Goal: Task Accomplishment & Management: Manage account settings

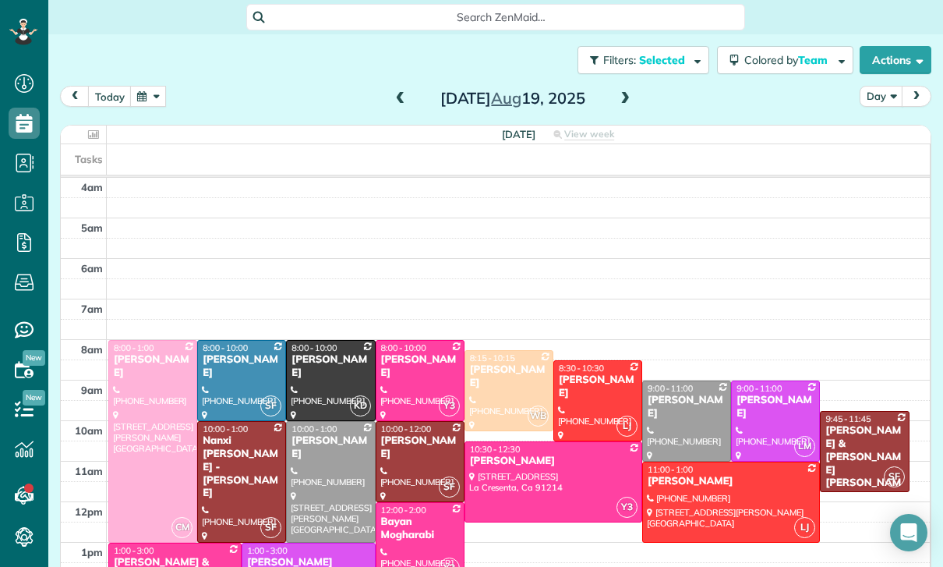
scroll to position [98, 0]
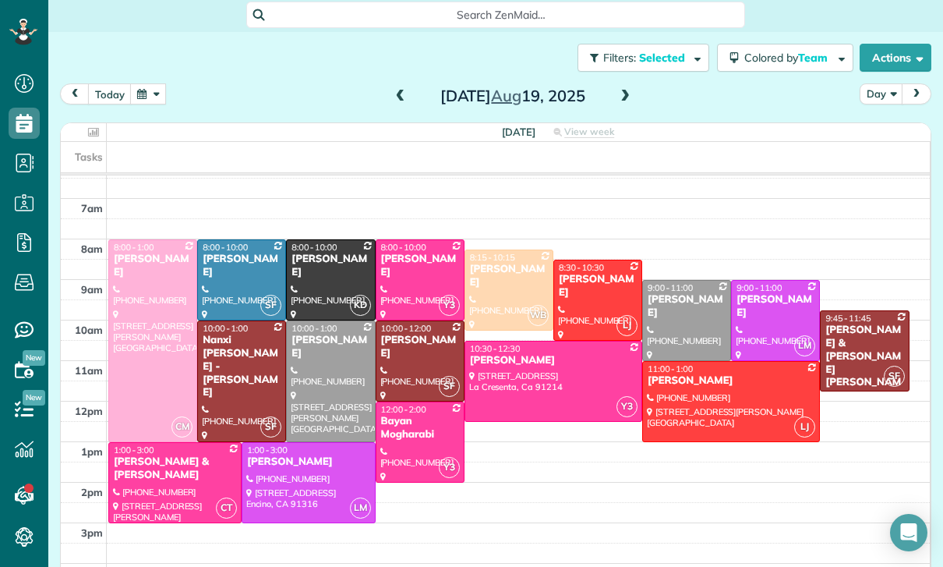
click at [120, 93] on button "today" at bounding box center [110, 93] width 44 height 21
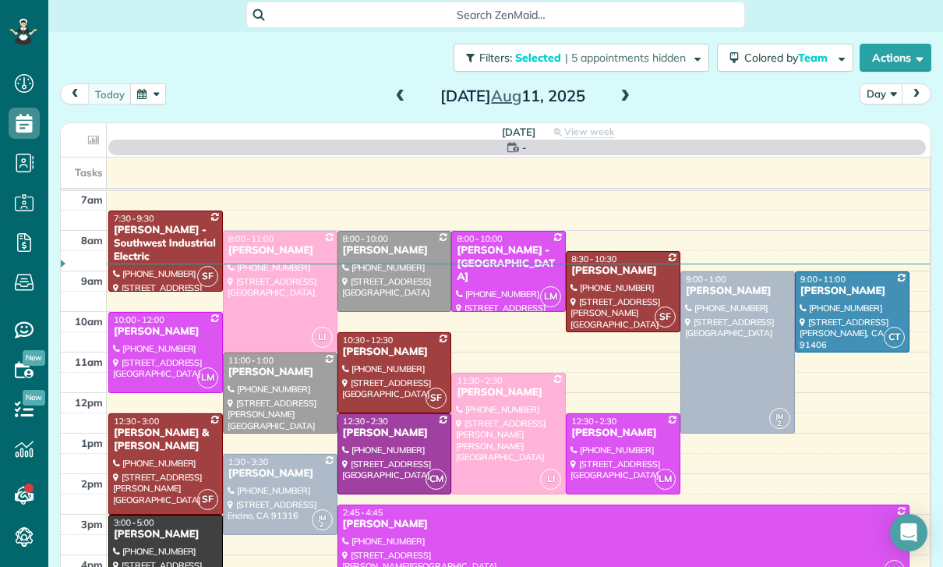
scroll to position [122, 0]
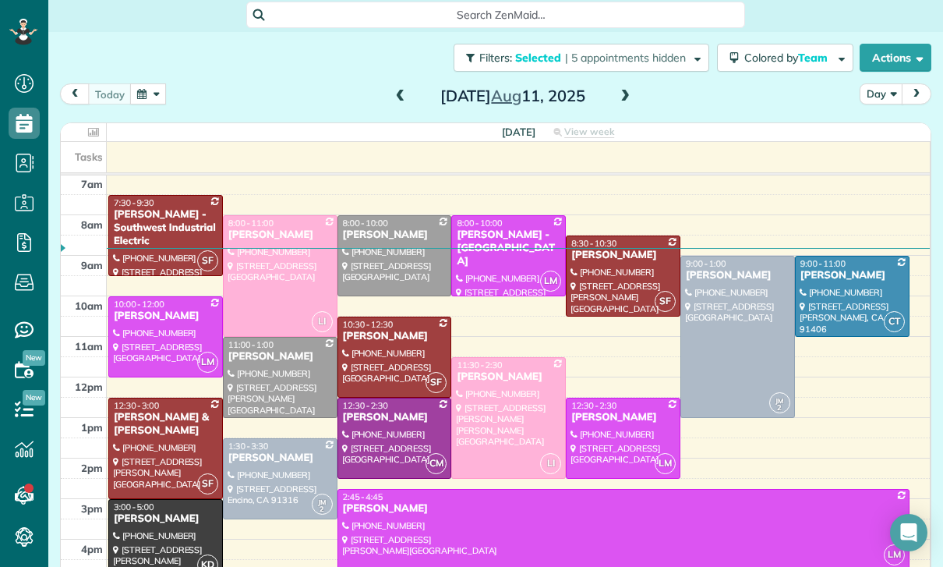
click at [157, 93] on button "button" at bounding box center [148, 93] width 36 height 21
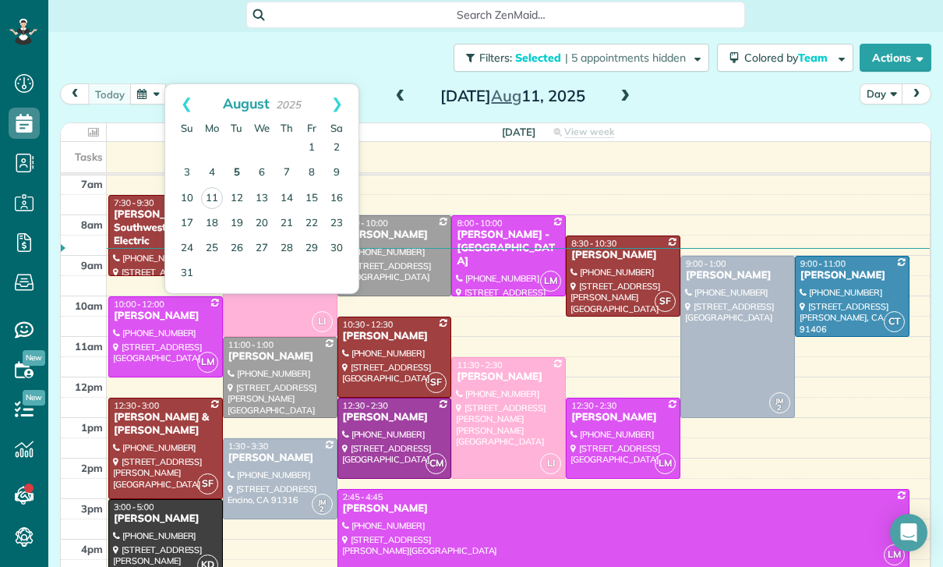
click at [235, 173] on link "5" at bounding box center [236, 173] width 25 height 25
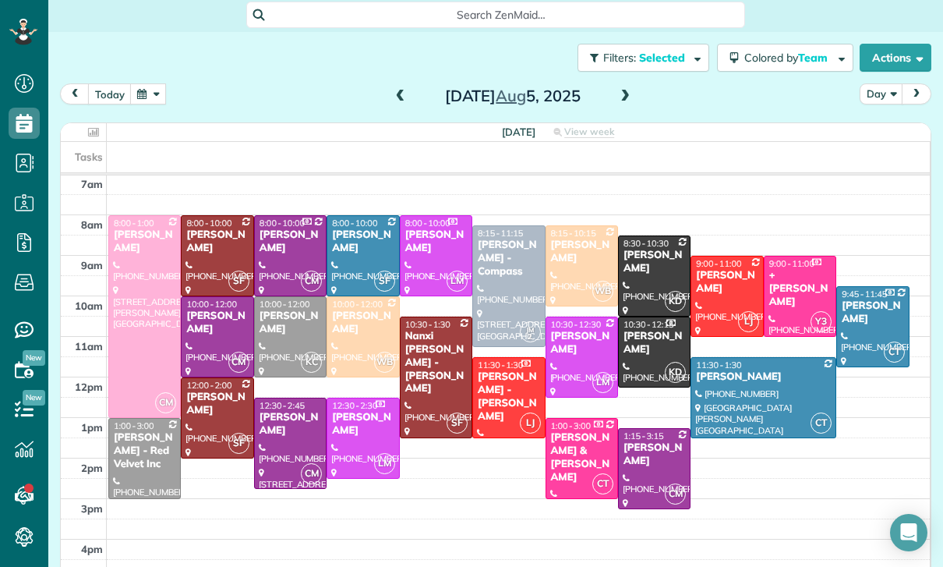
click at [220, 252] on div at bounding box center [217, 256] width 71 height 80
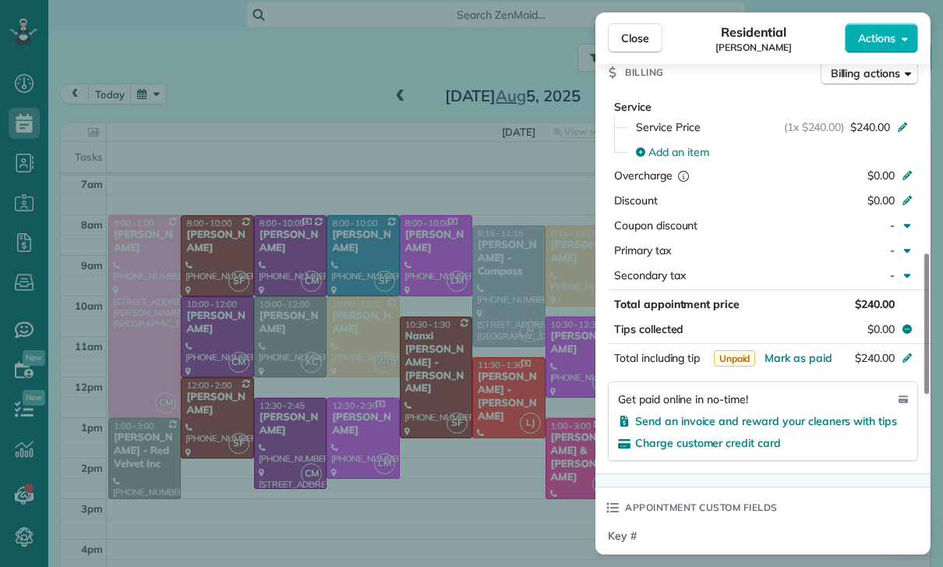
scroll to position [738, 0]
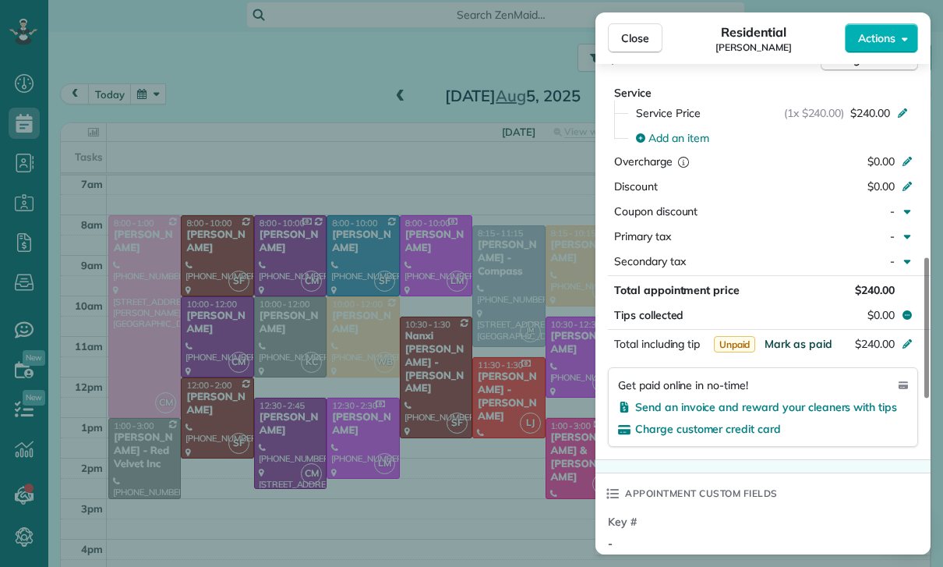
click at [801, 342] on span "Mark as paid" at bounding box center [799, 344] width 68 height 14
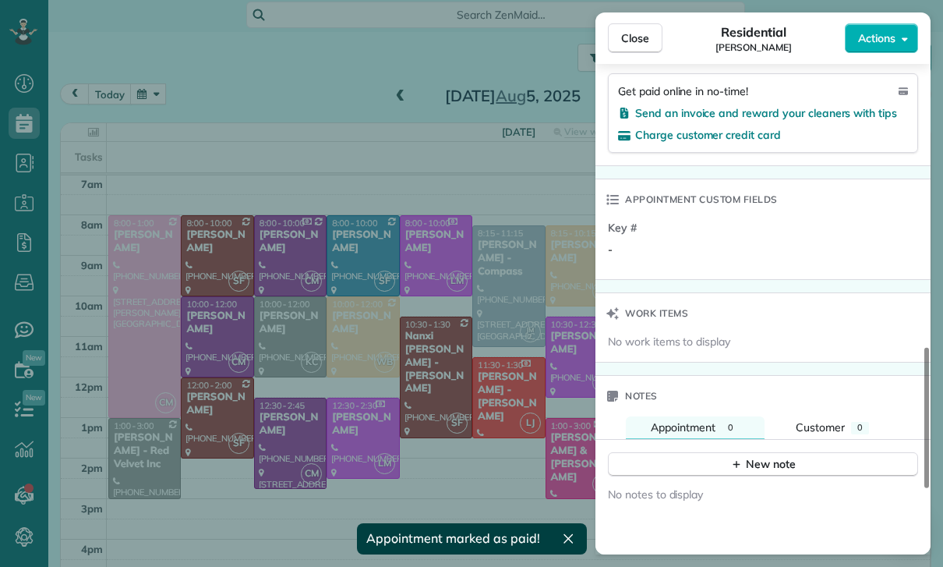
scroll to position [1097, 0]
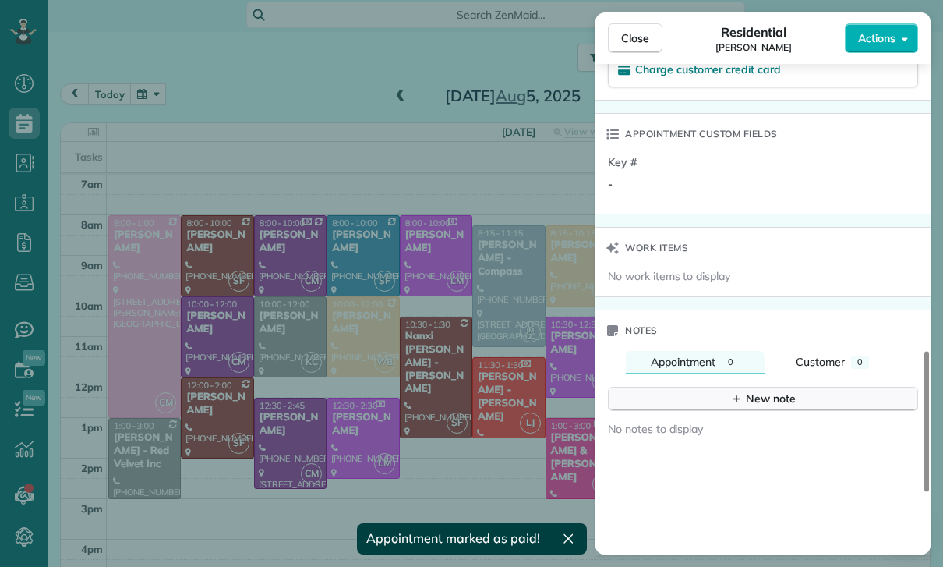
click at [779, 394] on div "New note" at bounding box center [762, 398] width 65 height 16
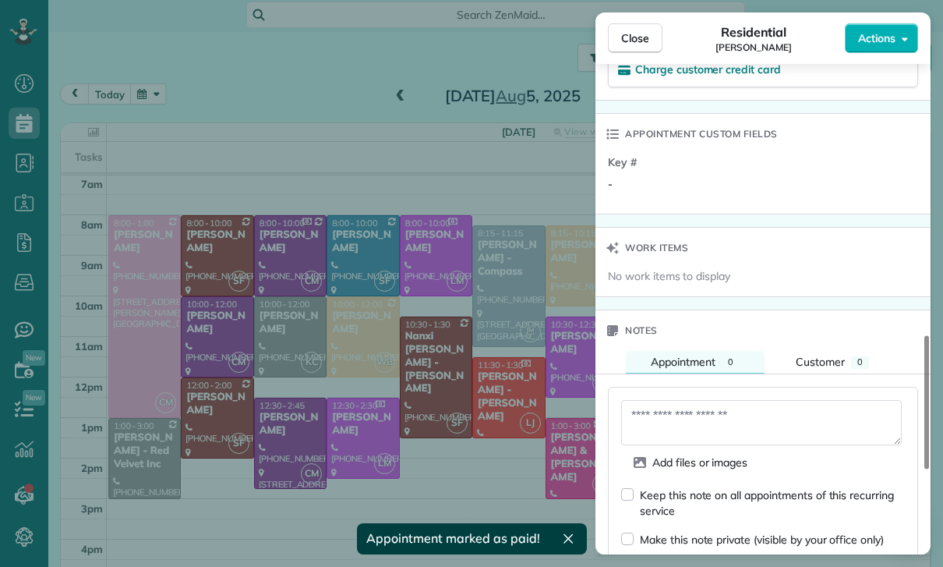
click at [779, 394] on div "Add files or images Keep this note on all appointments of this recurring servic…" at bounding box center [763, 537] width 310 height 301
click at [756, 421] on textarea at bounding box center [761, 422] width 281 height 45
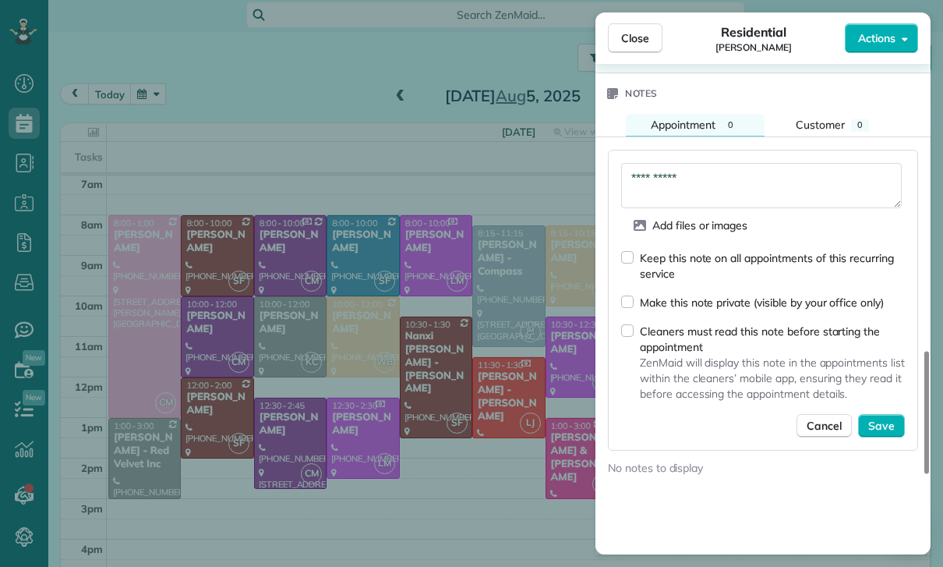
scroll to position [1334, 0]
type textarea "**********"
click at [880, 426] on span "Save" at bounding box center [881, 427] width 27 height 16
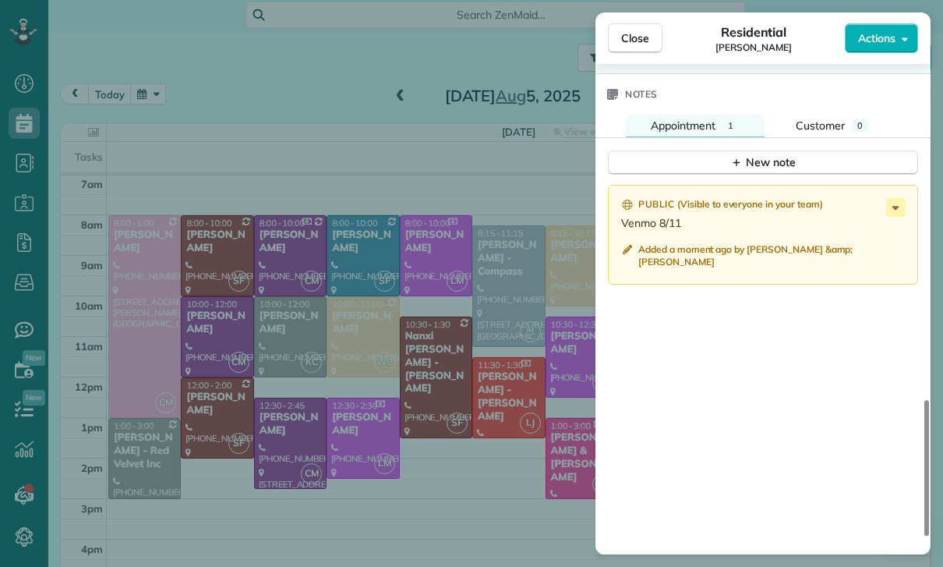
click at [374, 428] on div "Close Residential BJ Carretta Actions Status Confirmed BJ Carretta · Open profi…" at bounding box center [471, 283] width 943 height 567
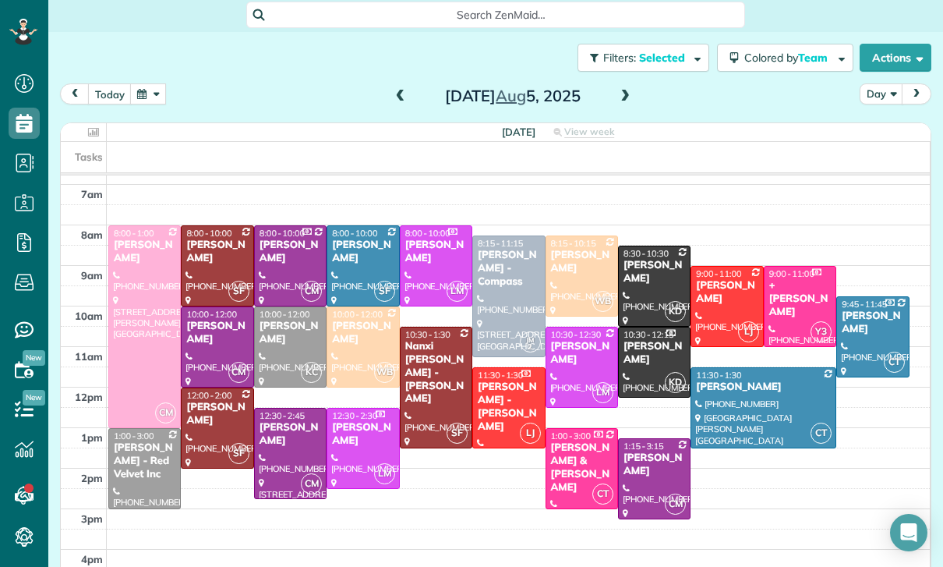
scroll to position [122, 0]
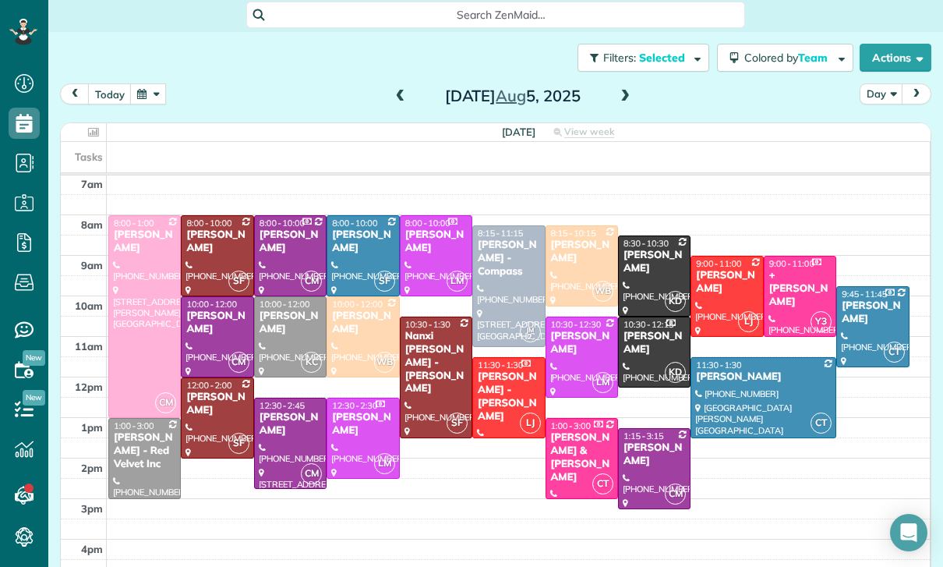
click at [139, 97] on button "button" at bounding box center [148, 93] width 36 height 21
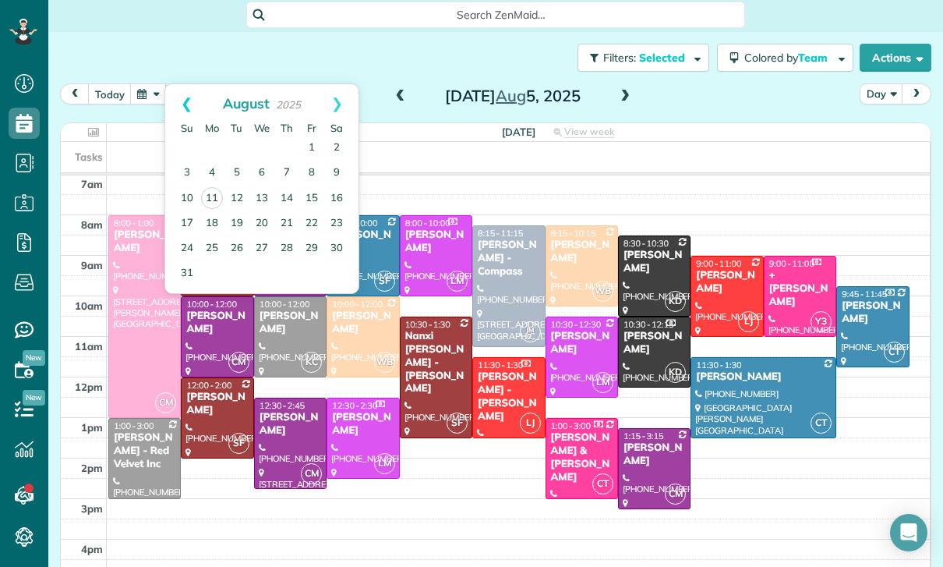
click at [175, 104] on link "Prev" at bounding box center [186, 103] width 43 height 39
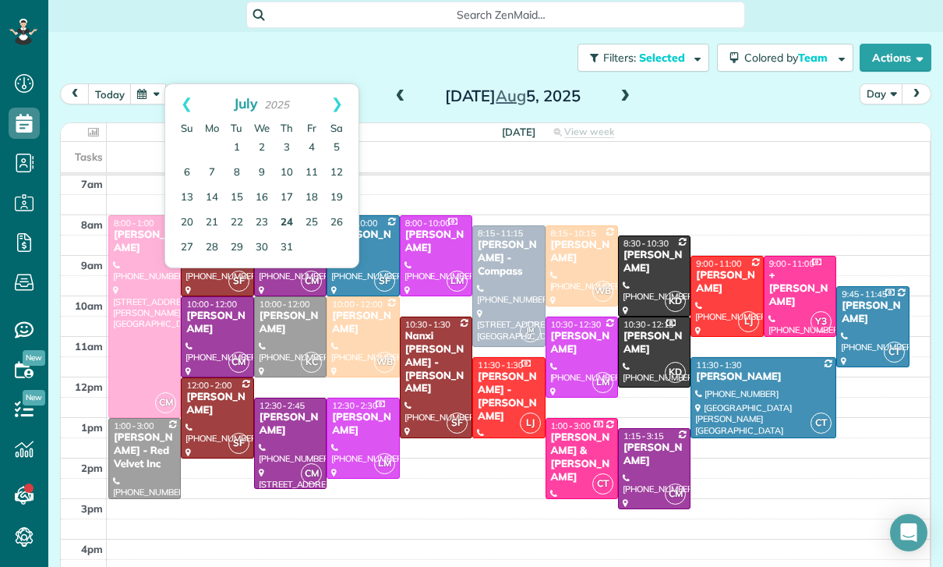
click at [289, 228] on link "24" at bounding box center [286, 222] width 25 height 25
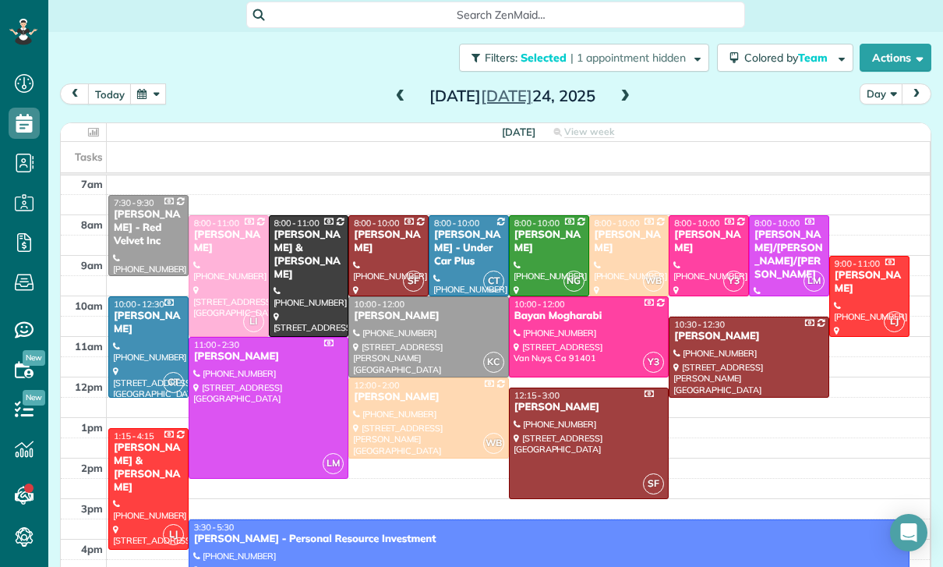
click at [776, 248] on div "Susanne/Hanne Passantino/Povlsen" at bounding box center [789, 254] width 71 height 53
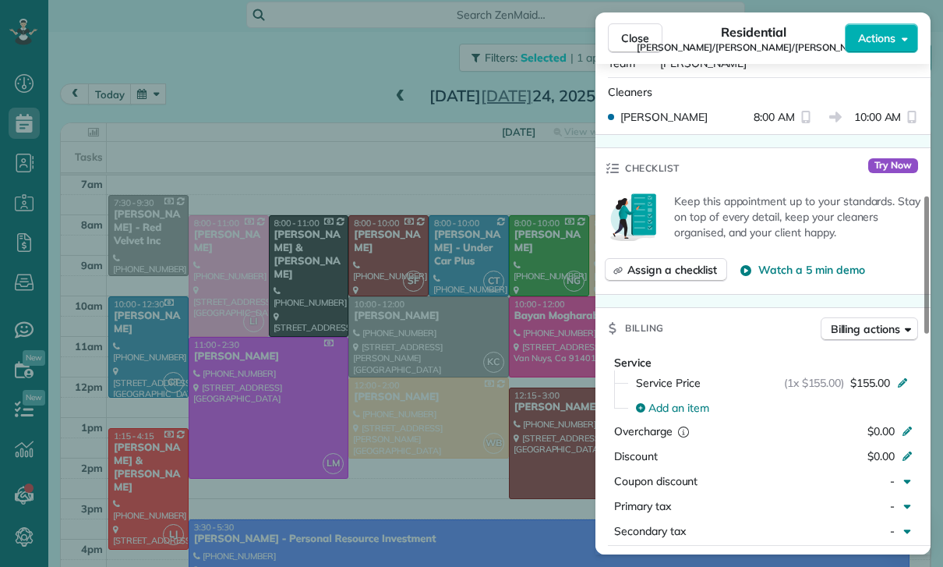
scroll to position [665, 0]
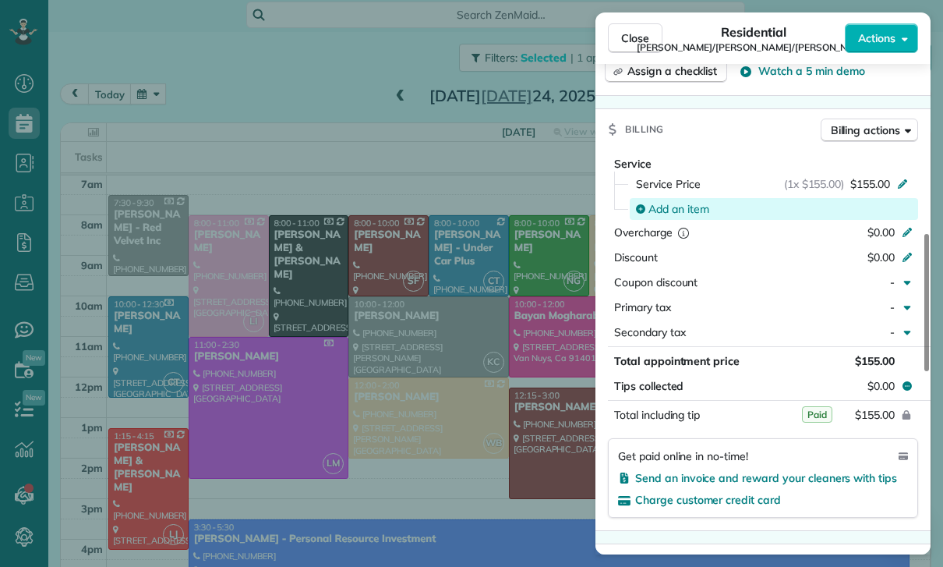
click at [686, 201] on span "Add an item" at bounding box center [678, 209] width 61 height 16
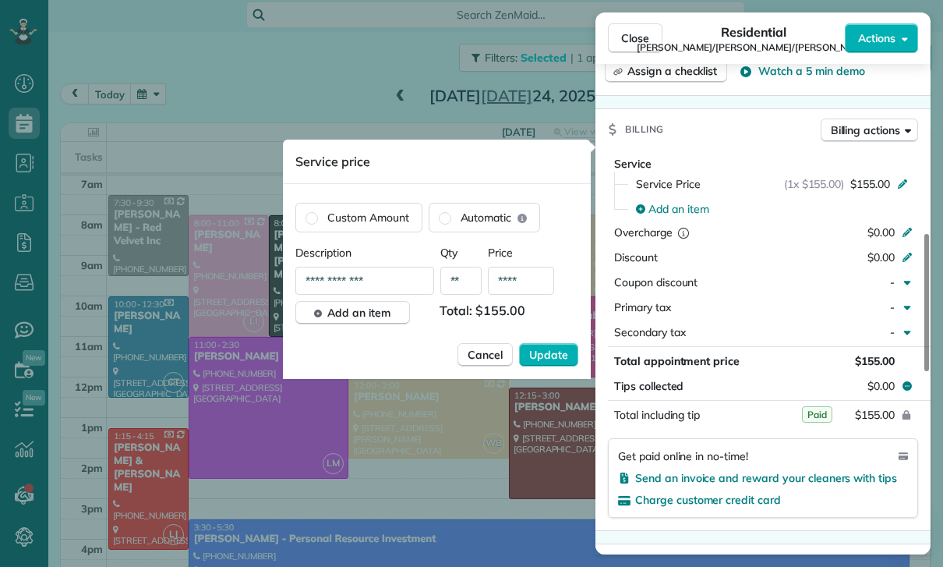
click at [535, 281] on input "****" at bounding box center [521, 281] width 66 height 28
type input "**"
type input "****"
click at [546, 360] on span "Update" at bounding box center [548, 355] width 39 height 16
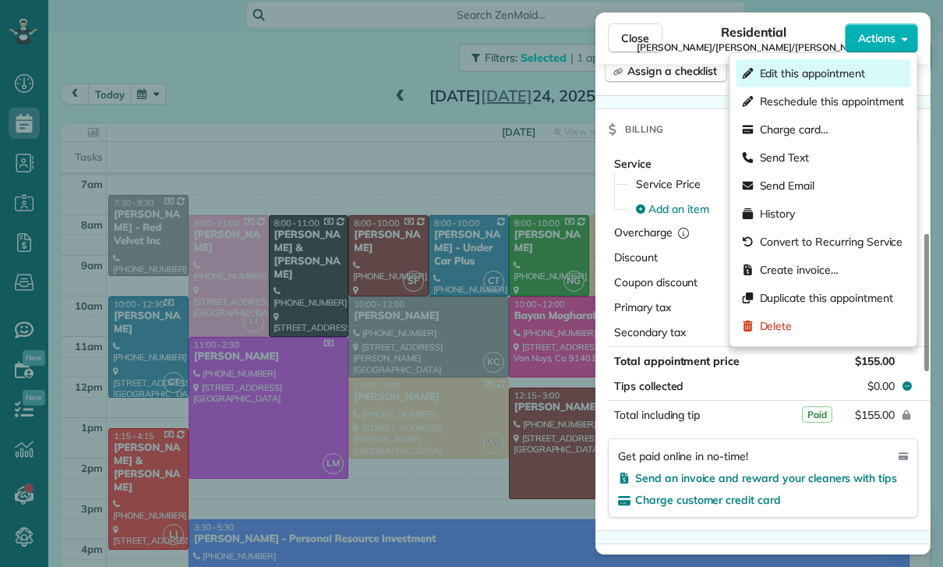
click at [815, 72] on span "Edit this appointment" at bounding box center [812, 73] width 105 height 16
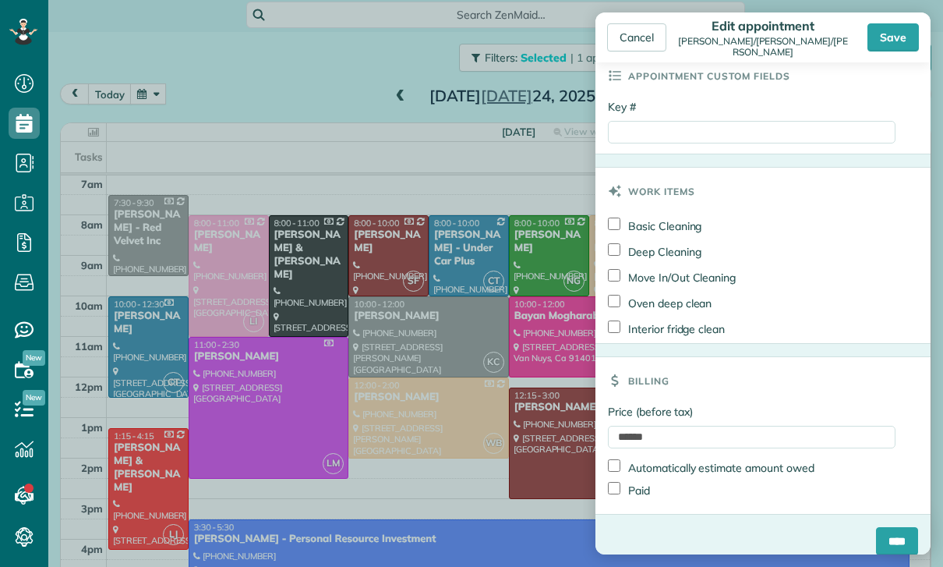
scroll to position [846, 0]
click at [896, 532] on input "****" at bounding box center [897, 542] width 42 height 28
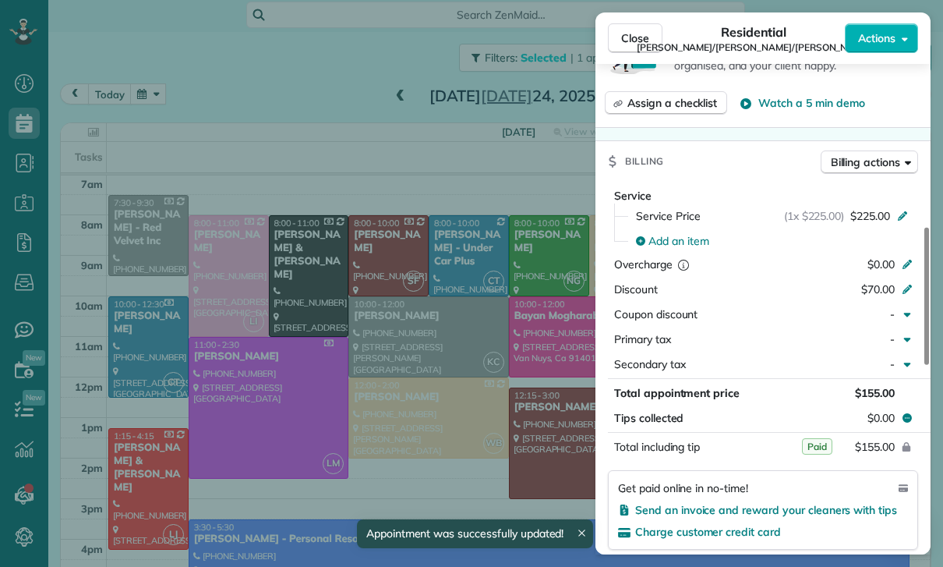
scroll to position [733, 0]
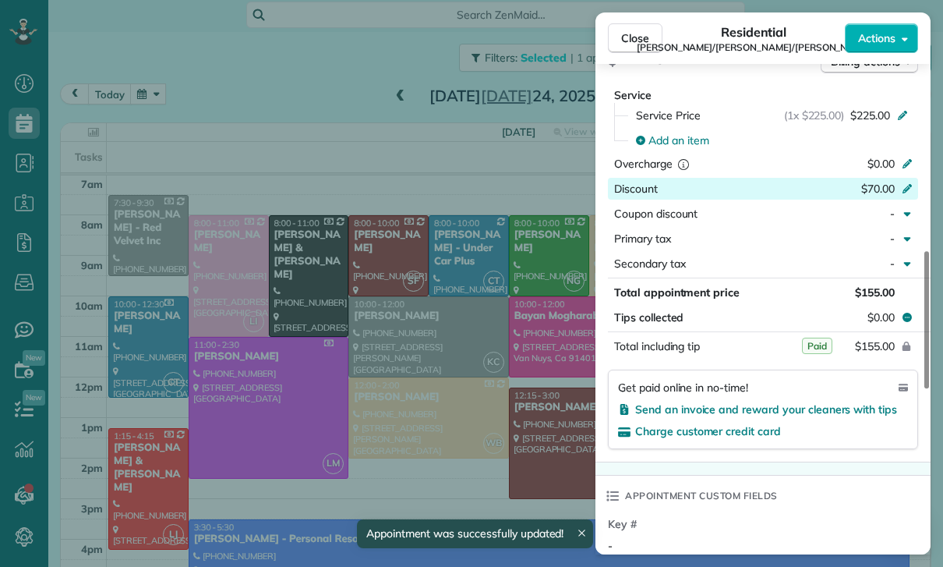
click at [910, 181] on icon at bounding box center [907, 187] width 12 height 12
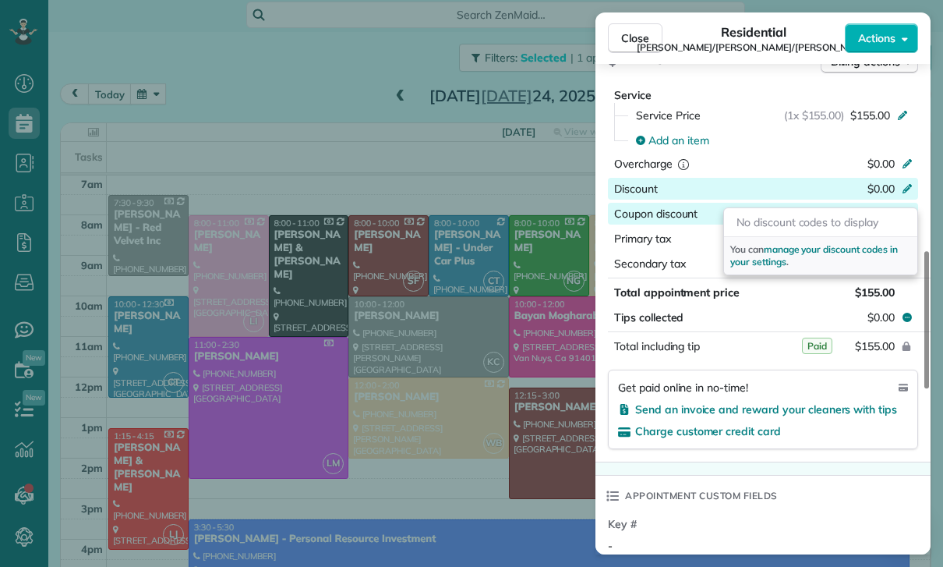
click at [868, 489] on div "Appointment custom fields" at bounding box center [762, 495] width 335 height 41
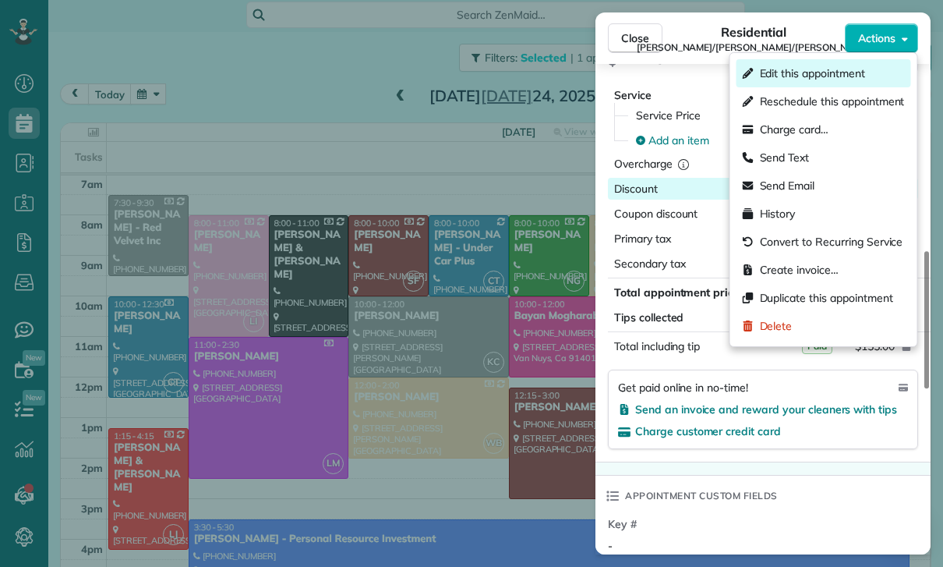
click at [813, 67] on span "Edit this appointment" at bounding box center [812, 73] width 105 height 16
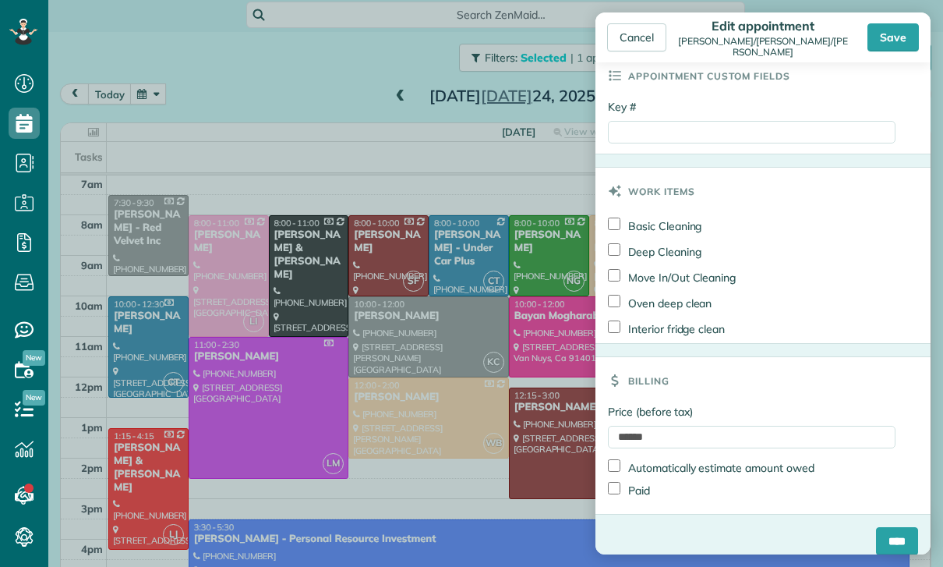
scroll to position [846, 0]
click at [694, 426] on input "******" at bounding box center [752, 437] width 288 height 23
type input "*"
type input "***"
click at [903, 528] on input "****" at bounding box center [897, 542] width 42 height 28
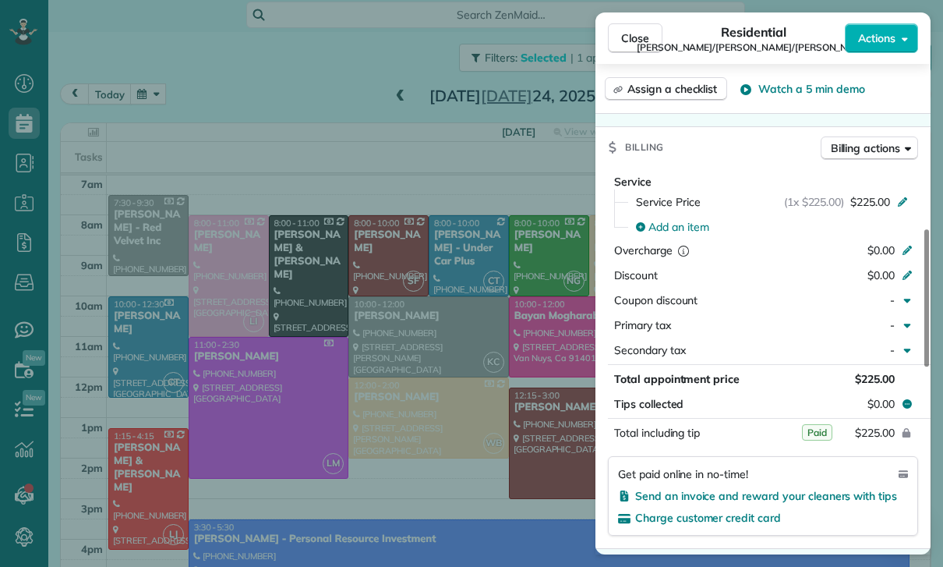
scroll to position [122, 0]
click at [627, 45] on span "Close" at bounding box center [635, 38] width 28 height 16
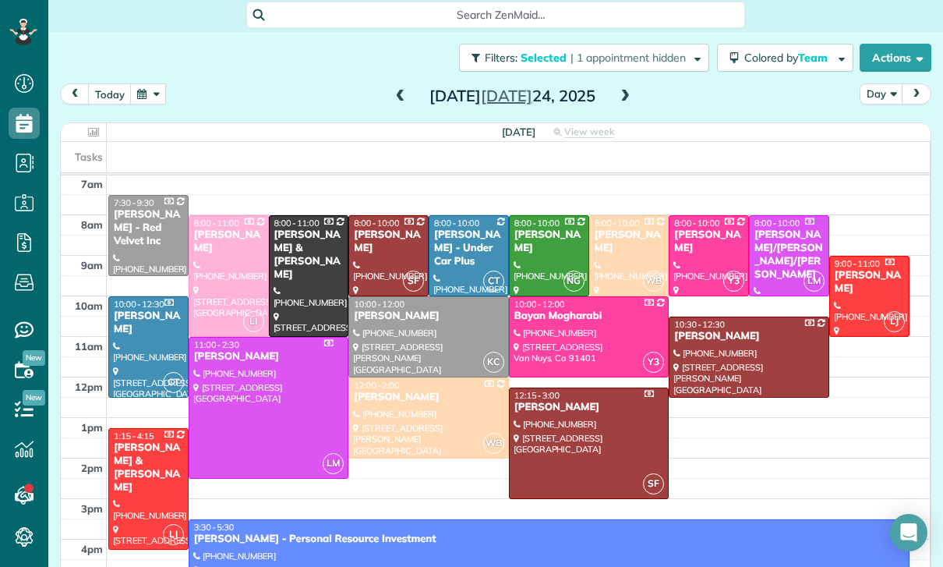
click at [139, 75] on div "Filters: Selected | 1 appointment hidden Colored by Team Color by Cleaner Color…" at bounding box center [495, 57] width 895 height 51
click at [162, 91] on button "button" at bounding box center [148, 93] width 36 height 21
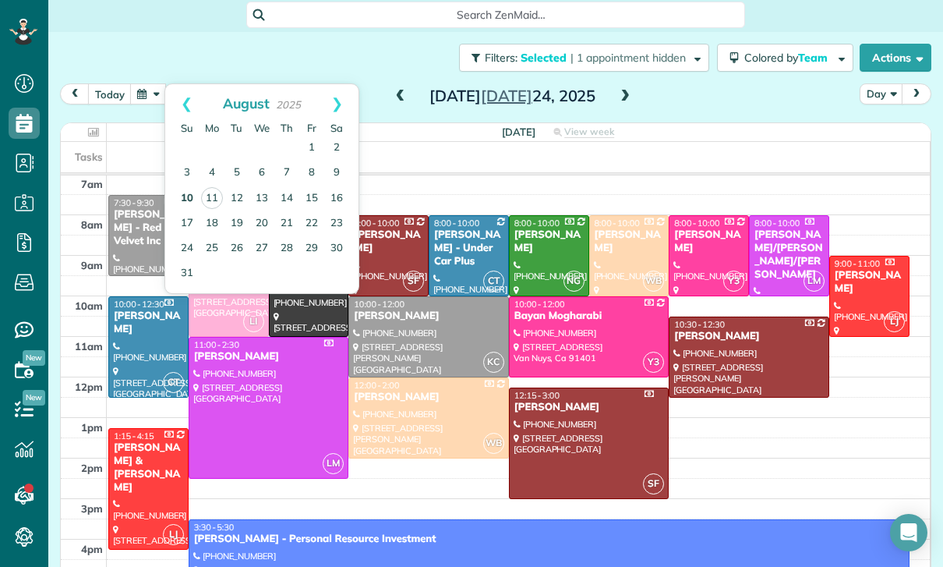
click at [189, 201] on link "10" at bounding box center [187, 198] width 25 height 25
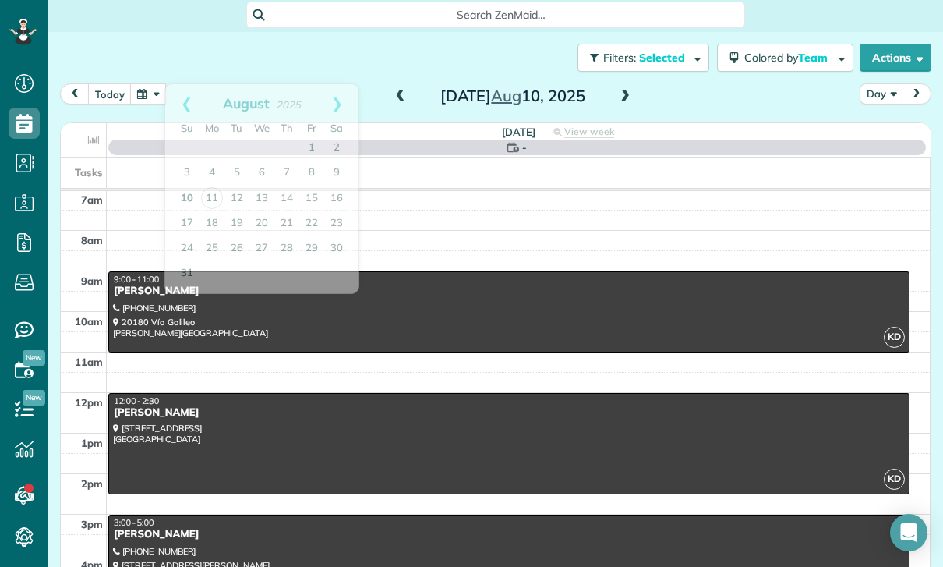
scroll to position [122, 0]
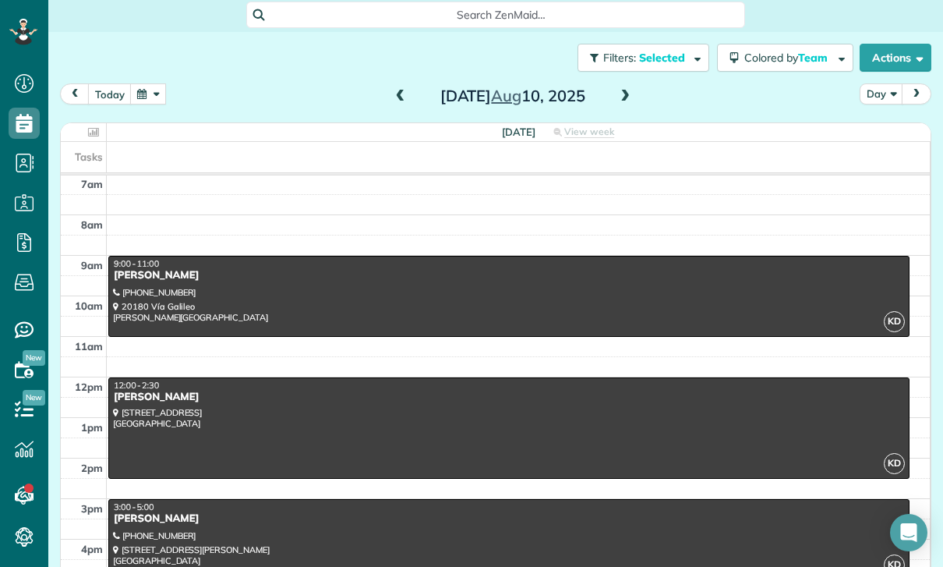
click at [383, 101] on div "today Day Sunday Aug 10, 2025" at bounding box center [495, 97] width 871 height 29
click at [399, 90] on span at bounding box center [400, 97] width 17 height 14
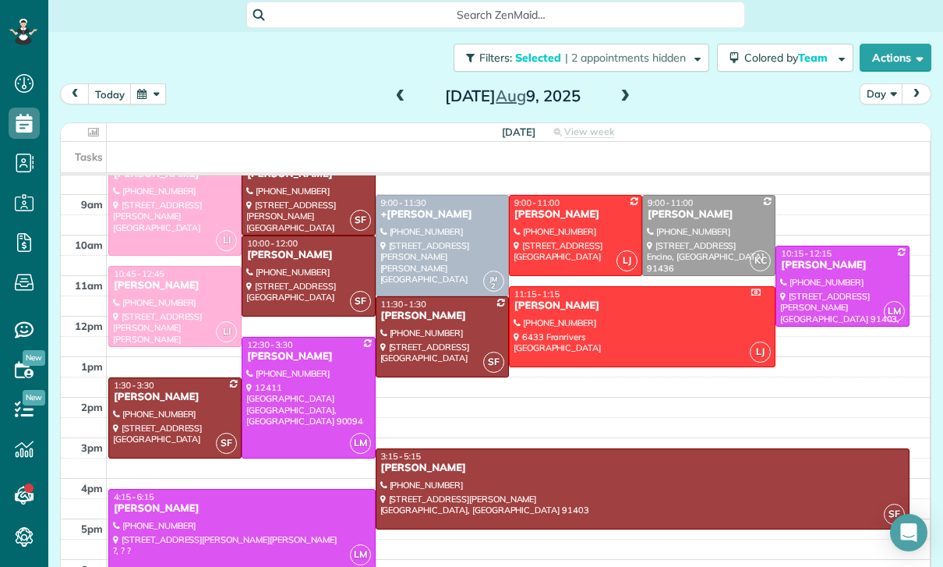
scroll to position [185, 0]
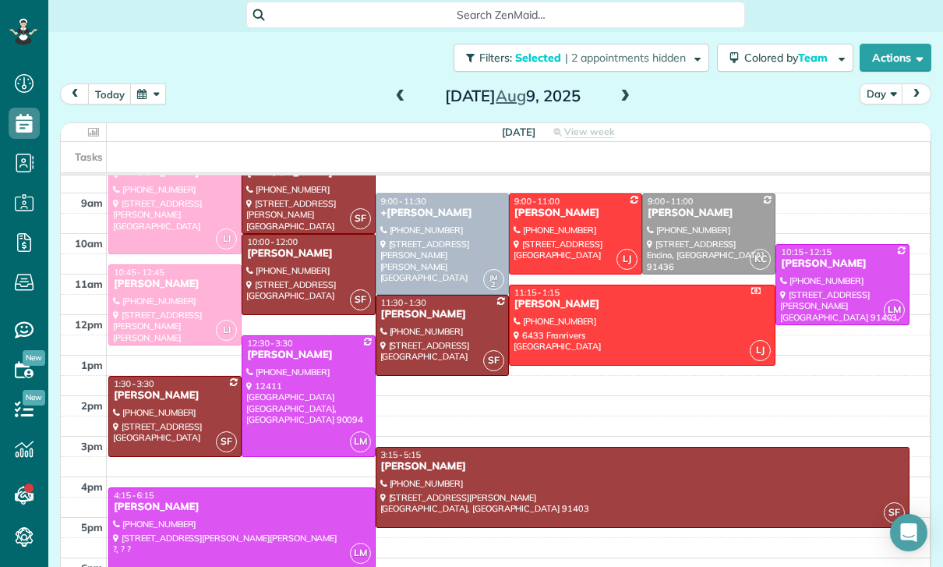
click at [240, 516] on div at bounding box center [242, 528] width 266 height 80
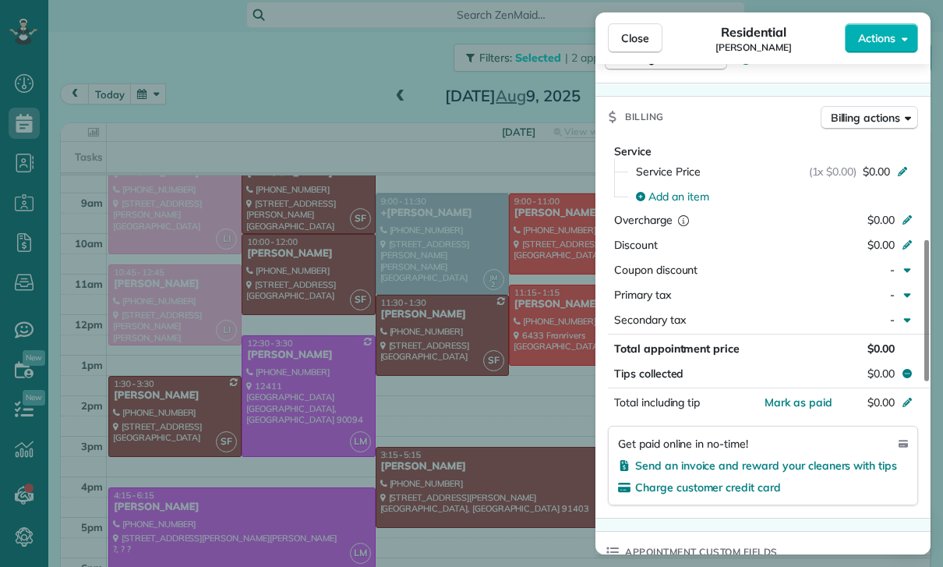
scroll to position [684, 0]
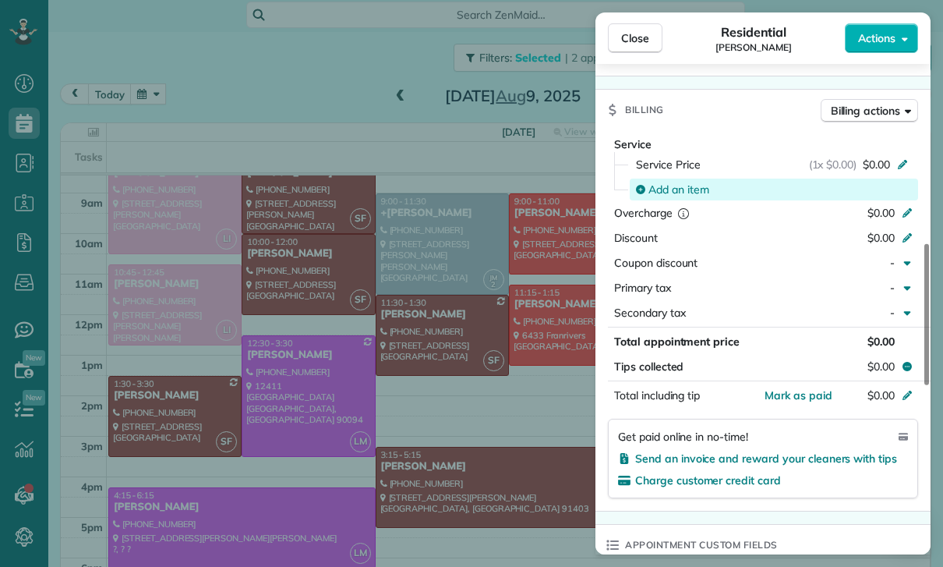
click at [673, 196] on div "Add an item" at bounding box center [774, 189] width 288 height 22
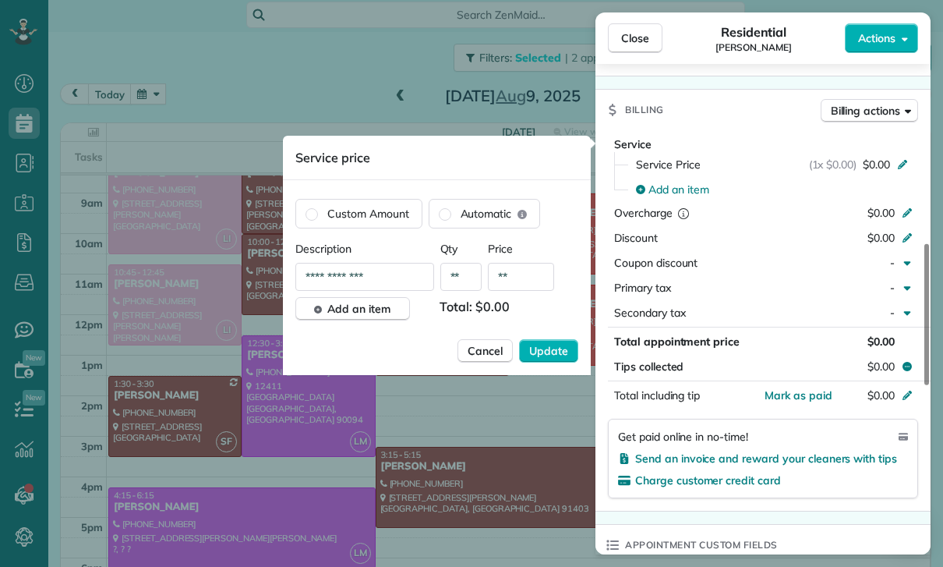
click at [530, 284] on input "**" at bounding box center [521, 277] width 66 height 28
type input "****"
click at [547, 352] on span "Update" at bounding box center [548, 351] width 39 height 16
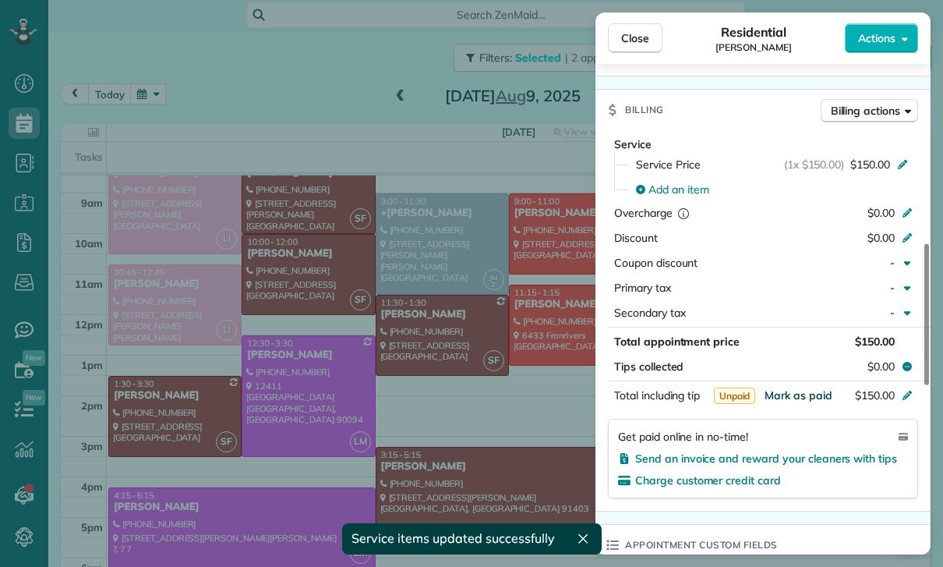
click at [795, 396] on span "Mark as paid" at bounding box center [799, 395] width 68 height 14
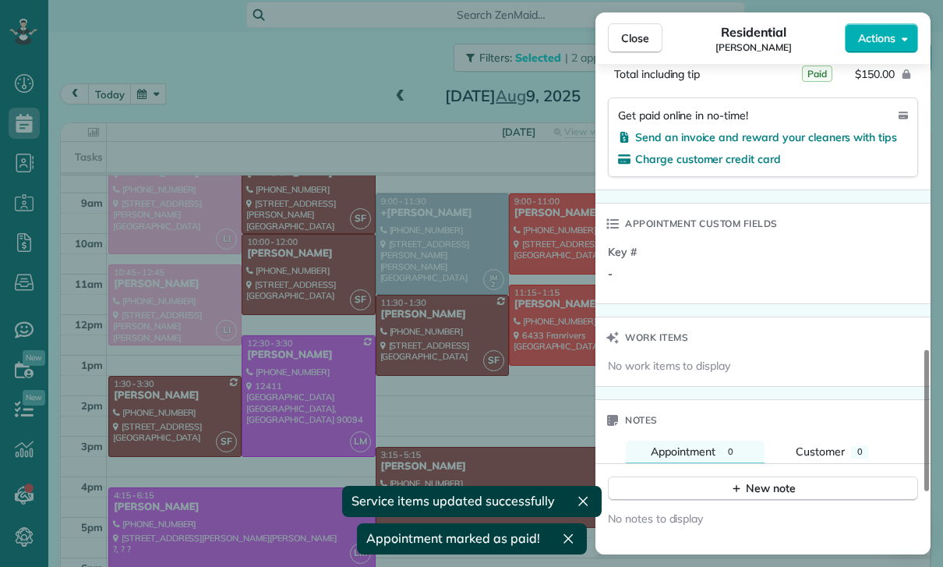
scroll to position [1160, 0]
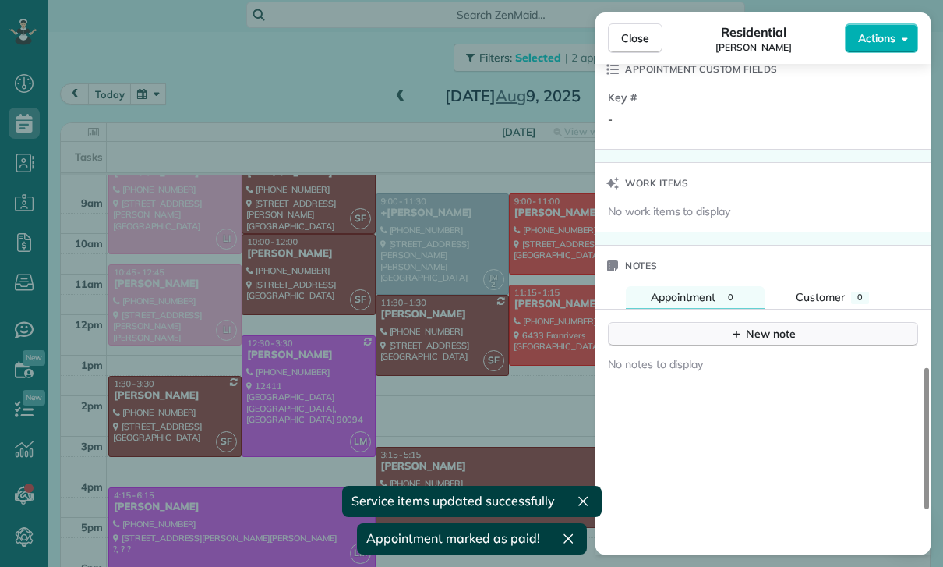
click at [768, 337] on div "New note" at bounding box center [762, 334] width 65 height 16
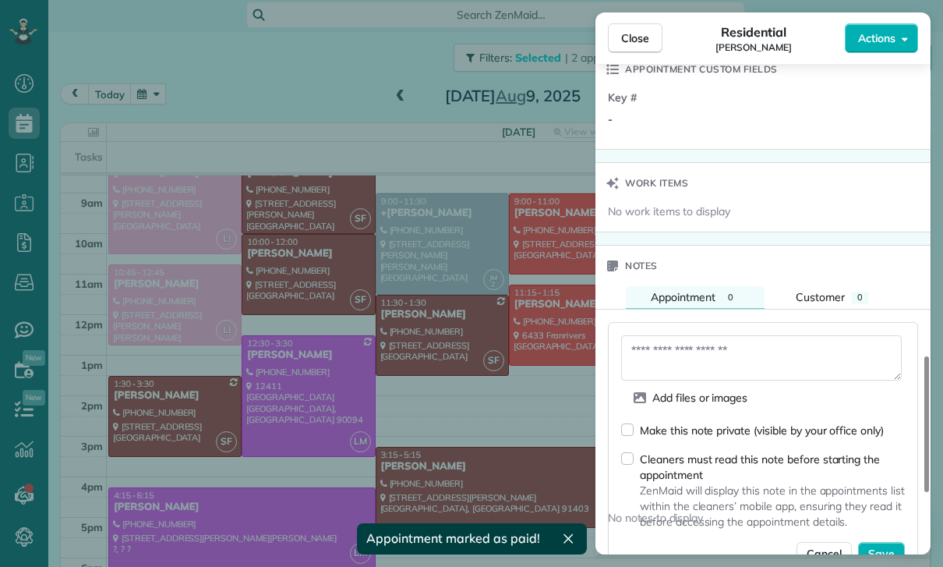
click at [716, 355] on textarea at bounding box center [761, 357] width 281 height 45
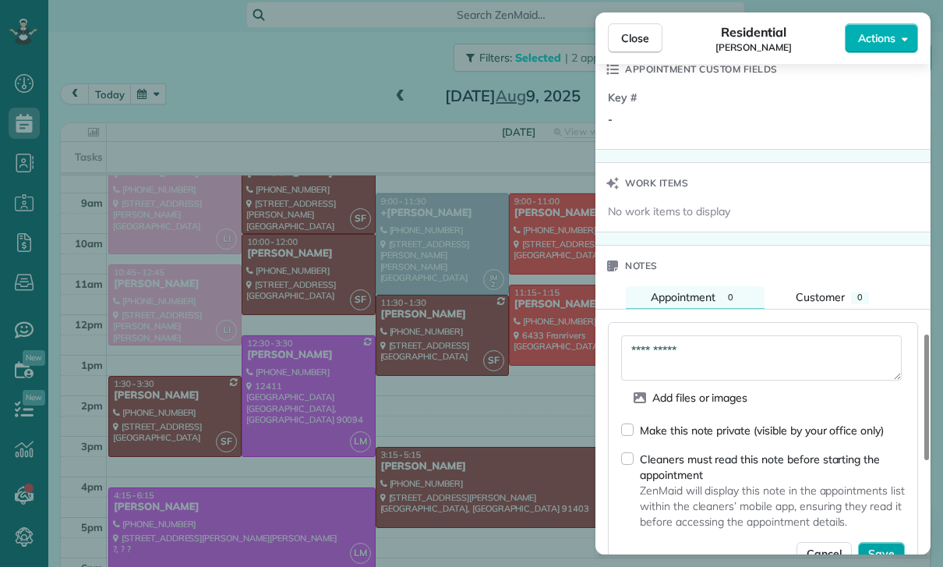
type textarea "**********"
click at [886, 552] on span "Save" at bounding box center [881, 554] width 27 height 16
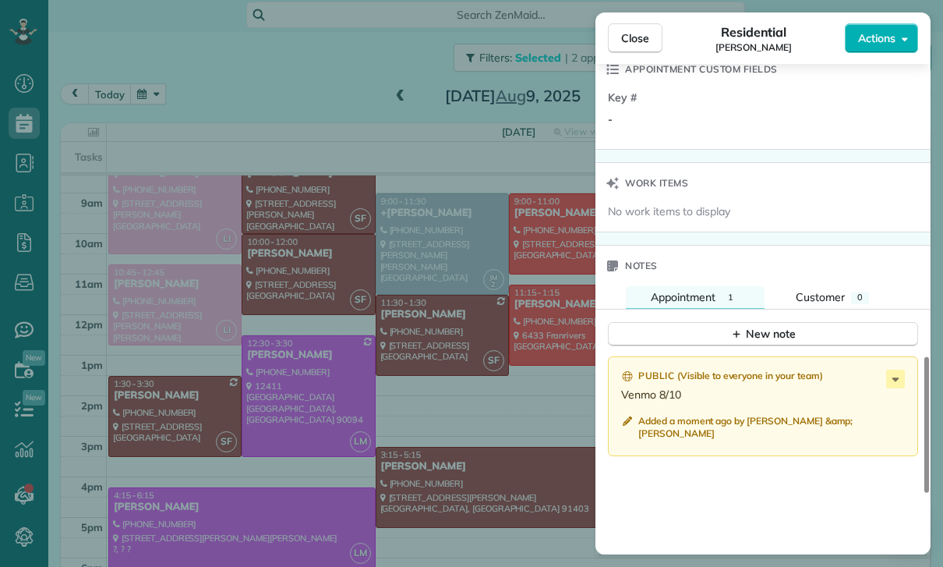
click at [477, 417] on div "Close Residential George Muench Actions Status Confirmed George Muench · Open p…" at bounding box center [471, 283] width 943 height 567
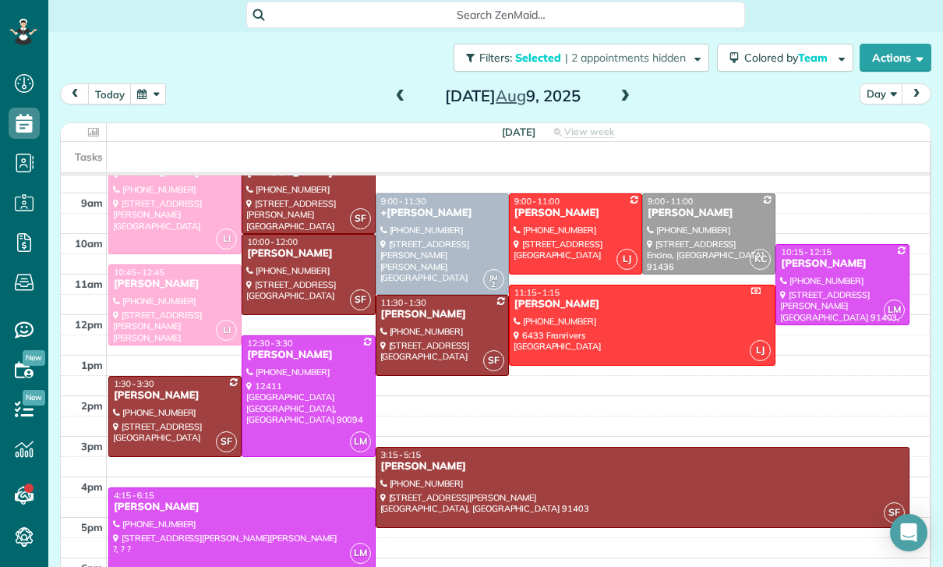
click at [288, 275] on div at bounding box center [308, 275] width 132 height 80
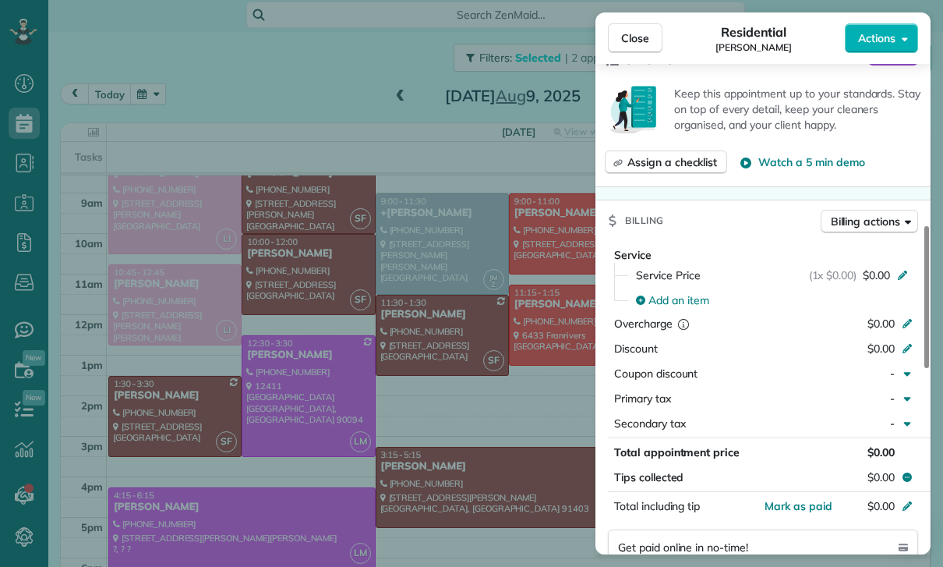
scroll to position [666, 0]
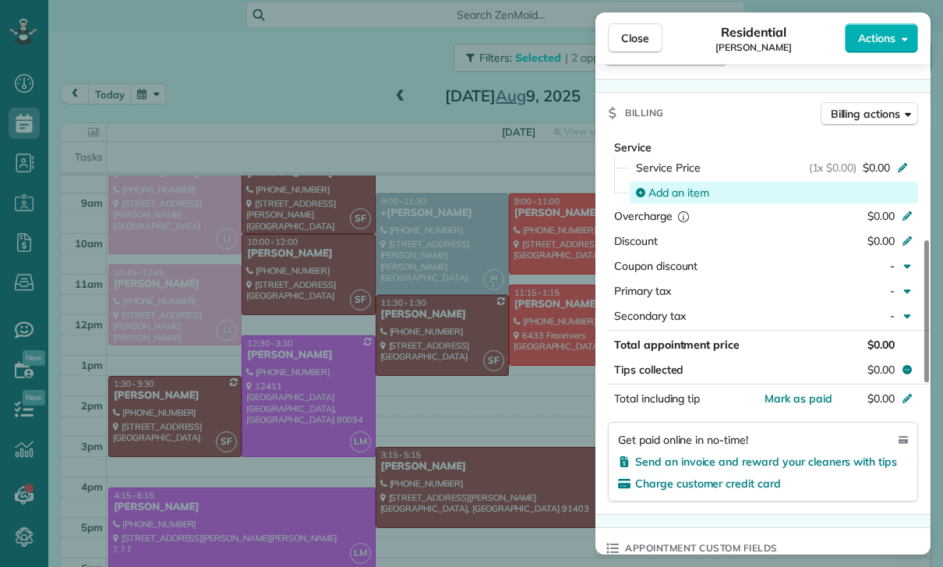
click at [671, 191] on span "Add an item" at bounding box center [678, 193] width 61 height 16
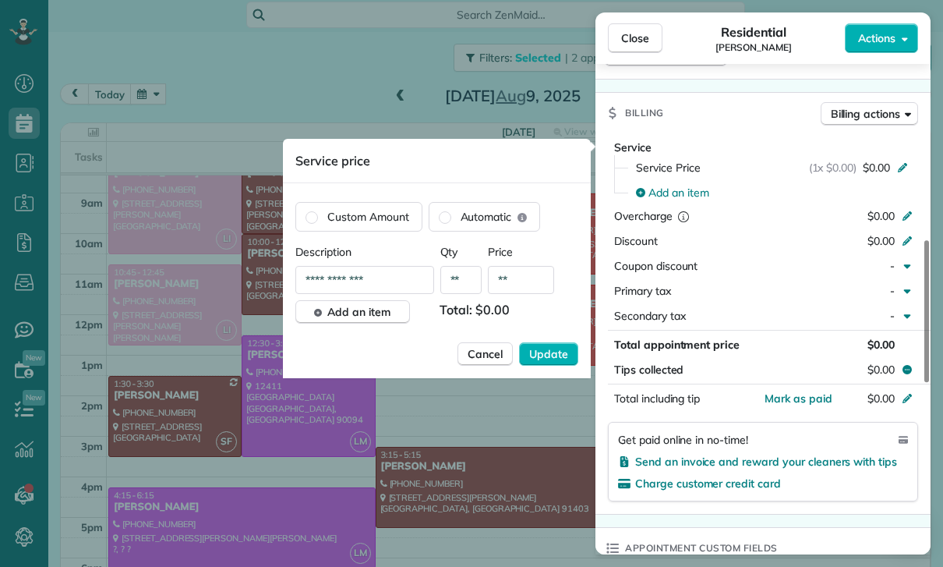
click at [531, 287] on input "**" at bounding box center [521, 280] width 66 height 28
type input "****"
click at [528, 363] on button "Update" at bounding box center [548, 353] width 59 height 23
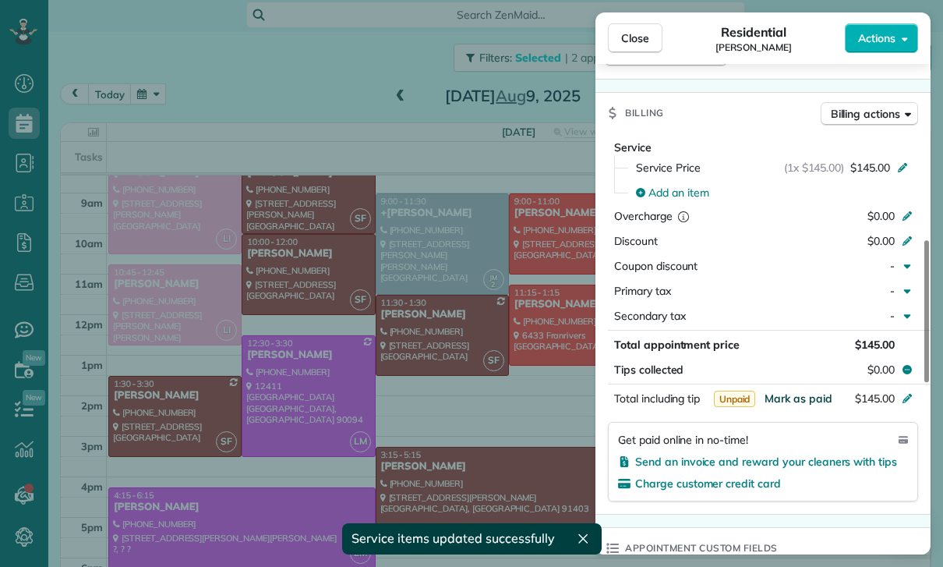
click at [799, 398] on span "Mark as paid" at bounding box center [799, 398] width 68 height 14
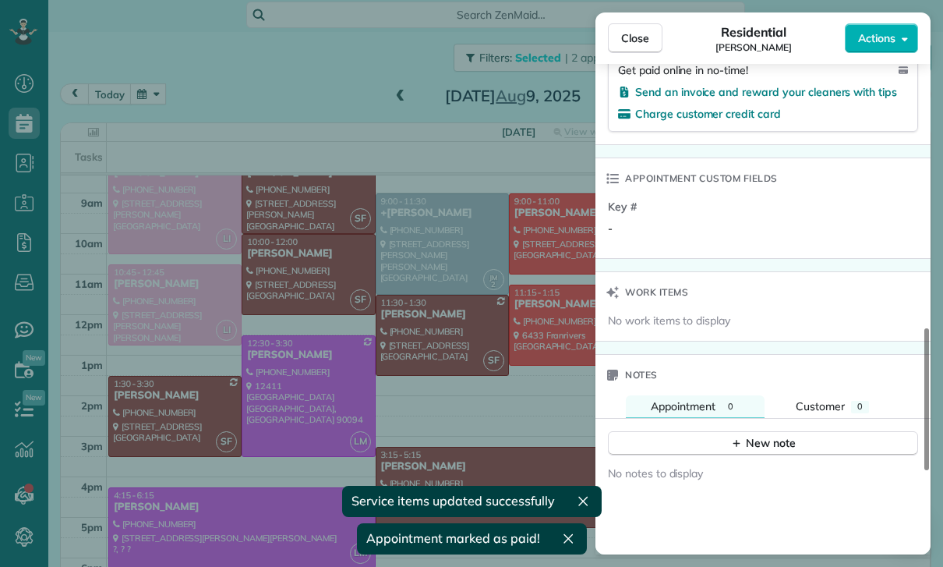
scroll to position [1135, 0]
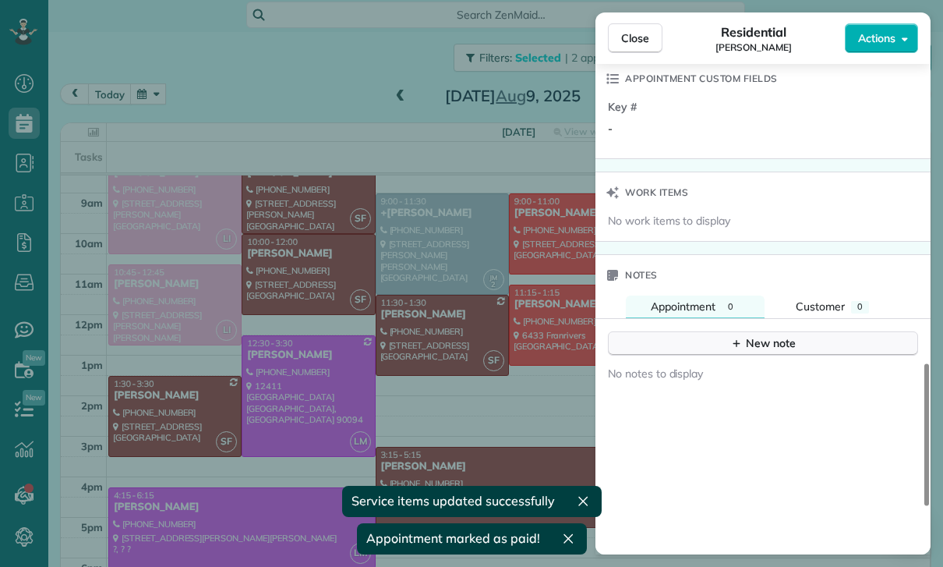
click at [776, 340] on div "New note" at bounding box center [762, 343] width 65 height 16
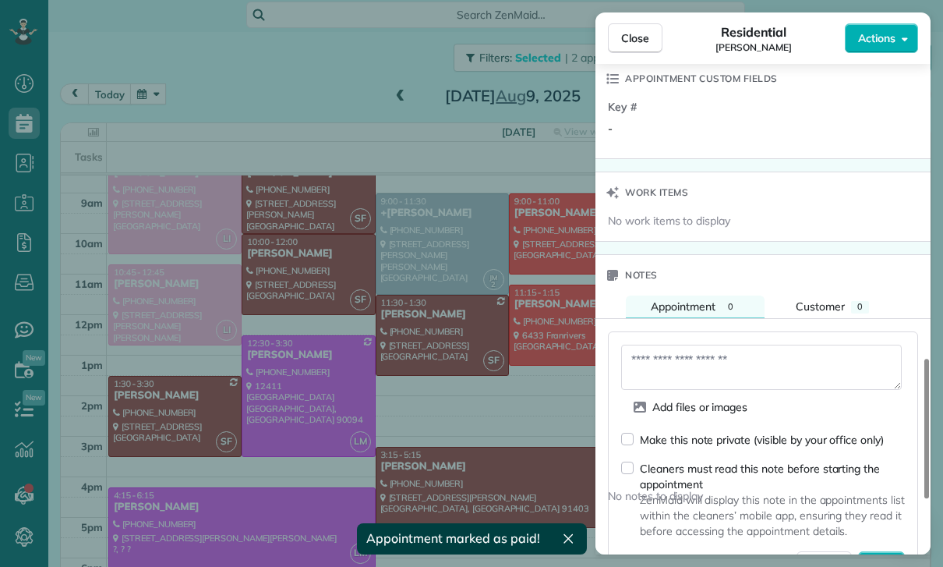
click at [690, 365] on textarea at bounding box center [761, 367] width 281 height 45
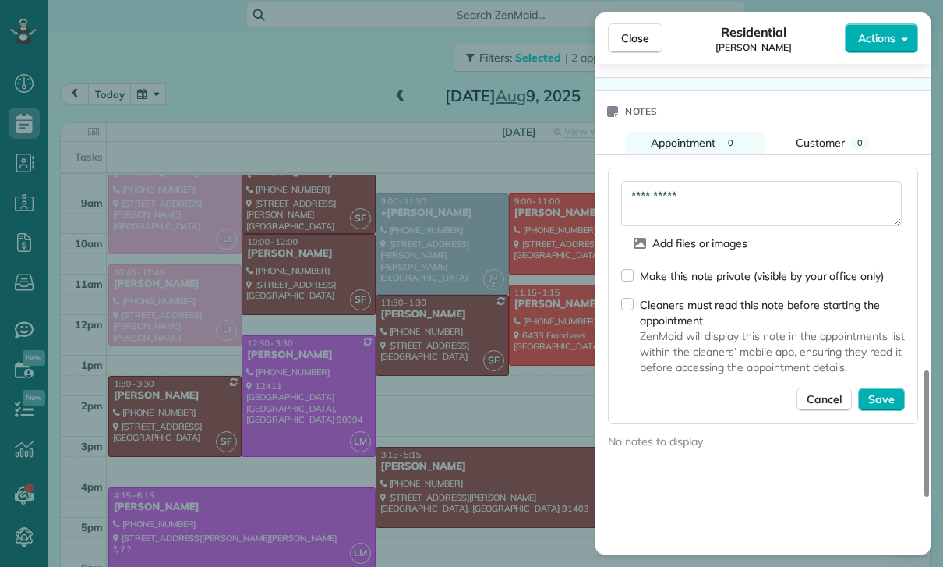
scroll to position [1307, 0]
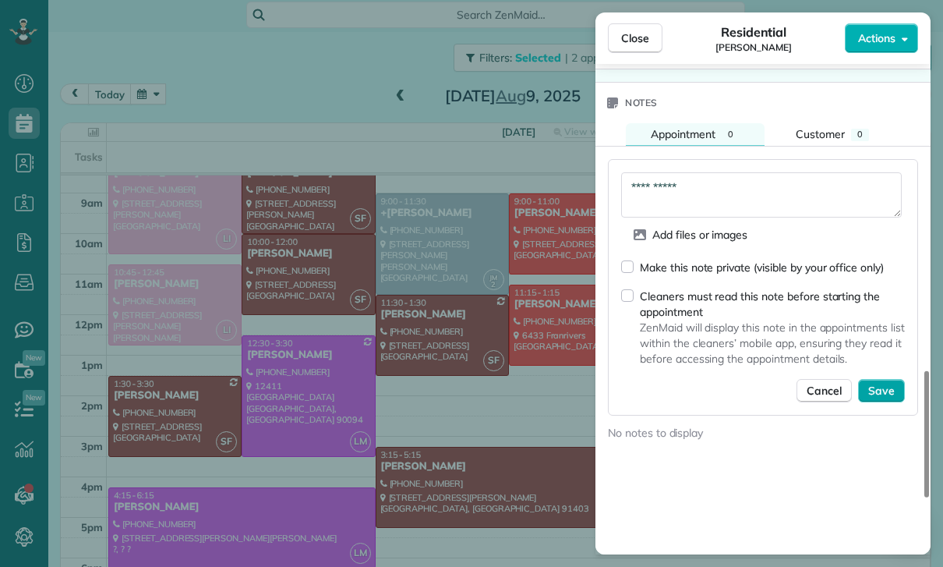
type textarea "**********"
click at [889, 398] on button "Save" at bounding box center [881, 390] width 47 height 23
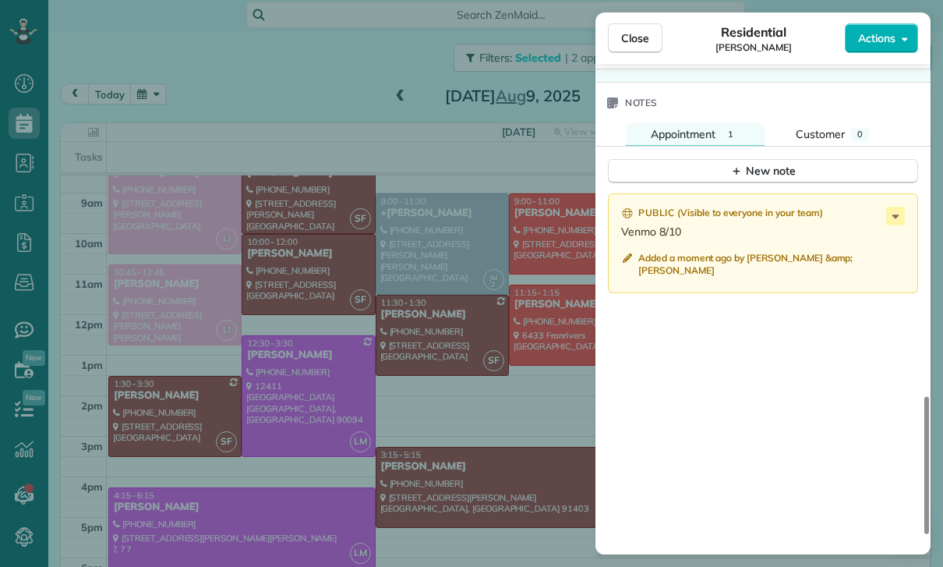
click at [415, 405] on div "Close Residential Anna Volkov Actions Status Confirmed Anna Volkov · Open profi…" at bounding box center [471, 283] width 943 height 567
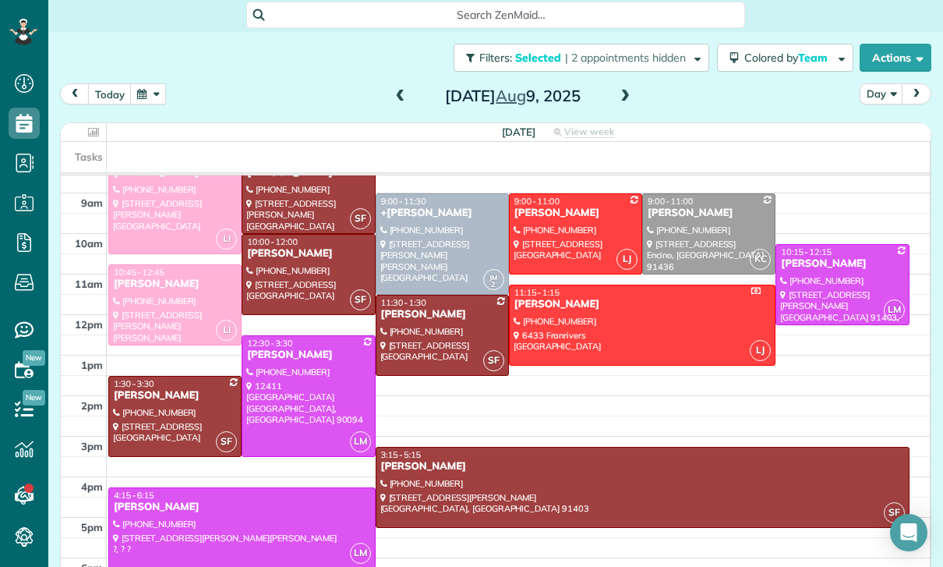
click at [157, 100] on button "button" at bounding box center [148, 93] width 36 height 21
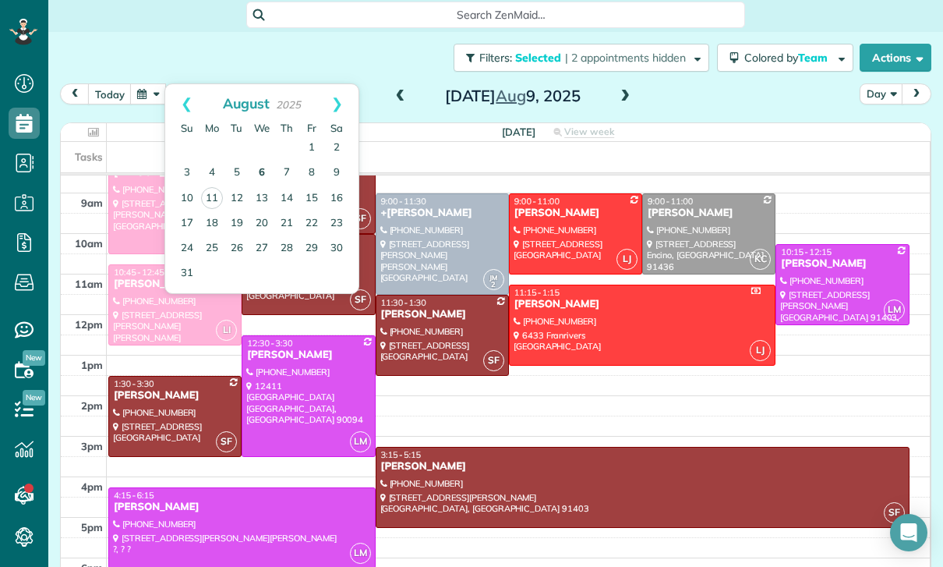
click at [260, 176] on link "6" at bounding box center [261, 173] width 25 height 25
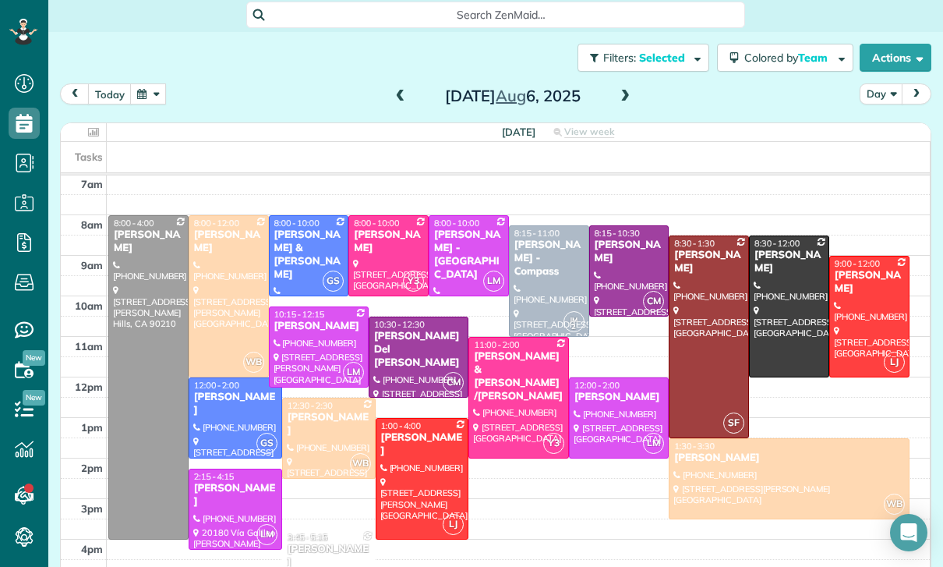
click at [304, 434] on div at bounding box center [329, 438] width 92 height 80
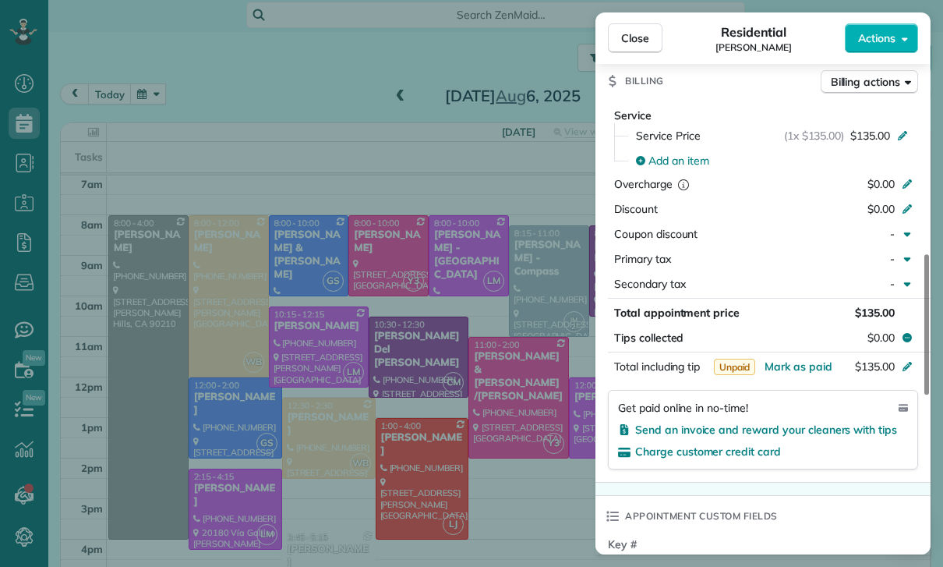
scroll to position [805, 0]
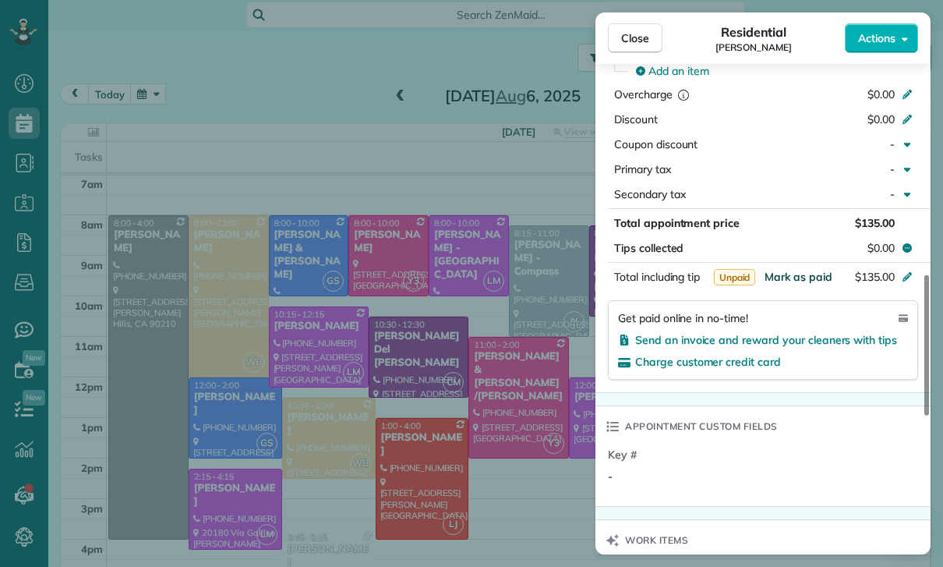
click at [783, 277] on span "Mark as paid" at bounding box center [799, 277] width 68 height 14
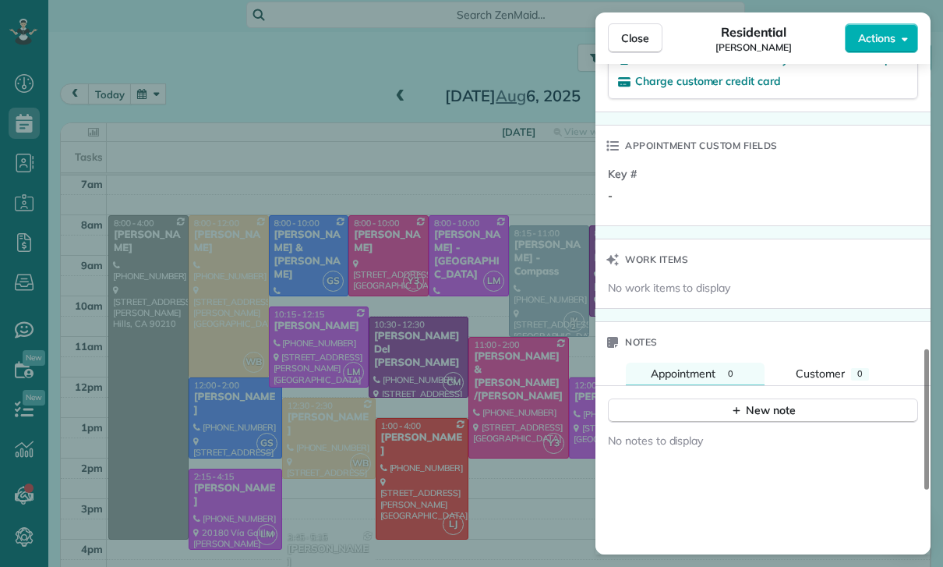
scroll to position [1123, 0]
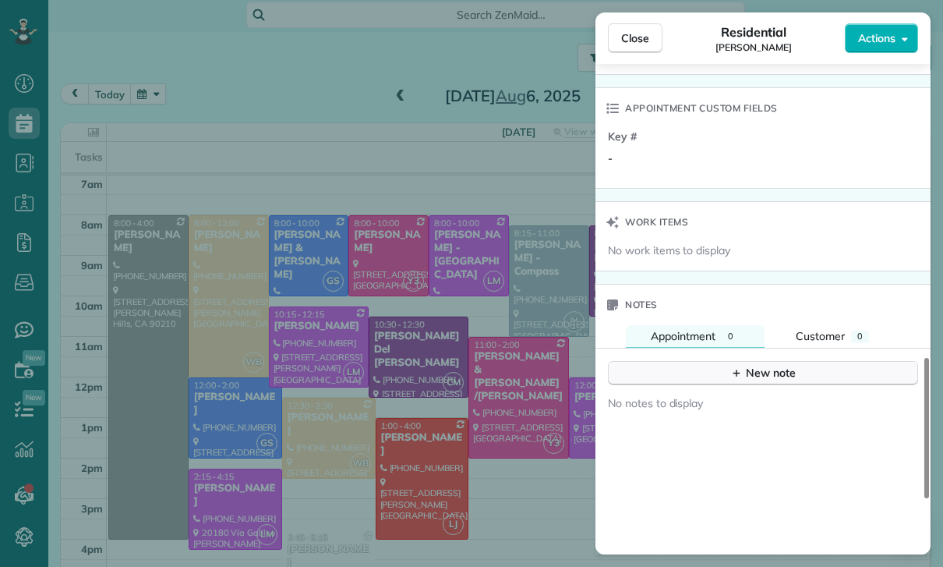
click at [770, 373] on div "New note" at bounding box center [762, 373] width 65 height 16
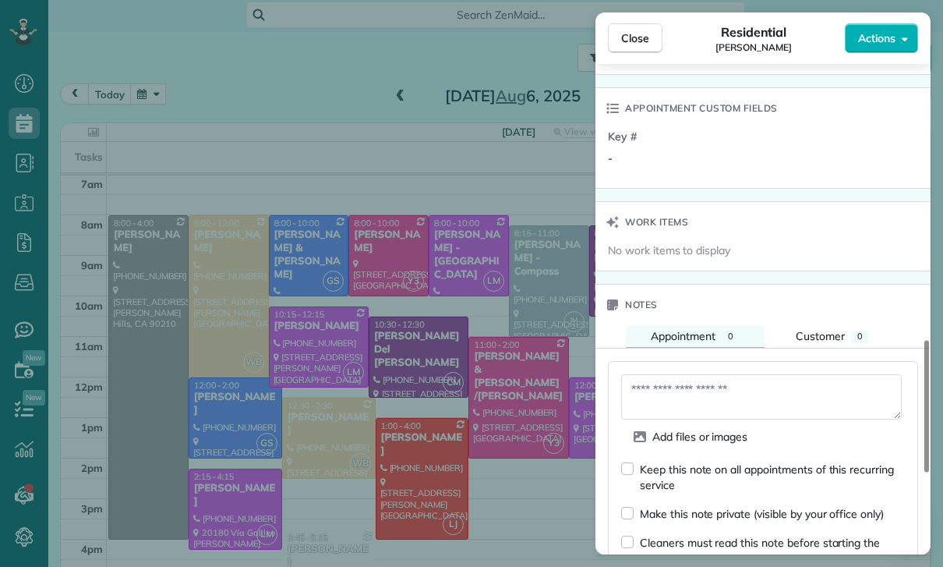
click at [730, 400] on textarea at bounding box center [761, 396] width 281 height 45
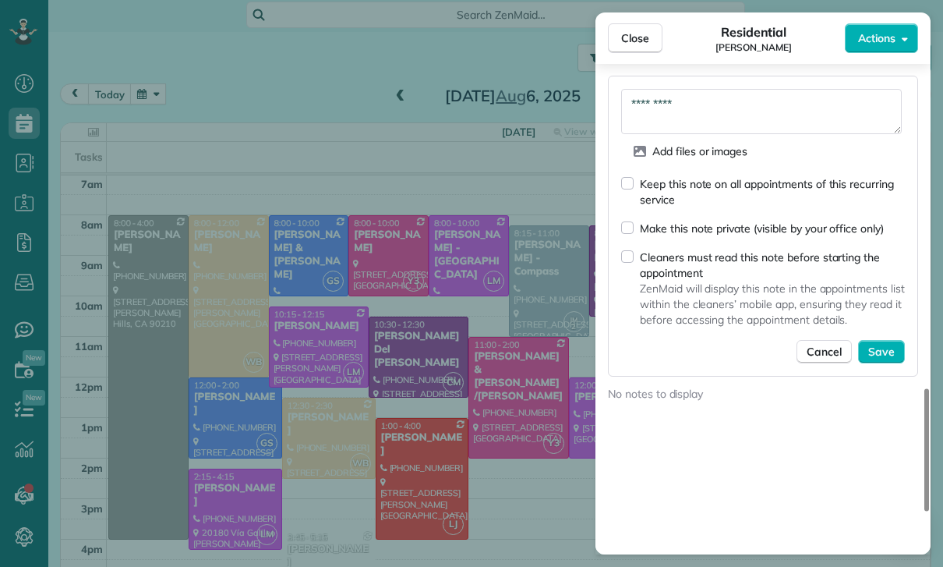
scroll to position [1392, 0]
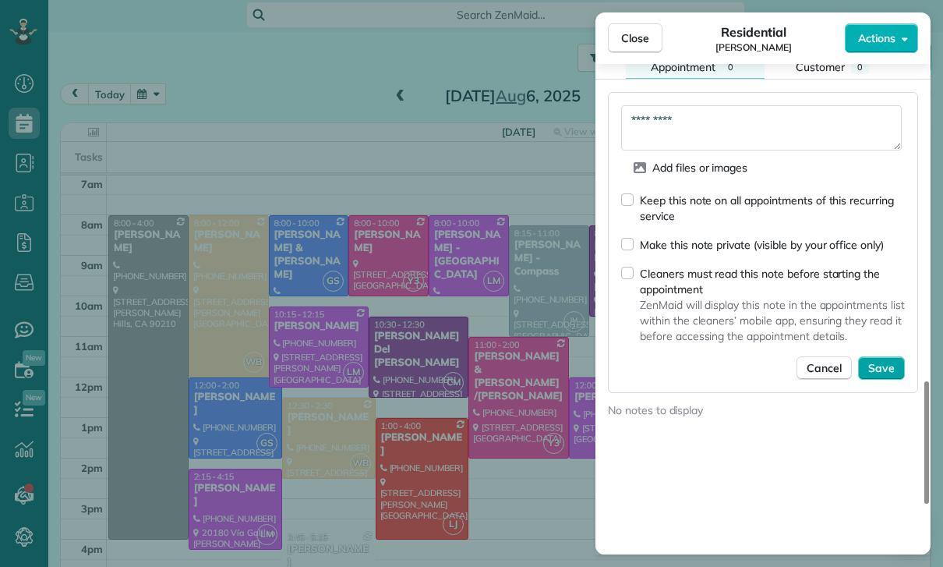
type textarea "*********"
click at [887, 368] on span "Save" at bounding box center [881, 368] width 27 height 16
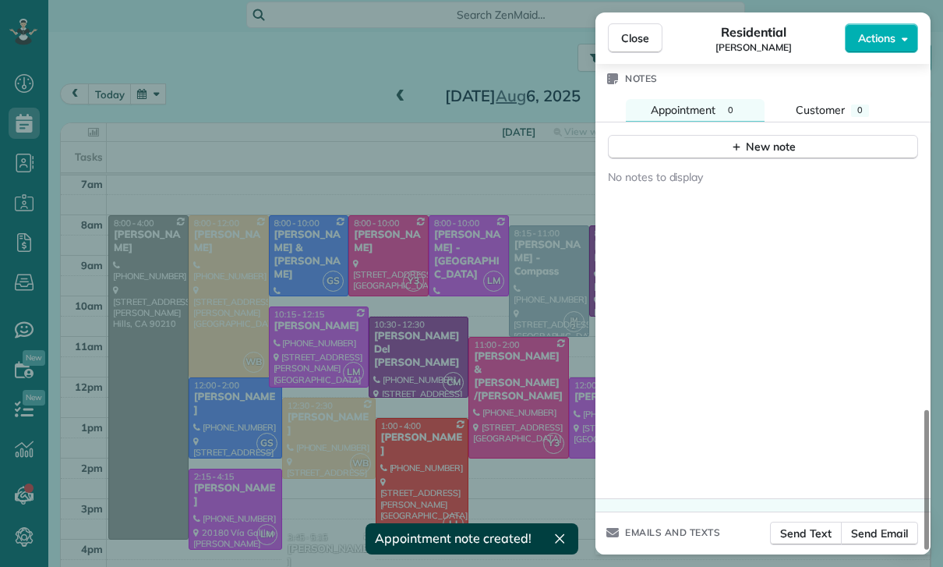
scroll to position [1332, 0]
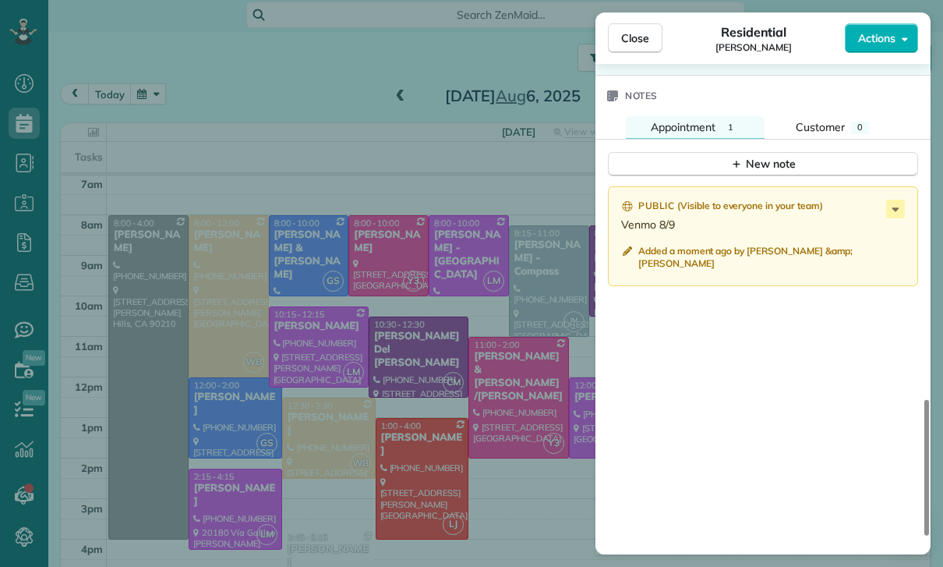
click at [444, 430] on div "Close Residential Leslee Brennan Actions Status Yet to Confirm Leslee Brennan ·…" at bounding box center [471, 283] width 943 height 567
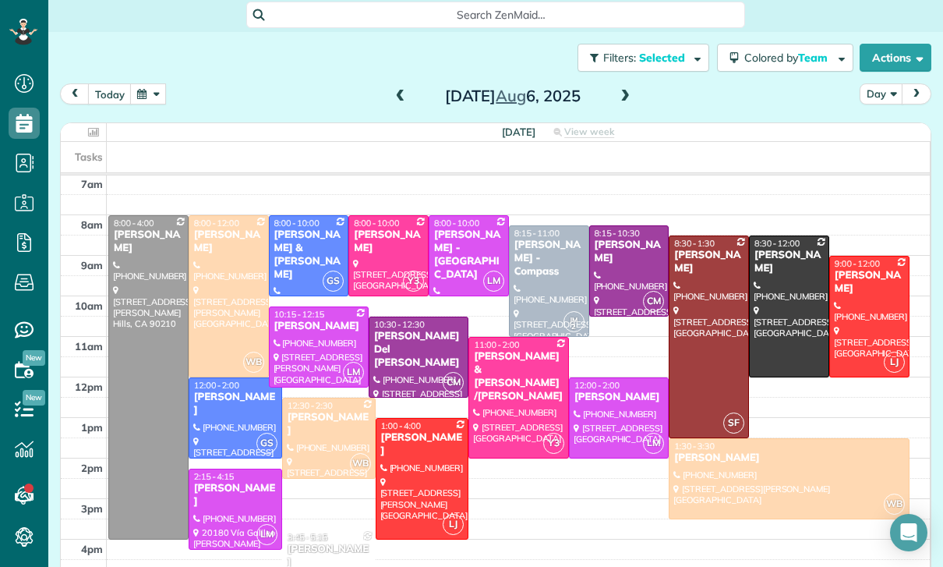
click at [163, 90] on button "button" at bounding box center [148, 93] width 36 height 21
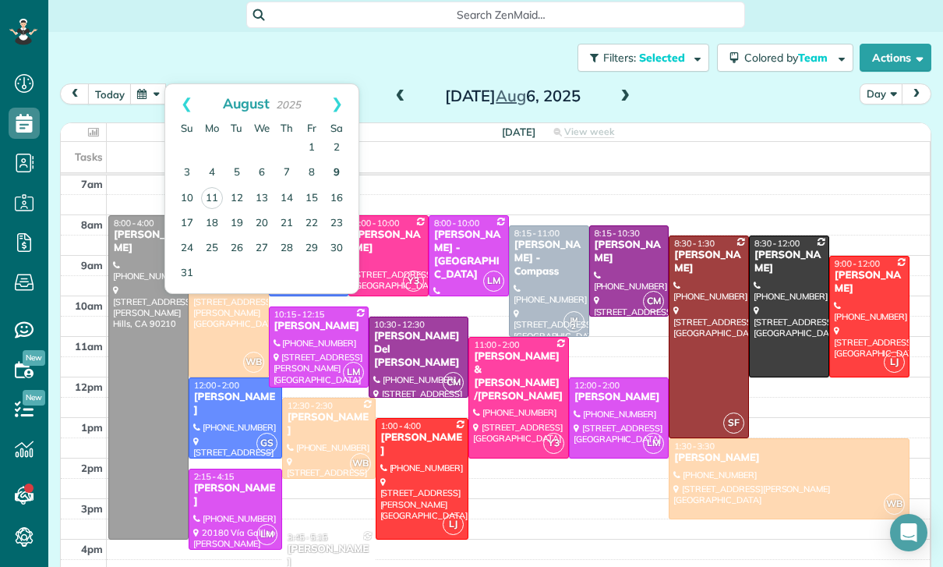
click at [341, 175] on link "9" at bounding box center [336, 173] width 25 height 25
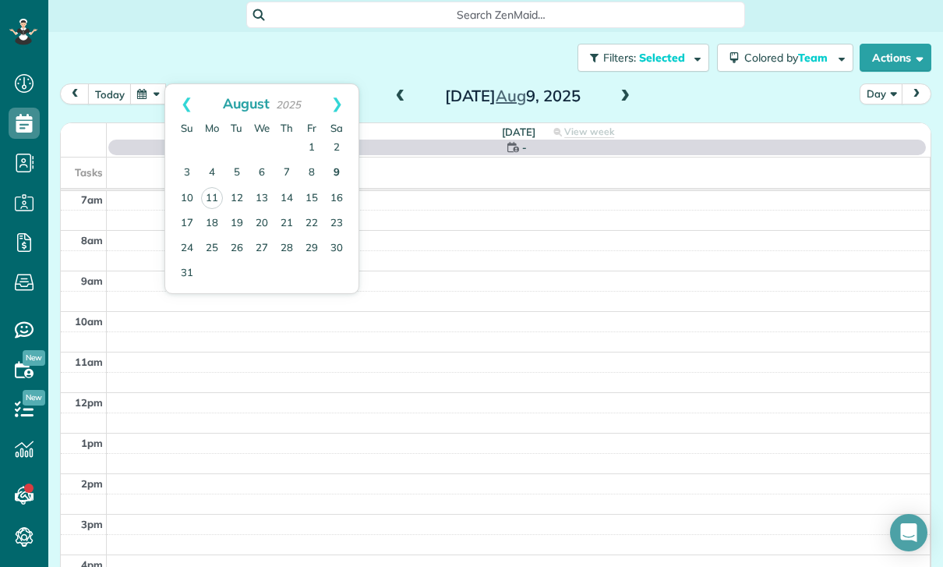
scroll to position [122, 0]
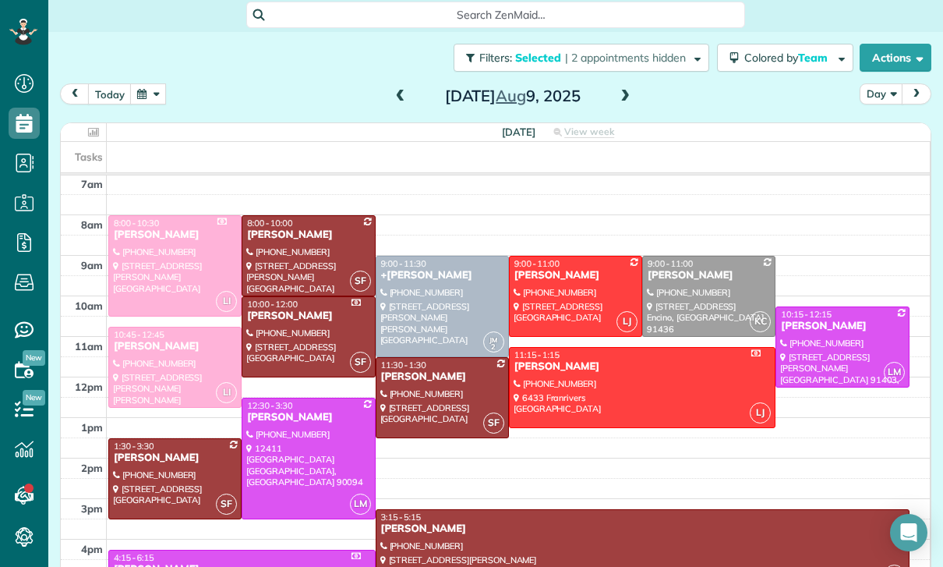
click at [398, 101] on span at bounding box center [400, 97] width 17 height 14
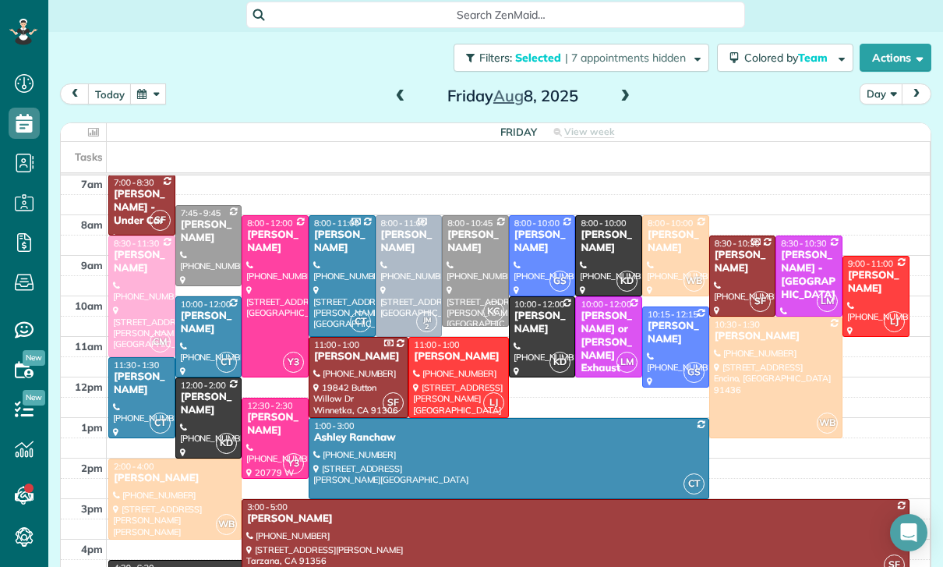
click at [270, 419] on div "Hani Choi" at bounding box center [275, 424] width 58 height 27
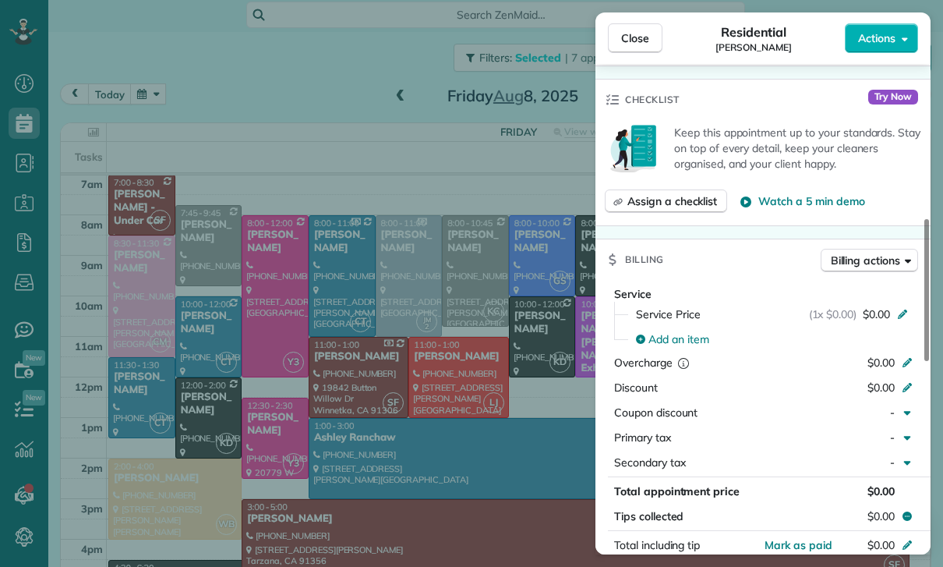
scroll to position [732, 0]
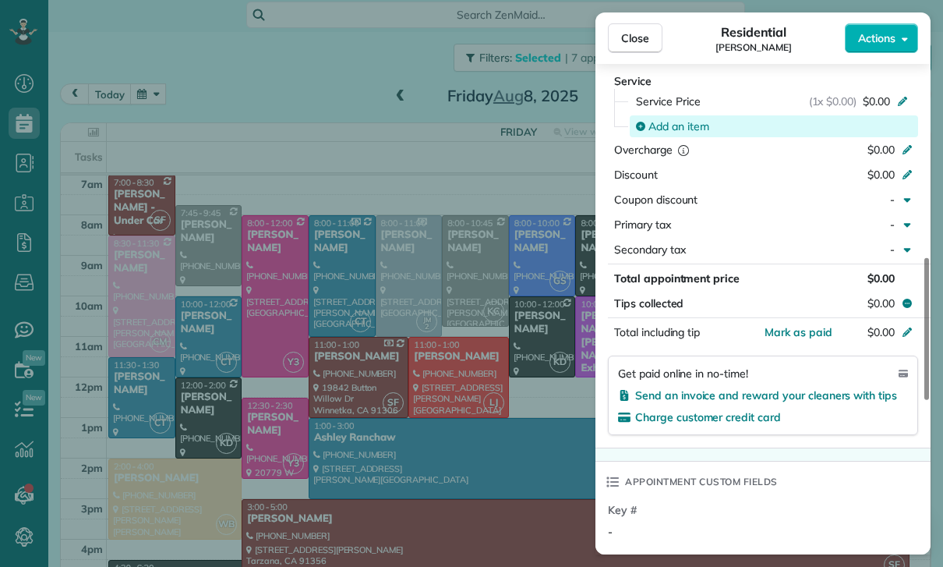
click at [673, 124] on span "Add an item" at bounding box center [678, 126] width 61 height 16
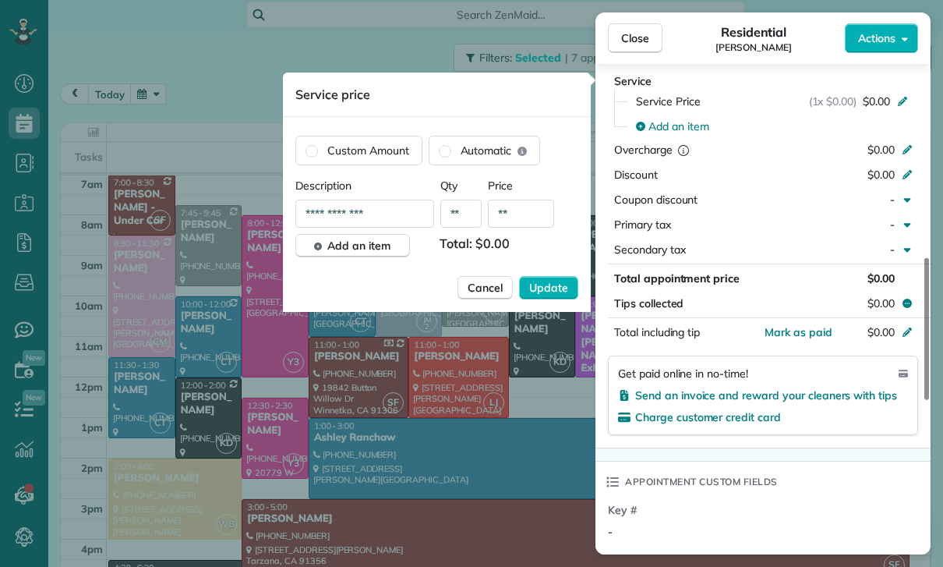
click at [528, 211] on input "**" at bounding box center [521, 214] width 66 height 28
type input "****"
click at [542, 288] on span "Update" at bounding box center [548, 288] width 39 height 16
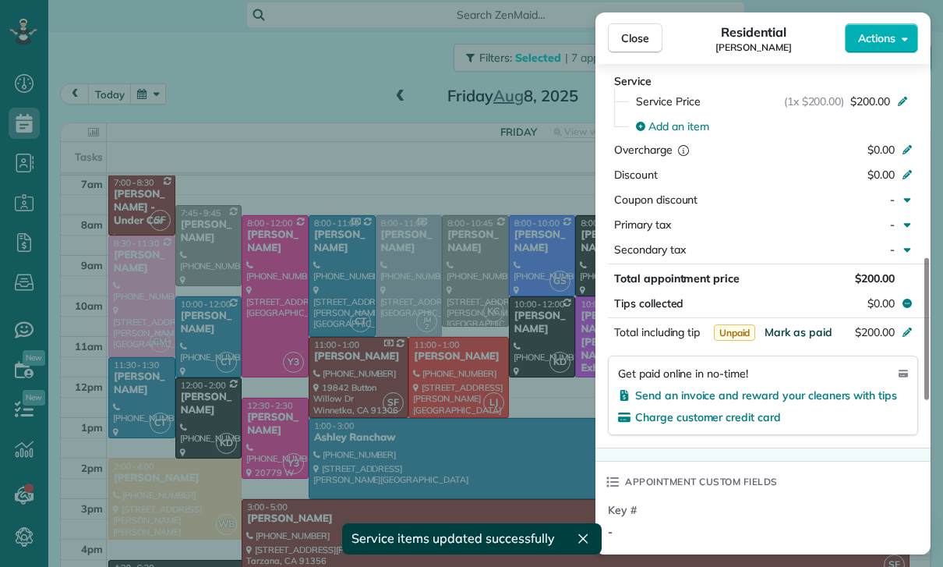
click at [804, 332] on span "Mark as paid" at bounding box center [799, 332] width 68 height 14
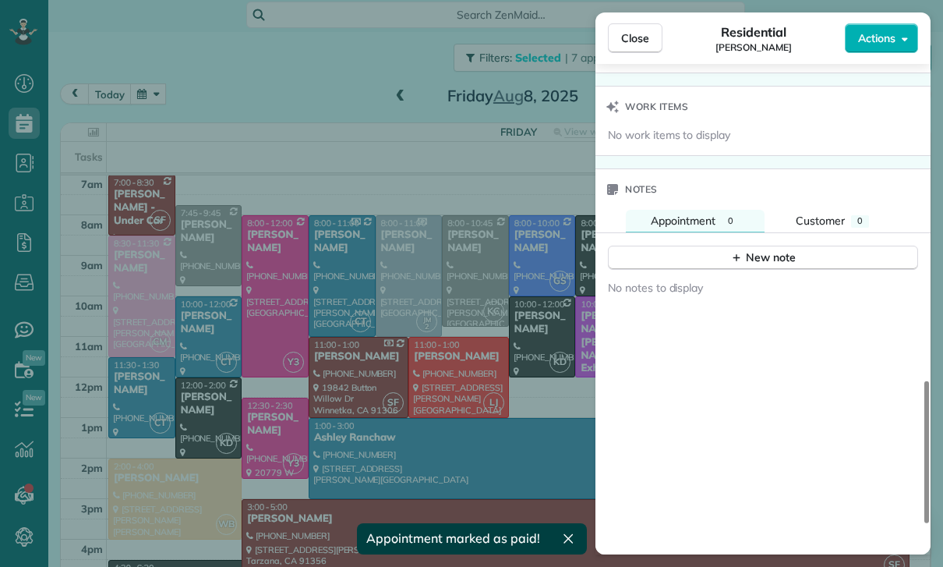
scroll to position [1233, 0]
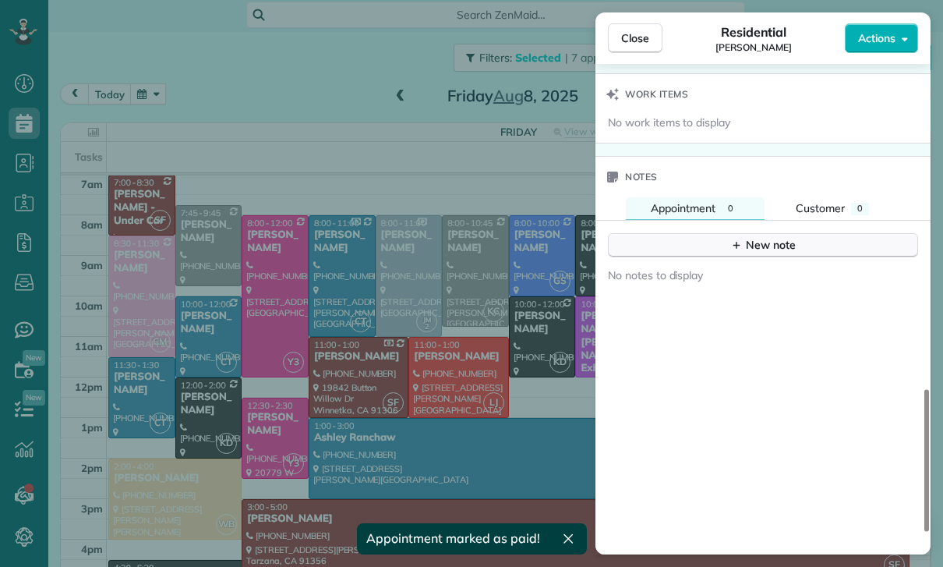
click at [760, 239] on div "New note" at bounding box center [762, 245] width 65 height 16
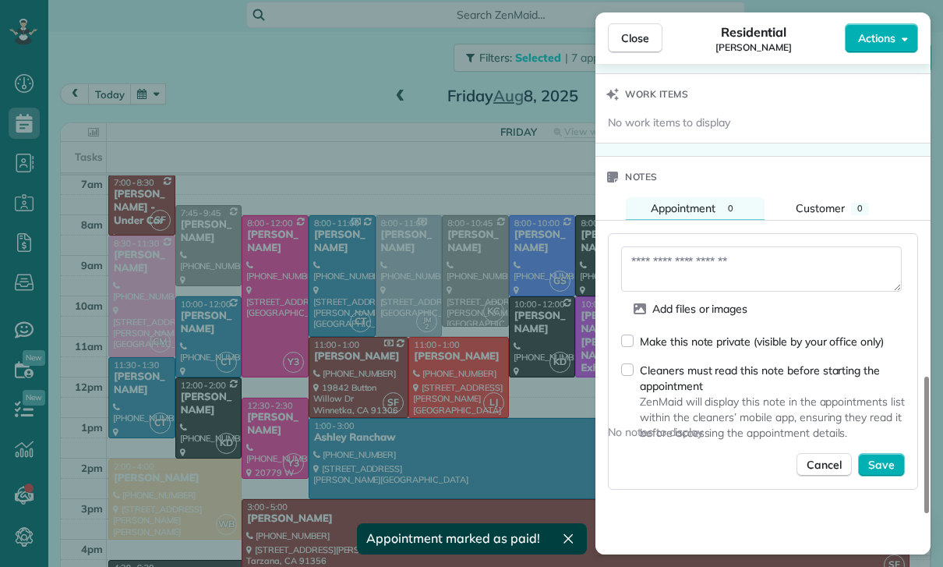
click at [673, 270] on textarea at bounding box center [761, 268] width 281 height 45
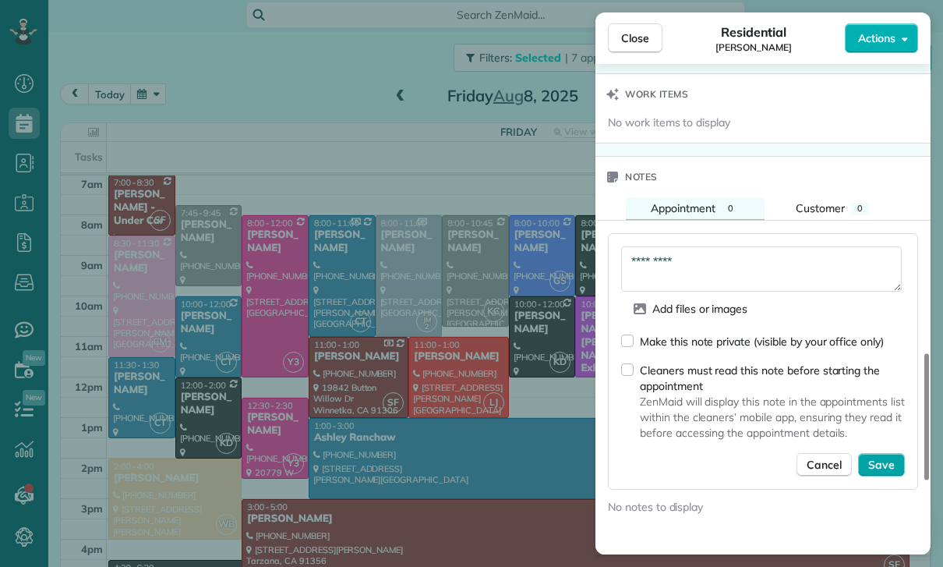
type textarea "*********"
click at [898, 472] on button "Save" at bounding box center [881, 464] width 47 height 23
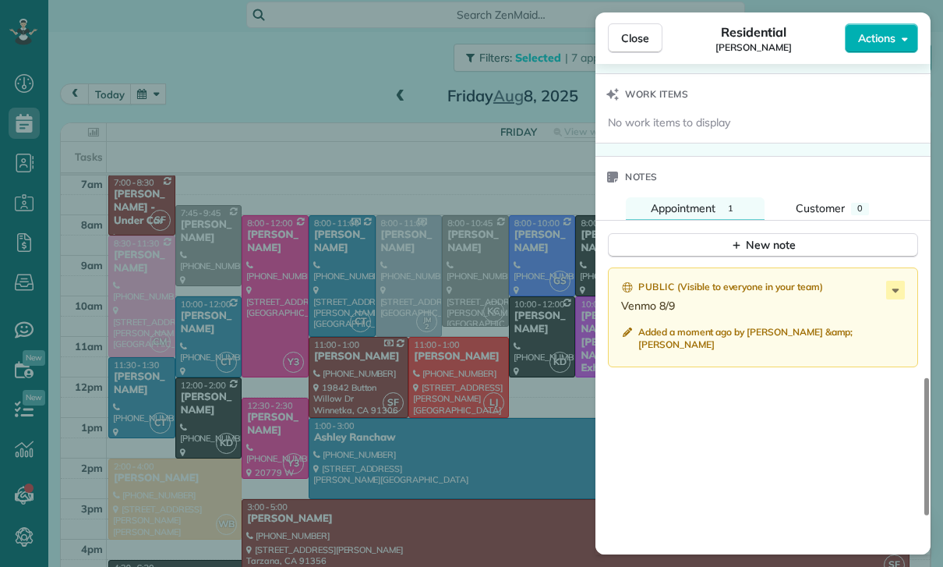
click at [429, 437] on div "Close Residential Hani Choi Actions Status Confirmed Hani Choi · Open profile M…" at bounding box center [471, 283] width 943 height 567
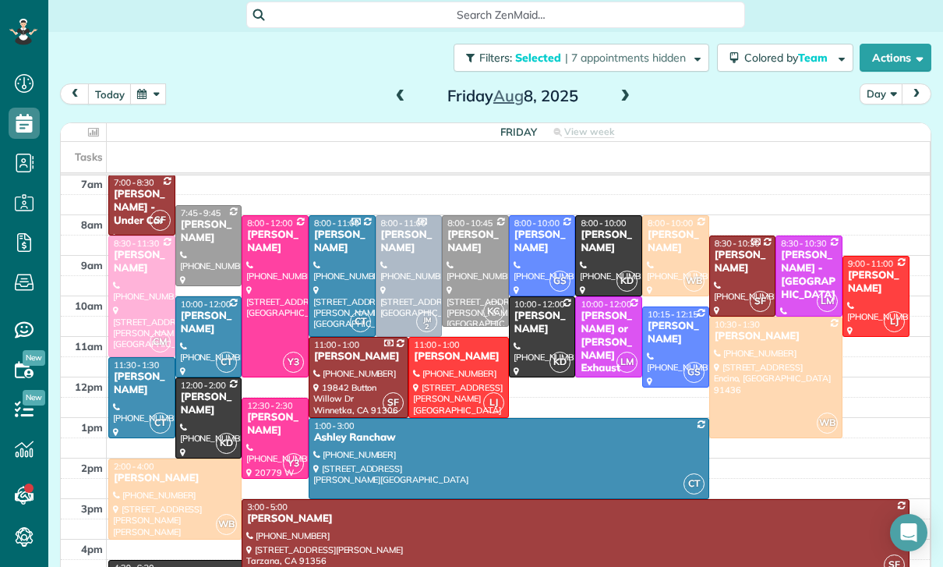
click at [627, 97] on span at bounding box center [625, 97] width 17 height 14
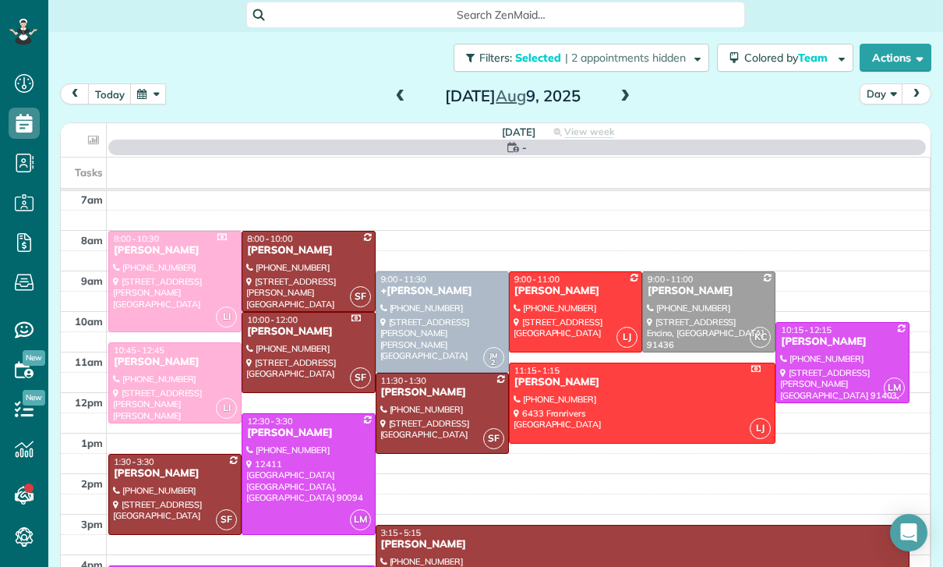
scroll to position [122, 0]
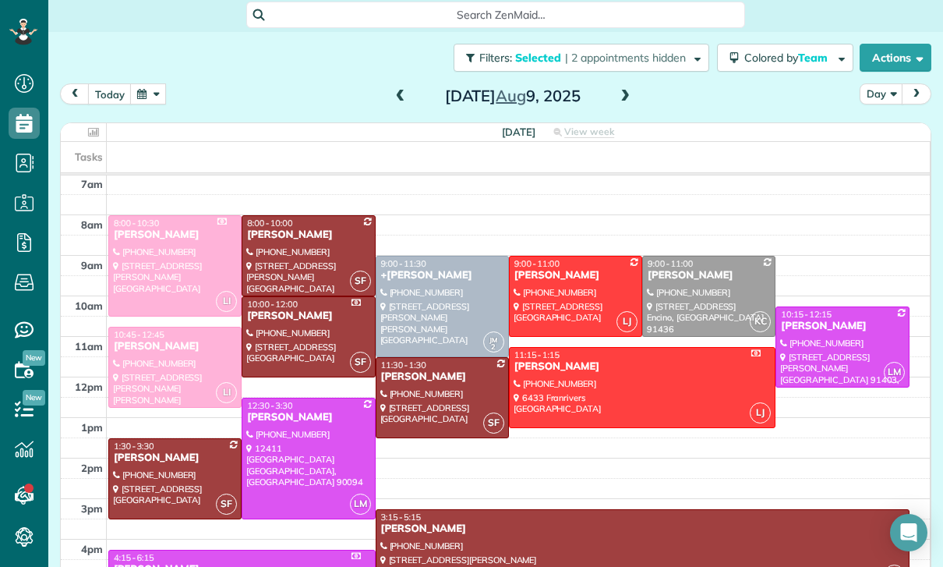
click at [409, 386] on div at bounding box center [442, 398] width 132 height 80
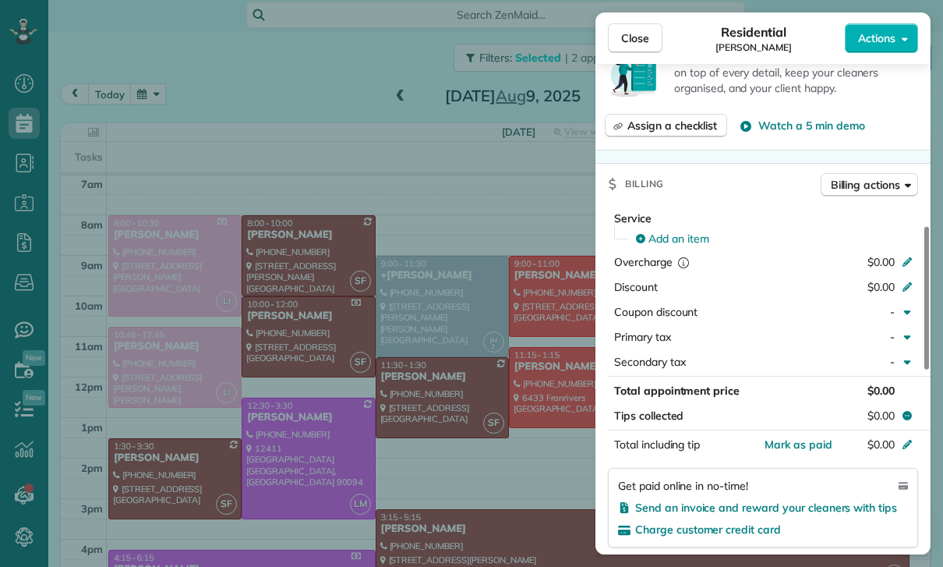
scroll to position [611, 0]
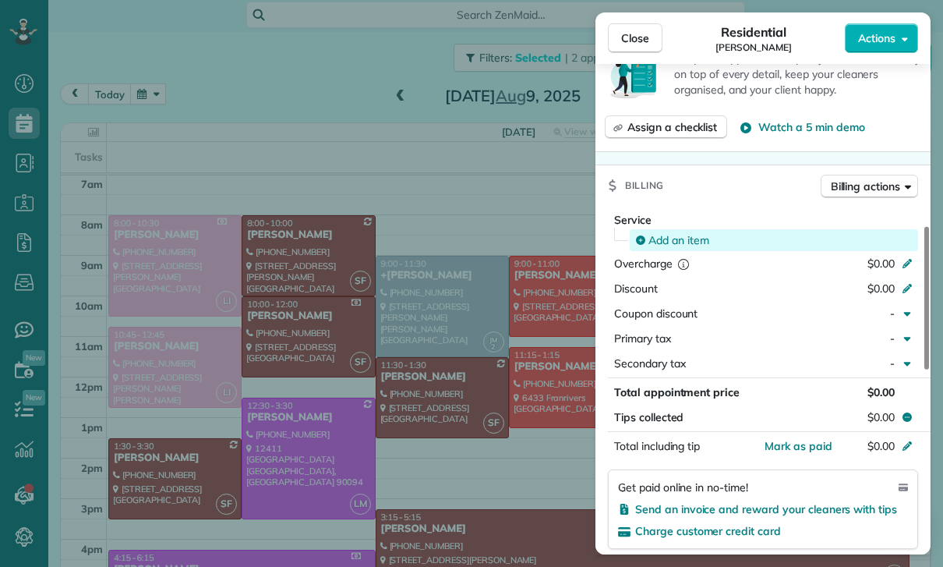
click at [680, 242] on span "Add an item" at bounding box center [678, 240] width 61 height 16
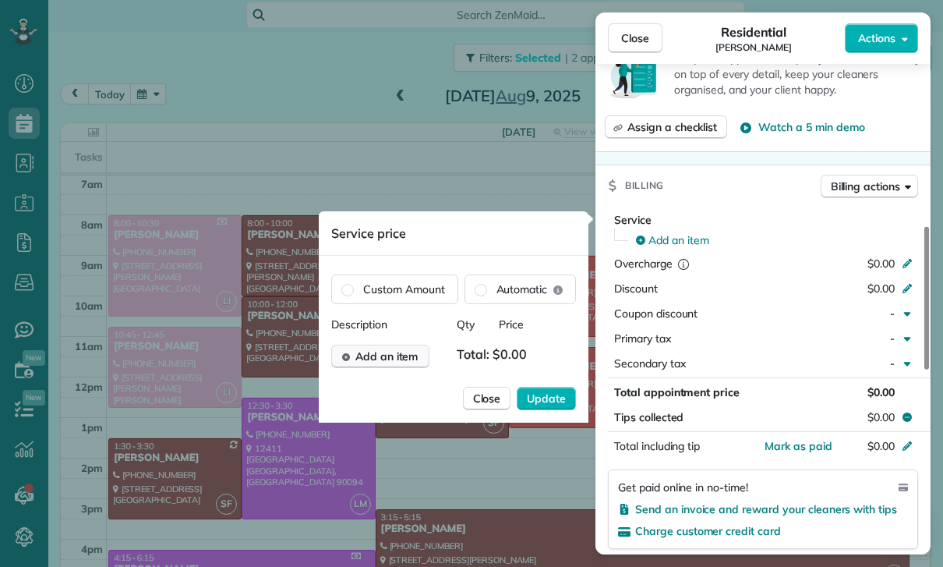
click at [401, 355] on span "Add an item" at bounding box center [386, 356] width 63 height 16
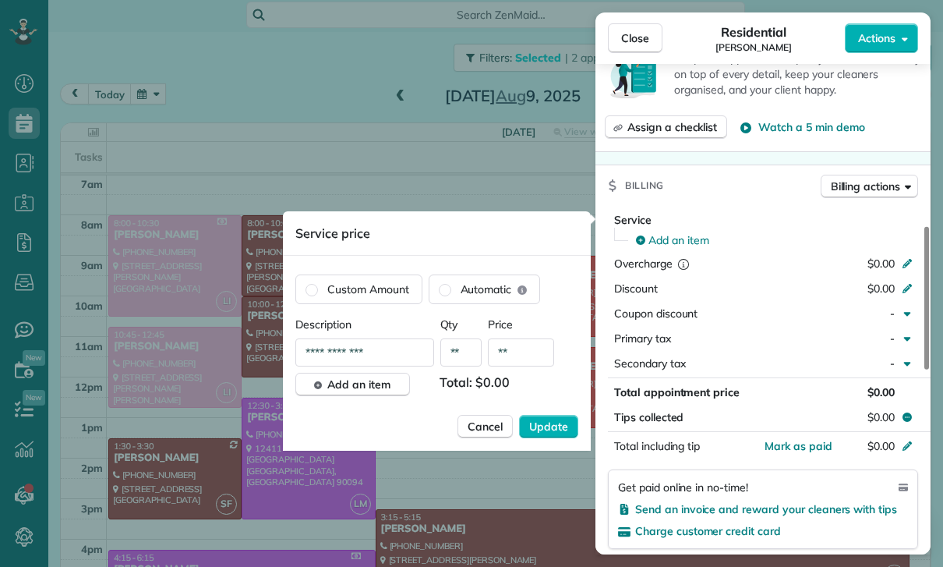
click at [524, 359] on input "**" at bounding box center [521, 352] width 66 height 28
type input "****"
click at [550, 432] on span "Update" at bounding box center [548, 427] width 39 height 16
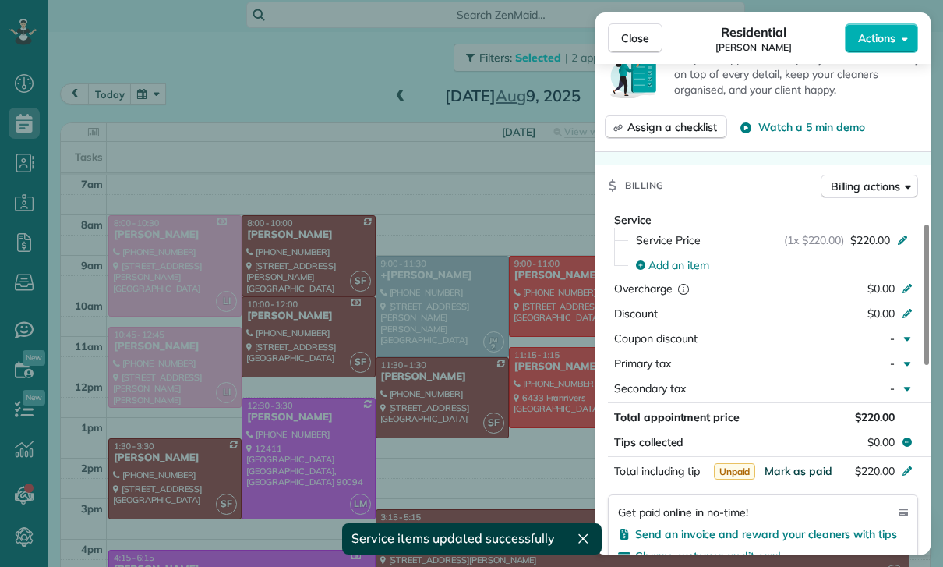
click at [799, 475] on span "Mark as paid" at bounding box center [799, 471] width 68 height 14
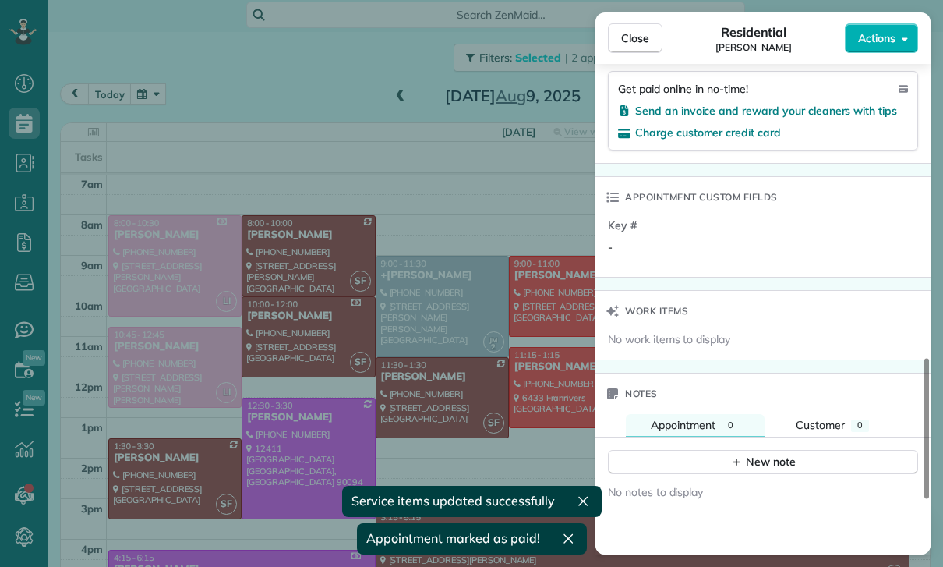
scroll to position [1180, 0]
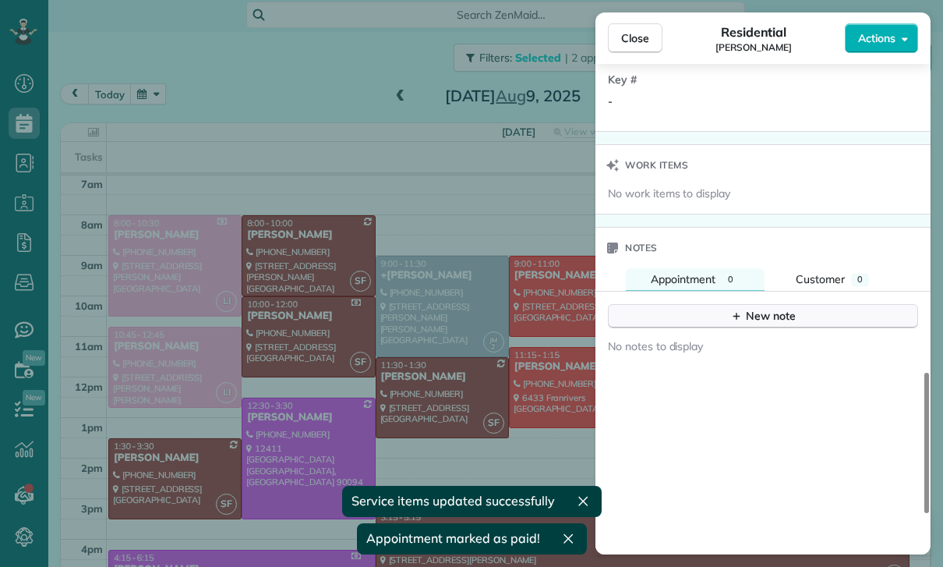
click at [781, 316] on div "New note" at bounding box center [762, 316] width 65 height 16
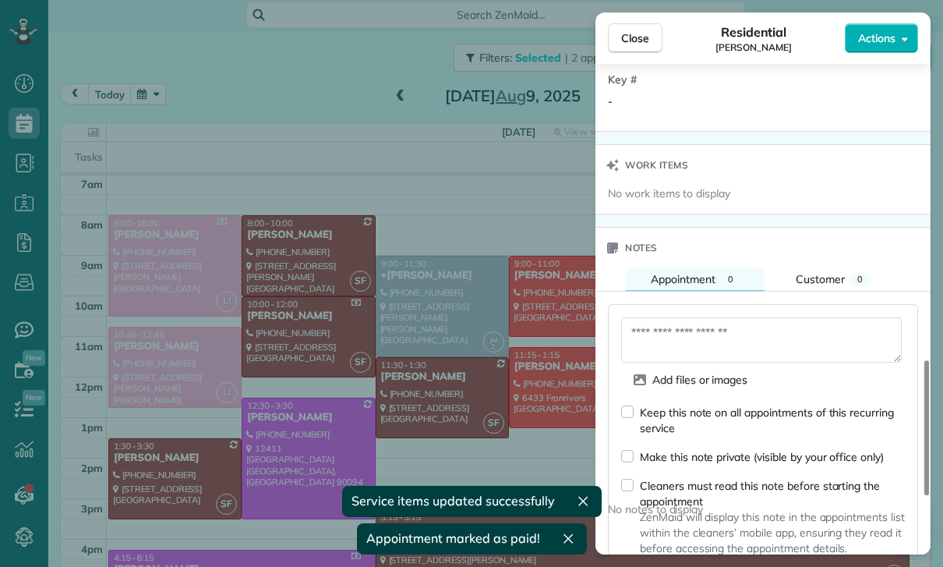
click at [692, 351] on textarea at bounding box center [761, 339] width 281 height 45
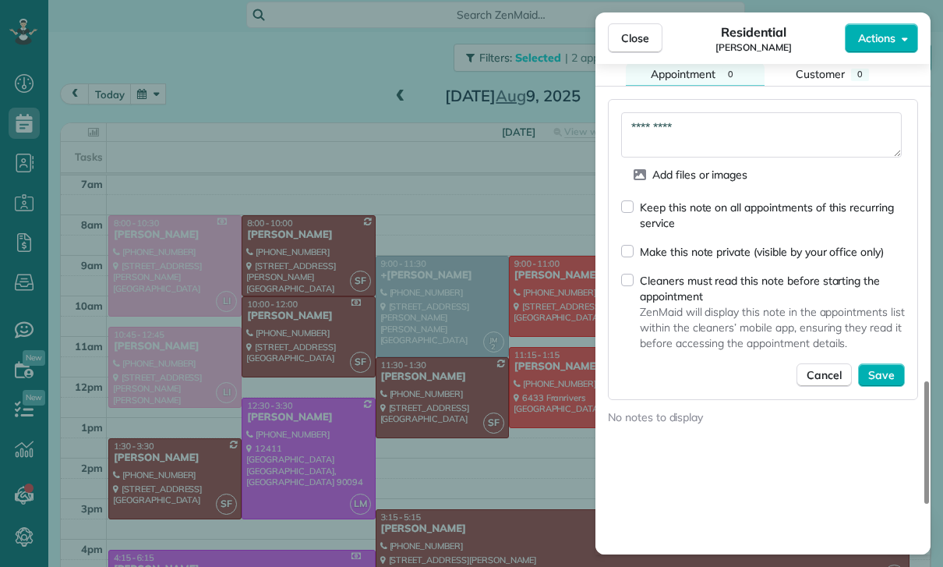
scroll to position [1398, 0]
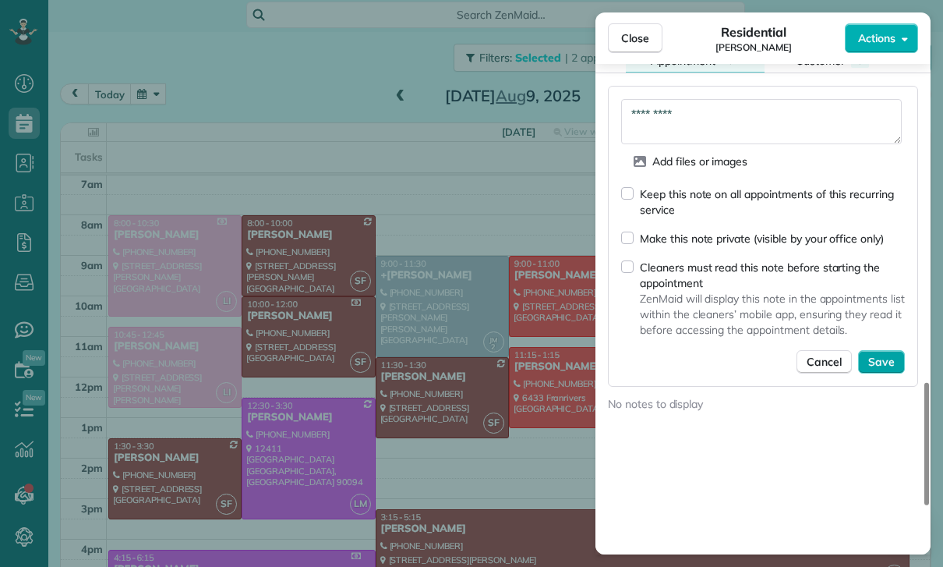
type textarea "*********"
click at [872, 364] on span "Save" at bounding box center [881, 362] width 27 height 16
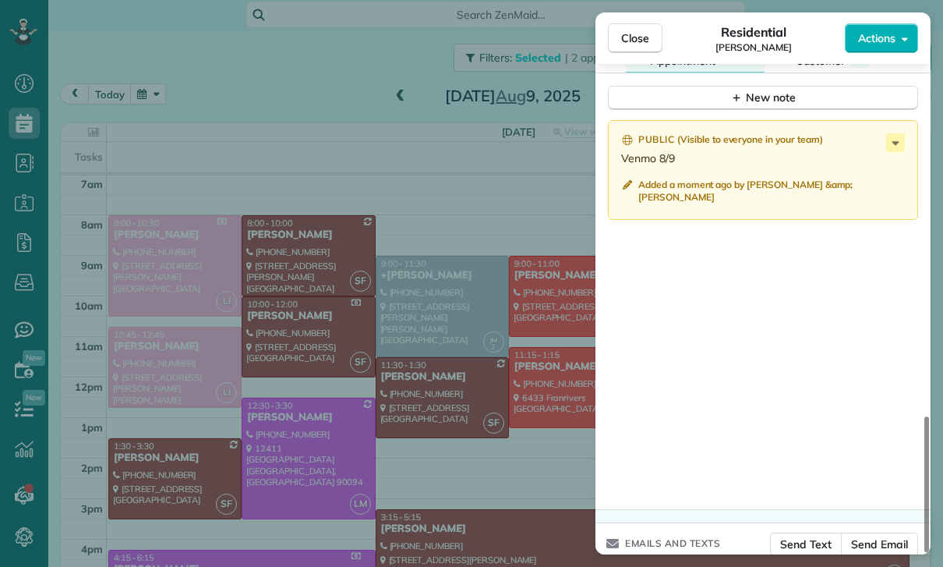
click at [456, 369] on div "Close Residential Joanna Huynh Actions Status Confirmed Joanna Huynh · Open pro…" at bounding box center [471, 283] width 943 height 567
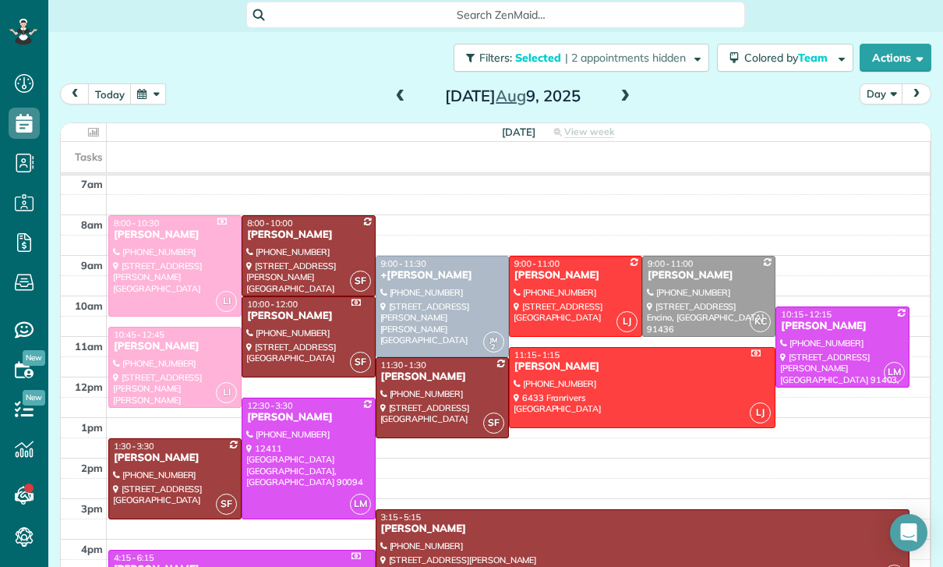
click at [395, 95] on span at bounding box center [400, 97] width 17 height 14
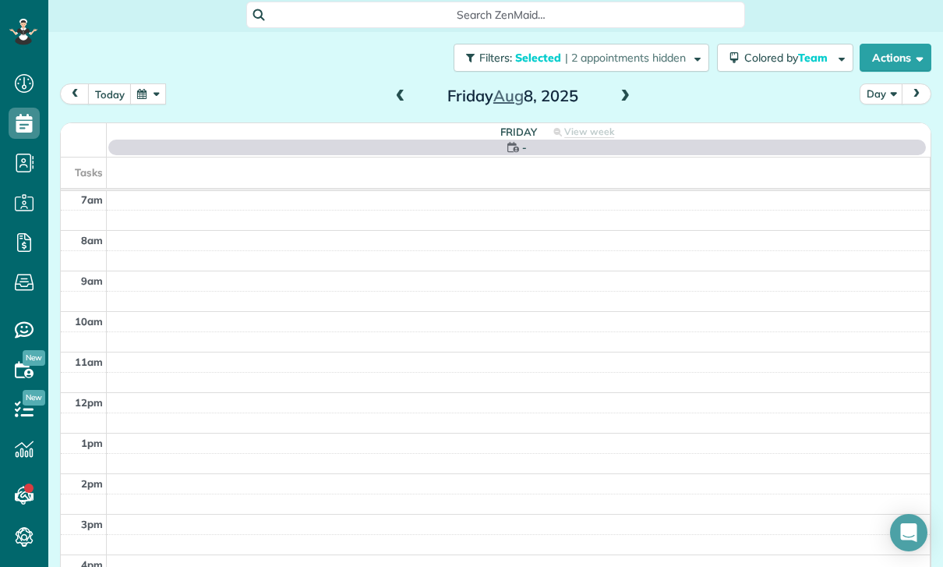
scroll to position [122, 0]
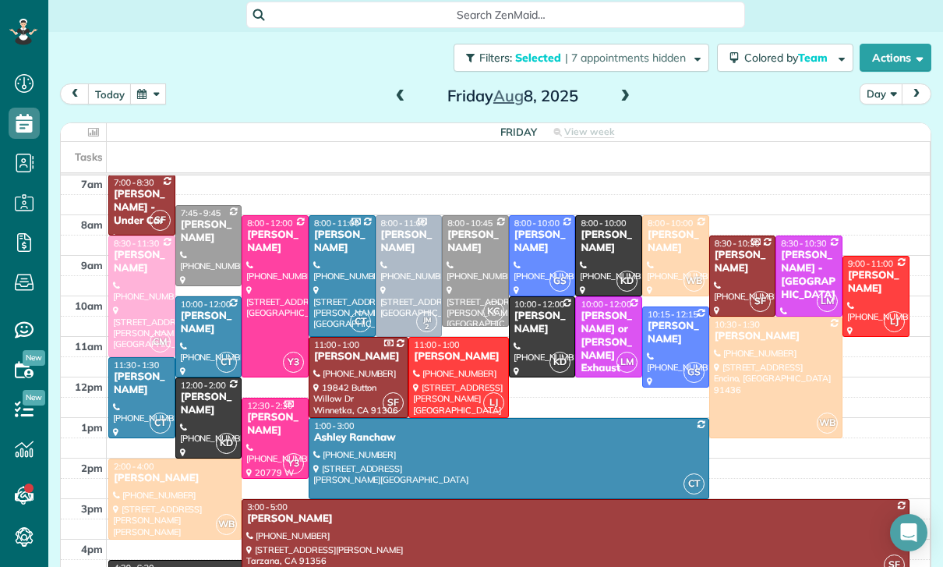
click at [407, 99] on span at bounding box center [400, 97] width 17 height 14
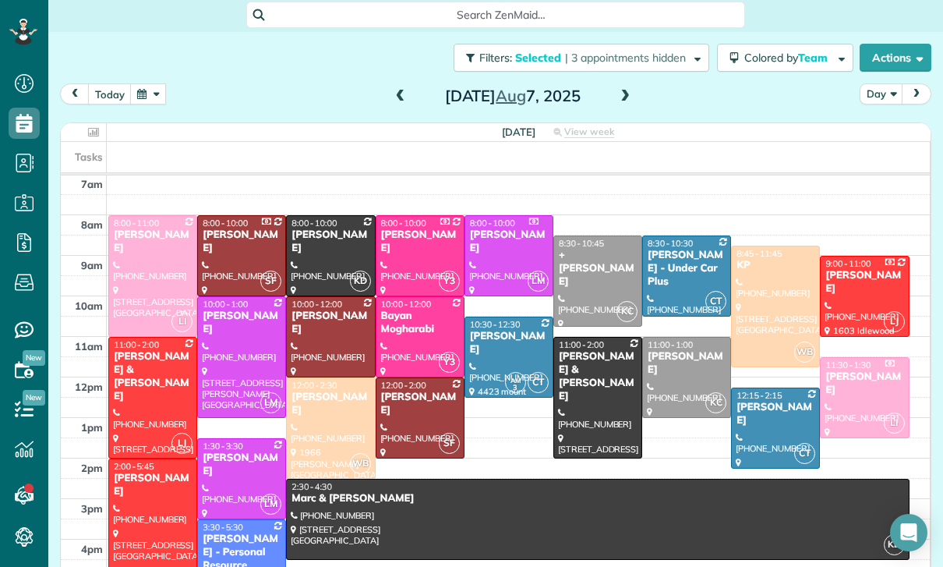
click at [401, 103] on span at bounding box center [400, 97] width 17 height 14
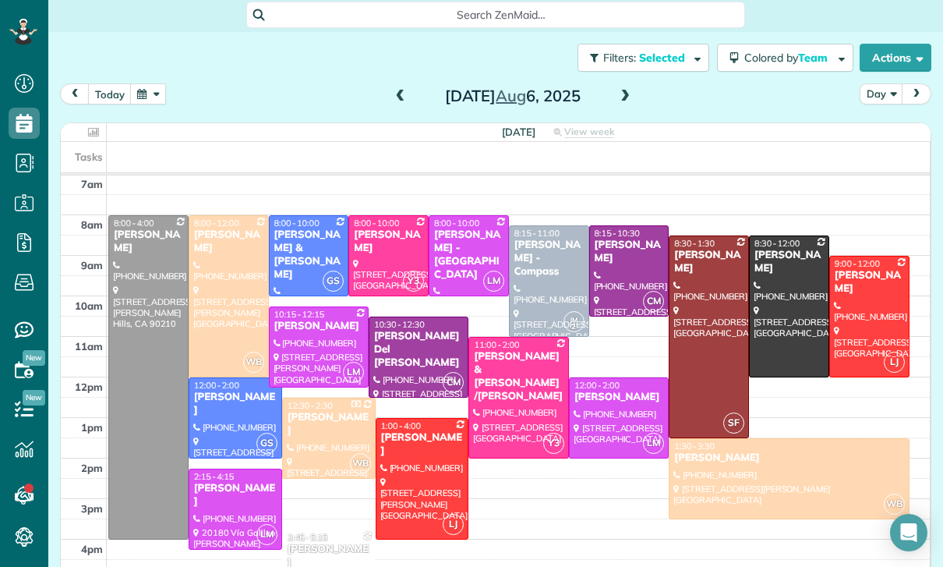
click at [756, 473] on div at bounding box center [789, 479] width 239 height 80
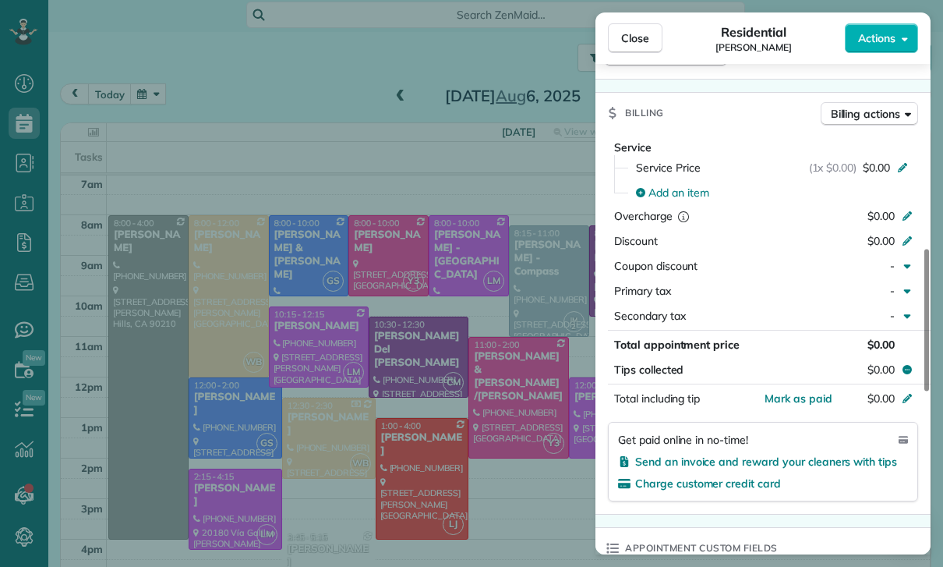
scroll to position [705, 0]
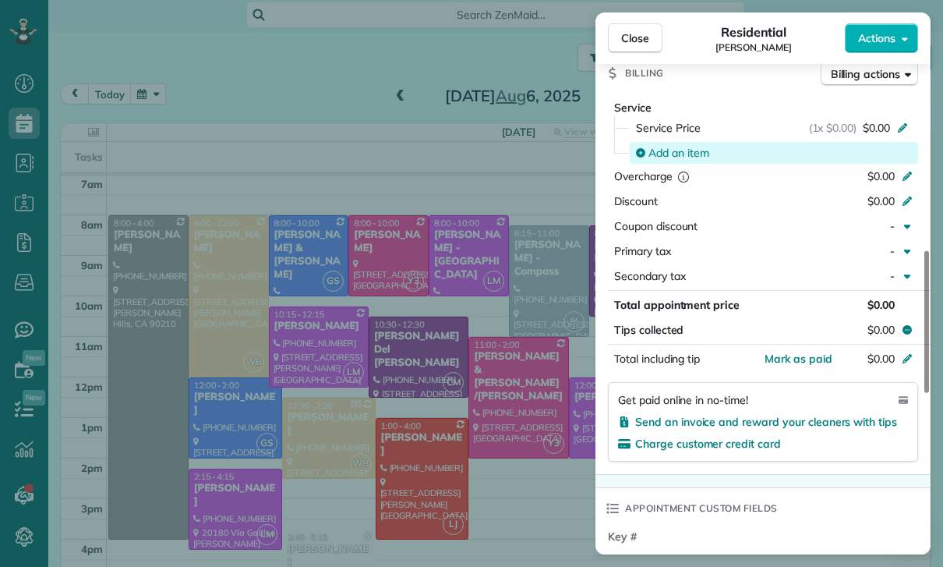
click at [682, 151] on span "Add an item" at bounding box center [678, 153] width 61 height 16
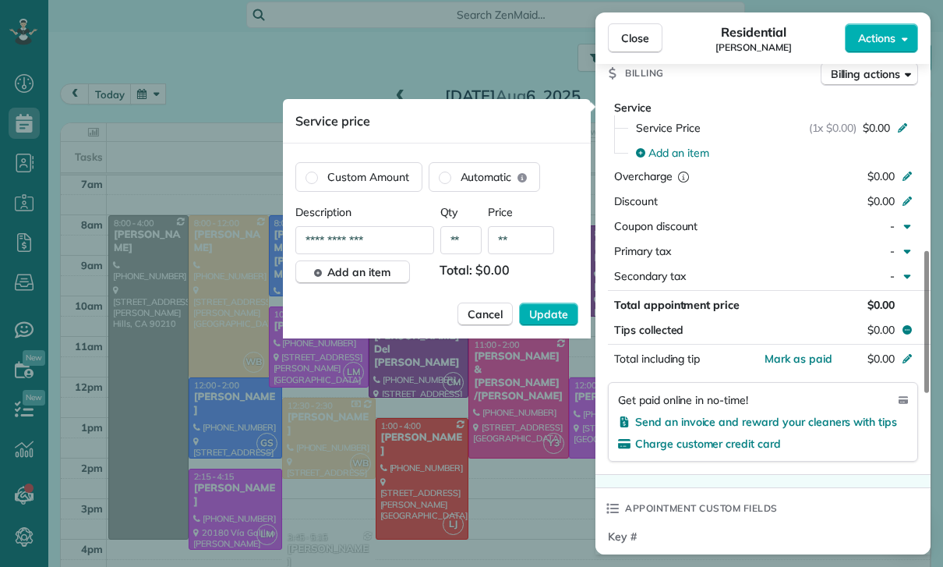
click at [527, 242] on input "**" at bounding box center [521, 240] width 66 height 28
type input "****"
click at [538, 326] on button "Update" at bounding box center [548, 313] width 59 height 23
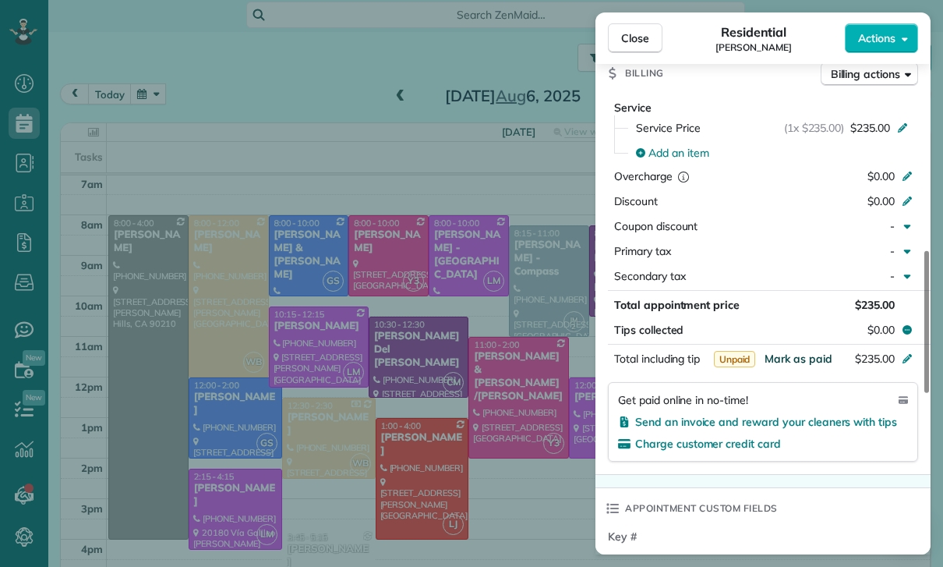
click at [793, 359] on span "Mark as paid" at bounding box center [799, 359] width 68 height 14
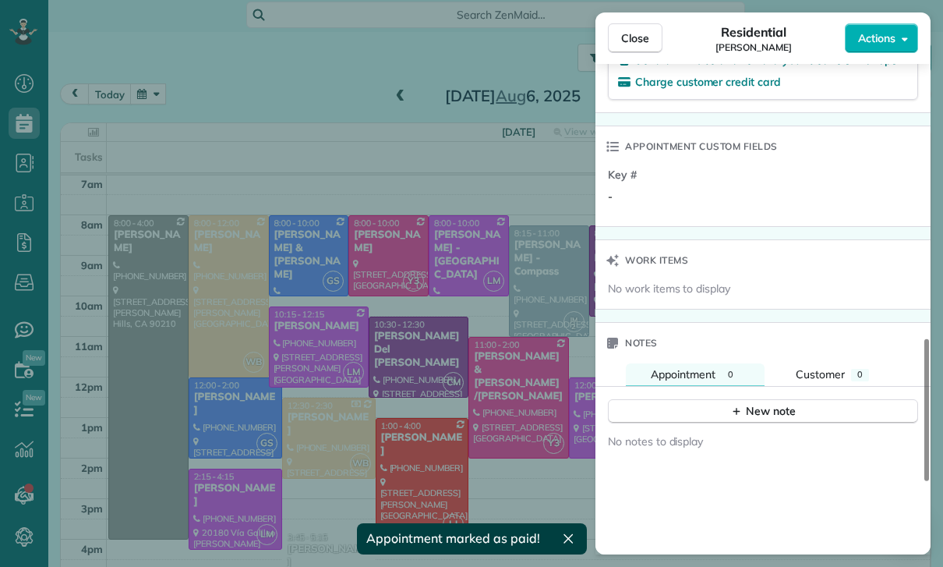
scroll to position [1154, 0]
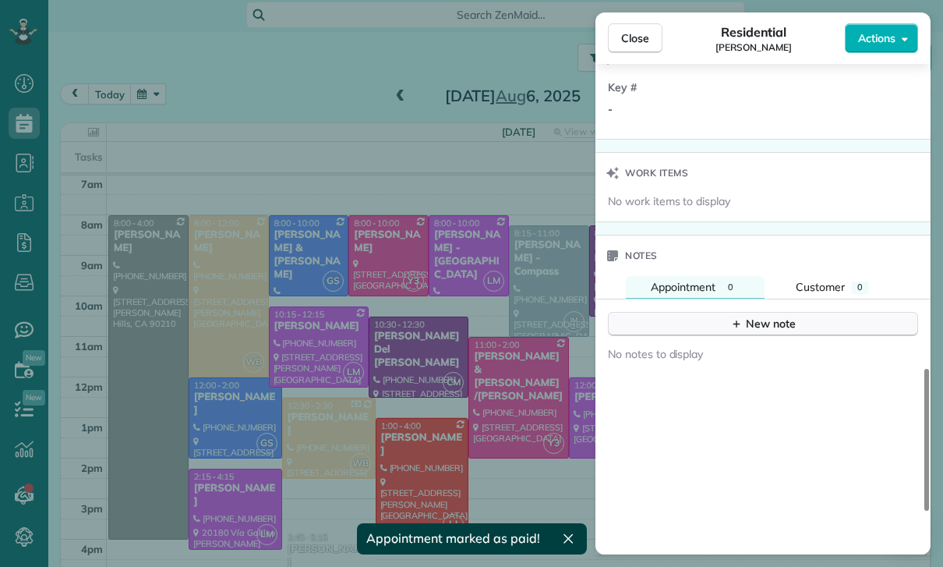
click at [783, 325] on div "New note" at bounding box center [762, 324] width 65 height 16
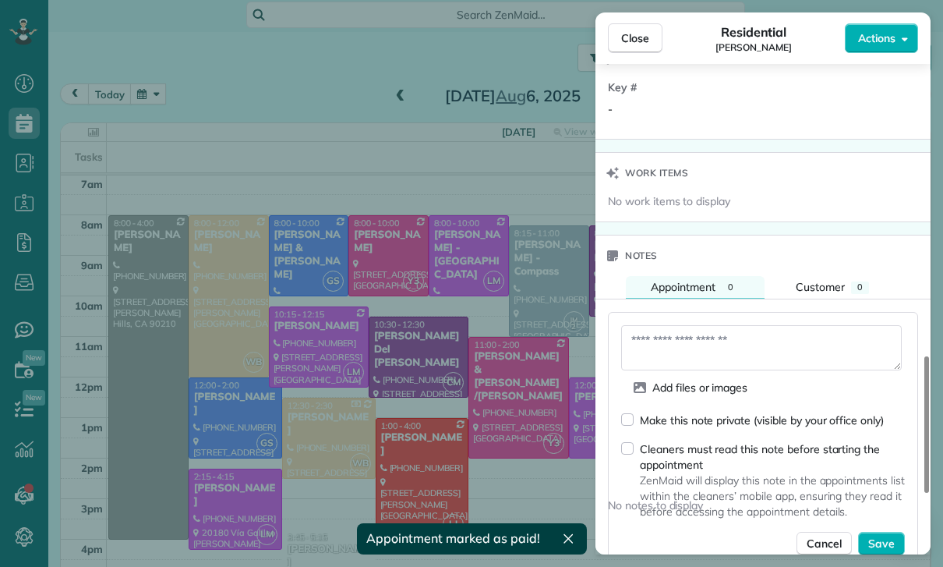
click at [710, 348] on textarea at bounding box center [761, 347] width 281 height 45
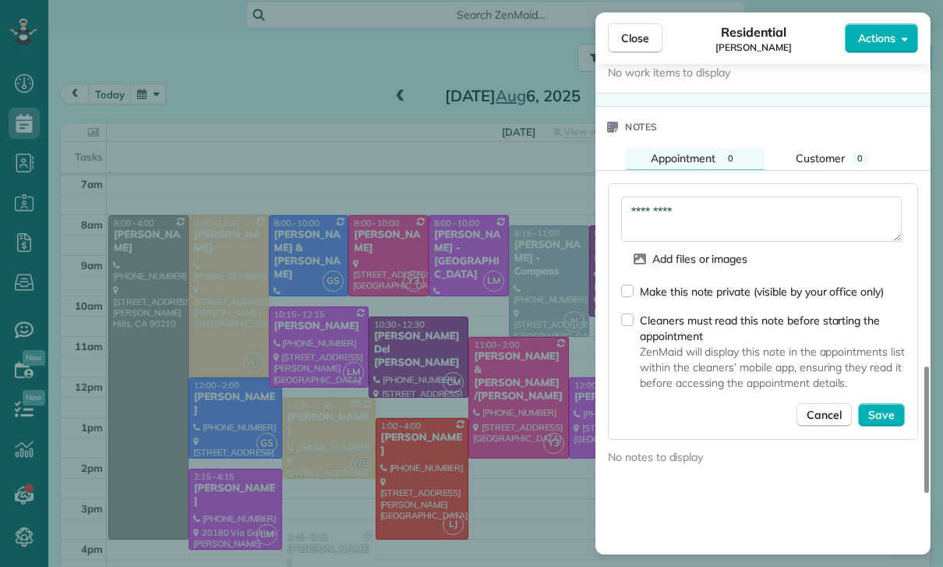
scroll to position [1288, 0]
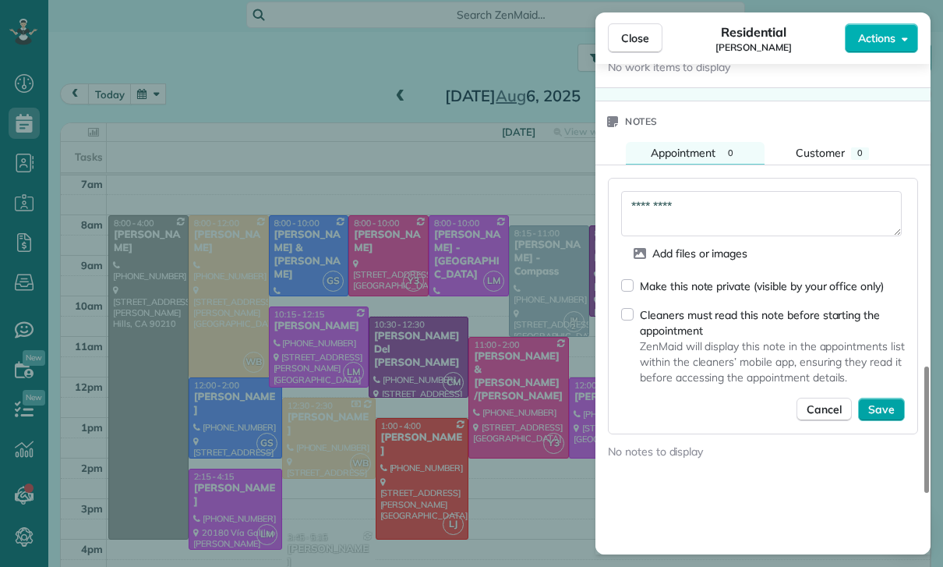
type textarea "*********"
click at [886, 413] on span "Save" at bounding box center [881, 409] width 27 height 16
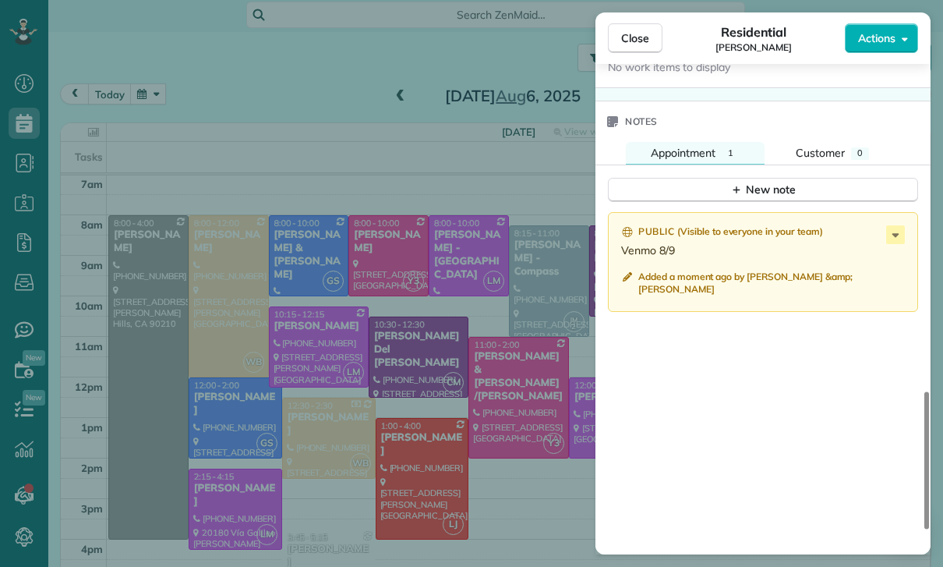
click at [468, 369] on div "Close Residential Gabriela Mojica Actions Status Confirmed Gabriela Mojica · Op…" at bounding box center [471, 283] width 943 height 567
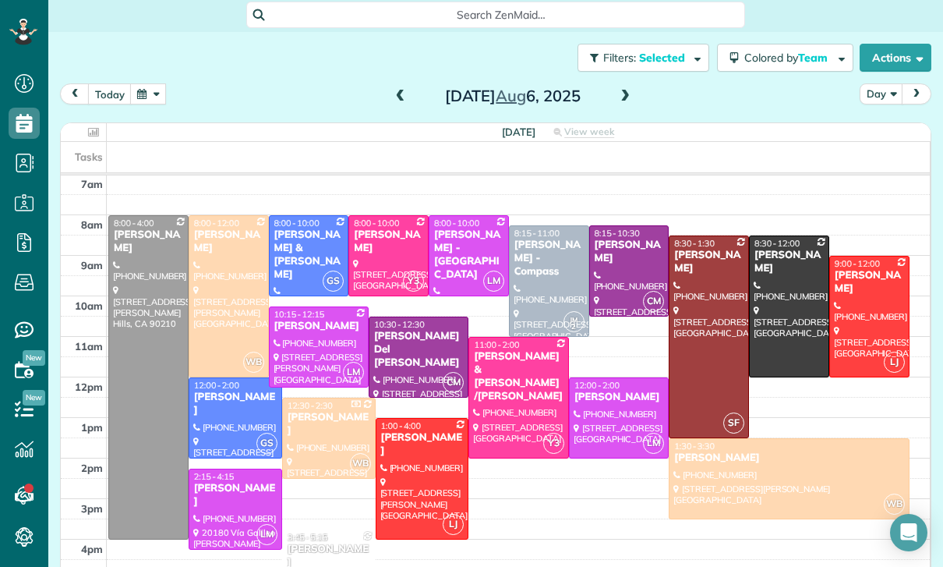
click at [159, 99] on button "button" at bounding box center [148, 93] width 36 height 21
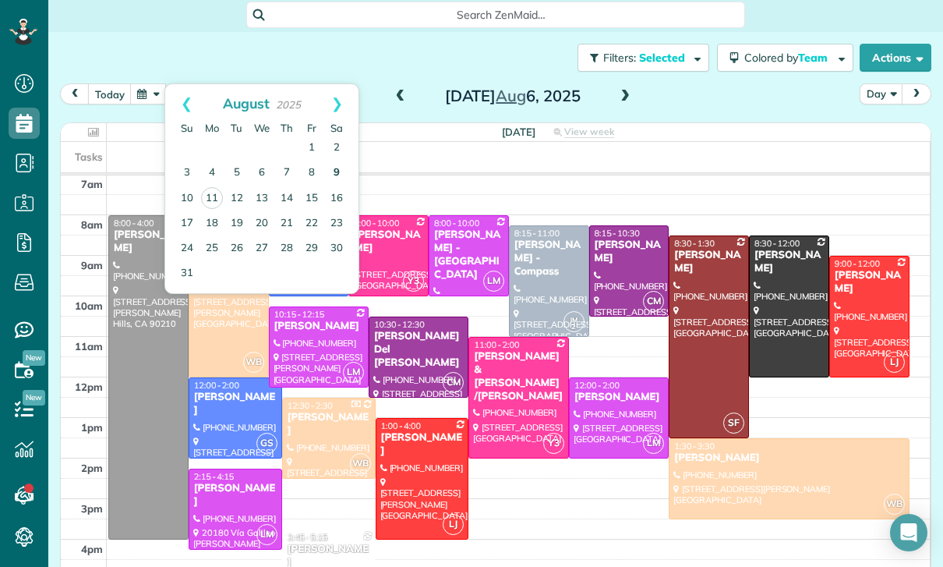
click at [329, 175] on link "9" at bounding box center [336, 173] width 25 height 25
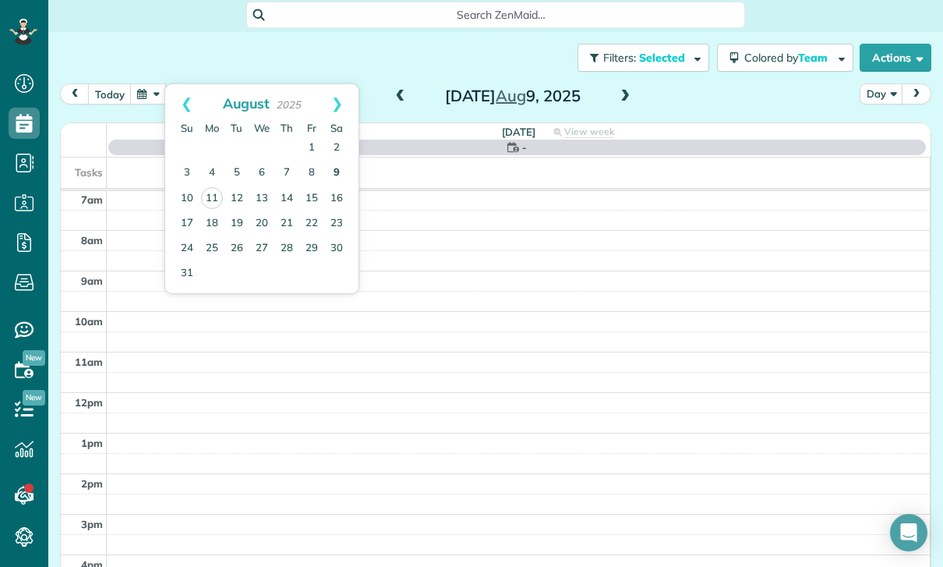
scroll to position [122, 0]
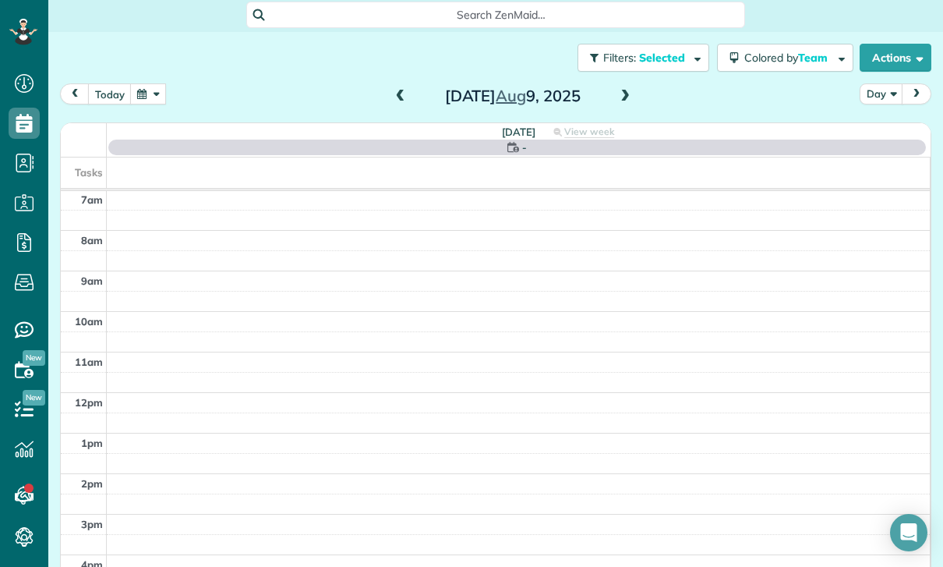
click at [399, 97] on span at bounding box center [400, 97] width 17 height 14
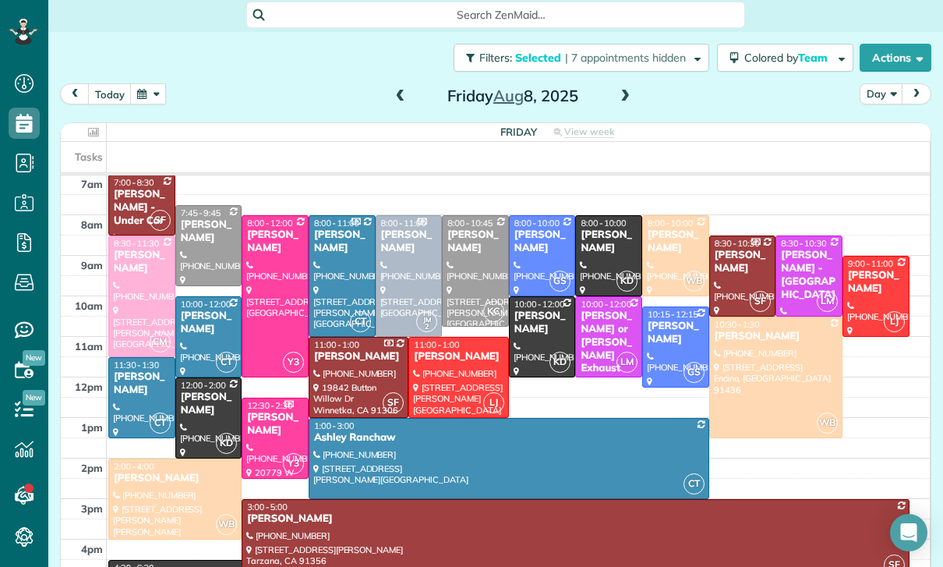
click at [534, 330] on div "Tina Koopersmith" at bounding box center [543, 322] width 58 height 27
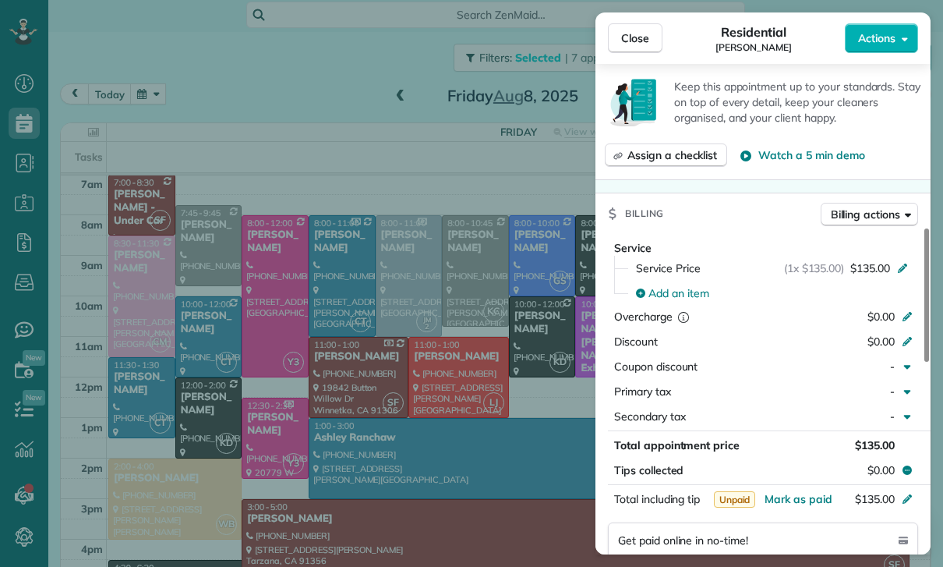
scroll to position [722, 0]
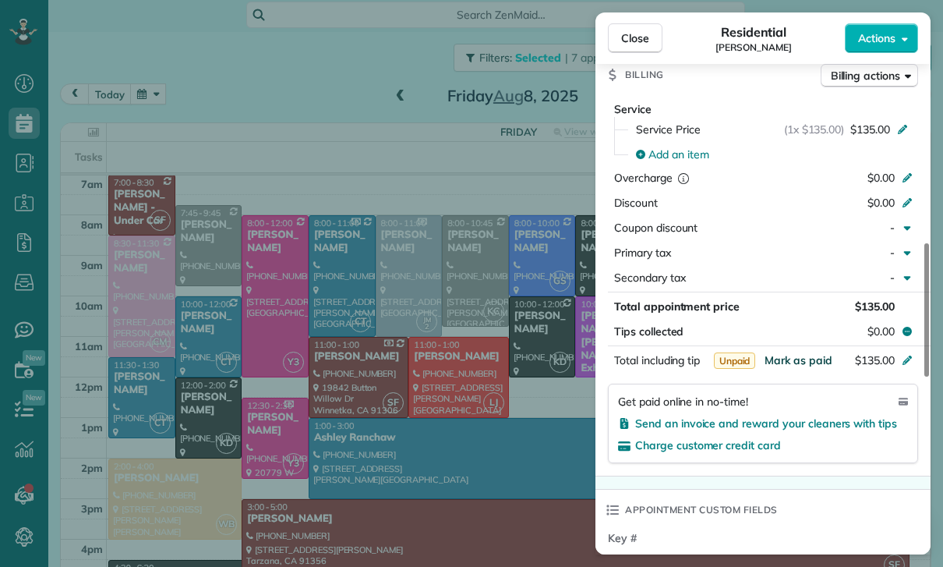
click at [786, 367] on span "Mark as paid" at bounding box center [799, 360] width 68 height 14
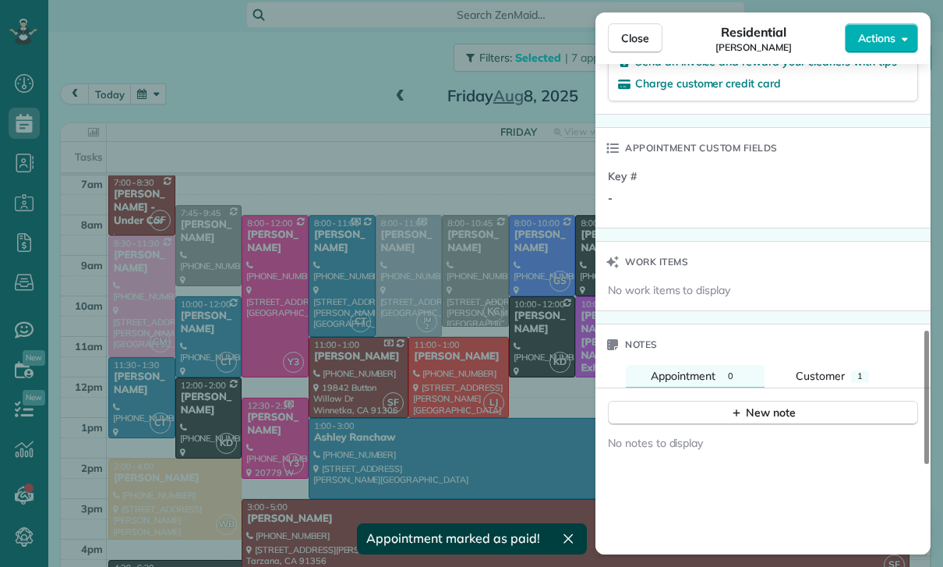
scroll to position [1164, 0]
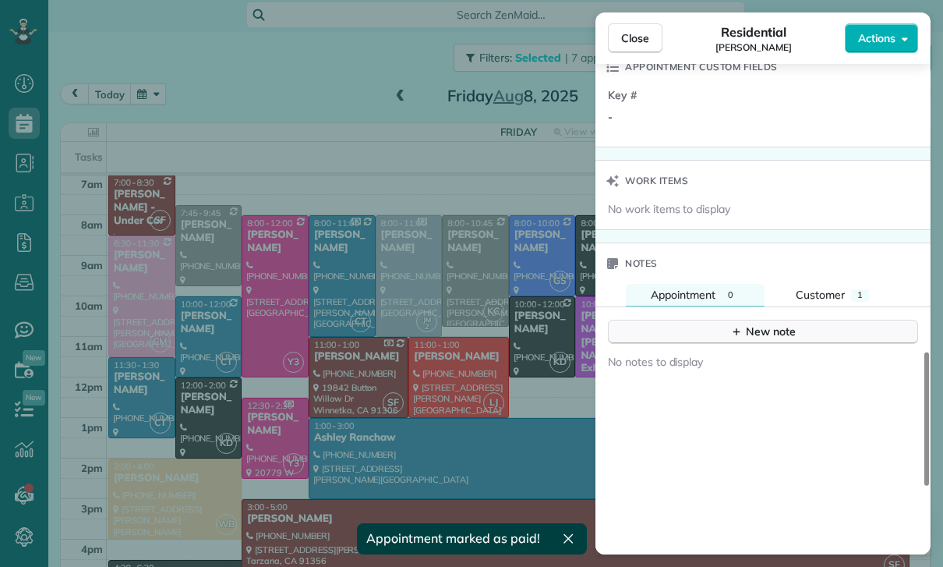
click at [772, 340] on div "New note" at bounding box center [762, 331] width 65 height 16
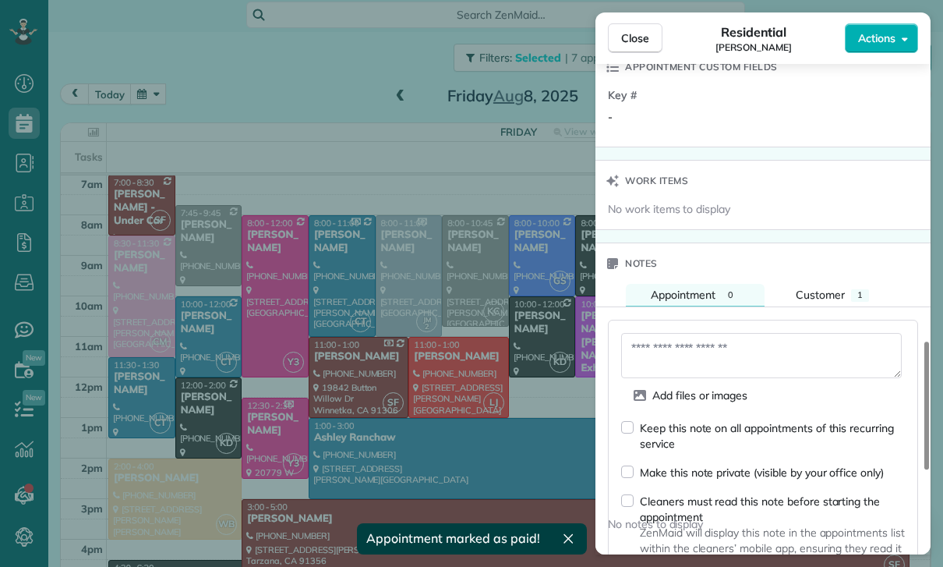
click at [699, 370] on textarea at bounding box center [761, 355] width 281 height 45
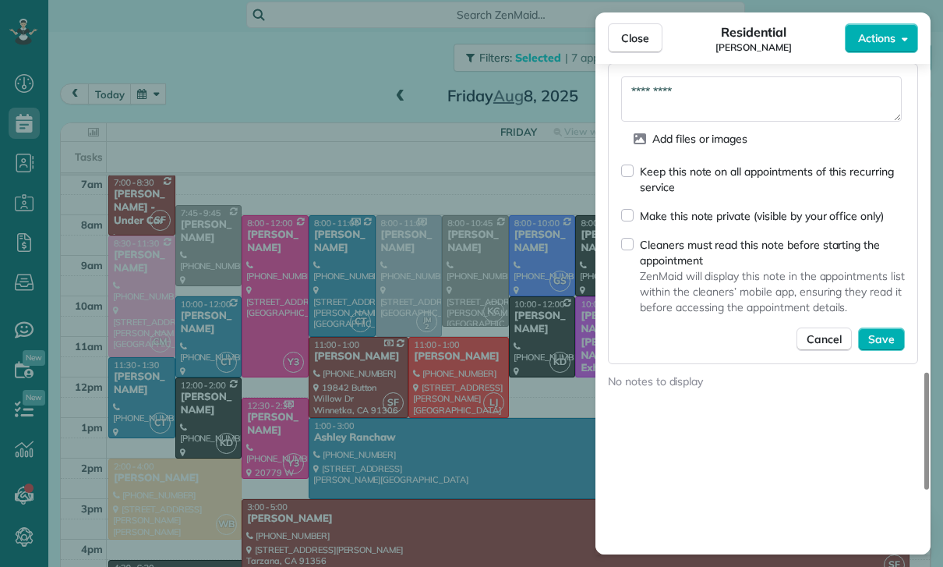
scroll to position [1422, 0]
type textarea "*********"
click at [879, 345] on span "Save" at bounding box center [881, 338] width 27 height 16
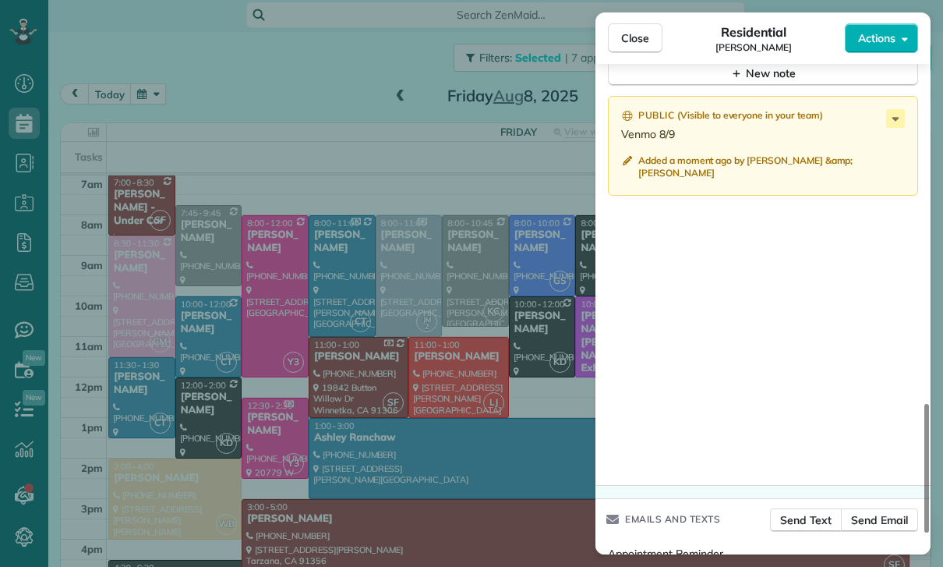
click at [455, 422] on div "Close Residential Tina Koopersmith Actions Status Yet to Confirm Tina Koopersmi…" at bounding box center [471, 283] width 943 height 567
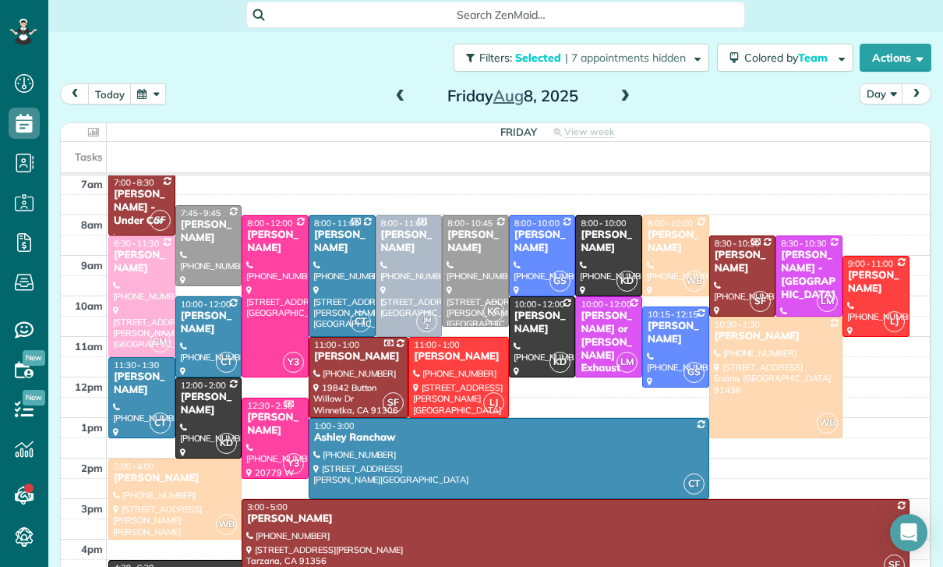
click at [463, 263] on div at bounding box center [475, 271] width 65 height 110
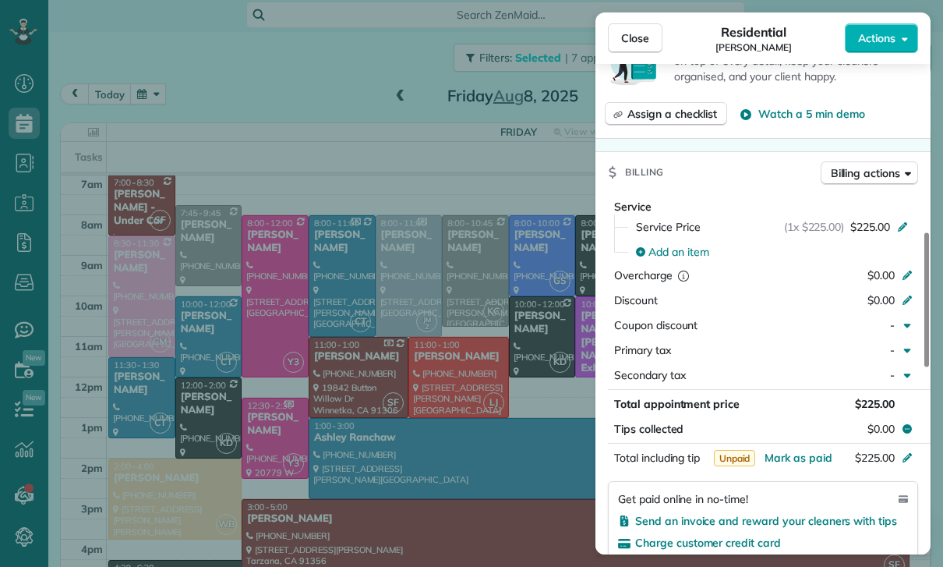
scroll to position [686, 0]
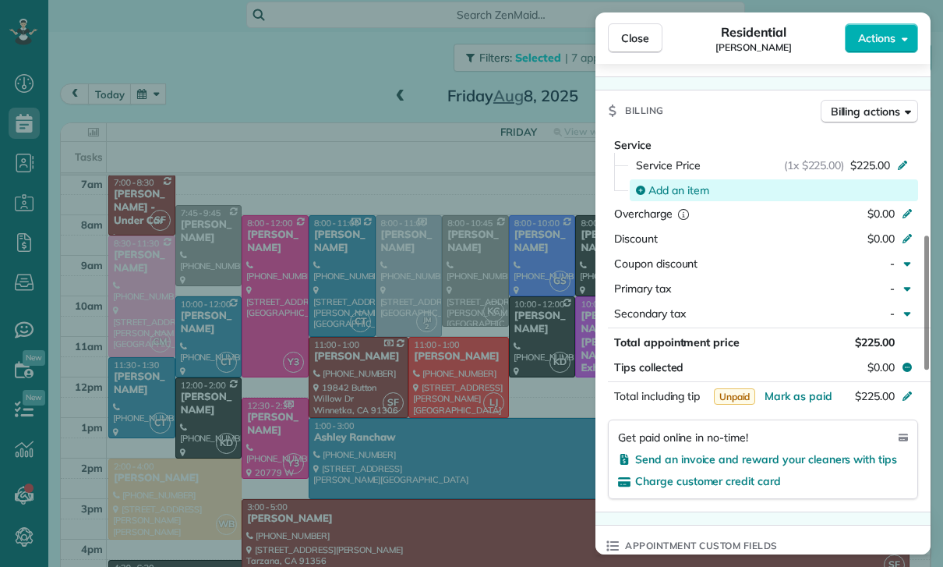
click at [677, 194] on span "Add an item" at bounding box center [678, 190] width 61 height 16
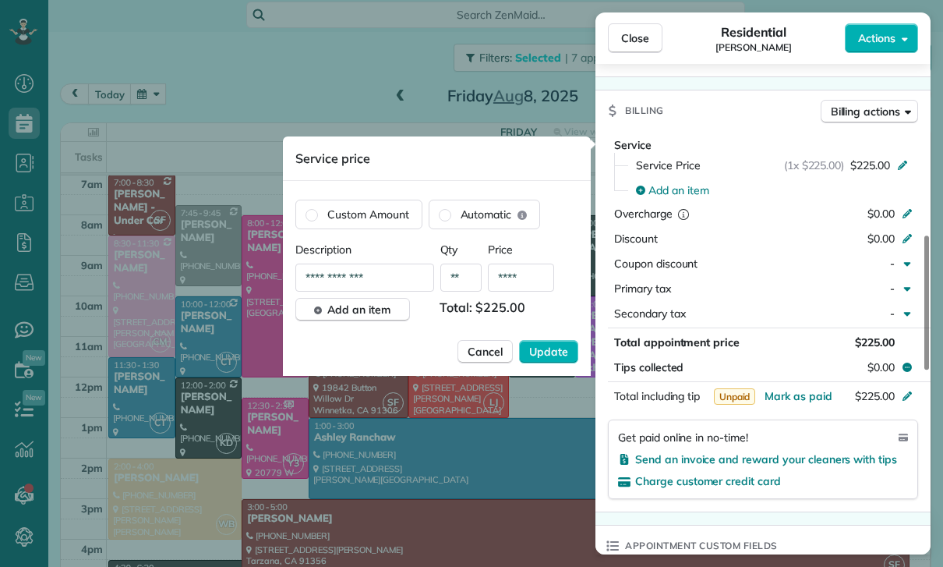
click at [539, 278] on input "****" at bounding box center [521, 277] width 66 height 28
type input "**"
type input "****"
click at [546, 350] on span "Update" at bounding box center [548, 352] width 39 height 16
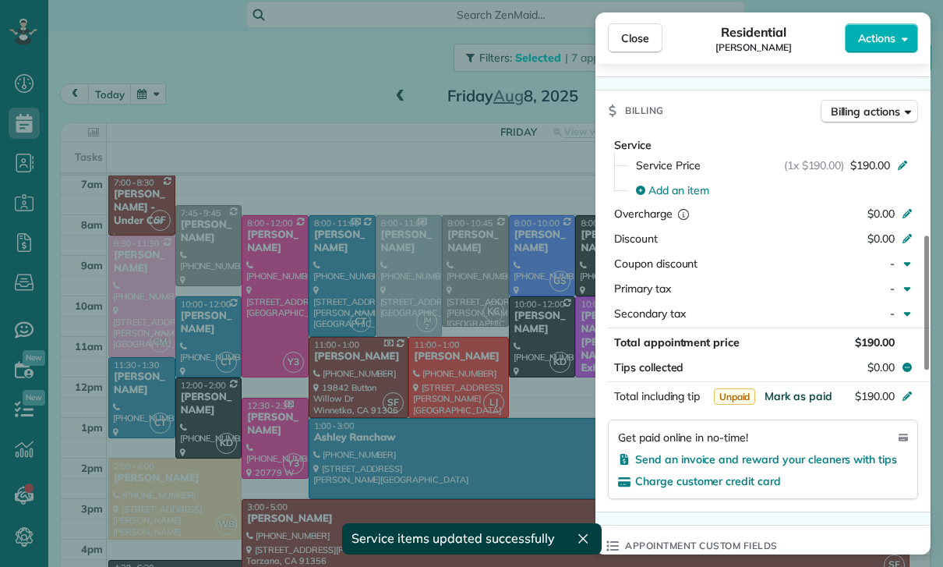
click at [797, 396] on span "Mark as paid" at bounding box center [799, 396] width 68 height 14
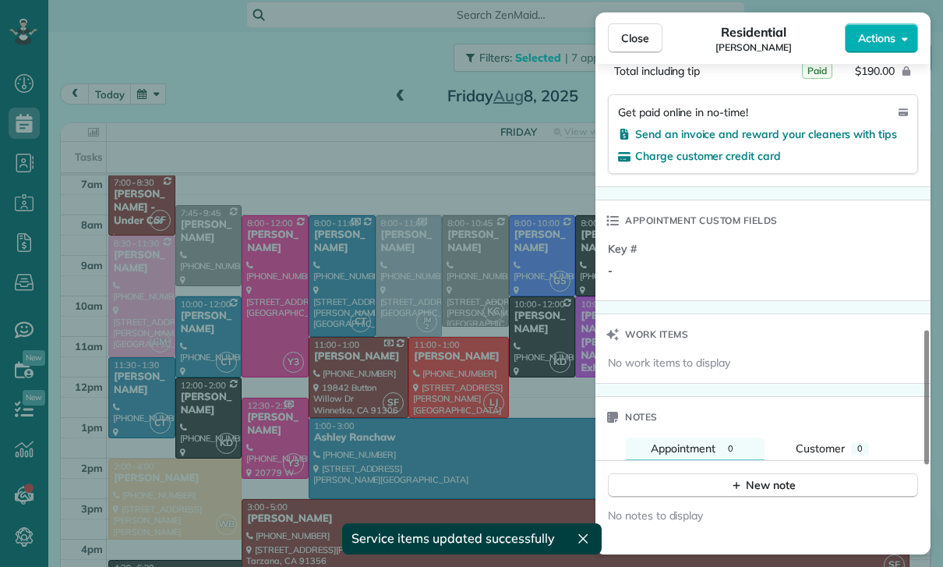
scroll to position [1081, 0]
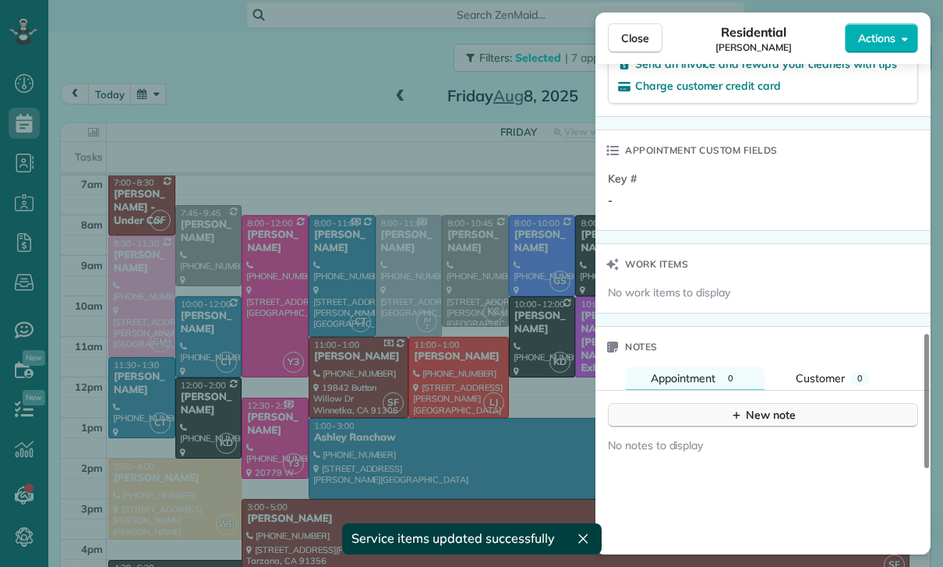
click at [788, 422] on div "New note" at bounding box center [762, 415] width 65 height 16
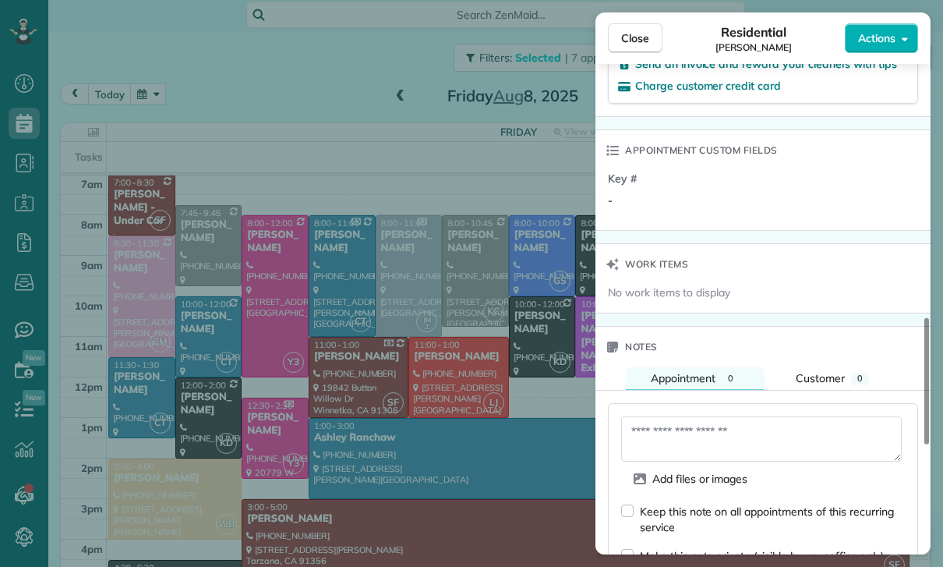
click at [731, 439] on textarea at bounding box center [761, 438] width 281 height 45
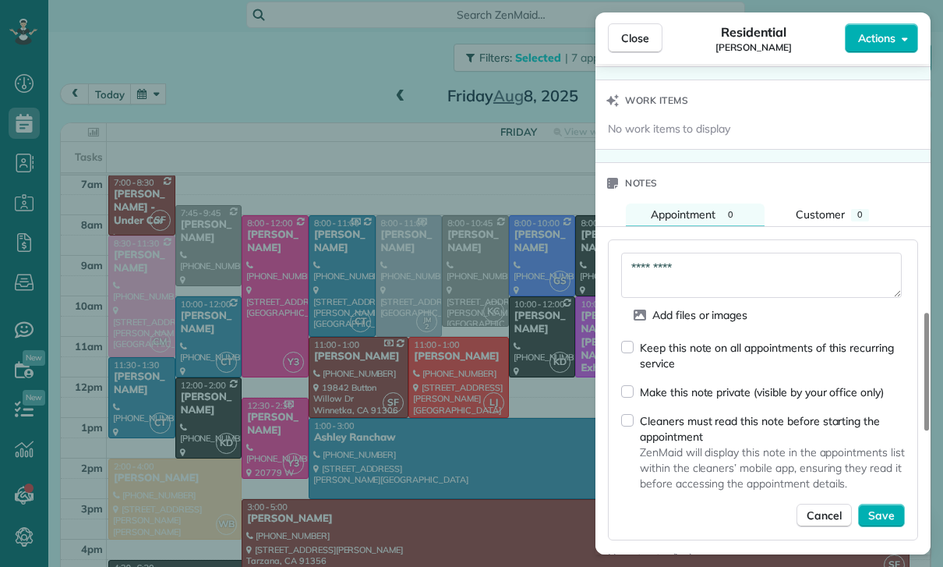
scroll to position [1256, 0]
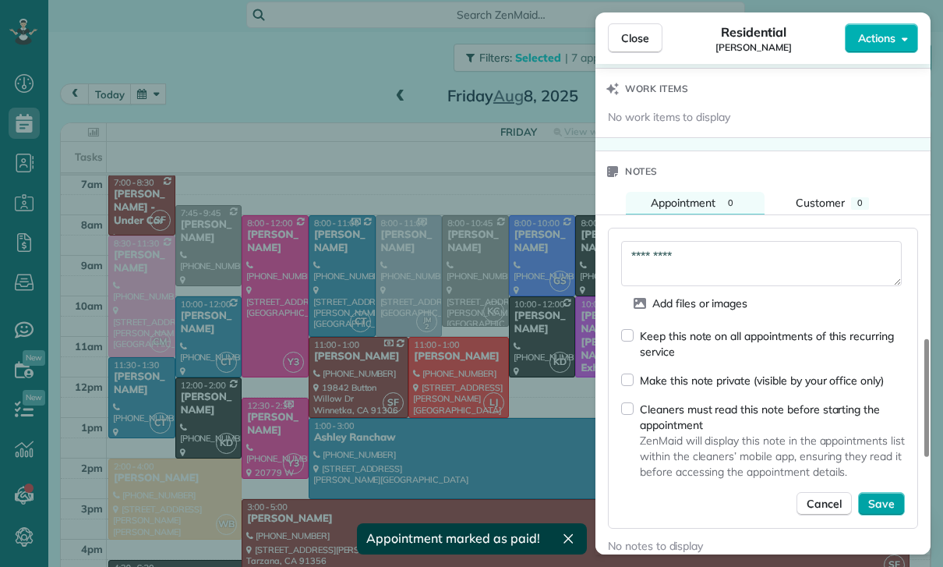
type textarea "*********"
click at [888, 504] on span "Save" at bounding box center [881, 504] width 27 height 16
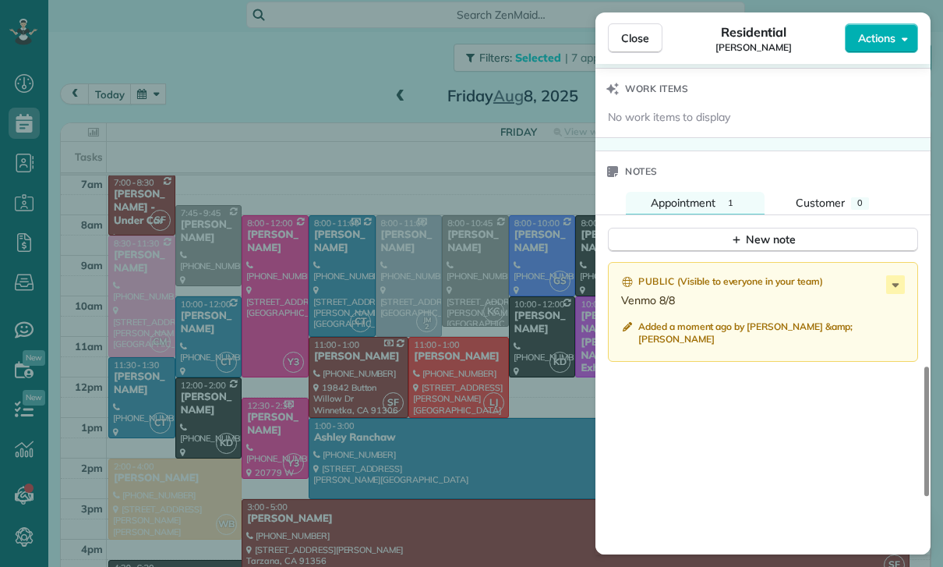
click at [479, 374] on div "Close Residential Heather Boren Actions Status Yet to Confirm Heather Boren · O…" at bounding box center [471, 283] width 943 height 567
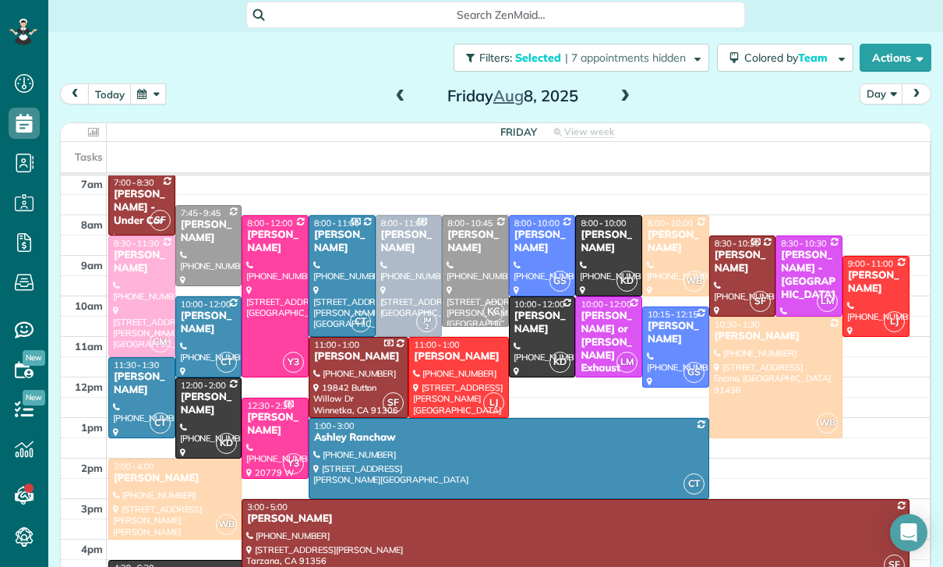
click at [444, 374] on div at bounding box center [458, 377] width 98 height 80
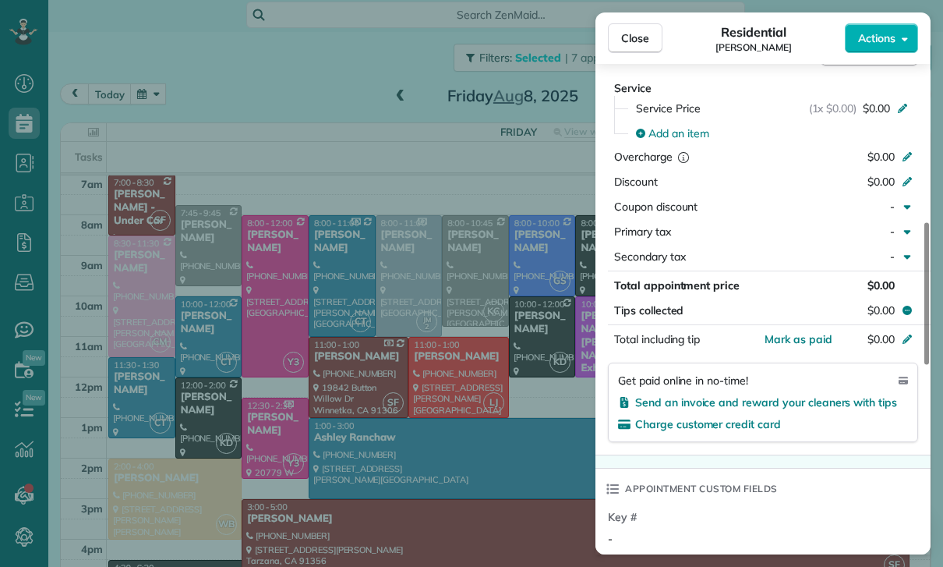
scroll to position [742, 0]
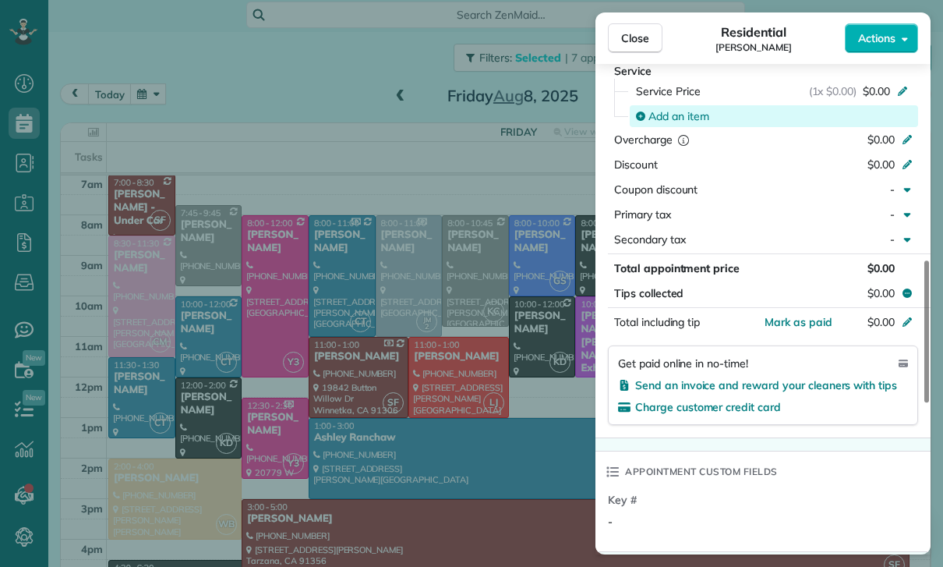
click at [676, 125] on div "Add an item" at bounding box center [774, 116] width 288 height 22
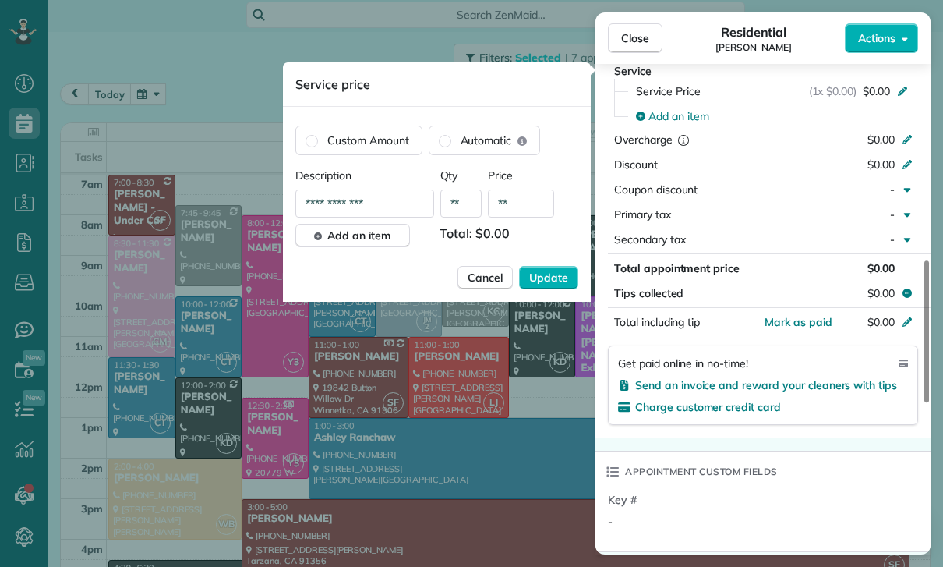
click at [524, 207] on input "**" at bounding box center [521, 203] width 66 height 28
type input "****"
click at [553, 270] on button "Update" at bounding box center [548, 277] width 59 height 23
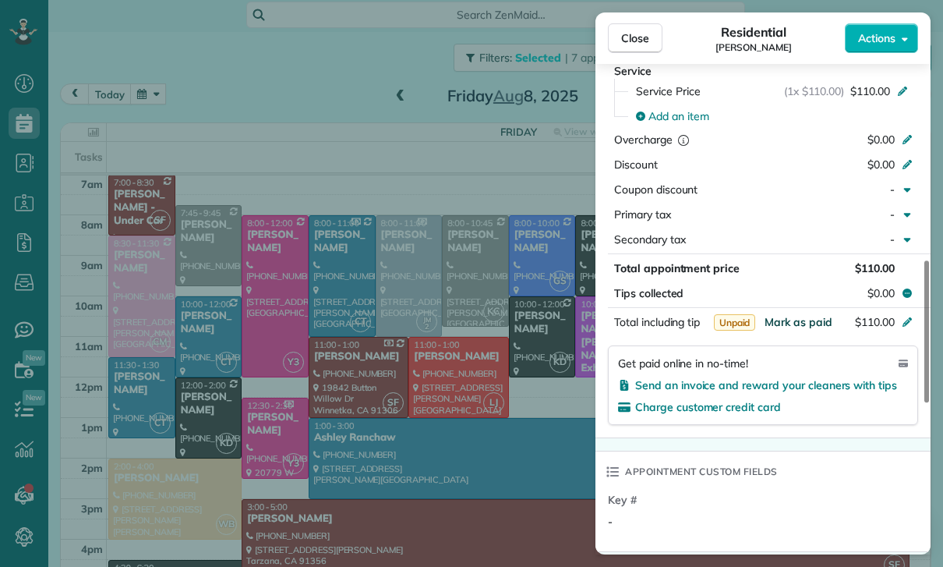
click at [794, 319] on span "Mark as paid" at bounding box center [799, 322] width 68 height 14
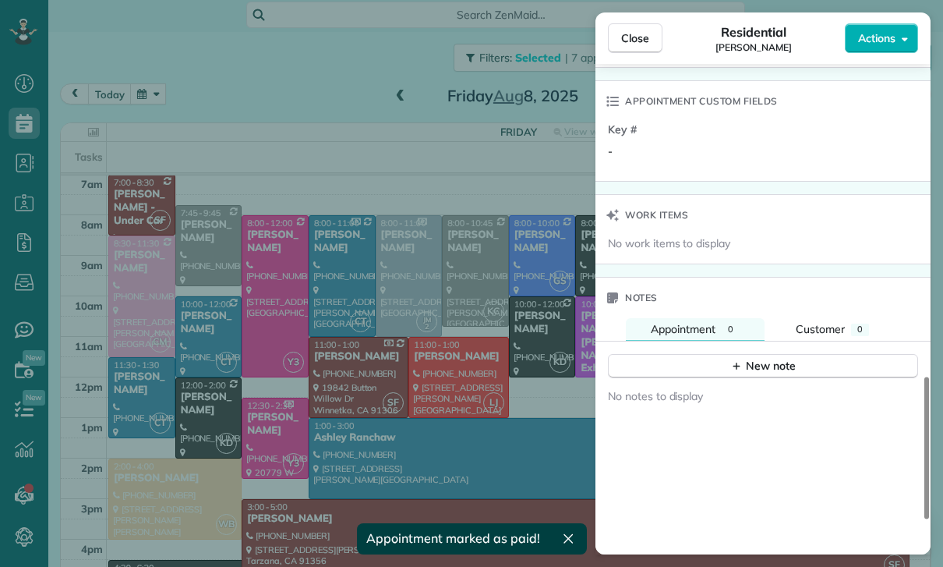
scroll to position [1255, 0]
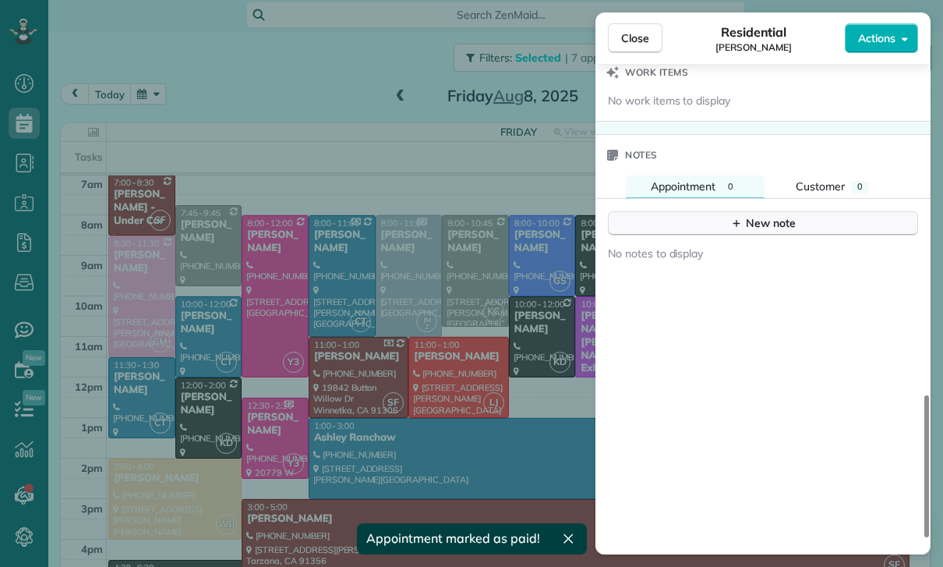
click at [791, 217] on div "New note" at bounding box center [762, 223] width 65 height 16
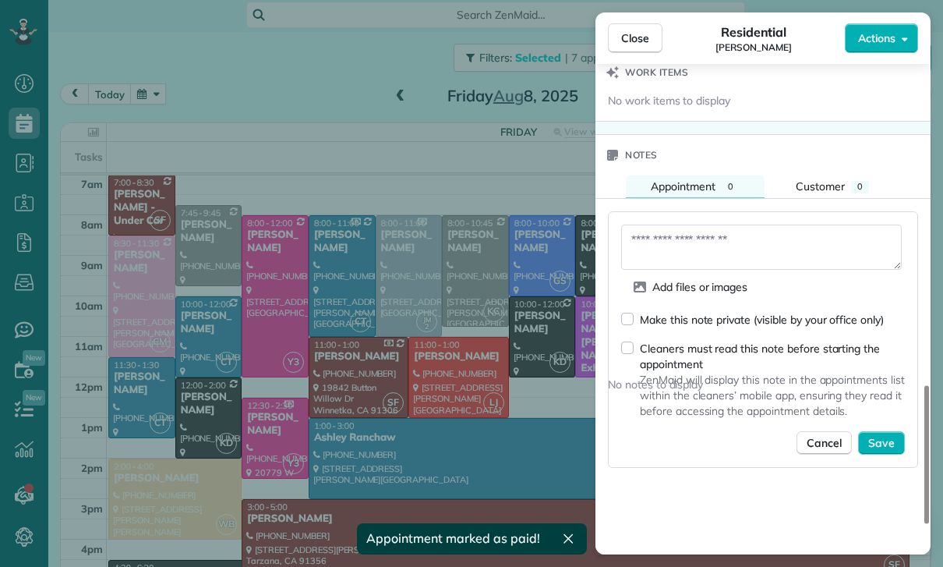
click at [698, 244] on textarea at bounding box center [761, 246] width 281 height 45
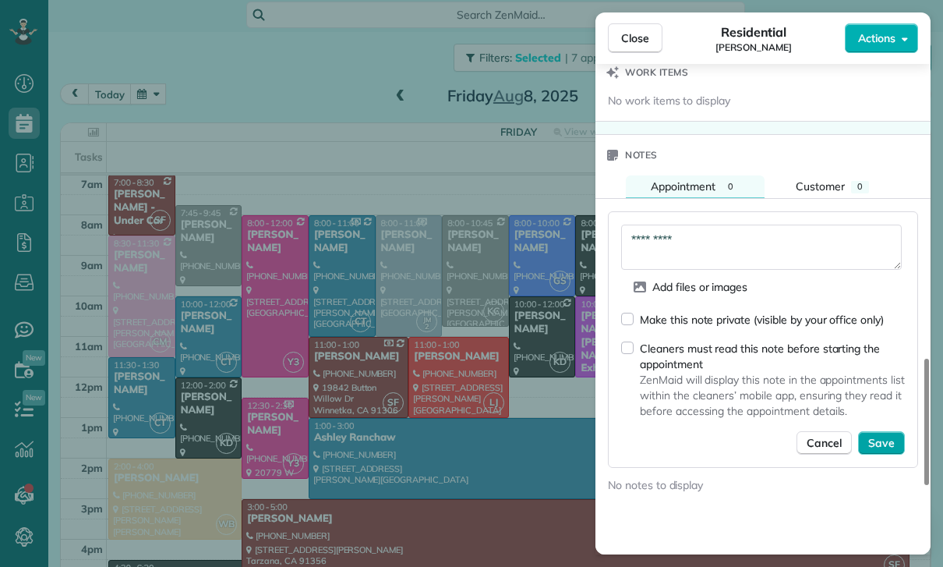
type textarea "*********"
click at [877, 447] on span "Save" at bounding box center [881, 443] width 27 height 16
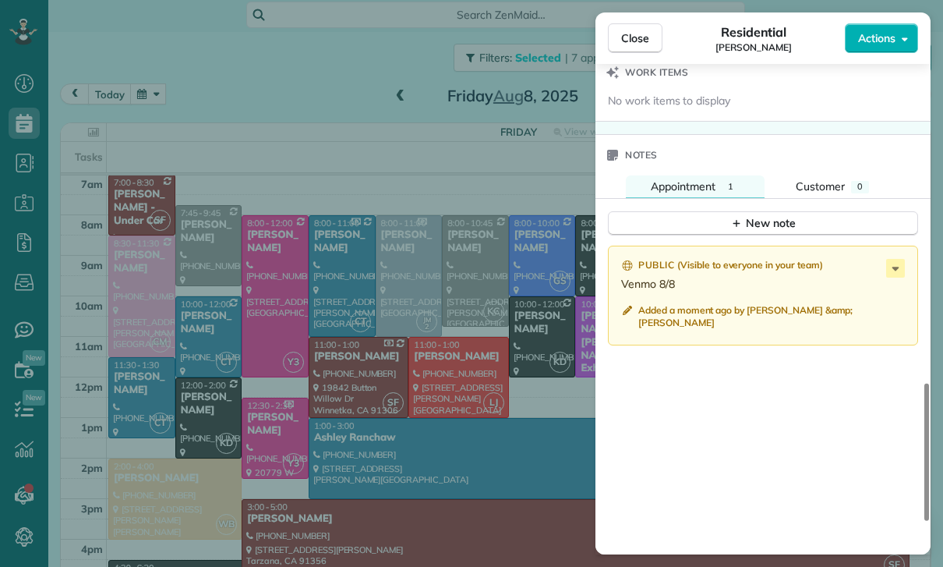
click at [402, 299] on div "Close Residential Evan Pine Actions Status Confirmed Evan Pine · Open profile M…" at bounding box center [471, 283] width 943 height 567
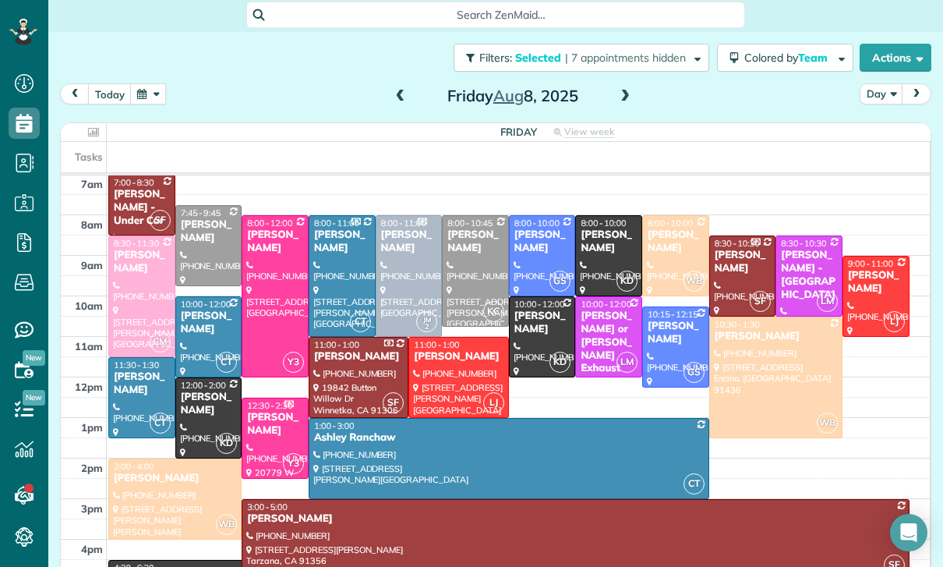
click at [206, 246] on div at bounding box center [208, 246] width 65 height 80
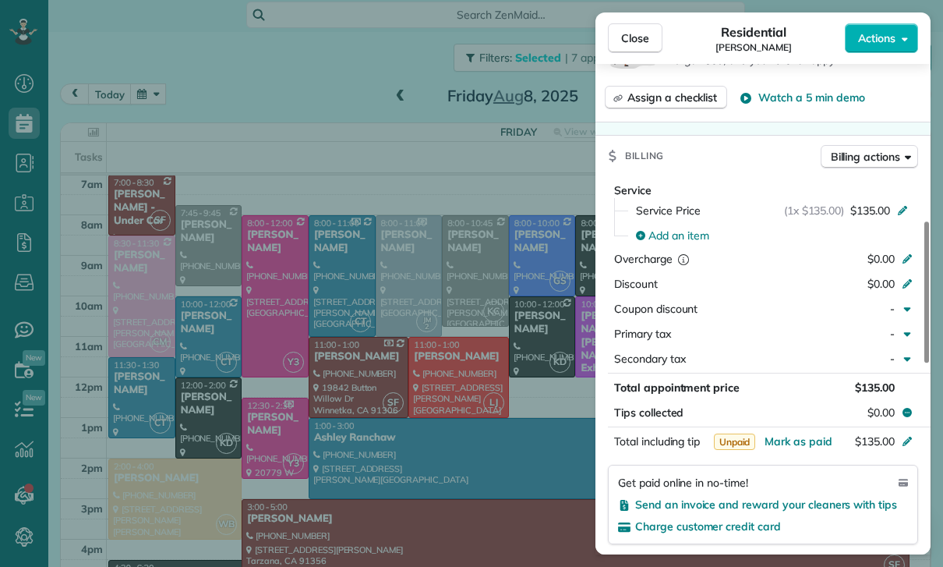
scroll to position [687, 0]
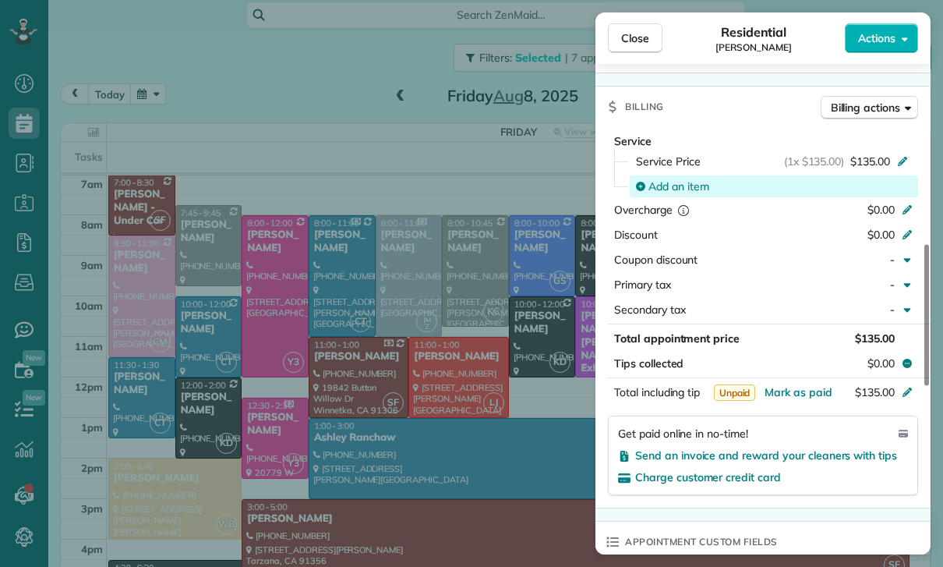
click at [679, 188] on span "Add an item" at bounding box center [678, 186] width 61 height 16
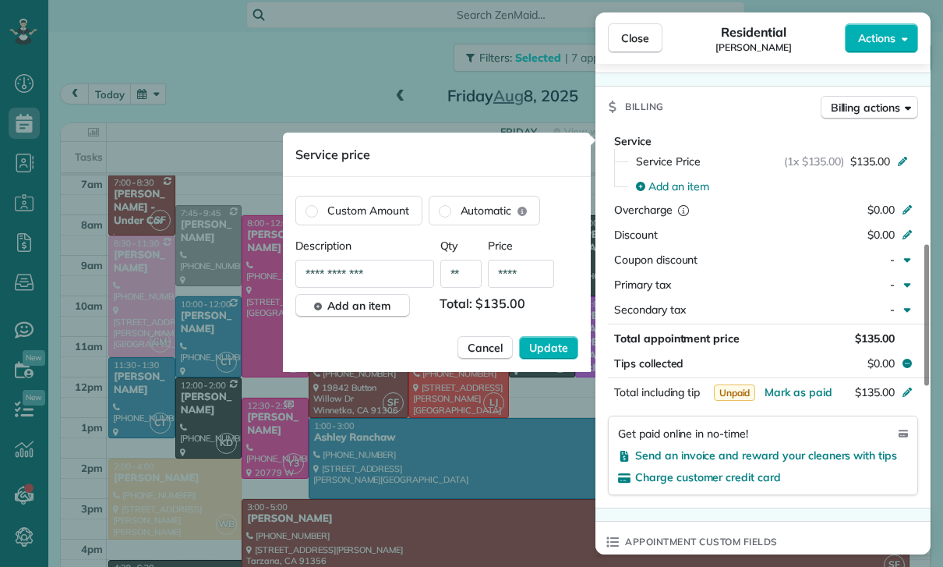
click at [530, 283] on input "****" at bounding box center [521, 274] width 66 height 28
type input "**"
type input "****"
click at [546, 350] on span "Update" at bounding box center [548, 348] width 39 height 16
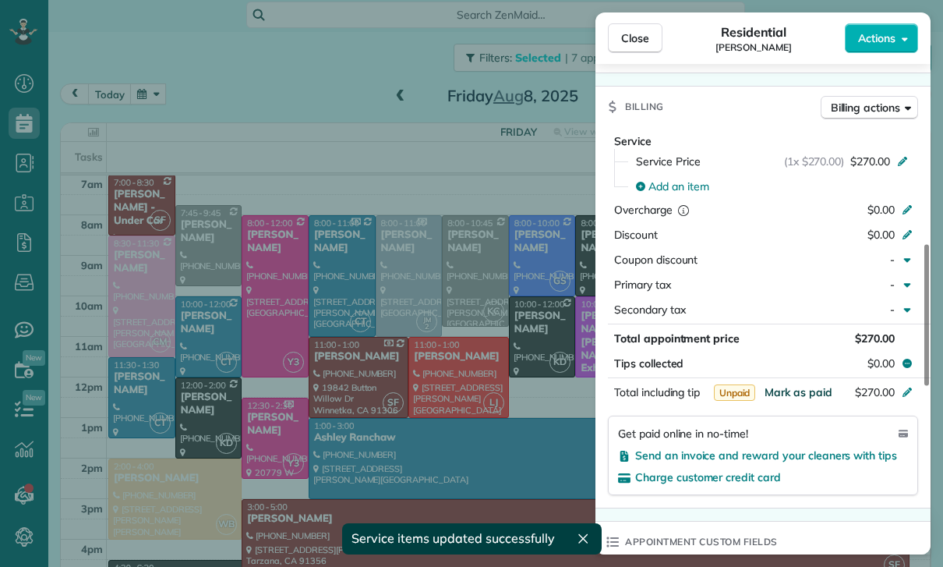
click at [801, 394] on span "Mark as paid" at bounding box center [799, 392] width 68 height 14
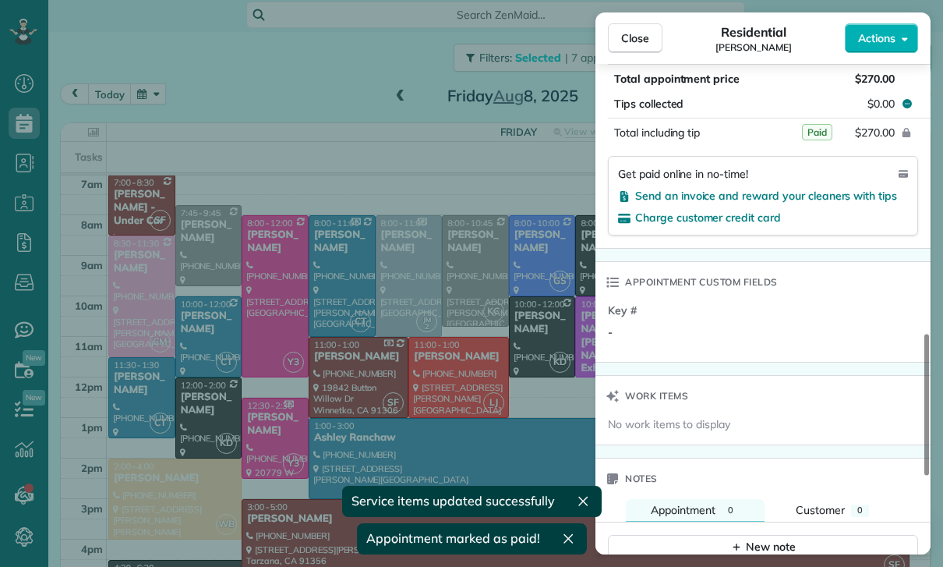
scroll to position [1076, 0]
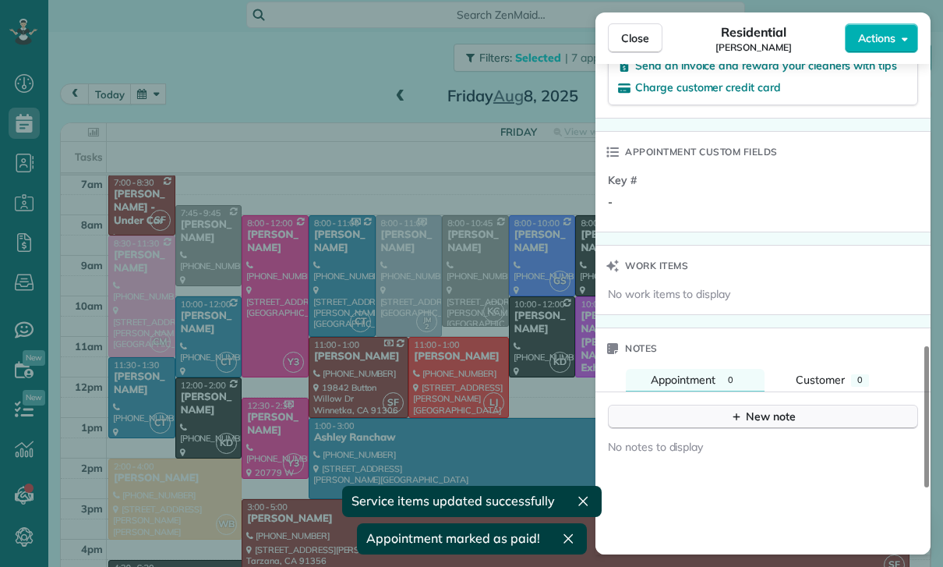
click at [769, 424] on button "New note" at bounding box center [763, 417] width 310 height 24
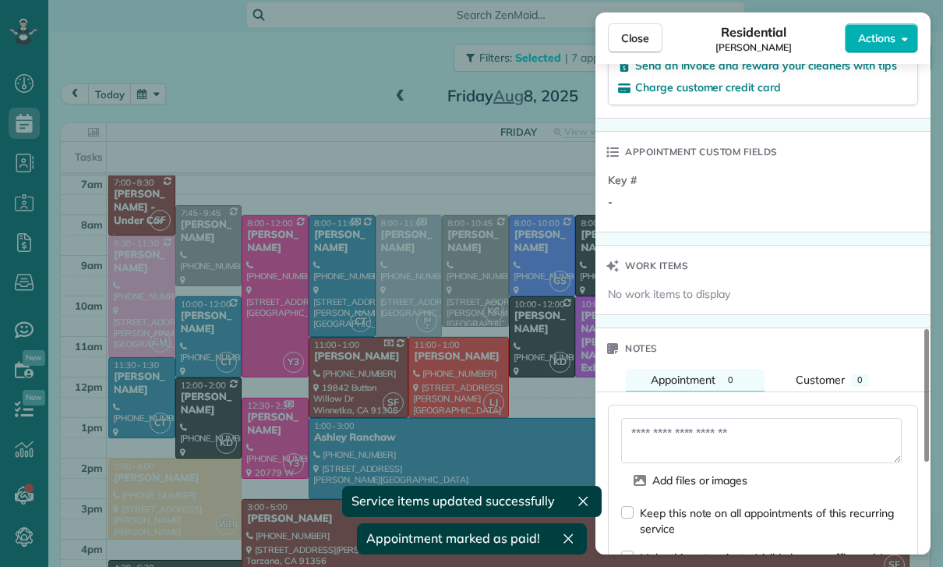
click at [738, 441] on textarea at bounding box center [761, 440] width 281 height 45
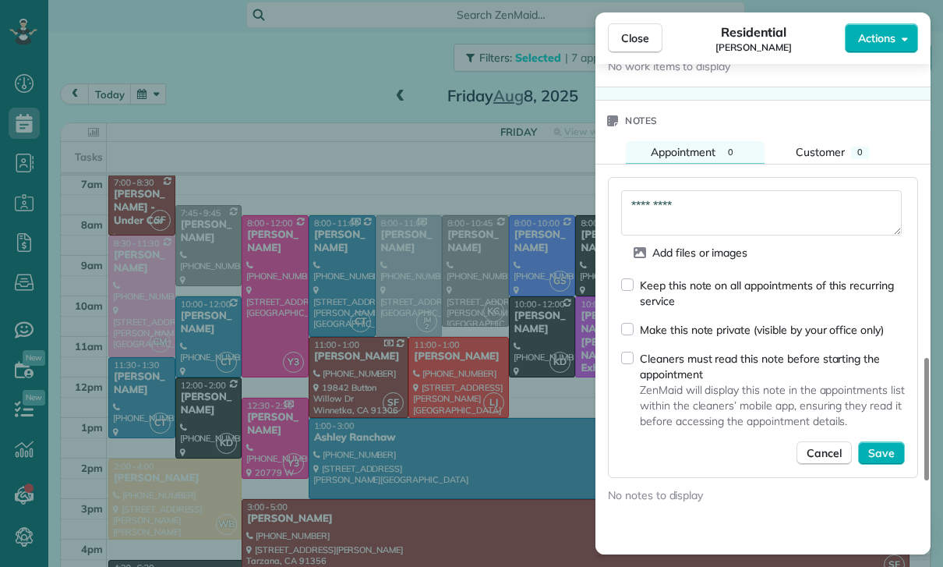
scroll to position [1306, 0]
type textarea "*********"
click at [886, 458] on span "Save" at bounding box center [881, 451] width 27 height 16
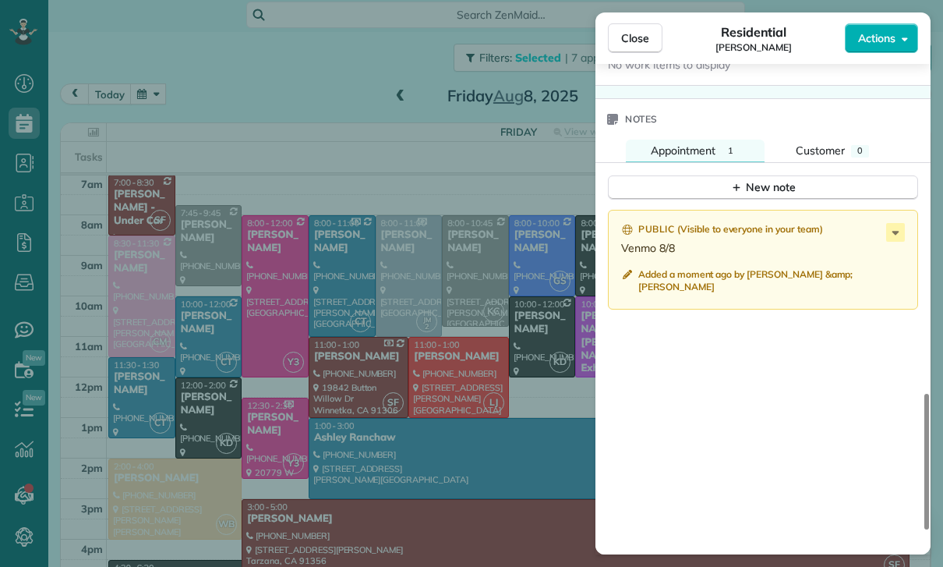
click at [254, 94] on div "Close Residential Varsha Uthappa Actions Status Confirmed Varsha Uthappa · Open…" at bounding box center [471, 283] width 943 height 567
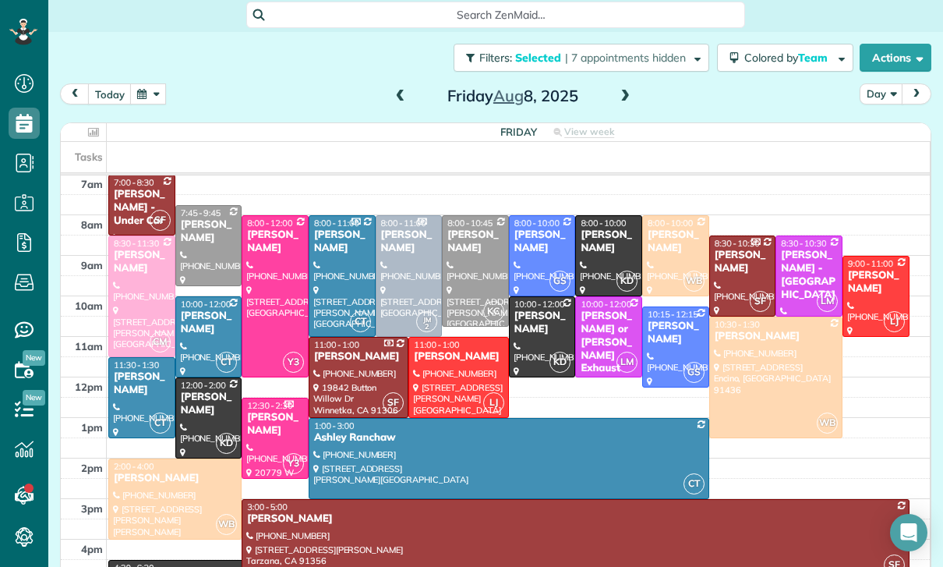
click at [142, 94] on button "button" at bounding box center [148, 93] width 36 height 21
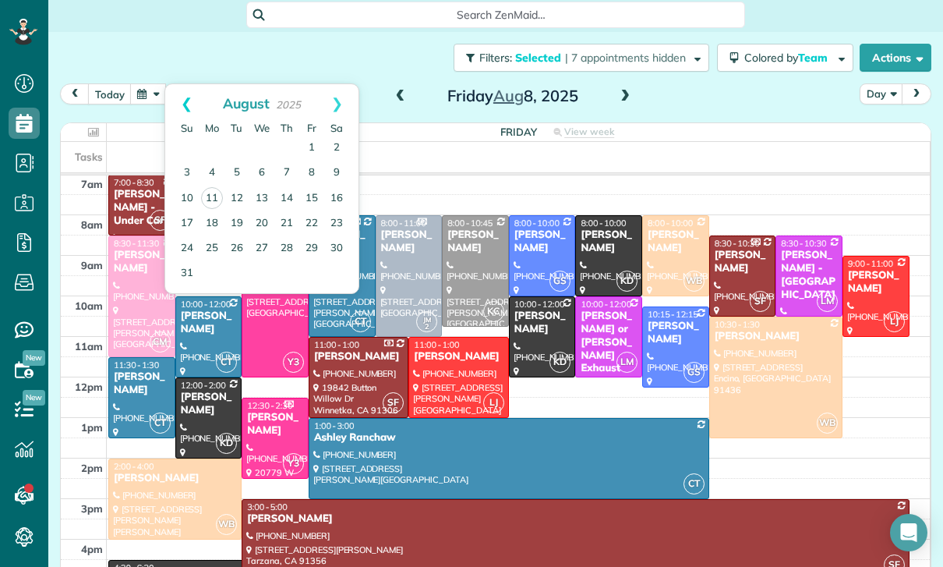
click at [177, 94] on link "Prev" at bounding box center [186, 103] width 43 height 39
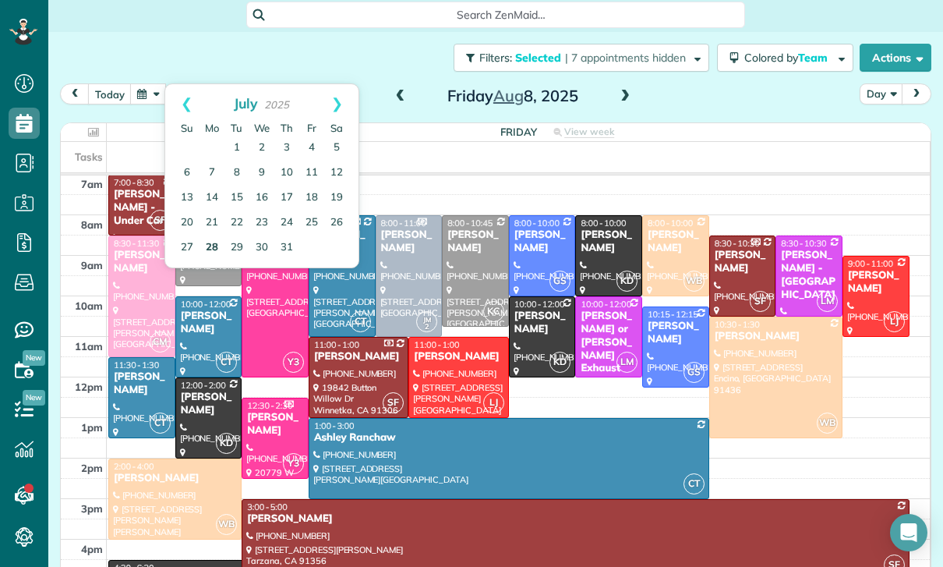
click at [210, 246] on link "28" at bounding box center [212, 247] width 25 height 25
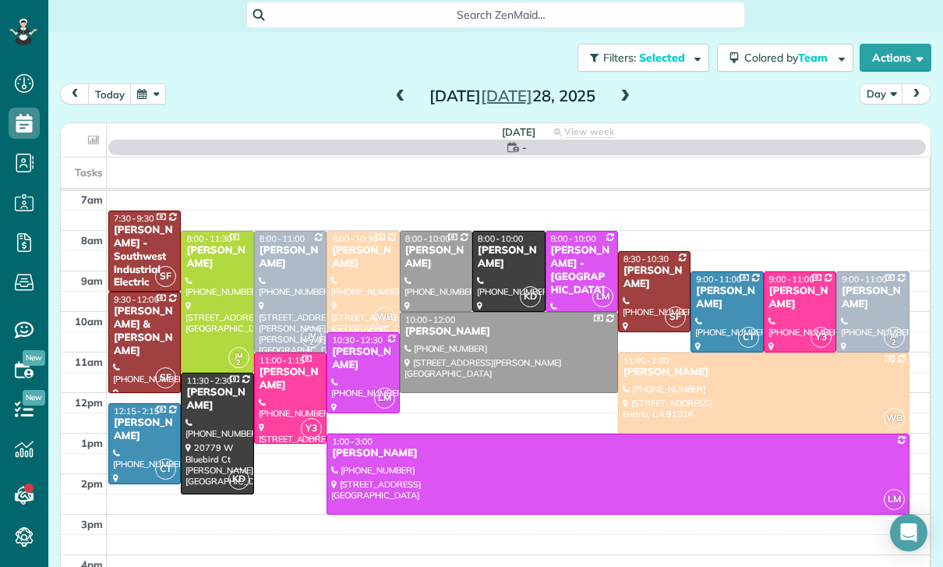
scroll to position [122, 0]
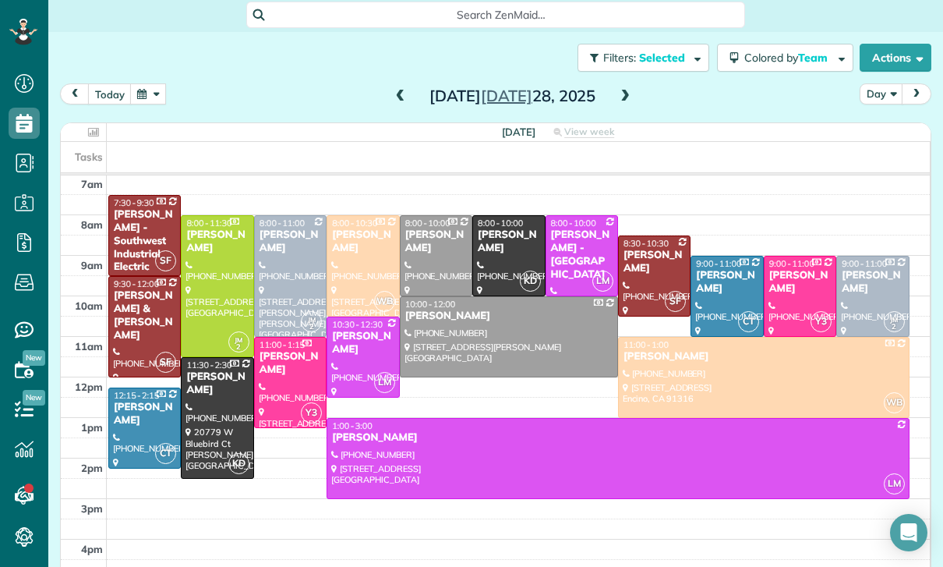
click at [288, 278] on div at bounding box center [290, 276] width 71 height 120
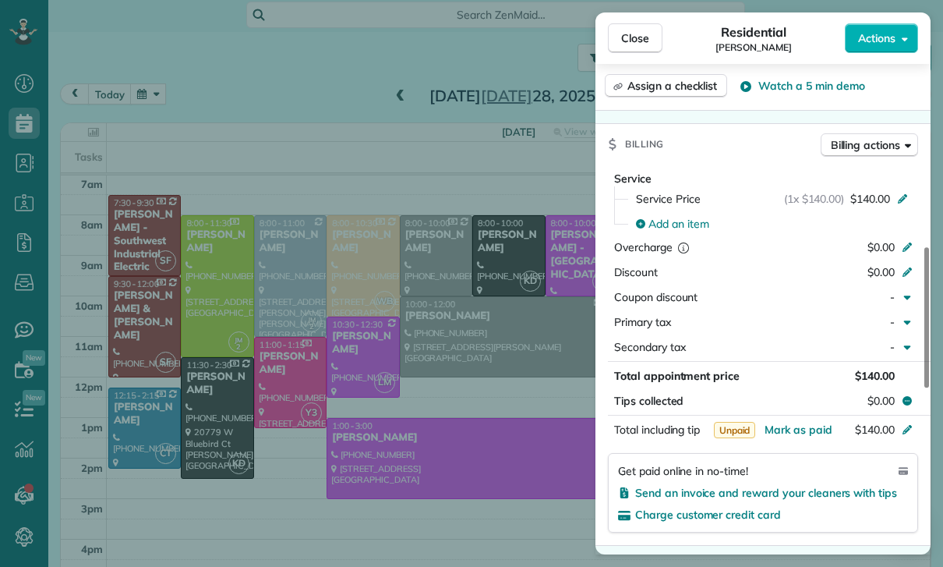
scroll to position [708, 0]
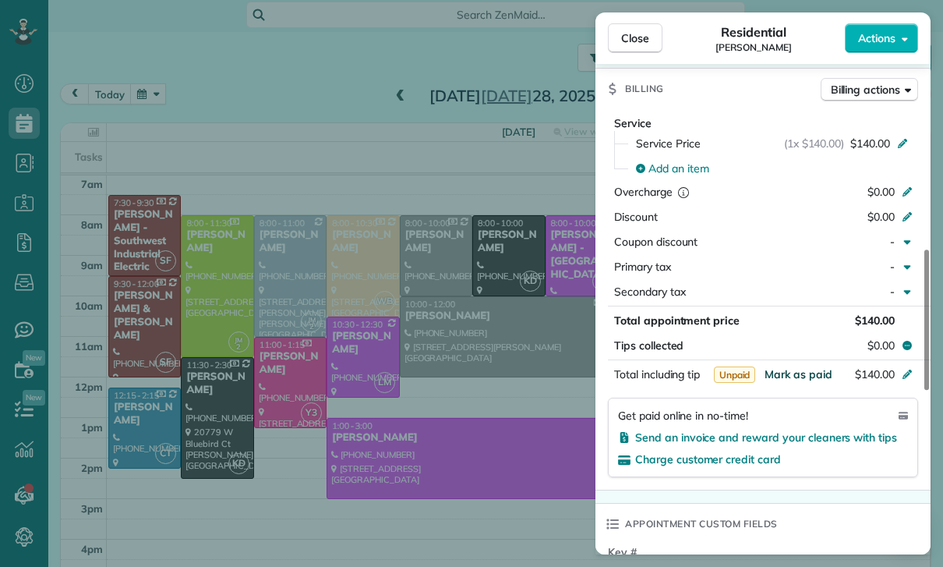
click at [791, 376] on span "Mark as paid" at bounding box center [799, 374] width 68 height 14
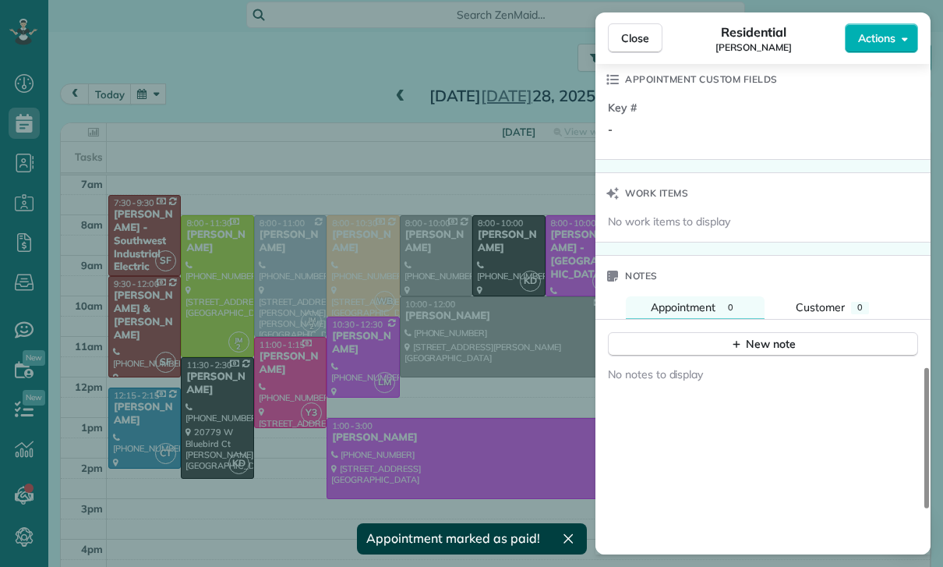
scroll to position [1161, 0]
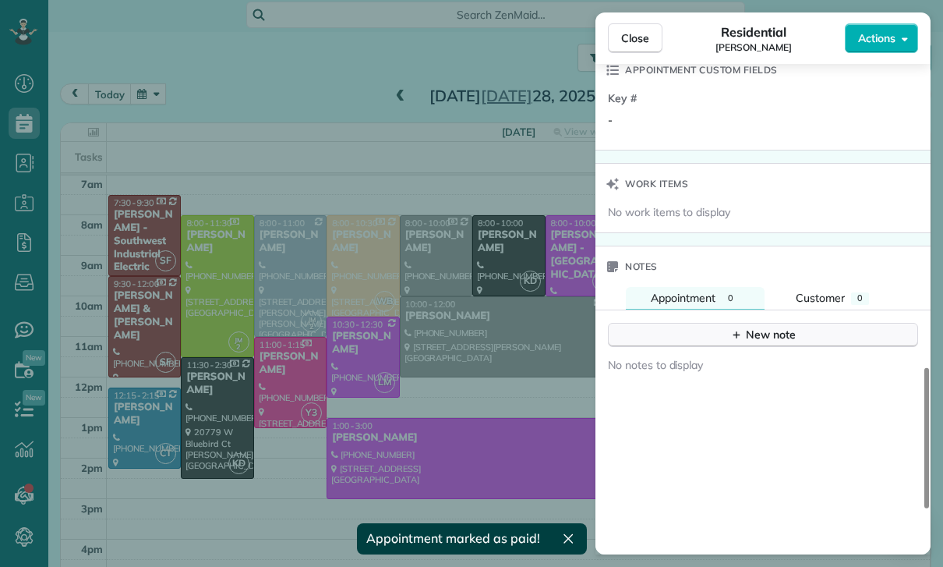
click at [771, 341] on div "New note" at bounding box center [762, 335] width 65 height 16
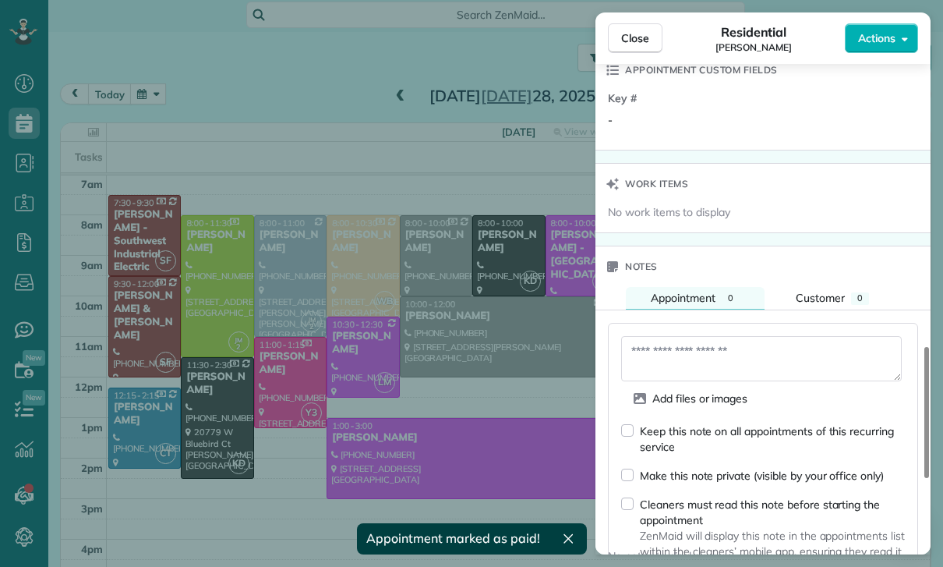
click at [690, 358] on textarea at bounding box center [761, 358] width 281 height 45
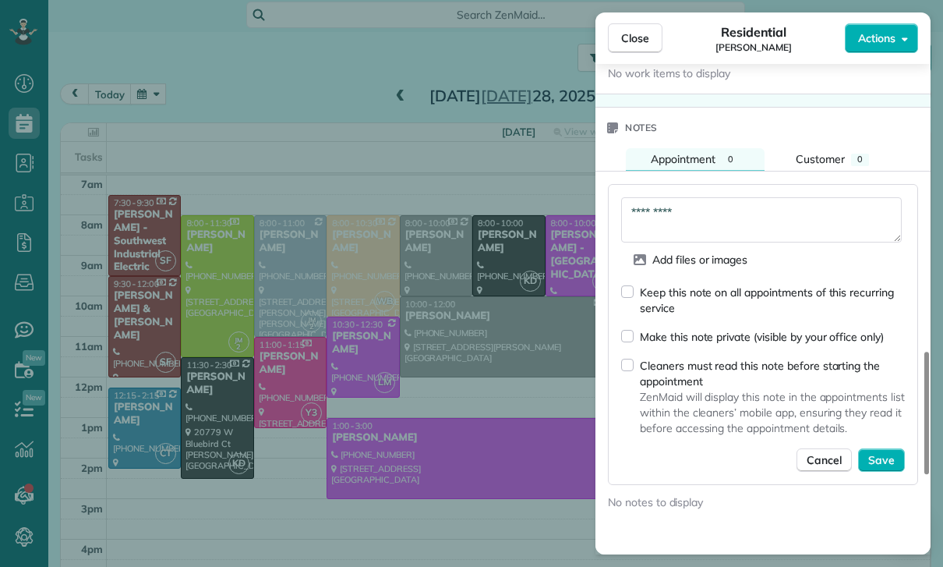
scroll to position [1327, 0]
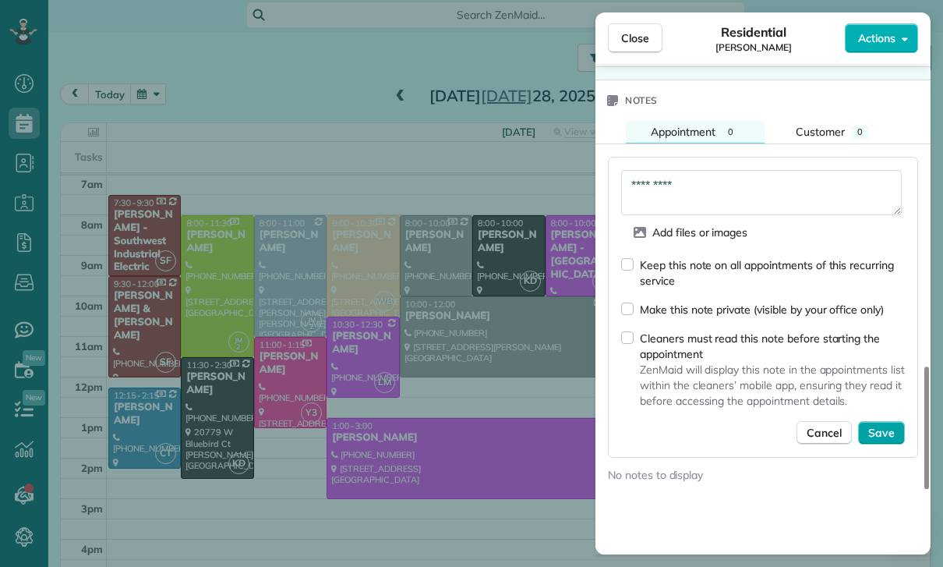
type textarea "*********"
click at [892, 427] on span "Save" at bounding box center [881, 433] width 27 height 16
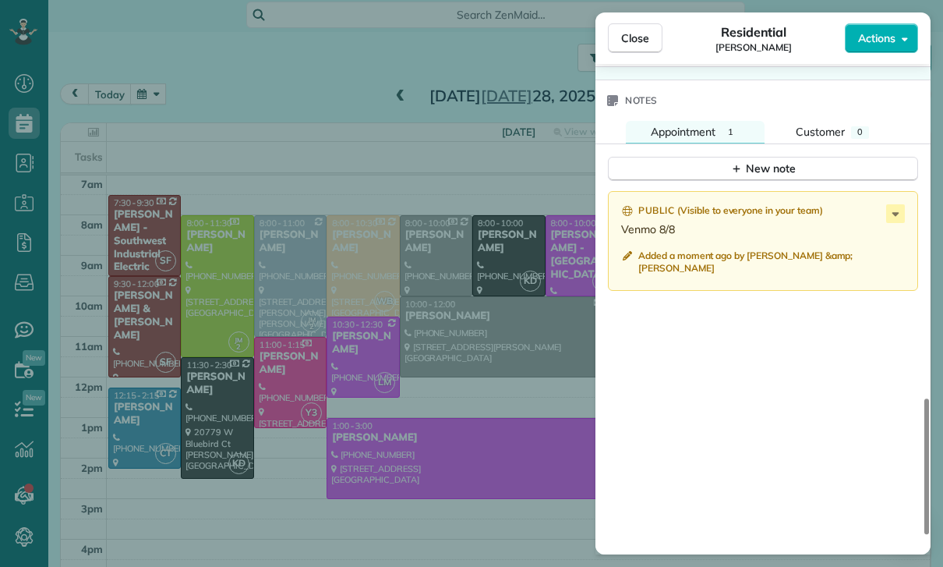
click at [334, 238] on div "Close Residential Melissa Yoshimura Actions Status Confirmed Melissa Yoshimura …" at bounding box center [471, 283] width 943 height 567
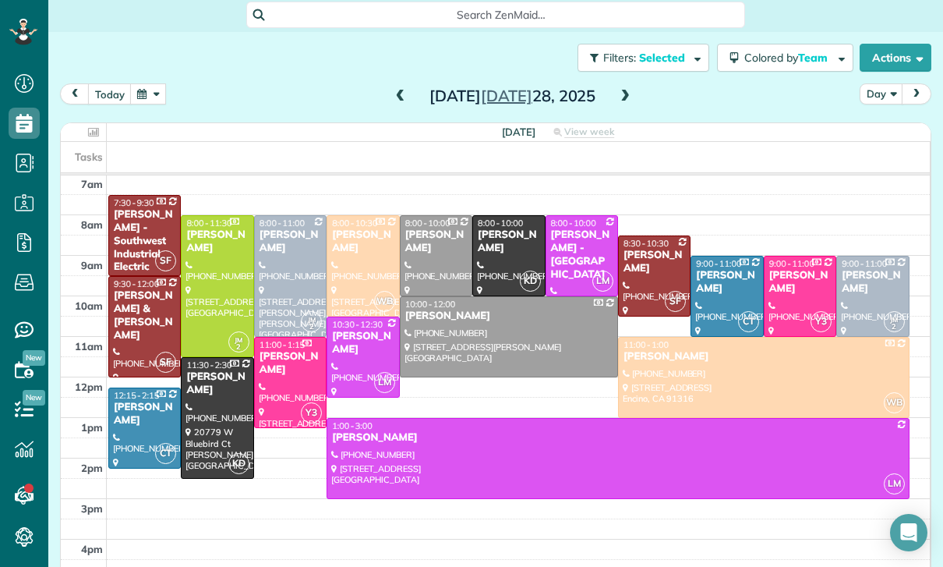
click at [146, 103] on button "button" at bounding box center [148, 93] width 36 height 21
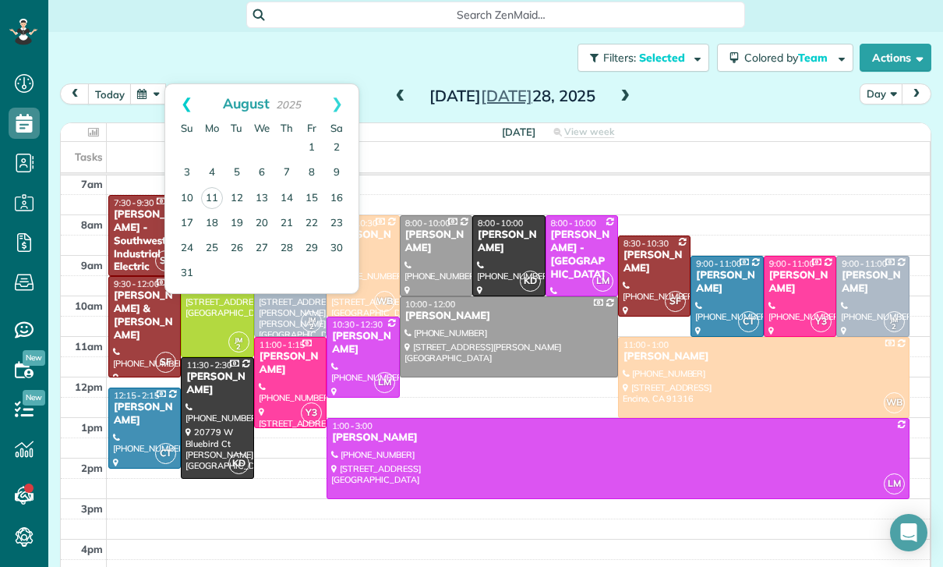
click at [172, 97] on link "Prev" at bounding box center [186, 103] width 43 height 39
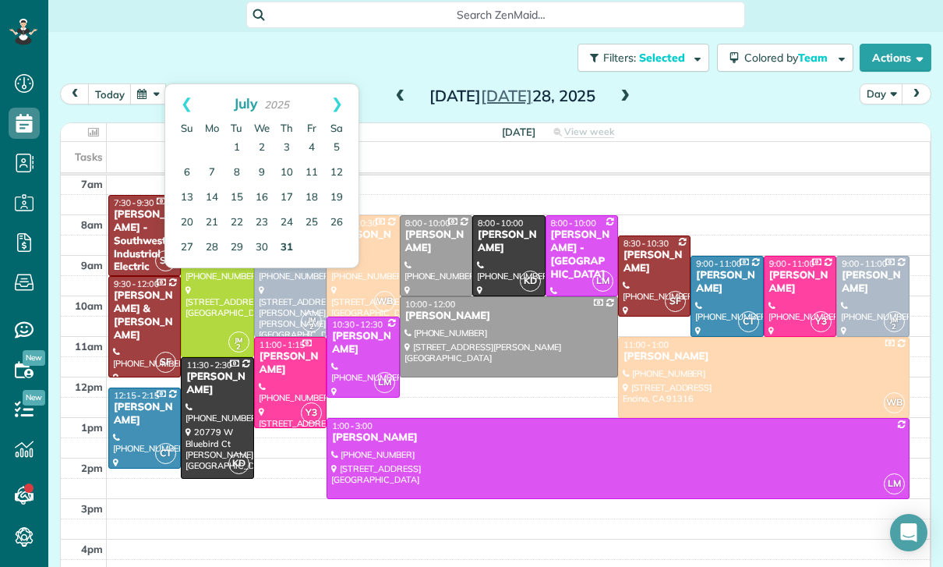
click at [283, 248] on link "31" at bounding box center [286, 247] width 25 height 25
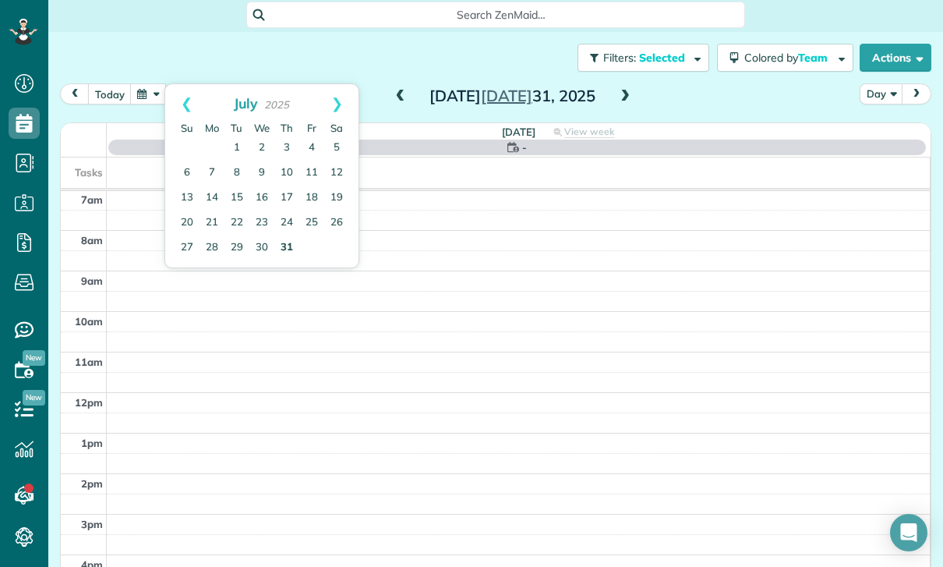
scroll to position [122, 0]
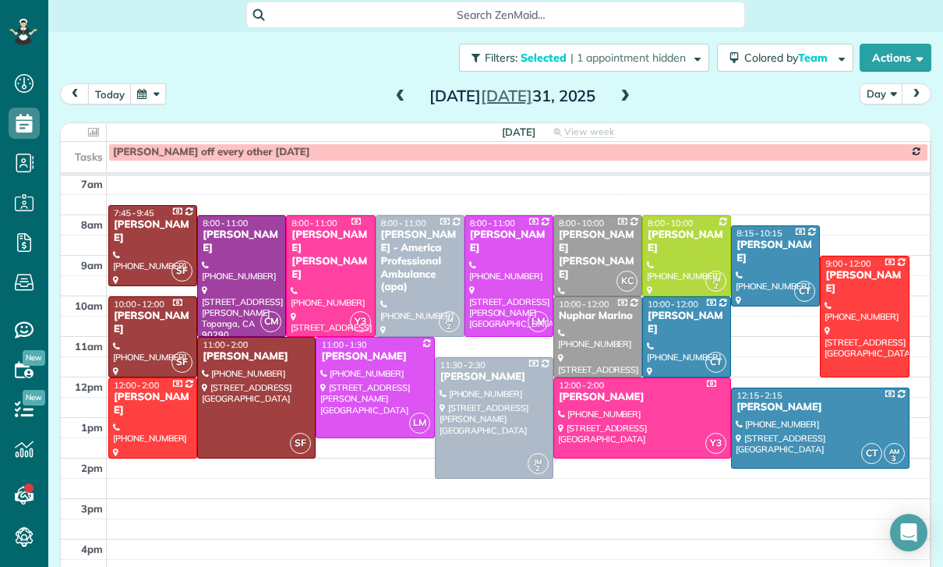
click at [230, 394] on div at bounding box center [256, 397] width 117 height 120
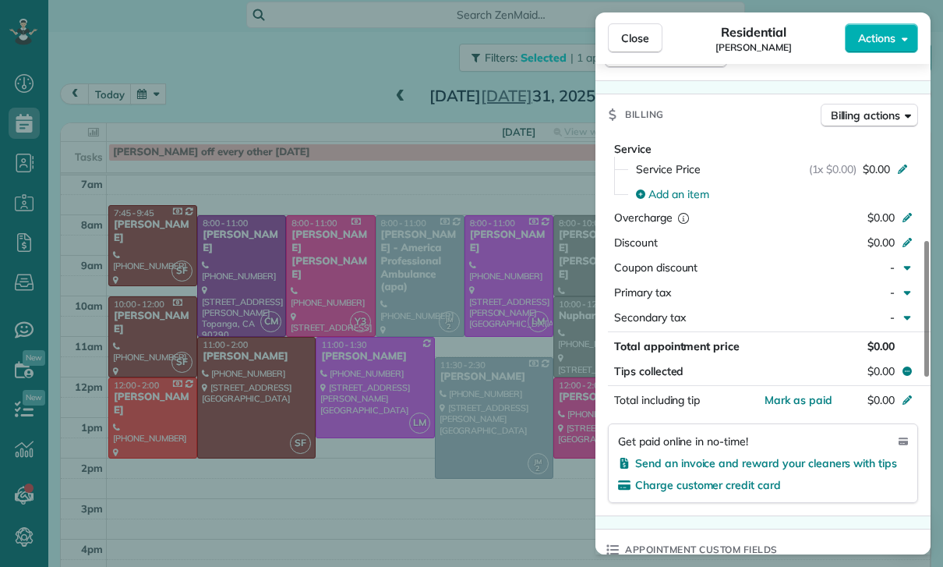
scroll to position [700, 0]
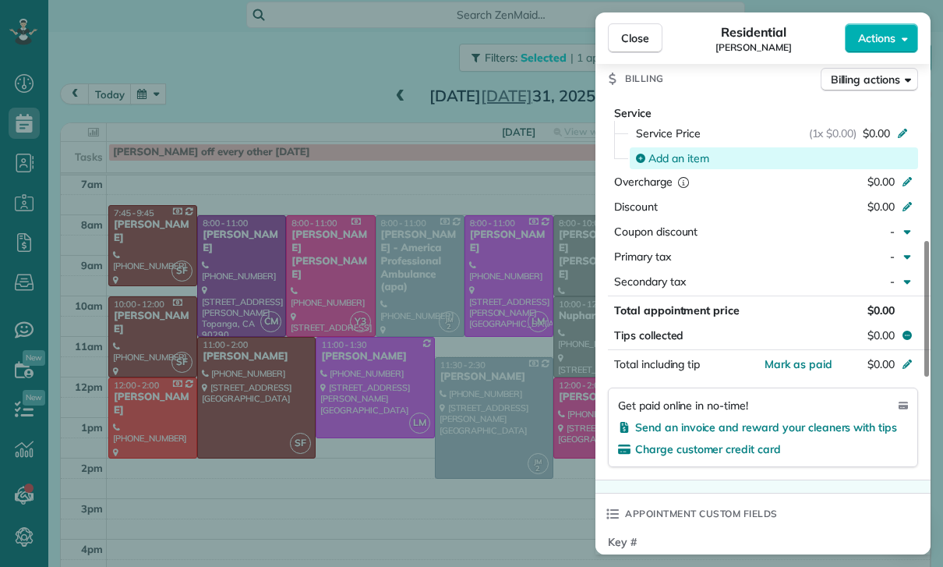
click at [684, 155] on span "Add an item" at bounding box center [678, 158] width 61 height 16
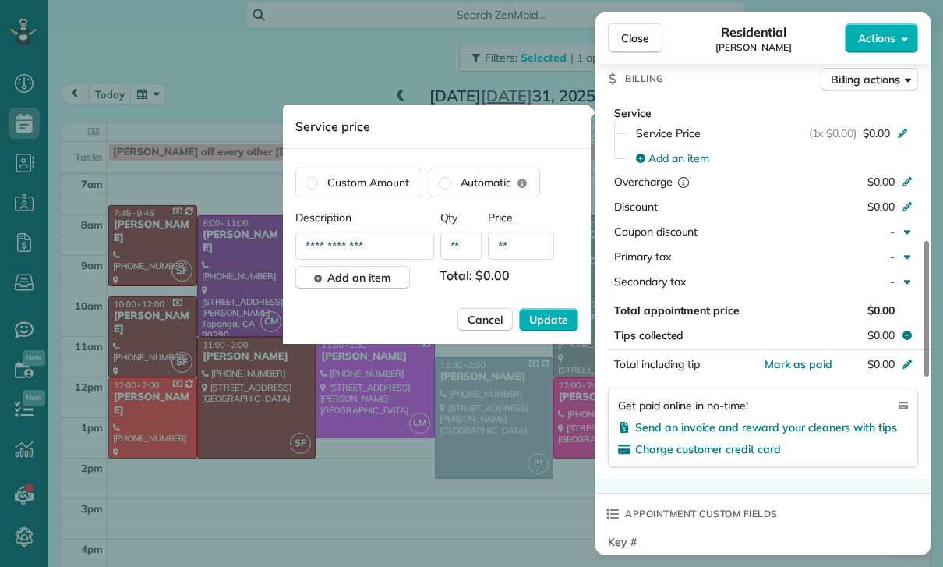
click at [536, 247] on input "**" at bounding box center [521, 245] width 66 height 28
type input "****"
click at [549, 323] on span "Update" at bounding box center [548, 320] width 39 height 16
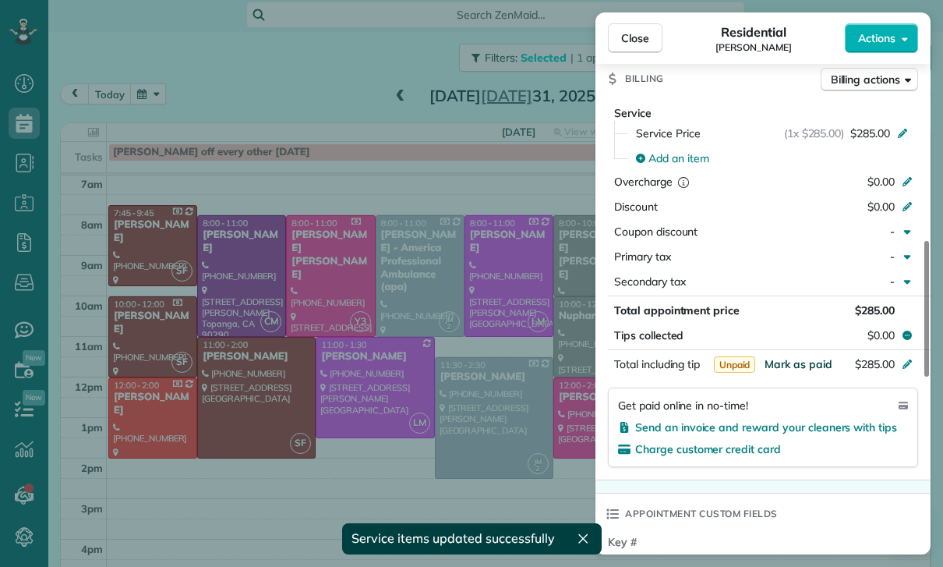
click at [797, 369] on span "Mark as paid" at bounding box center [799, 364] width 68 height 14
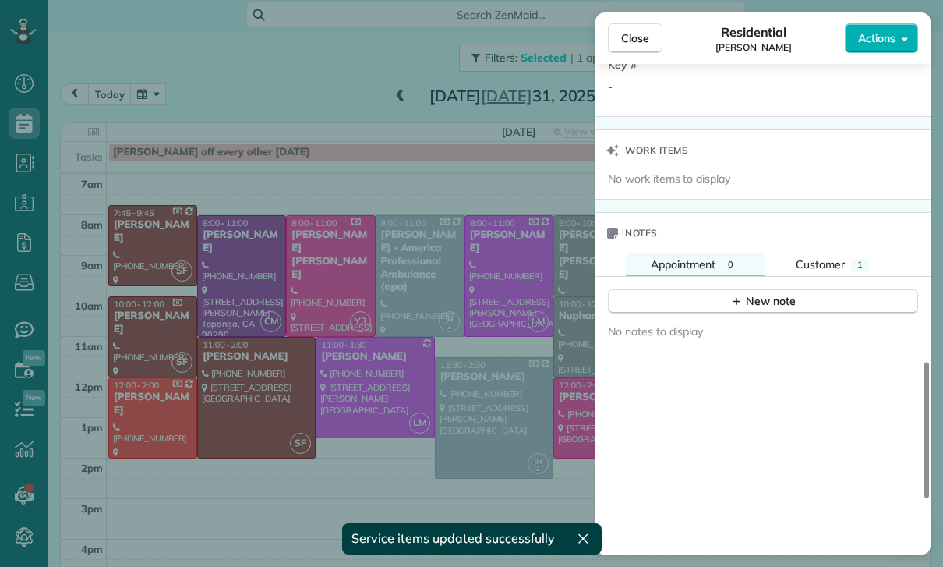
scroll to position [1184, 0]
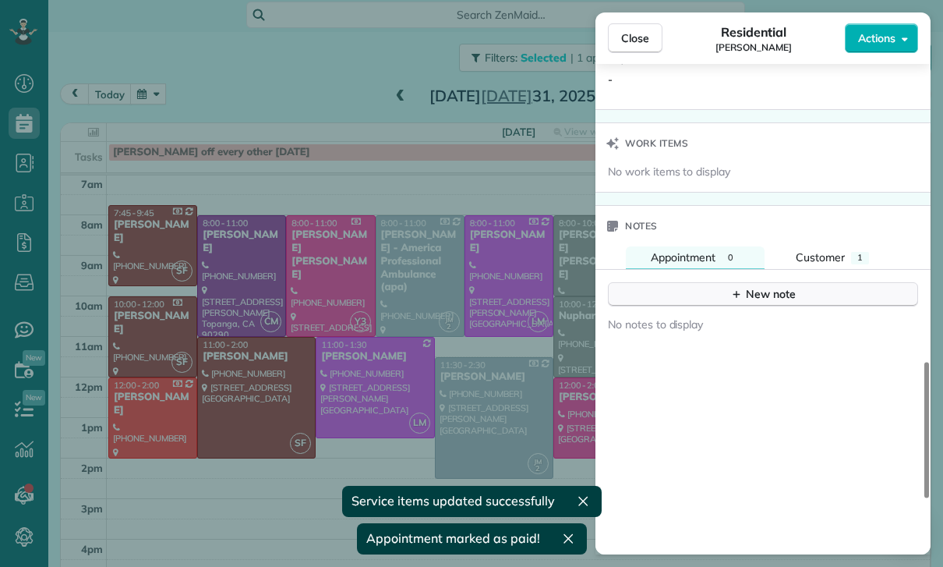
click at [764, 303] on button "New note" at bounding box center [763, 294] width 310 height 24
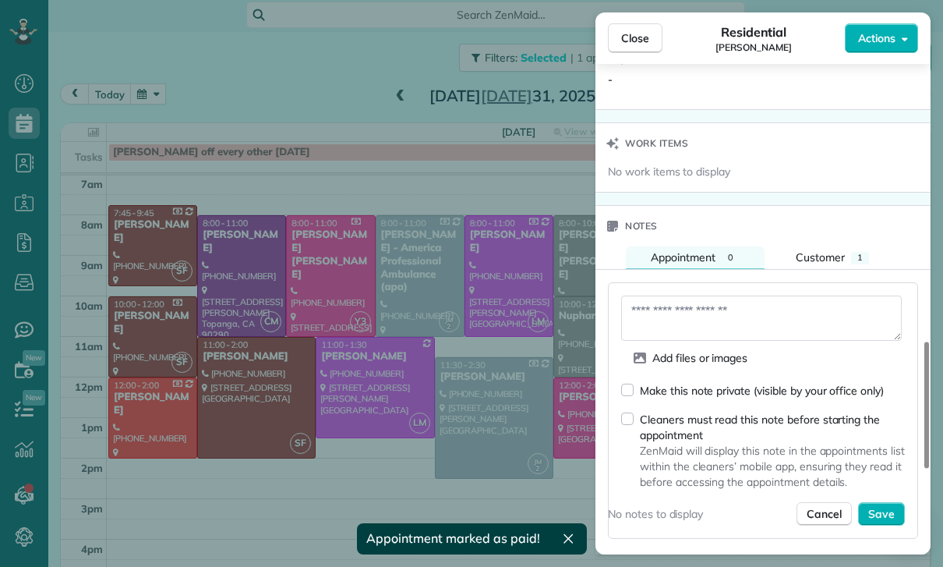
click at [712, 313] on textarea at bounding box center [761, 317] width 281 height 45
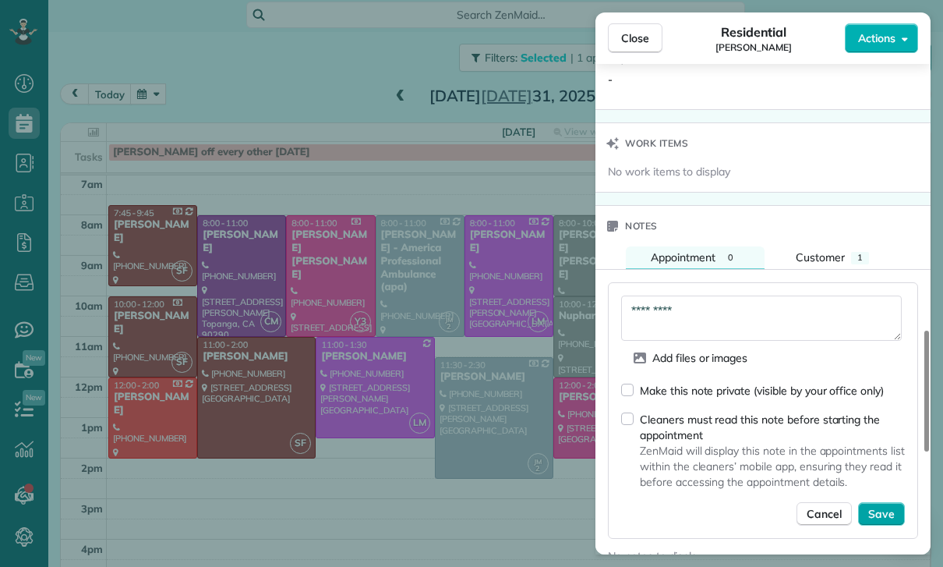
type textarea "*********"
click at [897, 509] on button "Save" at bounding box center [881, 513] width 47 height 23
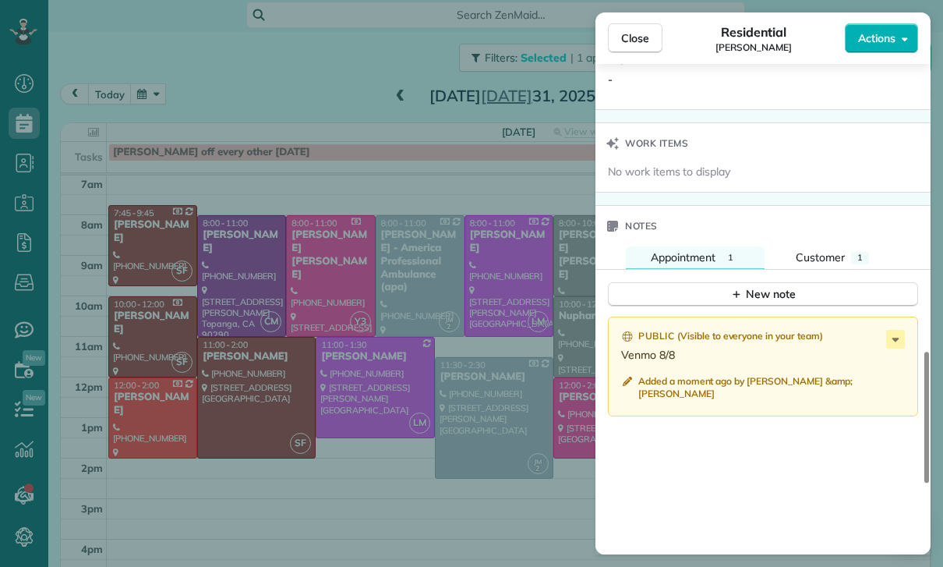
click at [241, 104] on div "Close Residential Lauren Collins Actions Status Confirmed Lauren Collins · Open…" at bounding box center [471, 283] width 943 height 567
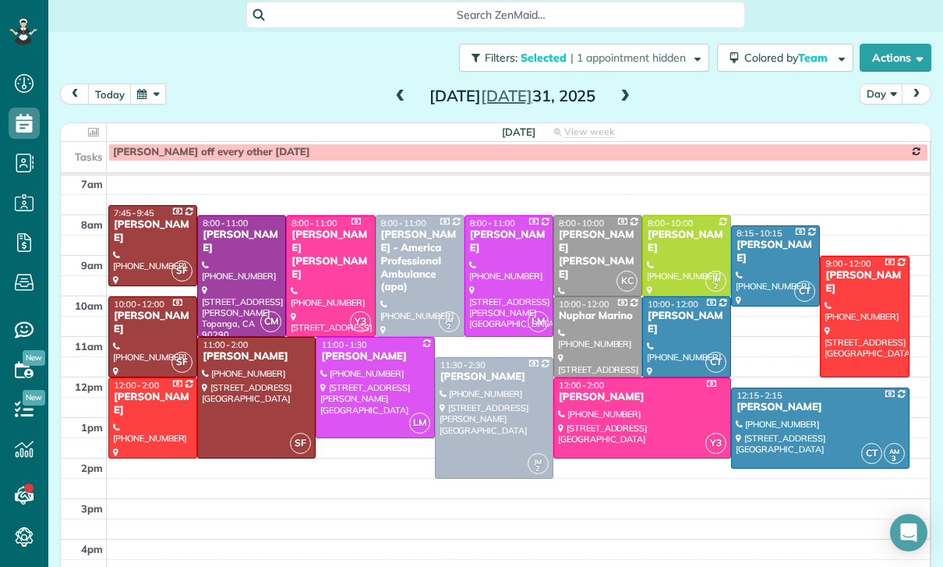
click at [628, 94] on span at bounding box center [625, 97] width 17 height 14
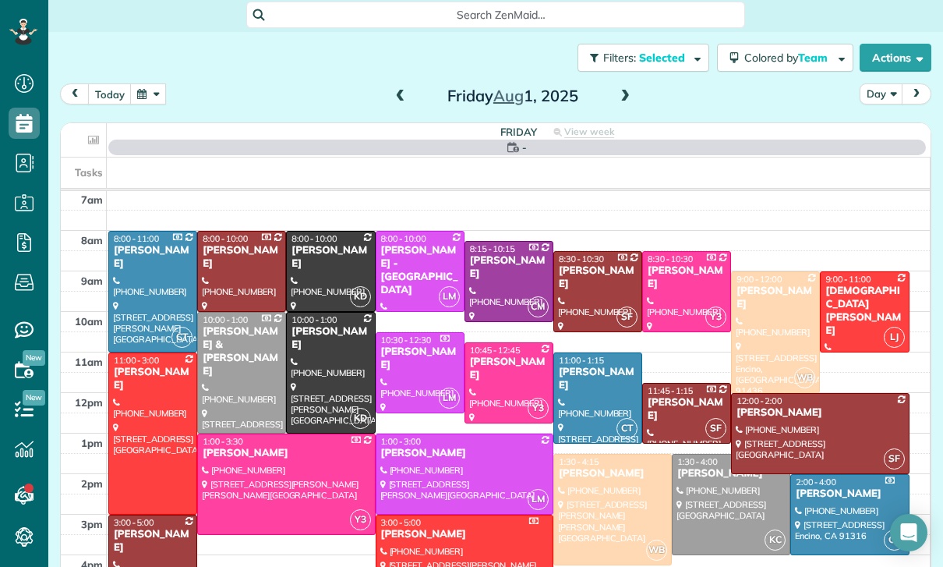
scroll to position [122, 0]
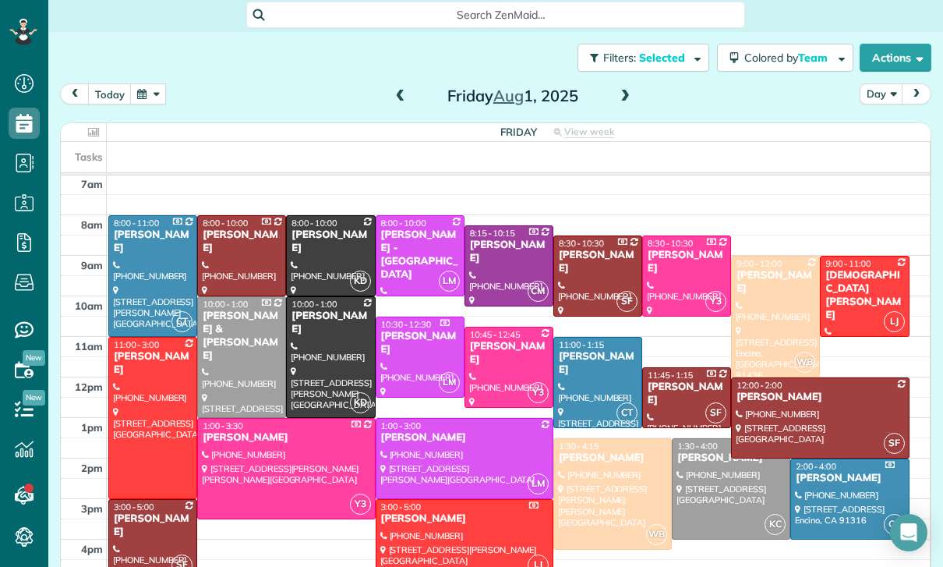
click at [313, 247] on div "Anne Stevenson" at bounding box center [331, 241] width 80 height 27
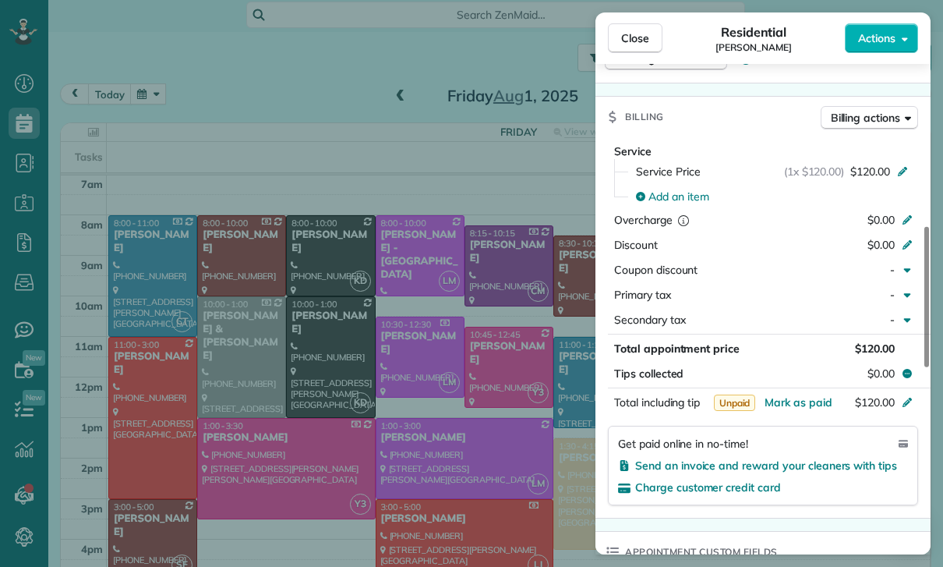
scroll to position [776, 0]
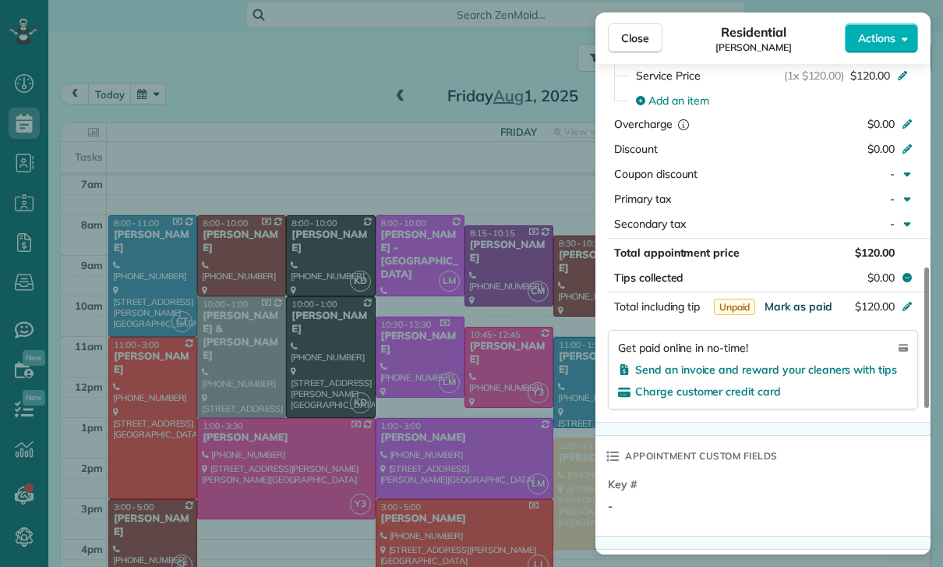
click at [785, 305] on span "Mark as paid" at bounding box center [799, 306] width 68 height 14
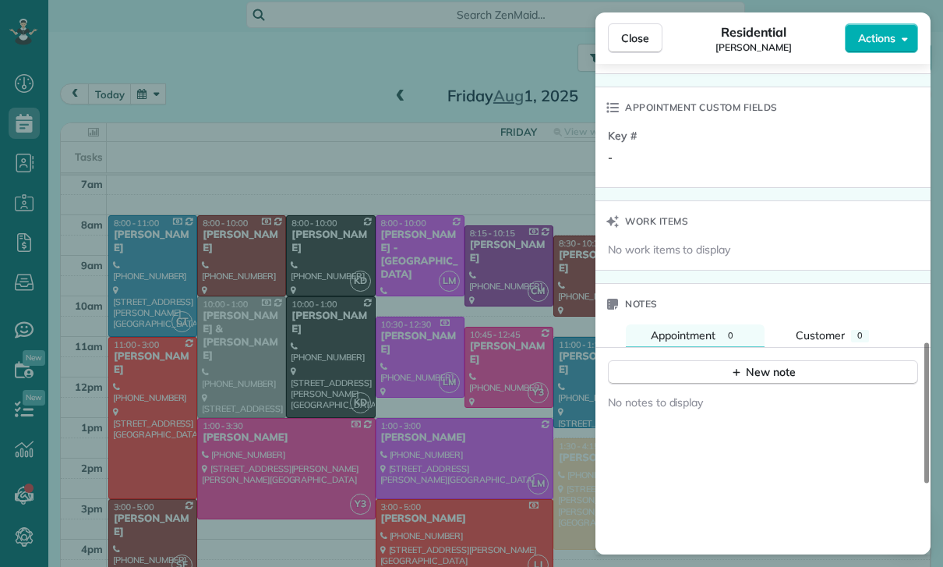
scroll to position [1155, 0]
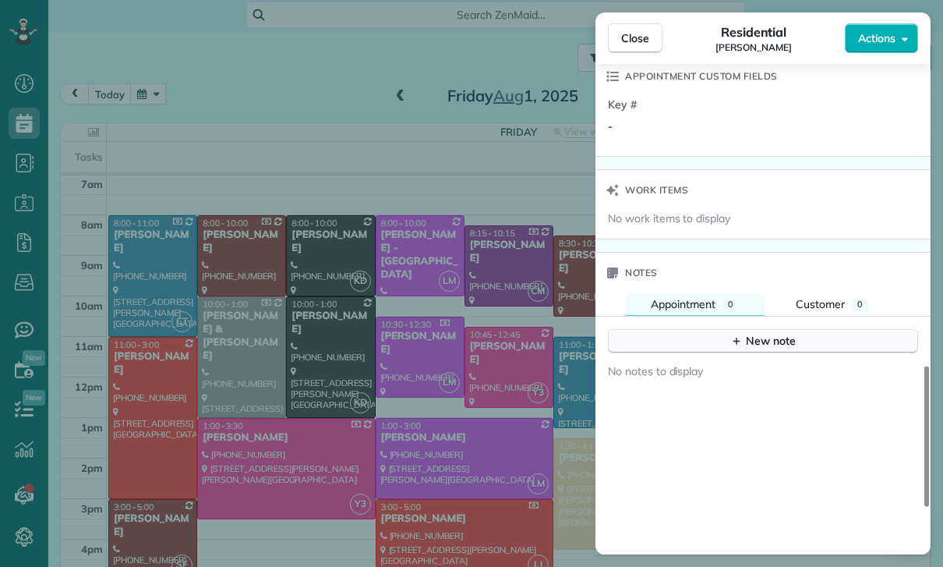
click at [767, 341] on div "New note" at bounding box center [762, 341] width 65 height 16
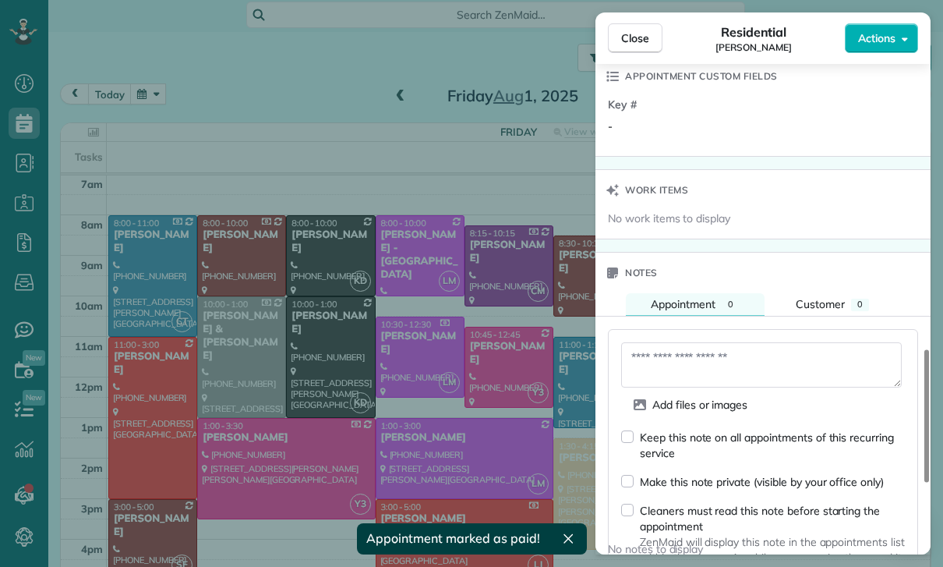
click at [686, 362] on textarea at bounding box center [761, 364] width 281 height 45
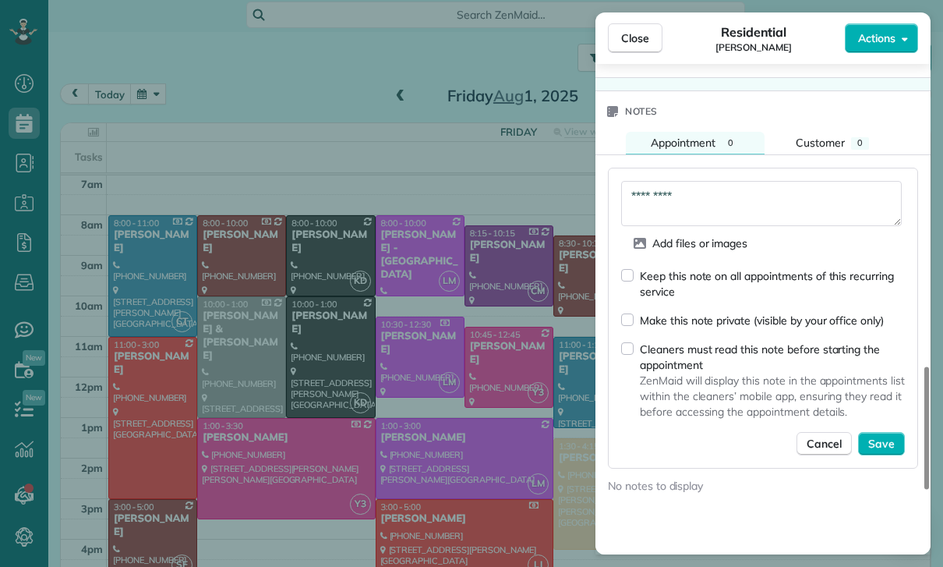
scroll to position [1334, 0]
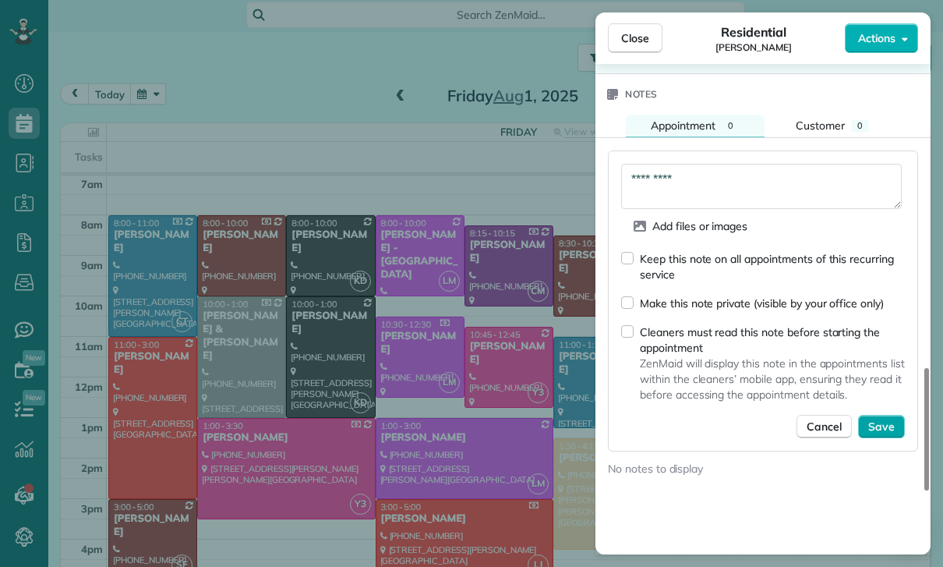
type textarea "*********"
click at [886, 430] on span "Save" at bounding box center [881, 427] width 27 height 16
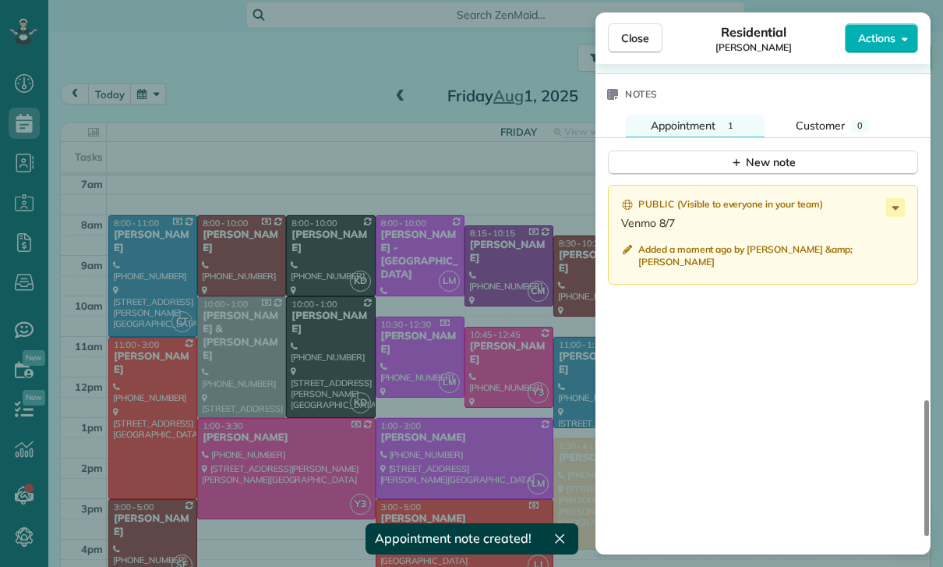
click at [295, 130] on div "Close Residential Anne Stevenson Actions Status Confirmed Anne Stevenson · Open…" at bounding box center [471, 283] width 943 height 567
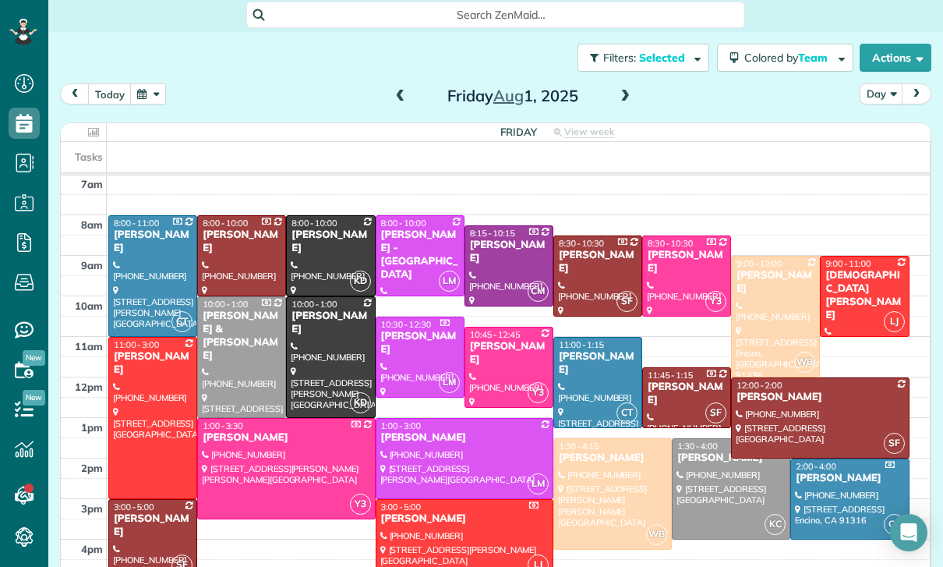
click at [147, 92] on button "button" at bounding box center [148, 93] width 36 height 21
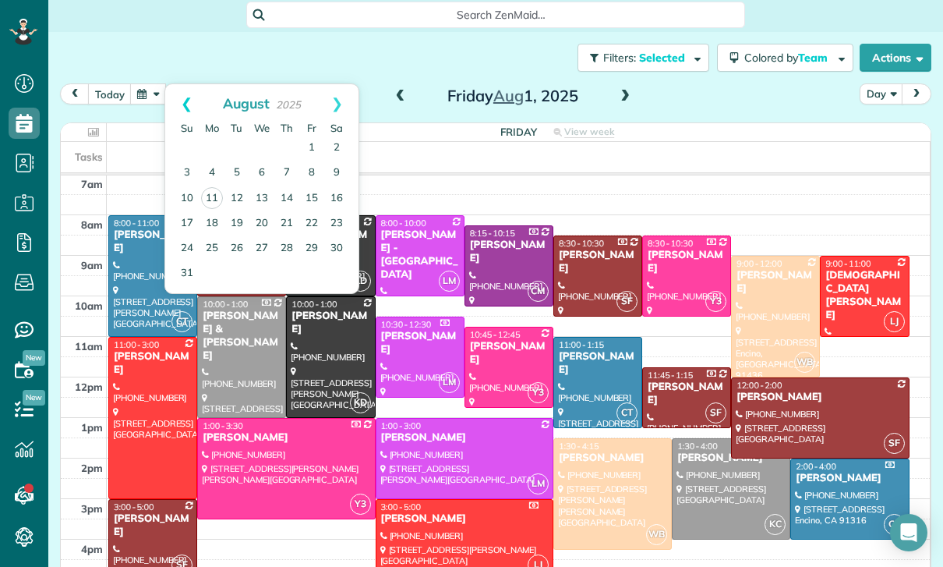
click at [178, 101] on link "Prev" at bounding box center [186, 103] width 43 height 39
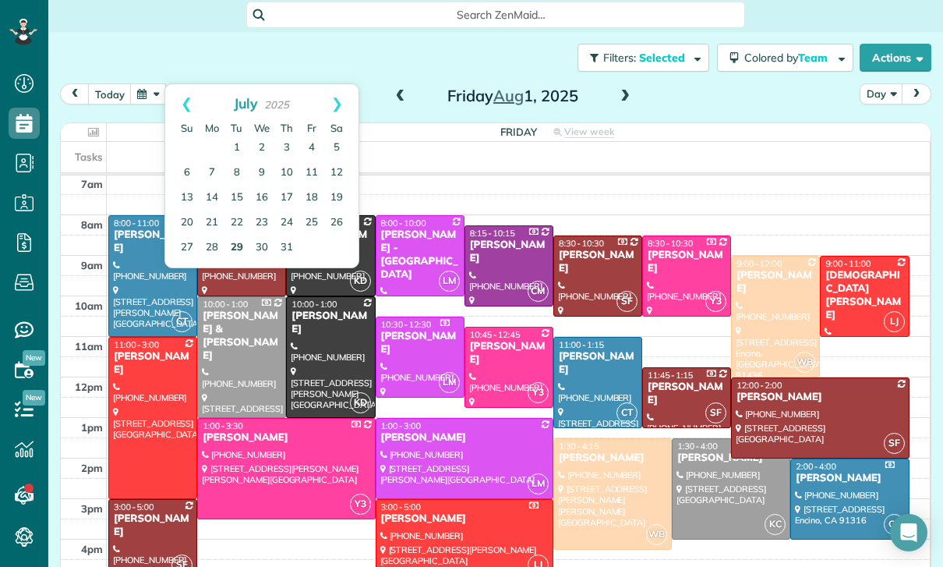
click at [236, 242] on link "29" at bounding box center [236, 247] width 25 height 25
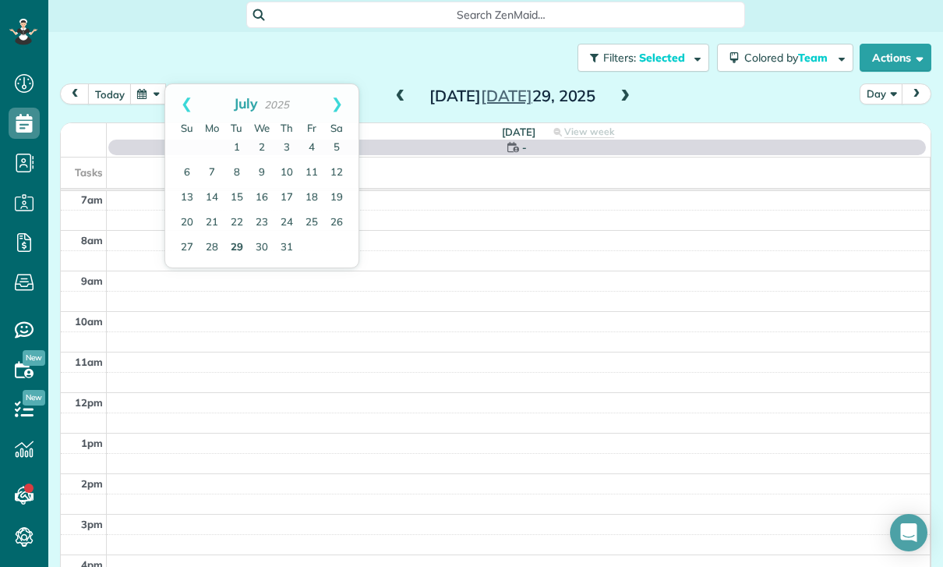
scroll to position [122, 0]
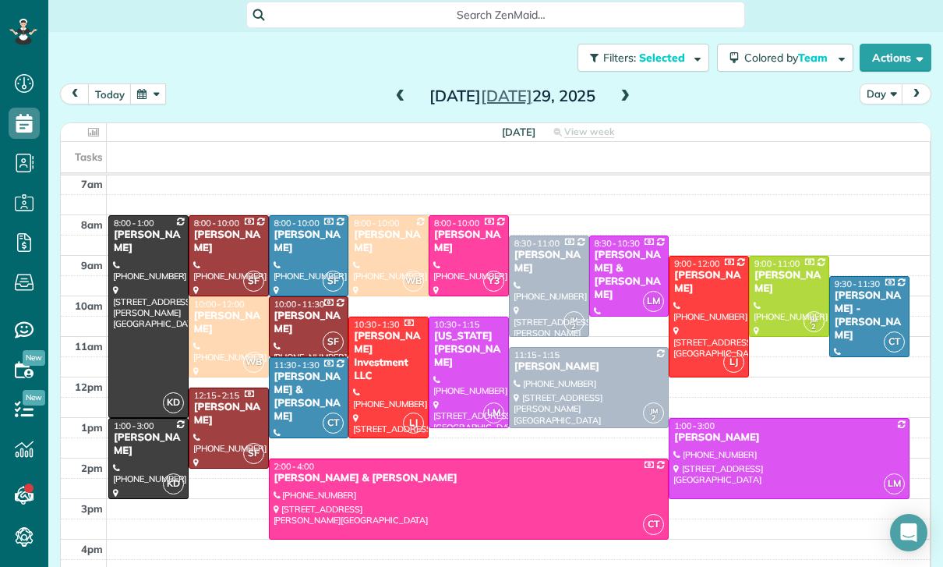
click at [134, 444] on div "Anne Stevenson" at bounding box center [148, 444] width 71 height 27
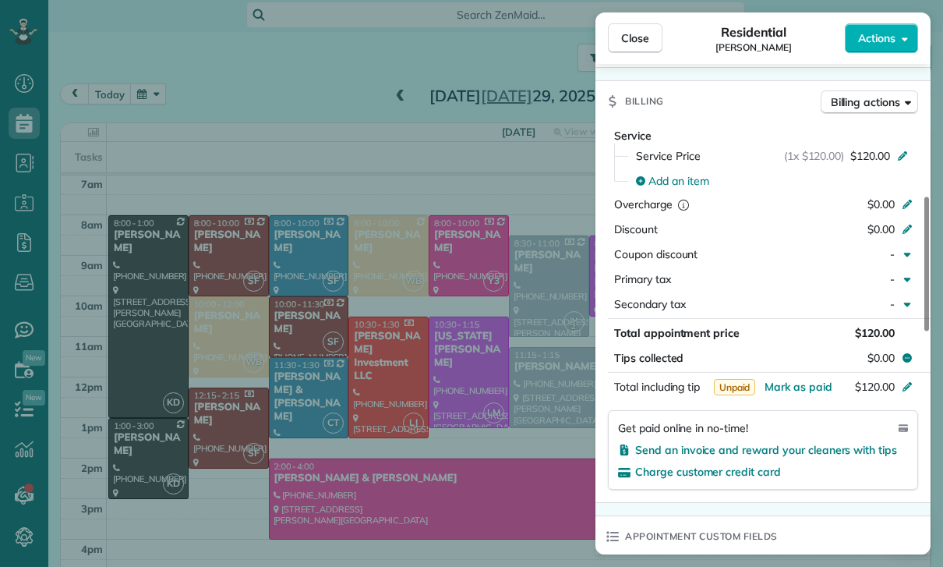
scroll to position [715, 0]
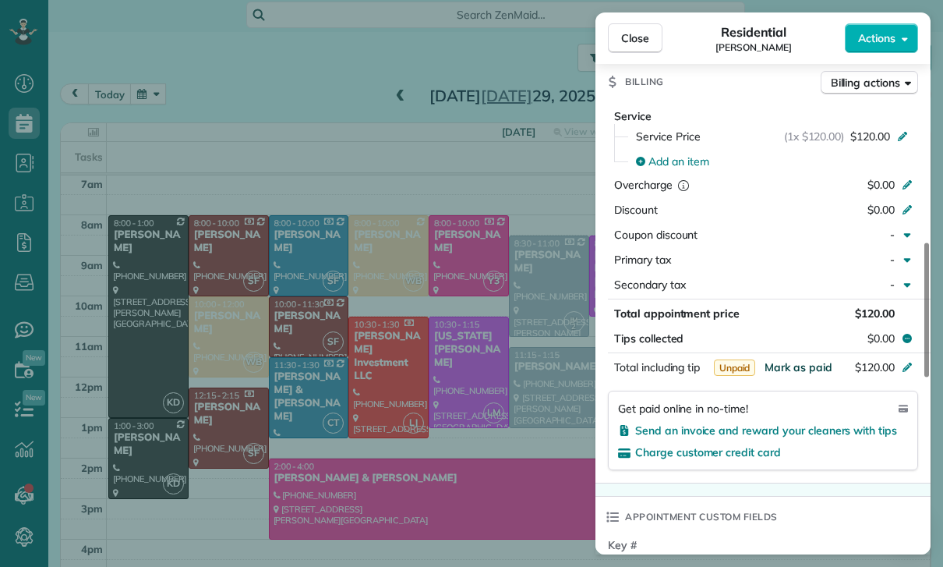
click at [797, 364] on span "Mark as paid" at bounding box center [799, 367] width 68 height 14
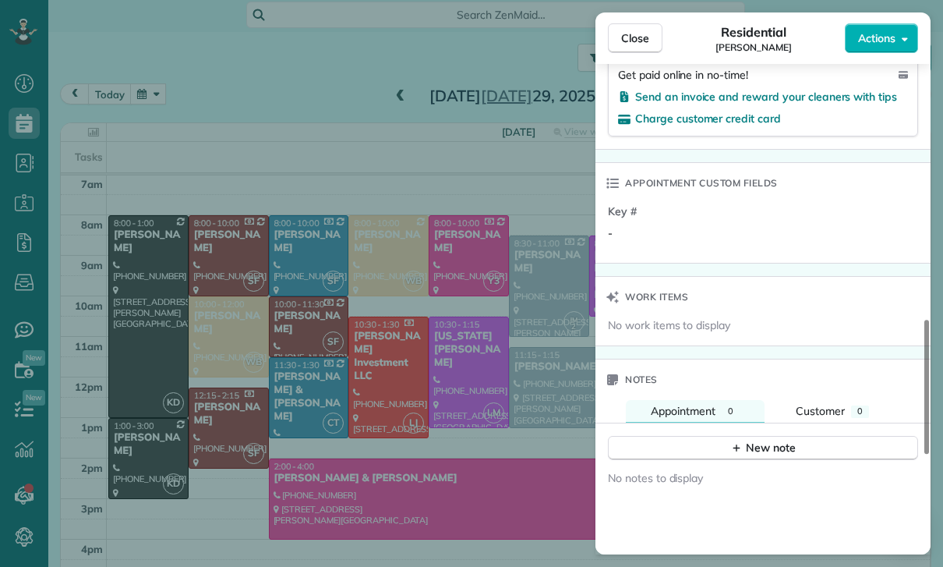
scroll to position [1076, 0]
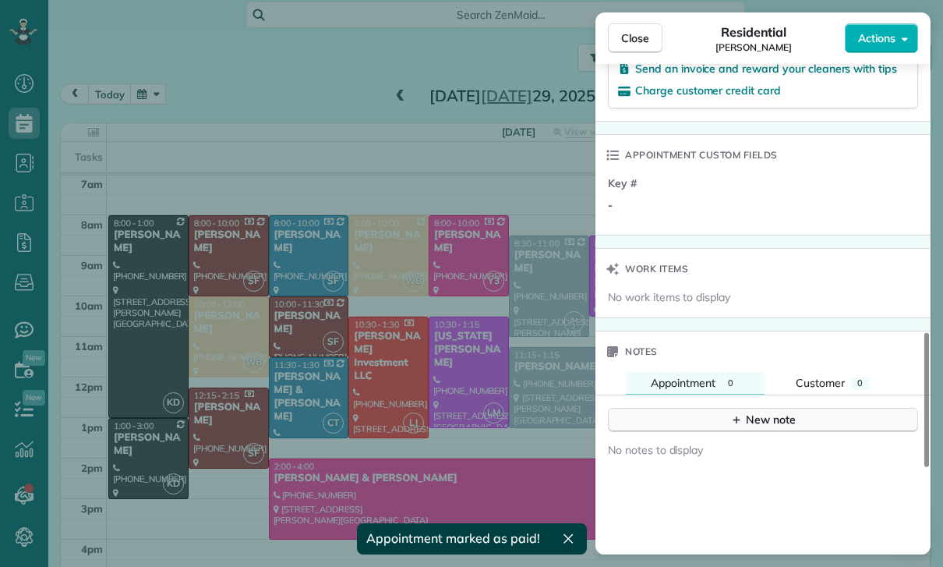
click at [779, 425] on div "New note" at bounding box center [762, 420] width 65 height 16
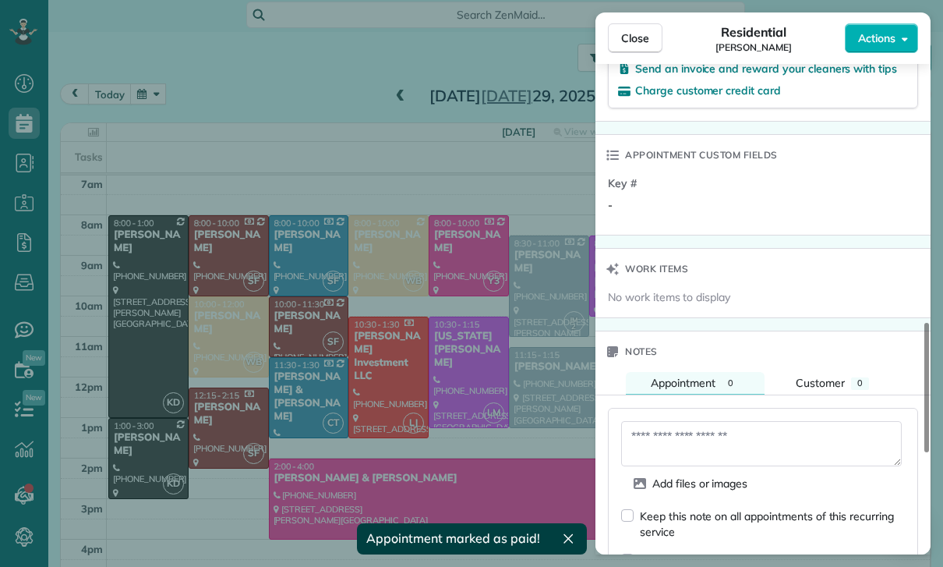
click at [733, 440] on textarea at bounding box center [761, 443] width 281 height 45
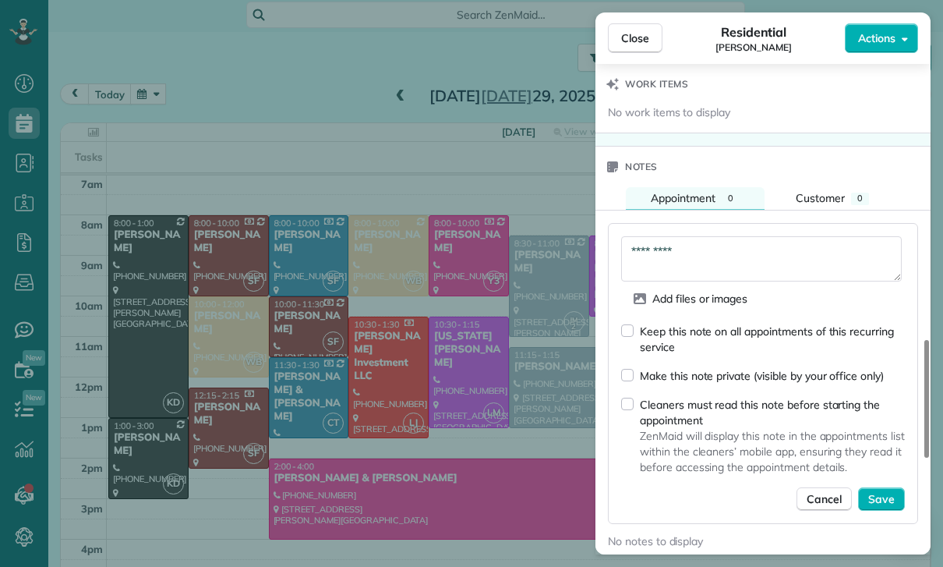
scroll to position [1260, 0]
type textarea "*********"
click at [888, 499] on span "Save" at bounding box center [881, 501] width 27 height 16
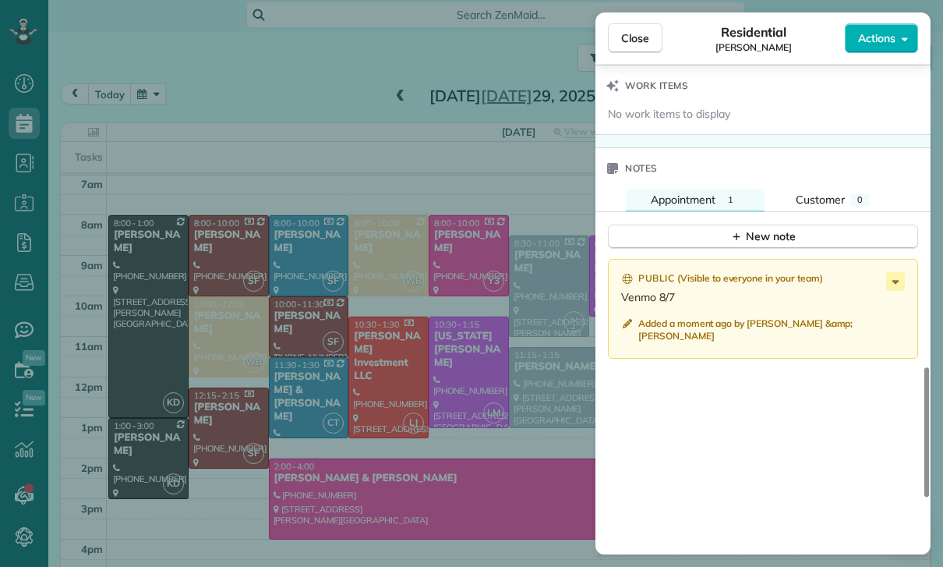
click at [224, 100] on div "Close Residential Anne Stevenson Actions Status Yet to Confirm Anne Stevenson ·…" at bounding box center [471, 283] width 943 height 567
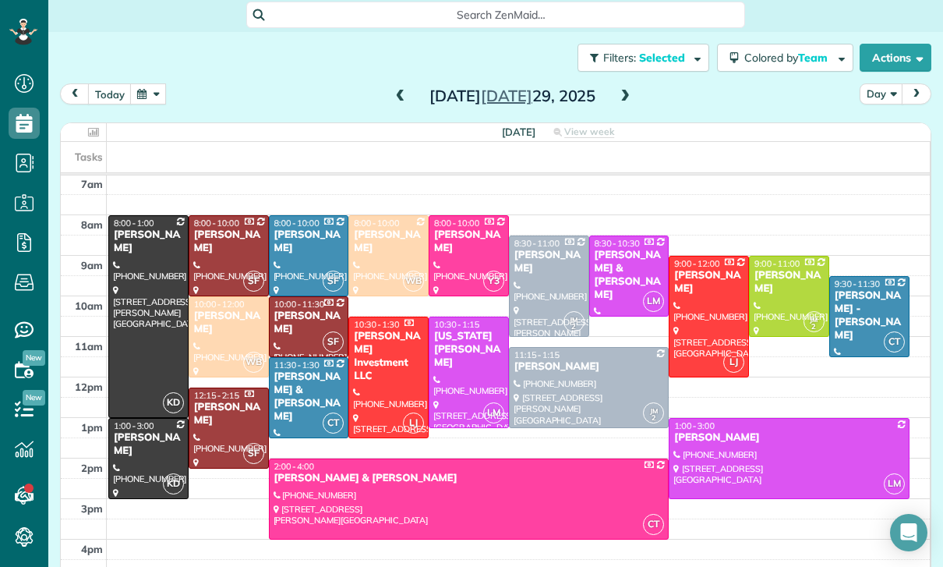
click at [146, 97] on button "button" at bounding box center [148, 93] width 36 height 21
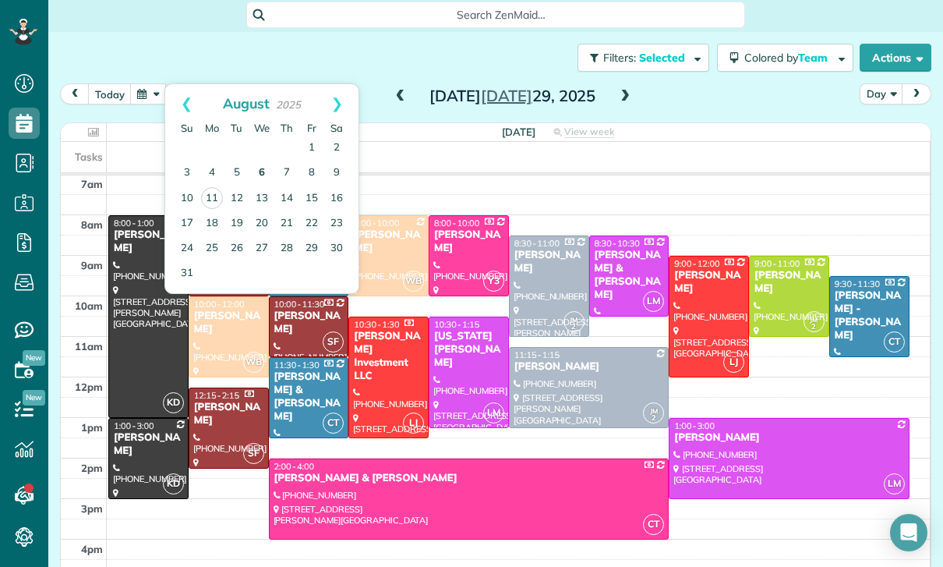
click at [262, 175] on link "6" at bounding box center [261, 173] width 25 height 25
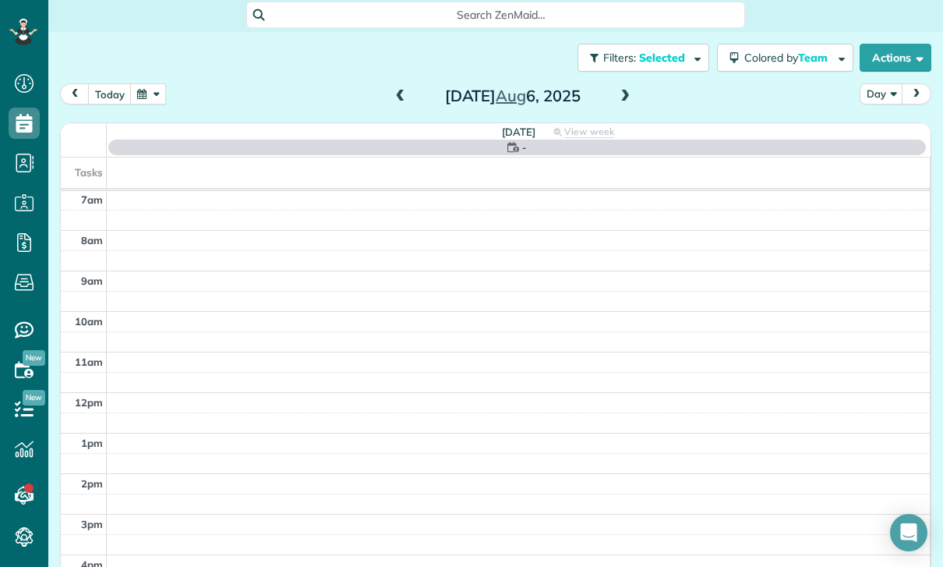
scroll to position [122, 0]
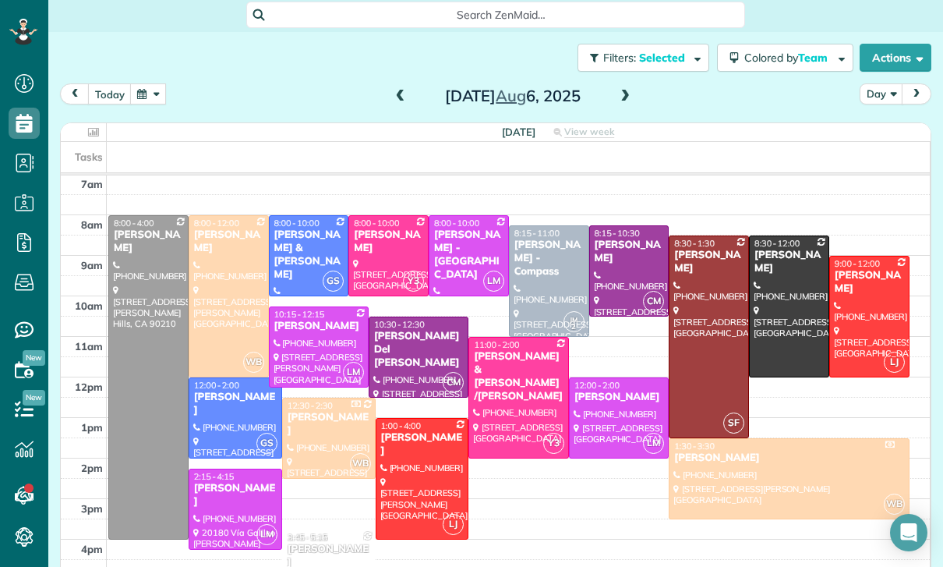
click at [221, 276] on div at bounding box center [228, 296] width 79 height 161
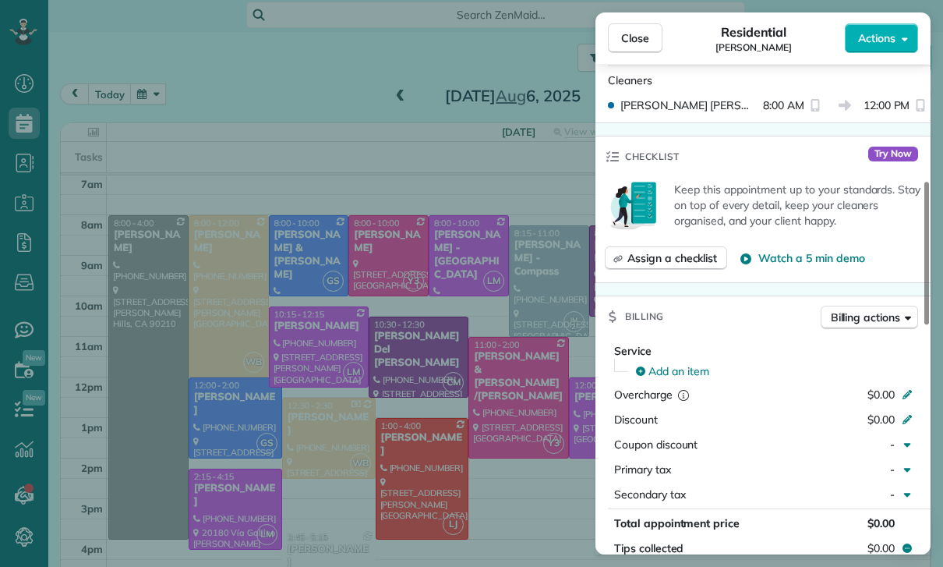
scroll to position [735, 0]
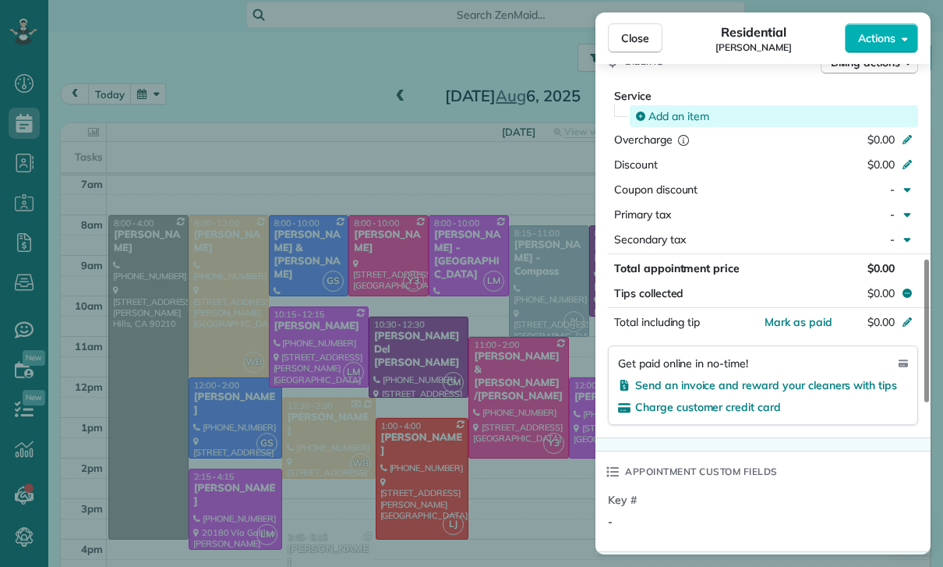
click at [678, 111] on span "Add an item" at bounding box center [678, 116] width 61 height 16
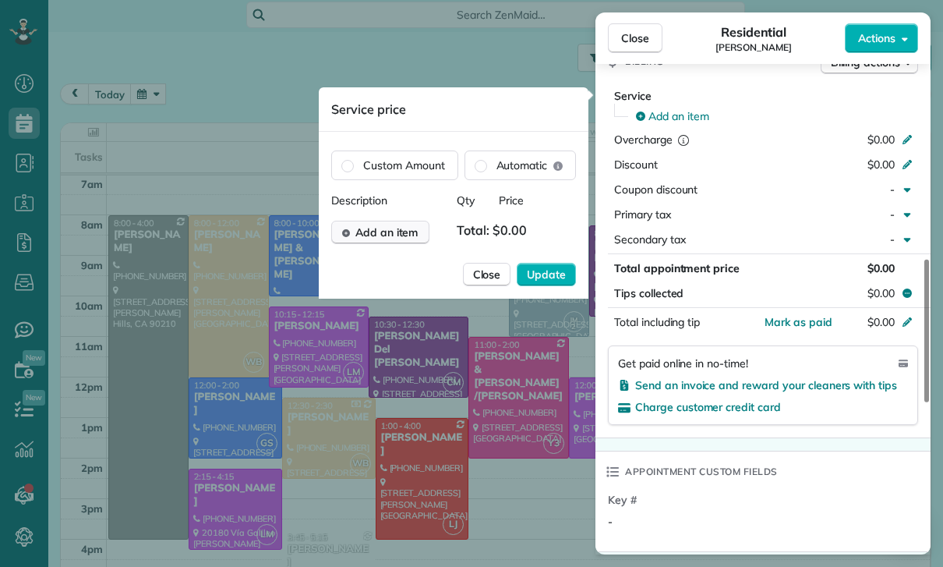
click at [391, 232] on span "Add an item" at bounding box center [386, 232] width 63 height 16
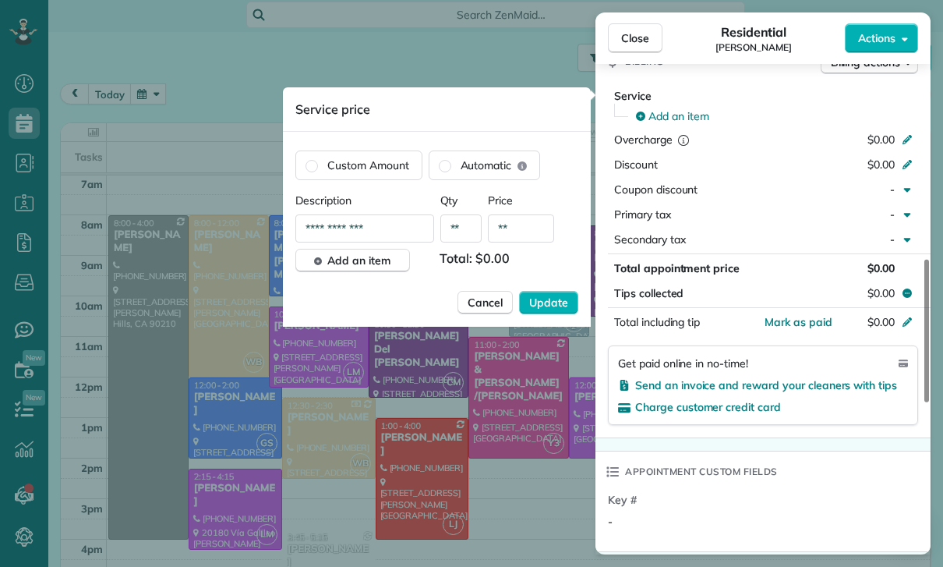
click at [523, 233] on input "**" at bounding box center [521, 228] width 66 height 28
type input "****"
click at [557, 302] on span "Update" at bounding box center [548, 303] width 39 height 16
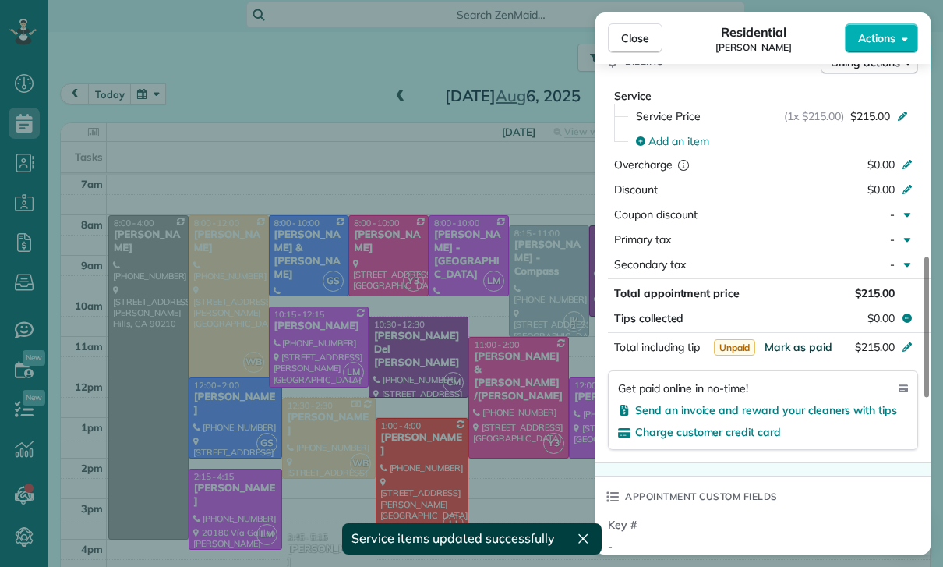
click at [802, 346] on span "Mark as paid" at bounding box center [799, 347] width 68 height 14
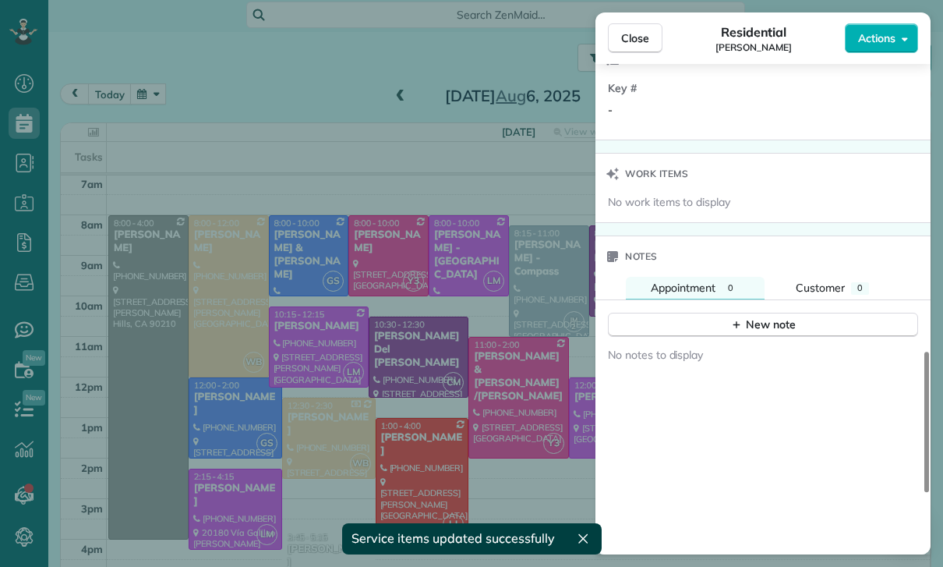
scroll to position [1268, 0]
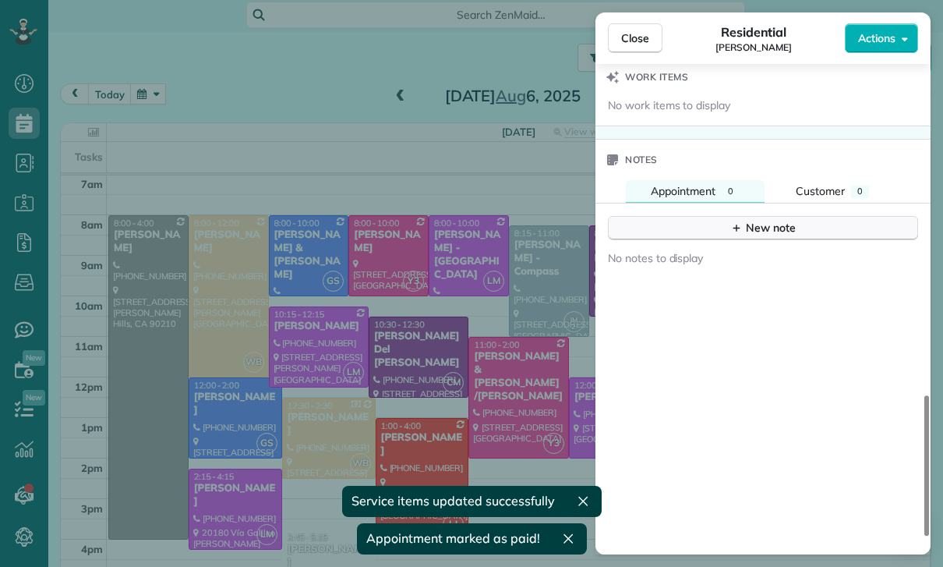
click at [799, 229] on button "New note" at bounding box center [763, 228] width 310 height 24
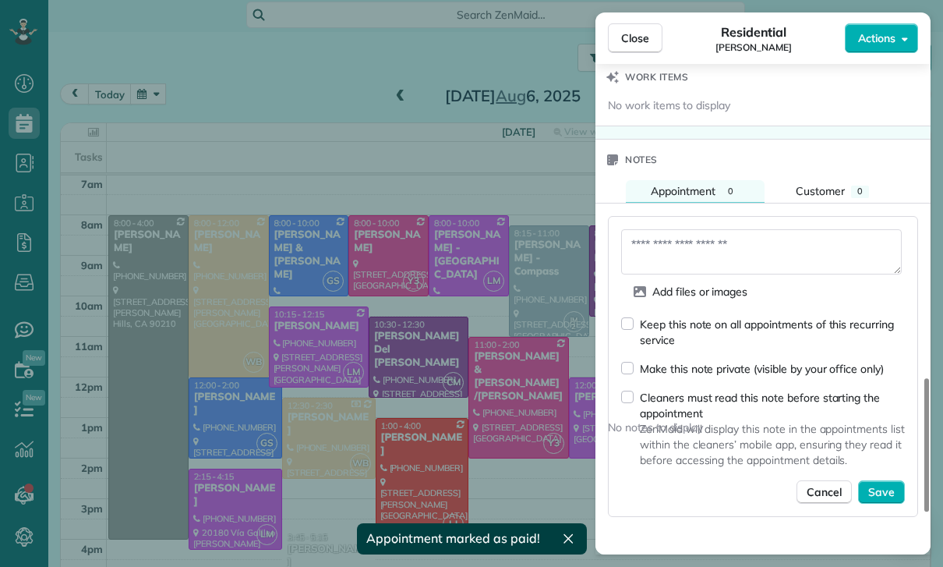
click at [691, 255] on textarea at bounding box center [761, 251] width 281 height 45
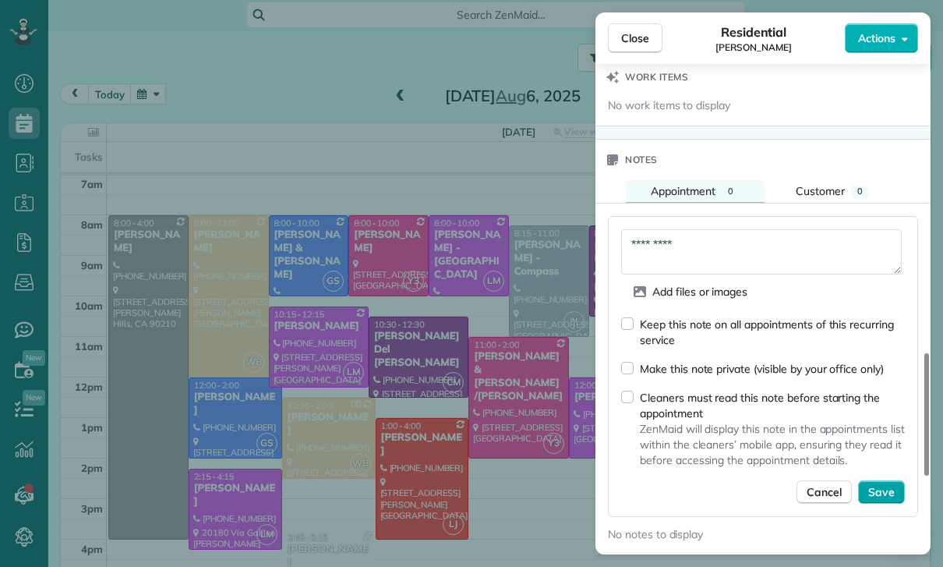
type textarea "*********"
click at [891, 500] on button "Save" at bounding box center [881, 491] width 47 height 23
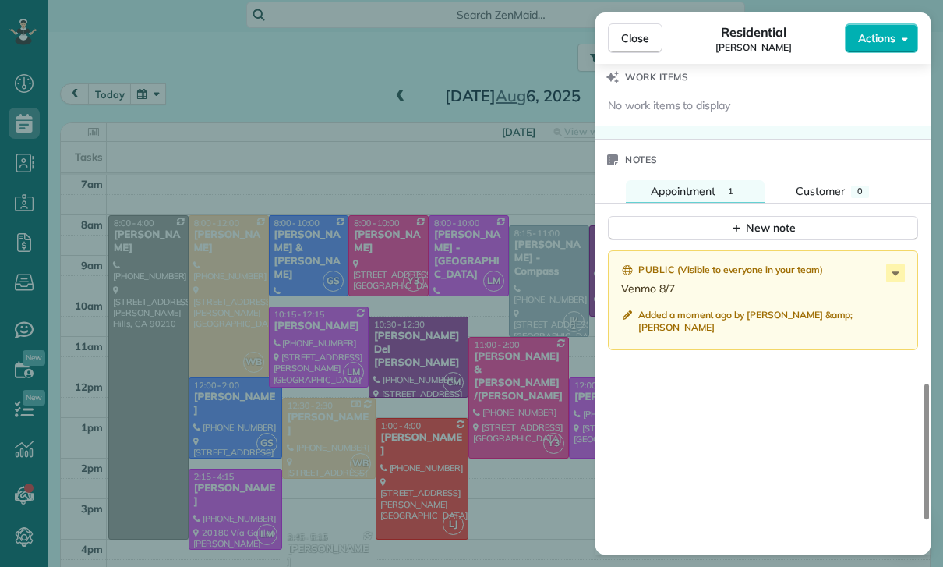
scroll to position [112, 0]
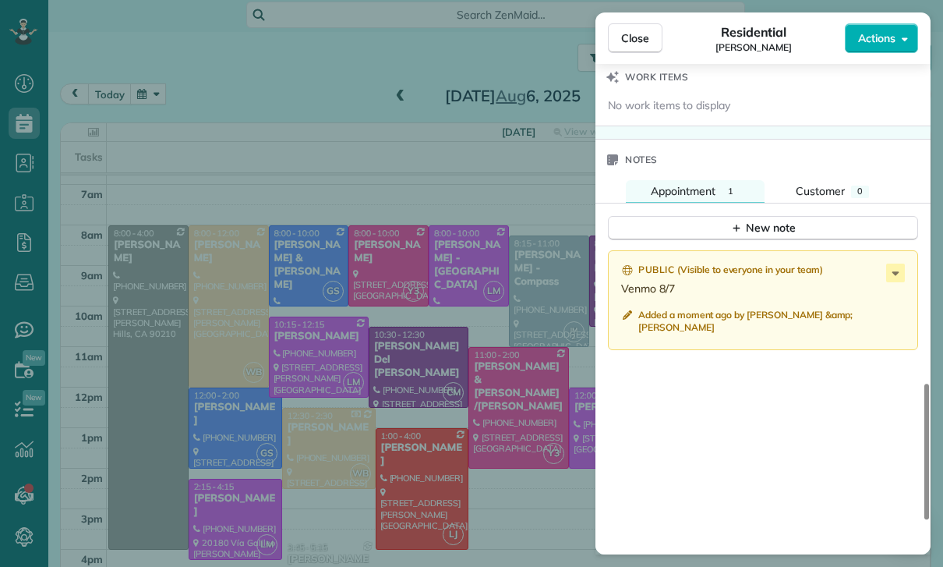
click at [387, 330] on div "Close Residential Kelsey Cross Actions Status Confirmed Kelsey Cross · Open pro…" at bounding box center [471, 283] width 943 height 567
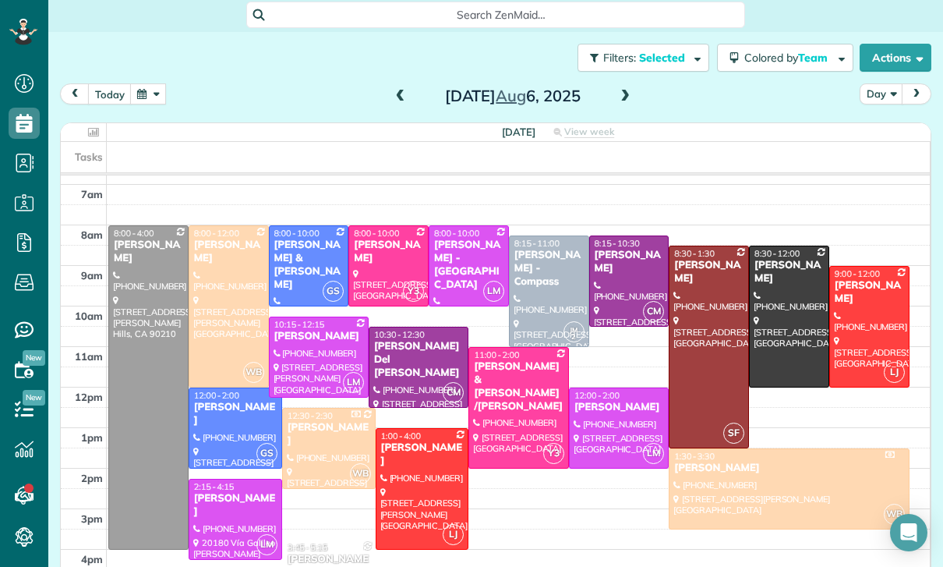
click at [149, 88] on button "button" at bounding box center [148, 93] width 36 height 21
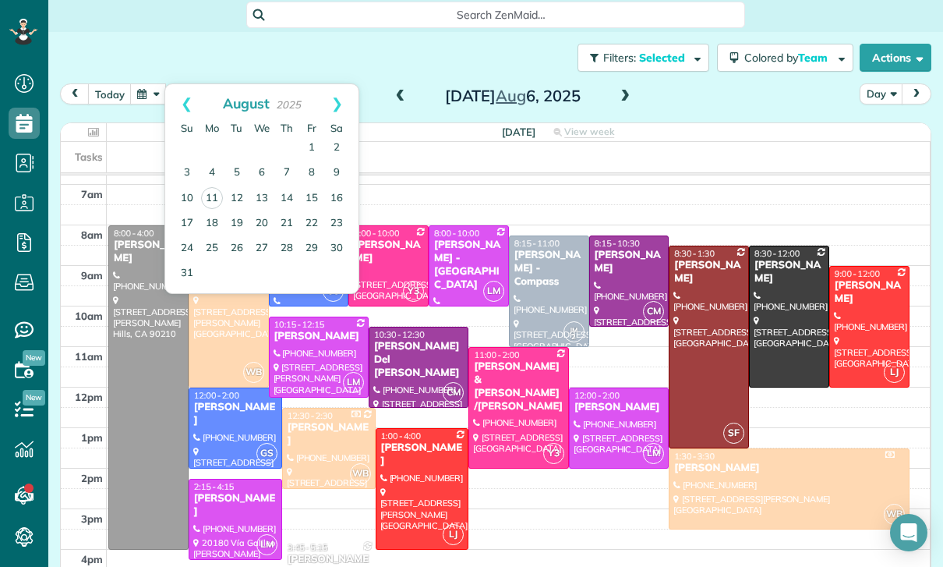
click at [409, 71] on div "Filters: Selected | 1 appointment hidden Colored by Team Color by Cleaner Color…" at bounding box center [495, 57] width 895 height 51
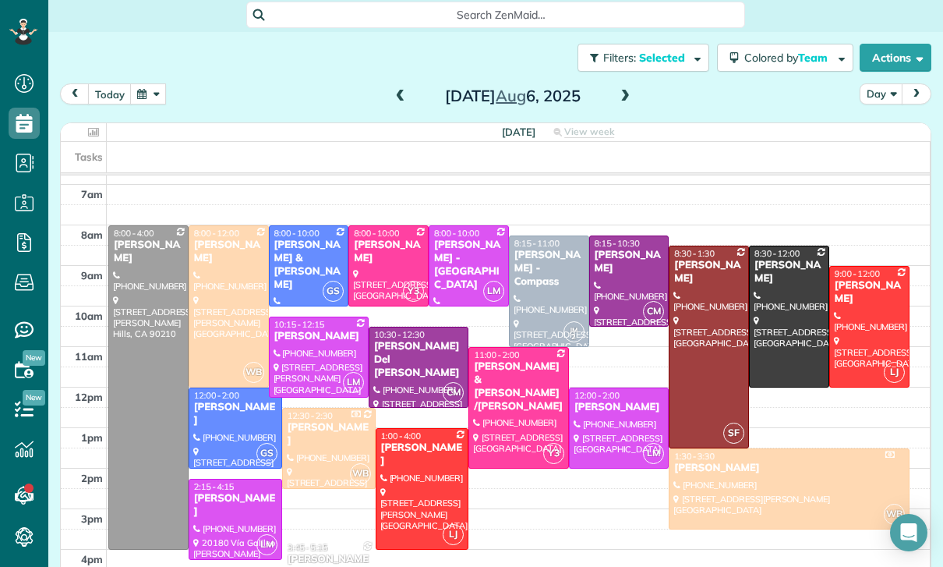
click at [613, 266] on div "Nicolet Holman" at bounding box center [629, 262] width 71 height 27
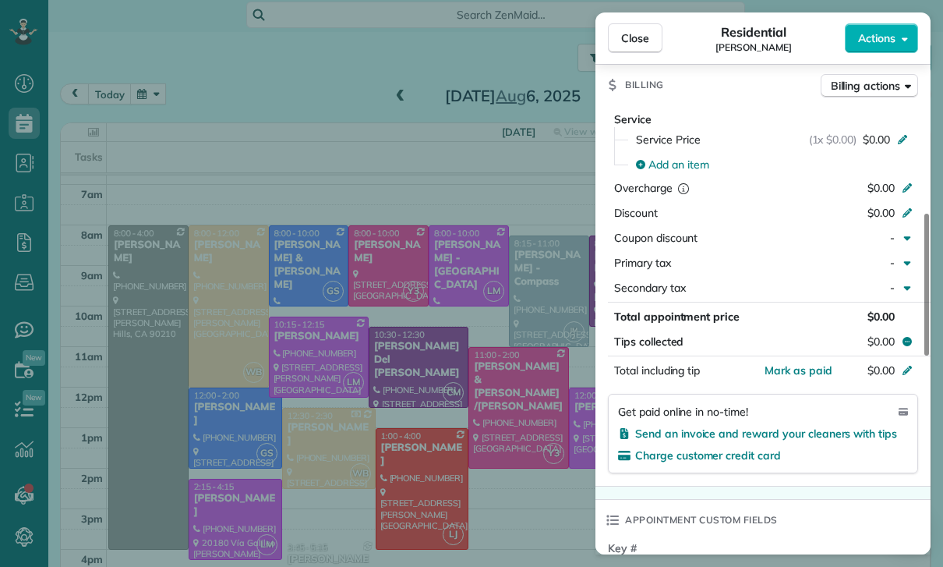
scroll to position [719, 0]
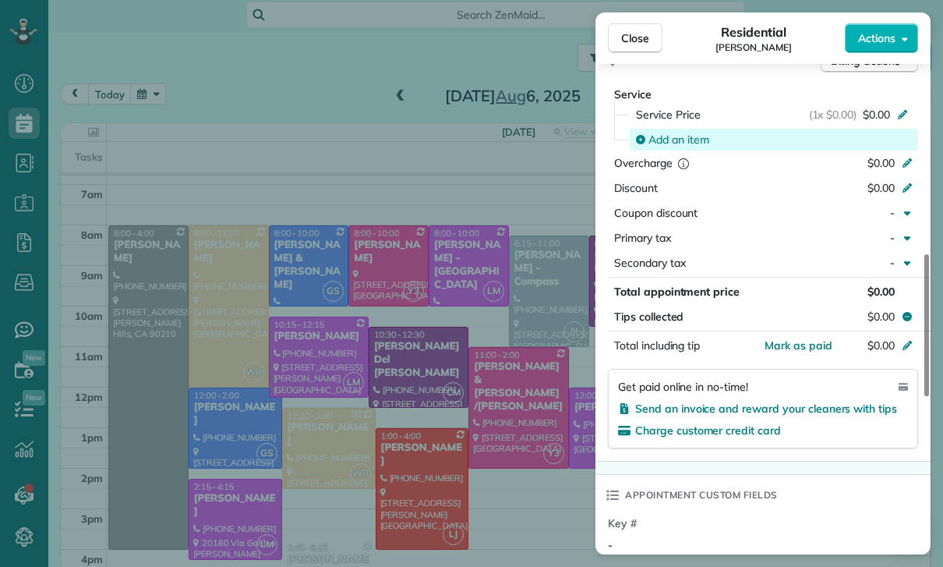
click at [684, 143] on span "Add an item" at bounding box center [678, 140] width 61 height 16
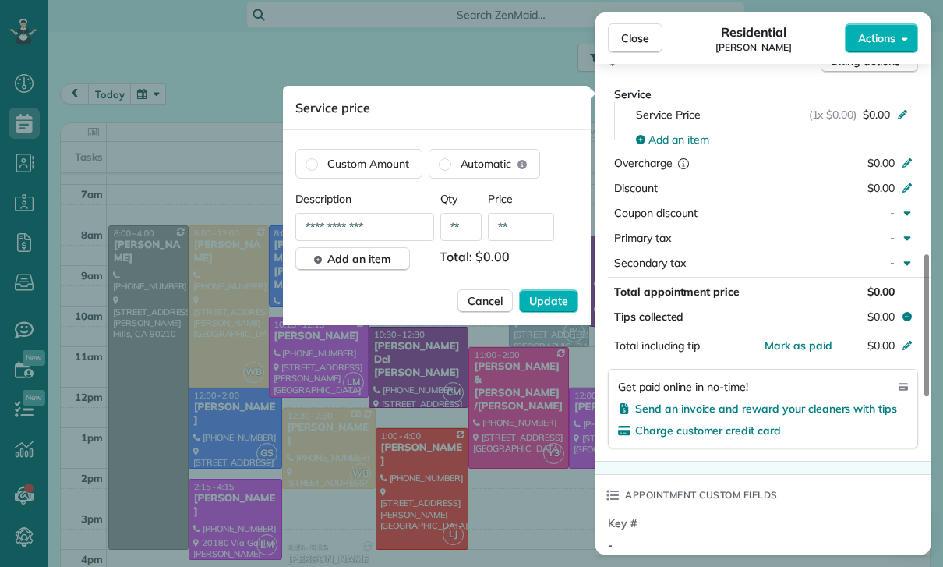
click at [529, 227] on input "**" at bounding box center [521, 227] width 66 height 28
type input "****"
click at [544, 301] on span "Update" at bounding box center [548, 301] width 39 height 16
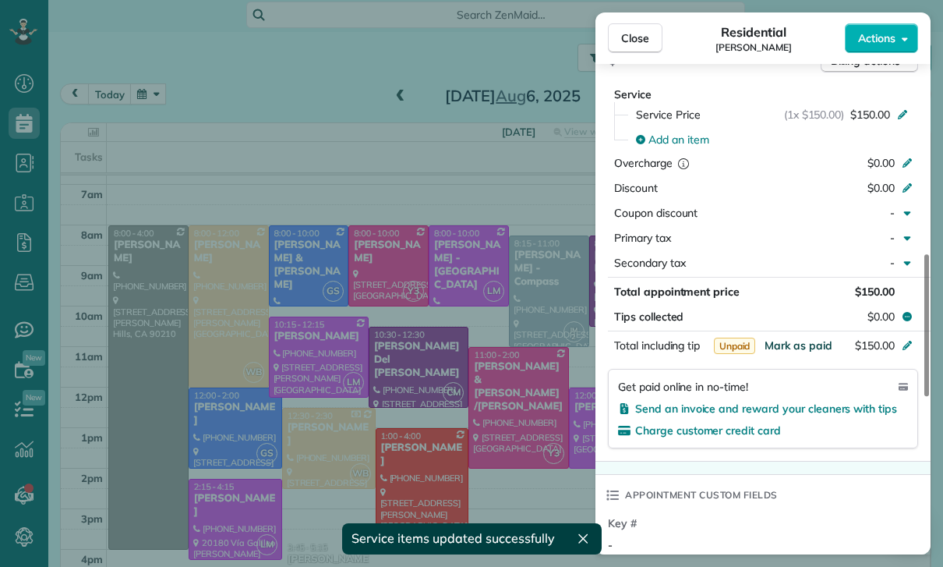
click at [798, 346] on span "Mark as paid" at bounding box center [799, 345] width 68 height 14
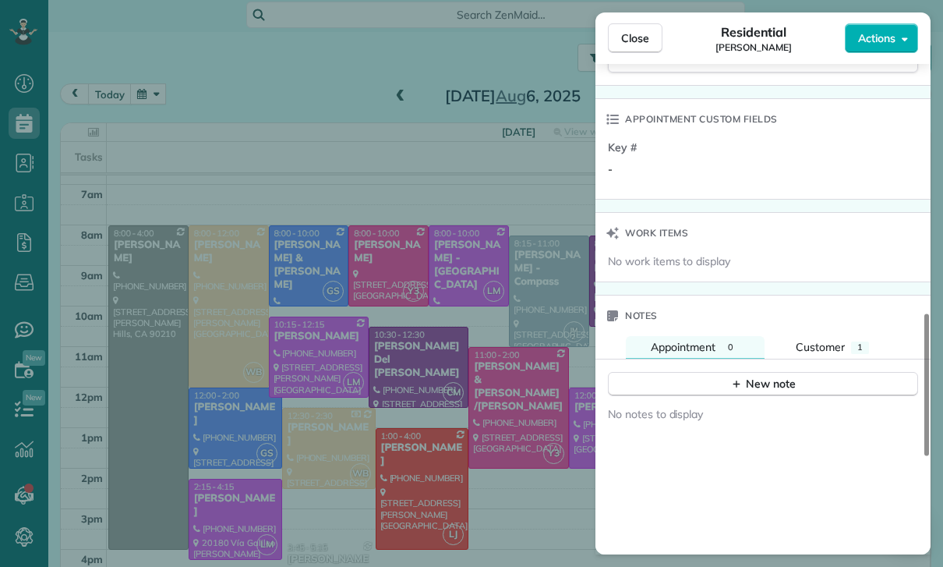
scroll to position [1197, 0]
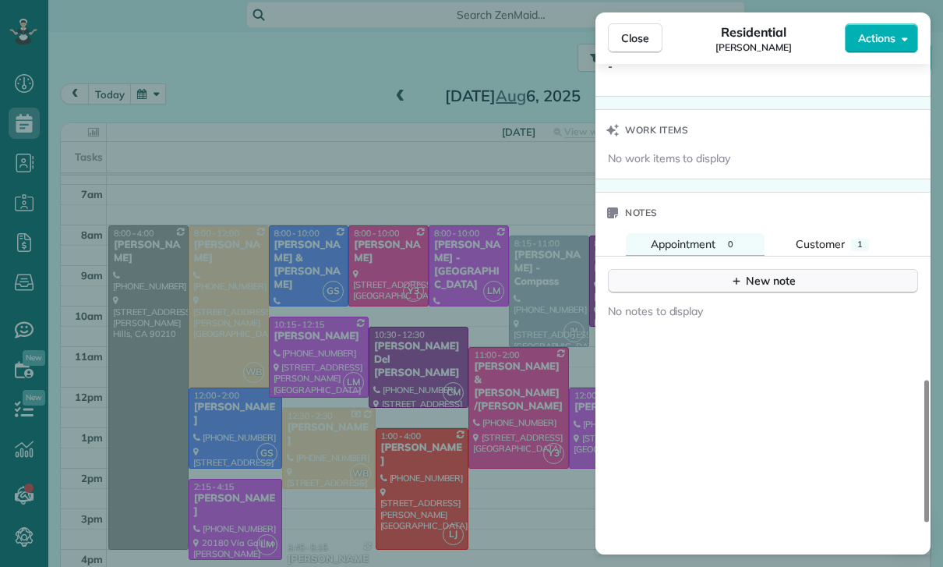
click at [783, 276] on div "New note" at bounding box center [762, 281] width 65 height 16
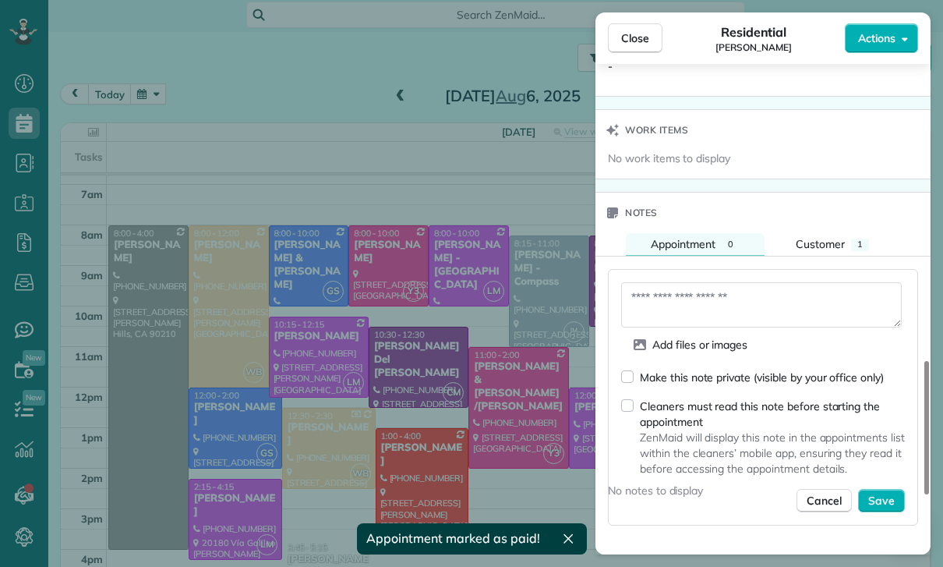
click at [699, 294] on textarea at bounding box center [761, 304] width 281 height 45
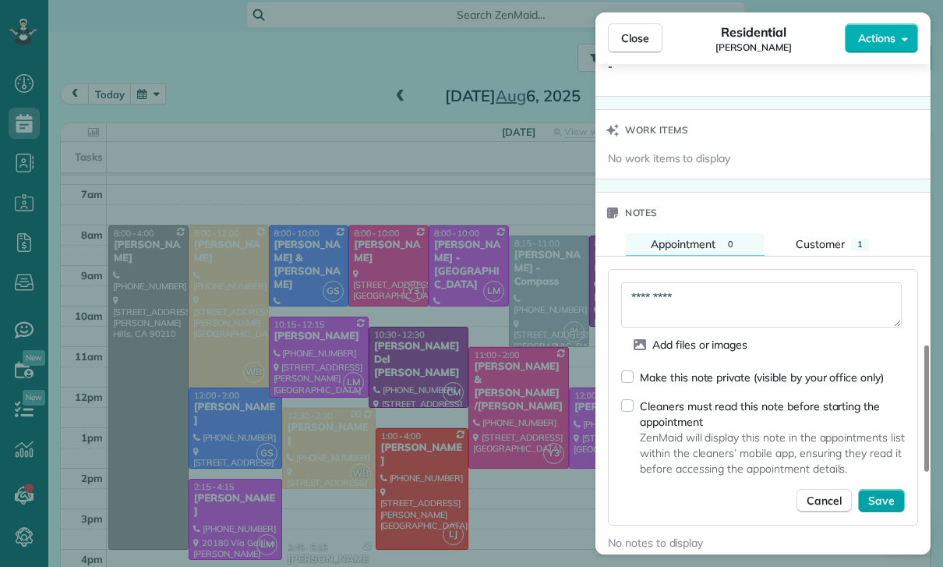
type textarea "*********"
click at [893, 493] on span "Save" at bounding box center [881, 501] width 27 height 16
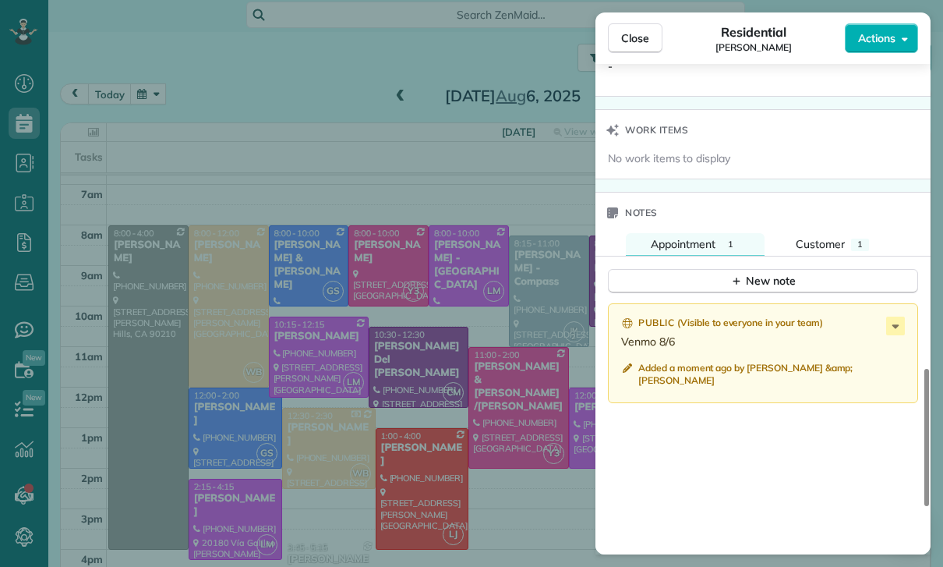
click at [412, 433] on div "Close Residential Nicolet Holman Actions Status Confirmed Nicolet Holman · Open…" at bounding box center [471, 283] width 943 height 567
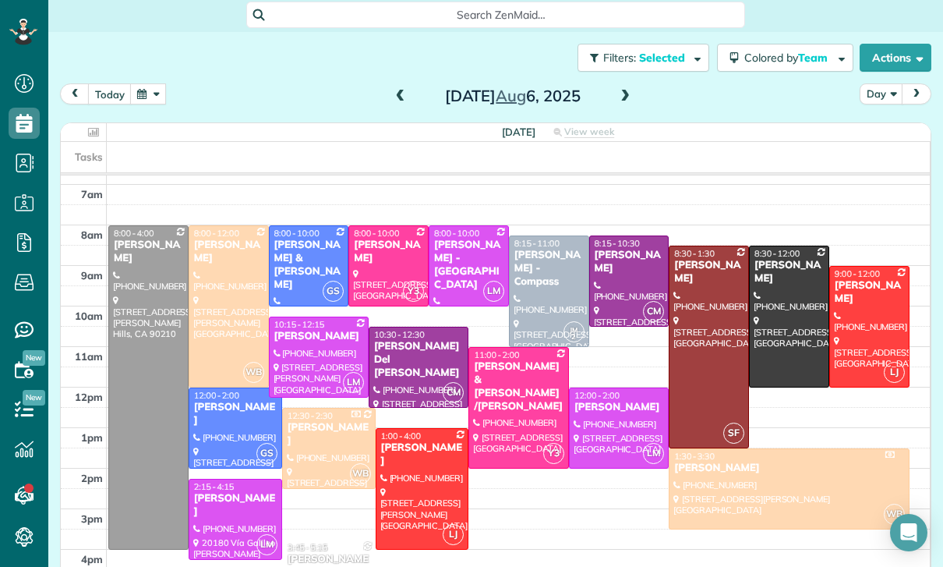
click at [697, 326] on div at bounding box center [709, 346] width 79 height 201
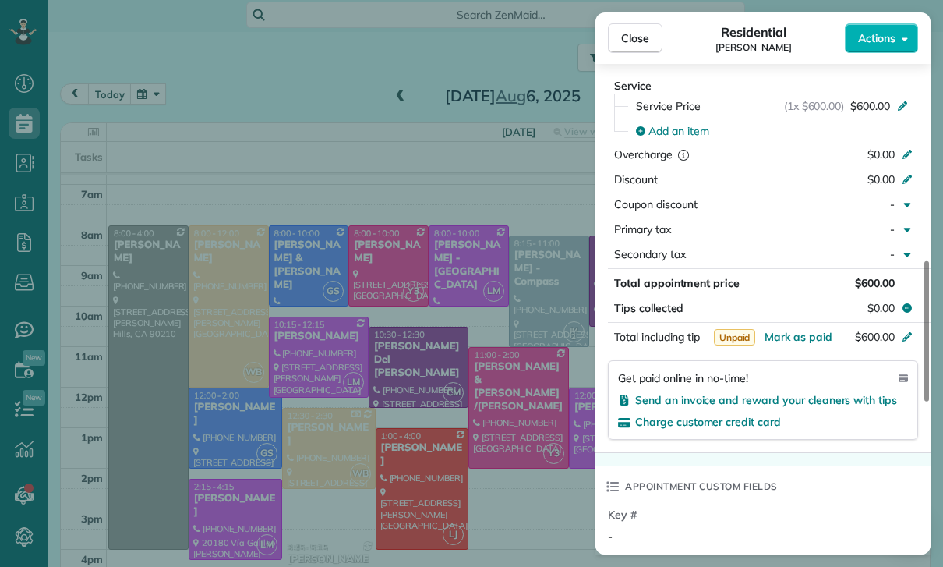
scroll to position [751, 0]
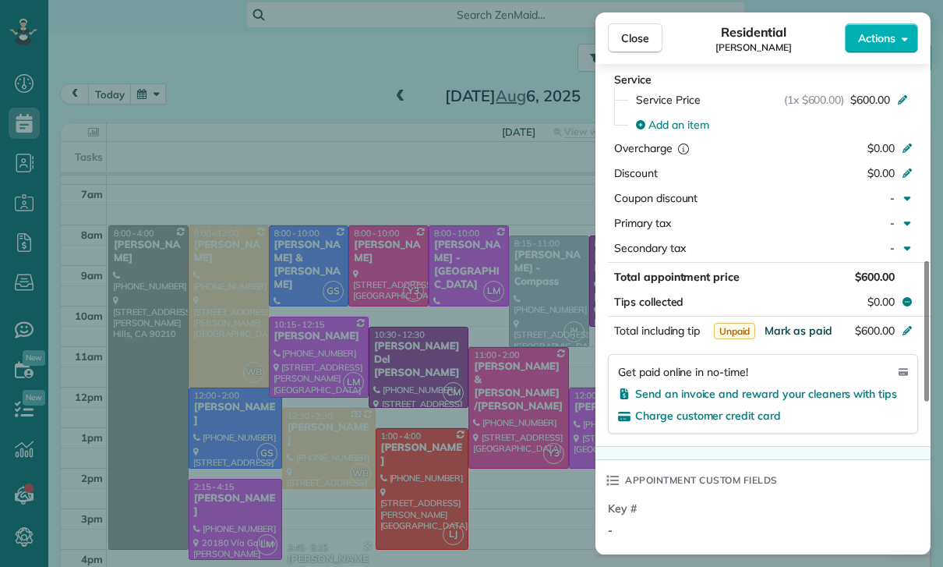
click at [791, 330] on span "Mark as paid" at bounding box center [799, 330] width 68 height 14
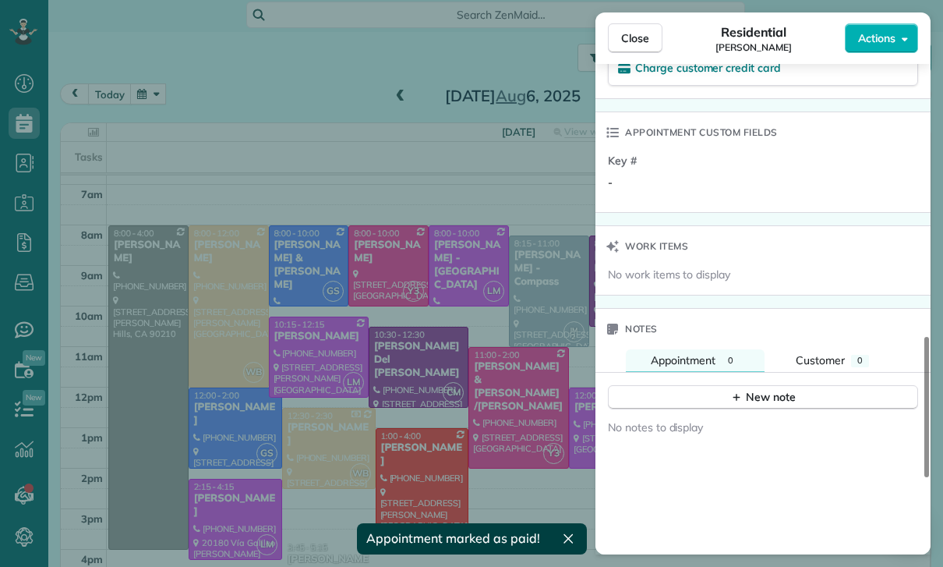
scroll to position [1123, 0]
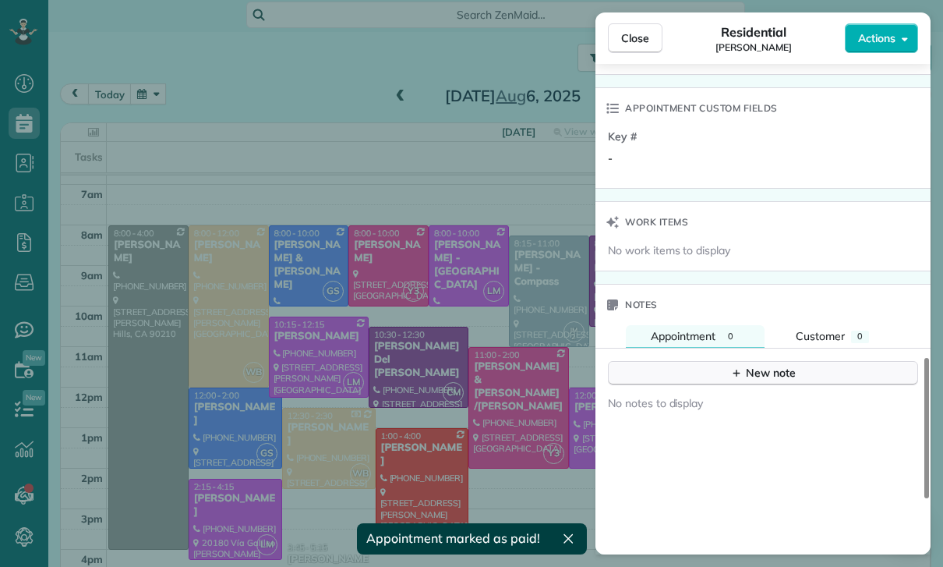
click at [753, 367] on div "New note" at bounding box center [762, 373] width 65 height 16
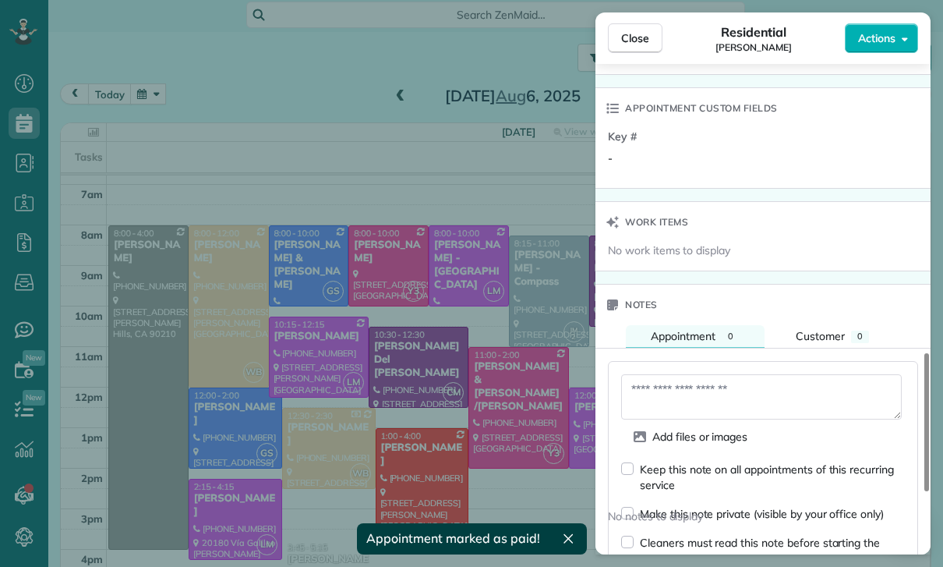
click at [687, 392] on textarea at bounding box center [761, 396] width 281 height 45
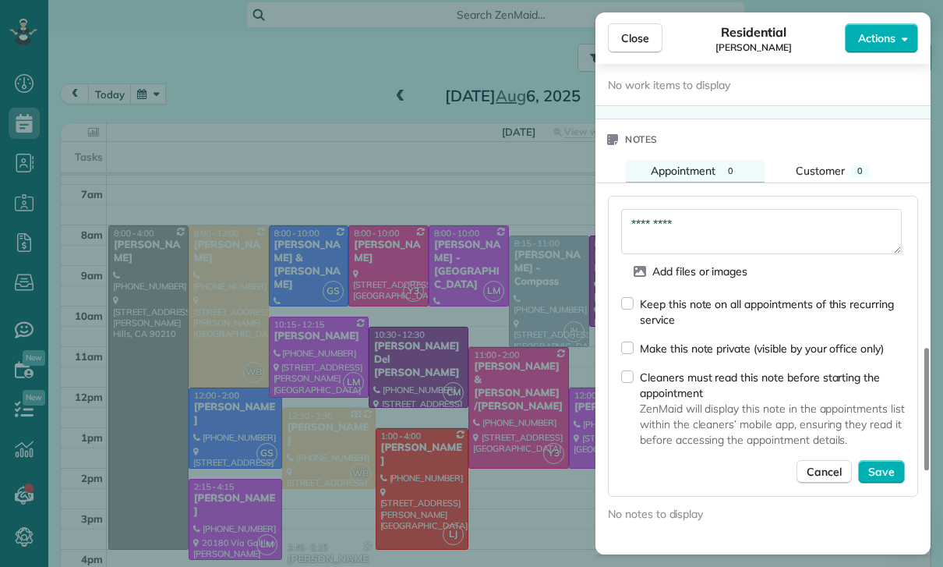
scroll to position [1328, 0]
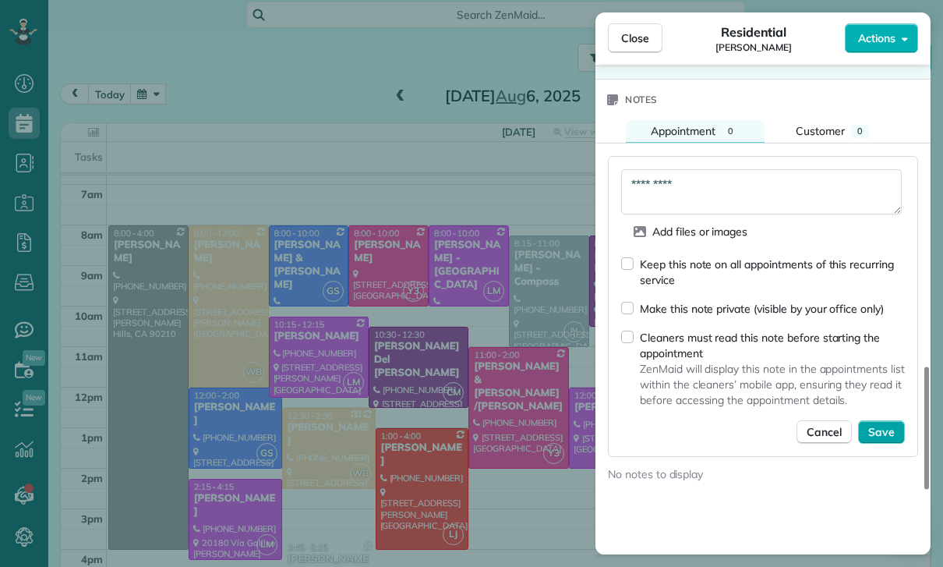
type textarea "*********"
click at [879, 436] on span "Save" at bounding box center [881, 432] width 27 height 16
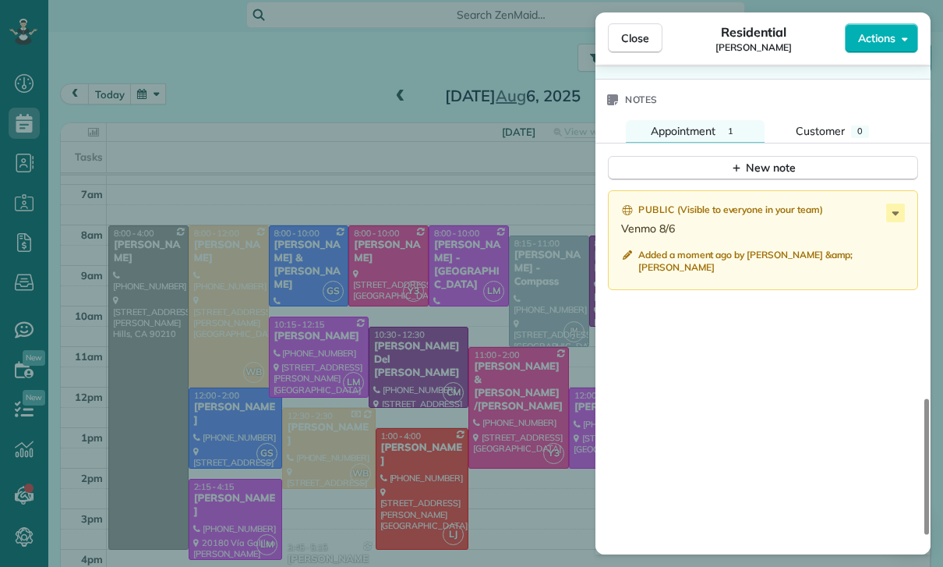
click at [401, 428] on div "Close Residential Stephanie Frank Actions Status Confirmed Stephanie Frank · Op…" at bounding box center [471, 283] width 943 height 567
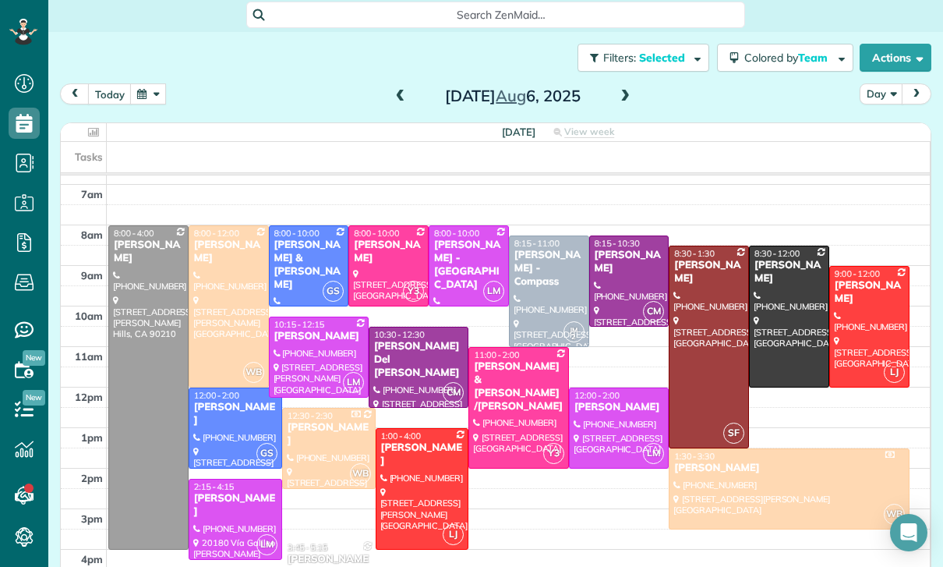
click at [604, 426] on div at bounding box center [619, 428] width 98 height 80
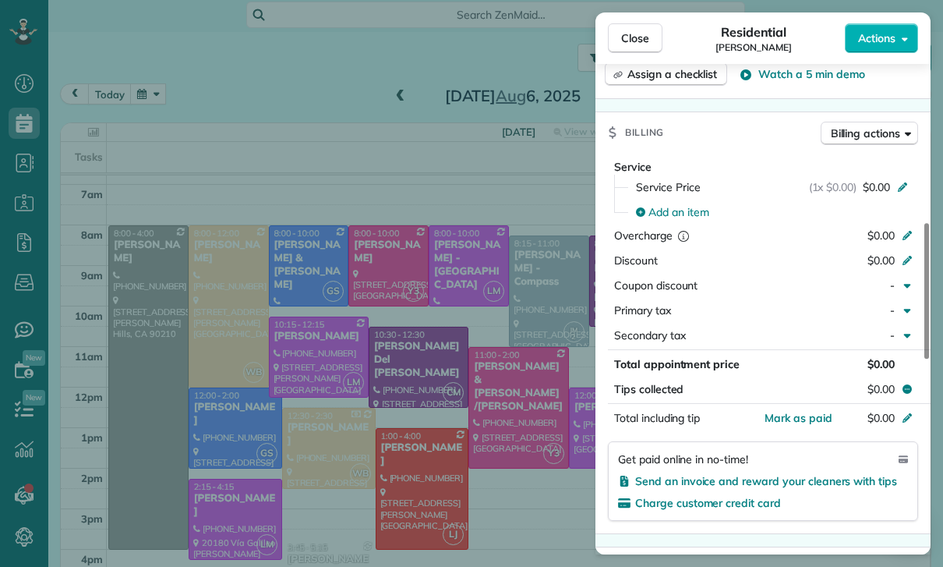
scroll to position [648, 0]
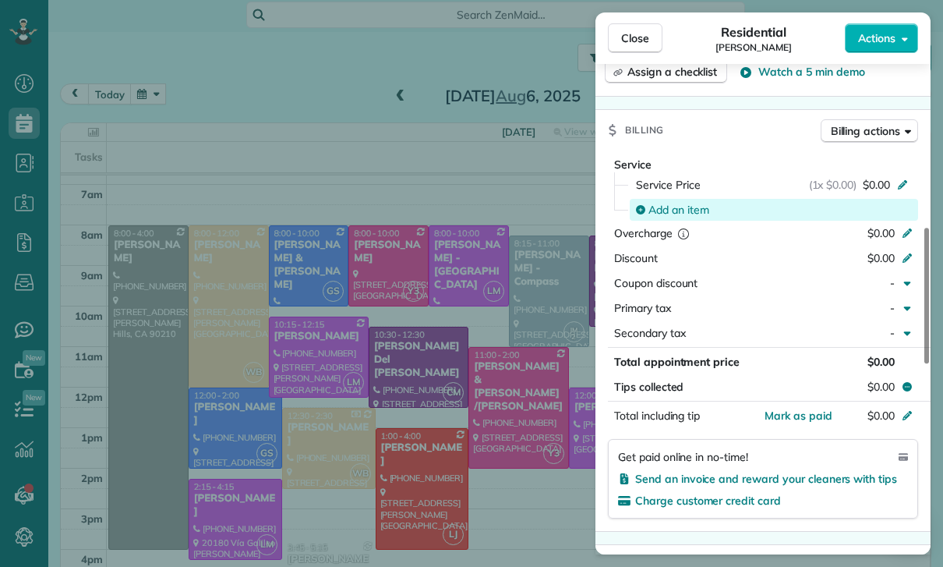
click at [670, 213] on span "Add an item" at bounding box center [678, 210] width 61 height 16
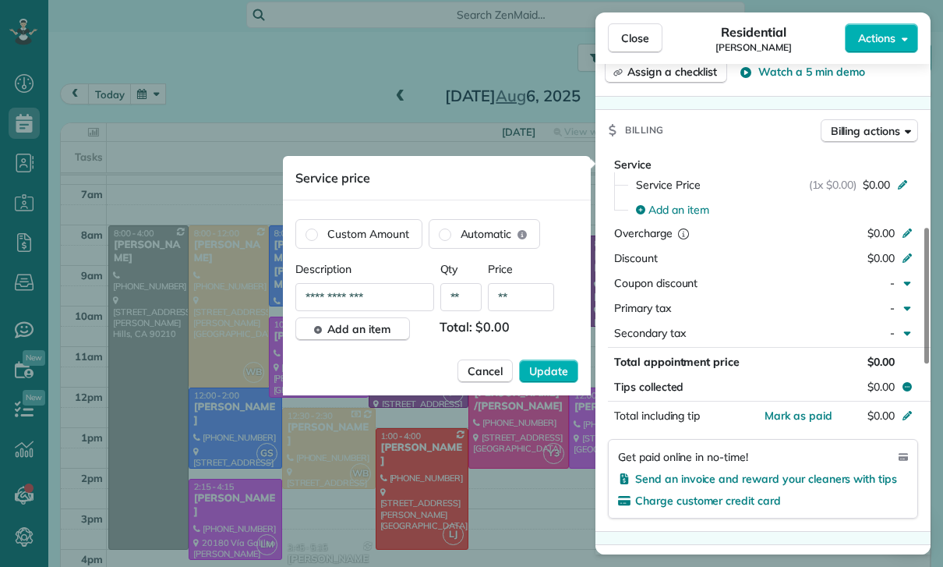
click at [528, 300] on input "**" at bounding box center [521, 297] width 66 height 28
type input "****"
click at [546, 383] on button "Update" at bounding box center [548, 370] width 59 height 23
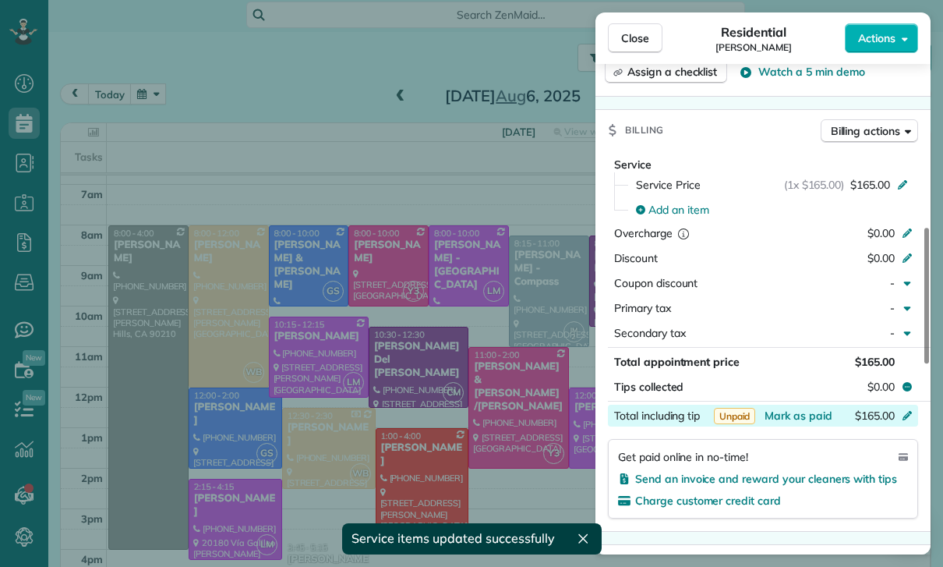
click at [807, 424] on div "$165.00" at bounding box center [825, 417] width 152 height 19
click at [825, 524] on div "Service Service Price (1x $165.00) $165.00 Add an item Overcharge $0.00 Discoun…" at bounding box center [762, 340] width 335 height 380
click at [799, 413] on span "Mark as paid" at bounding box center [799, 415] width 68 height 14
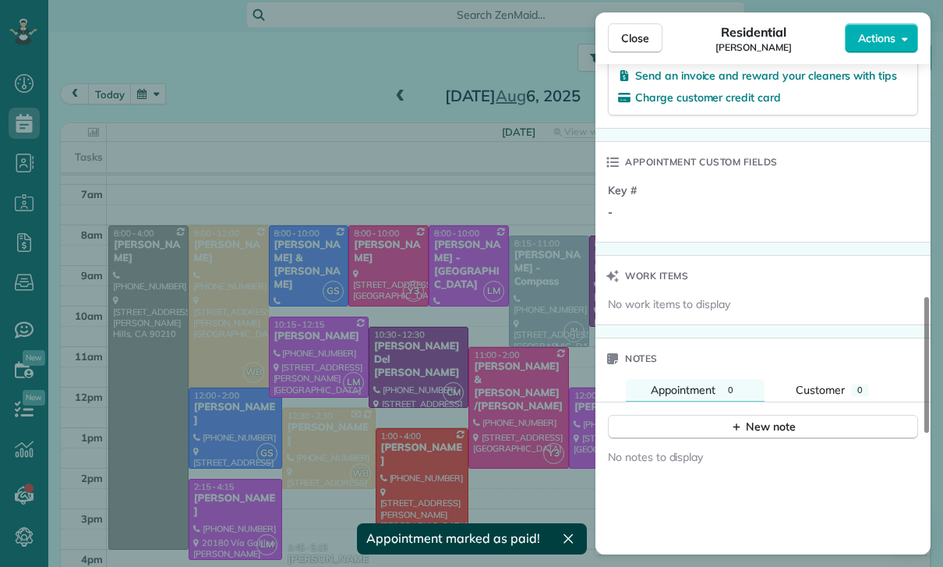
scroll to position [1115, 0]
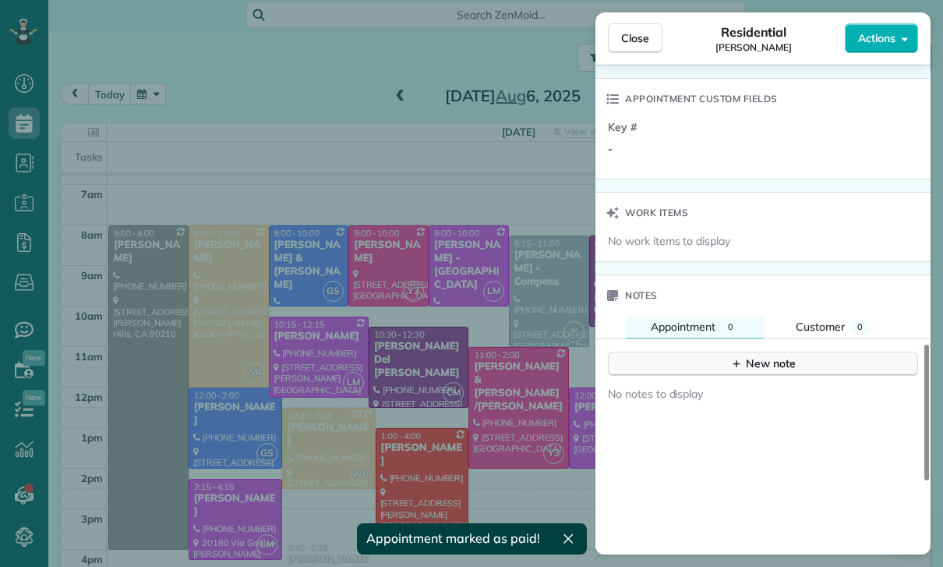
click at [771, 364] on div "New note" at bounding box center [762, 363] width 65 height 16
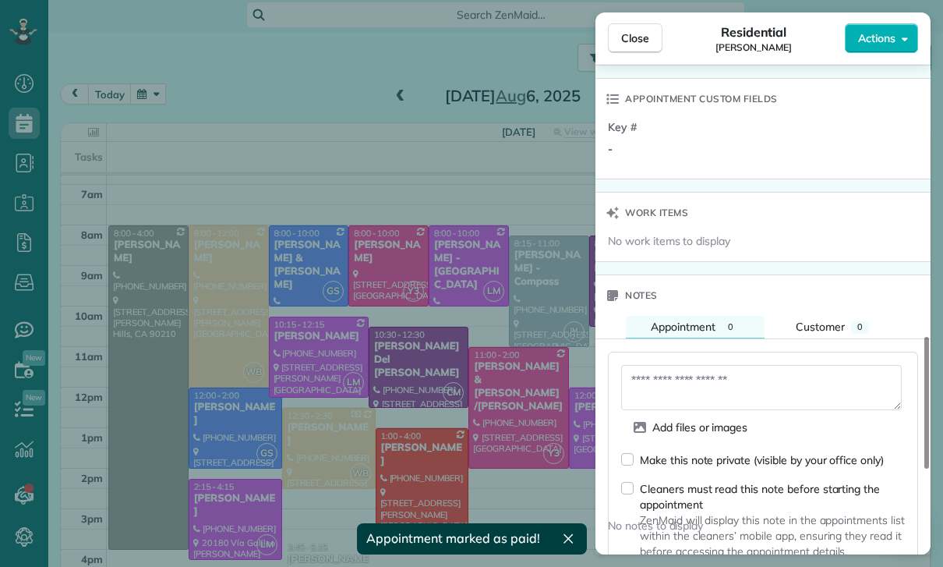
click at [730, 389] on textarea at bounding box center [761, 387] width 281 height 45
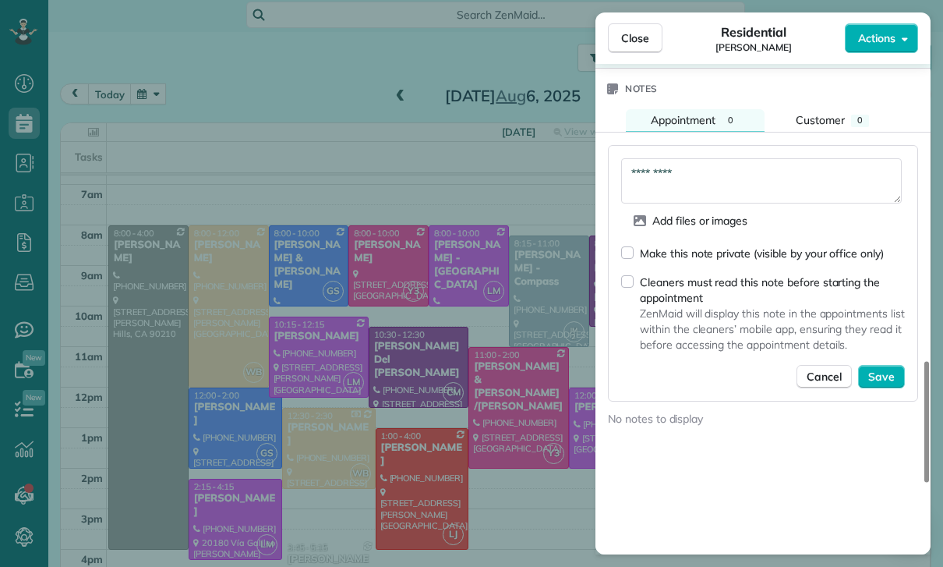
scroll to position [1322, 0]
type textarea "*********"
click at [884, 379] on span "Save" at bounding box center [881, 376] width 27 height 16
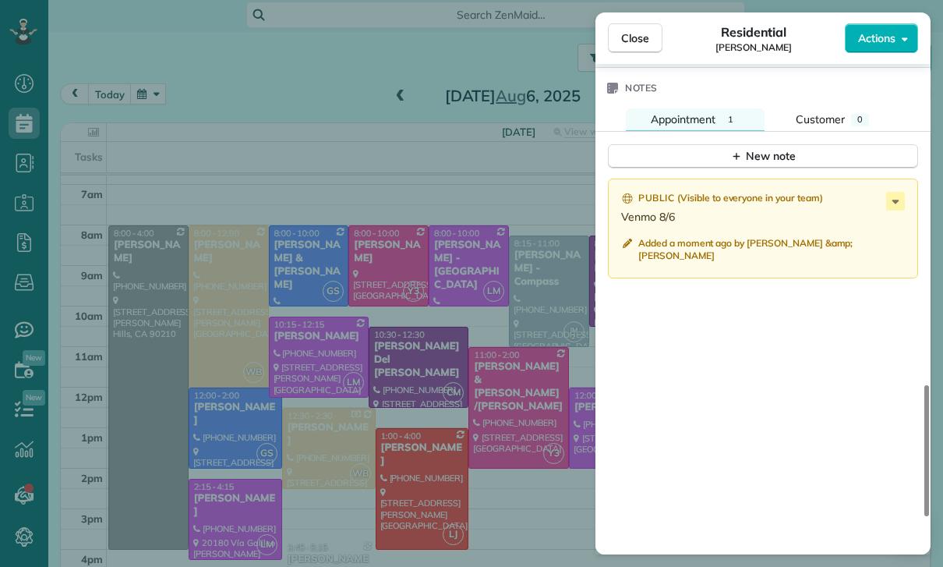
click at [452, 383] on div "Close Residential Lynn Patton Actions Status Confirmed Lynn Patton · Open profi…" at bounding box center [471, 283] width 943 height 567
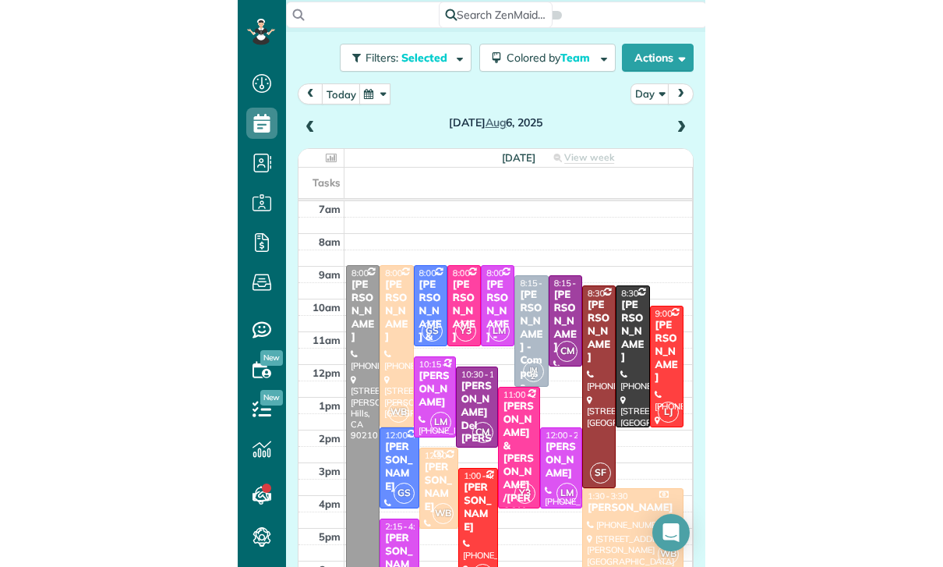
scroll to position [98, 0]
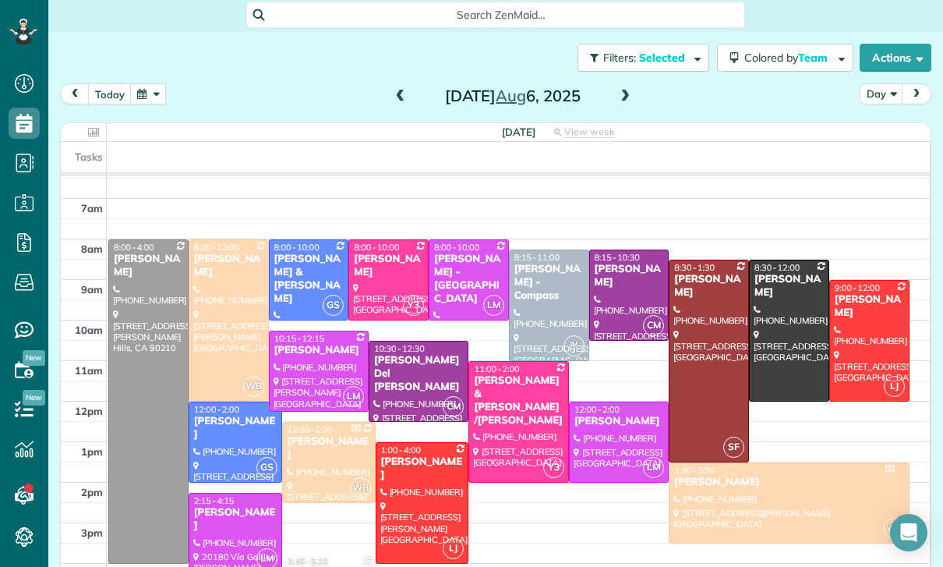
click at [151, 97] on button "button" at bounding box center [148, 93] width 36 height 21
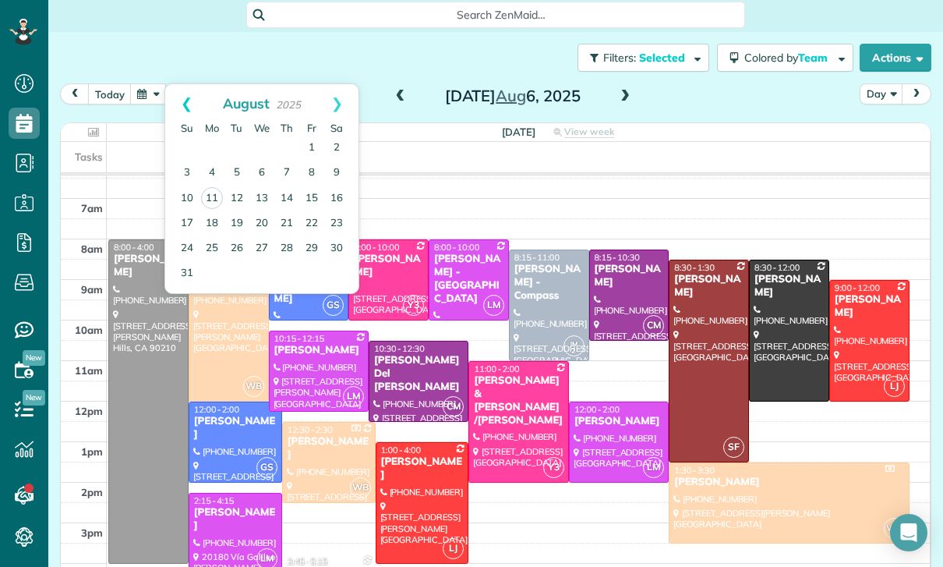
click at [179, 97] on link "Prev" at bounding box center [186, 103] width 43 height 39
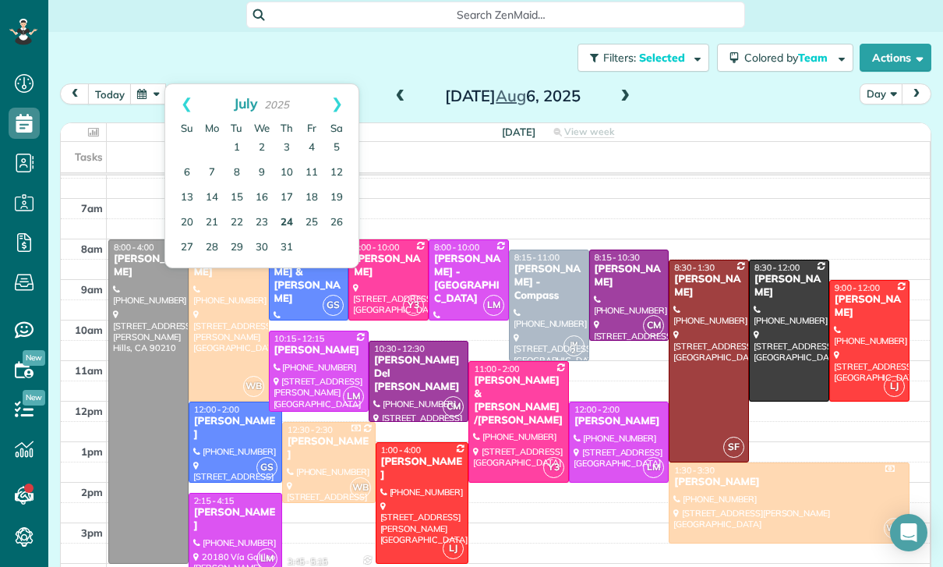
click at [289, 221] on link "24" at bounding box center [286, 222] width 25 height 25
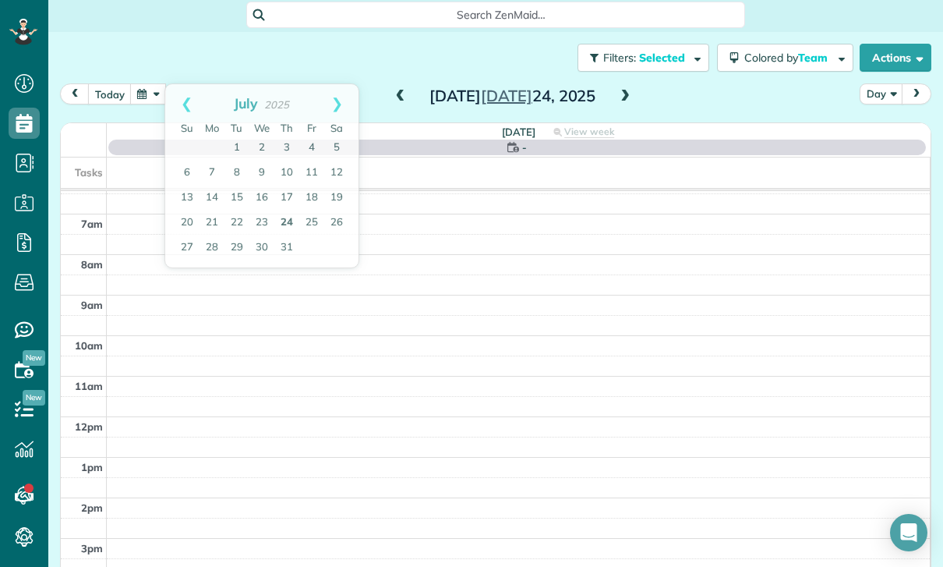
scroll to position [122, 0]
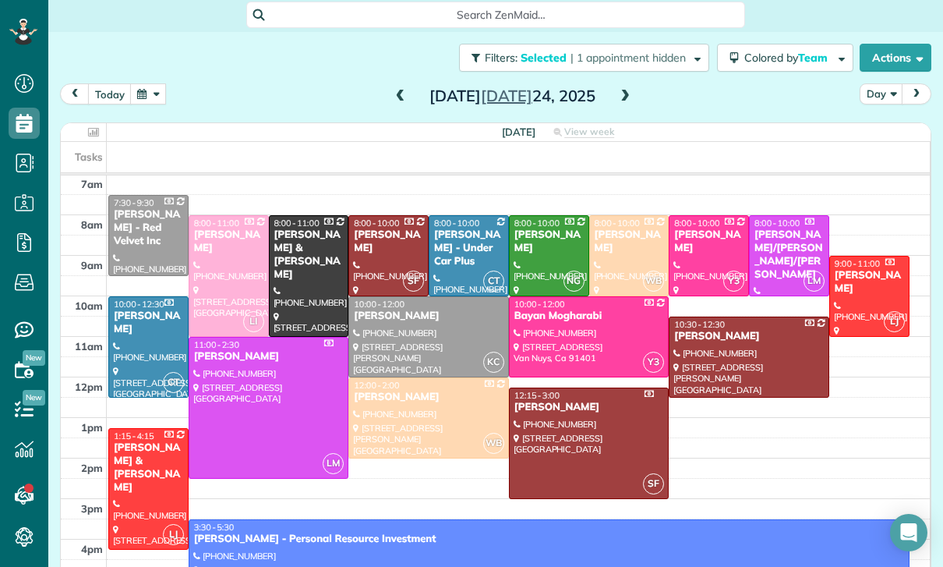
click at [419, 332] on div at bounding box center [428, 337] width 159 height 80
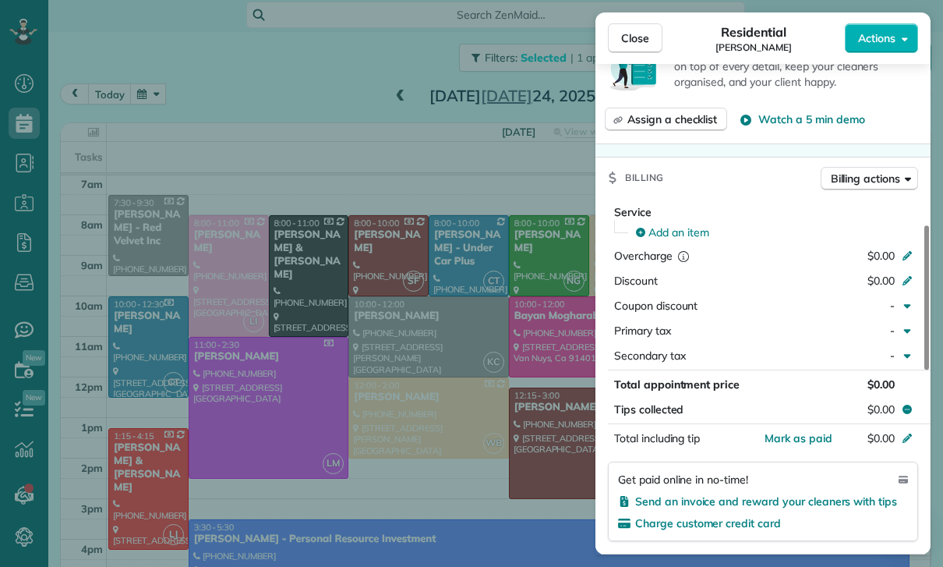
scroll to position [602, 0]
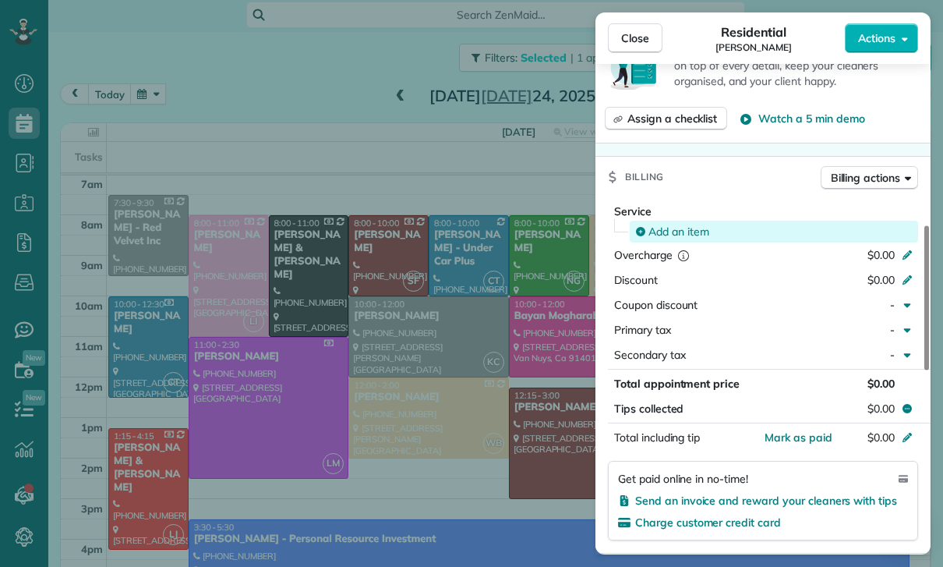
click at [680, 226] on span "Add an item" at bounding box center [678, 232] width 61 height 16
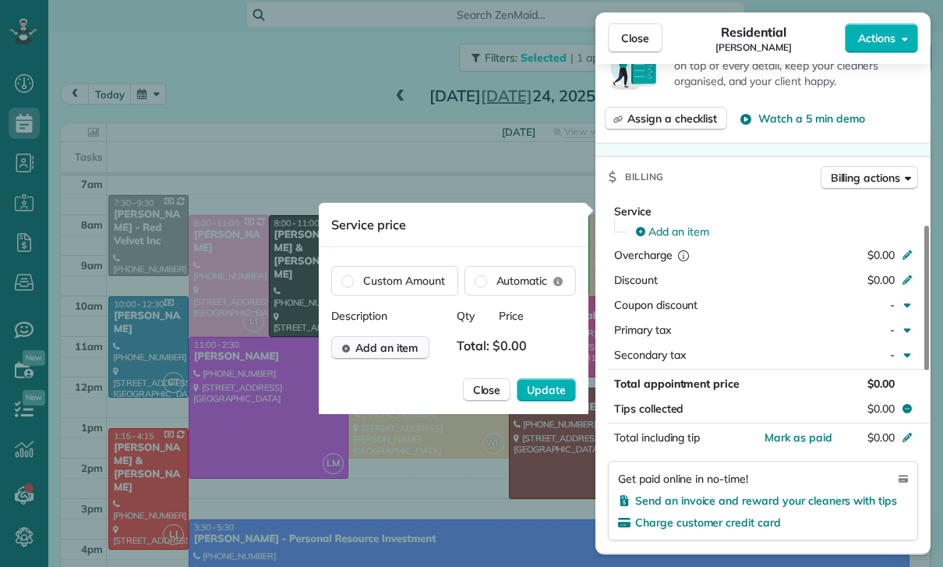
click at [394, 345] on span "Add an item" at bounding box center [386, 348] width 63 height 16
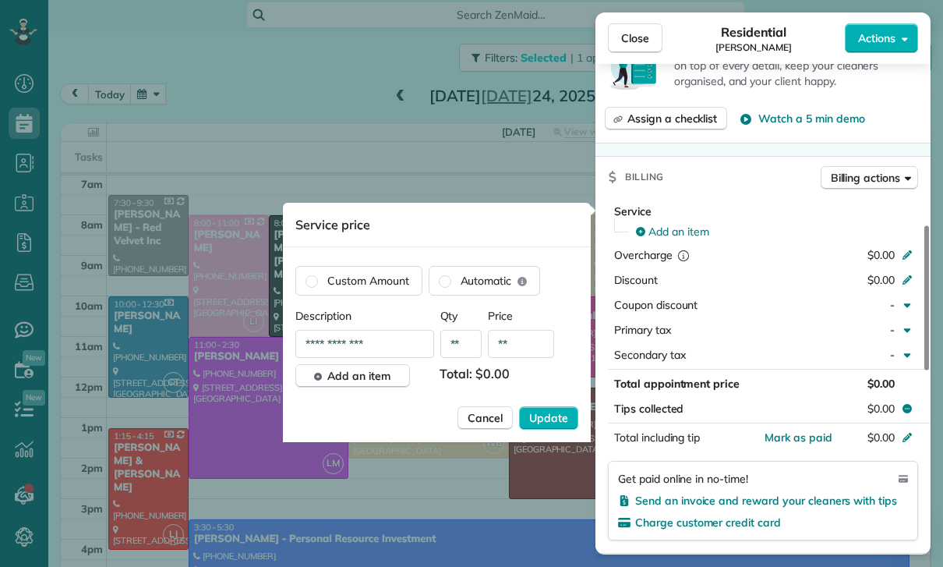
click at [532, 345] on input "**" at bounding box center [521, 344] width 66 height 28
type input "****"
click at [546, 426] on span "Update" at bounding box center [548, 418] width 39 height 16
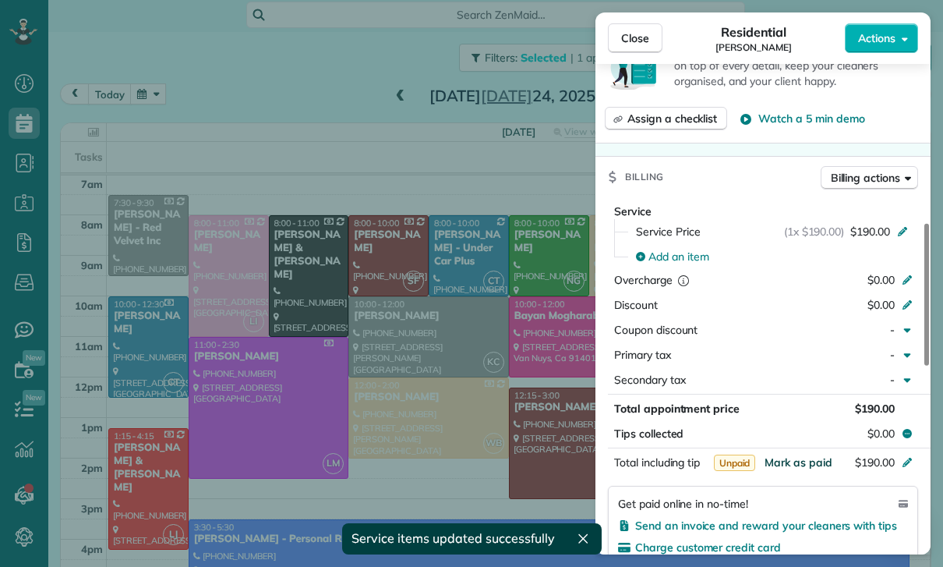
click at [798, 463] on span "Mark as paid" at bounding box center [799, 462] width 68 height 14
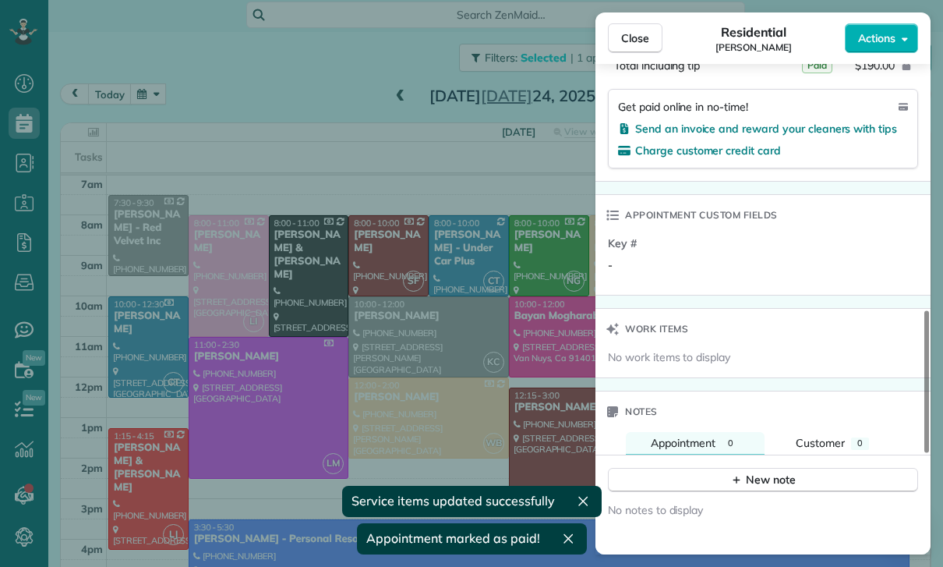
scroll to position [1175, 0]
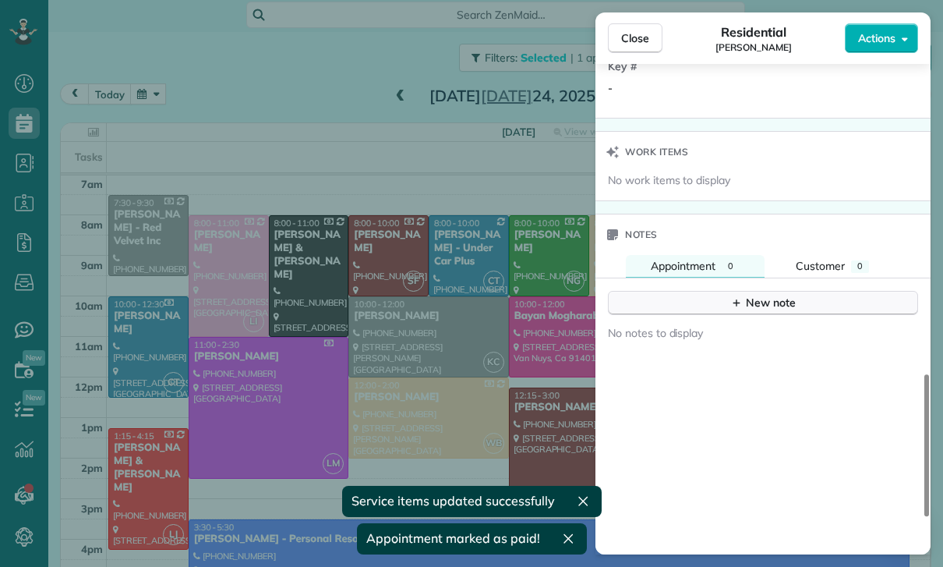
click at [759, 298] on div "New note" at bounding box center [762, 303] width 65 height 16
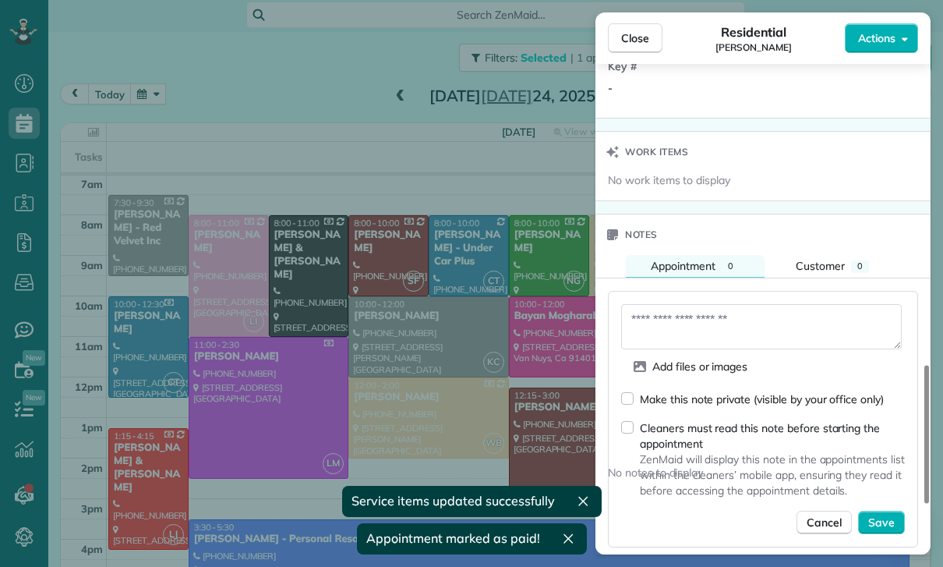
click at [689, 327] on textarea at bounding box center [761, 326] width 281 height 45
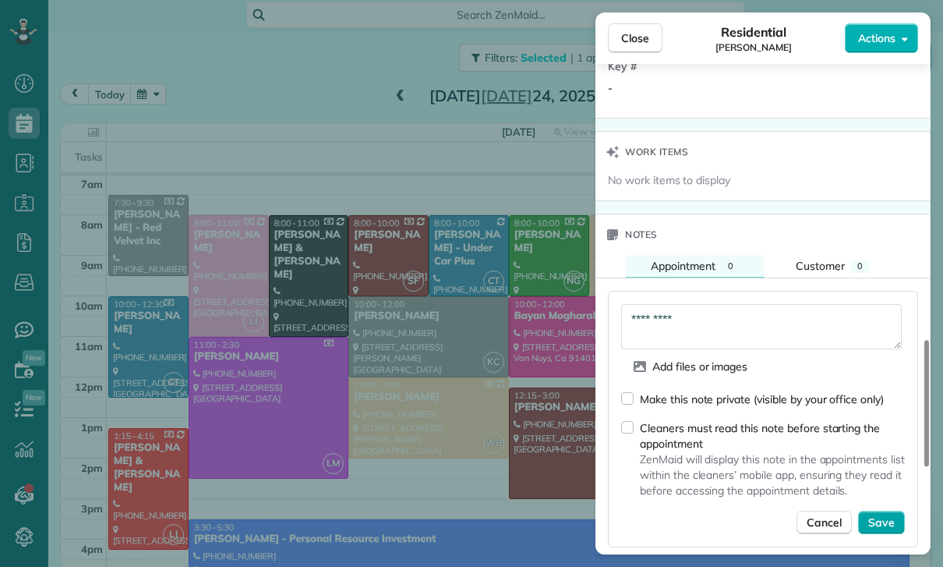
type textarea "*********"
click at [894, 524] on span "Save" at bounding box center [881, 522] width 27 height 16
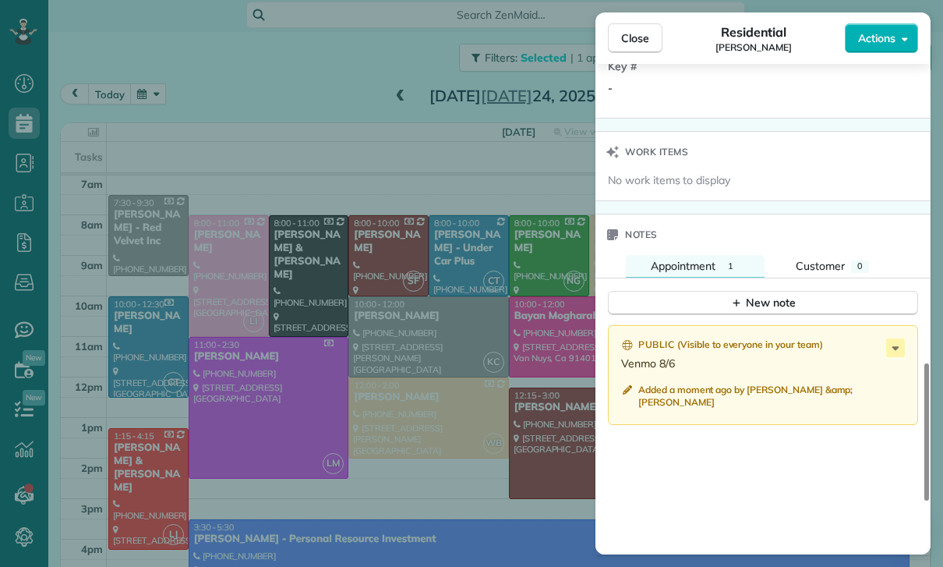
click at [450, 402] on div "Close Residential Erik Santiago Actions Status Confirmed Erik Santiago · Open p…" at bounding box center [471, 283] width 943 height 567
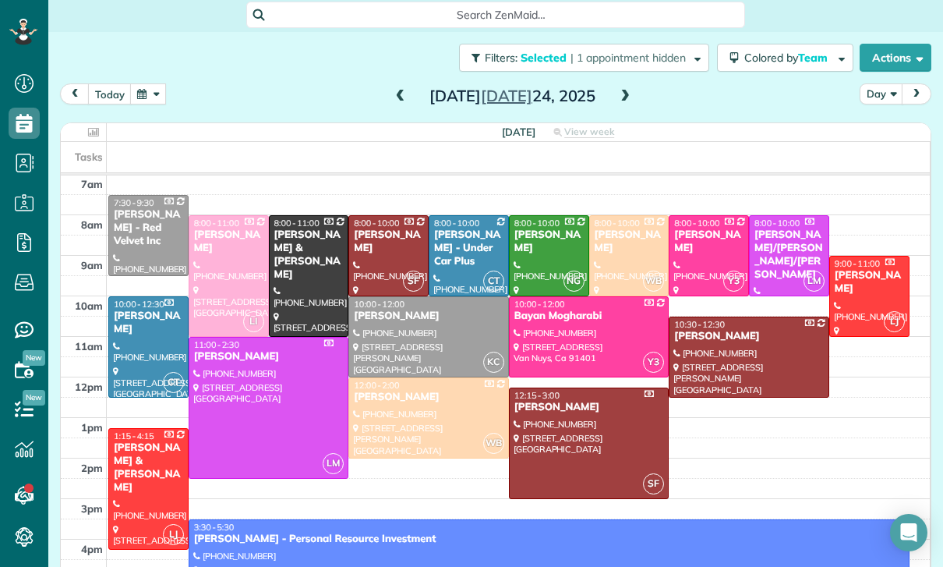
click at [160, 94] on button "button" at bounding box center [148, 93] width 36 height 21
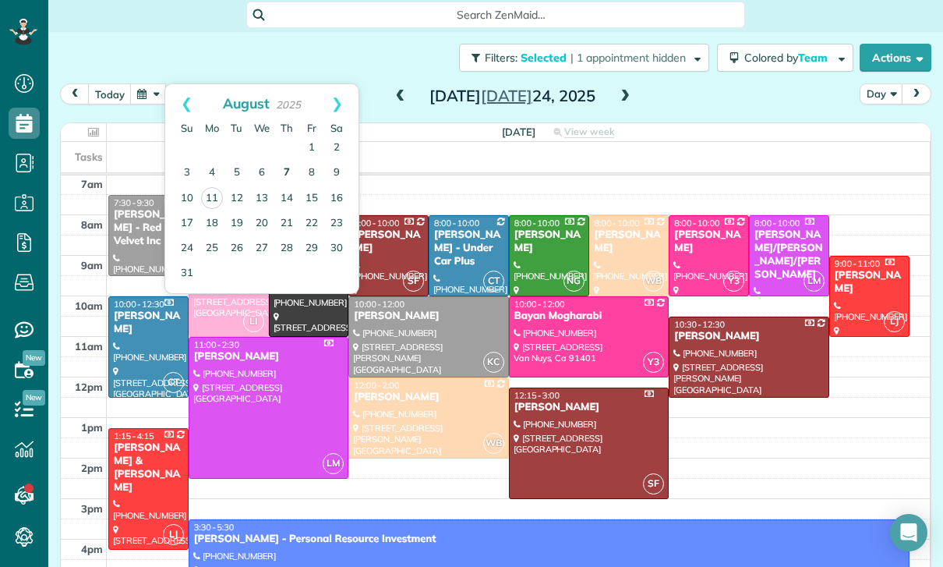
click at [284, 173] on link "7" at bounding box center [286, 173] width 25 height 25
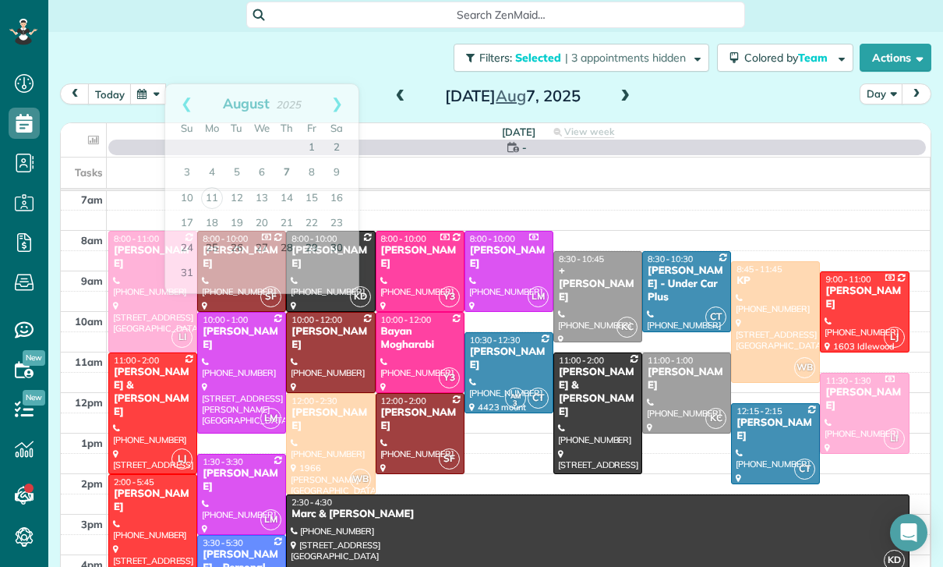
scroll to position [122, 0]
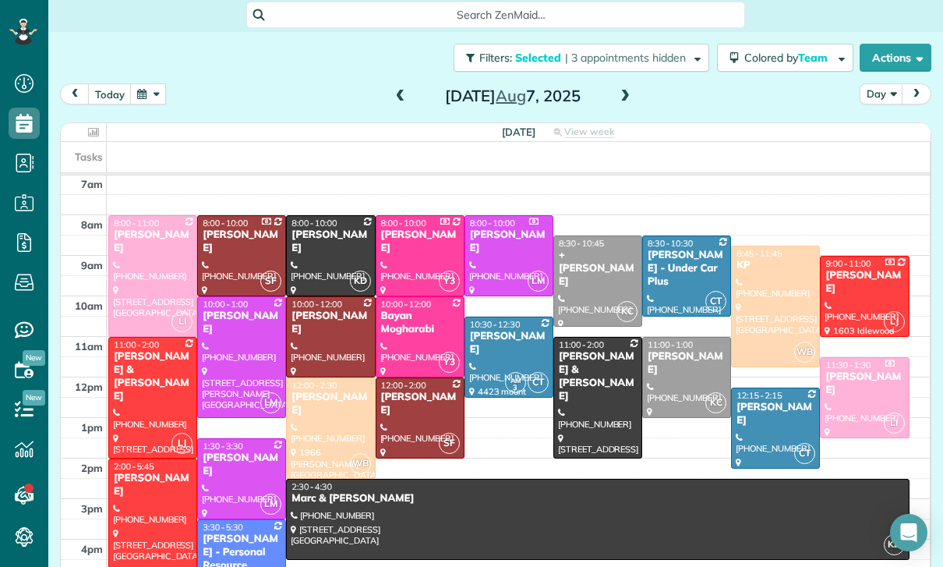
click at [499, 343] on div "Sandra Tignor" at bounding box center [509, 343] width 80 height 27
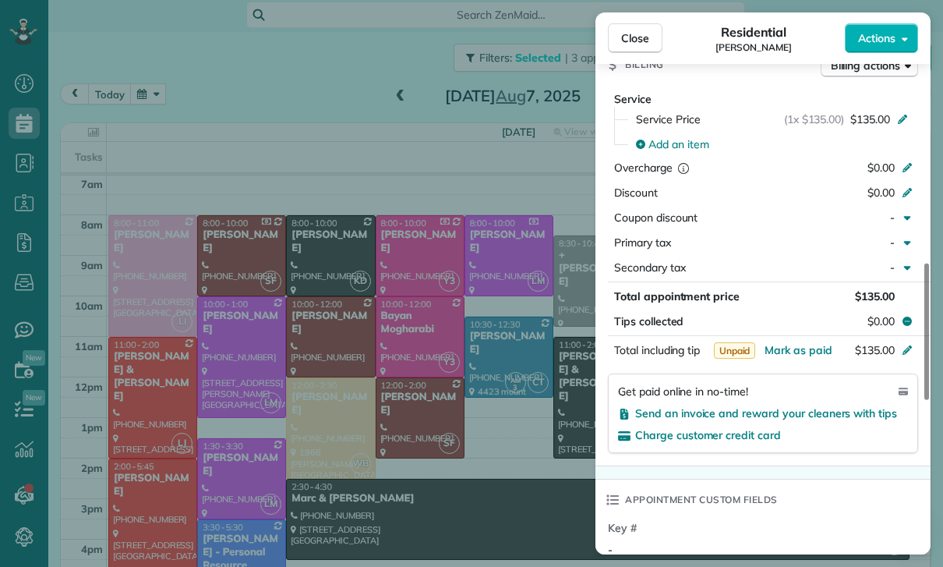
scroll to position [797, 0]
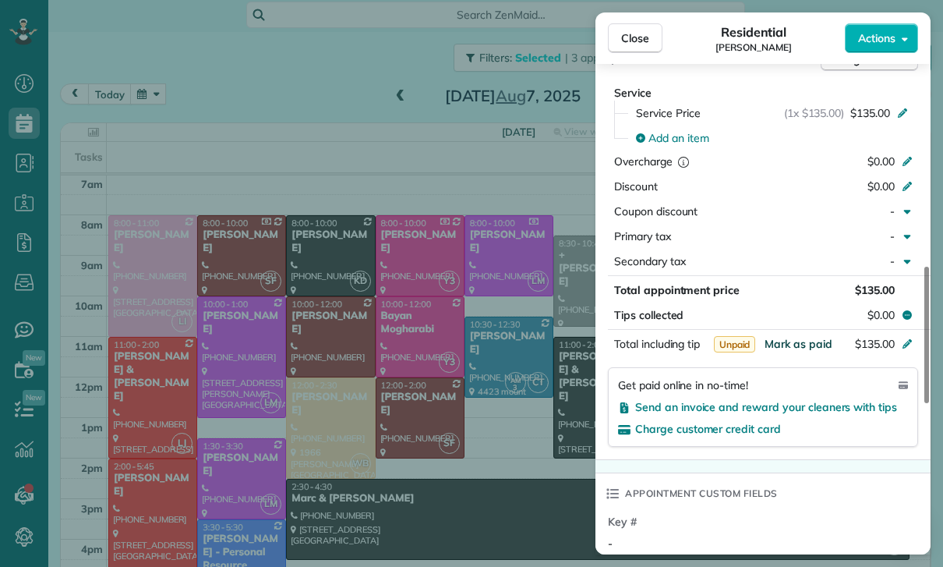
click at [795, 337] on span "Mark as paid" at bounding box center [799, 344] width 68 height 14
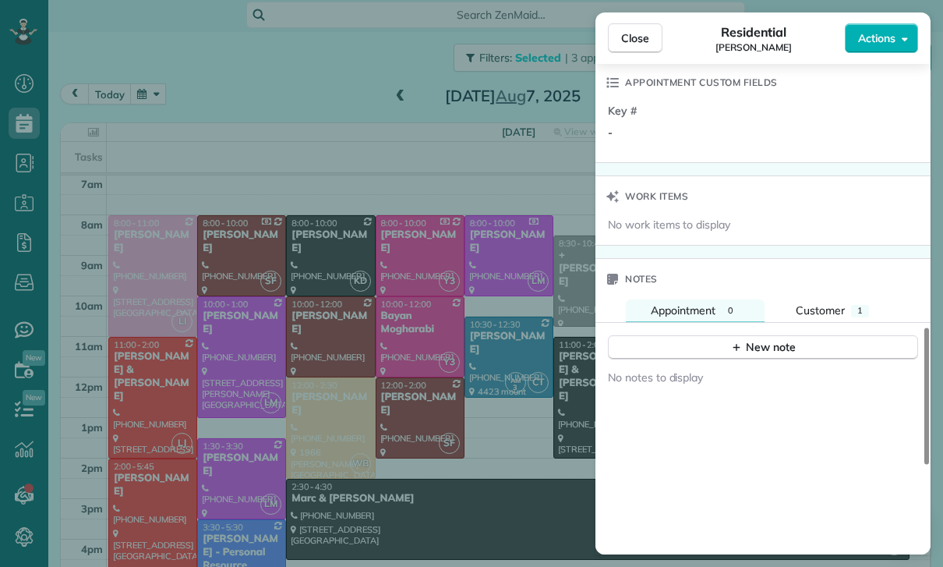
scroll to position [1217, 0]
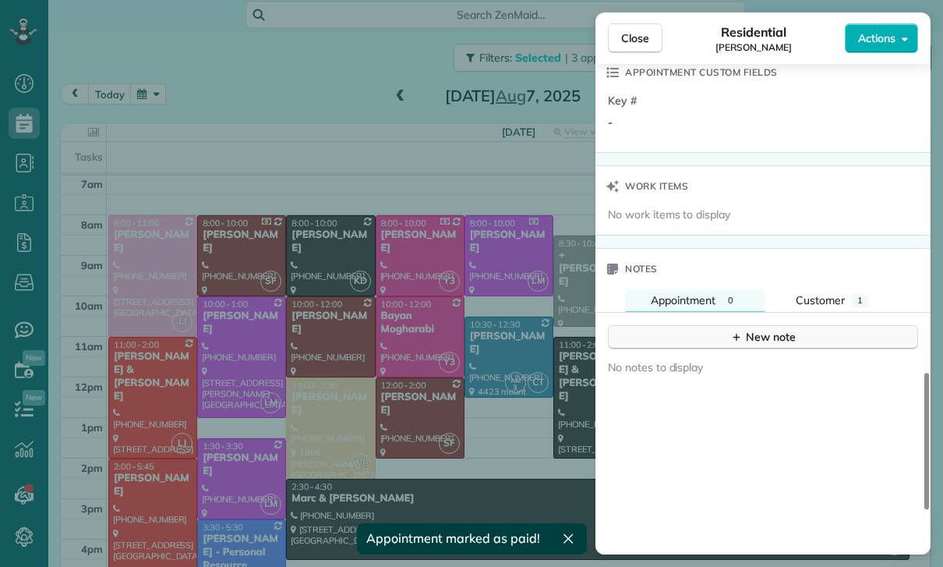
click at [758, 329] on div "New note" at bounding box center [762, 337] width 65 height 16
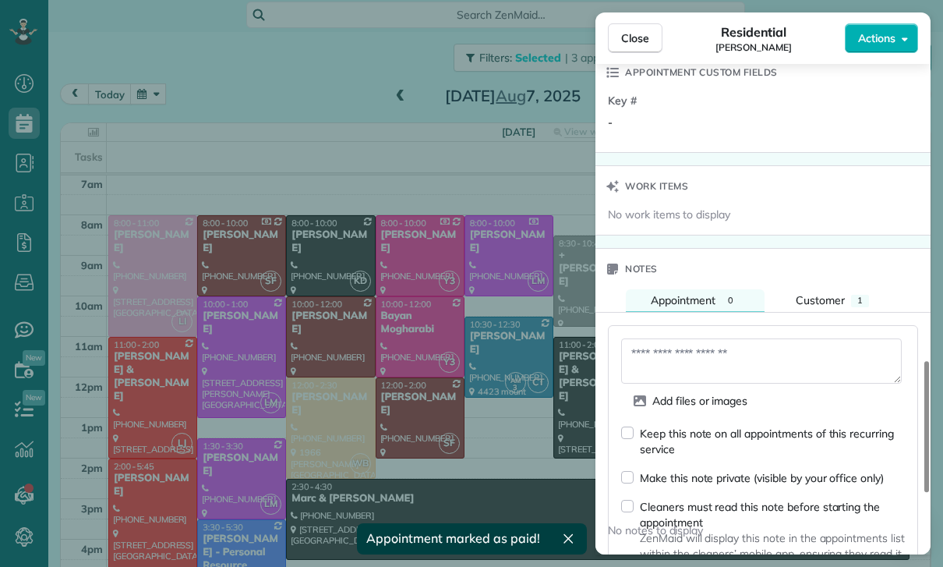
click at [696, 355] on textarea at bounding box center [761, 360] width 281 height 45
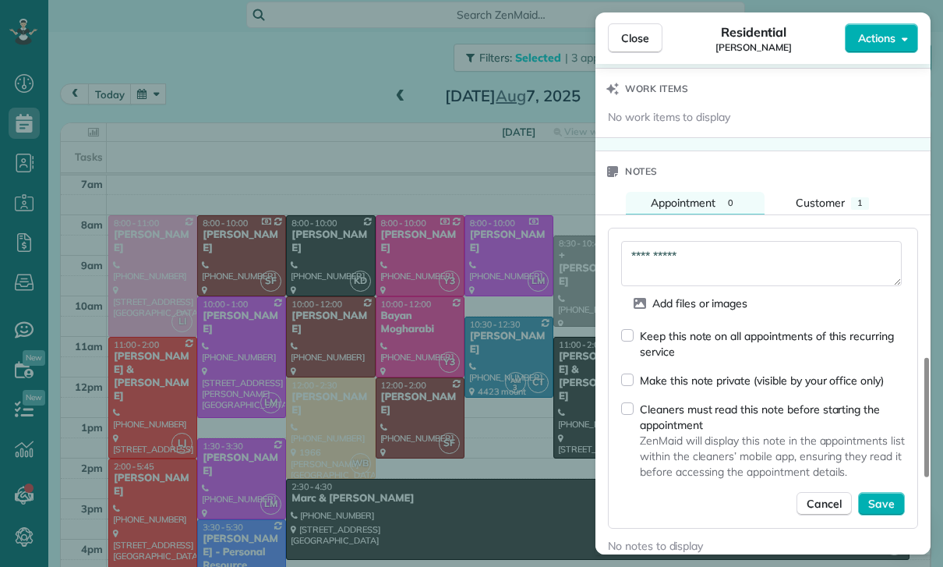
scroll to position [1311, 0]
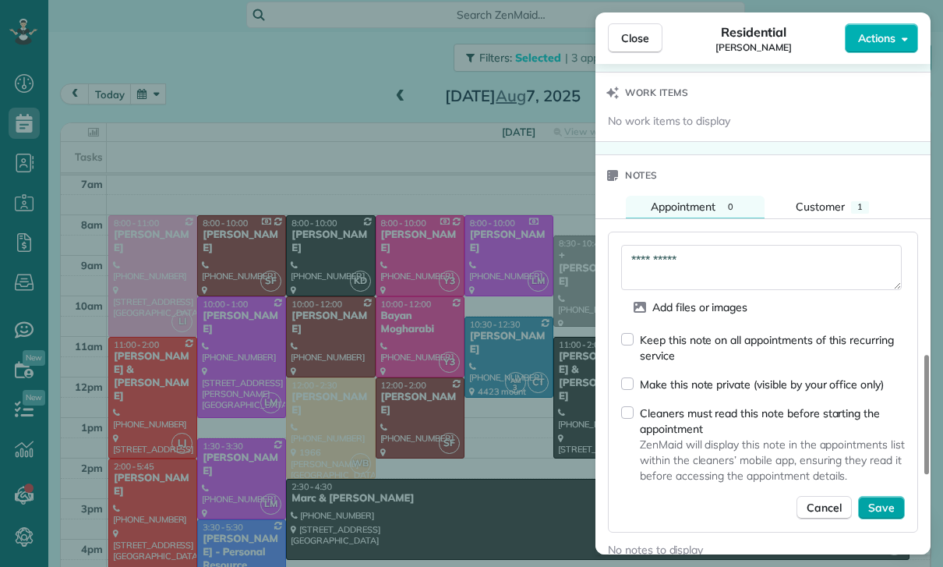
type textarea "**********"
click at [886, 514] on span "Save" at bounding box center [881, 508] width 27 height 16
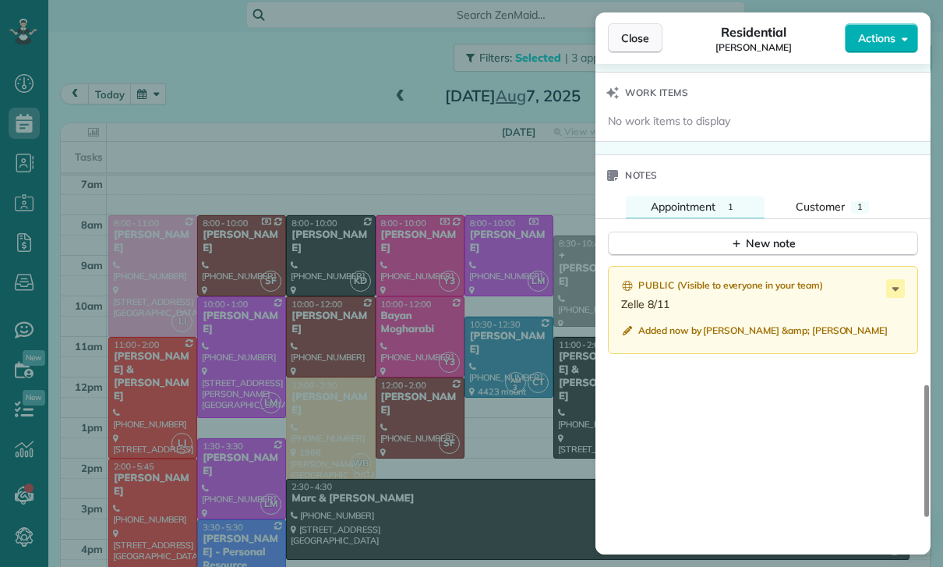
click at [639, 48] on button "Close" at bounding box center [635, 38] width 55 height 30
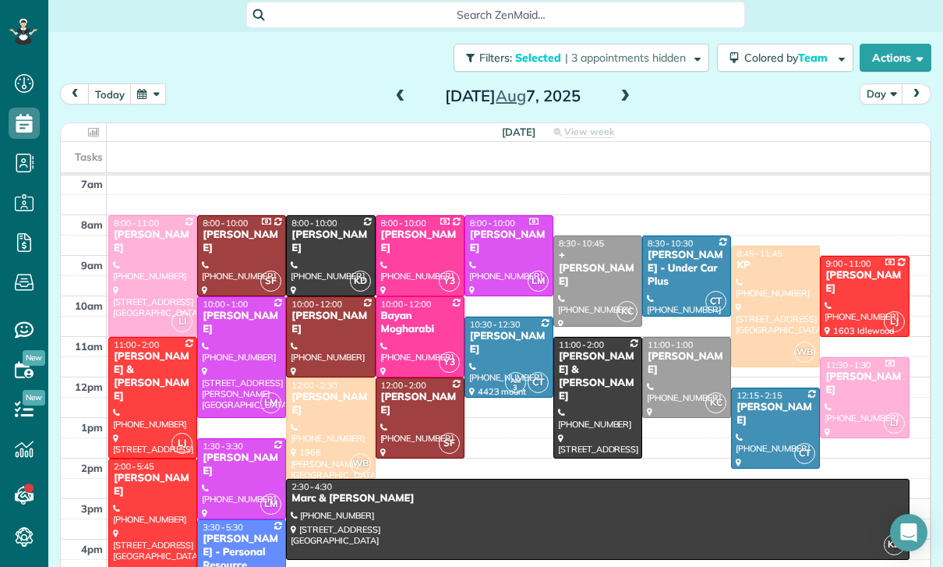
scroll to position [114, 0]
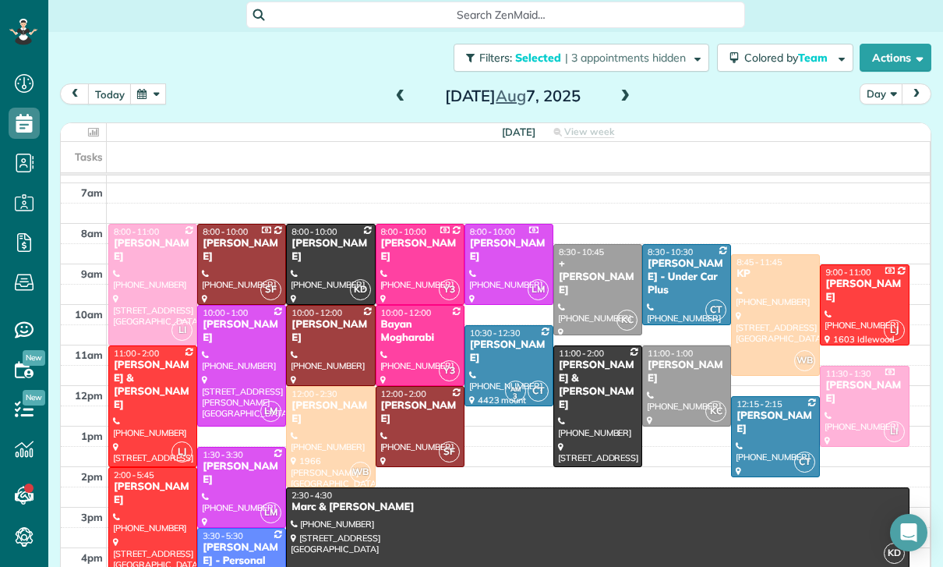
click at [148, 83] on button "button" at bounding box center [148, 93] width 36 height 21
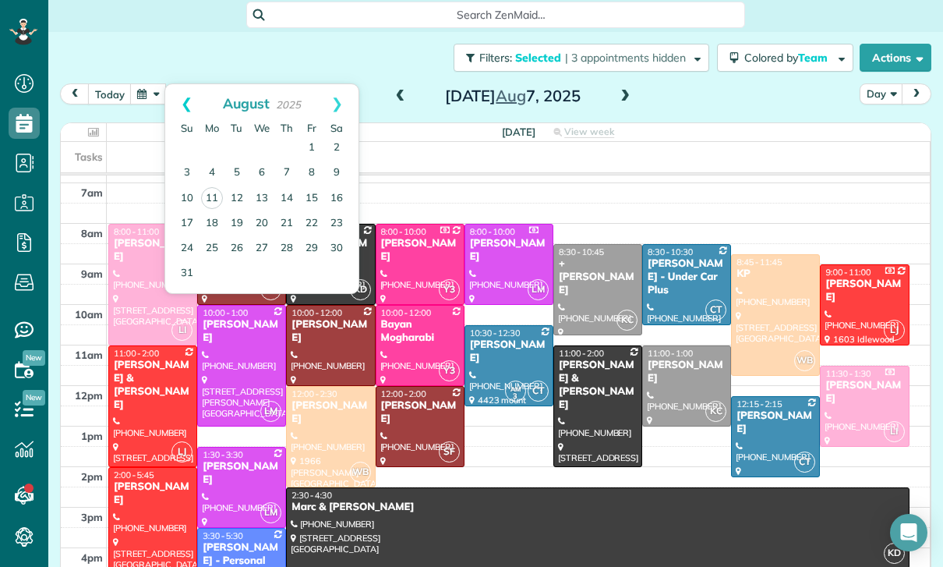
click at [174, 98] on link "Prev" at bounding box center [186, 103] width 43 height 39
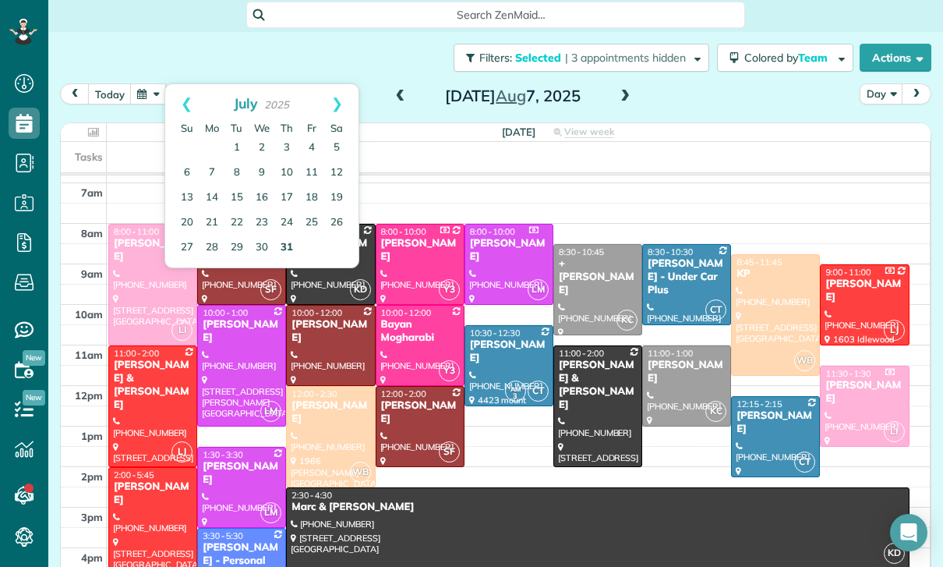
click at [285, 255] on link "31" at bounding box center [286, 247] width 25 height 25
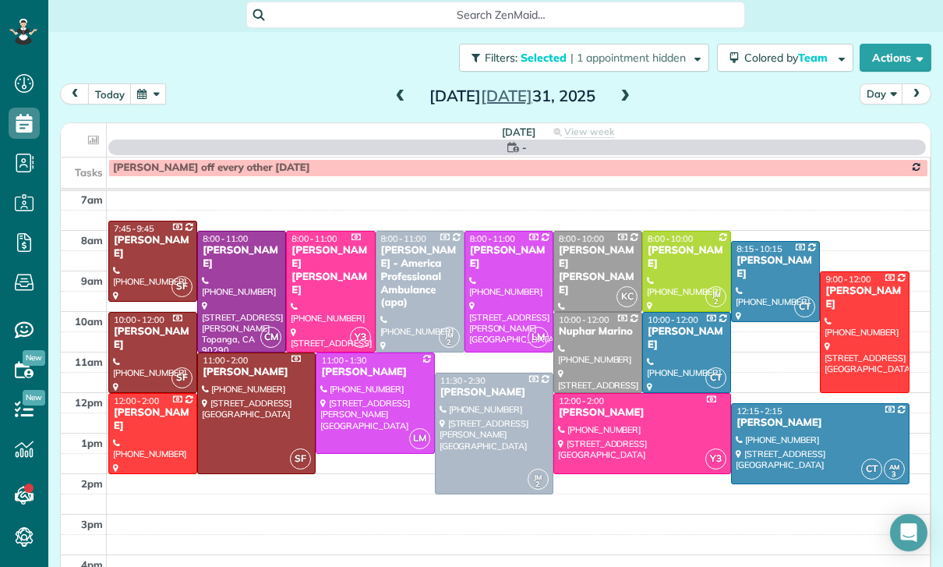
scroll to position [122, 0]
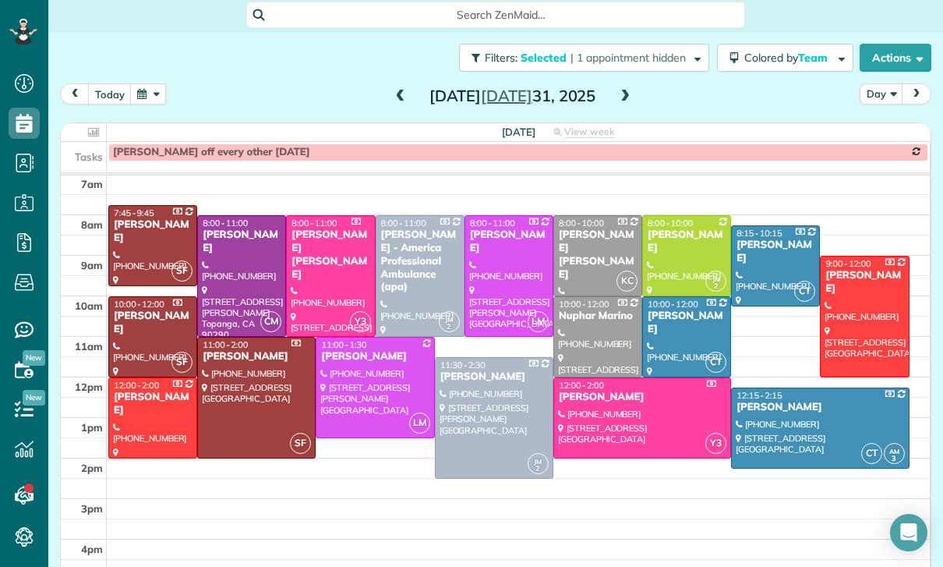
click at [401, 96] on span at bounding box center [400, 97] width 17 height 14
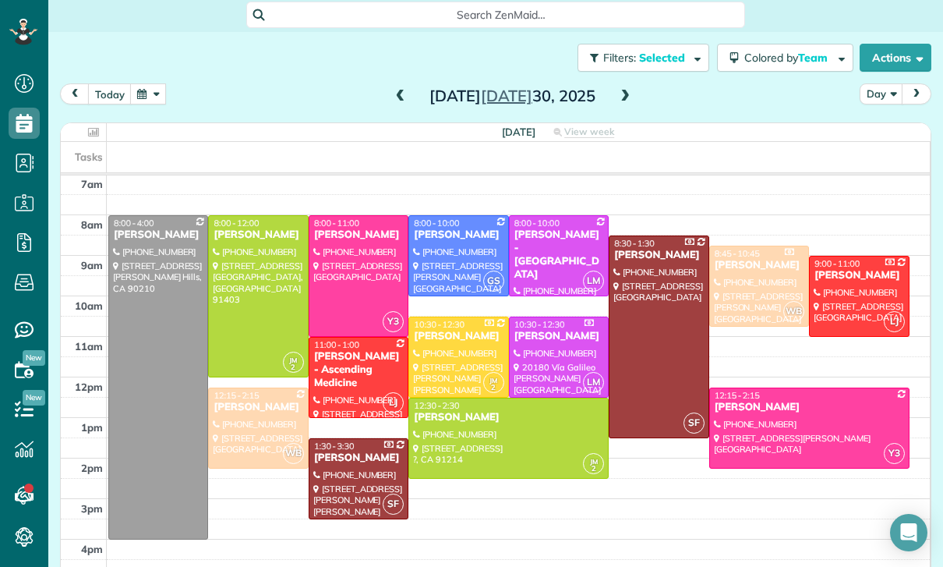
click at [496, 433] on div at bounding box center [508, 438] width 199 height 80
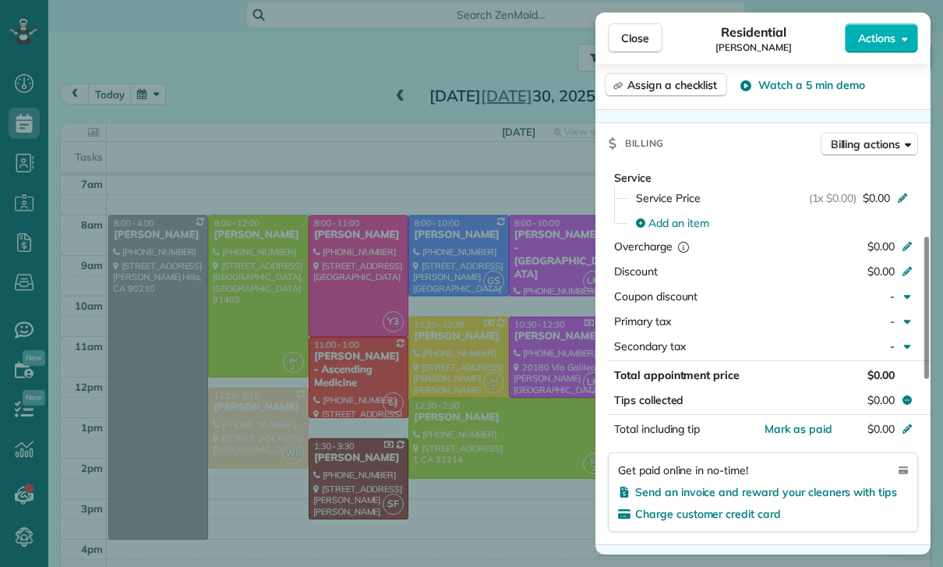
scroll to position [637, 0]
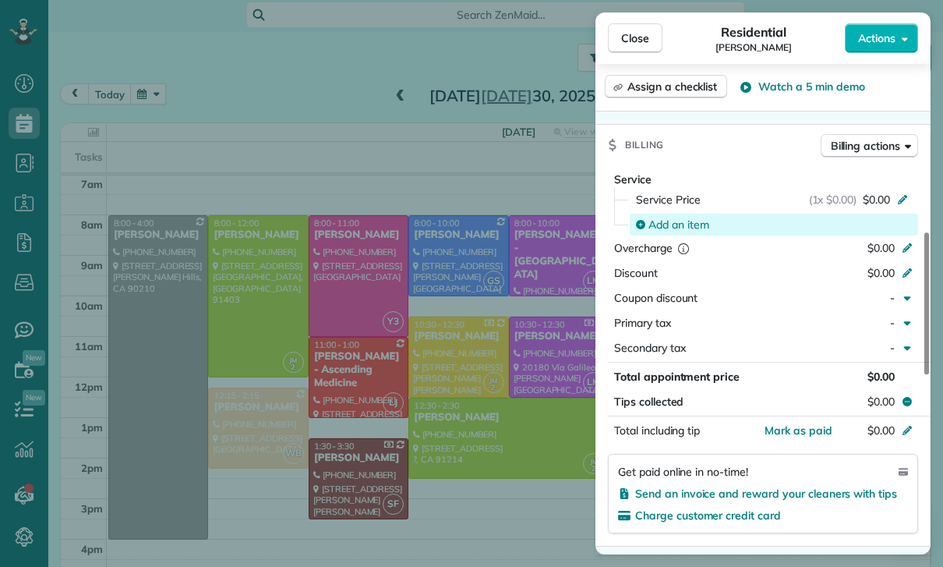
click at [663, 217] on span "Add an item" at bounding box center [678, 225] width 61 height 16
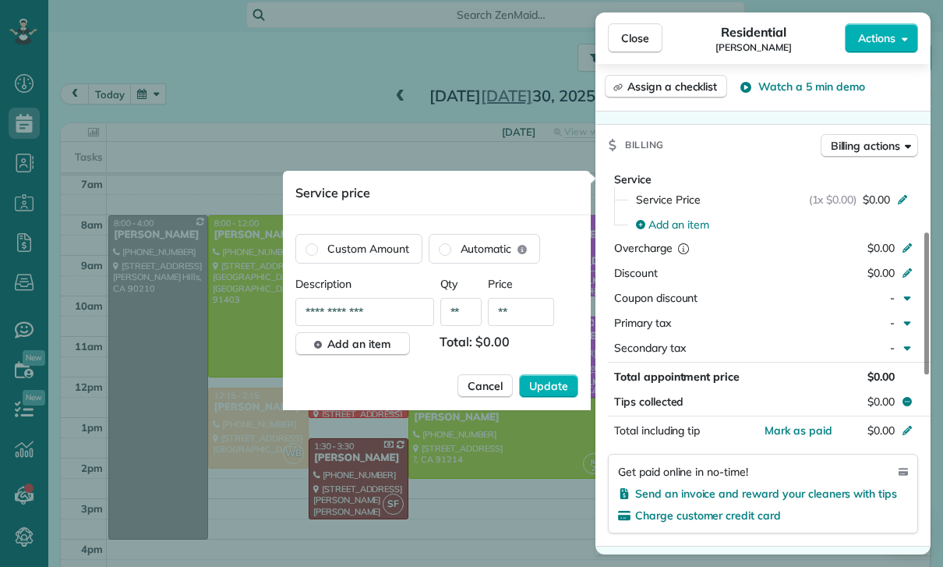
click at [539, 307] on input "**" at bounding box center [521, 312] width 66 height 28
type input "****"
click at [552, 395] on button "Update" at bounding box center [548, 385] width 59 height 23
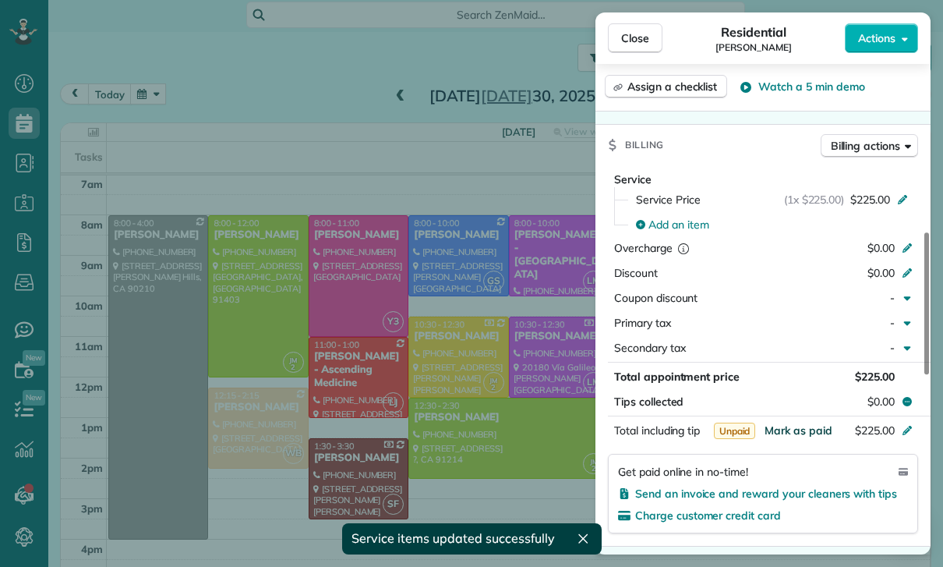
click at [804, 434] on span "Mark as paid" at bounding box center [799, 430] width 68 height 14
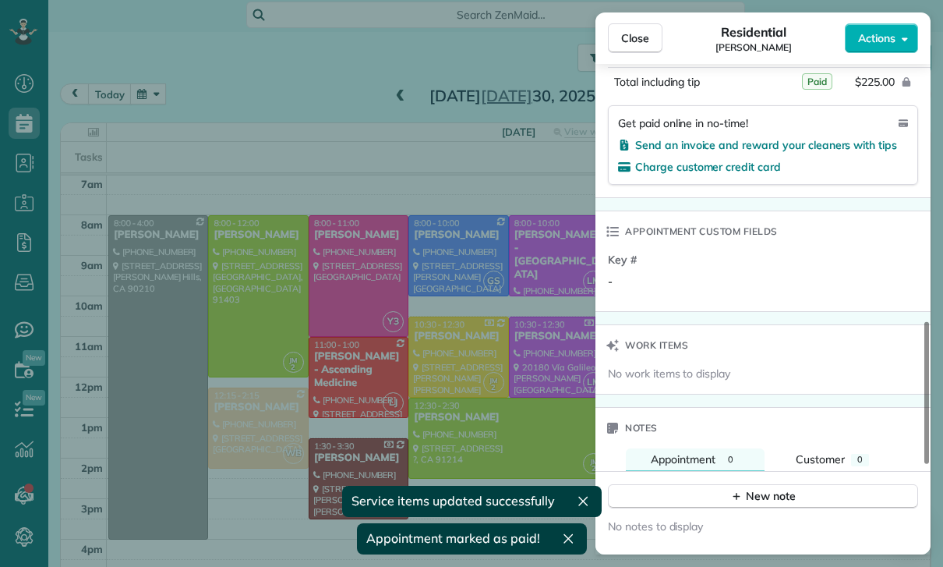
scroll to position [1119, 0]
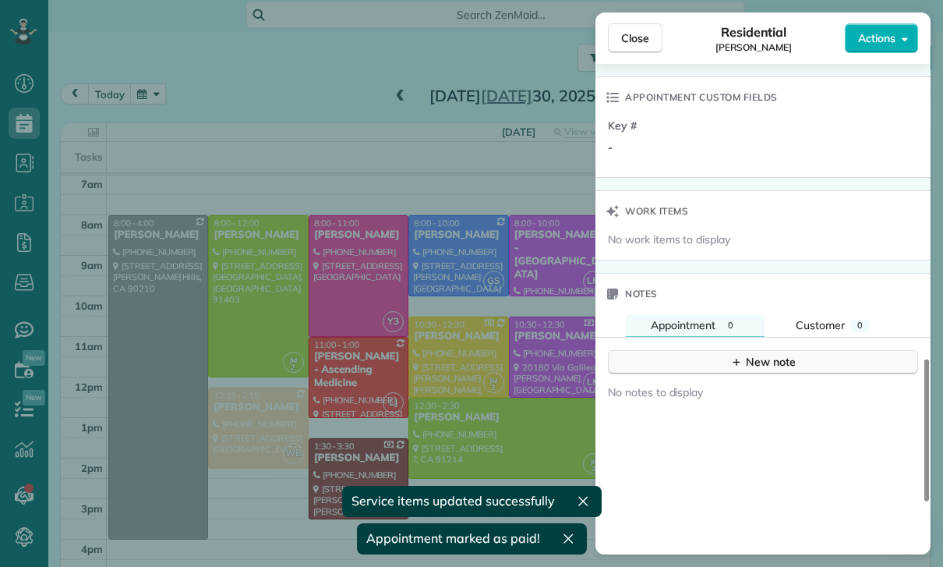
click at [760, 369] on button "New note" at bounding box center [763, 362] width 310 height 24
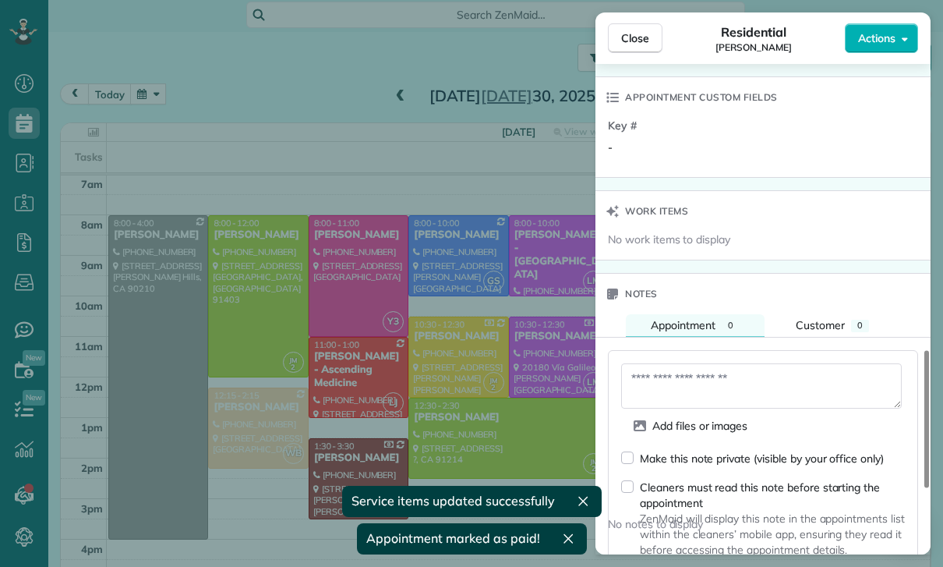
click at [674, 380] on textarea at bounding box center [761, 385] width 281 height 45
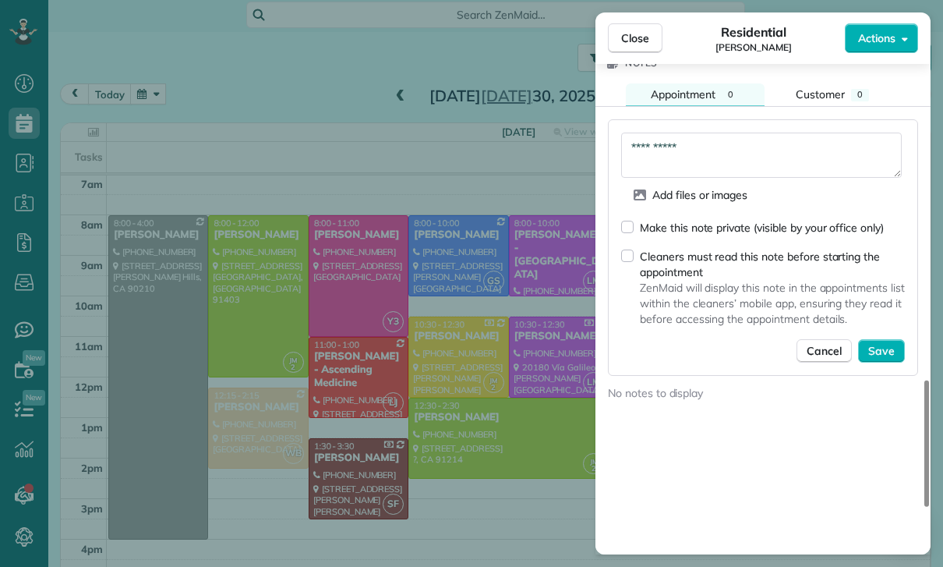
scroll to position [1349, 0]
type textarea "**********"
click at [889, 348] on span "Save" at bounding box center [881, 352] width 27 height 16
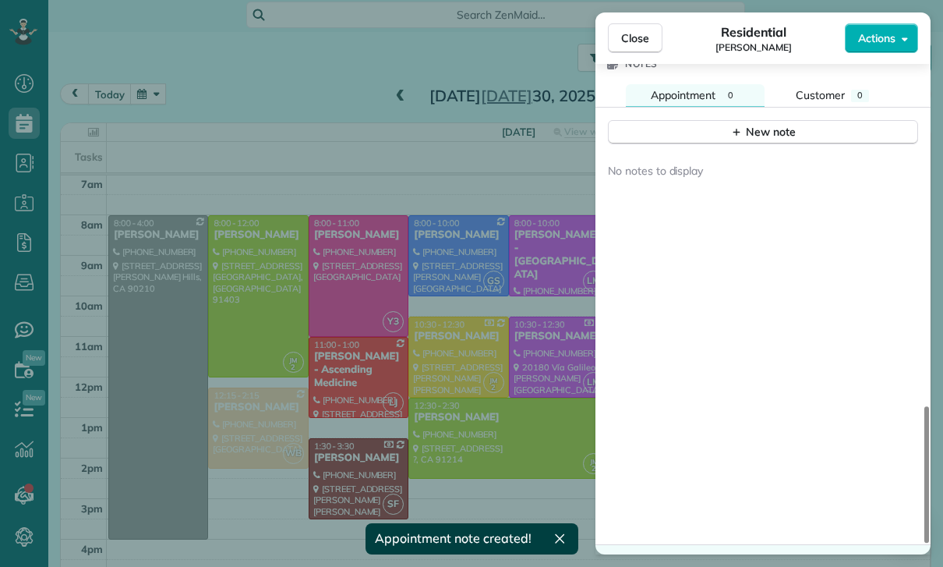
scroll to position [1317, 0]
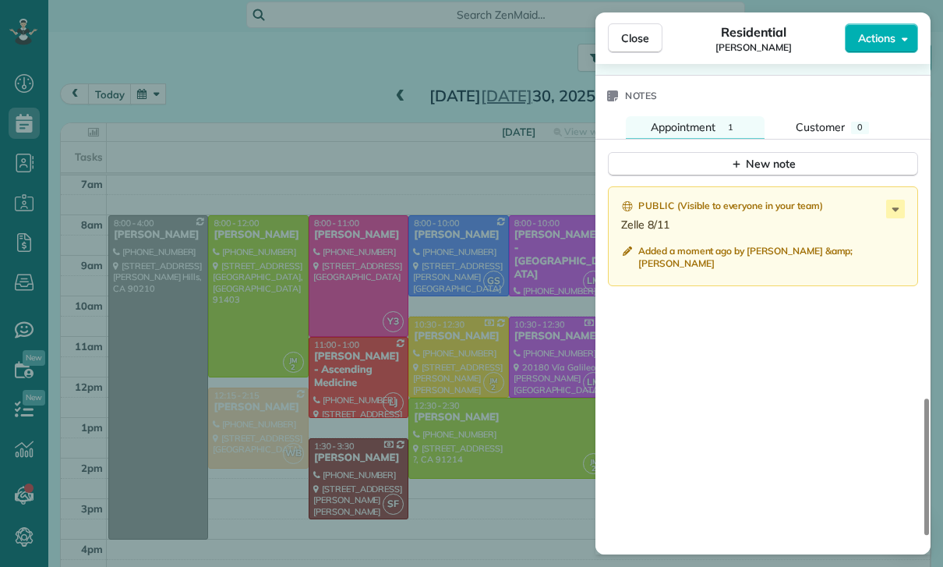
click at [479, 457] on div "Close Residential William Hill Actions Status Confirmed William Hill · Open pro…" at bounding box center [471, 283] width 943 height 567
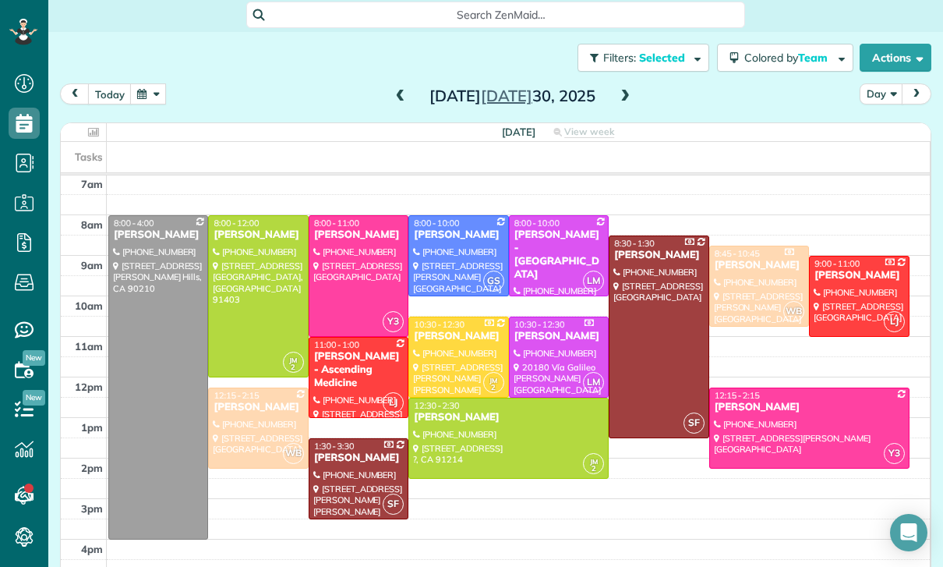
click at [144, 90] on button "button" at bounding box center [148, 93] width 36 height 21
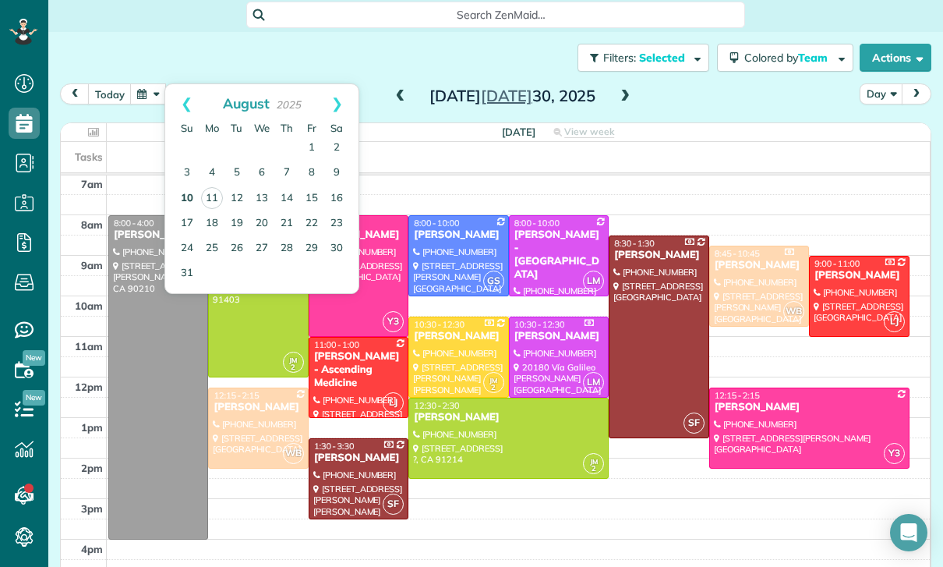
click at [181, 200] on link "10" at bounding box center [187, 198] width 25 height 25
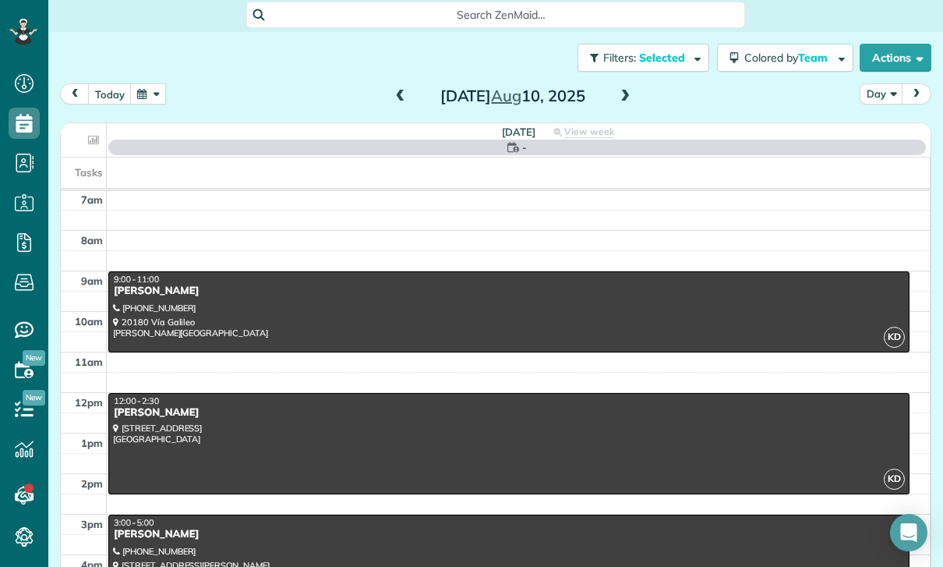
scroll to position [122, 0]
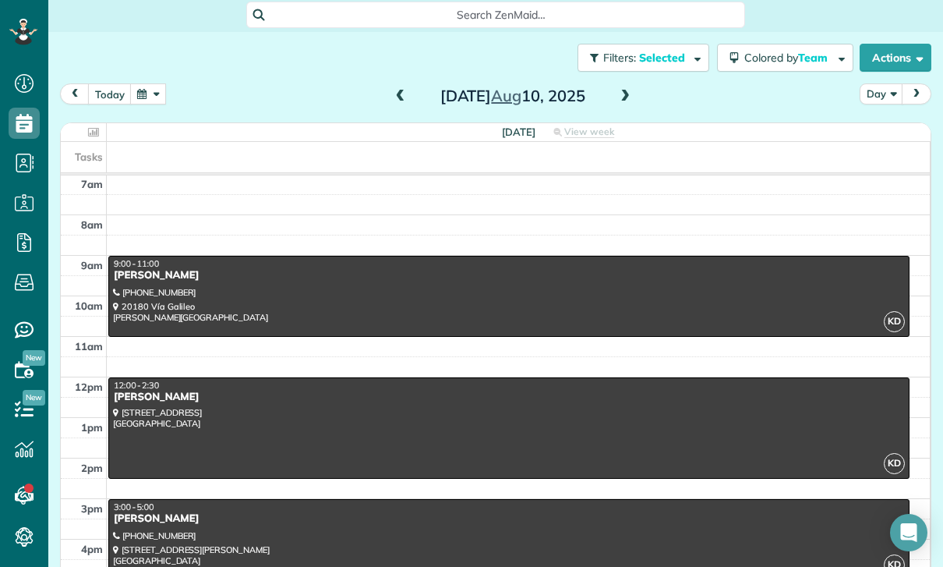
click at [326, 287] on div at bounding box center [509, 296] width 800 height 80
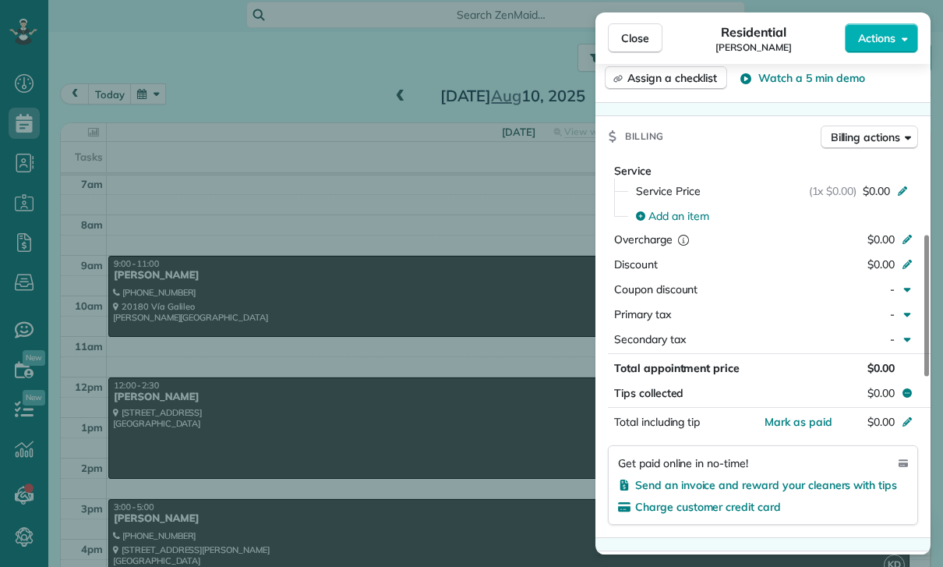
scroll to position [695, 0]
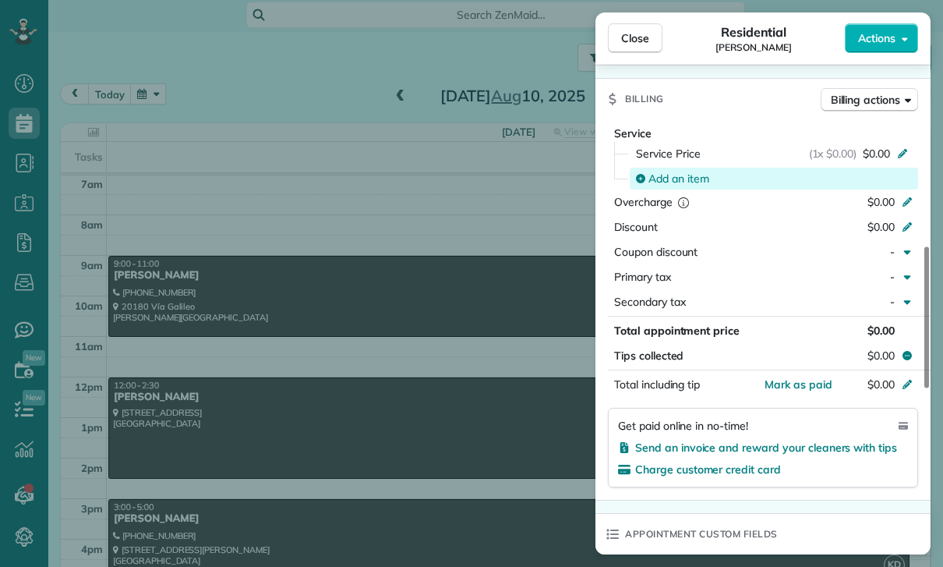
click at [683, 178] on span "Add an item" at bounding box center [678, 179] width 61 height 16
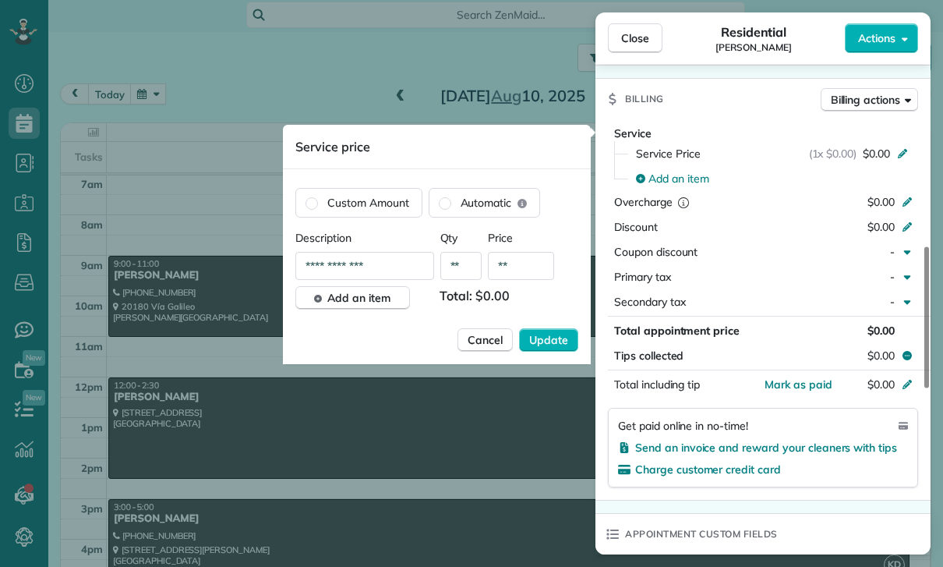
click at [522, 265] on input "**" at bounding box center [521, 266] width 66 height 28
type input "****"
click at [557, 345] on span "Update" at bounding box center [548, 340] width 39 height 16
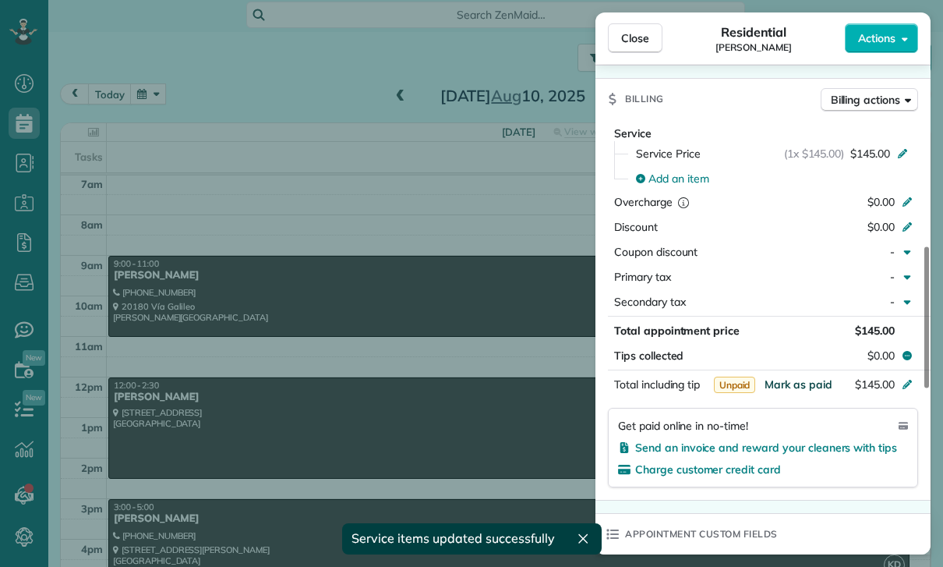
click at [786, 386] on span "Mark as paid" at bounding box center [799, 384] width 68 height 14
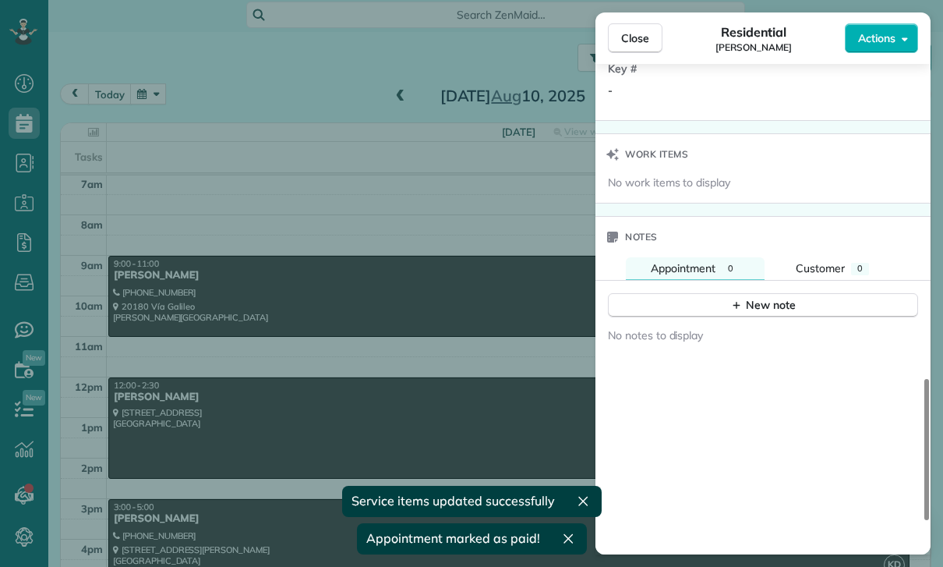
scroll to position [1203, 0]
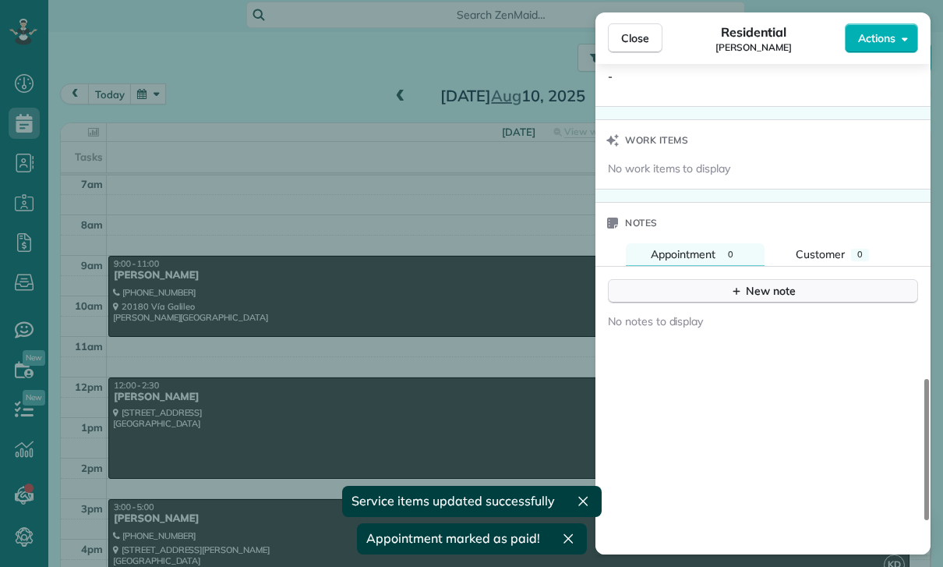
click at [758, 298] on div "New note" at bounding box center [762, 291] width 65 height 16
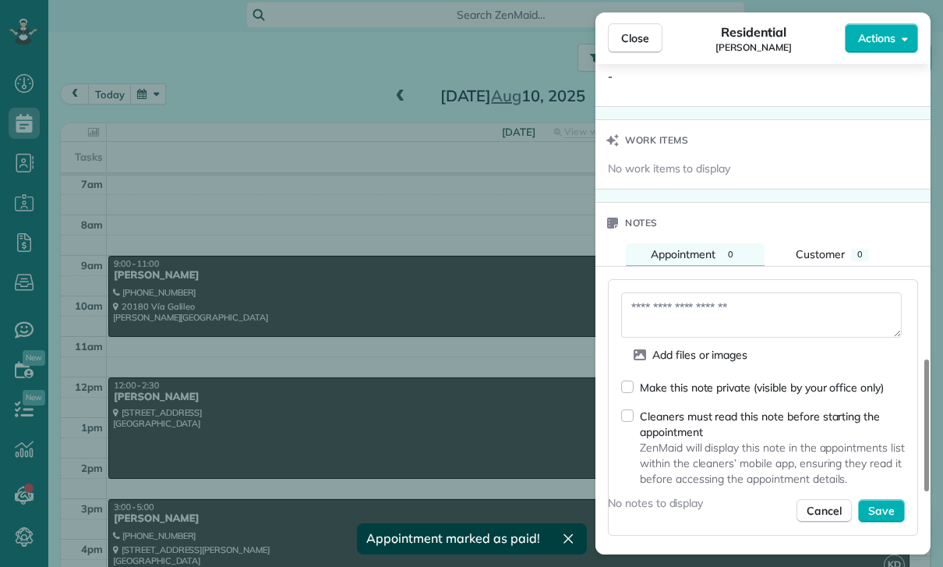
click at [689, 312] on textarea at bounding box center [761, 314] width 281 height 45
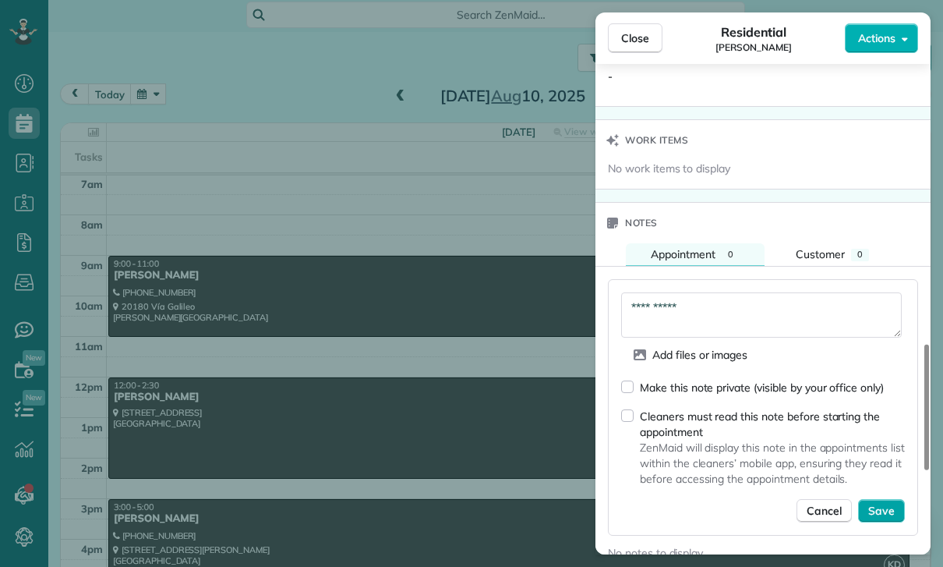
type textarea "**********"
click at [886, 519] on button "Save" at bounding box center [881, 510] width 47 height 23
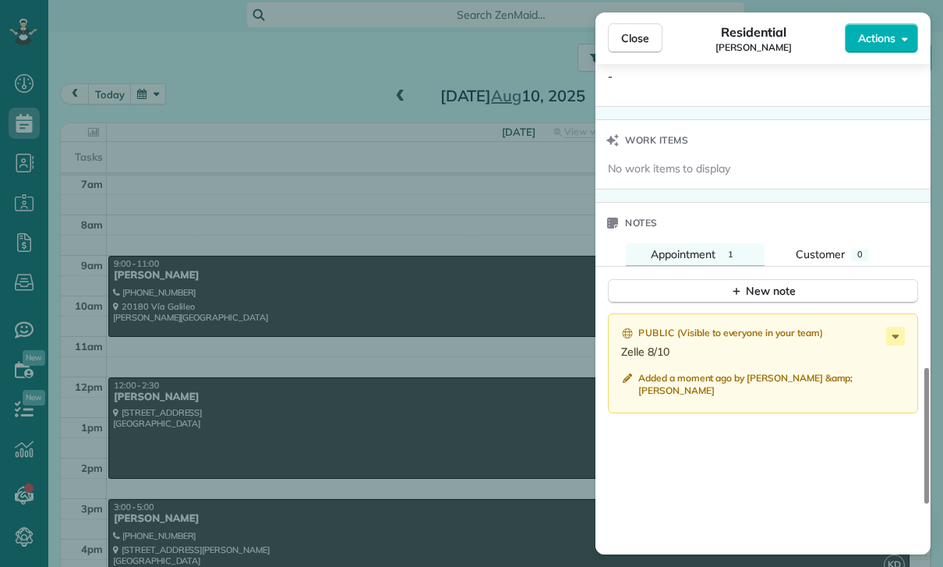
click at [475, 405] on div "Close Residential Asher Yousif Actions Status Confirmed Asher Yousif · Open pro…" at bounding box center [471, 283] width 943 height 567
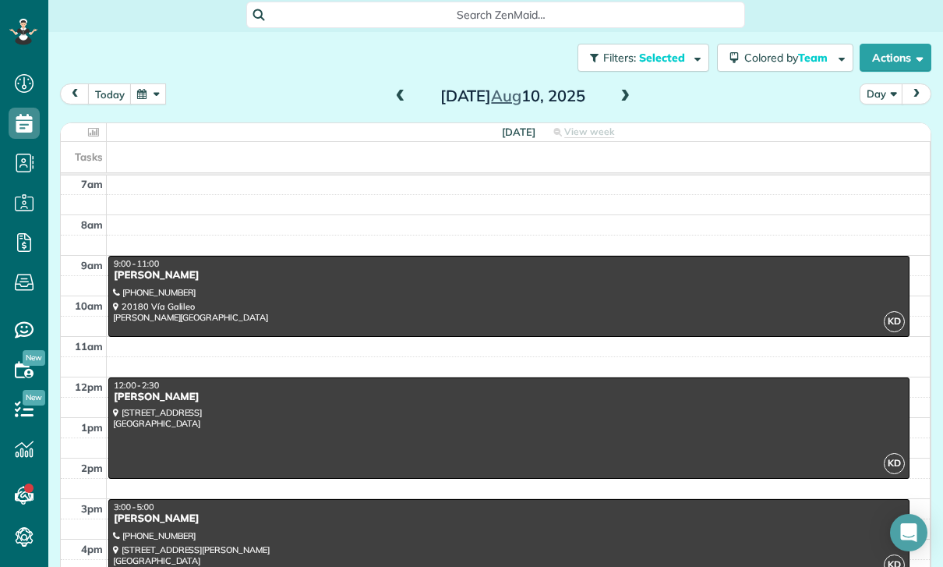
click at [161, 91] on button "button" at bounding box center [148, 93] width 36 height 21
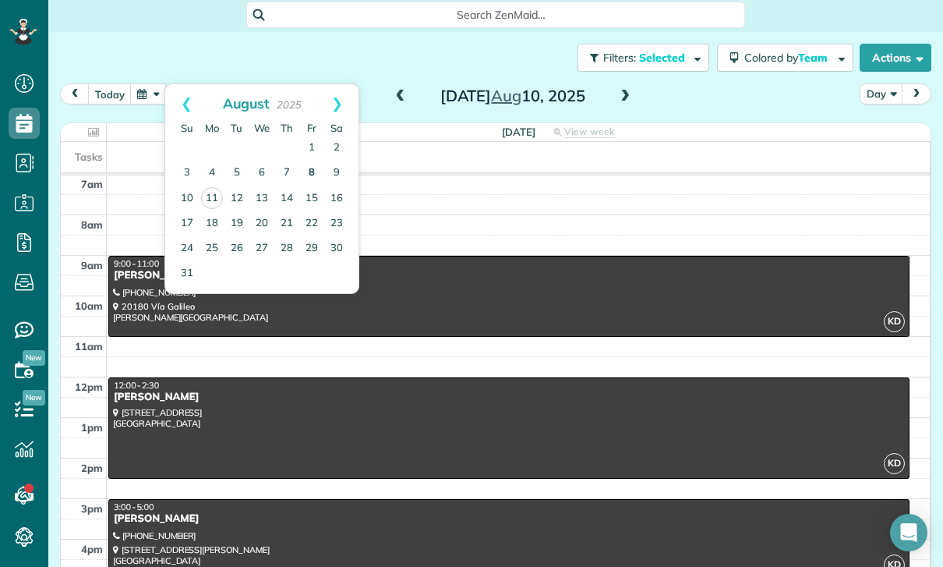
click at [308, 172] on link "8" at bounding box center [311, 173] width 25 height 25
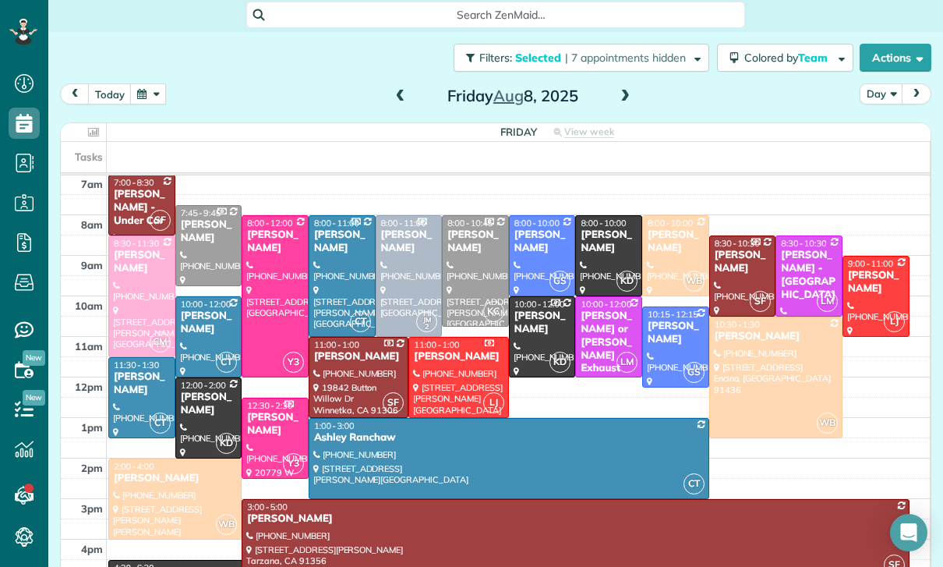
scroll to position [122, 0]
click at [742, 357] on div at bounding box center [776, 377] width 132 height 120
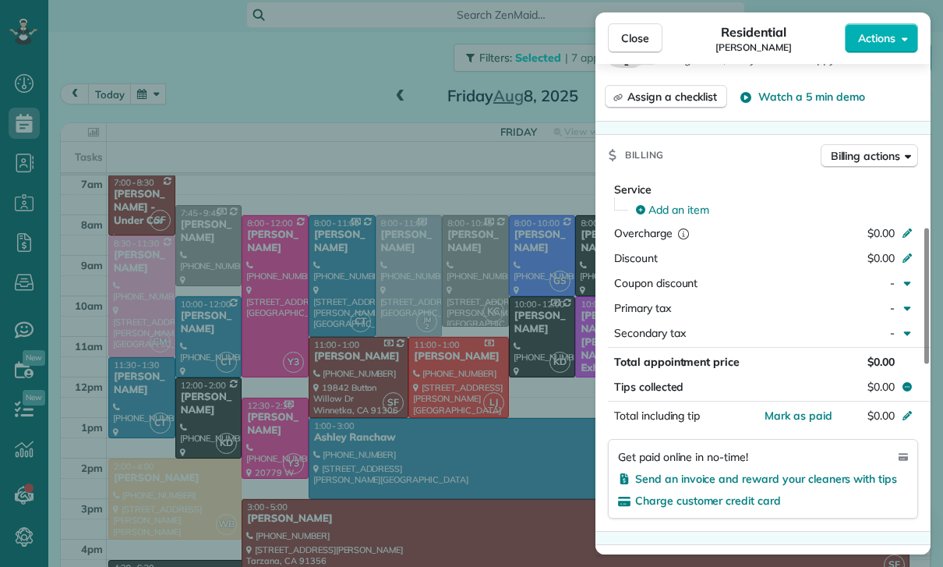
scroll to position [675, 0]
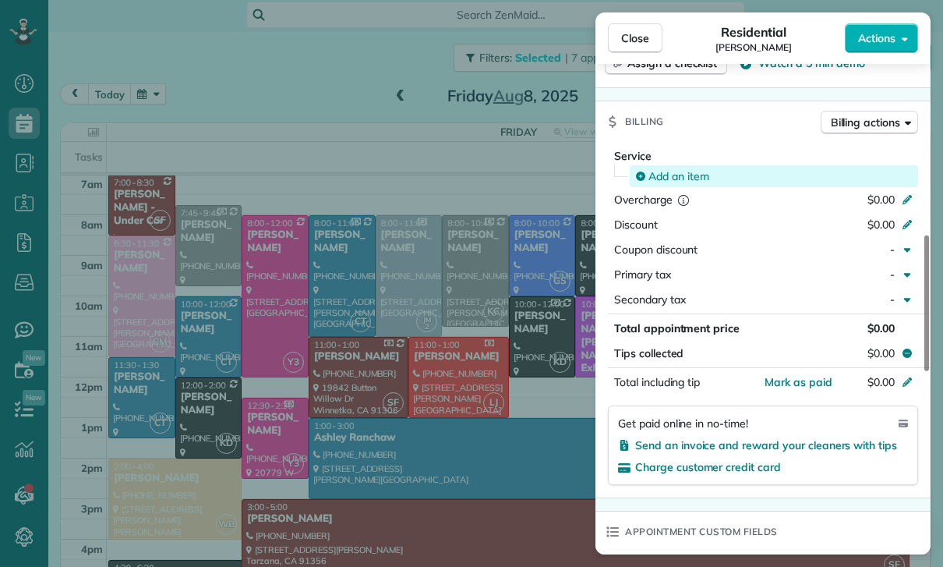
click at [680, 178] on span "Add an item" at bounding box center [678, 176] width 61 height 16
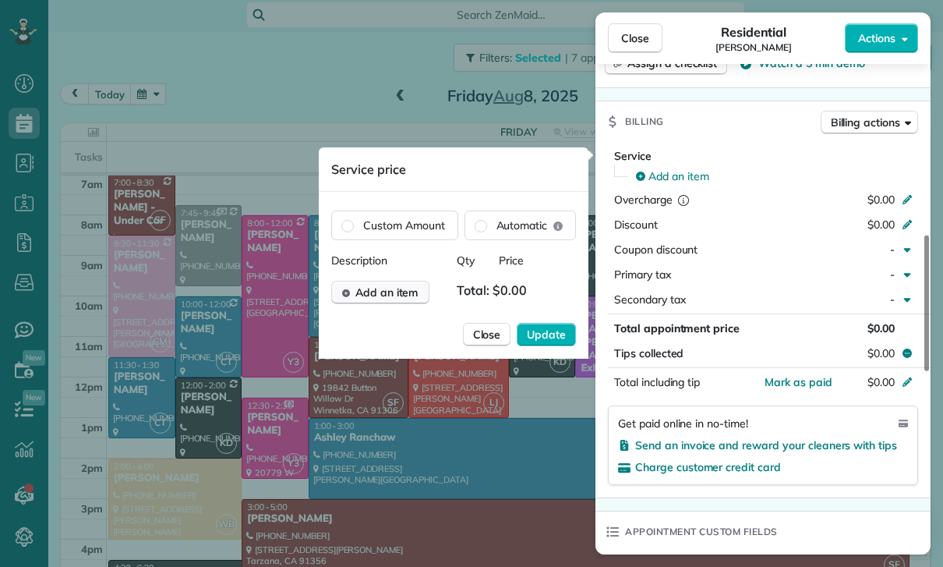
click at [382, 290] on span "Add an item" at bounding box center [386, 292] width 63 height 16
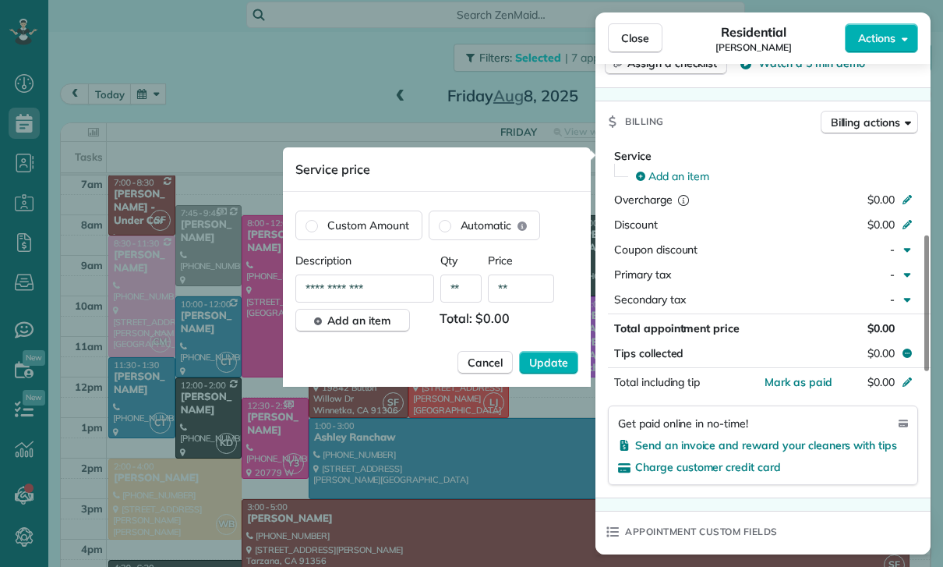
click at [527, 292] on input "**" at bounding box center [521, 288] width 66 height 28
type input "****"
click at [539, 369] on span "Update" at bounding box center [548, 363] width 39 height 16
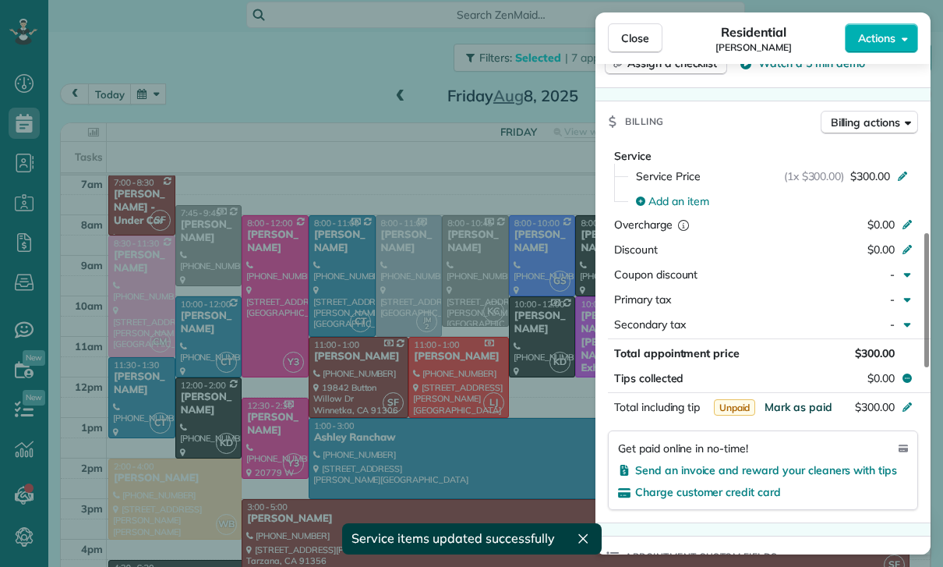
click at [797, 410] on span "Mark as paid" at bounding box center [799, 407] width 68 height 14
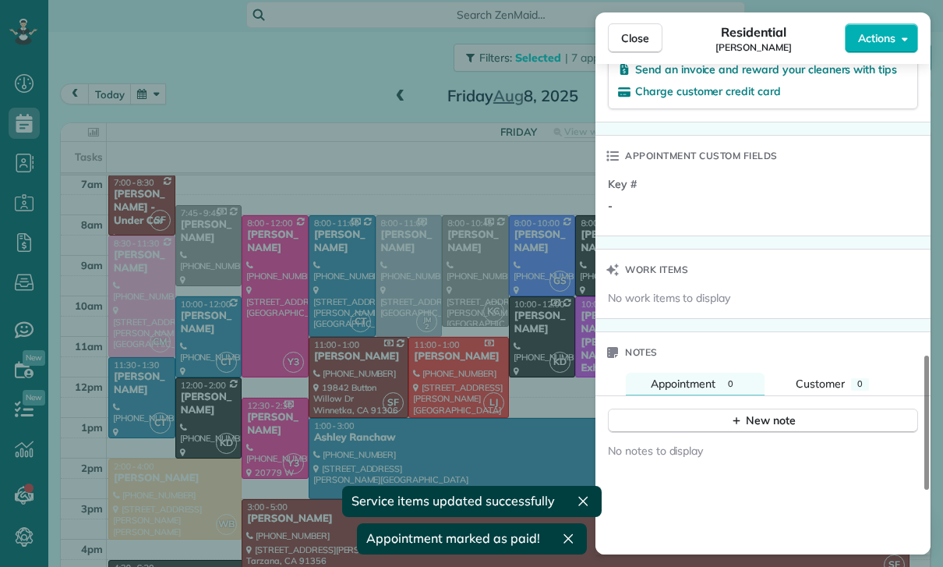
scroll to position [1209, 0]
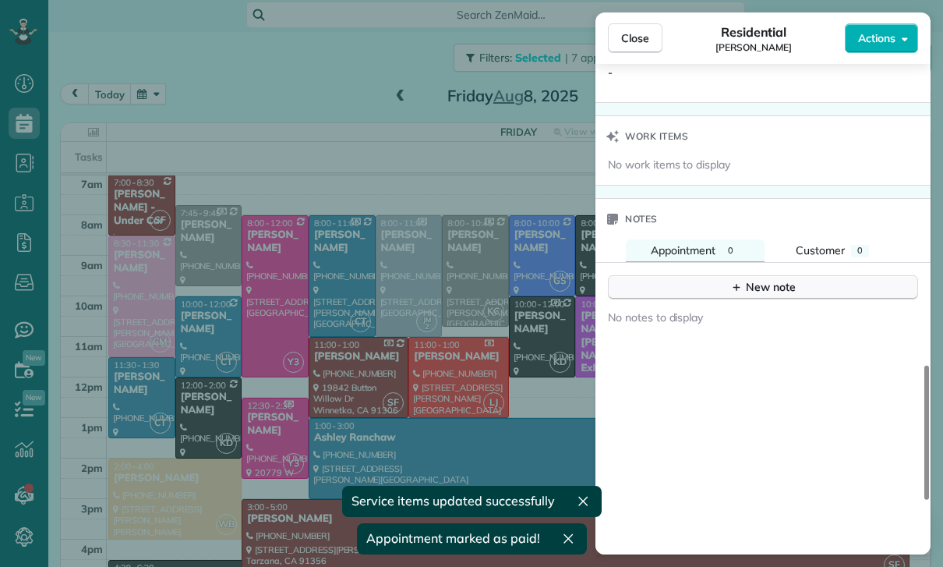
click at [751, 281] on div "New note" at bounding box center [762, 287] width 65 height 16
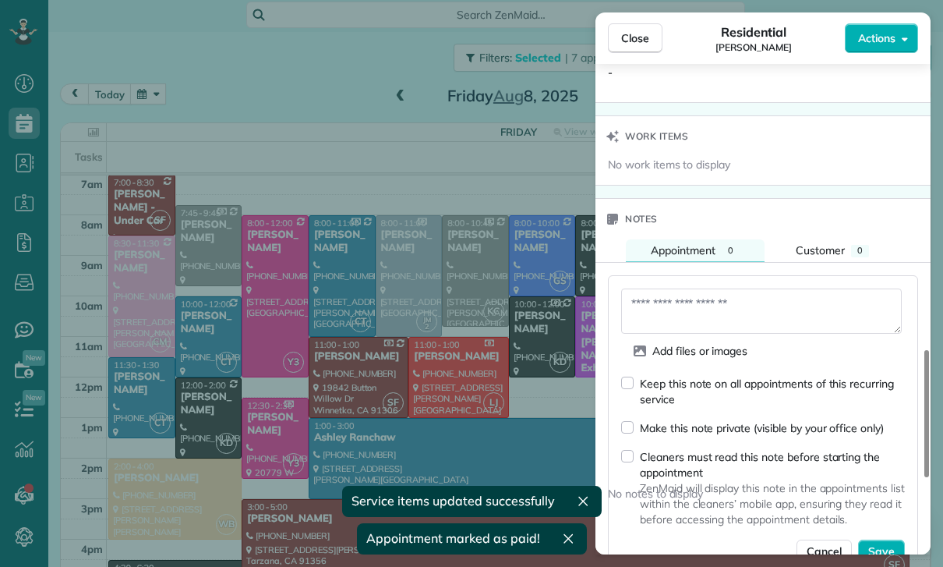
click at [666, 308] on textarea at bounding box center [761, 310] width 281 height 45
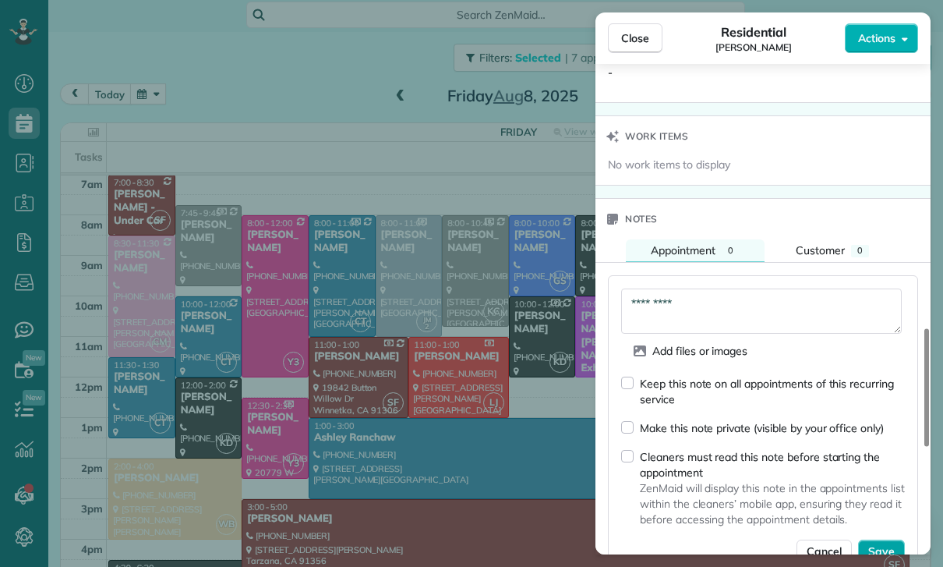
type textarea "*********"
click at [878, 558] on button "Save" at bounding box center [881, 550] width 47 height 23
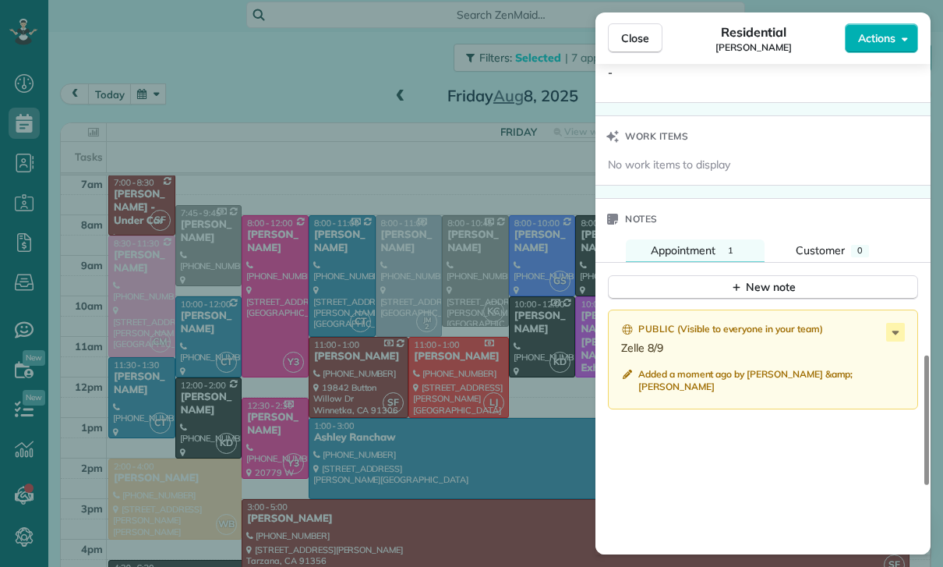
click at [454, 370] on div "Close Residential Erin Emmerson Actions Status Yet to Confirm Erin Emmerson · O…" at bounding box center [471, 283] width 943 height 567
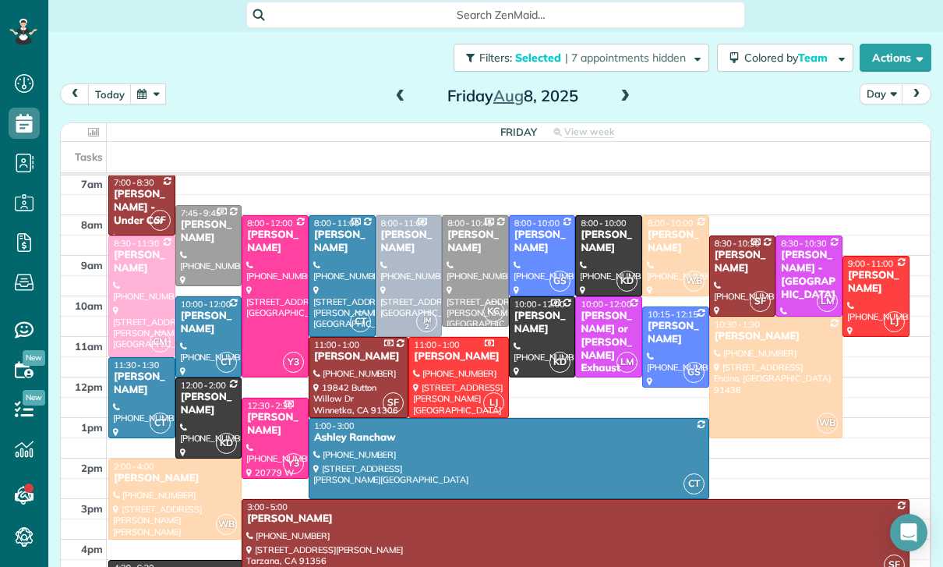
click at [144, 97] on button "button" at bounding box center [148, 93] width 36 height 21
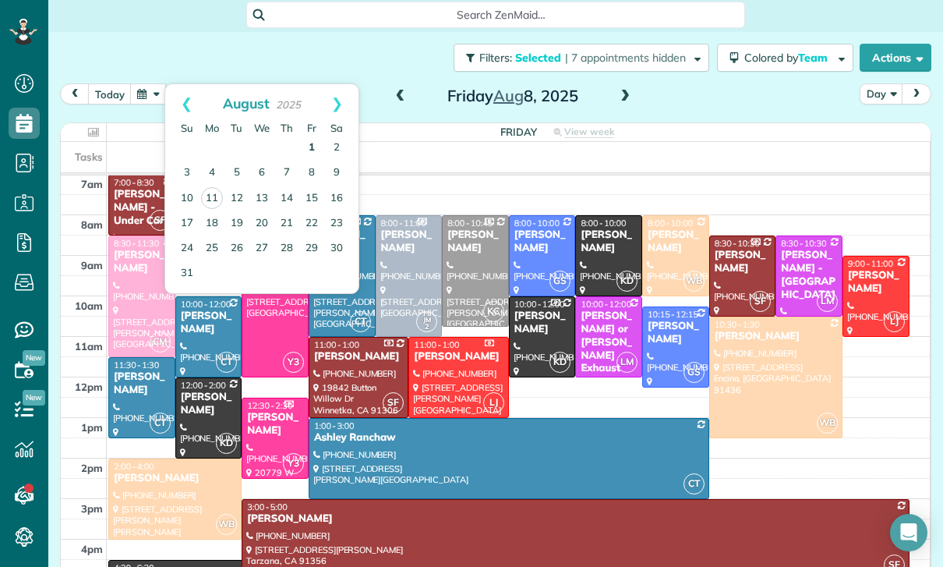
click at [313, 143] on link "1" at bounding box center [311, 148] width 25 height 25
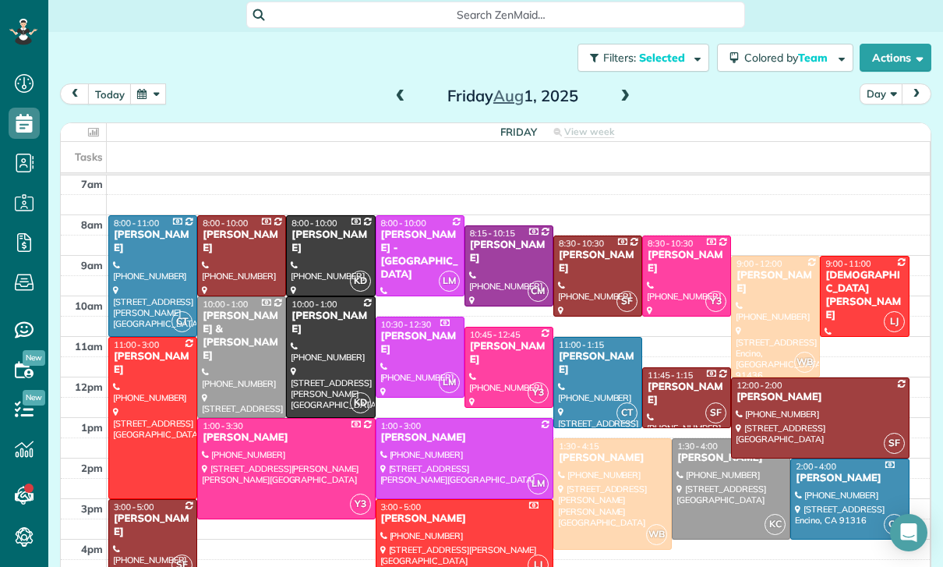
click at [779, 304] on div at bounding box center [775, 316] width 87 height 120
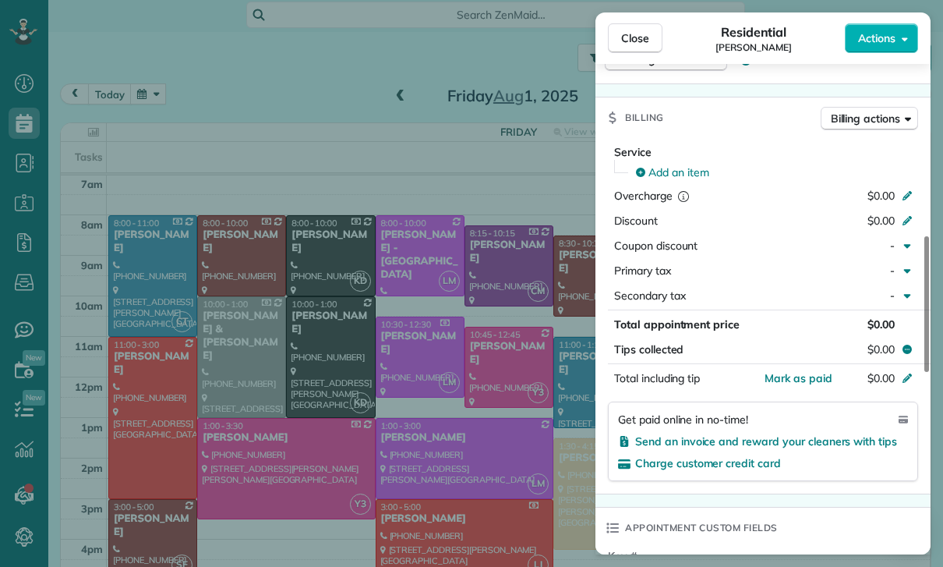
scroll to position [702, 0]
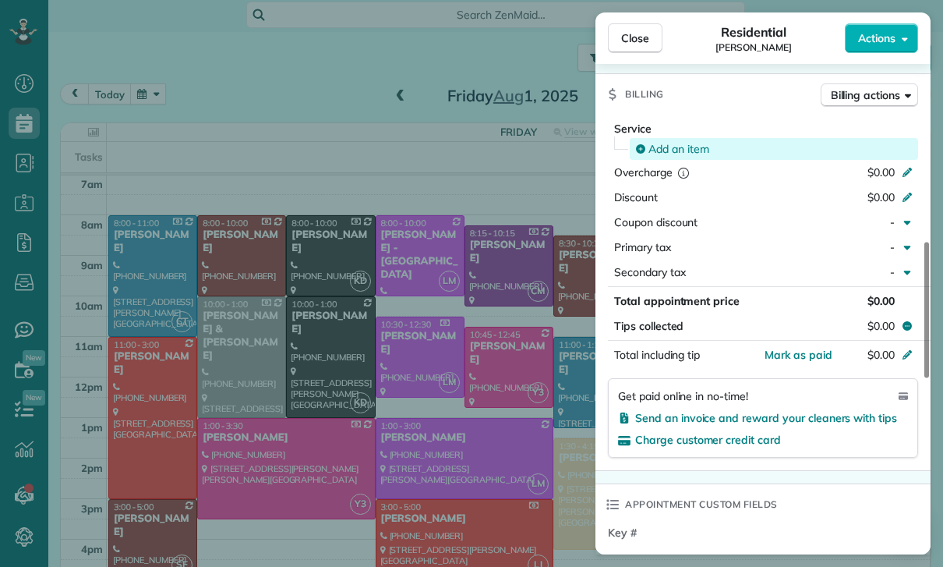
click at [673, 147] on span "Add an item" at bounding box center [678, 149] width 61 height 16
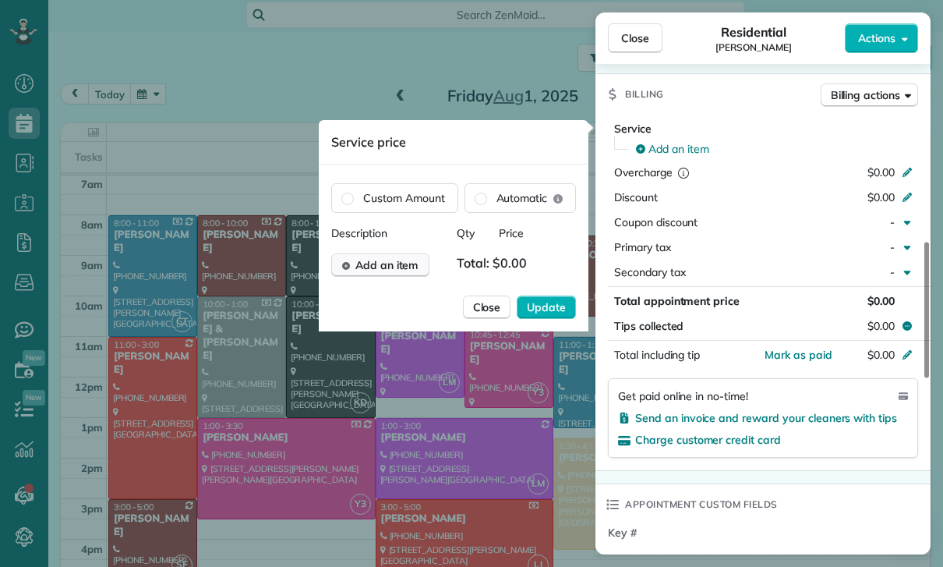
click at [389, 267] on span "Add an item" at bounding box center [386, 265] width 63 height 16
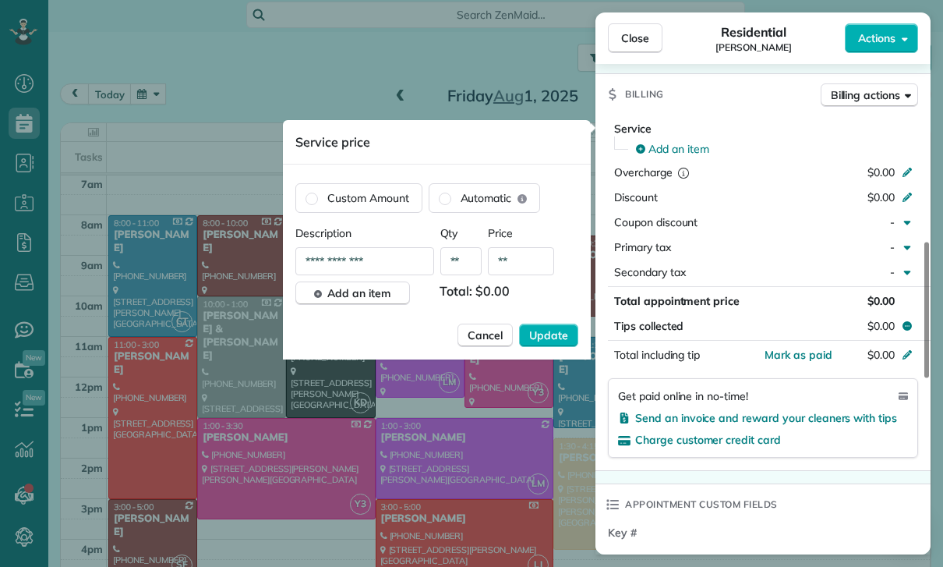
click at [529, 259] on input "**" at bounding box center [521, 261] width 66 height 28
type input "****"
click at [562, 345] on button "Update" at bounding box center [548, 334] width 59 height 23
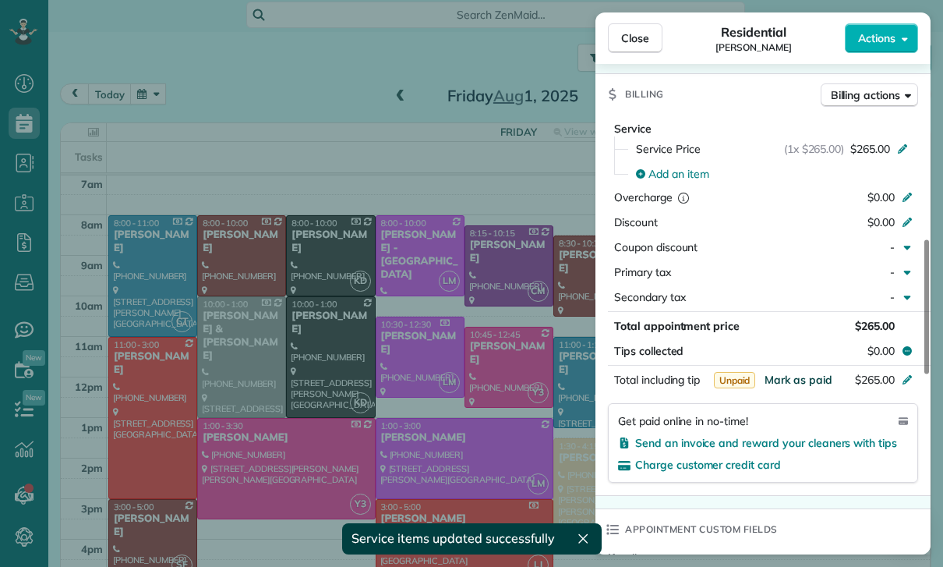
click at [800, 382] on span "Mark as paid" at bounding box center [799, 380] width 68 height 14
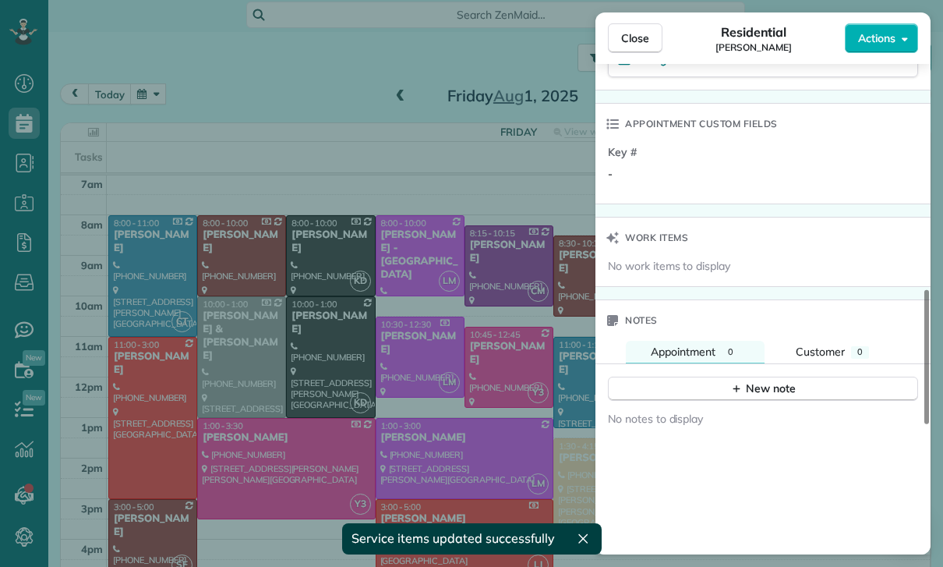
scroll to position [1229, 0]
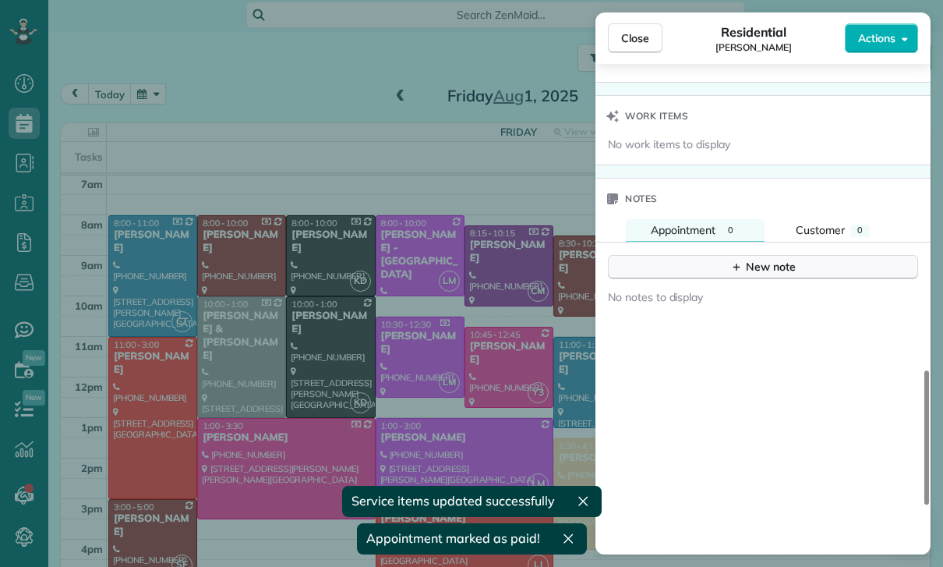
click at [756, 276] on button "New note" at bounding box center [763, 267] width 310 height 24
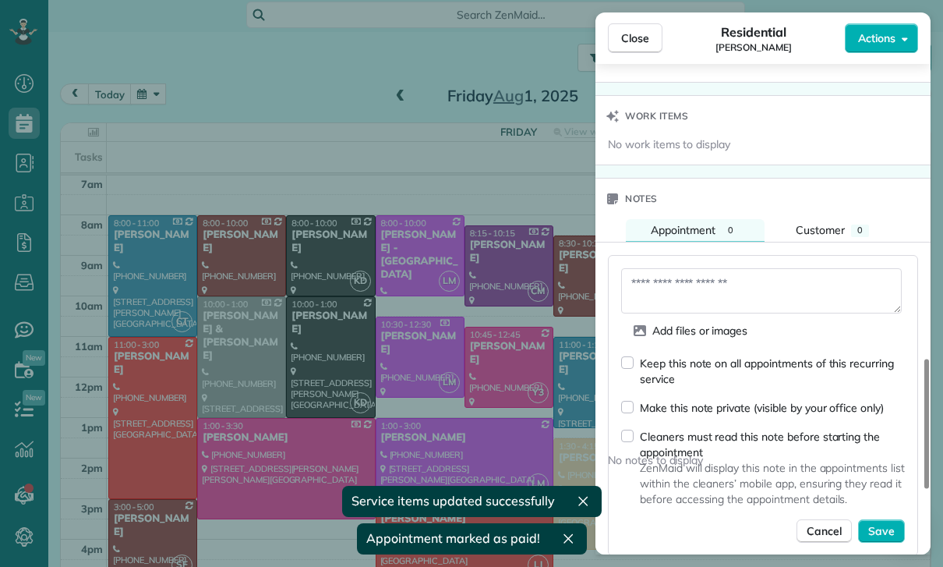
click at [673, 291] on textarea at bounding box center [761, 290] width 281 height 45
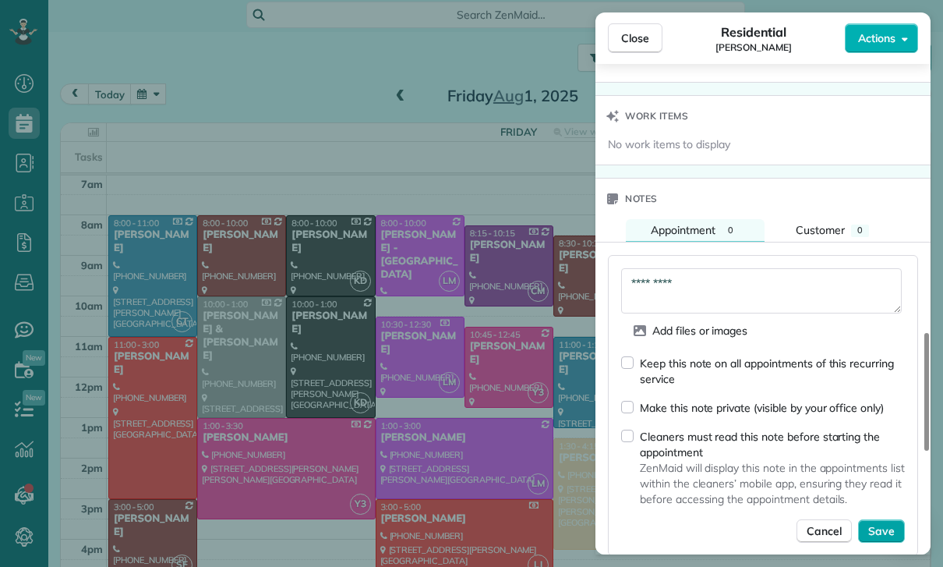
type textarea "*********"
click at [890, 535] on span "Save" at bounding box center [881, 531] width 27 height 16
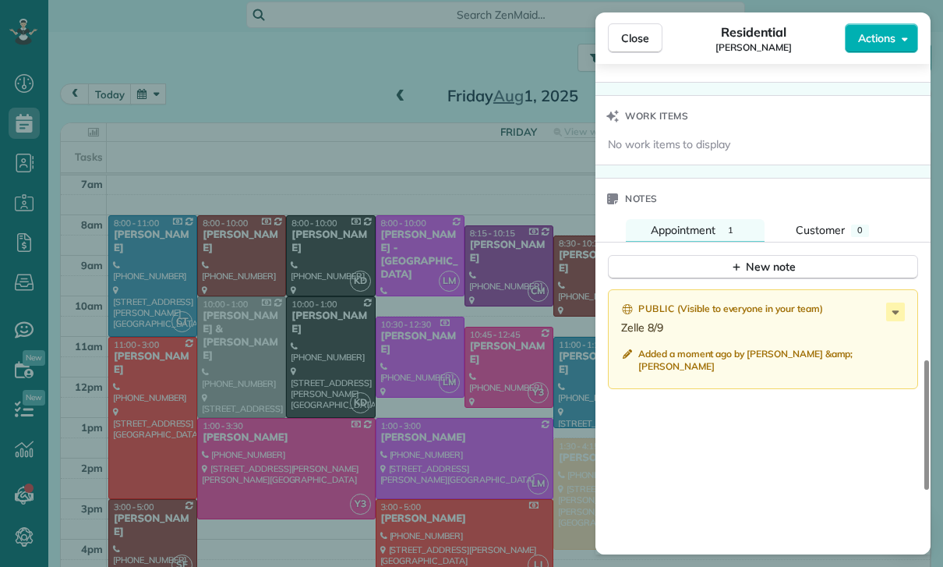
click at [417, 366] on div "Close Residential Erin Emmerson Actions Status Yet to Confirm Erin Emmerson · O…" at bounding box center [471, 283] width 943 height 567
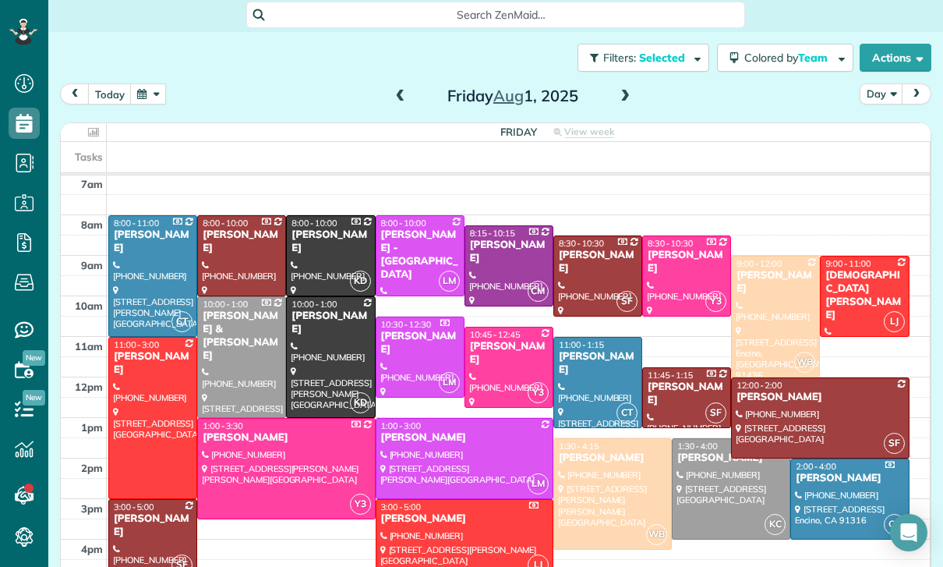
click at [161, 91] on button "button" at bounding box center [148, 93] width 36 height 21
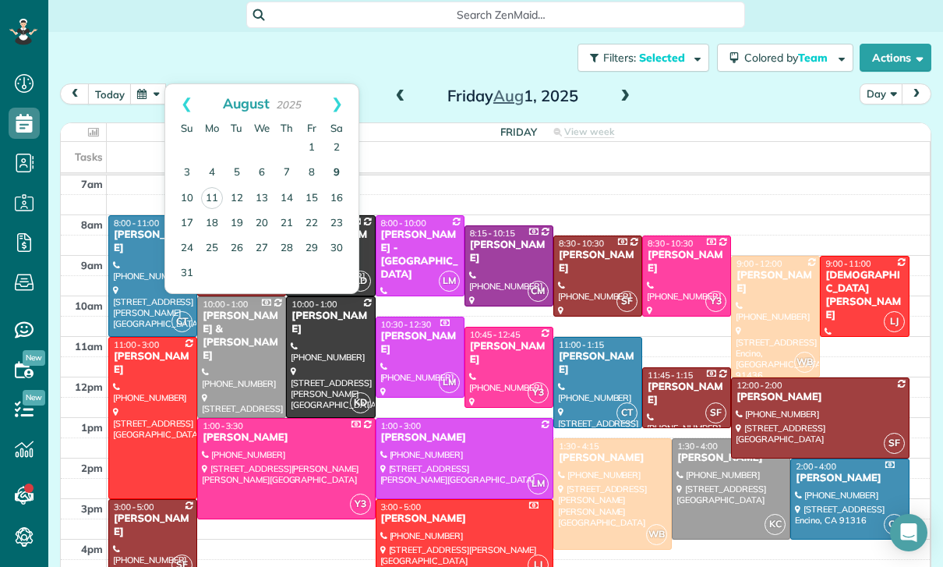
click at [336, 172] on link "9" at bounding box center [336, 173] width 25 height 25
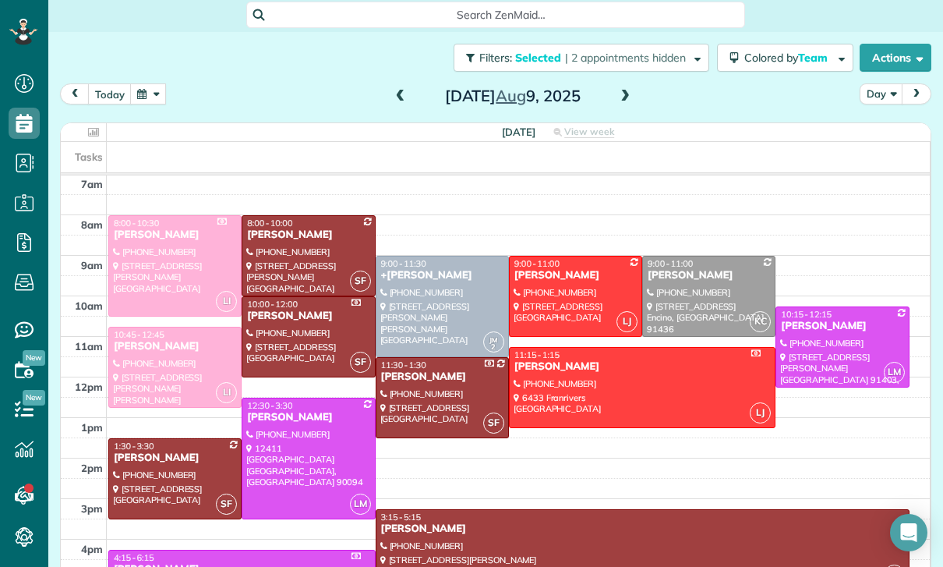
click at [823, 351] on div at bounding box center [842, 347] width 132 height 80
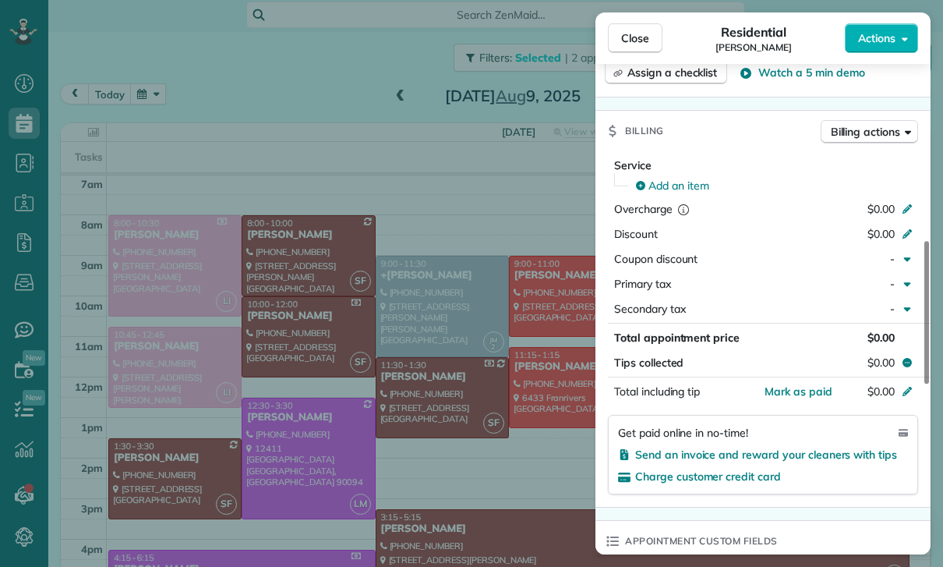
scroll to position [690, 0]
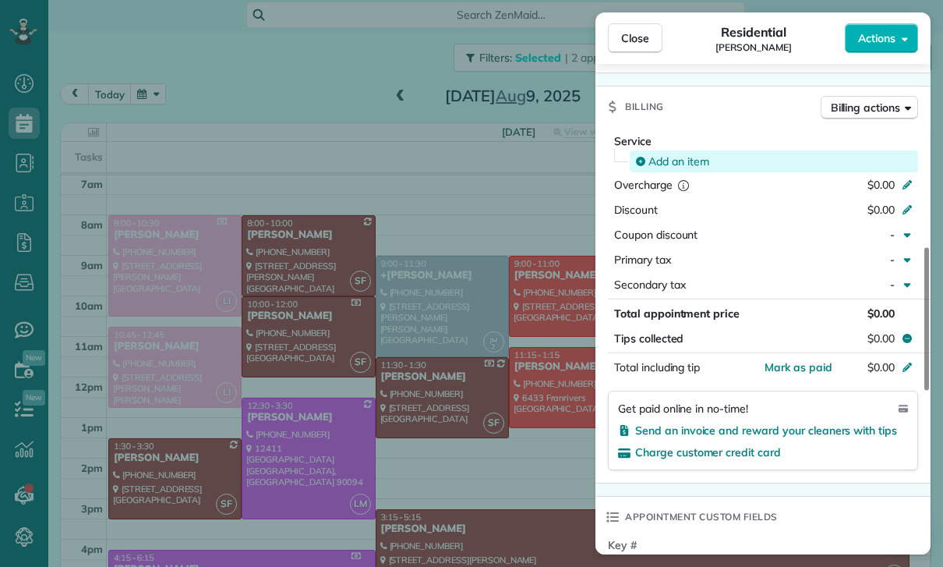
click at [679, 164] on span "Add an item" at bounding box center [678, 162] width 61 height 16
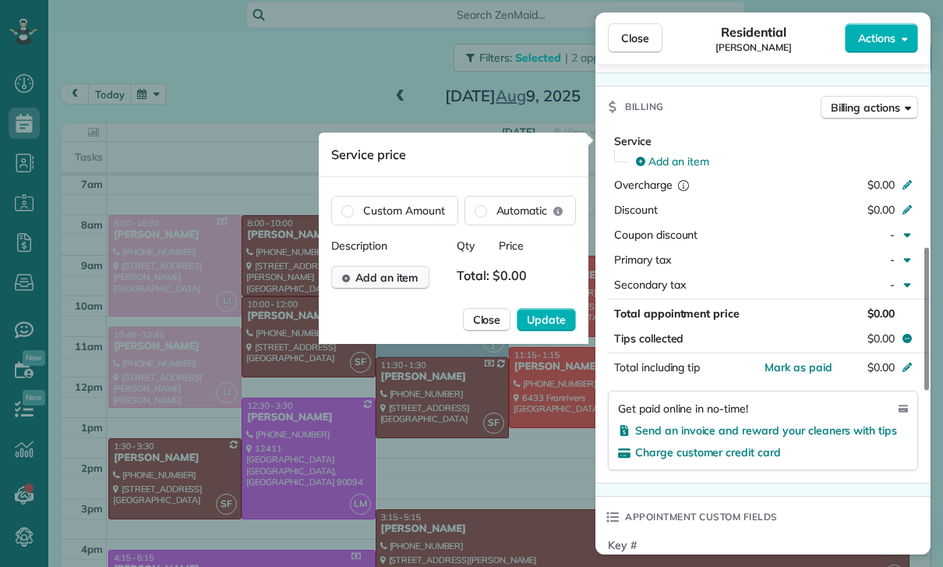
click at [407, 280] on span "Add an item" at bounding box center [386, 278] width 63 height 16
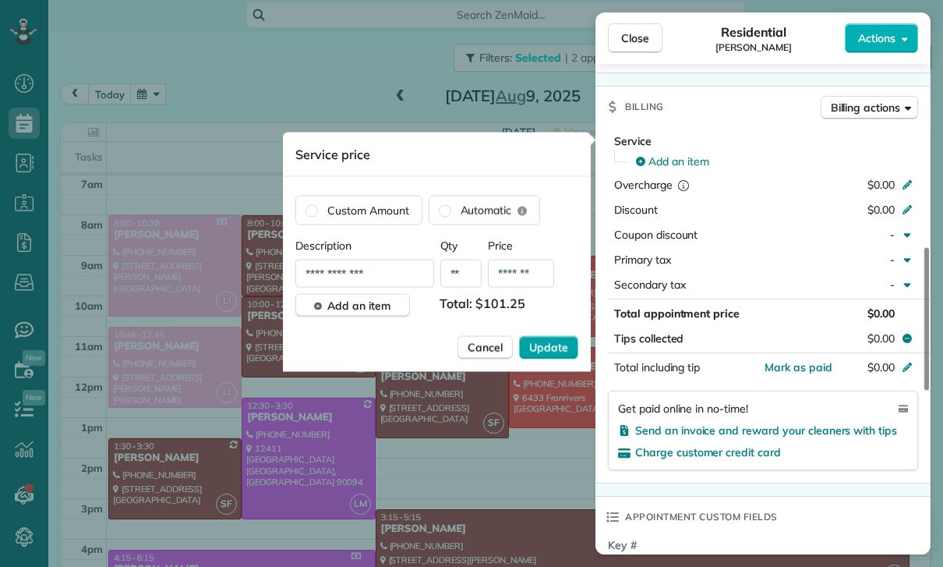
type input "*******"
click at [557, 344] on span "Update" at bounding box center [548, 348] width 39 height 16
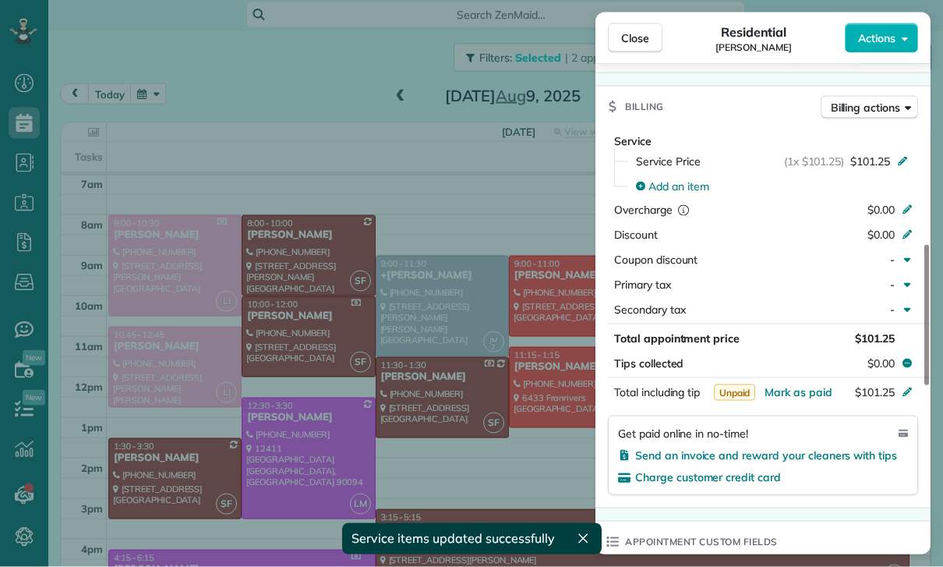
scroll to position [50, 0]
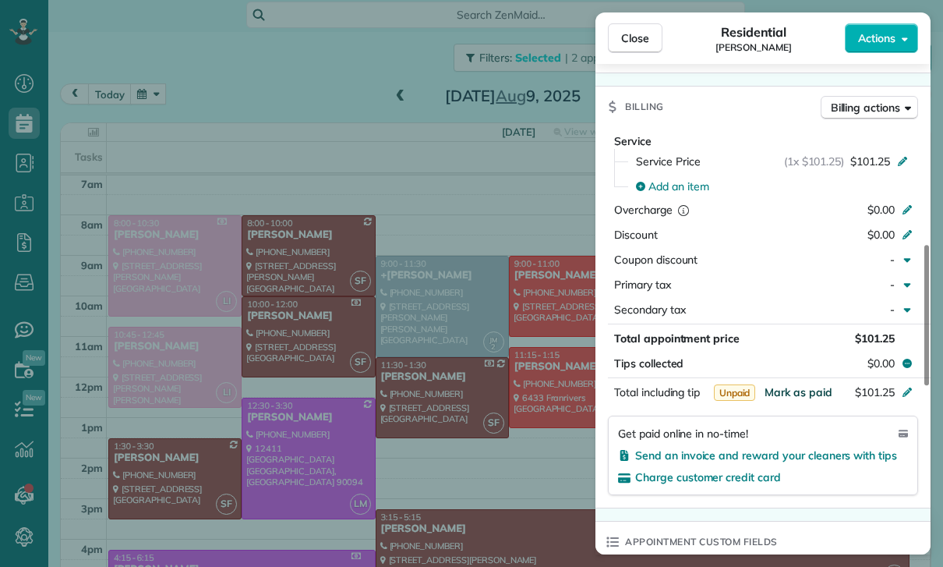
click at [818, 385] on span "Mark as paid" at bounding box center [799, 392] width 68 height 14
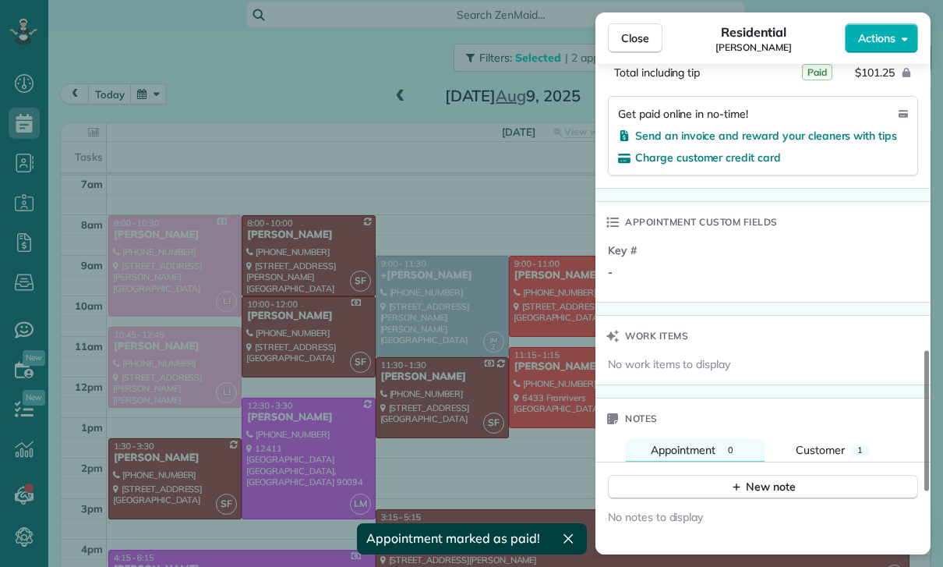
scroll to position [1185, 0]
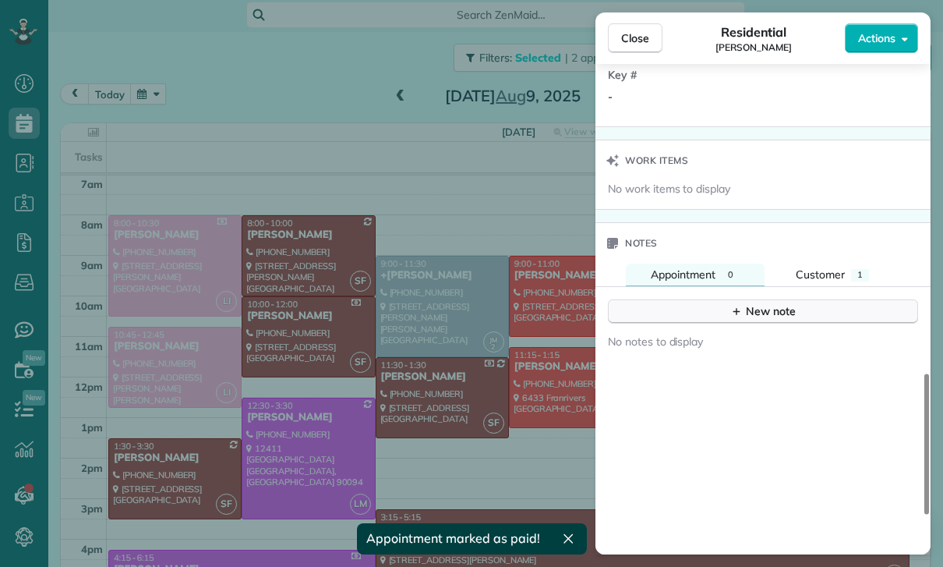
click at [763, 314] on div "New note" at bounding box center [762, 311] width 65 height 16
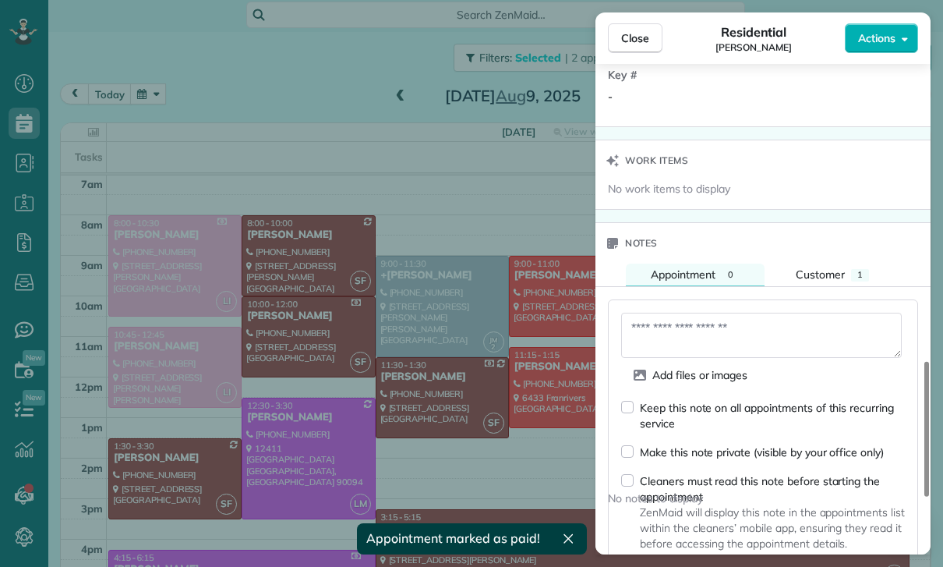
click at [693, 327] on textarea at bounding box center [761, 335] width 281 height 45
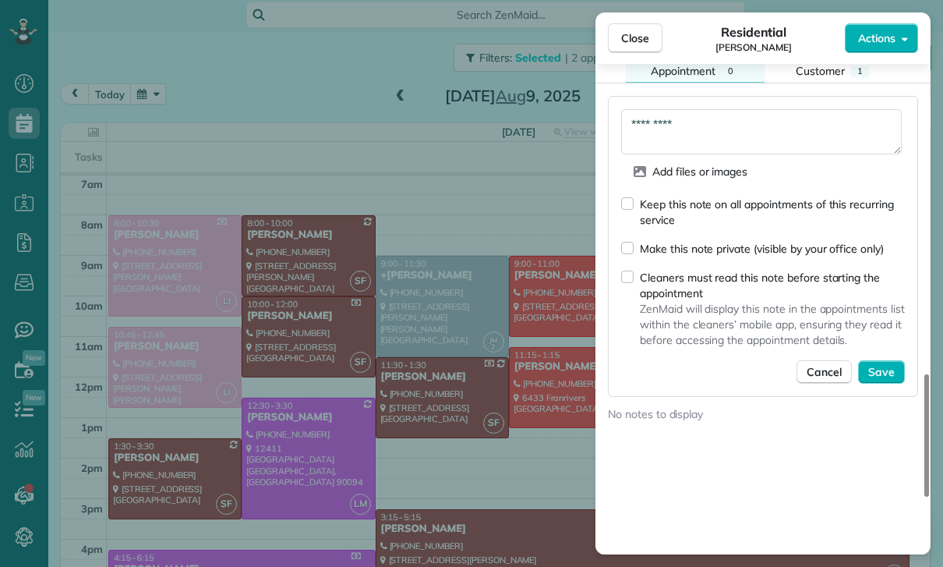
scroll to position [1405, 0]
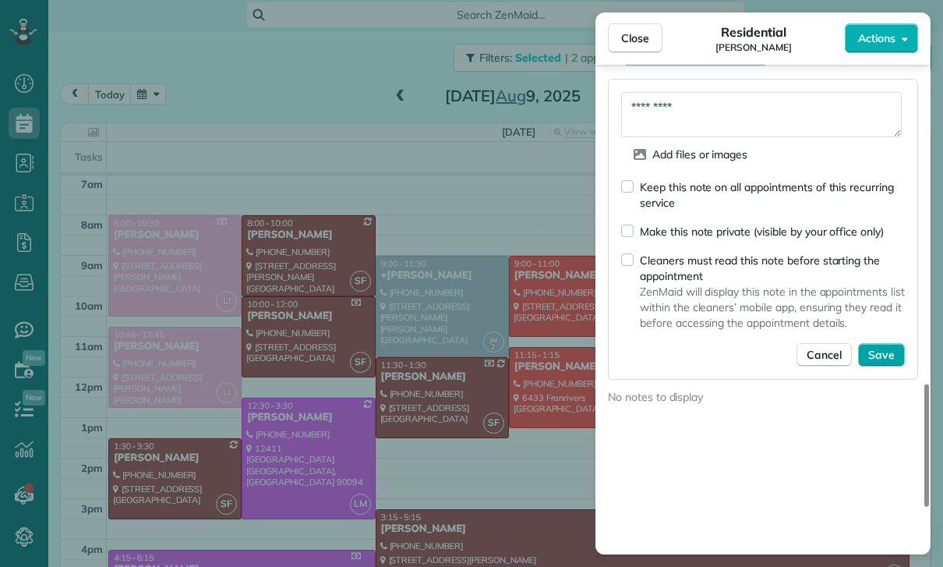
type textarea "*********"
click at [878, 347] on span "Save" at bounding box center [881, 355] width 27 height 16
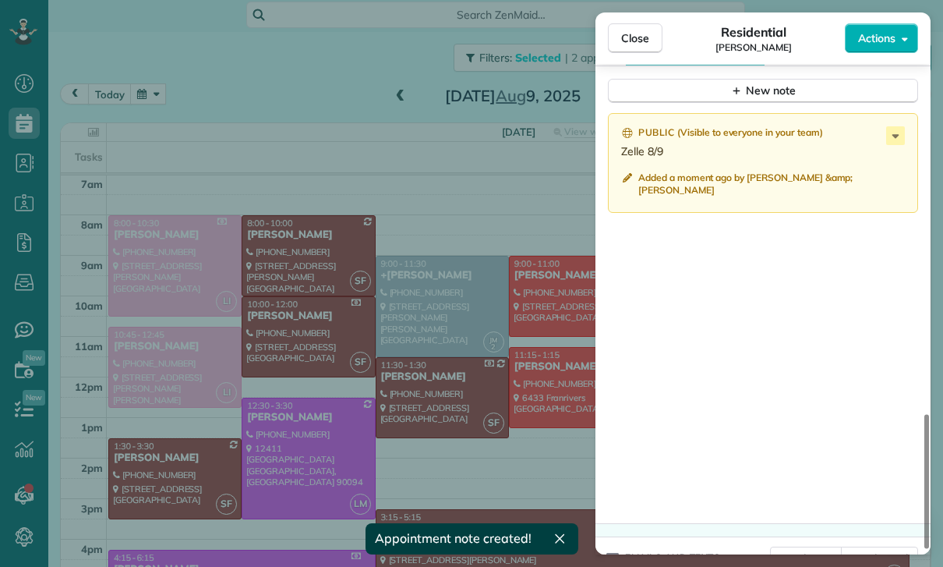
scroll to position [1401, 0]
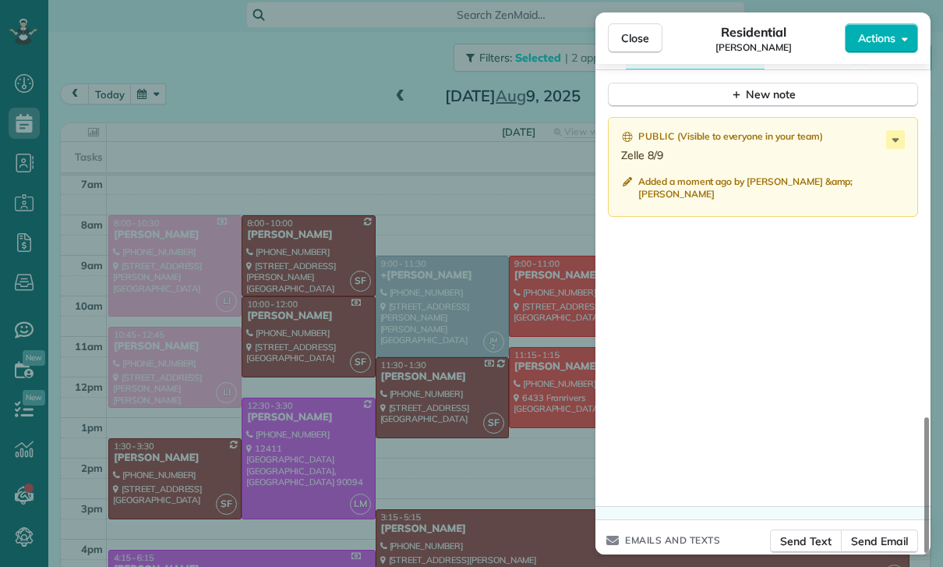
click at [433, 391] on div "Close Residential Nancy Benavente Actions Status Confirmed Nancy Benavente · Op…" at bounding box center [471, 283] width 943 height 567
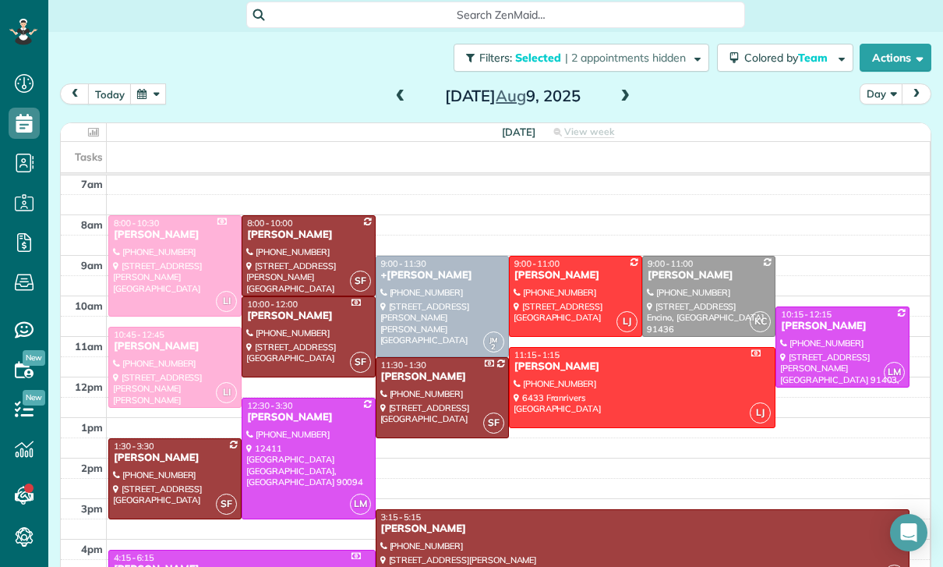
click at [398, 90] on span at bounding box center [400, 97] width 17 height 14
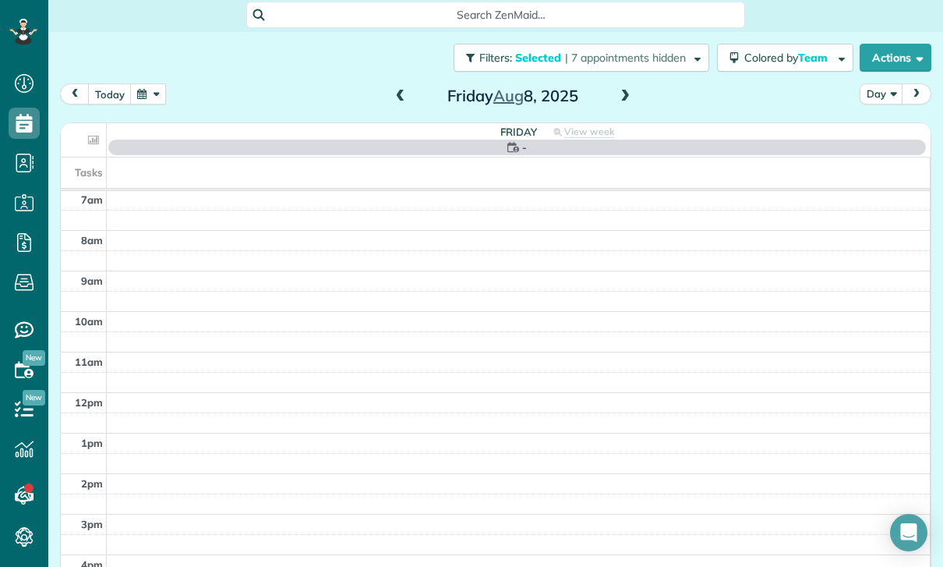
scroll to position [122, 0]
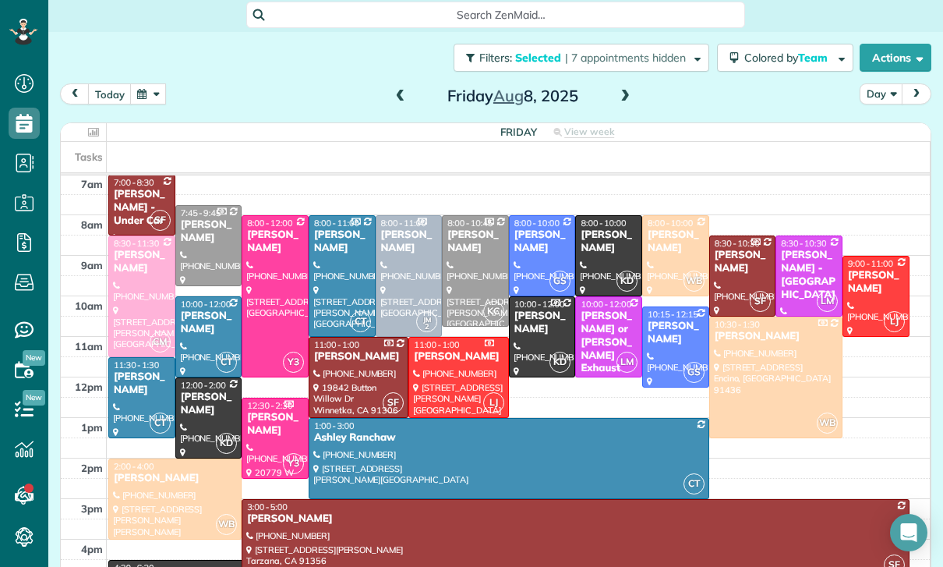
click at [401, 90] on span at bounding box center [400, 97] width 17 height 14
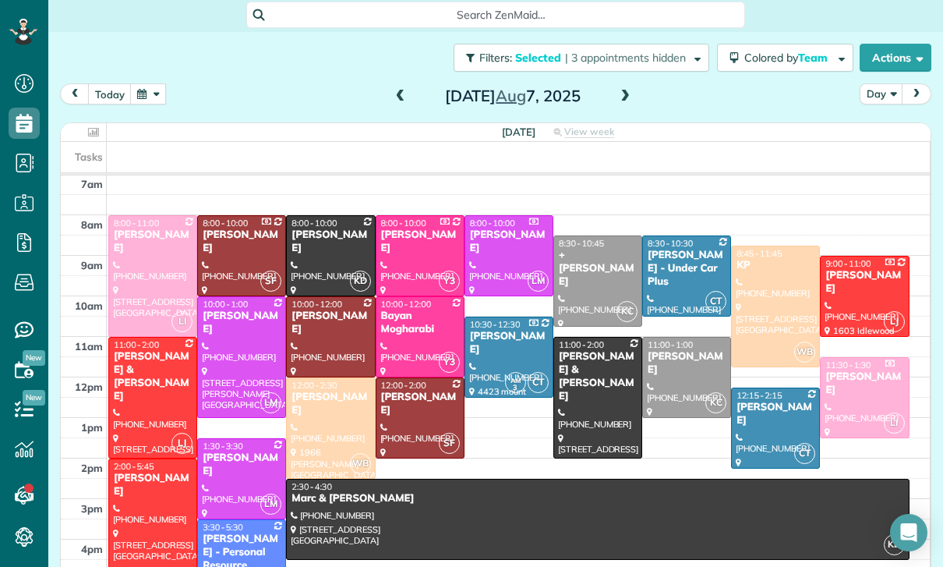
click at [397, 90] on span at bounding box center [400, 97] width 17 height 14
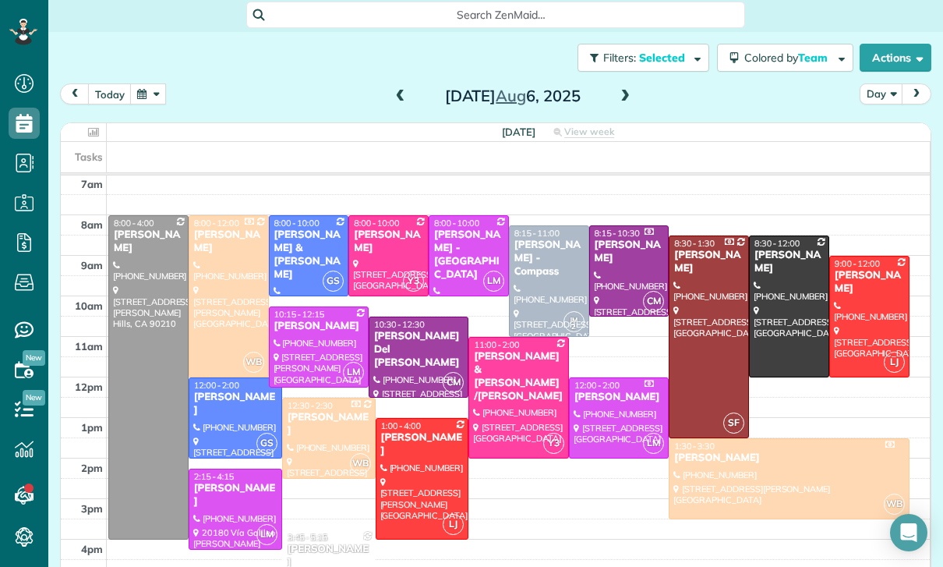
click at [394, 90] on span at bounding box center [400, 97] width 17 height 14
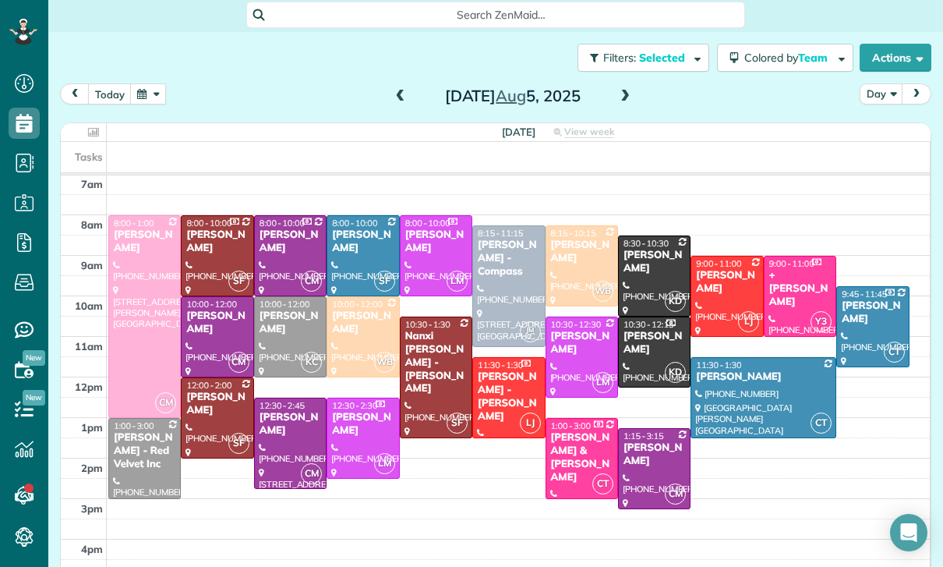
scroll to position [112, 0]
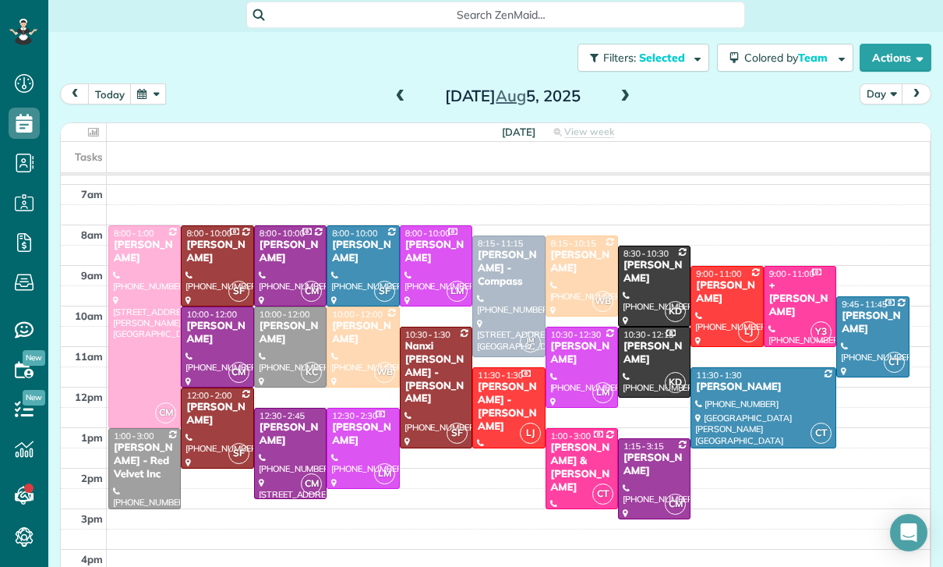
click at [399, 90] on span at bounding box center [400, 97] width 17 height 14
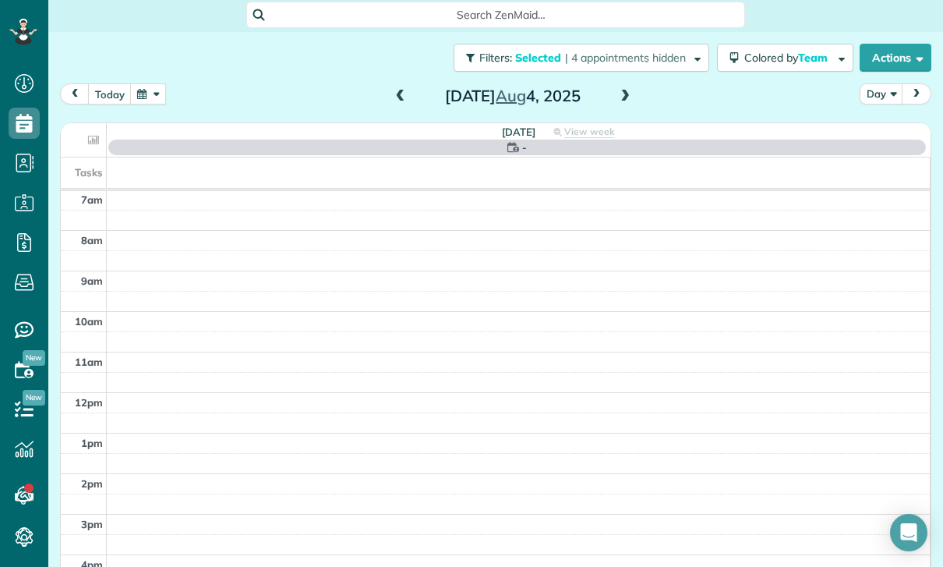
scroll to position [122, 0]
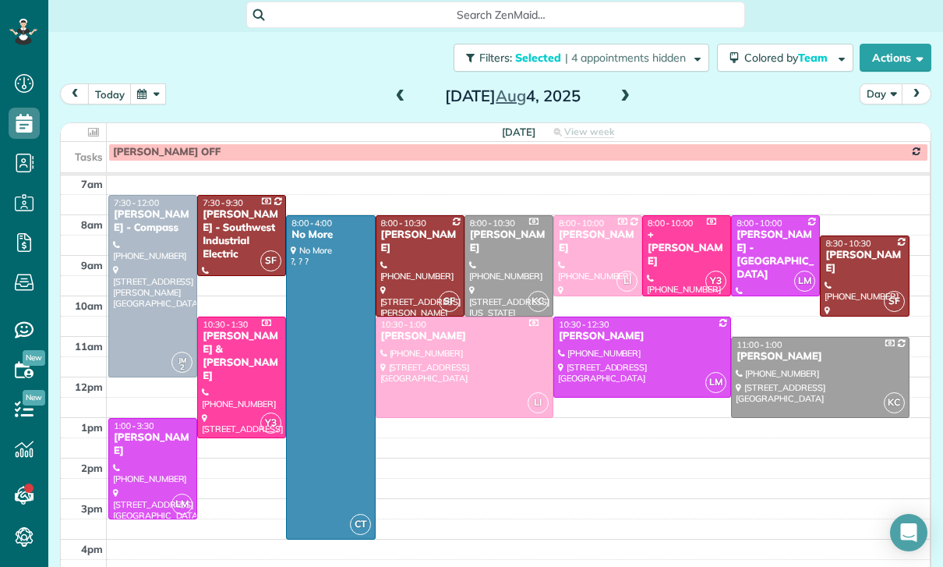
click at [146, 419] on div at bounding box center [152, 469] width 87 height 100
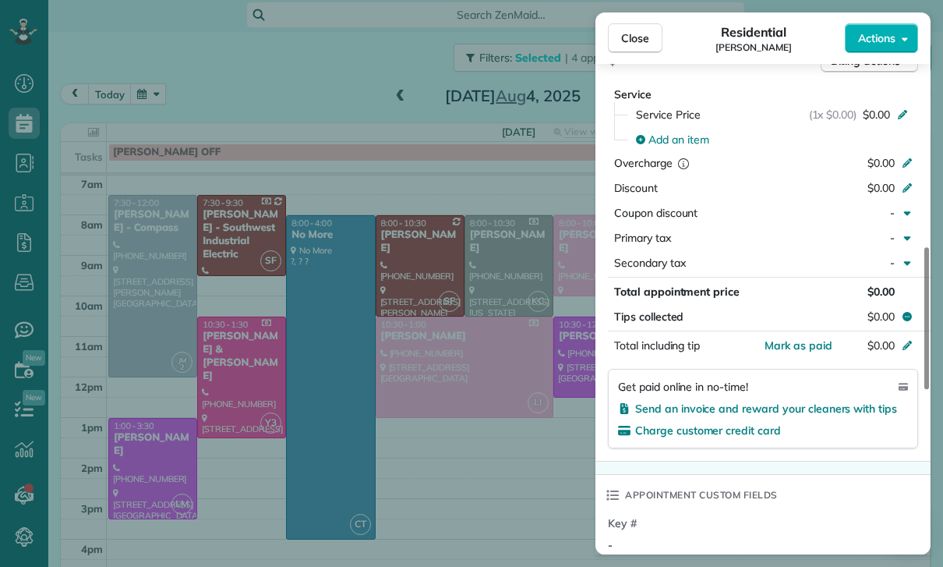
scroll to position [724, 0]
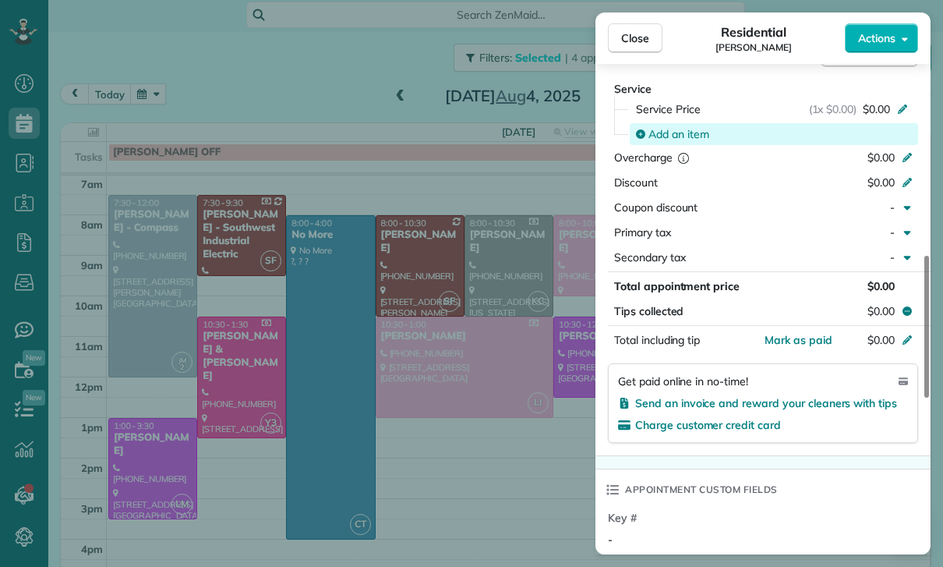
click at [677, 131] on span "Add an item" at bounding box center [678, 134] width 61 height 16
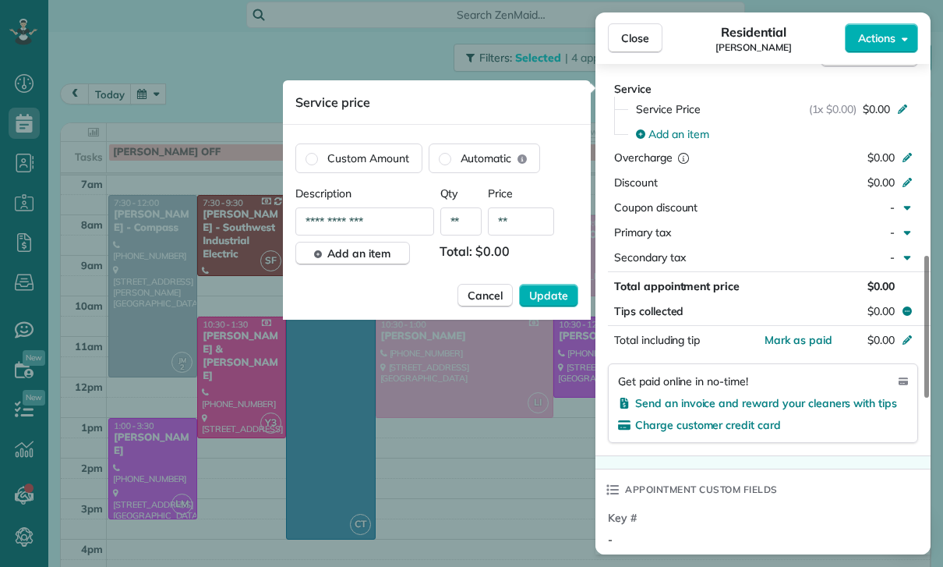
click at [517, 230] on input "**" at bounding box center [521, 221] width 66 height 28
type input "****"
click at [553, 299] on span "Update" at bounding box center [548, 296] width 39 height 16
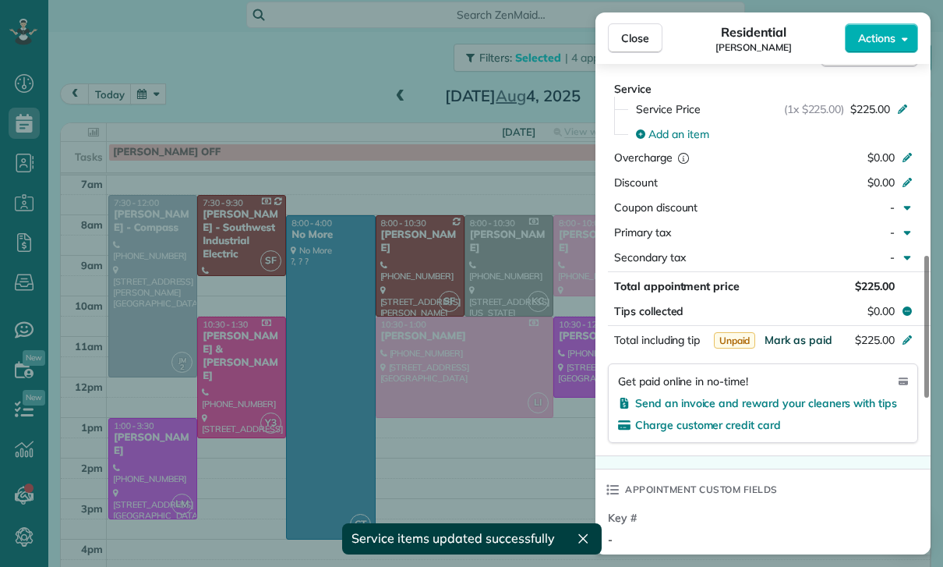
click at [797, 341] on span "Mark as paid" at bounding box center [799, 340] width 68 height 14
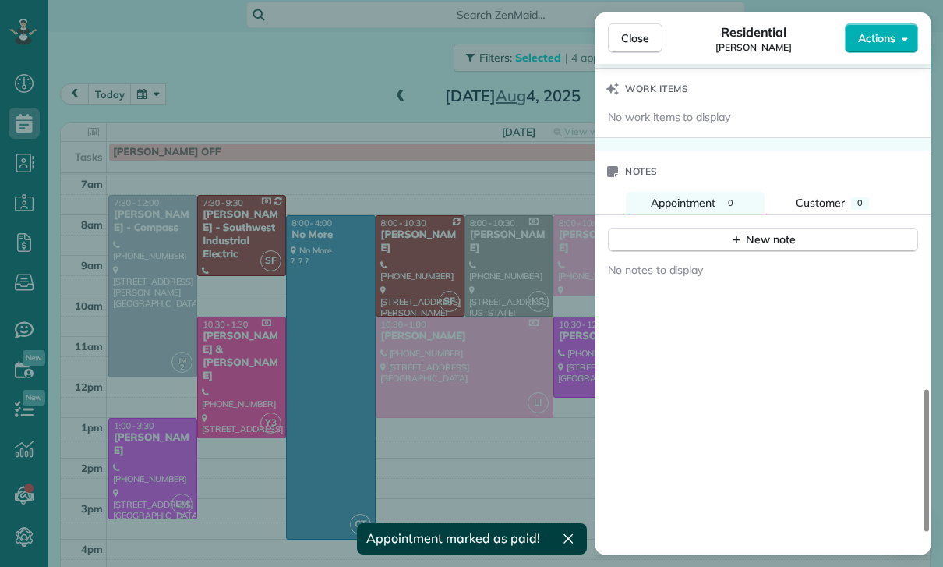
scroll to position [1243, 0]
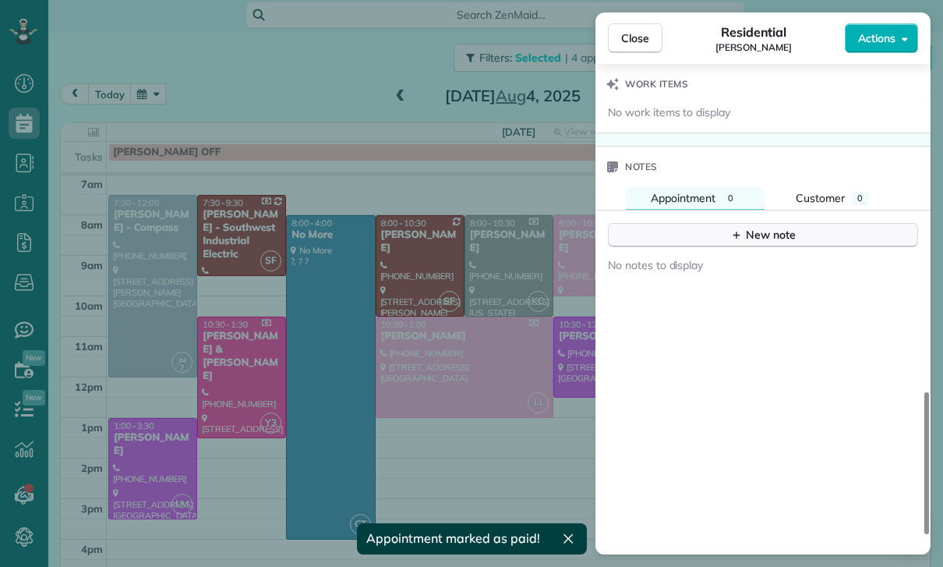
click at [765, 223] on button "New note" at bounding box center [763, 235] width 310 height 24
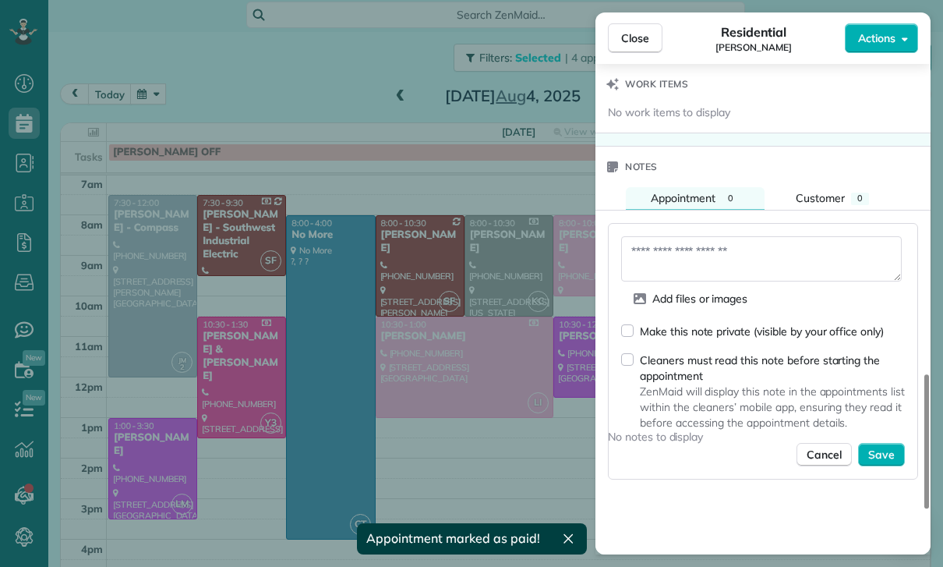
click at [691, 260] on textarea at bounding box center [761, 258] width 281 height 45
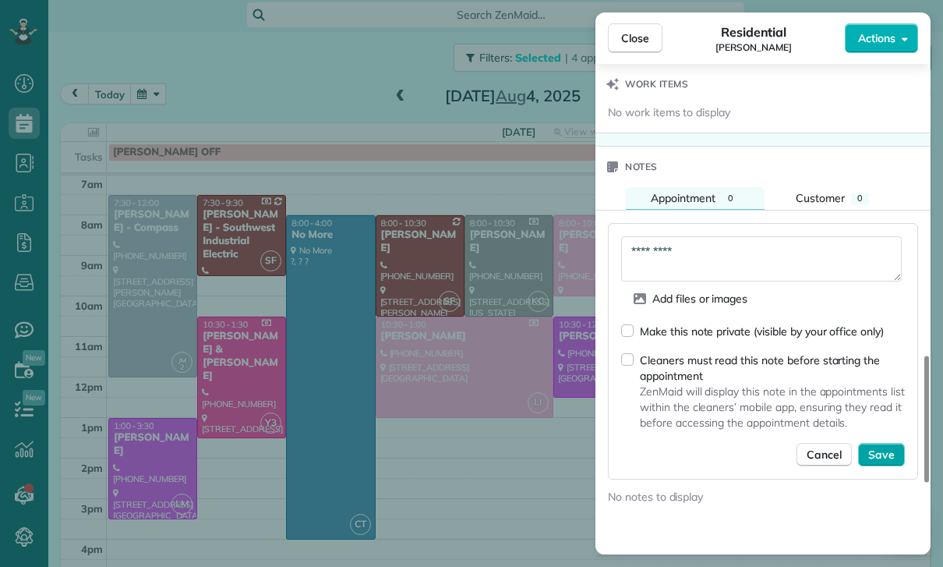
type textarea "*********"
click at [875, 463] on button "Save" at bounding box center [881, 454] width 47 height 23
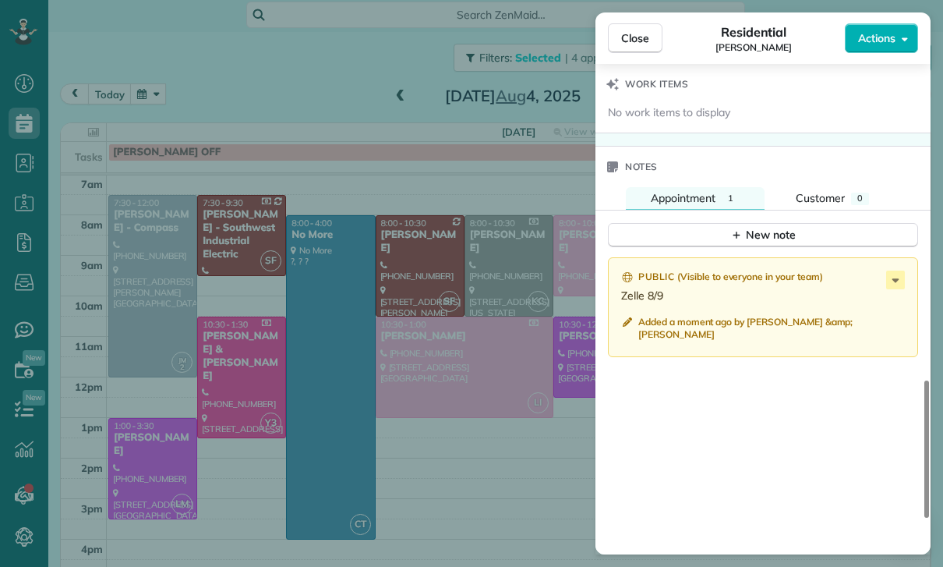
click at [489, 419] on div "Close Residential Gayane Gamil Actions Status Confirmed Gayane Gamil · Open pro…" at bounding box center [471, 283] width 943 height 567
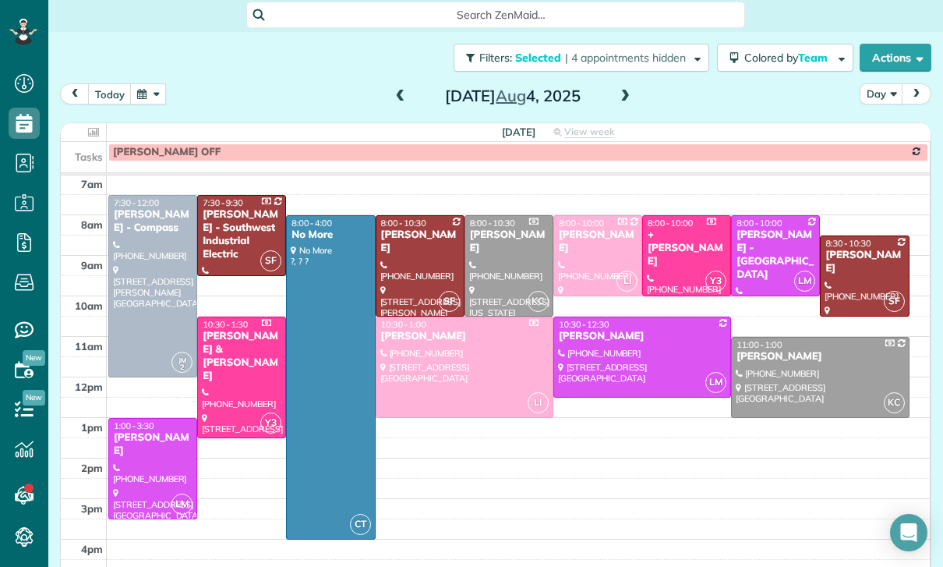
click at [140, 83] on button "button" at bounding box center [148, 93] width 36 height 21
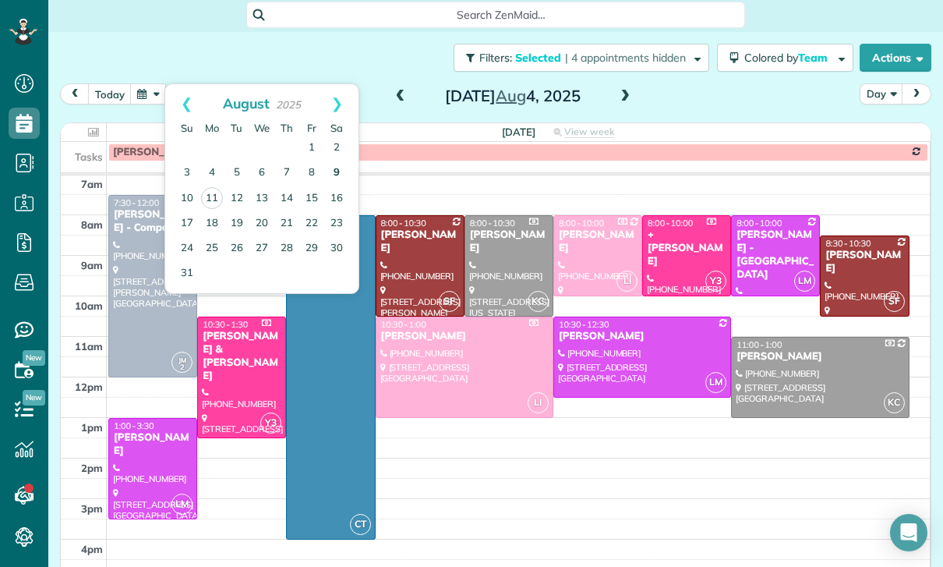
click at [330, 161] on link "9" at bounding box center [336, 173] width 25 height 25
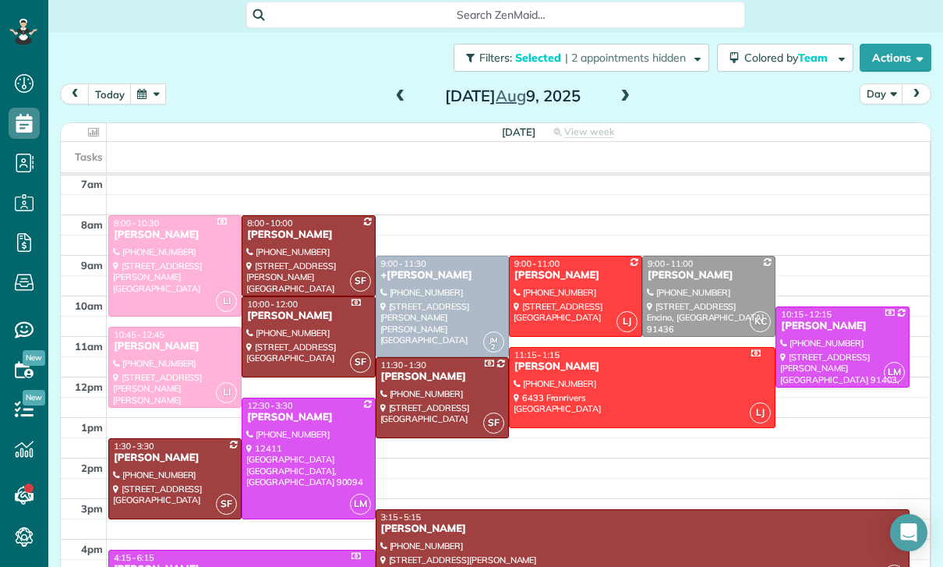
click at [424, 256] on div at bounding box center [442, 306] width 132 height 100
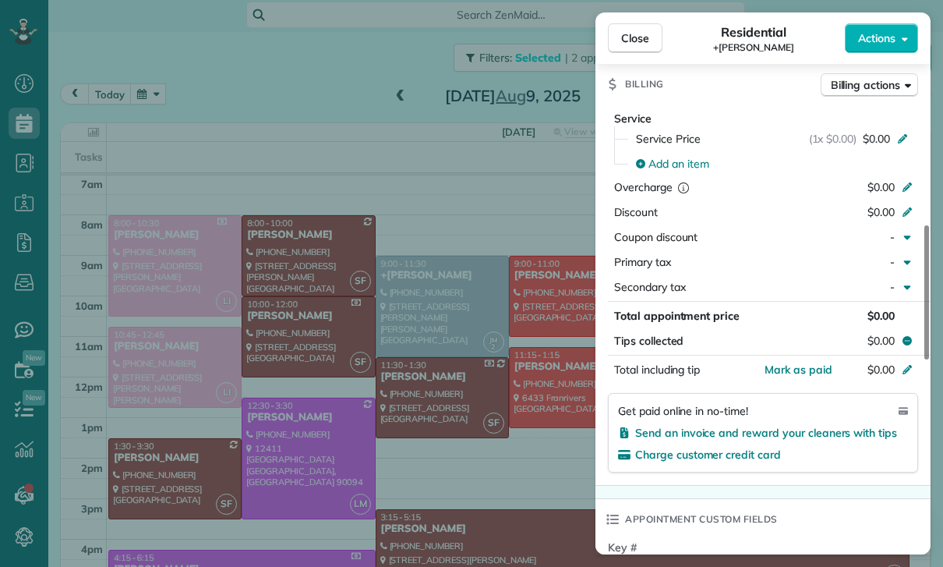
scroll to position [711, 0]
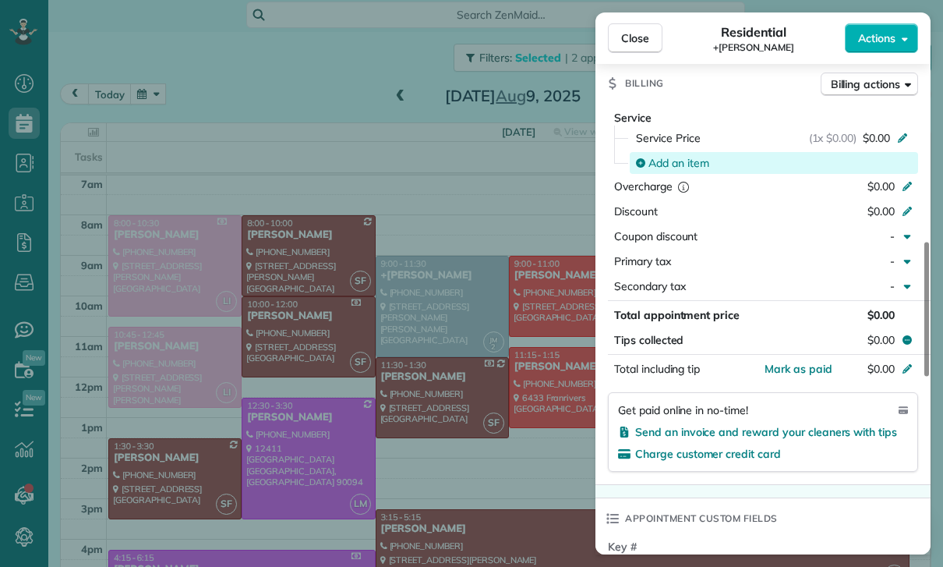
click at [677, 168] on span "Add an item" at bounding box center [678, 163] width 61 height 16
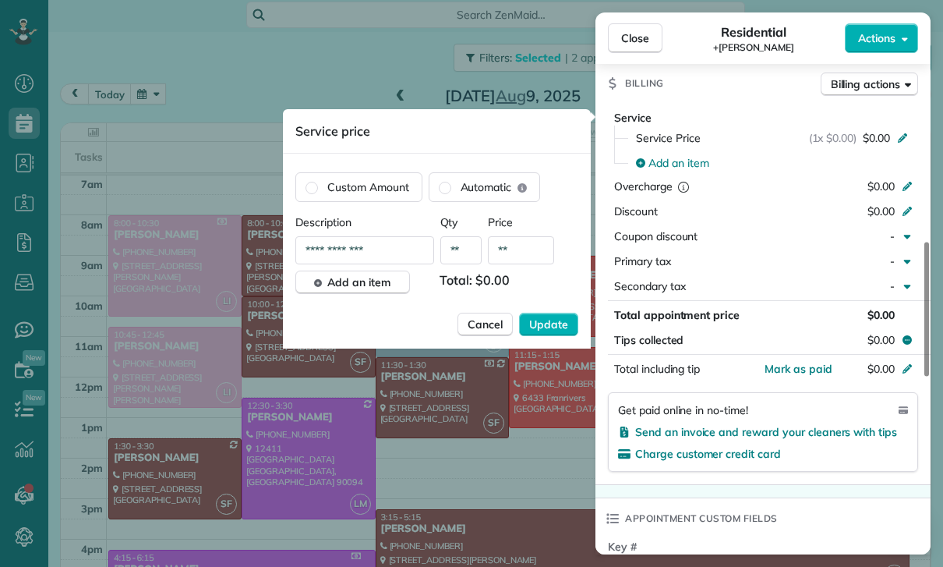
click at [533, 253] on input "**" at bounding box center [521, 250] width 66 height 28
type input "****"
click at [564, 329] on span "Update" at bounding box center [548, 324] width 39 height 16
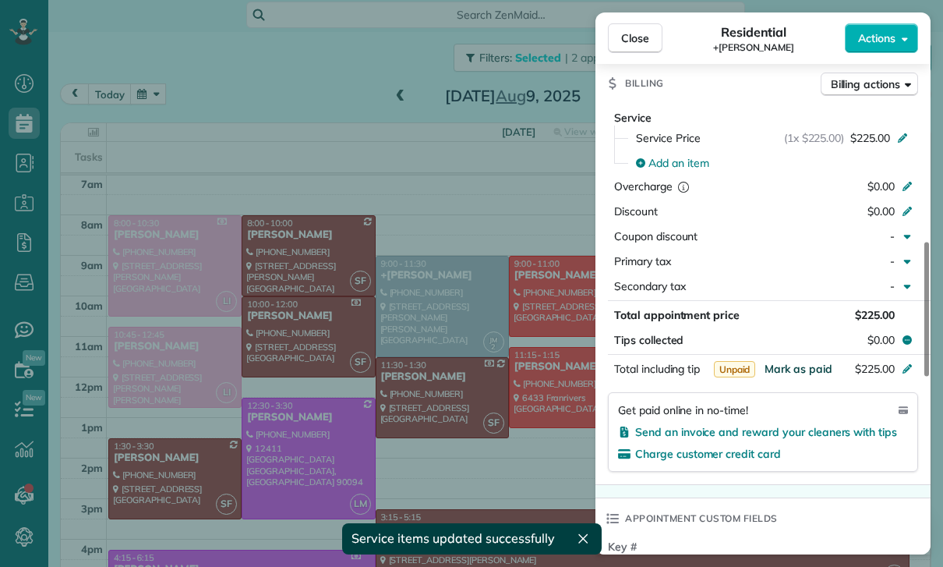
click at [794, 371] on span "Mark as paid" at bounding box center [799, 369] width 68 height 14
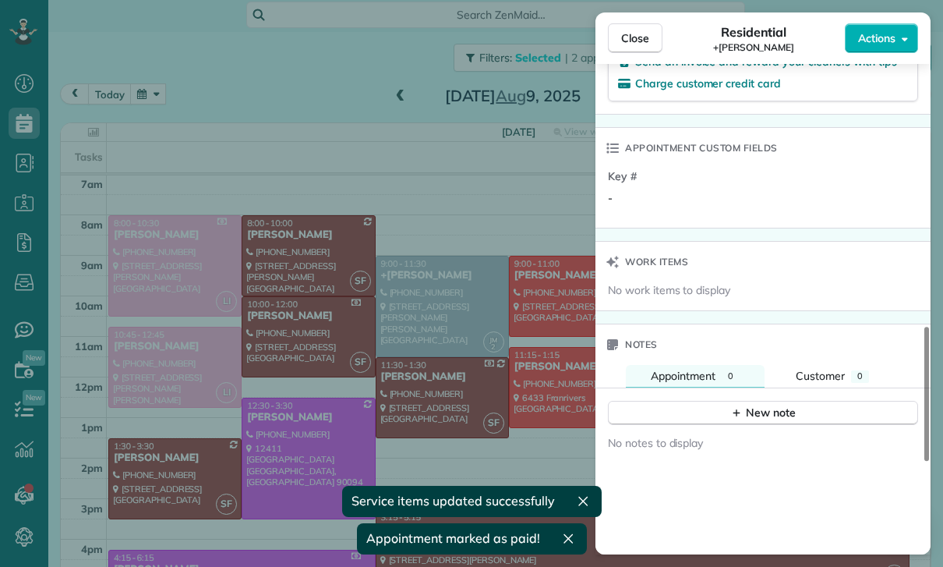
scroll to position [1196, 0]
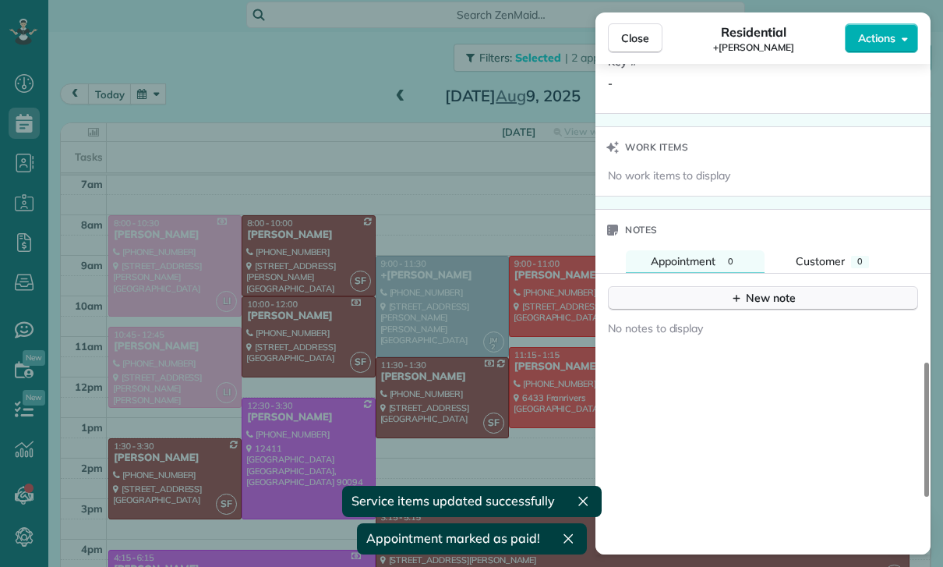
click at [756, 301] on div "New note" at bounding box center [762, 298] width 65 height 16
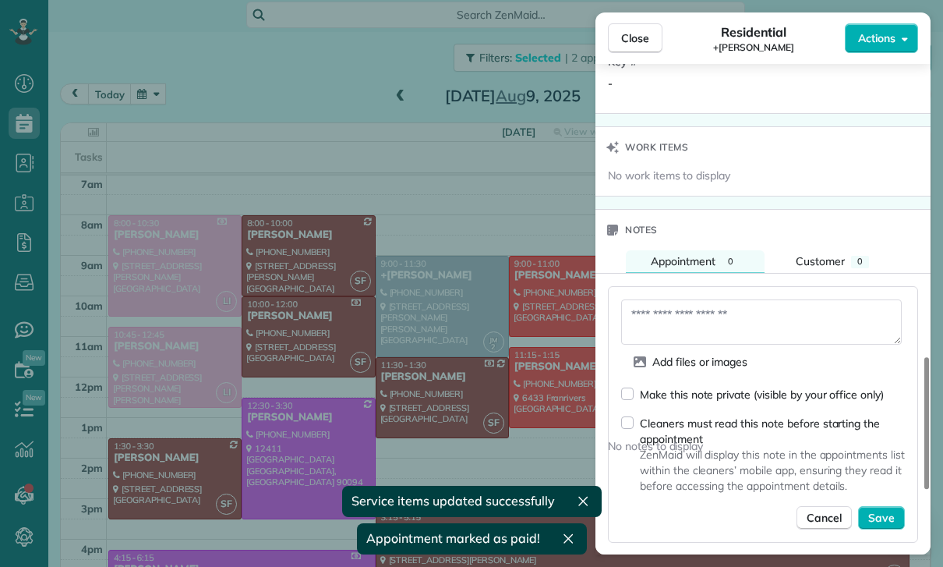
click at [687, 309] on textarea at bounding box center [761, 321] width 281 height 45
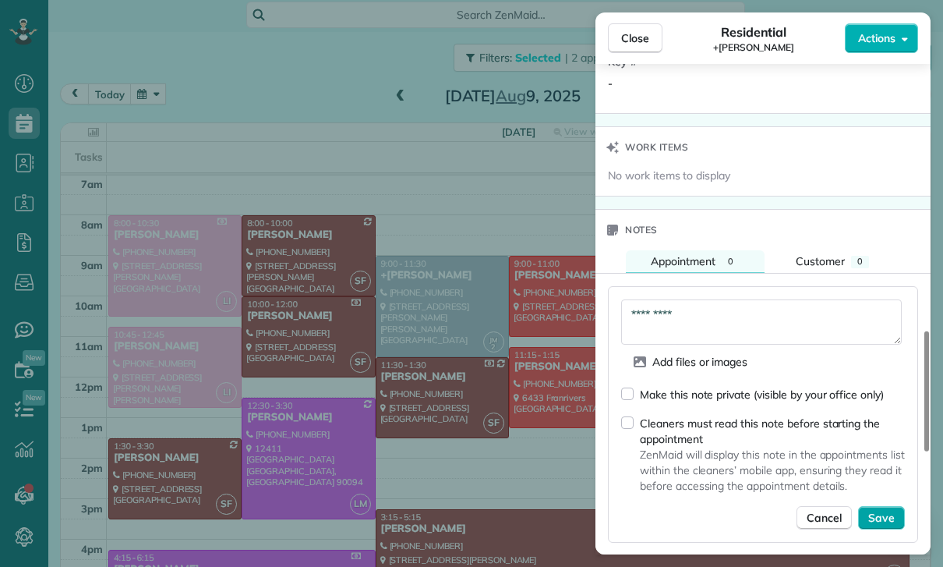
type textarea "*********"
click at [885, 528] on button "Save" at bounding box center [881, 517] width 47 height 23
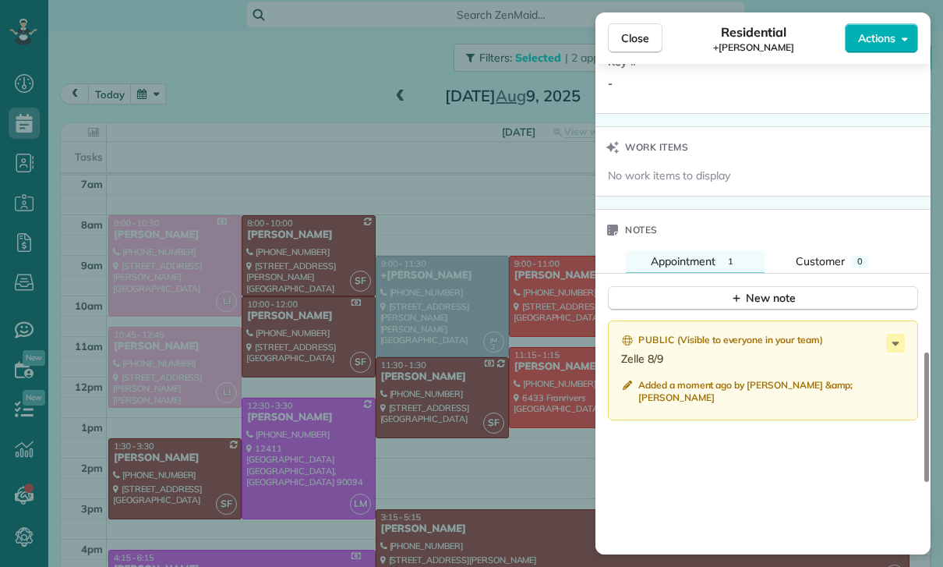
click at [447, 352] on div "Close Residential +Samantha Dunn Actions Status Confirmed +Samantha Dunn · Open…" at bounding box center [471, 283] width 943 height 567
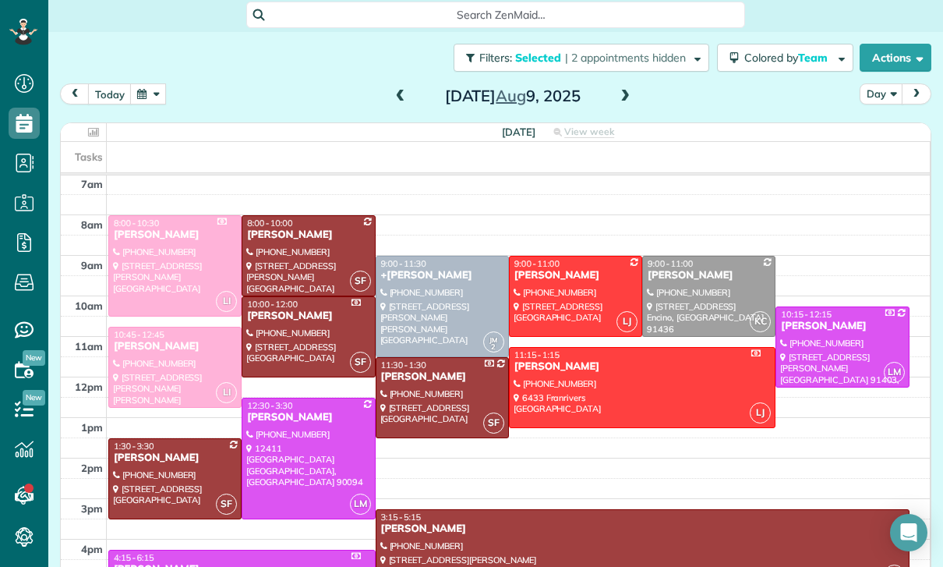
click at [404, 90] on span at bounding box center [400, 97] width 17 height 14
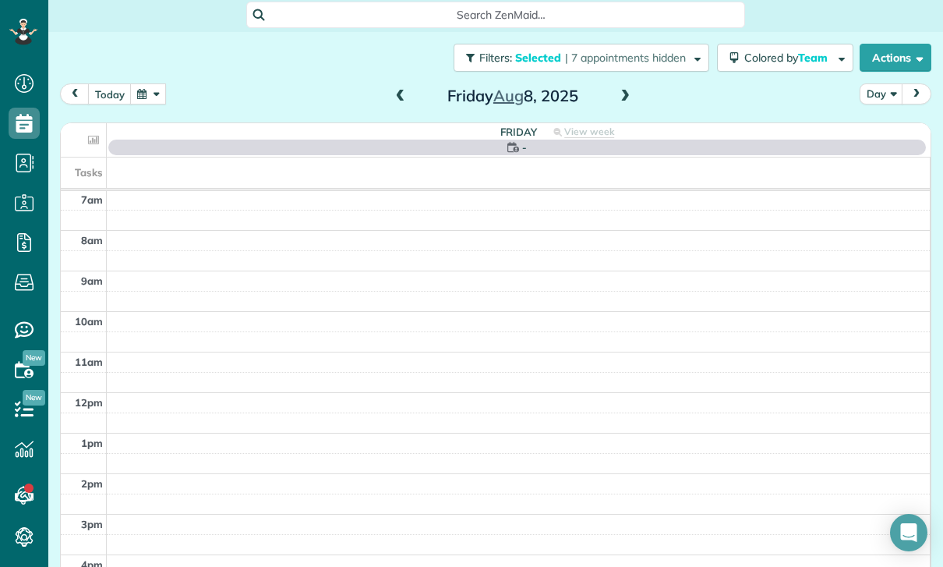
scroll to position [122, 0]
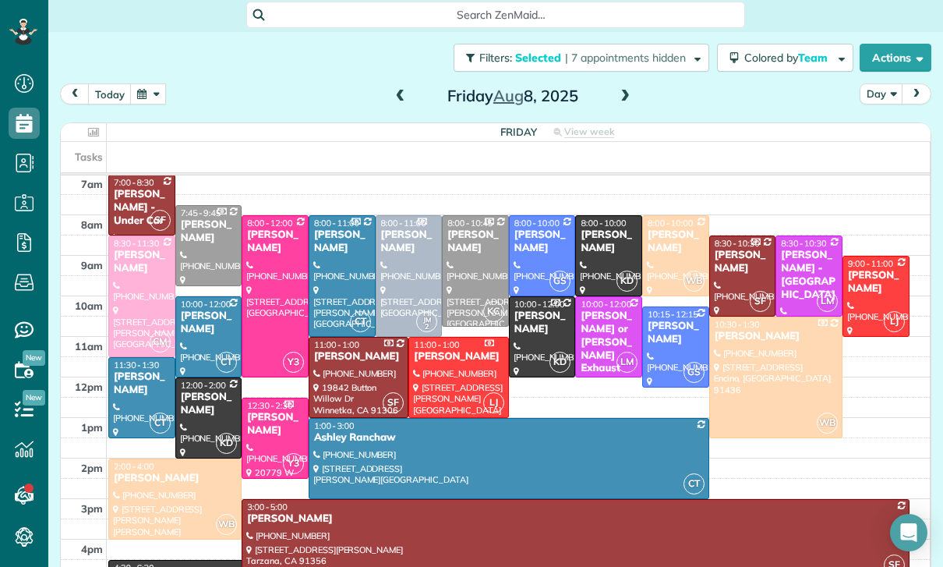
click at [603, 228] on div "James Jensen" at bounding box center [609, 241] width 58 height 27
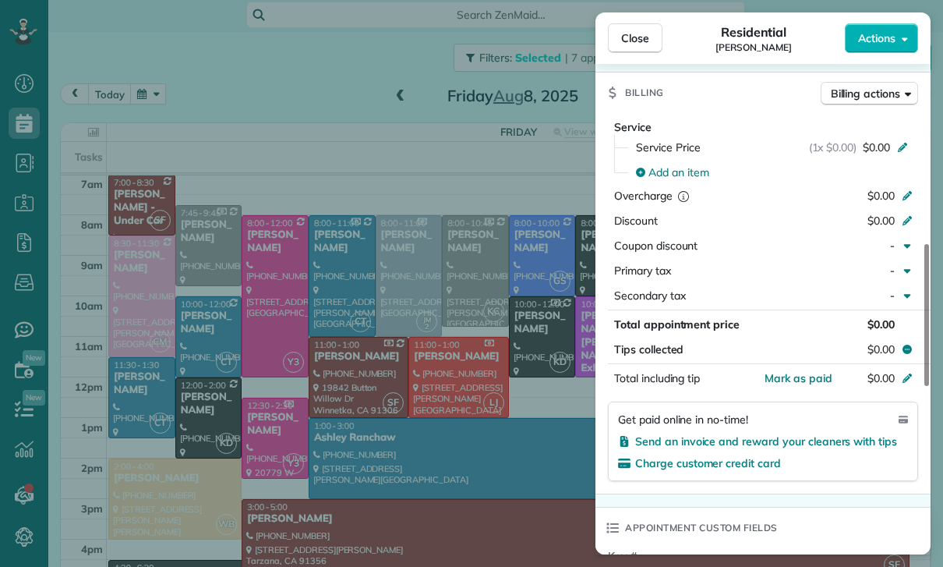
scroll to position [693, 0]
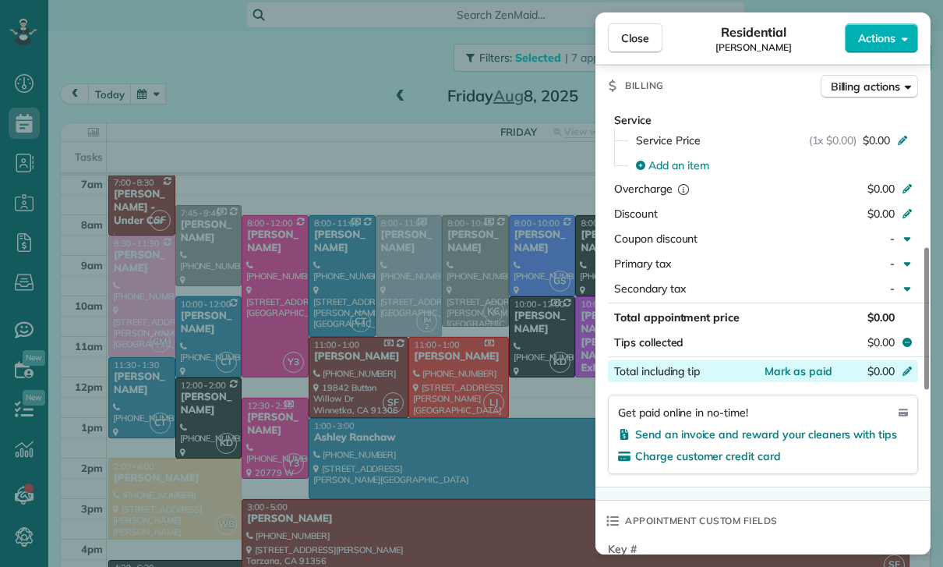
click at [783, 380] on div "$0.00" at bounding box center [825, 372] width 152 height 19
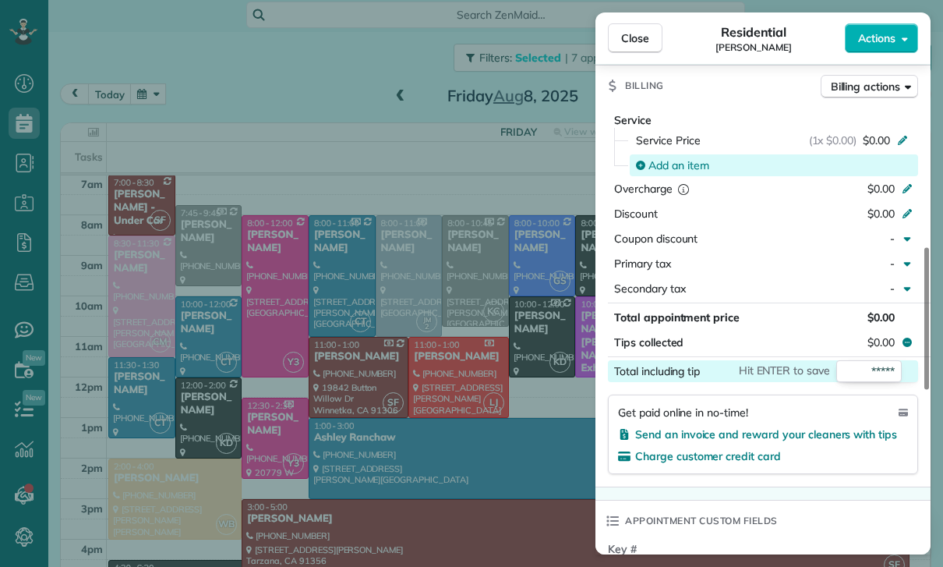
click at [686, 164] on span "Add an item" at bounding box center [678, 165] width 61 height 16
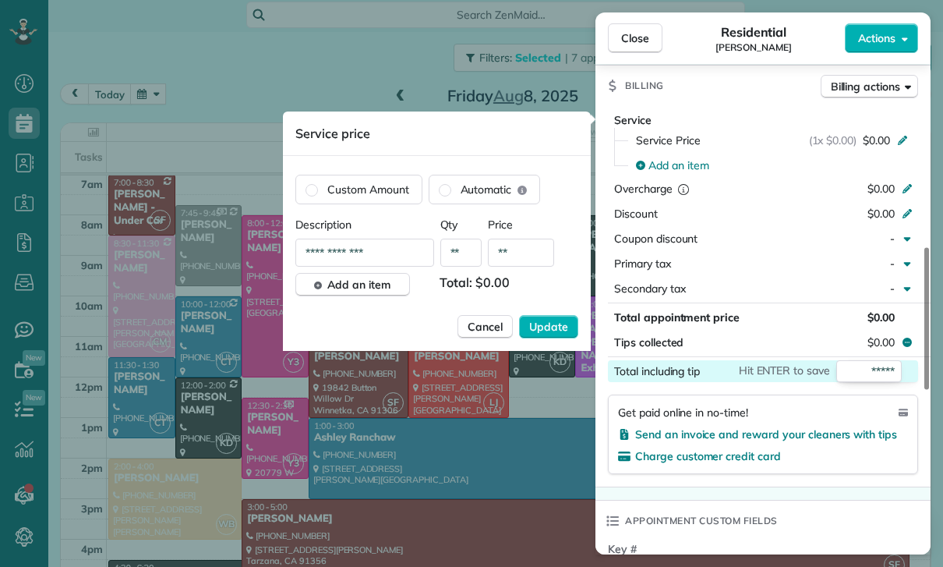
click at [529, 259] on input "**" at bounding box center [521, 253] width 66 height 28
type input "****"
click at [543, 335] on button "Update" at bounding box center [548, 326] width 59 height 23
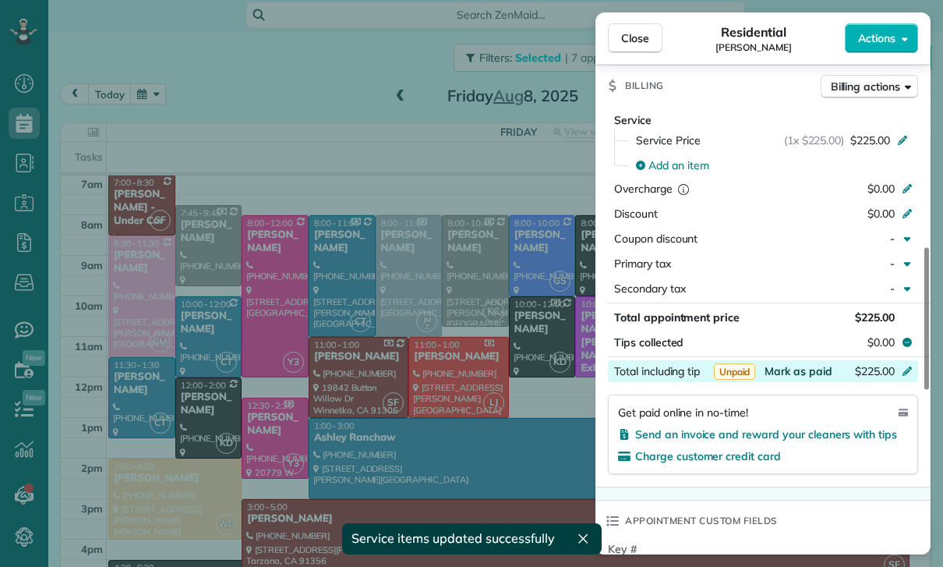
click at [795, 374] on span "Mark as paid" at bounding box center [799, 371] width 68 height 14
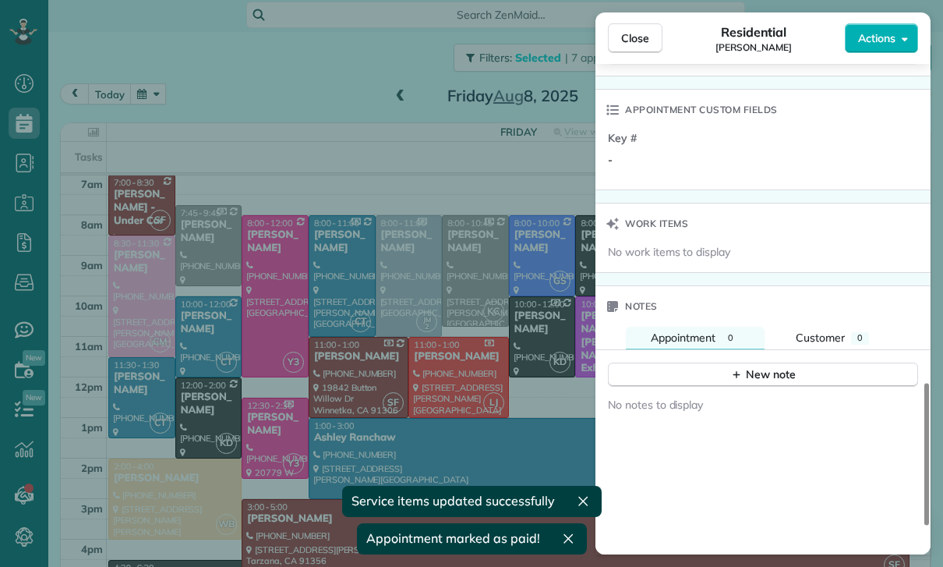
scroll to position [1226, 0]
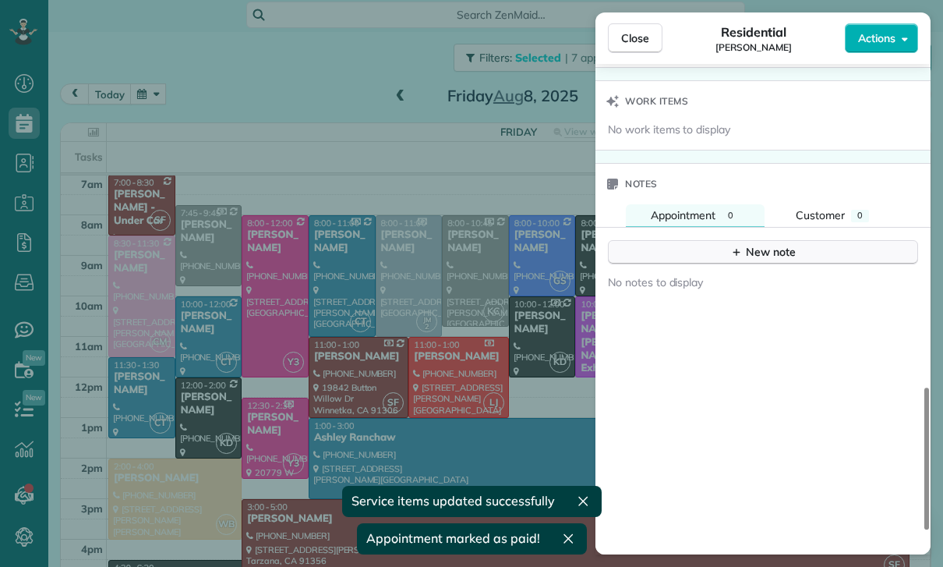
click at [763, 256] on div "New note" at bounding box center [762, 252] width 65 height 16
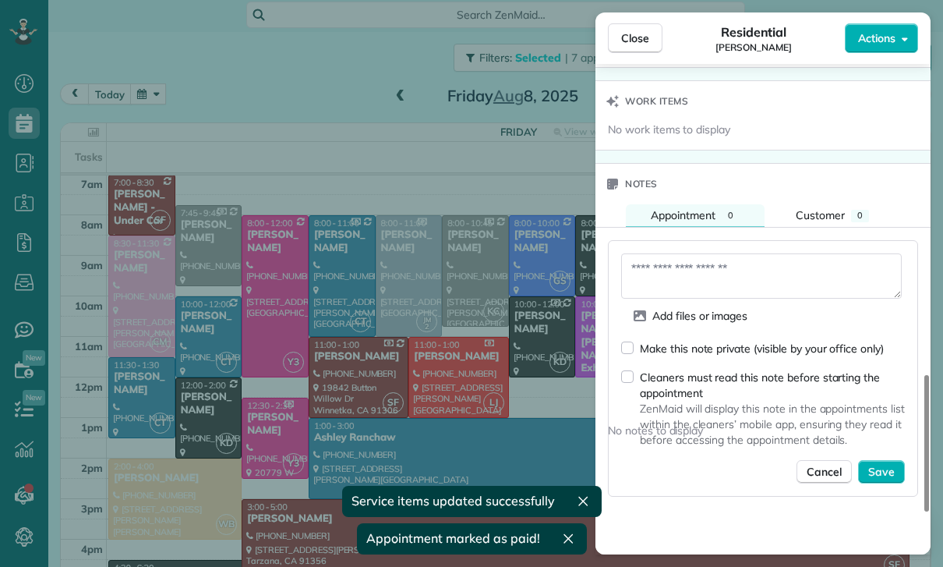
click at [685, 271] on textarea at bounding box center [761, 275] width 281 height 45
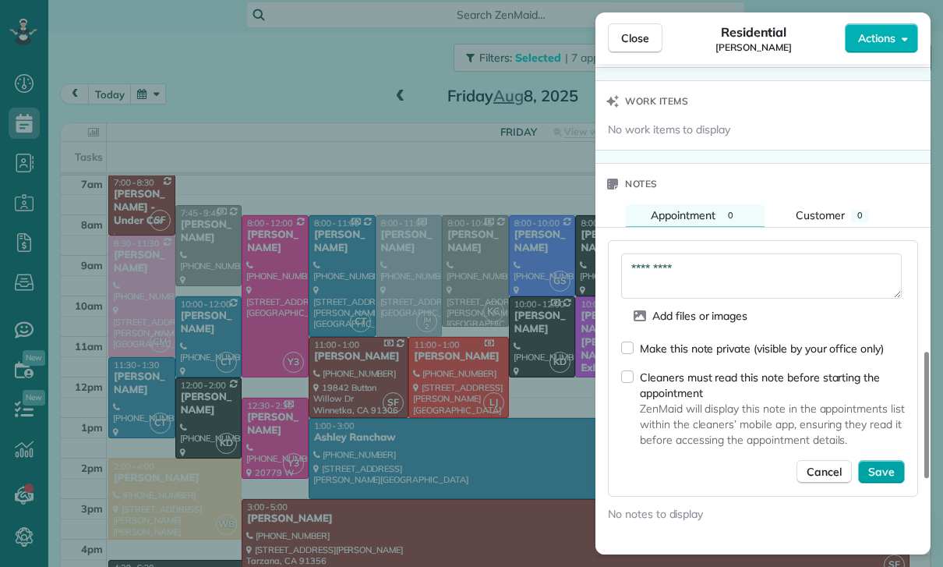
type textarea "*********"
click at [875, 472] on span "Save" at bounding box center [881, 472] width 27 height 16
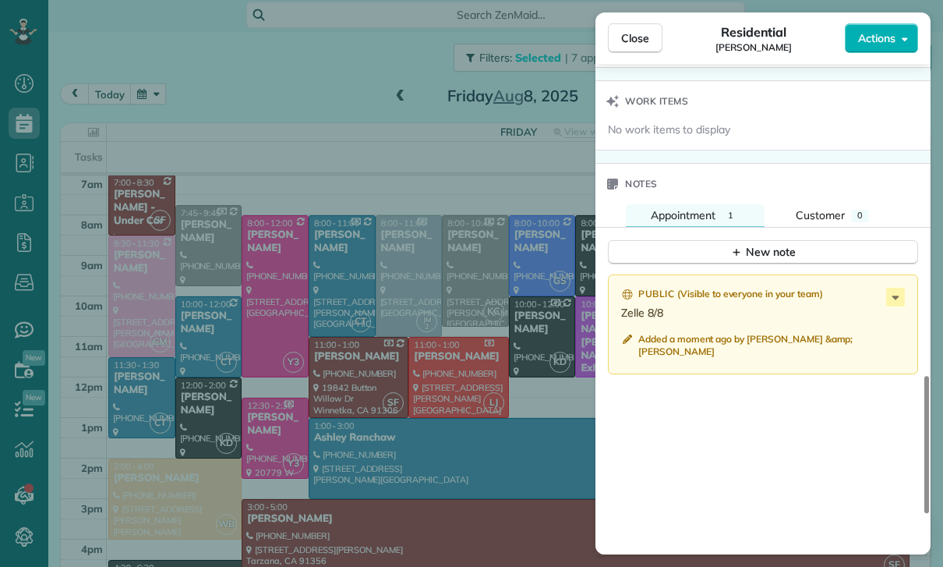
click at [474, 454] on div "Close Residential James Jensen Actions Status Confirmed James Jensen · Open pro…" at bounding box center [471, 283] width 943 height 567
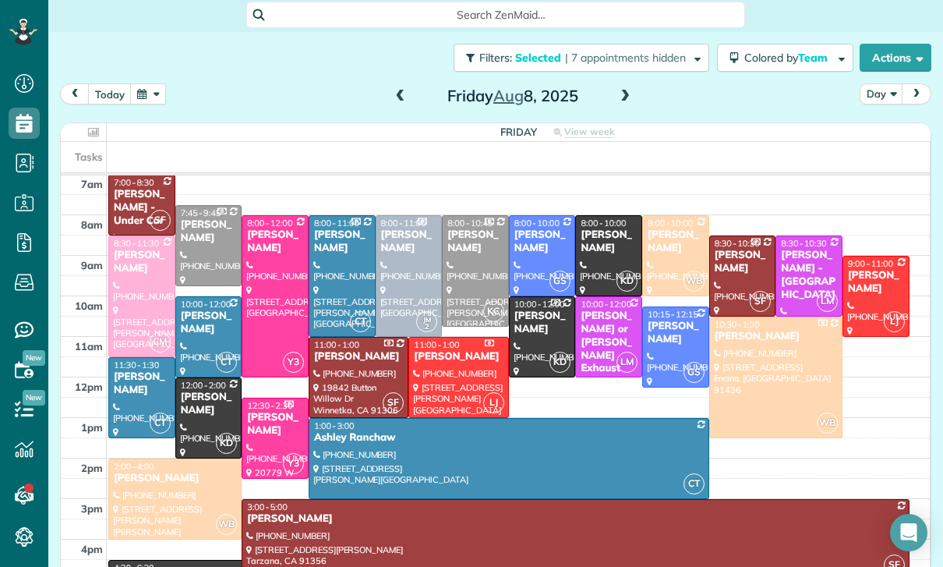
click at [663, 216] on div at bounding box center [675, 256] width 65 height 80
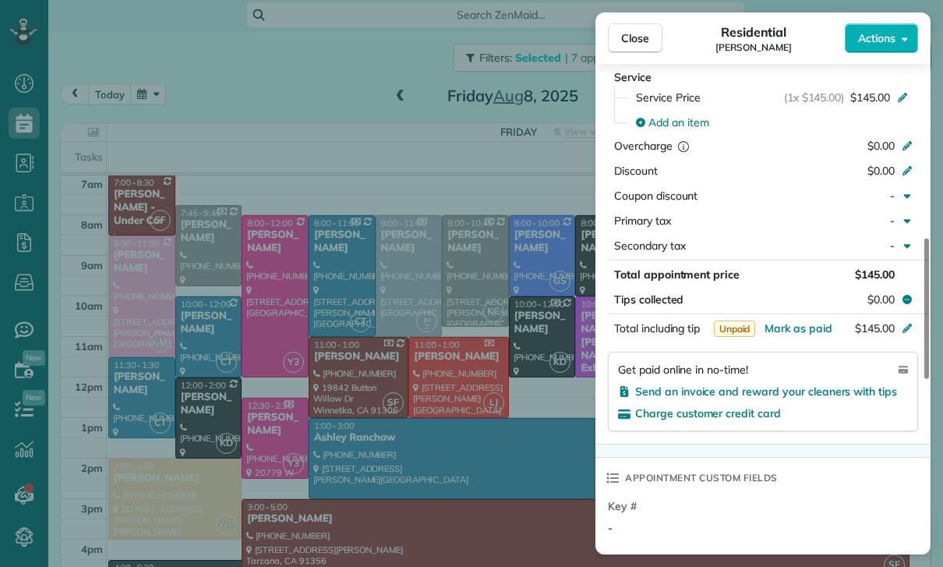
scroll to position [754, 0]
click at [793, 328] on span "Mark as paid" at bounding box center [799, 328] width 68 height 14
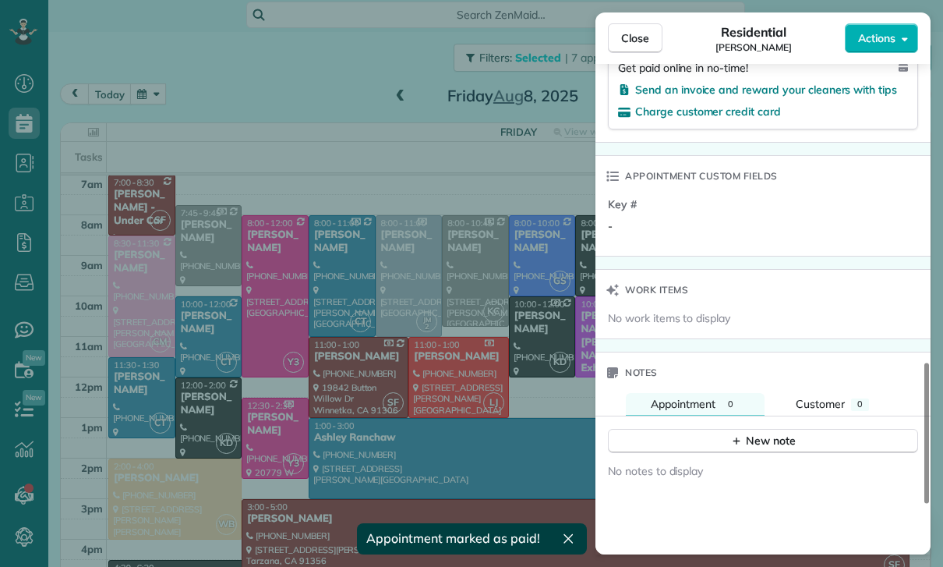
scroll to position [1178, 0]
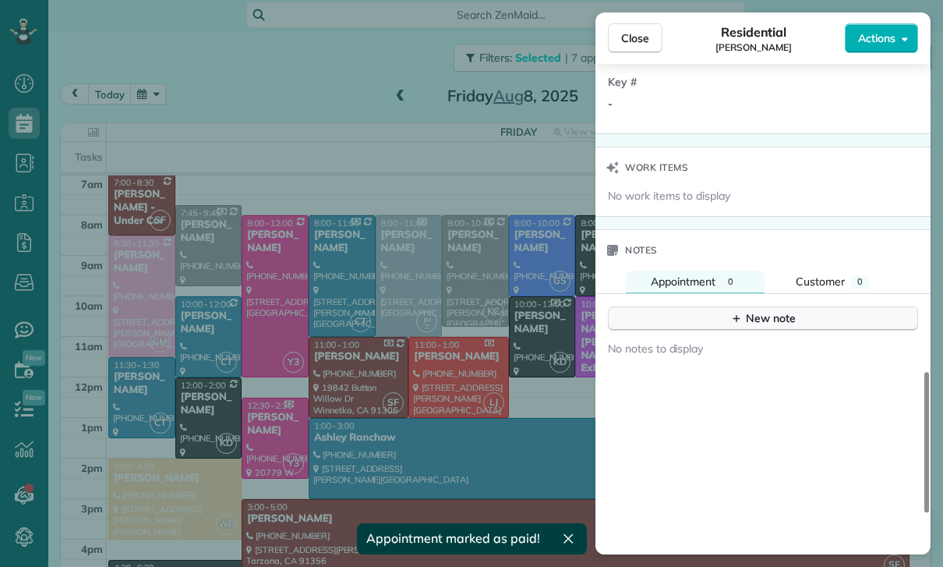
click at [736, 327] on button "New note" at bounding box center [763, 318] width 310 height 24
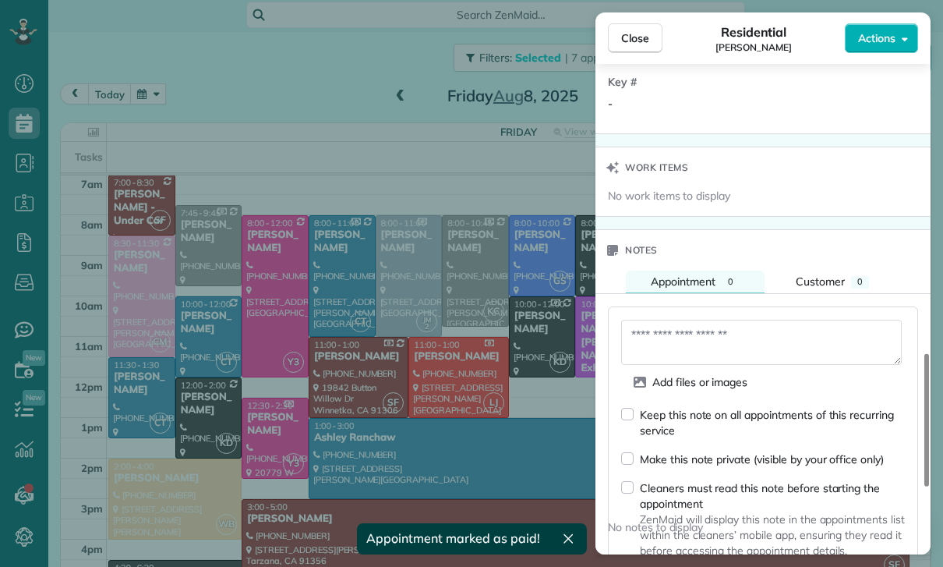
click at [680, 340] on textarea at bounding box center [761, 342] width 281 height 45
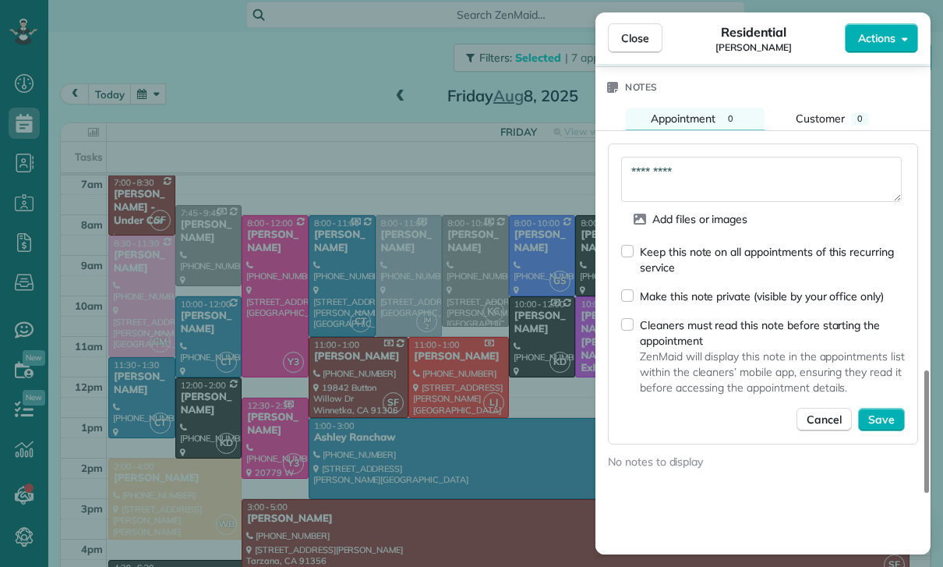
scroll to position [1345, 0]
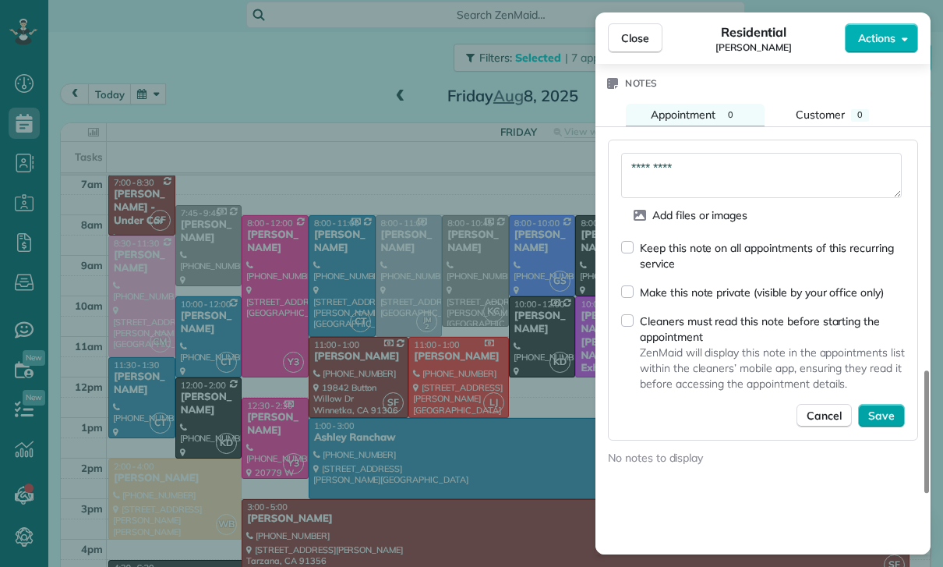
type textarea "*********"
click at [889, 412] on span "Save" at bounding box center [881, 416] width 27 height 16
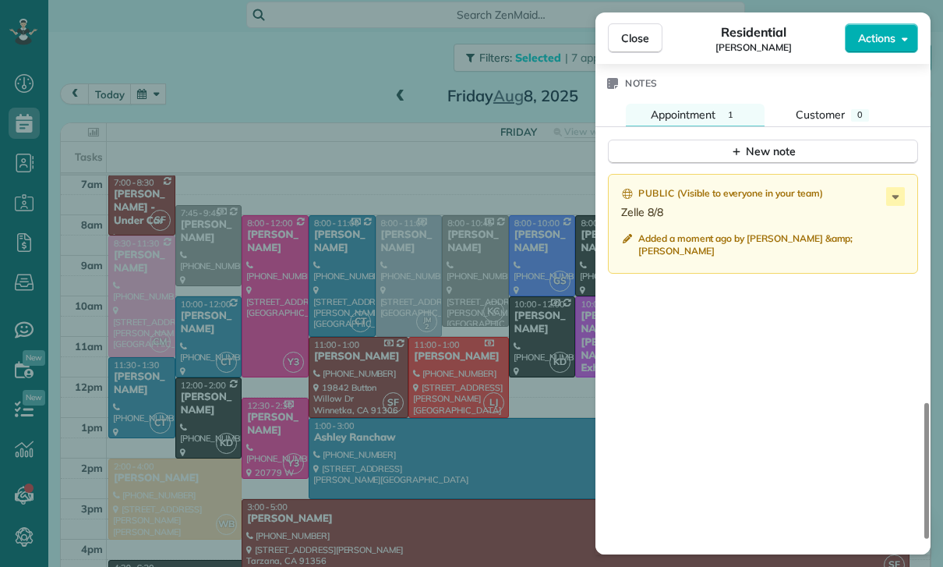
click at [504, 394] on div "Close Residential Renee Russin Actions Status Confirmed Renee Russin · Open pro…" at bounding box center [471, 283] width 943 height 567
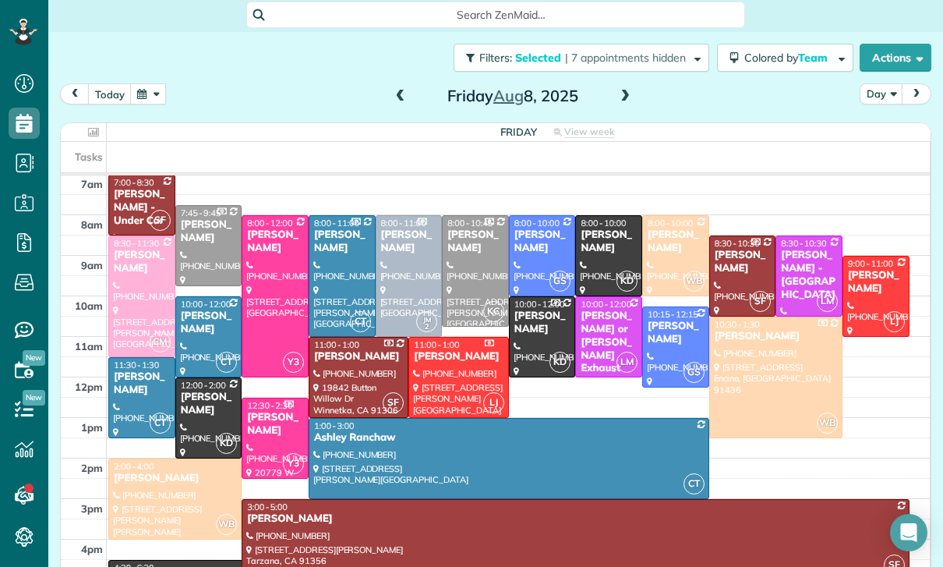
scroll to position [122, 0]
click at [400, 90] on span at bounding box center [400, 97] width 17 height 14
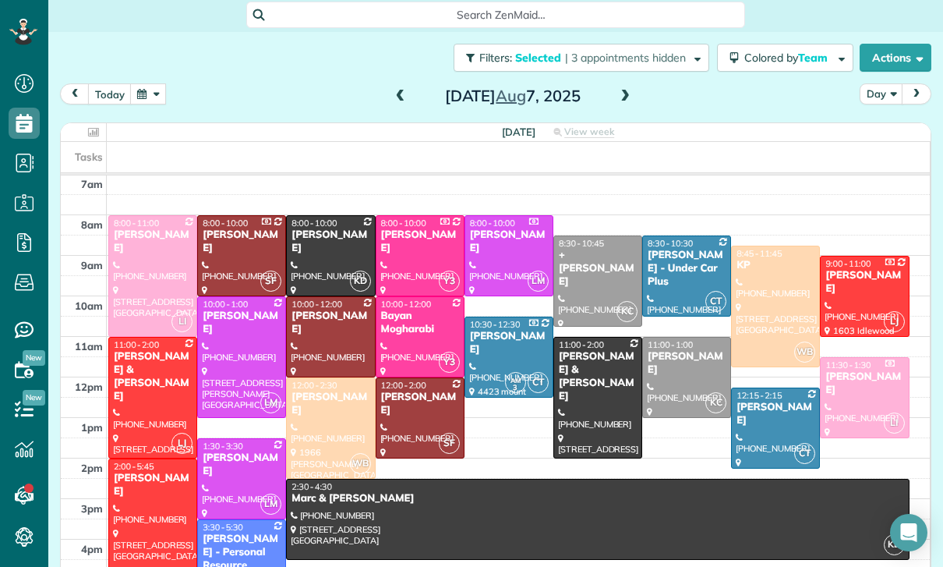
click at [496, 479] on div at bounding box center [597, 519] width 621 height 80
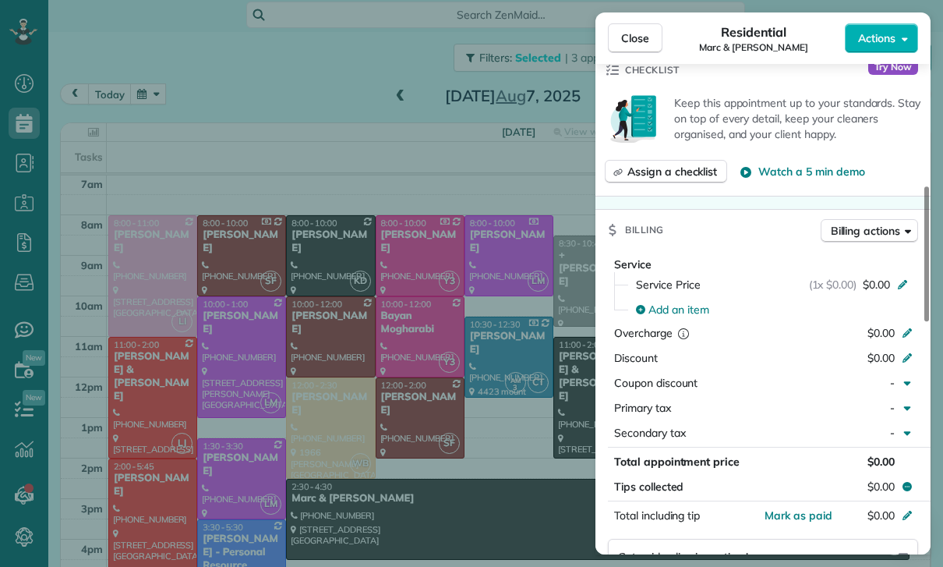
scroll to position [632, 0]
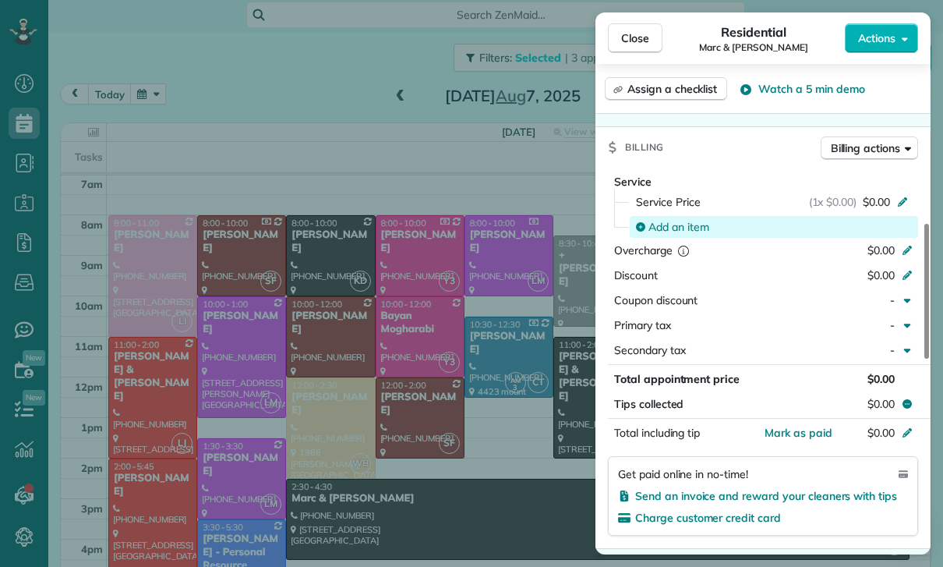
click at [683, 229] on span "Add an item" at bounding box center [678, 227] width 61 height 16
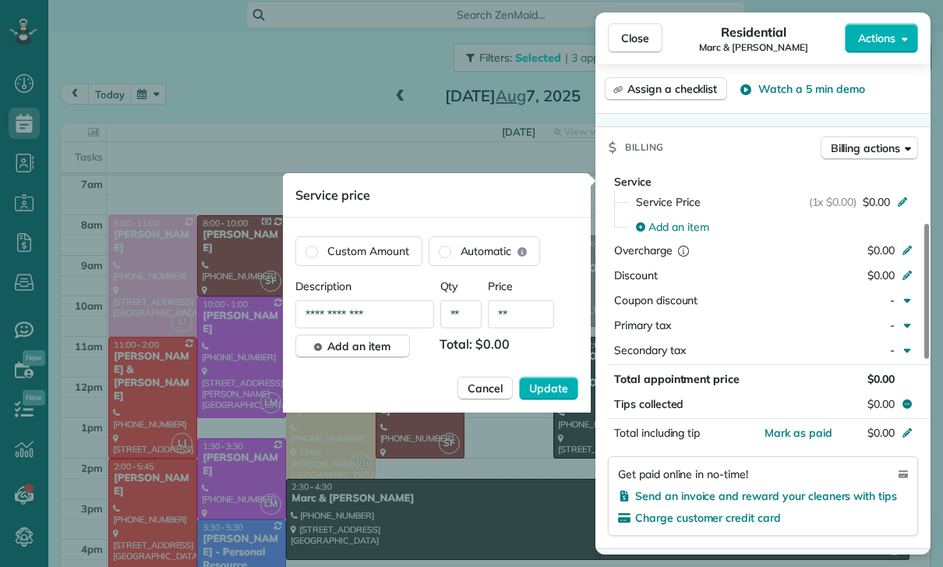
click at [531, 309] on input "**" at bounding box center [521, 314] width 66 height 28
click at [523, 321] on input "**" at bounding box center [521, 314] width 66 height 28
type input "****"
click at [553, 398] on button "Update" at bounding box center [548, 387] width 59 height 23
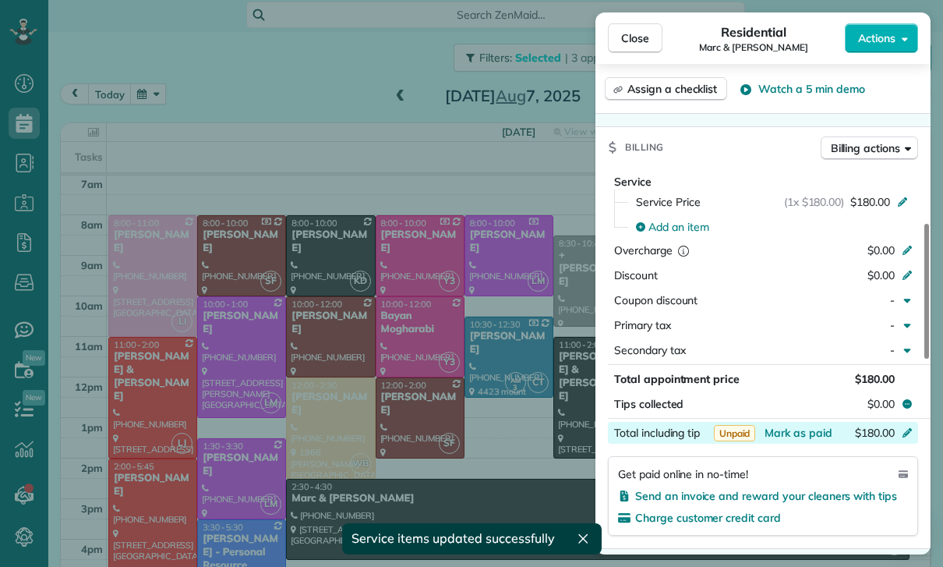
click at [792, 440] on div "$180.00" at bounding box center [825, 434] width 152 height 19
click at [853, 539] on div "Service Service Price (1x $180.00) $180.00 Add an item Overcharge $0.00 Discoun…" at bounding box center [762, 358] width 335 height 380
click at [807, 437] on span "Mark as paid" at bounding box center [799, 433] width 68 height 14
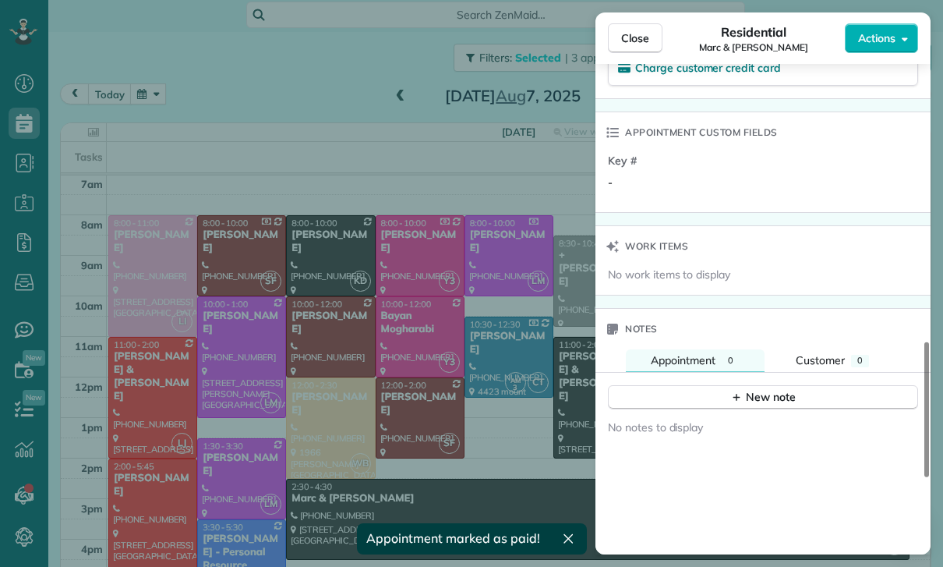
scroll to position [1105, 0]
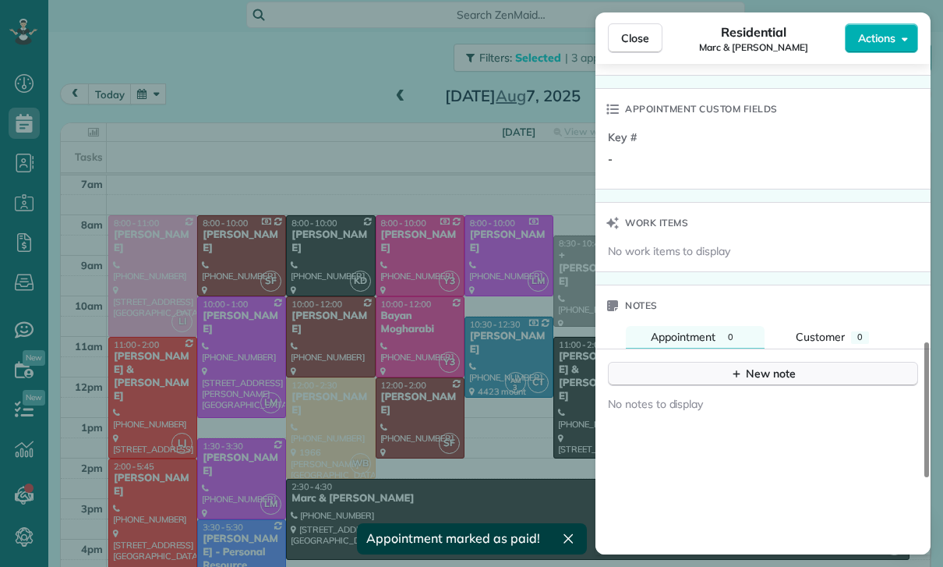
click at [759, 377] on div "New note" at bounding box center [762, 374] width 65 height 16
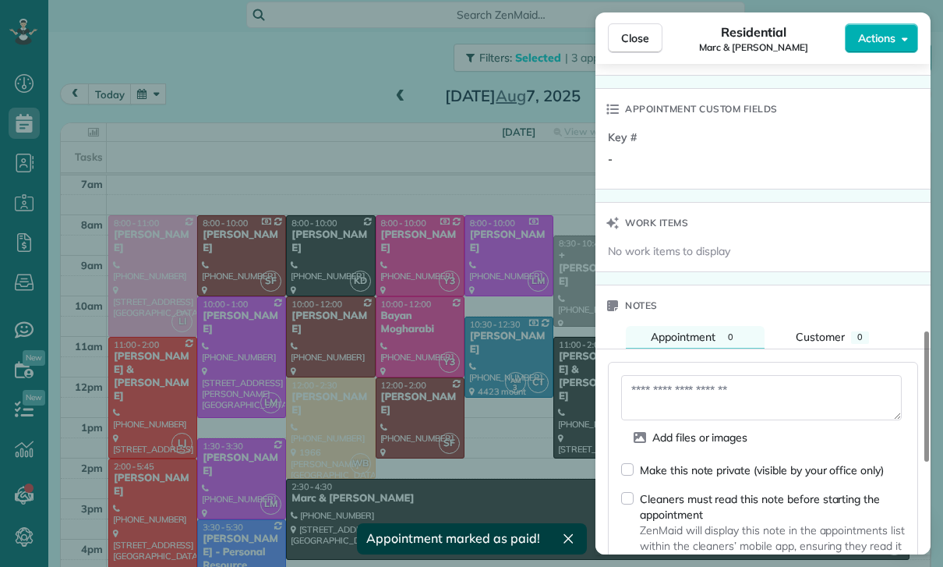
click at [690, 401] on textarea at bounding box center [761, 397] width 281 height 45
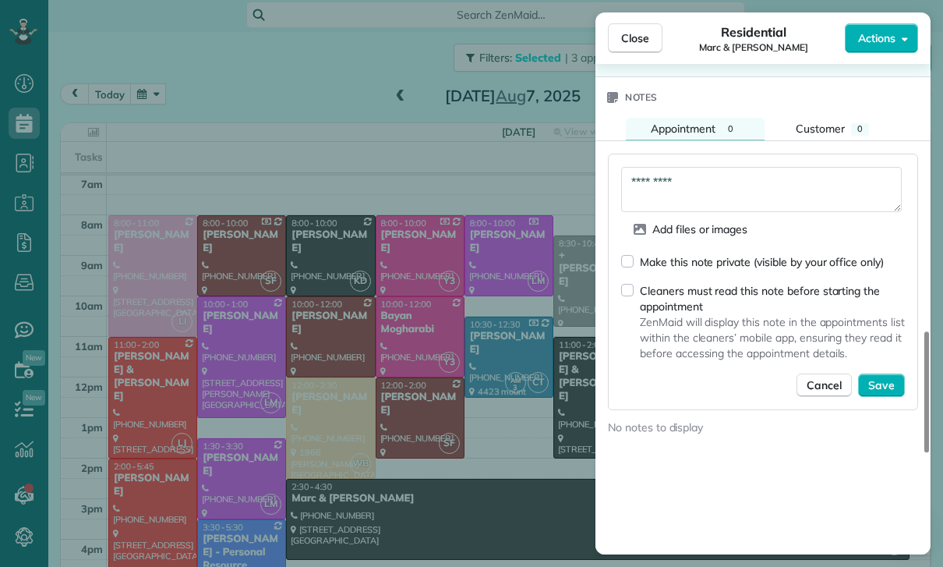
scroll to position [1316, 0]
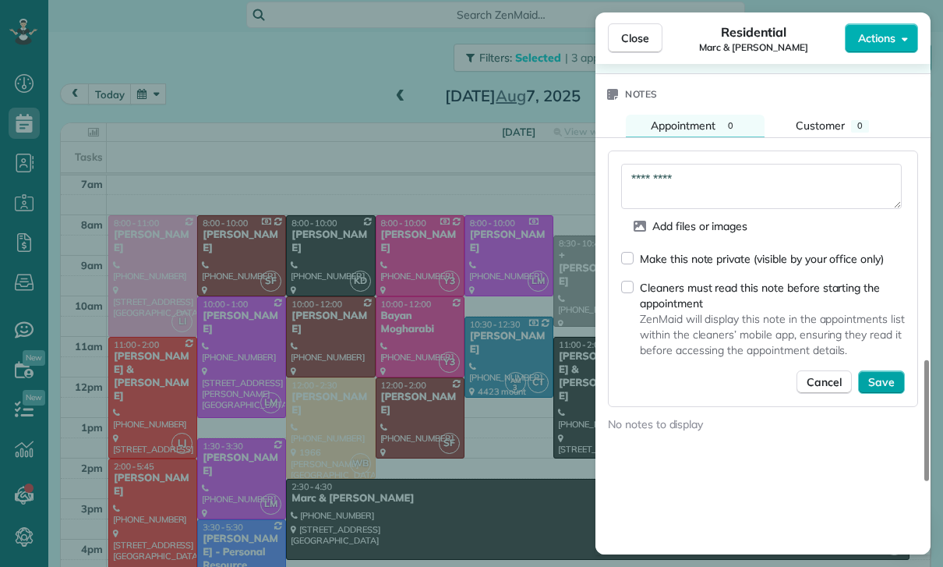
type textarea "*********"
click at [887, 376] on span "Save" at bounding box center [881, 382] width 27 height 16
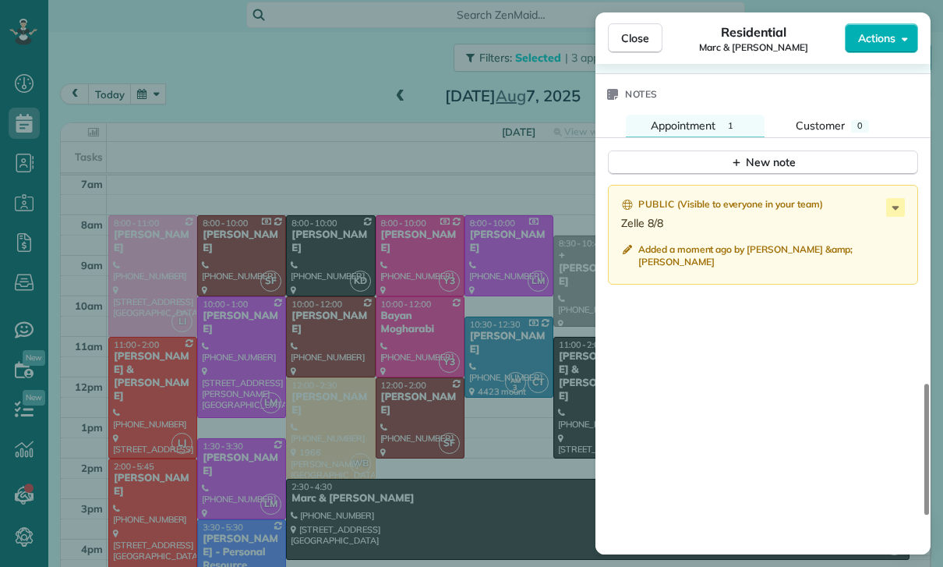
click at [149, 461] on div "Close Residential Marc & Sofia MacNeal Actions Status Confirmed Marc & Sofia Ma…" at bounding box center [471, 283] width 943 height 567
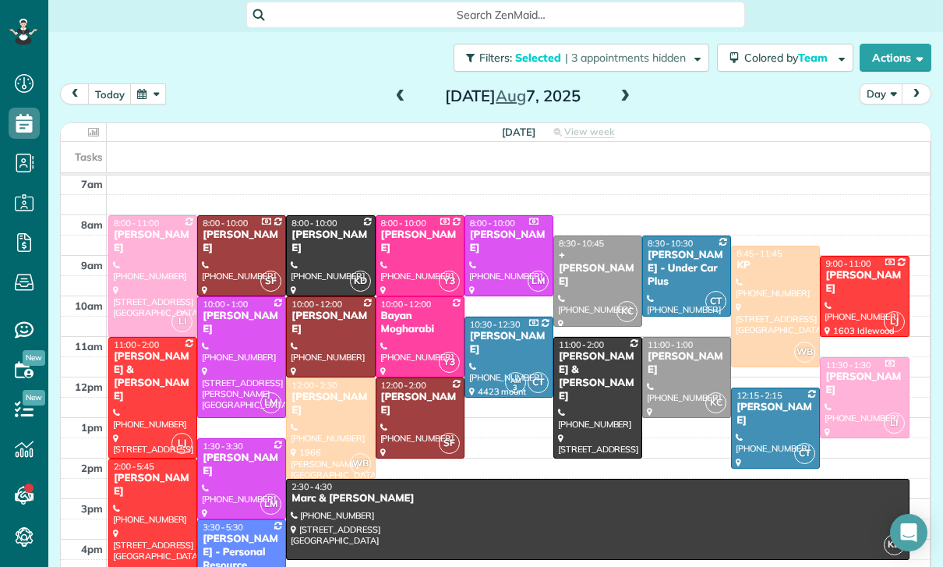
click at [136, 459] on div at bounding box center [152, 534] width 87 height 150
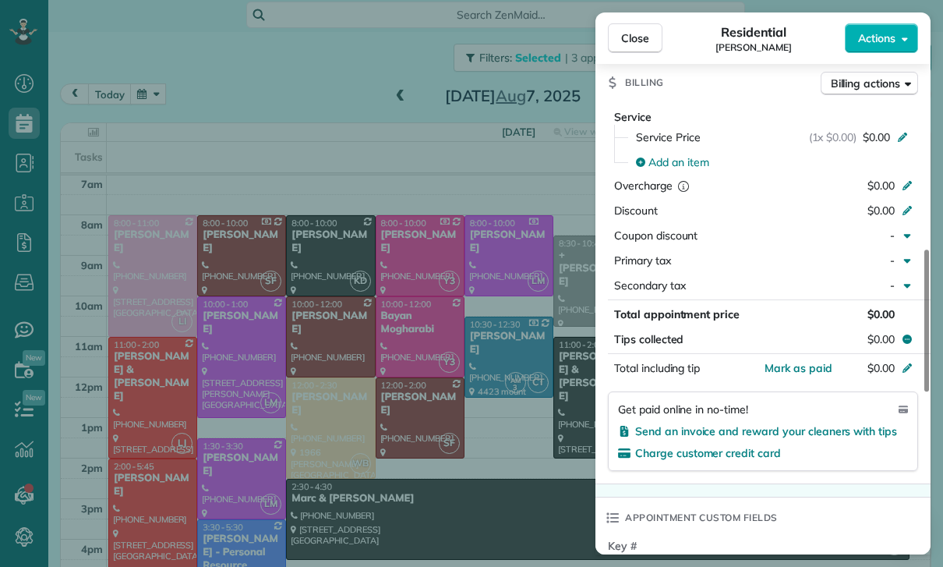
scroll to position [701, 0]
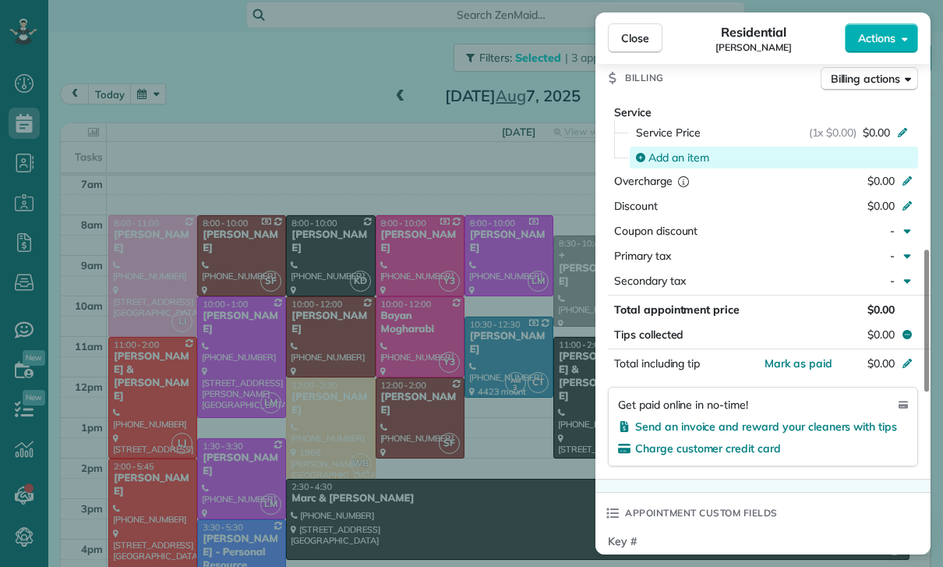
click at [676, 157] on span "Add an item" at bounding box center [678, 158] width 61 height 16
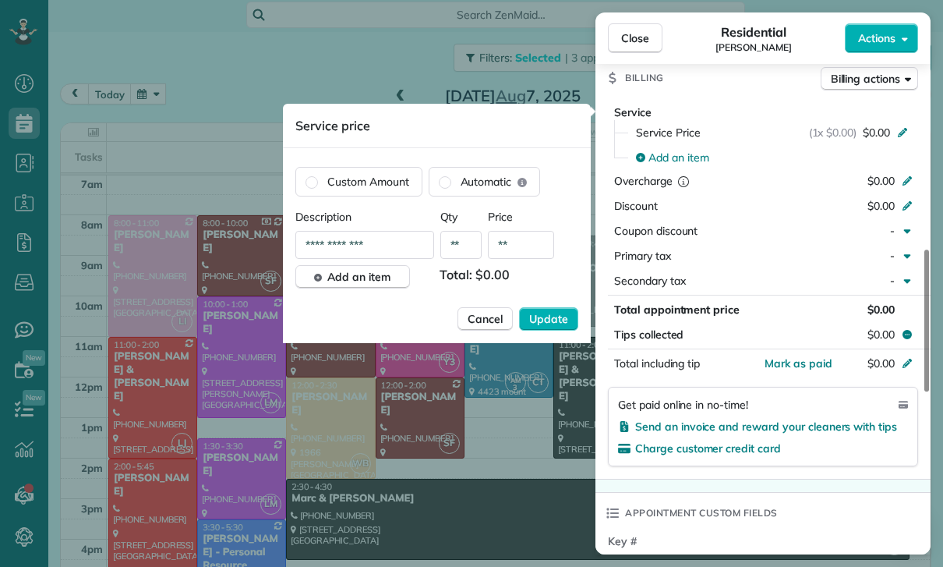
click at [519, 248] on input "**" at bounding box center [521, 245] width 66 height 28
type input "****"
click at [560, 323] on span "Update" at bounding box center [548, 319] width 39 height 16
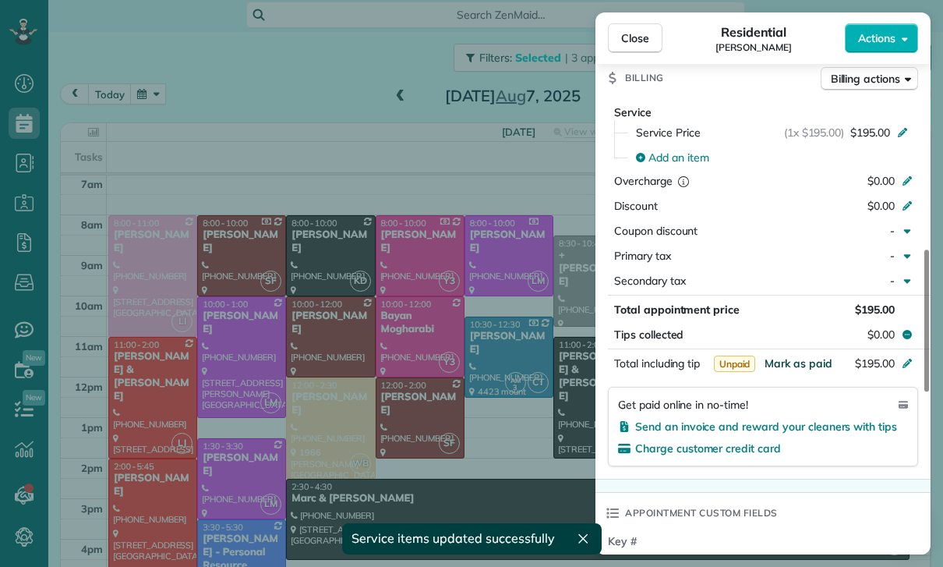
click at [799, 369] on span "Mark as paid" at bounding box center [799, 363] width 68 height 14
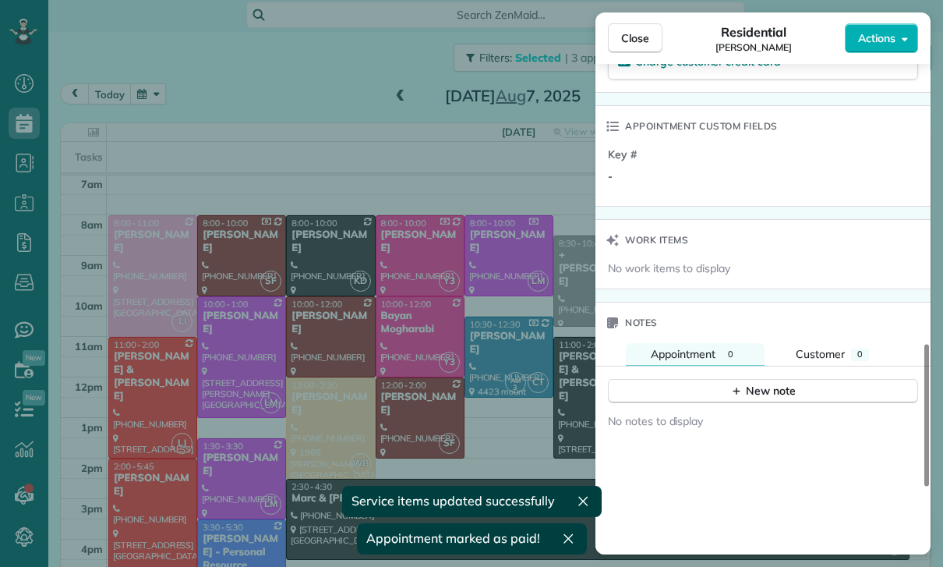
scroll to position [1137, 0]
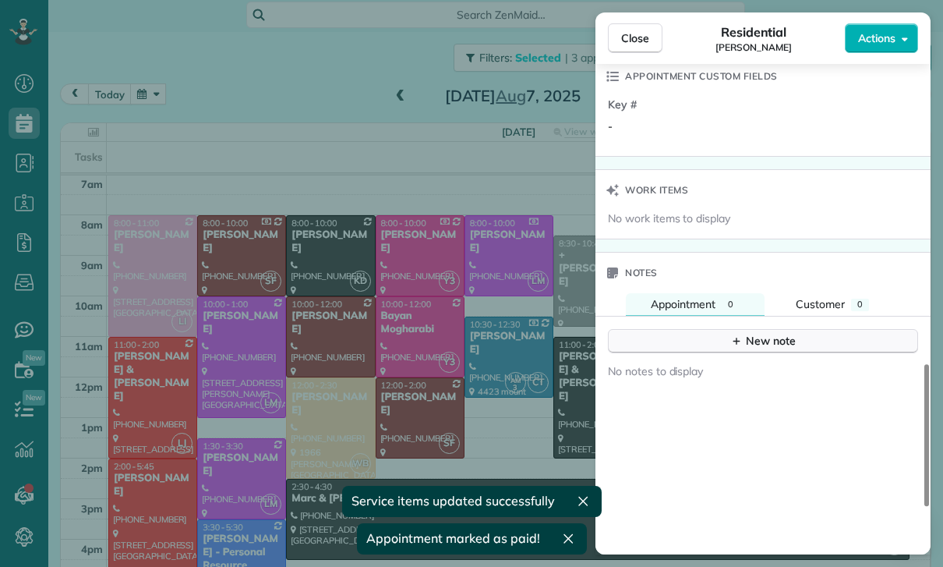
click at [760, 345] on div "New note" at bounding box center [762, 341] width 65 height 16
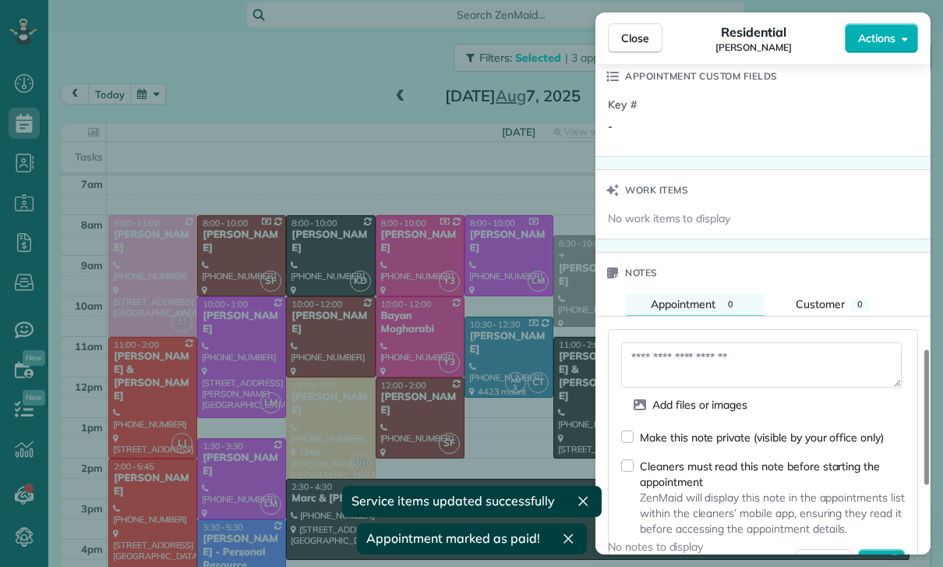
click at [682, 359] on textarea at bounding box center [761, 364] width 281 height 45
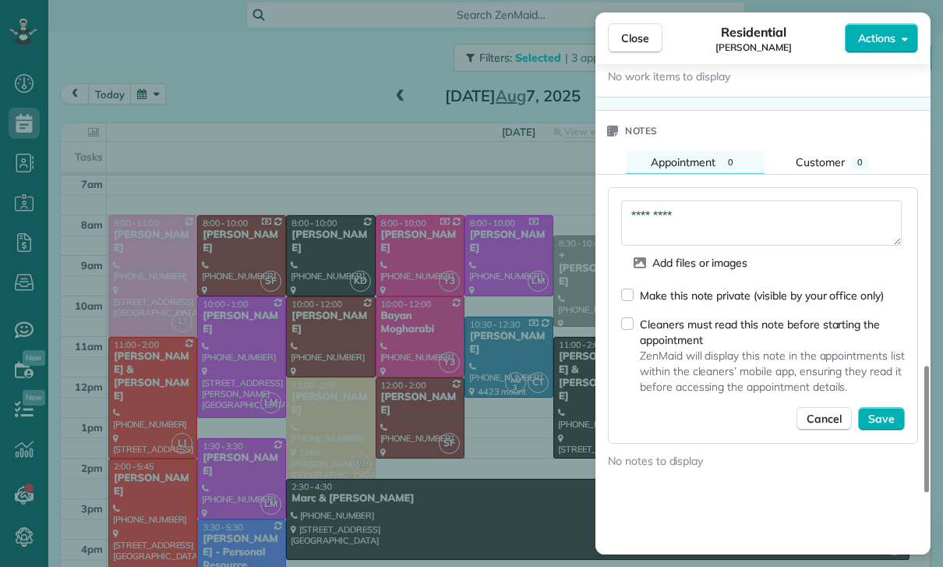
scroll to position [1285, 0]
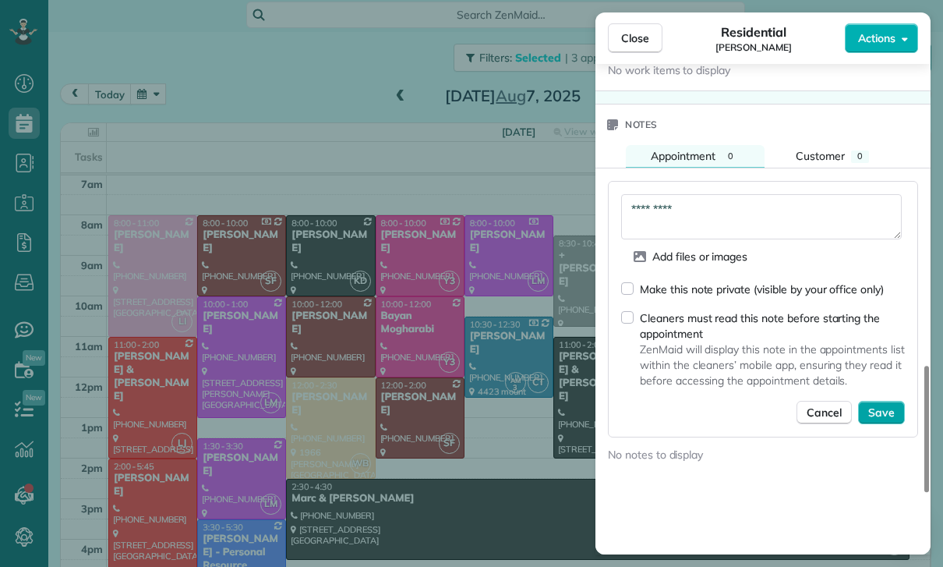
type textarea "*********"
click at [889, 415] on span "Save" at bounding box center [881, 413] width 27 height 16
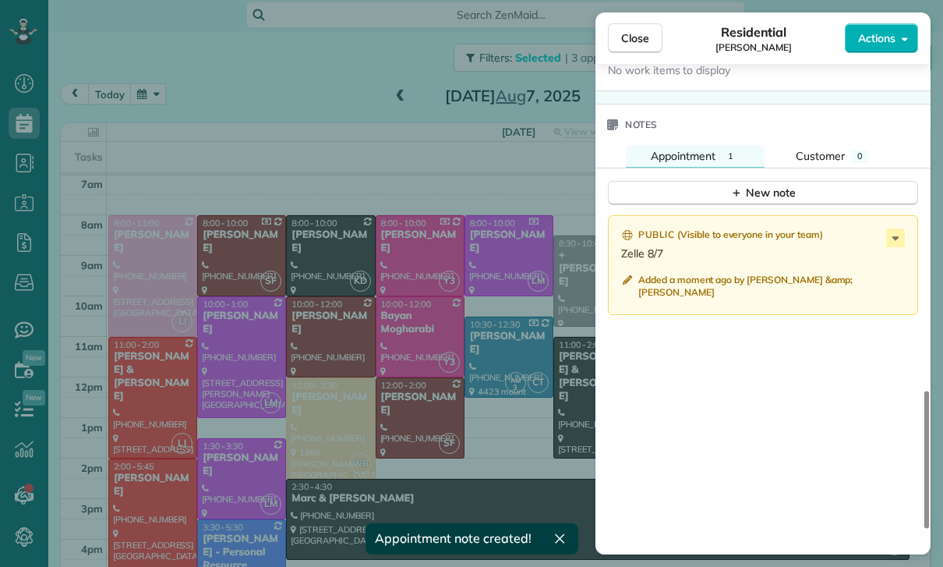
click at [468, 403] on div "Close Residential Robert Tobolowsky Actions Status Confirmed Robert Tobolowsky …" at bounding box center [471, 283] width 943 height 567
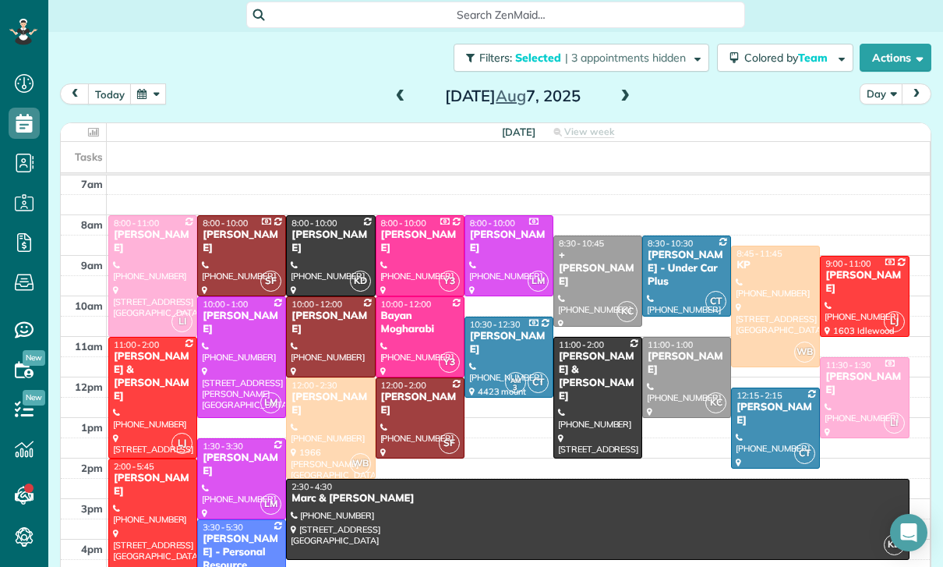
click at [771, 401] on div "Danielle Ondarza" at bounding box center [776, 414] width 80 height 27
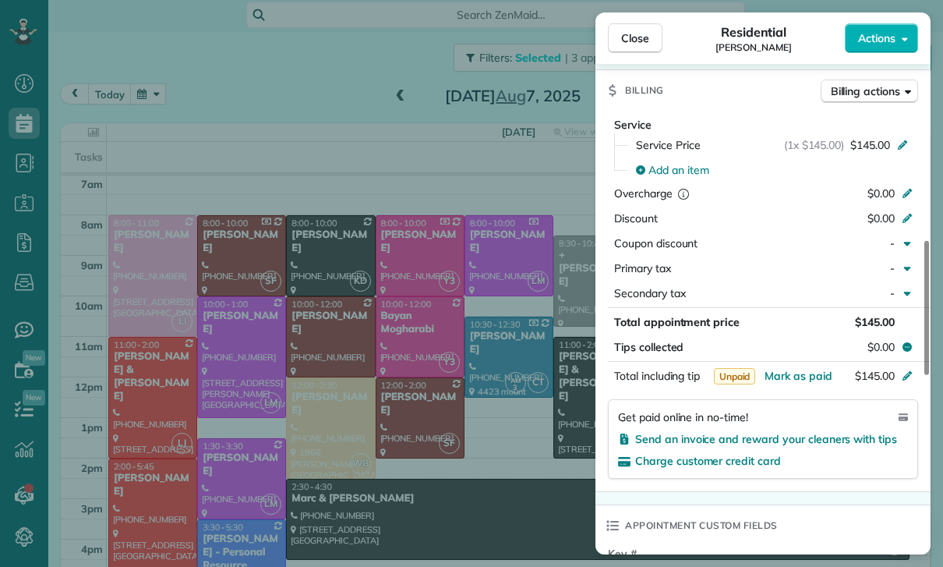
scroll to position [718, 0]
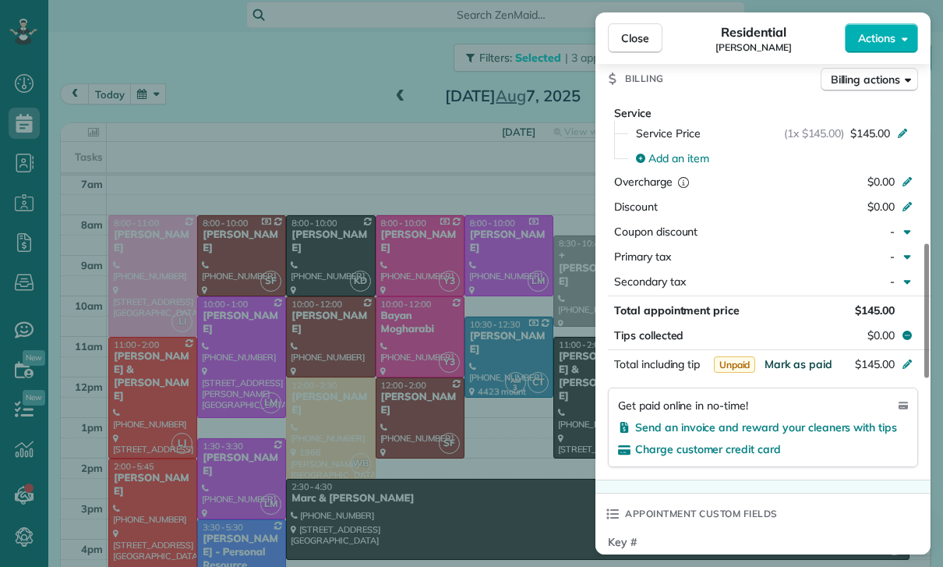
click at [797, 361] on span "Mark as paid" at bounding box center [799, 364] width 68 height 14
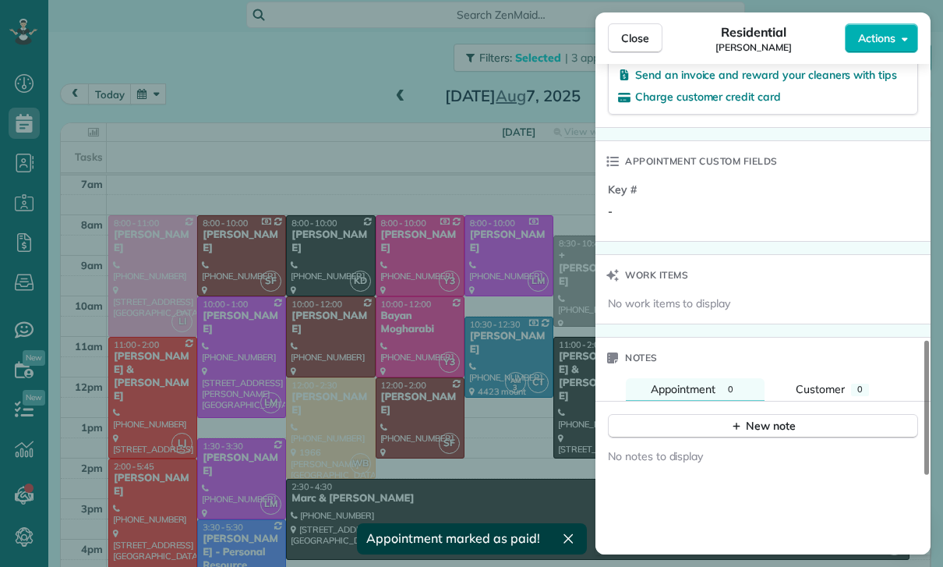
scroll to position [1108, 0]
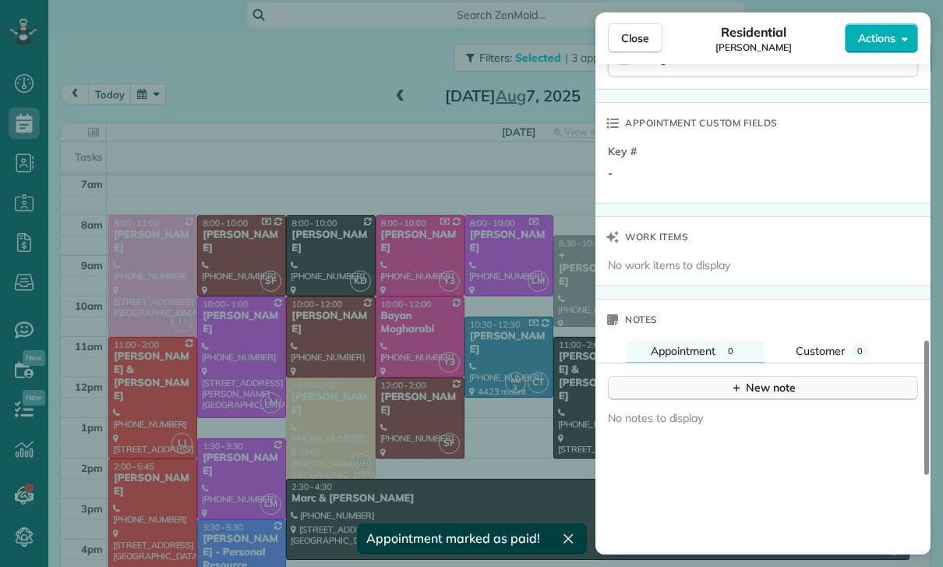
click at [754, 394] on div "New note" at bounding box center [762, 388] width 65 height 16
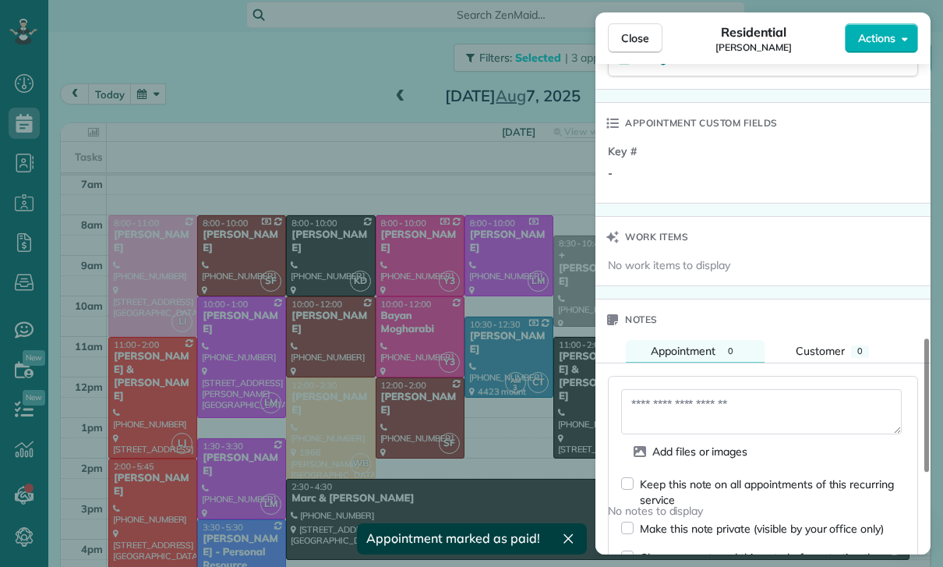
click at [701, 415] on textarea at bounding box center [761, 411] width 281 height 45
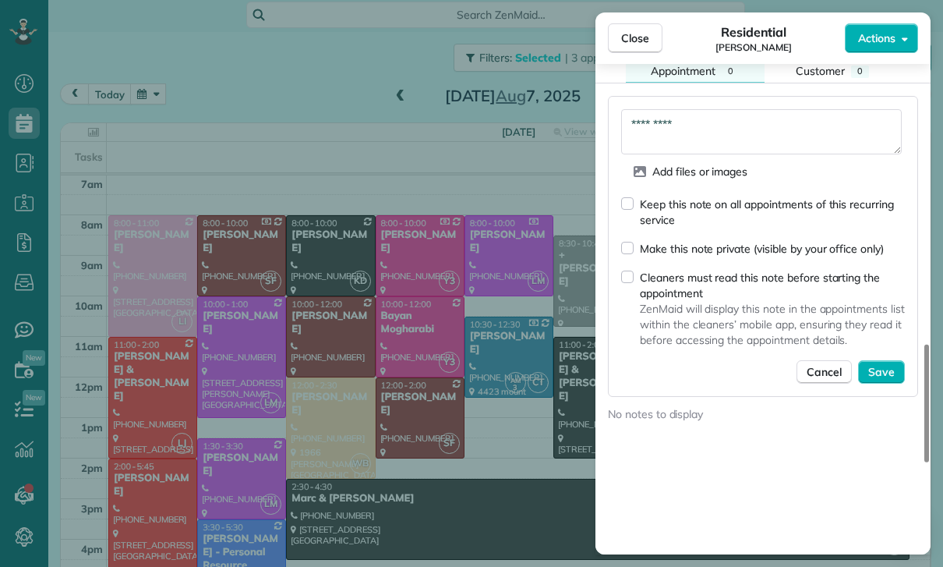
scroll to position [1389, 0]
type textarea "*********"
click at [882, 373] on span "Save" at bounding box center [881, 371] width 27 height 16
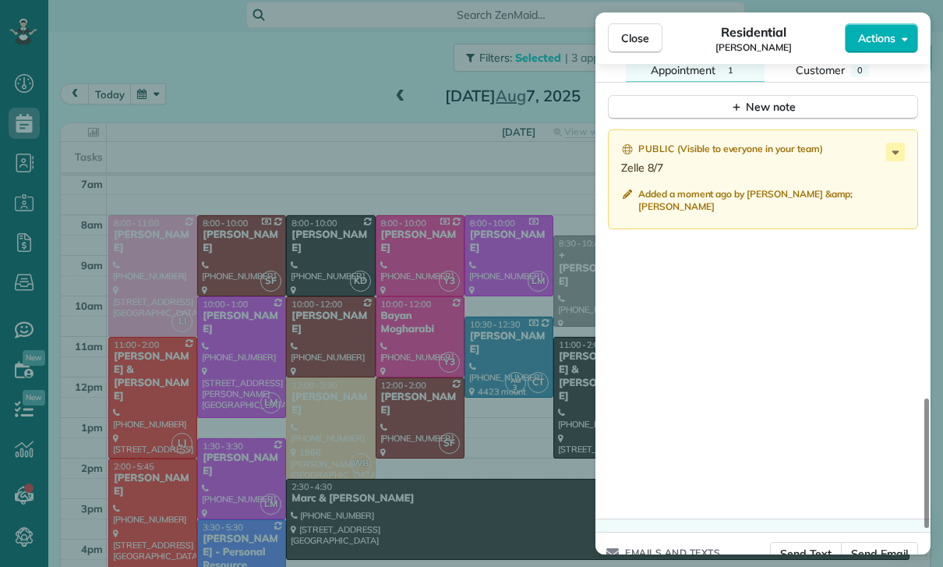
click at [497, 433] on div "Close Residential Danielle Ondarza Actions Status Yet to Confirm Danielle Ondar…" at bounding box center [471, 283] width 943 height 567
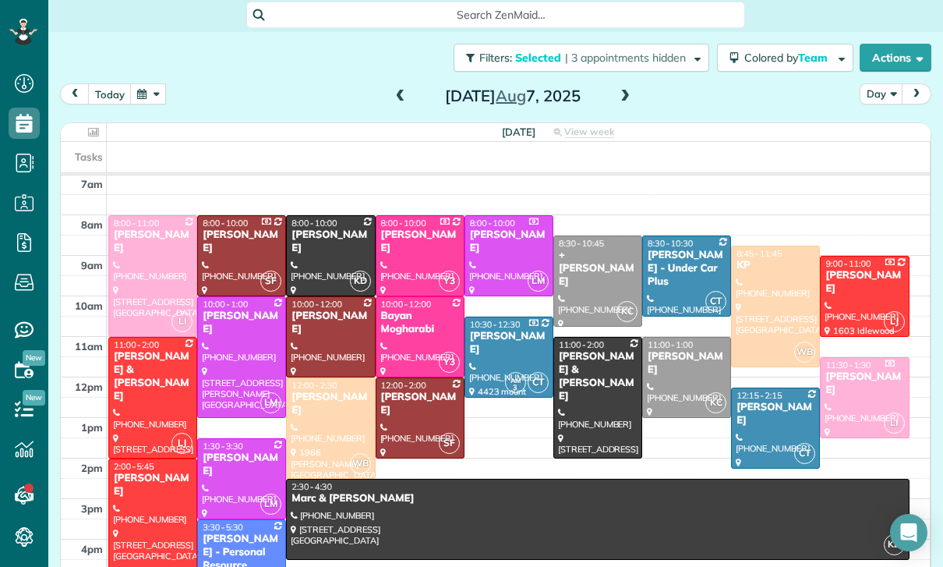
click at [598, 249] on div "+ Diane Gonzales" at bounding box center [598, 269] width 80 height 40
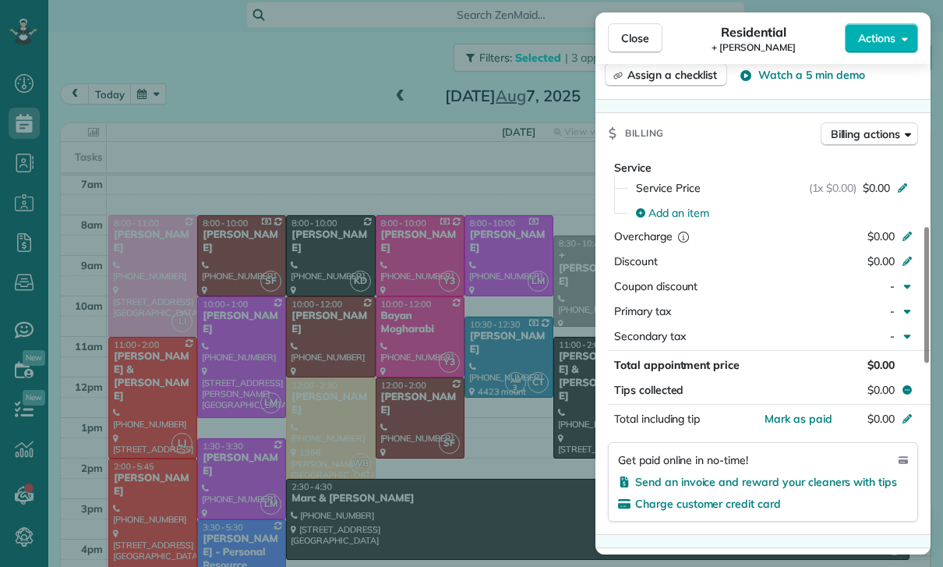
scroll to position [100, 0]
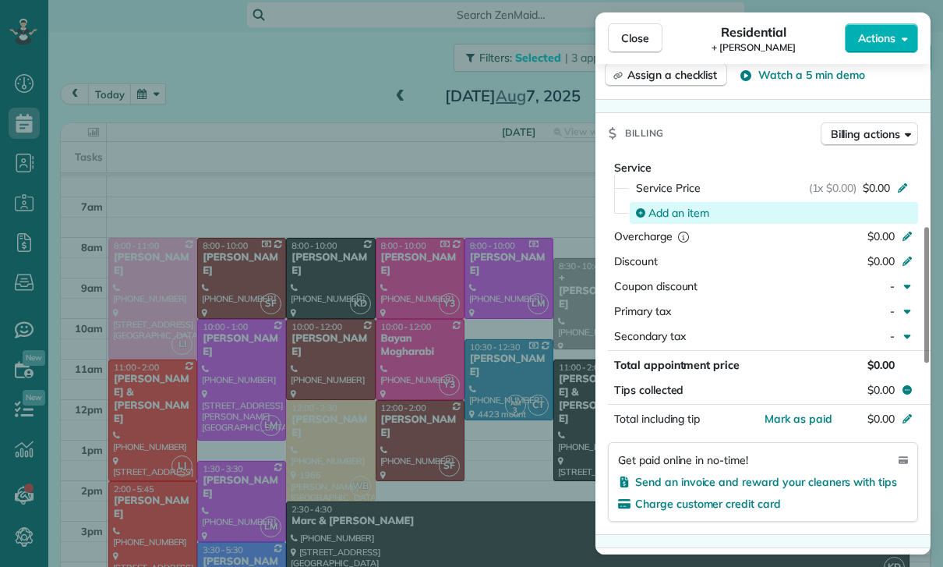
click at [682, 219] on span "Add an item" at bounding box center [678, 213] width 61 height 16
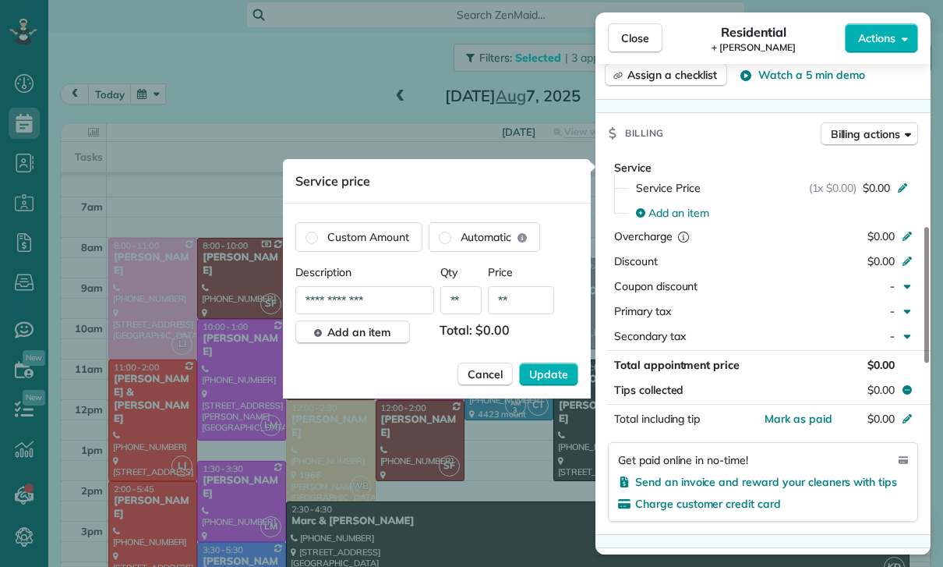
click at [521, 309] on input "**" at bounding box center [521, 300] width 66 height 28
type input "****"
click at [553, 375] on span "Update" at bounding box center [548, 374] width 39 height 16
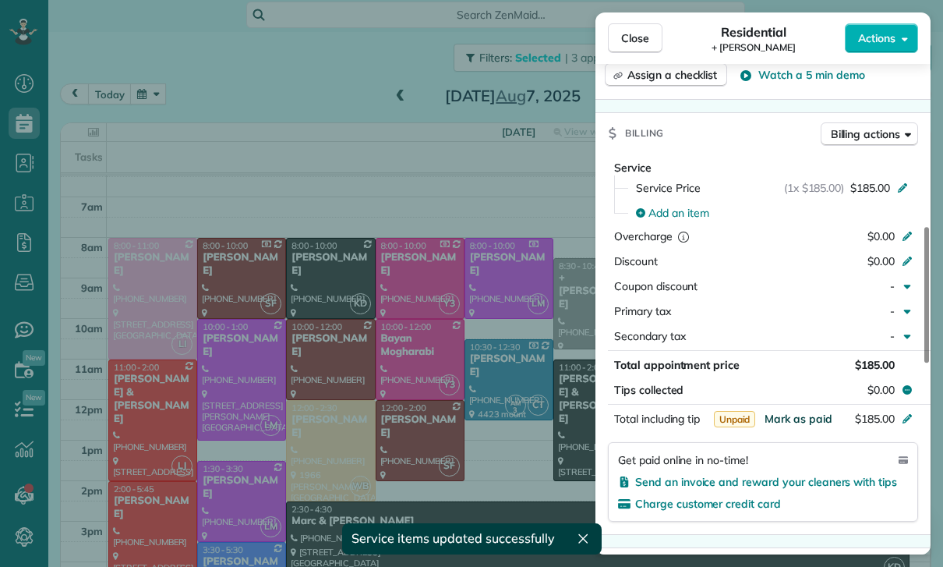
click at [790, 423] on span "Mark as paid" at bounding box center [799, 419] width 68 height 14
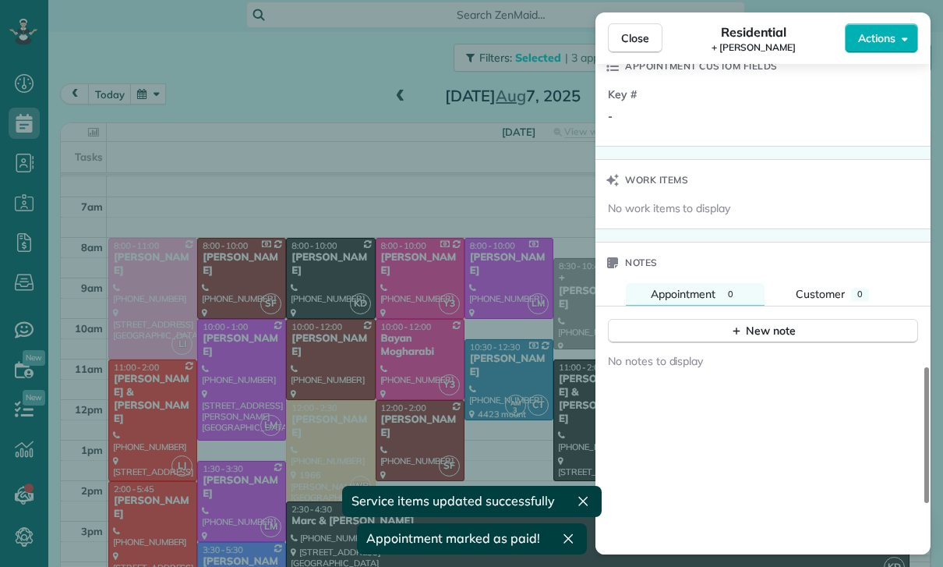
scroll to position [1209, 0]
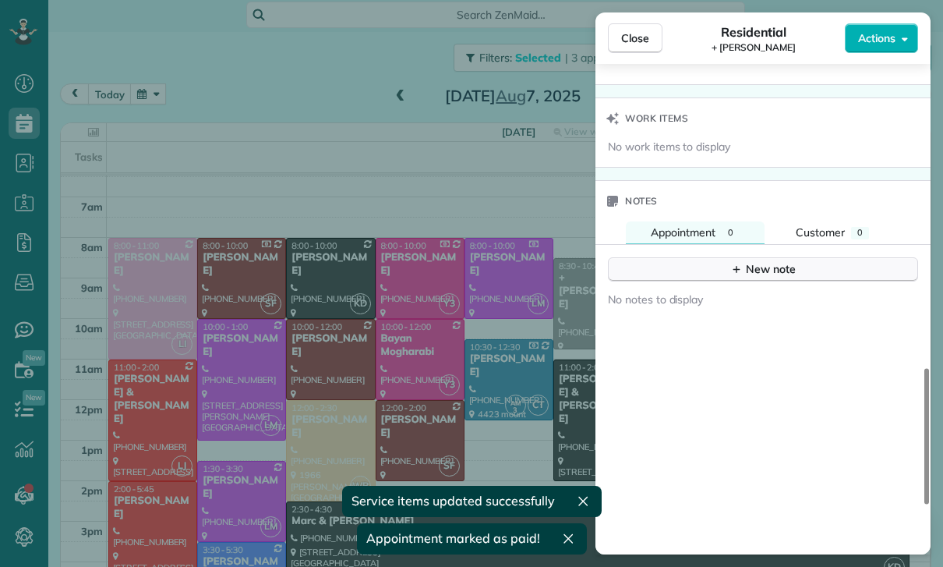
click at [756, 278] on button "New note" at bounding box center [763, 269] width 310 height 24
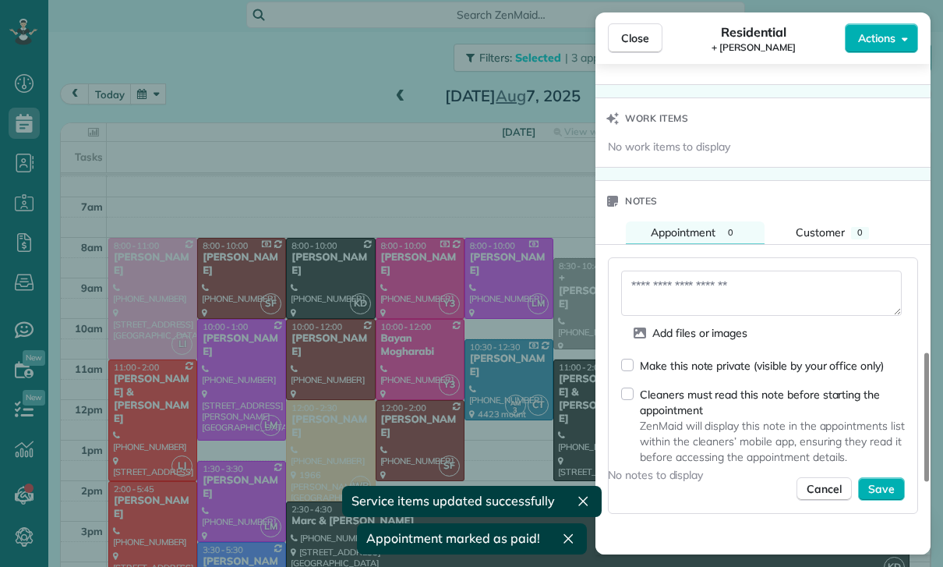
click at [696, 292] on textarea at bounding box center [761, 292] width 281 height 45
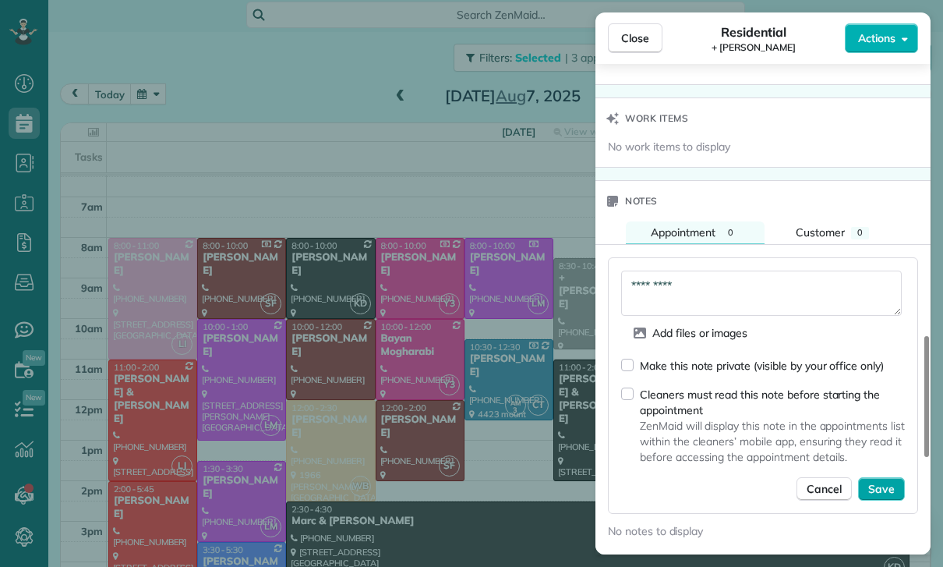
type textarea "*********"
click at [885, 490] on span "Save" at bounding box center [881, 489] width 27 height 16
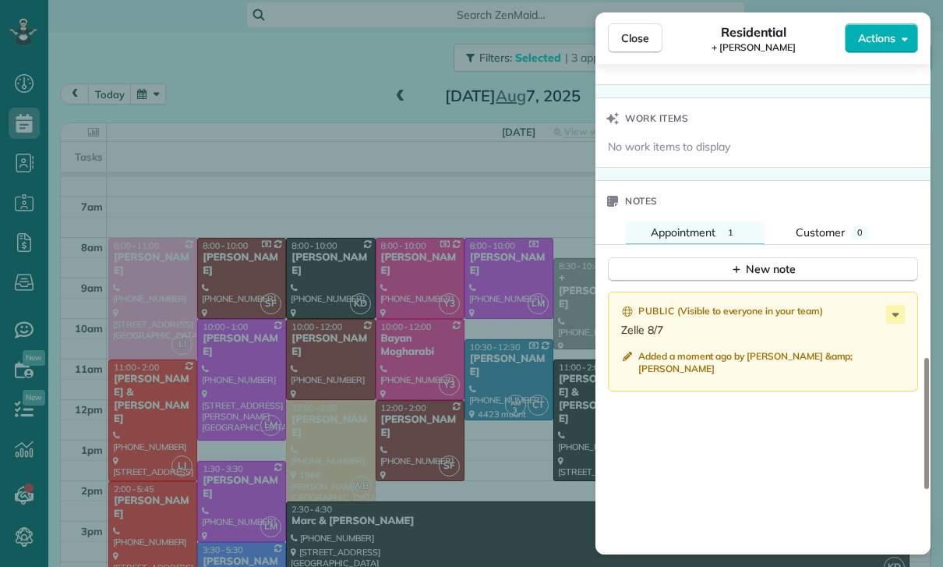
scroll to position [100, 0]
click at [231, 62] on div "Close Residential + Diane Gonzales Actions Status Confirmed + Diane Gonzales · …" at bounding box center [471, 283] width 943 height 567
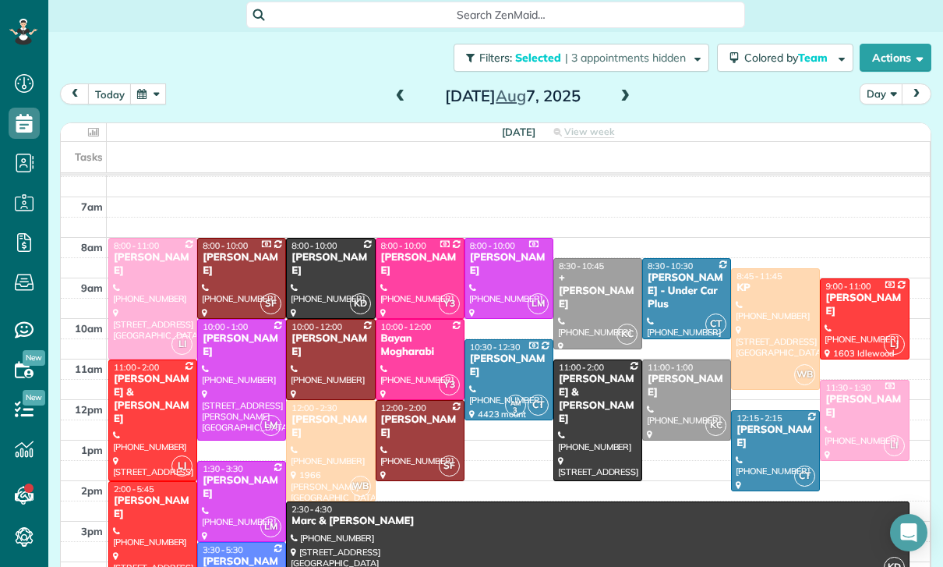
click at [139, 83] on button "button" at bounding box center [148, 93] width 36 height 21
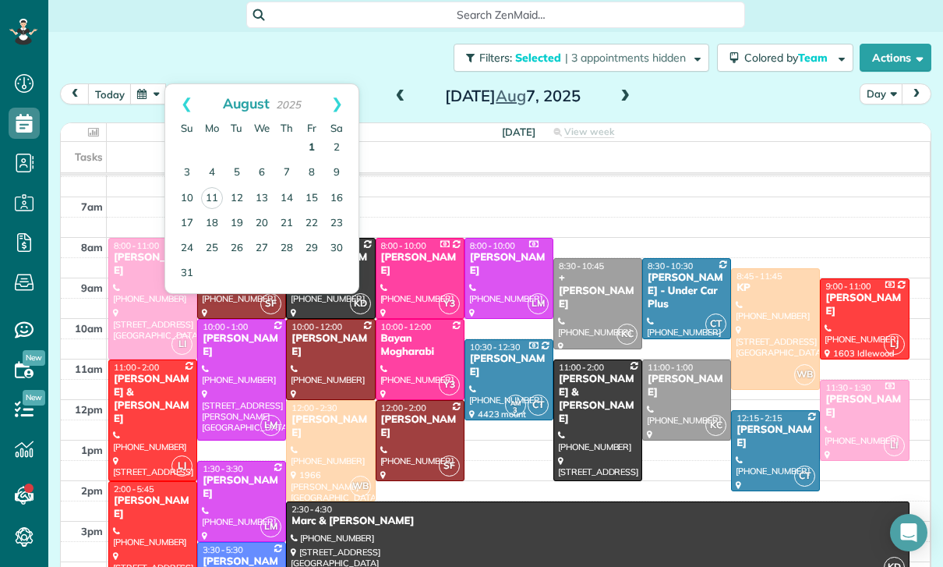
click at [313, 136] on link "1" at bounding box center [311, 148] width 25 height 25
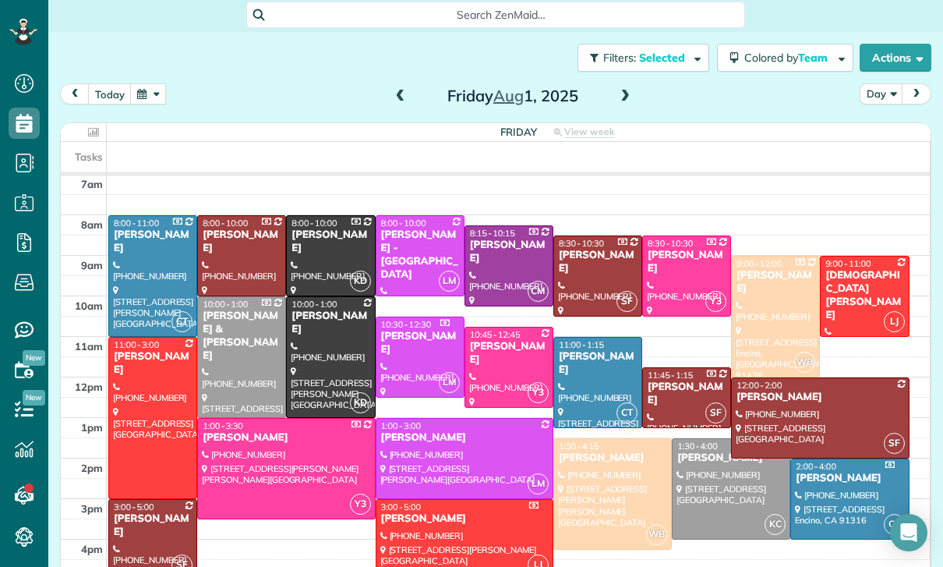
click at [581, 337] on div at bounding box center [597, 382] width 87 height 90
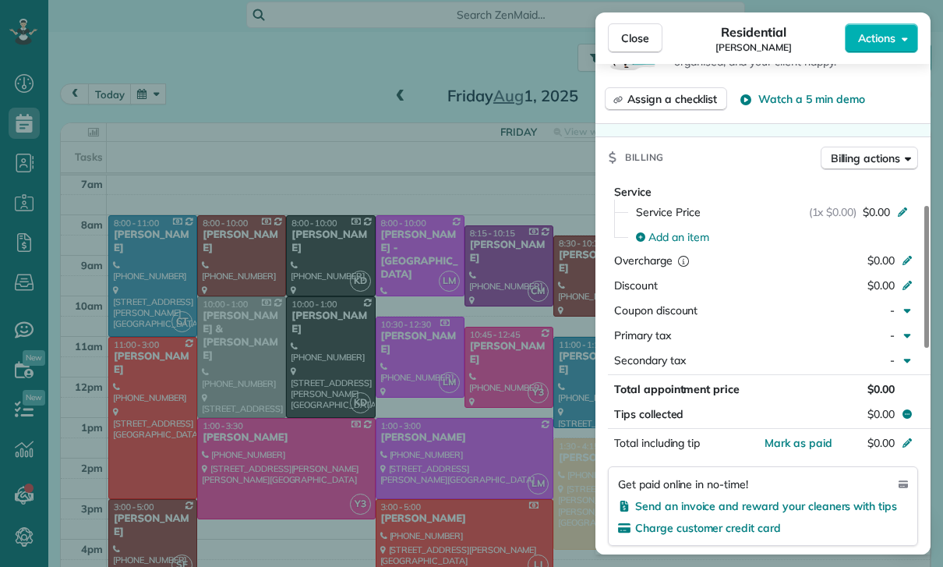
scroll to position [646, 0]
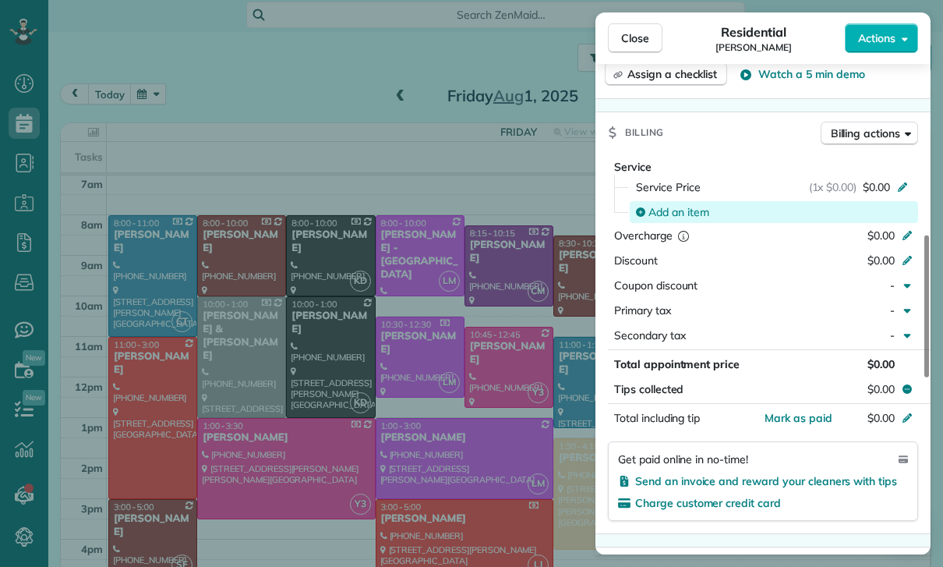
click at [685, 217] on span "Add an item" at bounding box center [678, 212] width 61 height 16
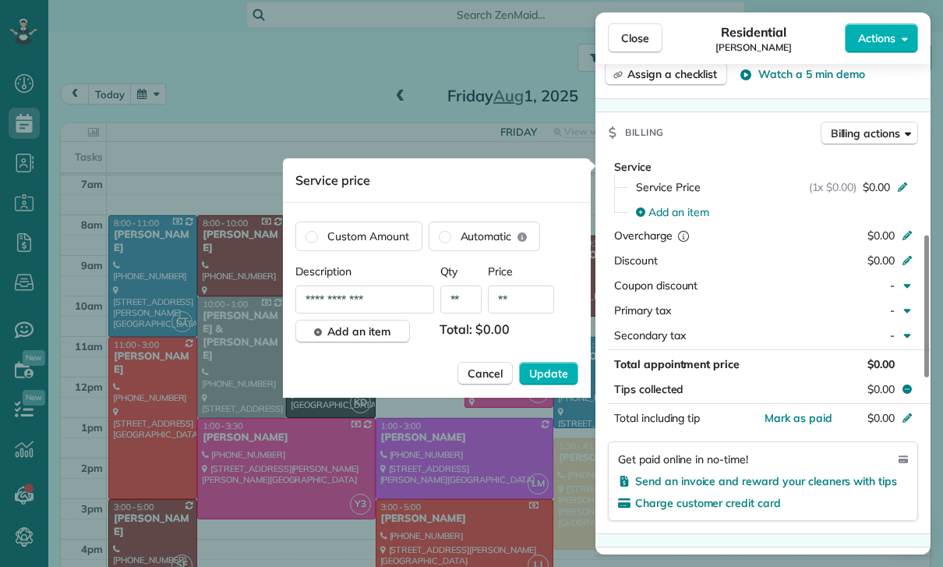
click at [532, 299] on input "**" at bounding box center [521, 299] width 66 height 28
type input "****"
click at [554, 380] on span "Update" at bounding box center [548, 374] width 39 height 16
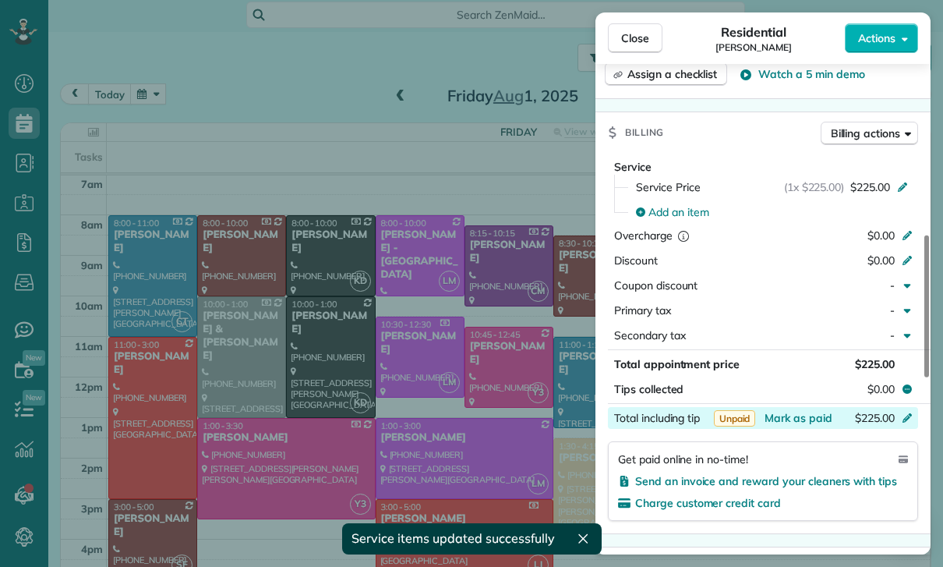
click at [793, 426] on div "$225.00" at bounding box center [825, 419] width 152 height 19
click at [860, 526] on div "Service Service Price (1x $225.00) $225.00 Add an item Overcharge $0.00 Discoun…" at bounding box center [762, 343] width 335 height 380
click at [793, 416] on span "Mark as paid" at bounding box center [799, 418] width 68 height 14
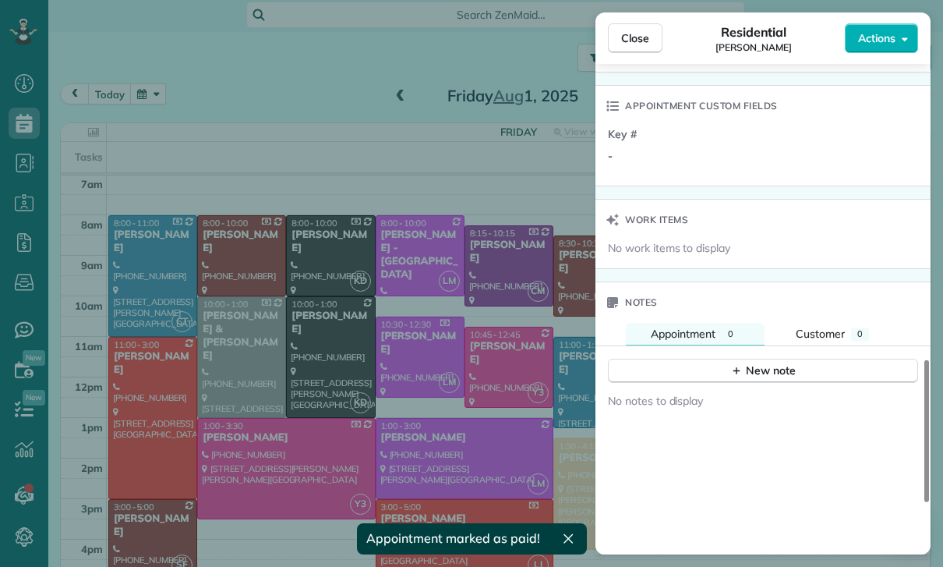
scroll to position [1121, 0]
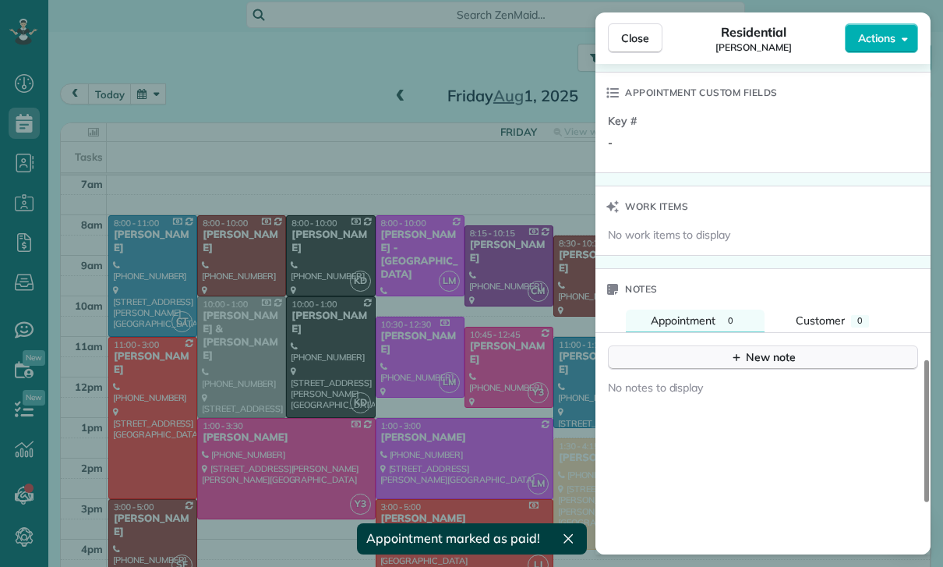
click at [761, 362] on div "New note" at bounding box center [762, 357] width 65 height 16
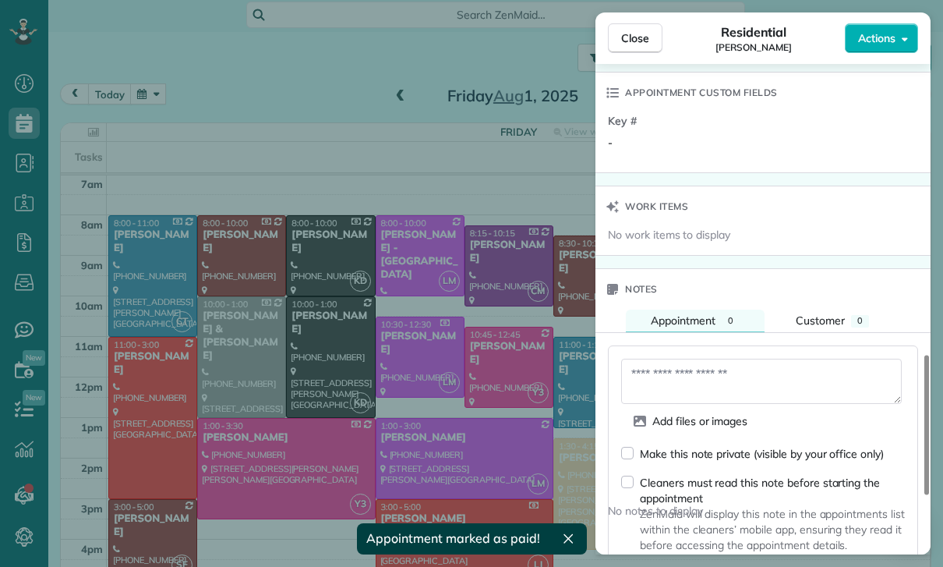
click at [701, 380] on textarea at bounding box center [761, 381] width 281 height 45
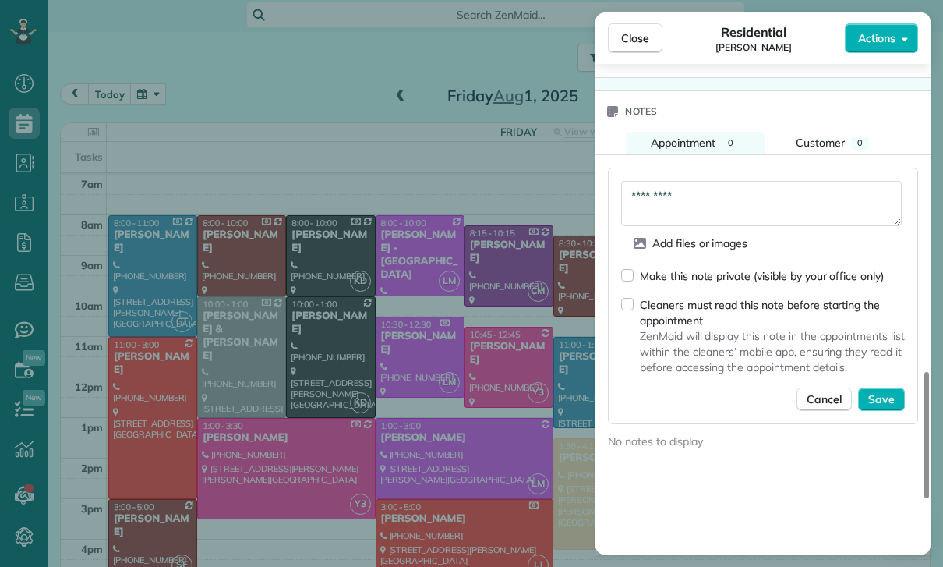
scroll to position [1356, 0]
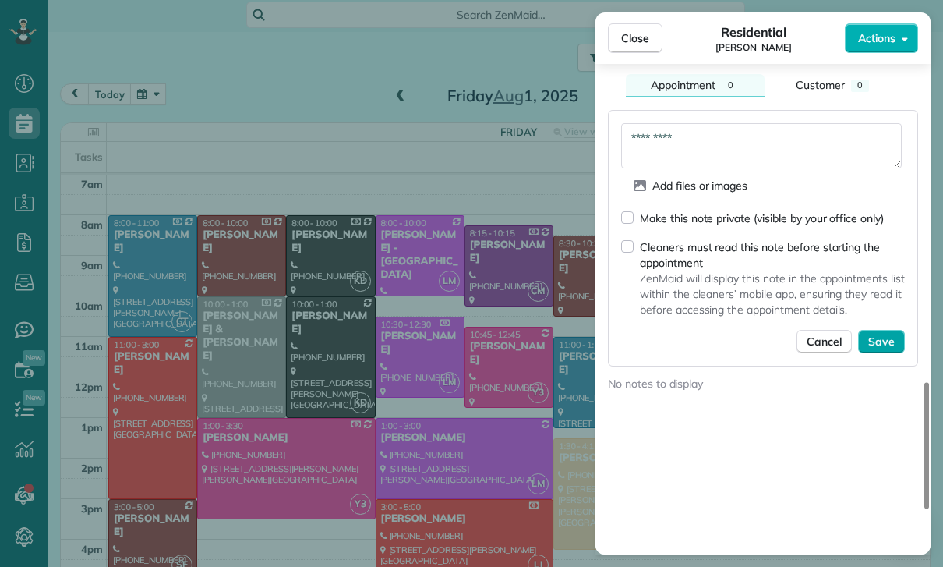
type textarea "*********"
click at [879, 336] on span "Save" at bounding box center [881, 342] width 27 height 16
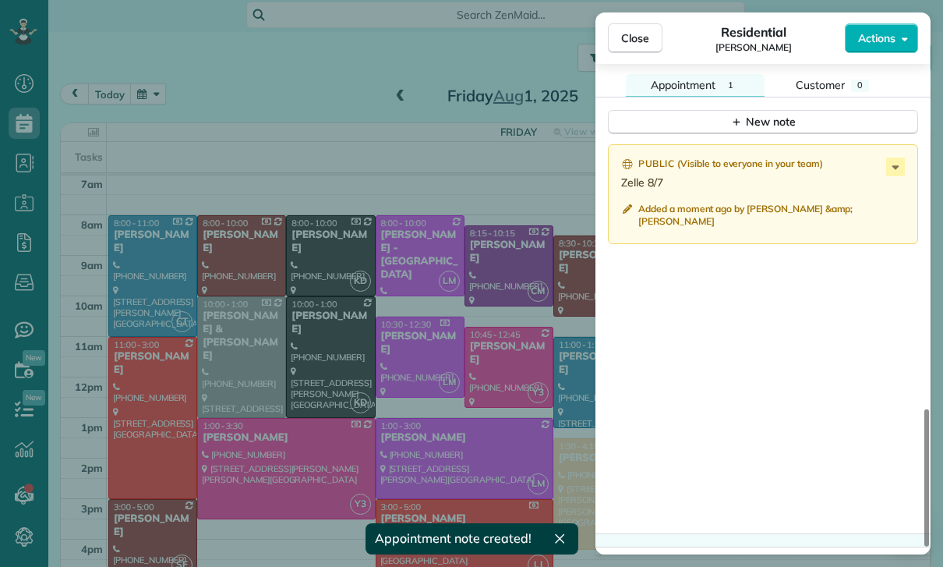
click at [429, 319] on div "Close Residential Ana Kesaryan Actions Status Confirmed Ana Kesaryan · Open pro…" at bounding box center [471, 283] width 943 height 567
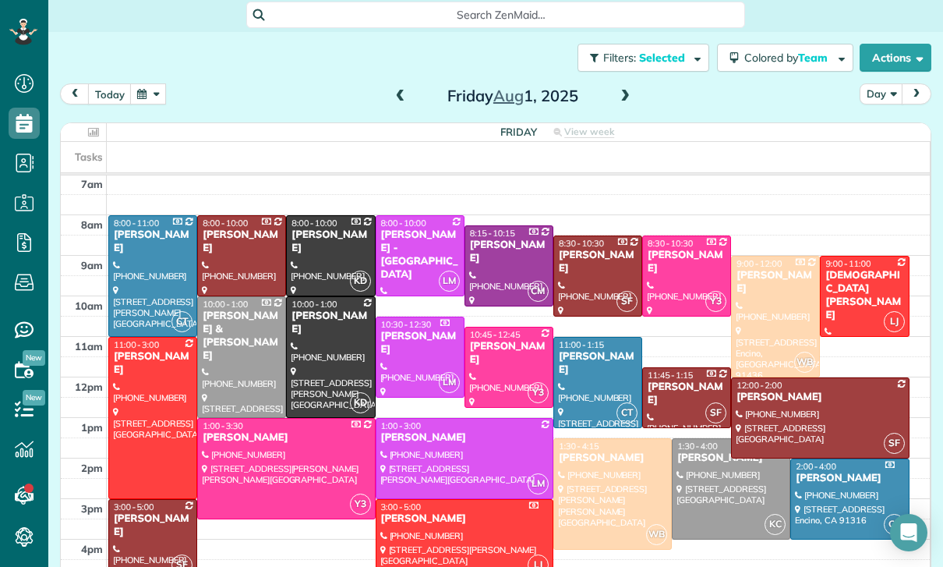
click at [150, 83] on button "button" at bounding box center [148, 93] width 36 height 21
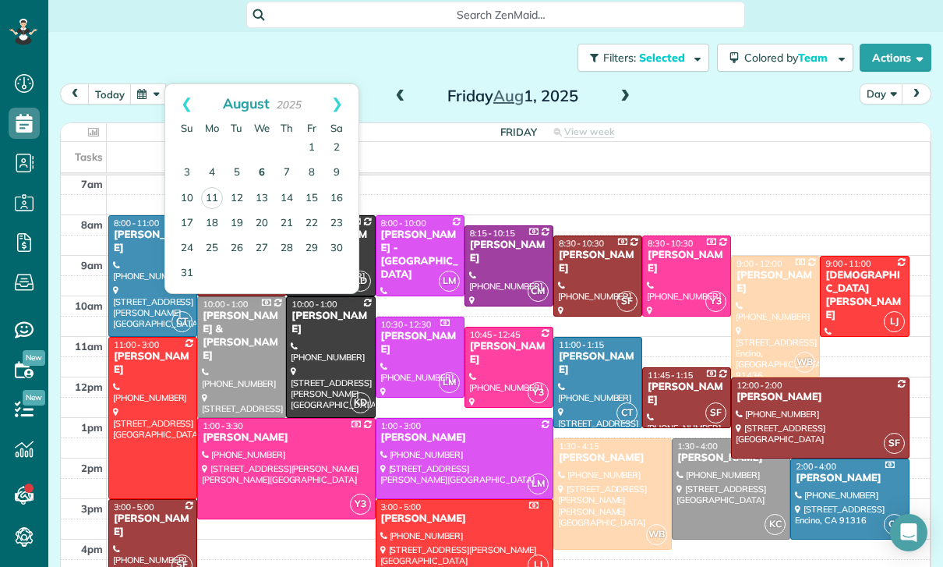
click at [260, 161] on link "6" at bounding box center [261, 173] width 25 height 25
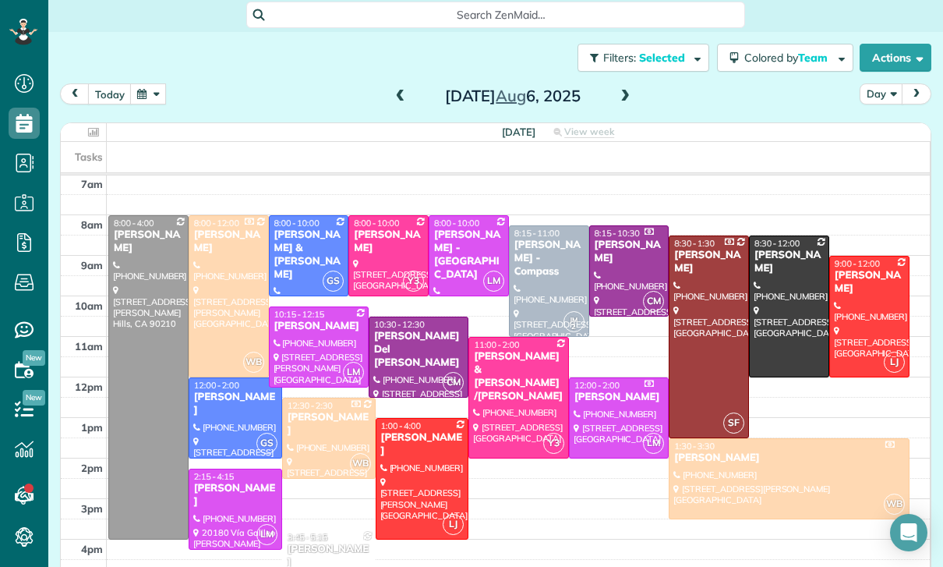
click at [385, 228] on div "Marsha Gilbert" at bounding box center [388, 241] width 71 height 27
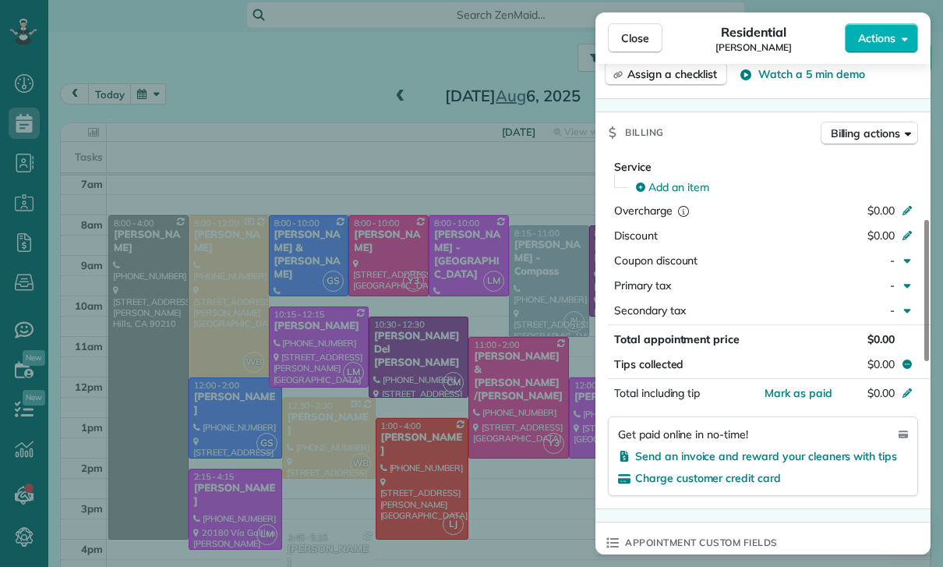
scroll to position [670, 0]
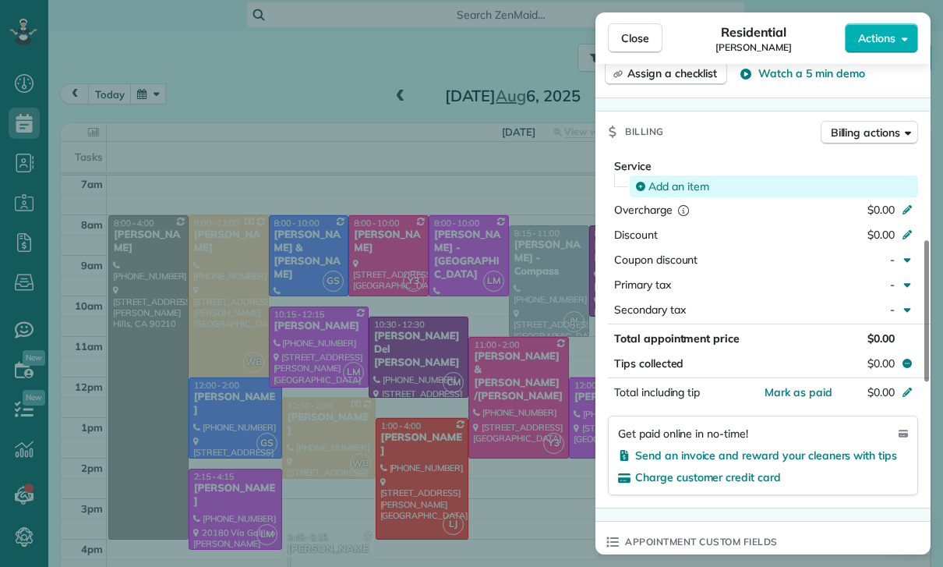
click at [663, 194] on span "Add an item" at bounding box center [678, 186] width 61 height 16
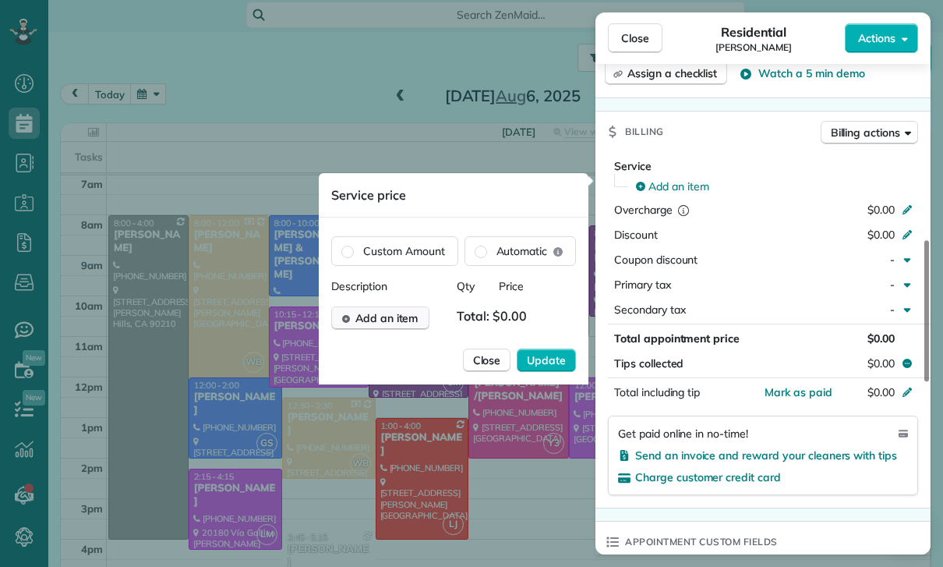
click at [393, 326] on span "Add an item" at bounding box center [386, 318] width 63 height 16
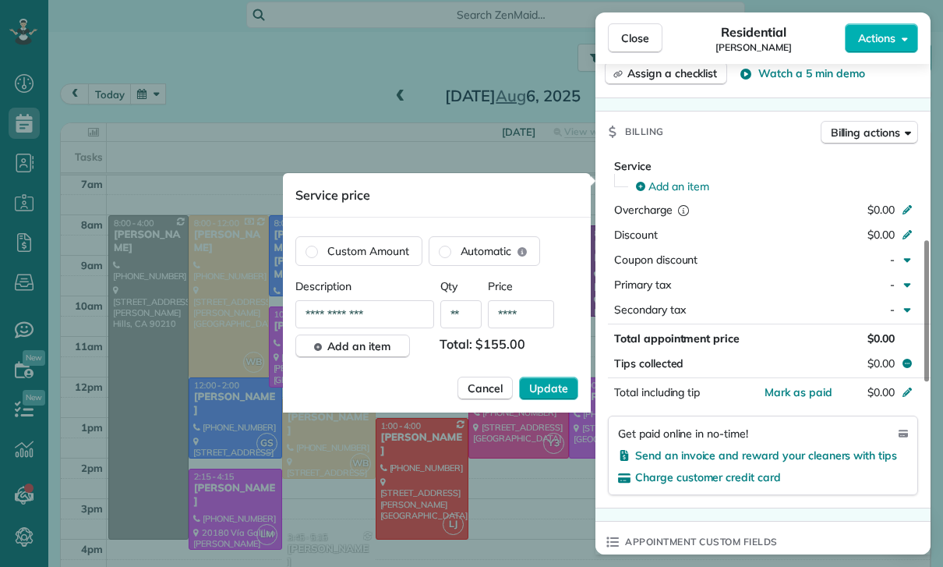
type input "****"
click at [549, 390] on span "Update" at bounding box center [548, 388] width 39 height 16
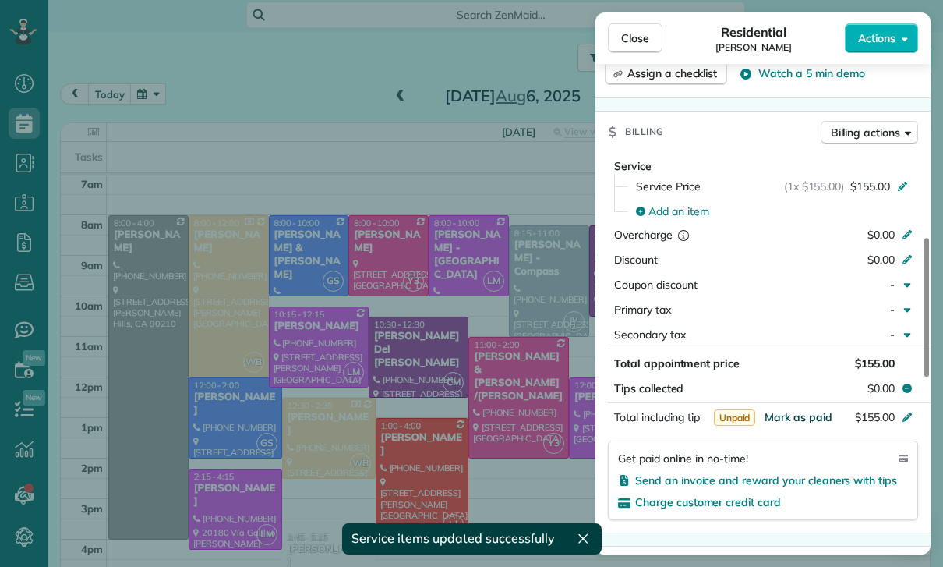
click at [784, 424] on span "Mark as paid" at bounding box center [799, 417] width 68 height 14
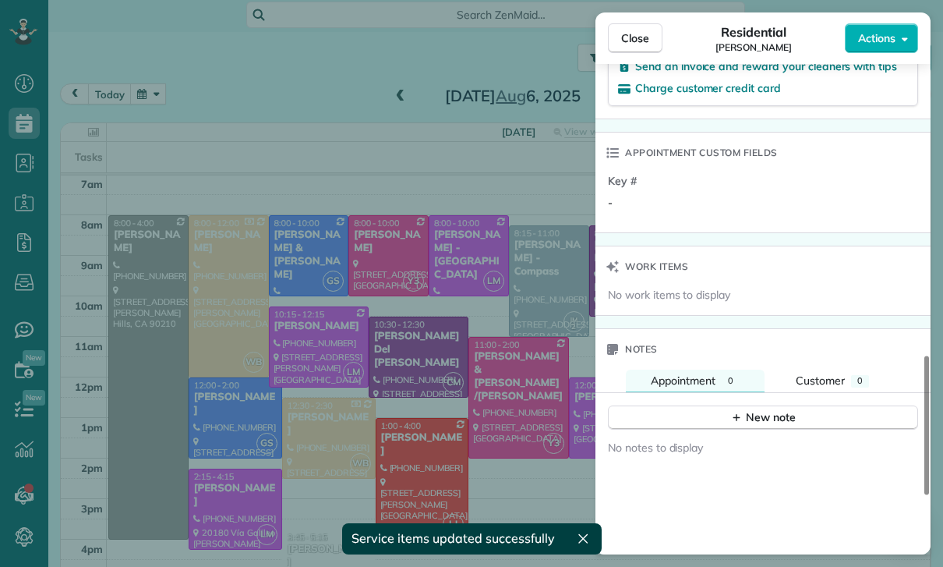
scroll to position [1140, 0]
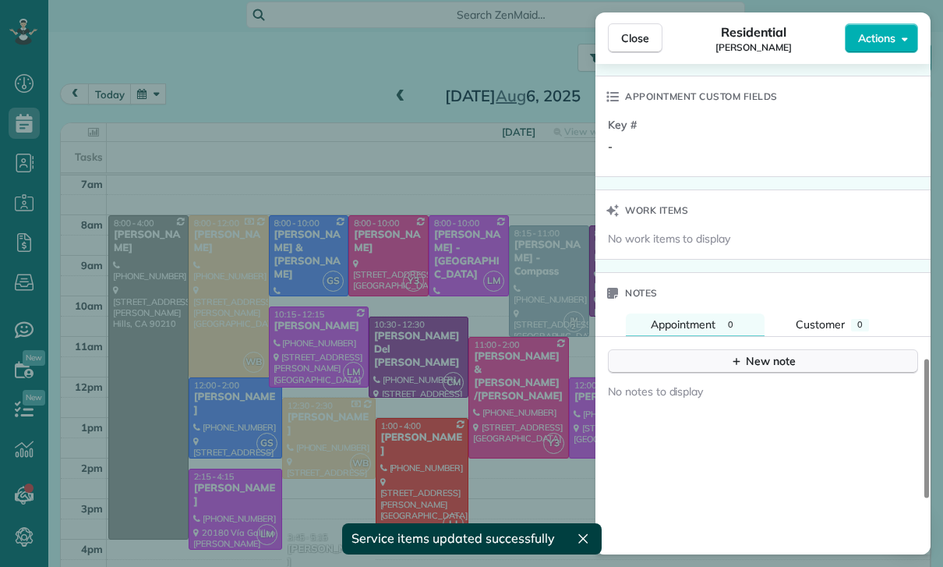
click at [765, 369] on div "New note" at bounding box center [762, 361] width 65 height 16
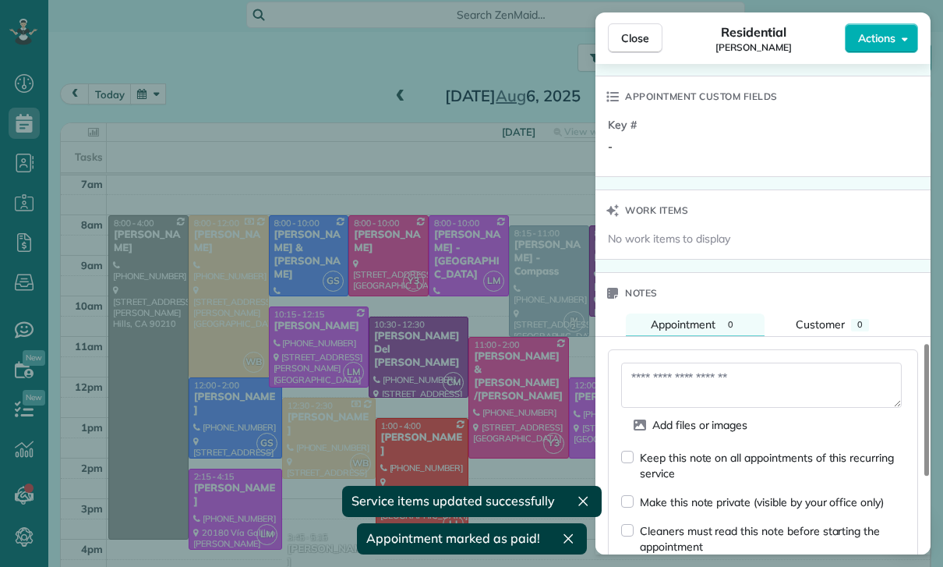
click at [694, 394] on textarea at bounding box center [761, 384] width 281 height 45
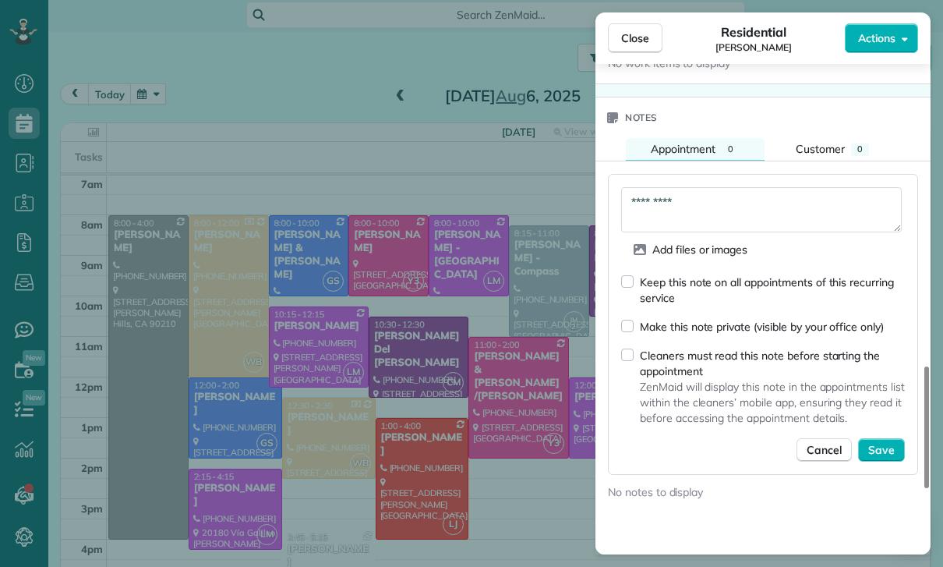
scroll to position [1345, 0]
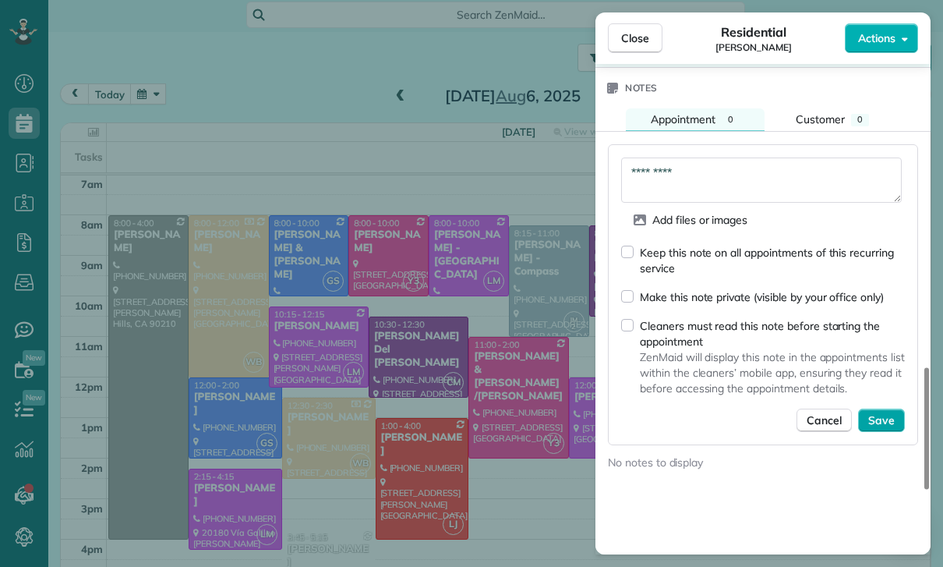
type textarea "*********"
click at [884, 428] on span "Save" at bounding box center [881, 420] width 27 height 16
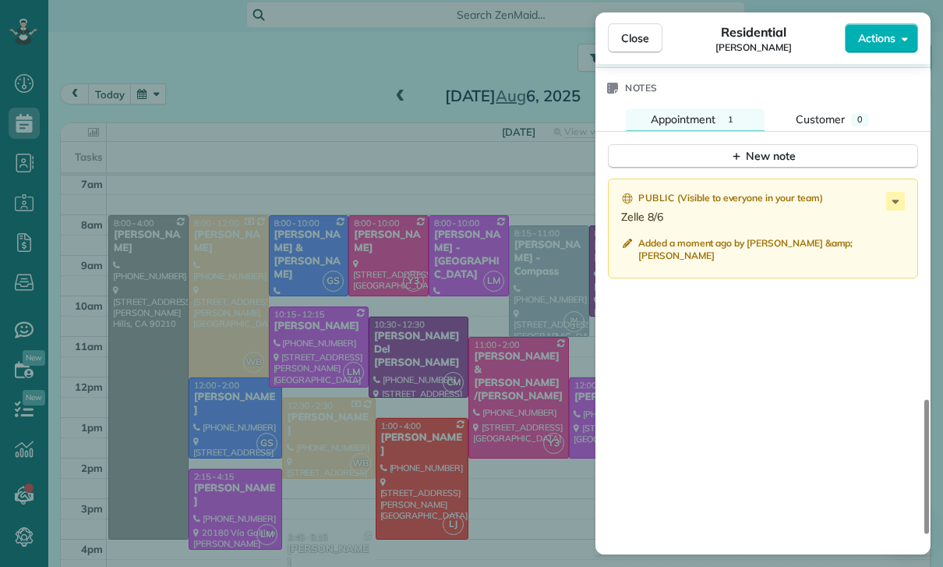
click at [413, 321] on div "Close Residential Marsha Gilbert Actions Status Confirmed Marsha Gilbert · Open…" at bounding box center [471, 283] width 943 height 567
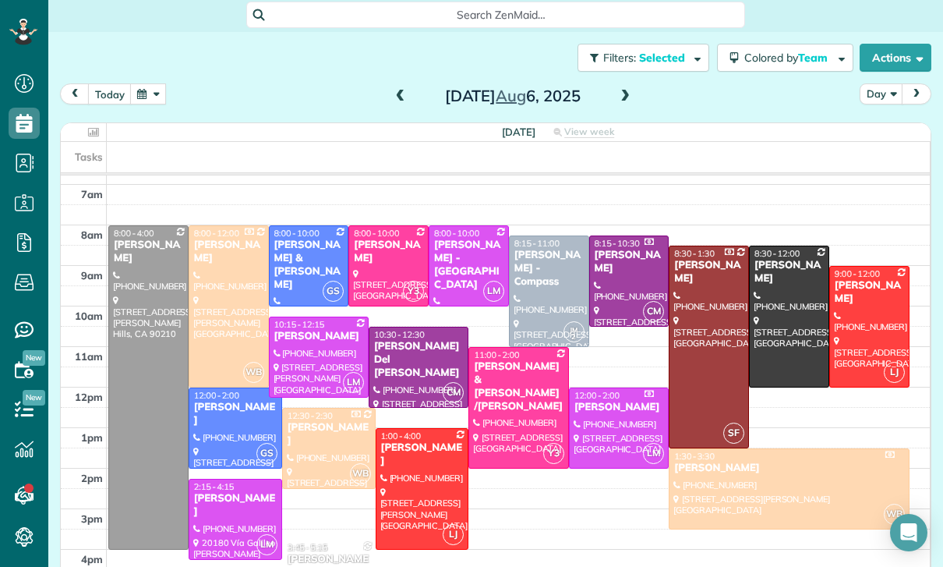
scroll to position [122, 0]
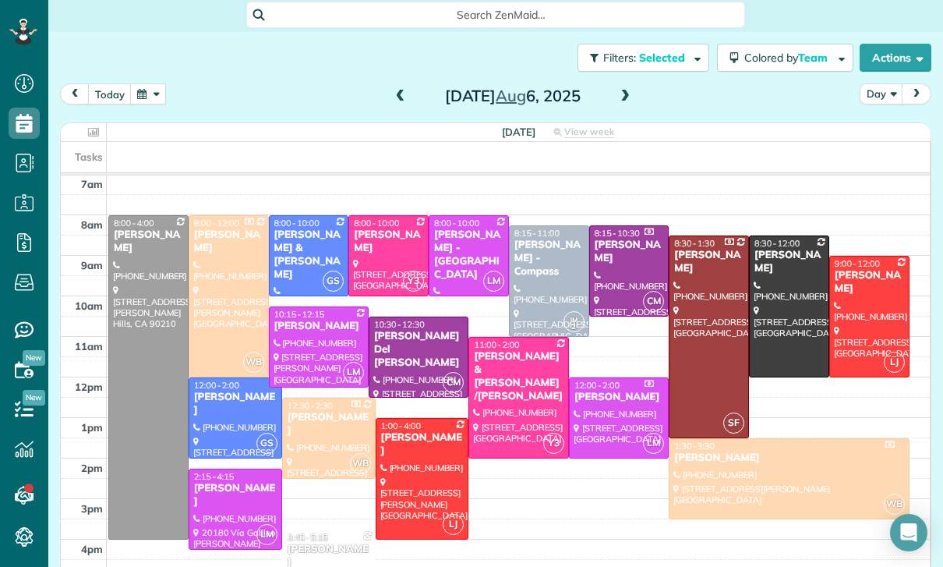
click at [146, 83] on button "button" at bounding box center [148, 93] width 36 height 21
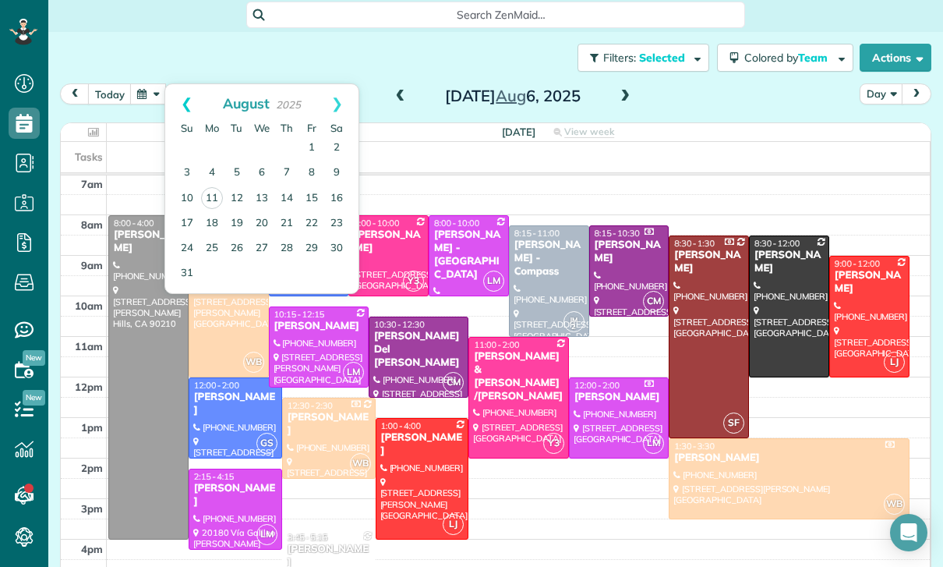
click at [180, 84] on link "Prev" at bounding box center [186, 103] width 43 height 39
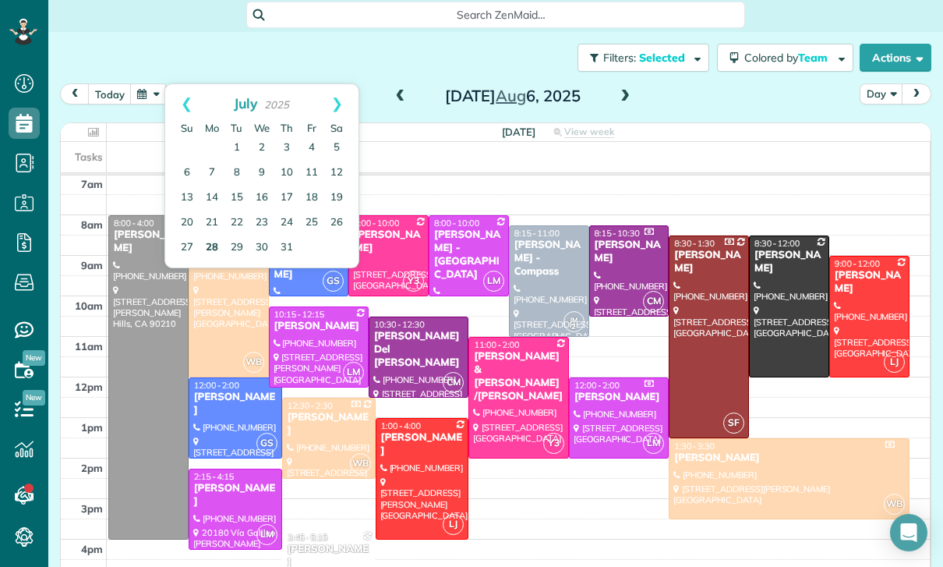
click at [211, 235] on link "28" at bounding box center [212, 247] width 25 height 25
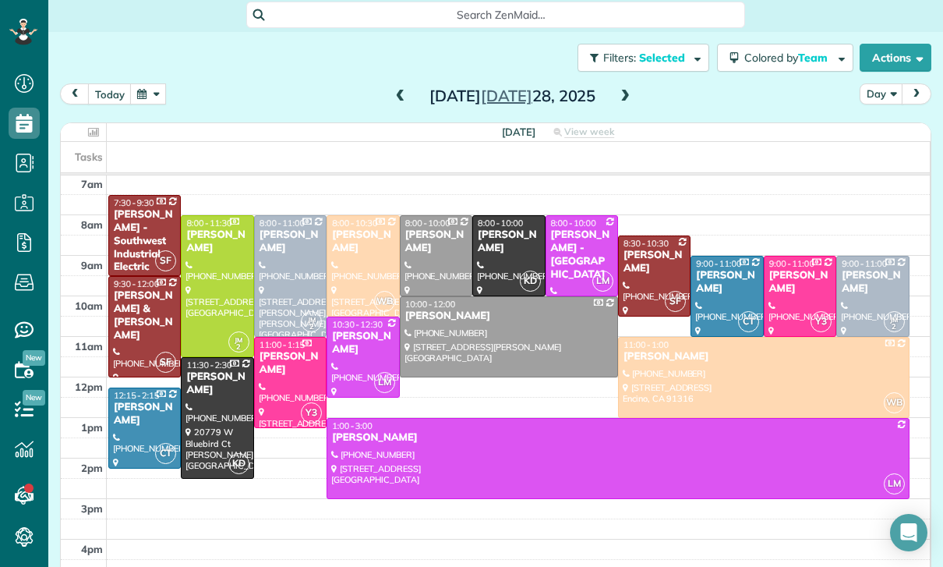
click at [639, 236] on div at bounding box center [654, 276] width 71 height 80
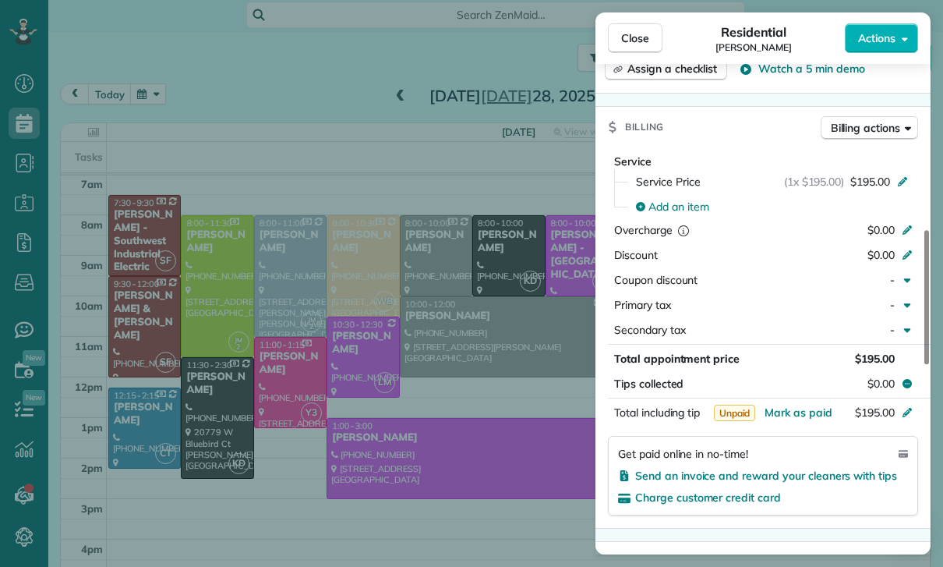
scroll to position [732, 0]
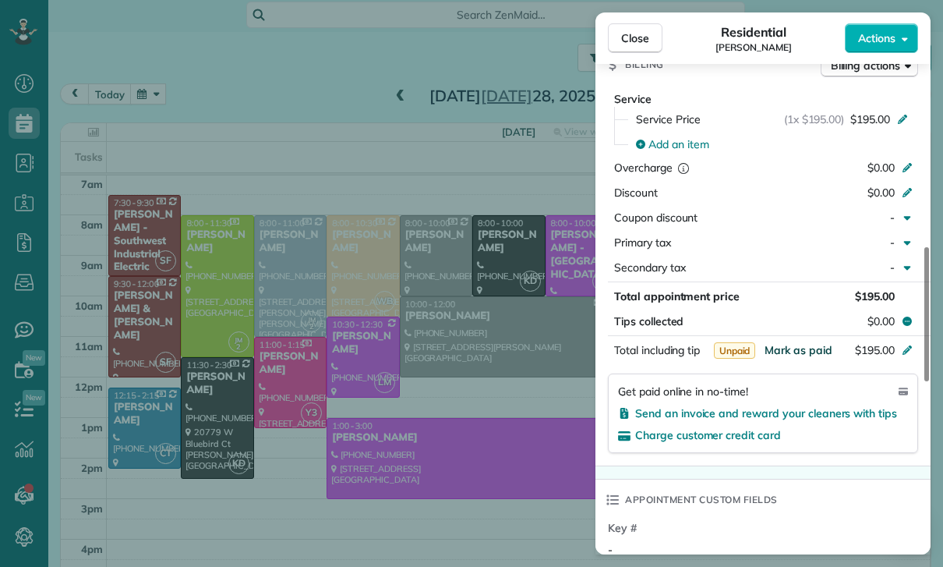
click at [784, 348] on span "Mark as paid" at bounding box center [799, 350] width 68 height 14
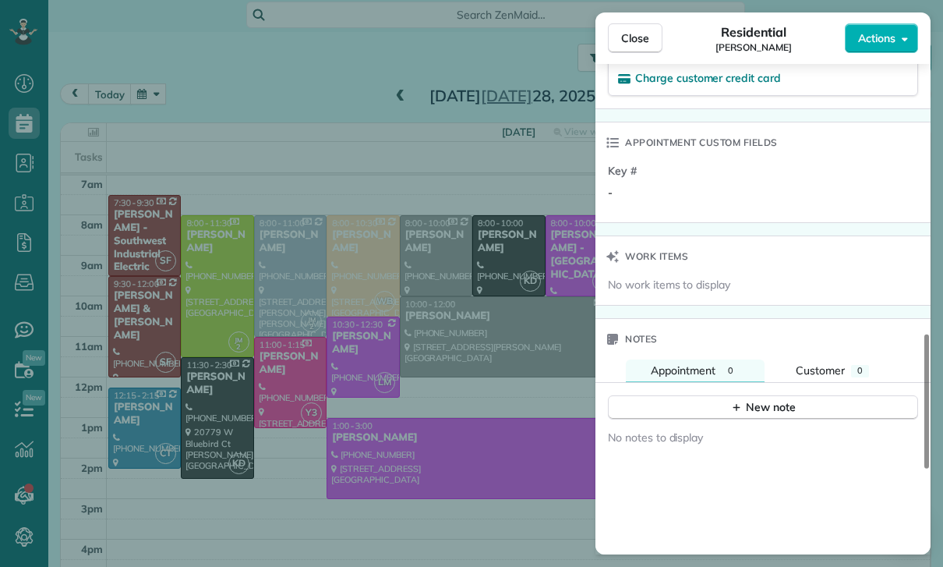
scroll to position [1138, 0]
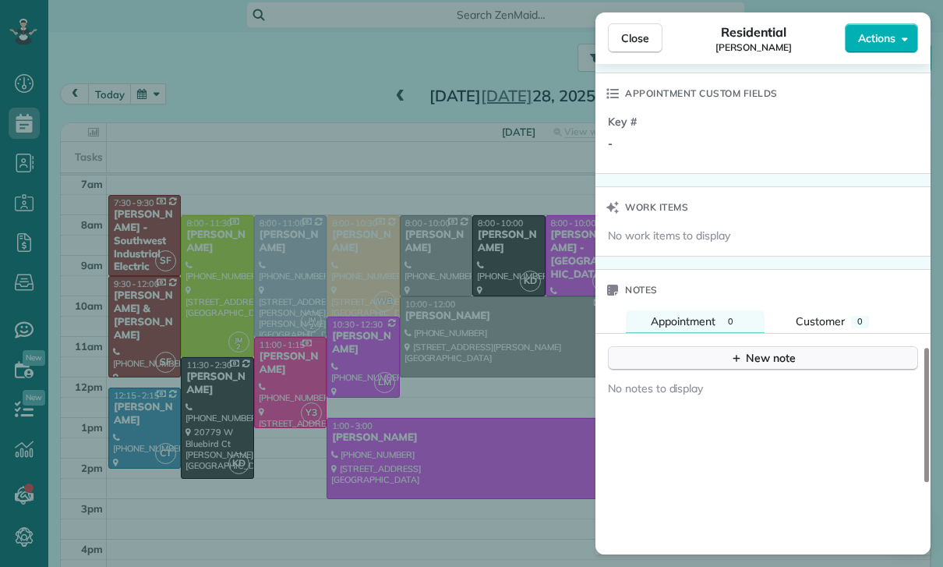
click at [757, 354] on div "New note" at bounding box center [762, 358] width 65 height 16
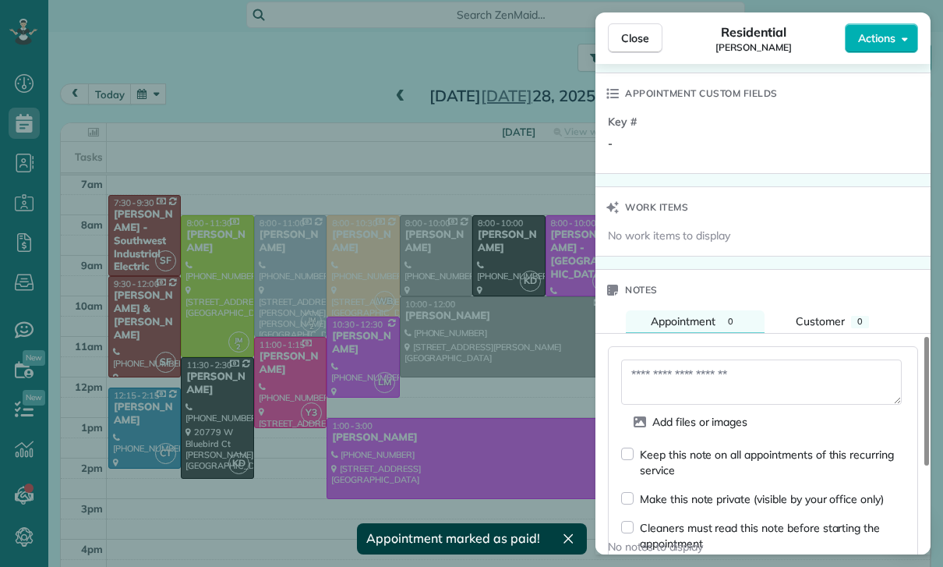
click at [668, 388] on textarea at bounding box center [761, 381] width 281 height 45
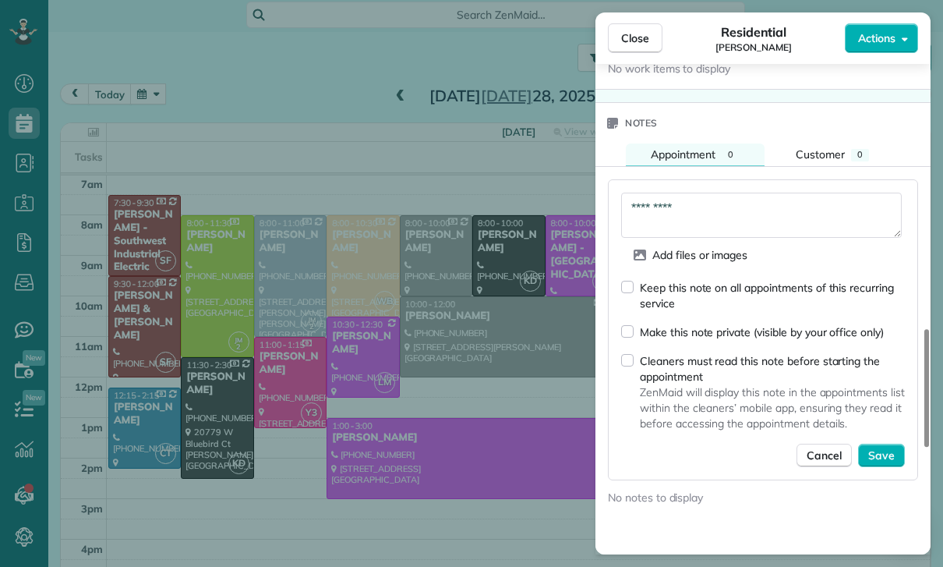
scroll to position [1330, 0]
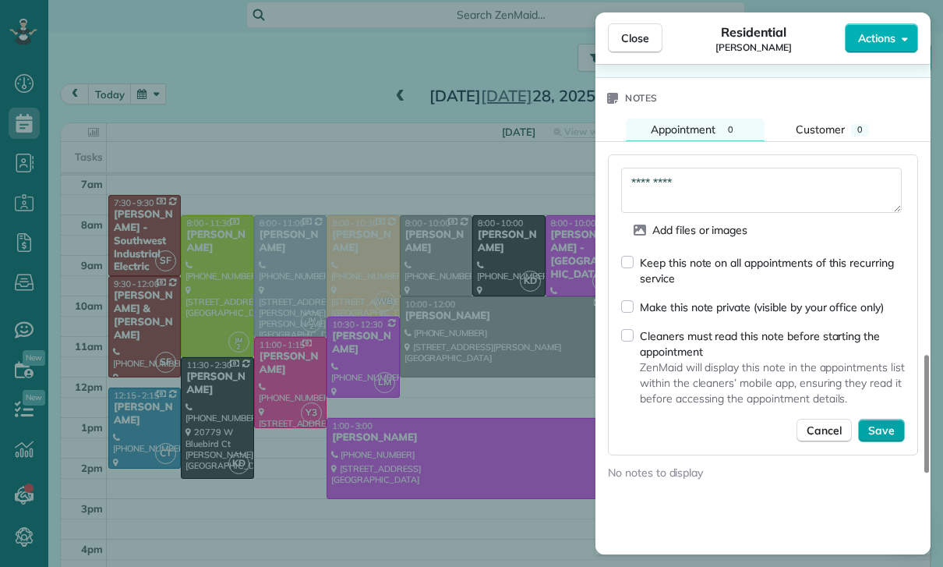
type textarea "*********"
click at [878, 425] on span "Save" at bounding box center [881, 430] width 27 height 16
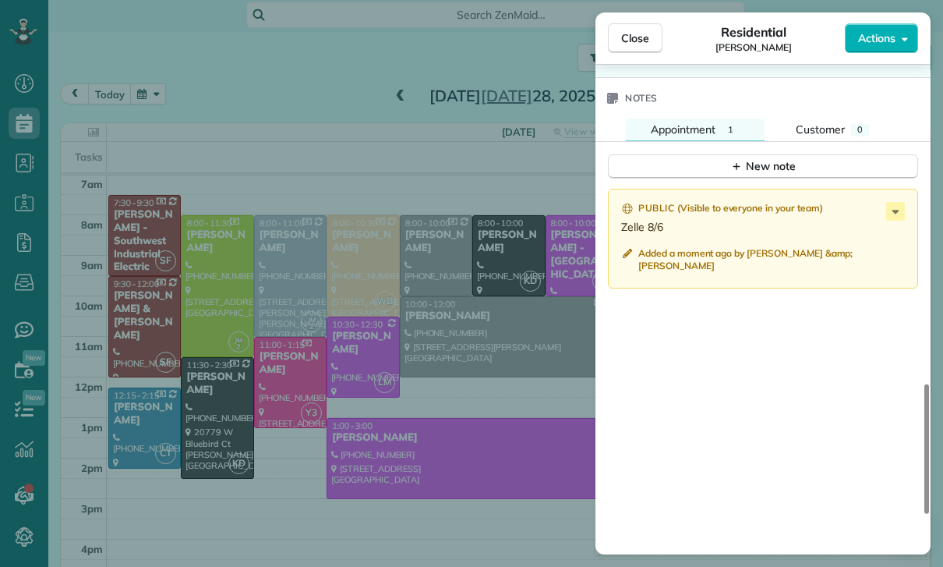
click at [298, 154] on div "Close Residential Kitty Dustin Actions Status Yet to Confirm Kitty Dustin · Ope…" at bounding box center [471, 283] width 943 height 567
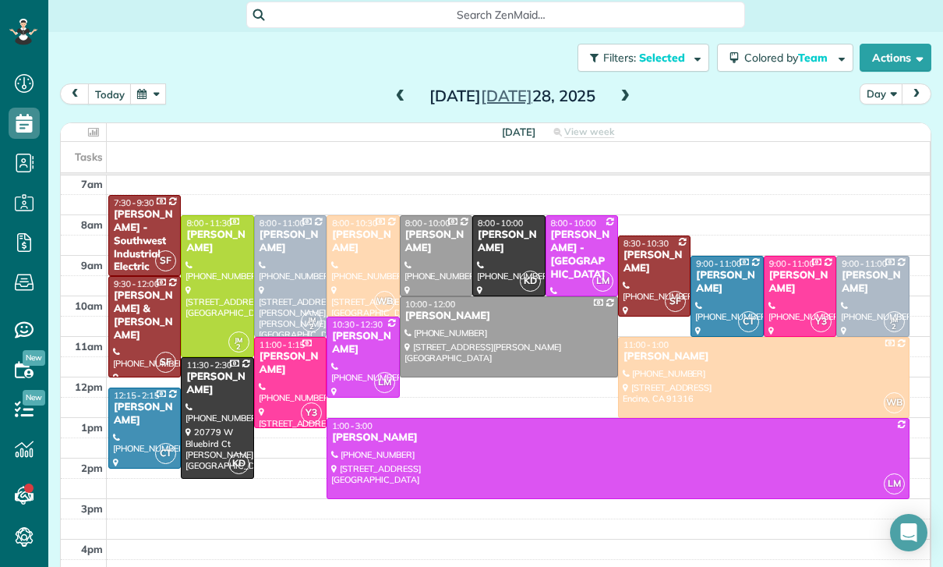
click at [153, 83] on button "button" at bounding box center [148, 93] width 36 height 21
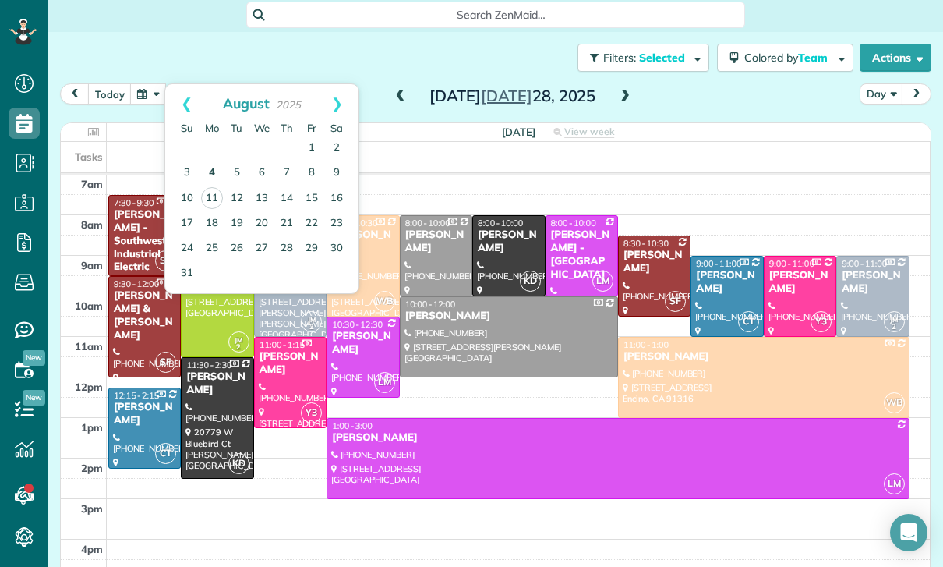
click at [214, 161] on link "4" at bounding box center [212, 173] width 25 height 25
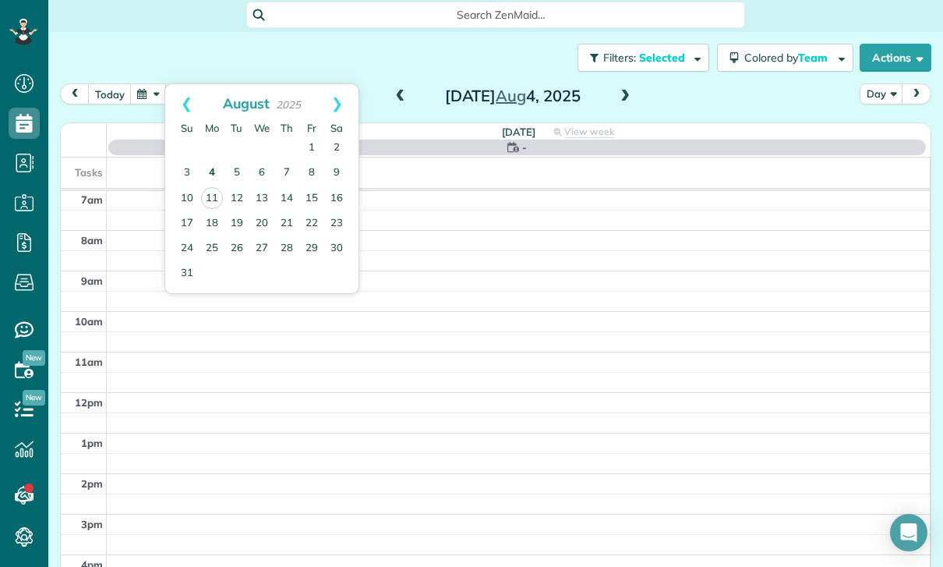
scroll to position [122, 0]
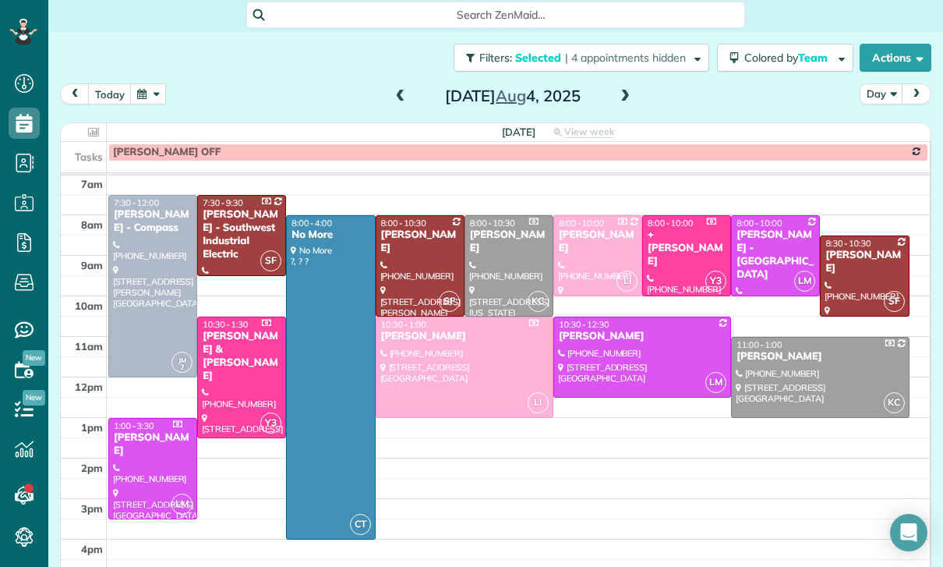
click at [860, 236] on div at bounding box center [864, 276] width 87 height 80
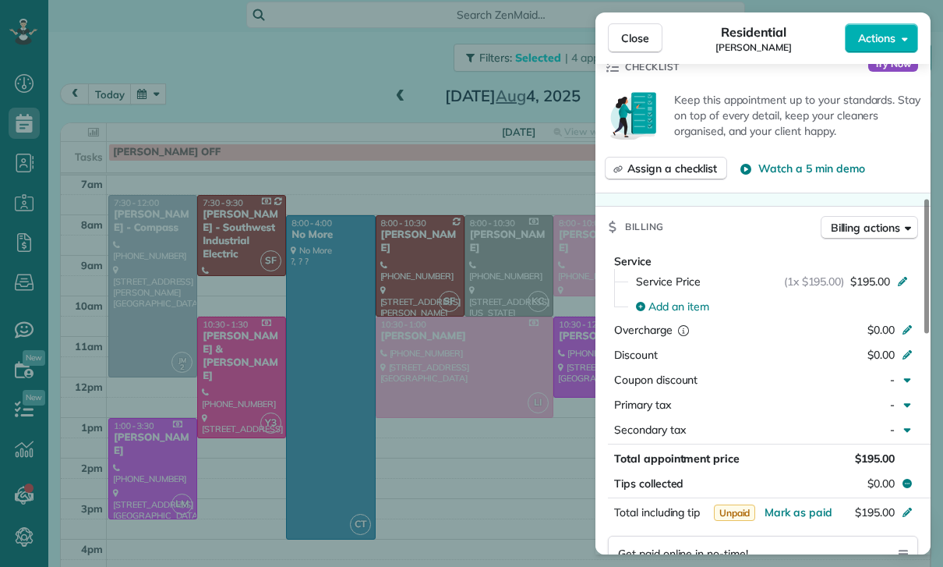
scroll to position [670, 0]
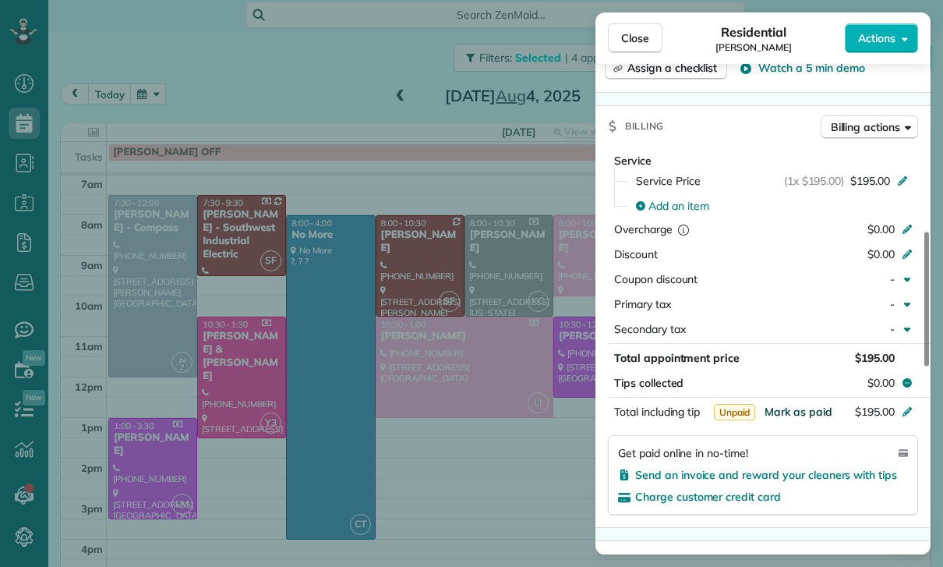
click at [797, 418] on button "Mark as paid" at bounding box center [799, 412] width 68 height 16
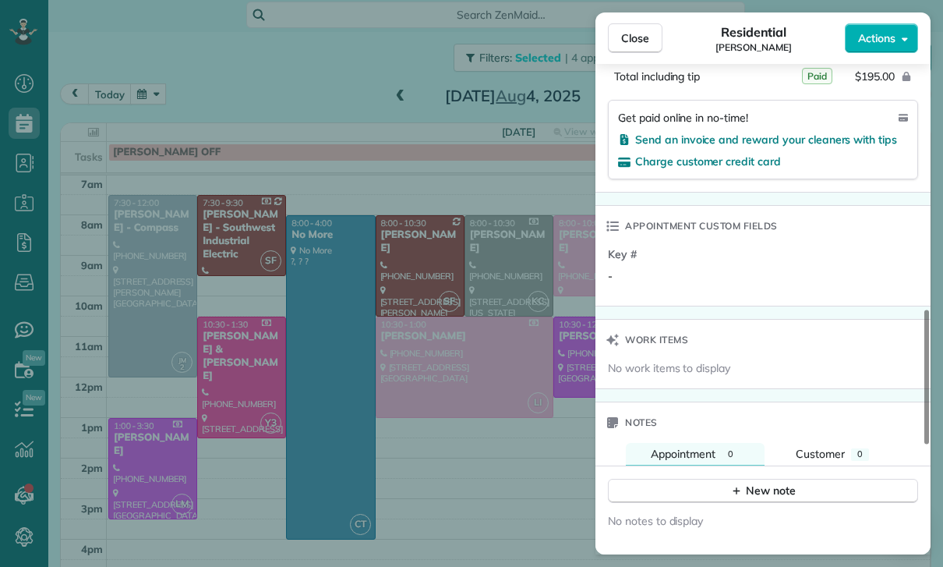
scroll to position [1119, 0]
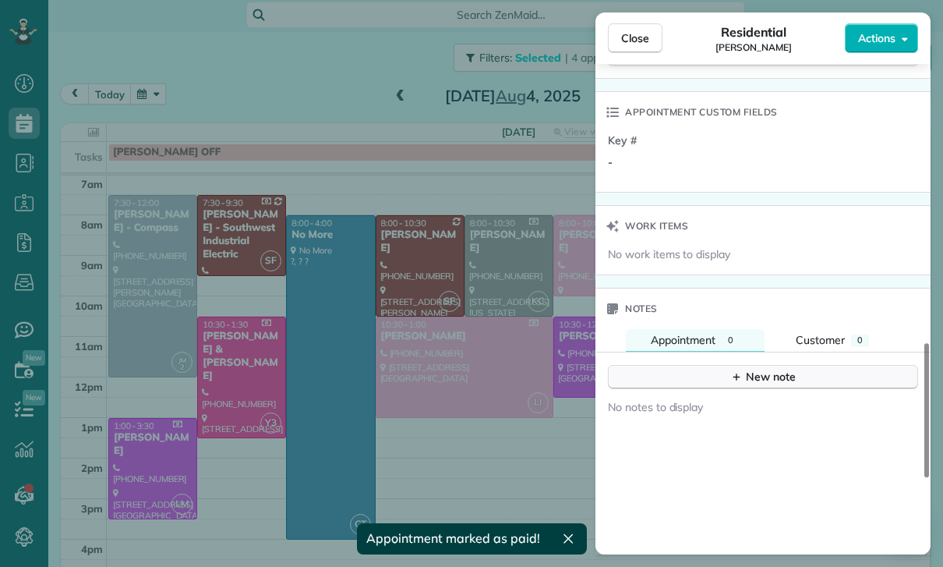
click at [771, 379] on div "New note" at bounding box center [762, 377] width 65 height 16
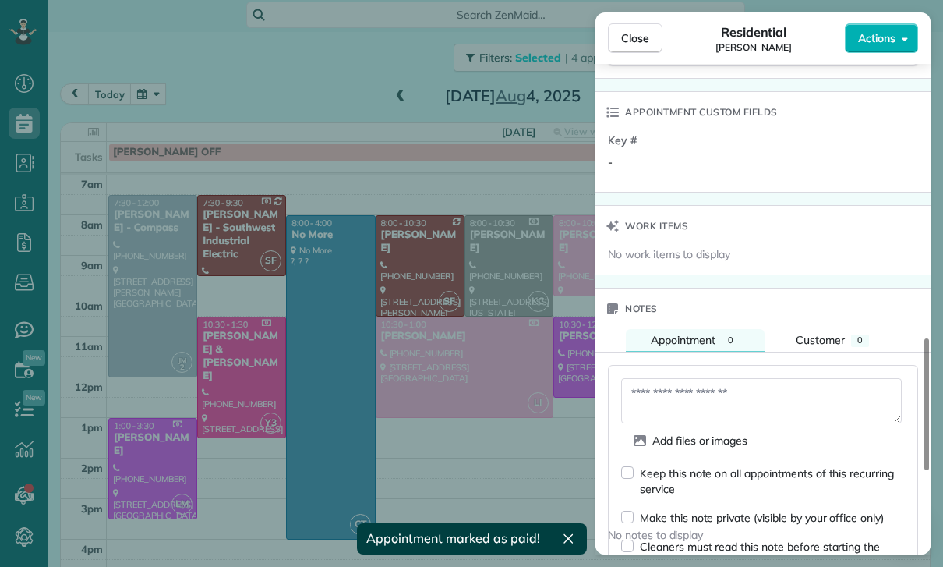
click at [712, 399] on textarea at bounding box center [761, 400] width 281 height 45
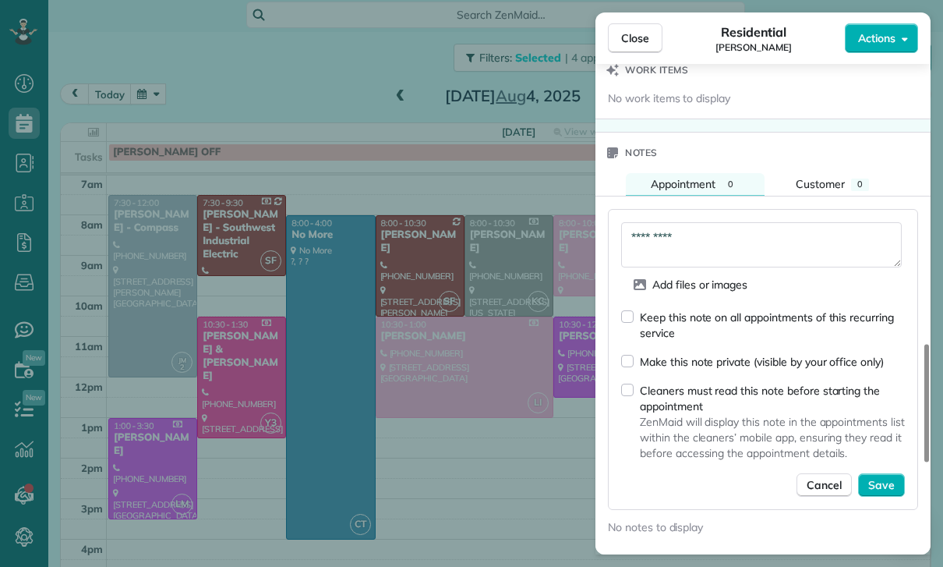
scroll to position [1290, 0]
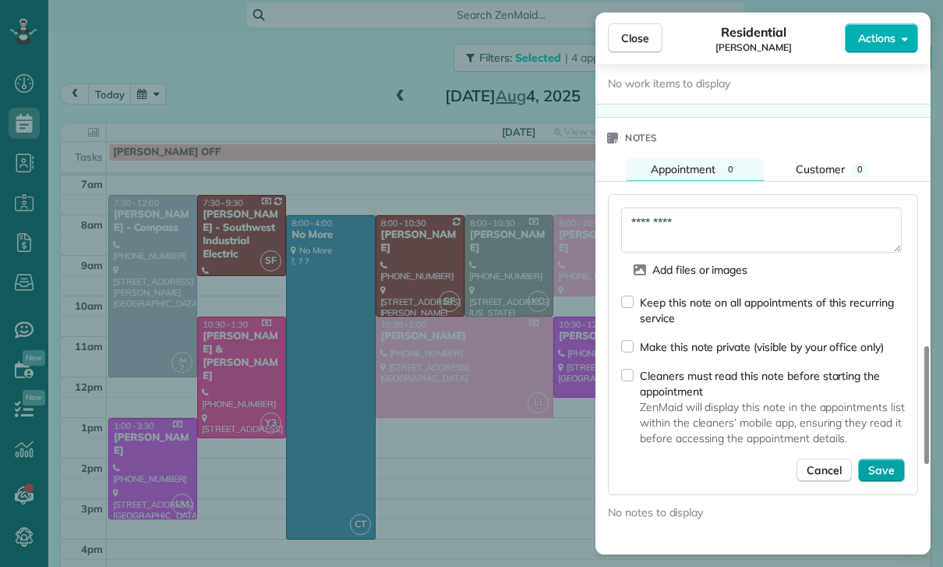
type textarea "*********"
click at [877, 478] on button "Save" at bounding box center [881, 469] width 47 height 23
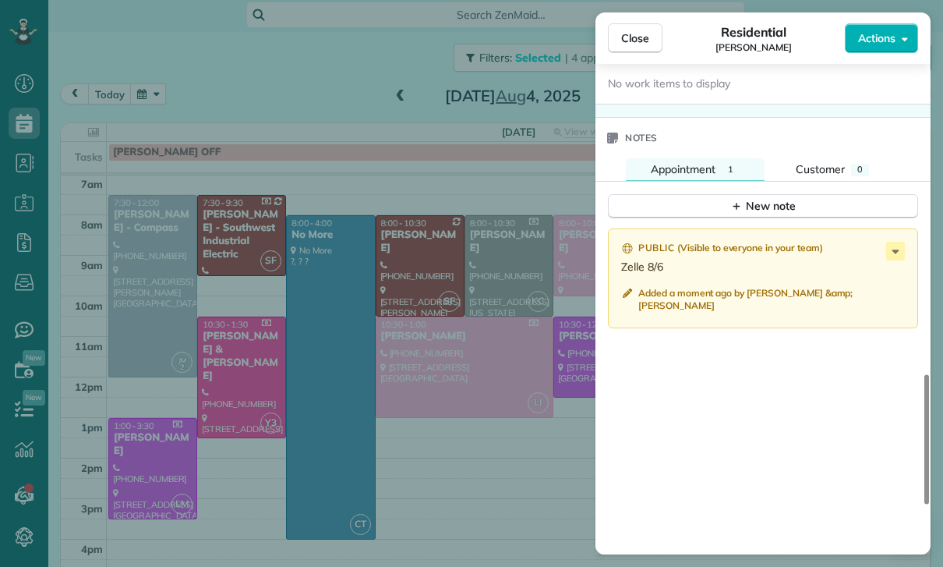
click at [455, 288] on div "Close Residential Kitty Dustin Actions Status Yet to Confirm Kitty Dustin · Ope…" at bounding box center [471, 283] width 943 height 567
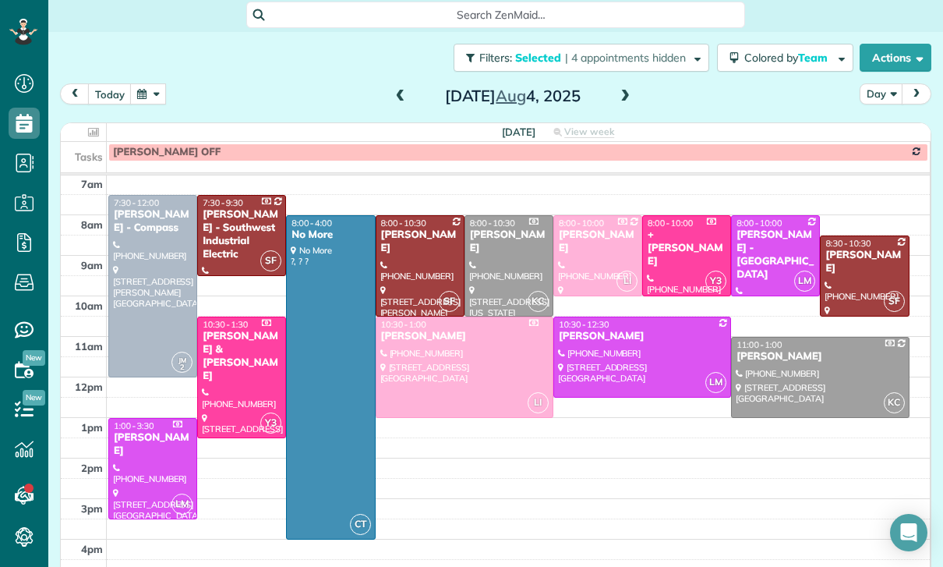
click at [154, 83] on button "button" at bounding box center [148, 93] width 36 height 21
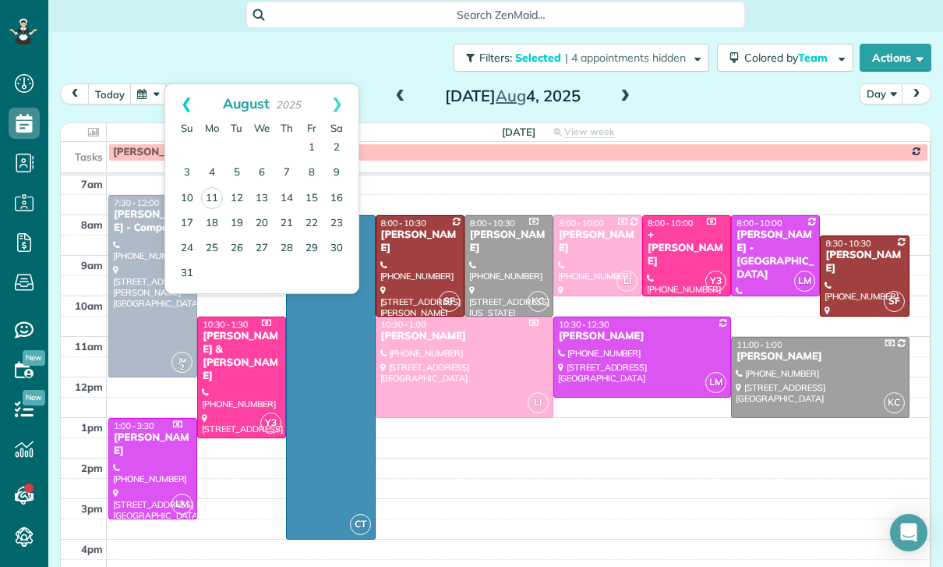
click at [176, 84] on link "Prev" at bounding box center [186, 103] width 43 height 39
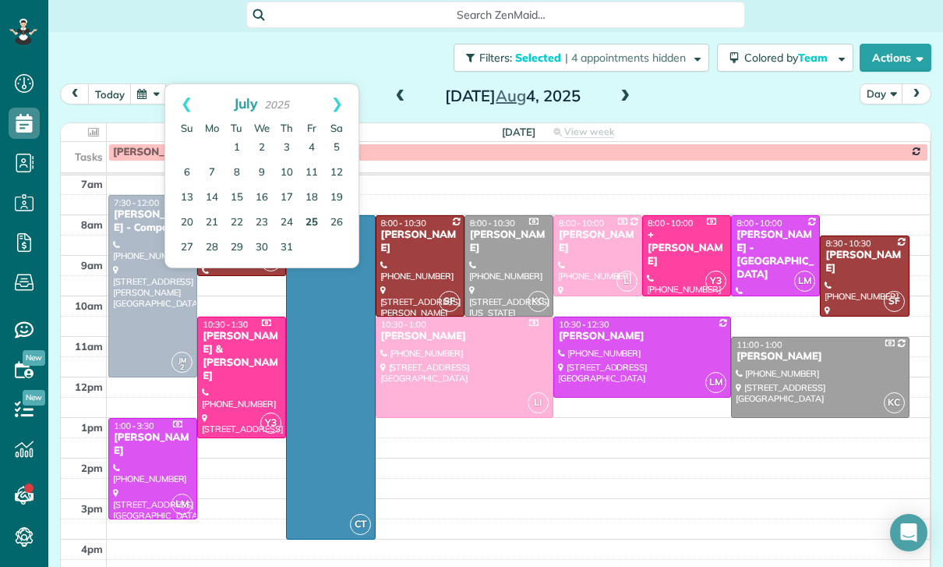
click at [313, 210] on link "25" at bounding box center [311, 222] width 25 height 25
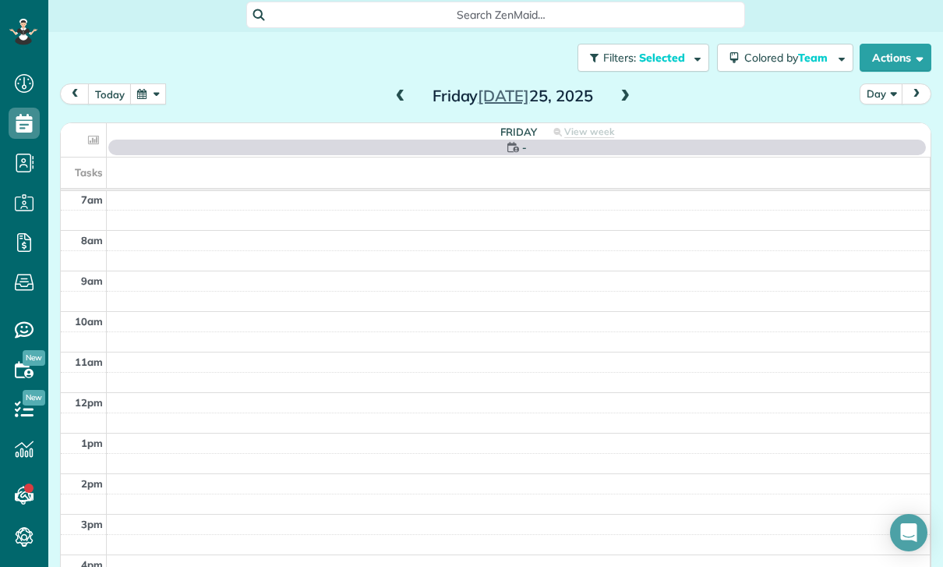
scroll to position [122, 0]
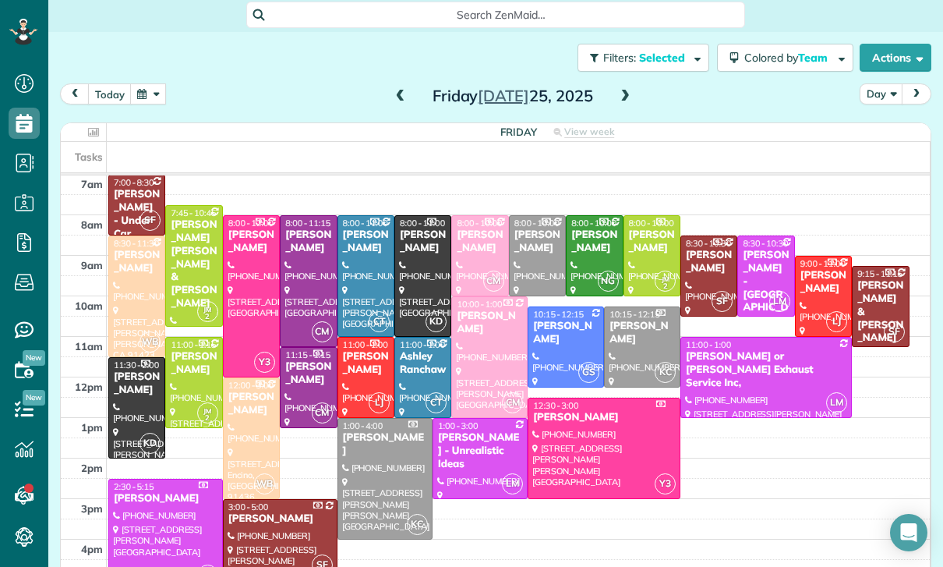
click at [132, 236] on div at bounding box center [136, 296] width 55 height 120
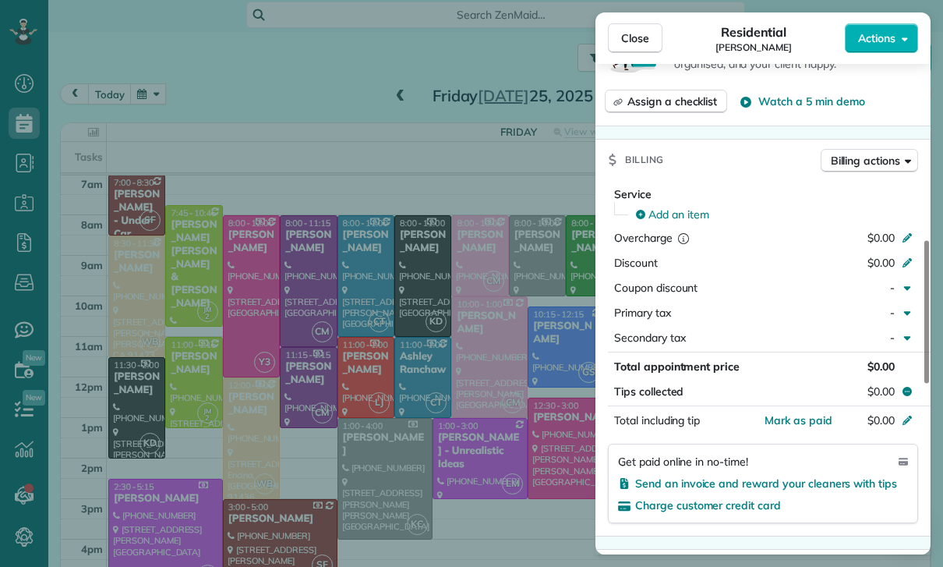
scroll to position [723, 0]
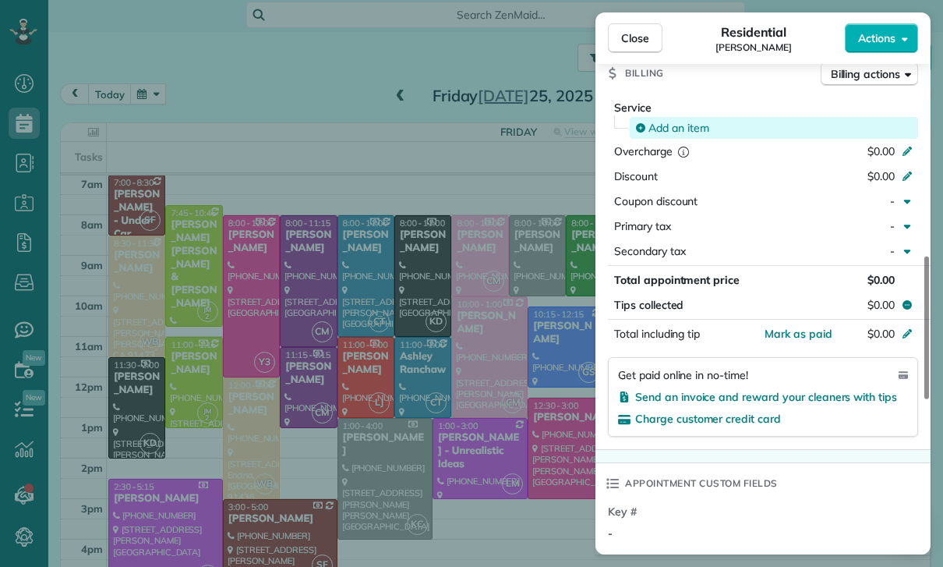
click at [678, 126] on span "Add an item" at bounding box center [678, 128] width 61 height 16
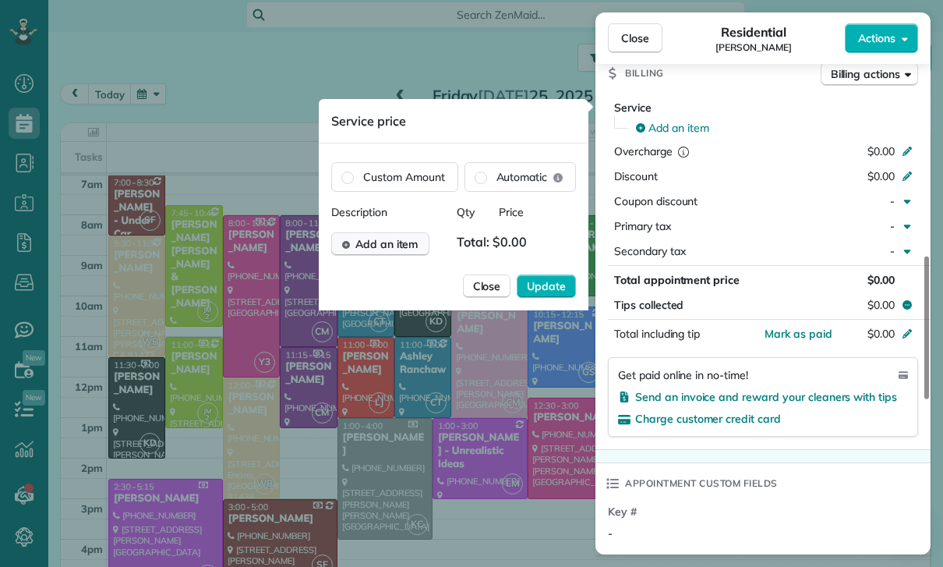
click at [379, 239] on span "Add an item" at bounding box center [386, 244] width 63 height 16
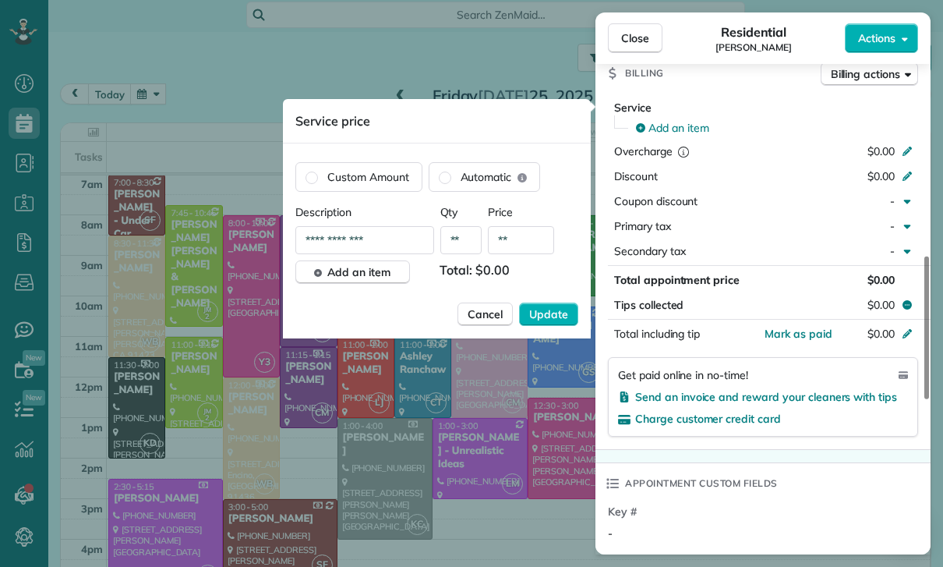
click at [522, 241] on input "**" at bounding box center [521, 240] width 66 height 28
type input "****"
click at [557, 307] on span "Update" at bounding box center [548, 314] width 39 height 16
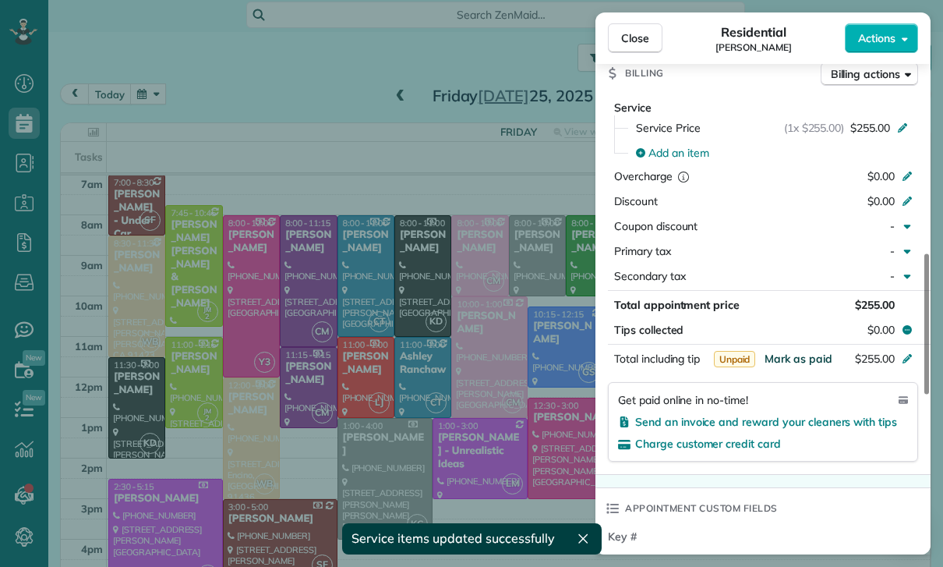
click at [793, 357] on span "Mark as paid" at bounding box center [799, 359] width 68 height 14
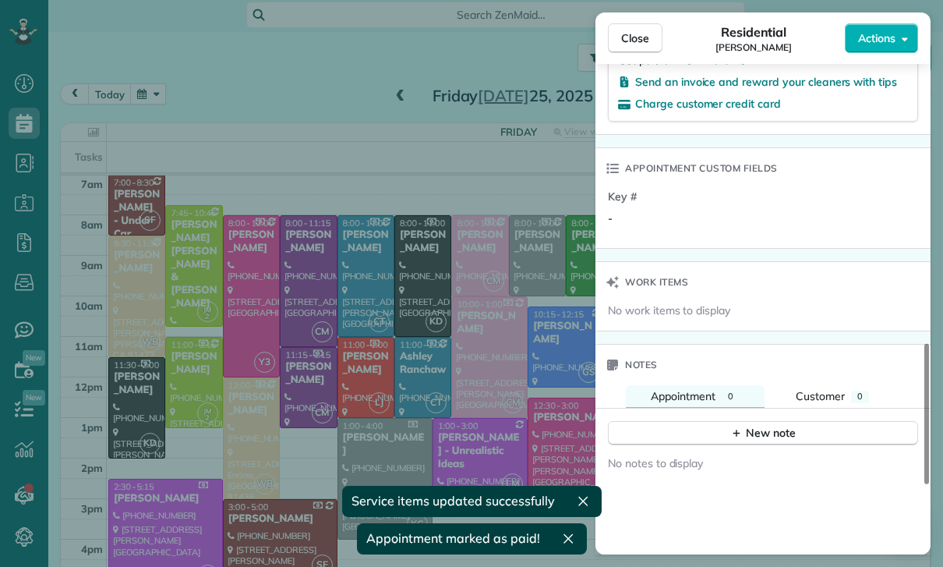
scroll to position [1166, 0]
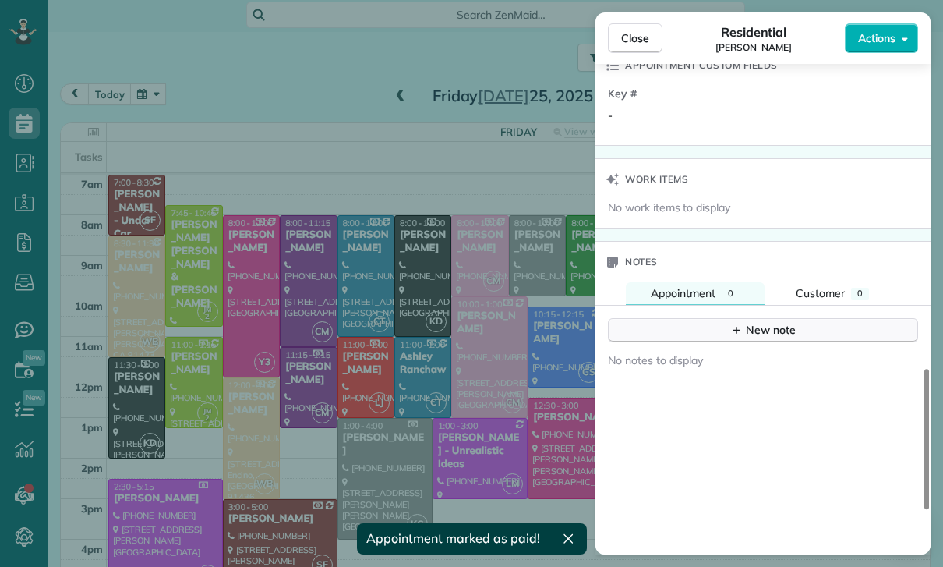
click at [772, 334] on div "New note" at bounding box center [762, 330] width 65 height 16
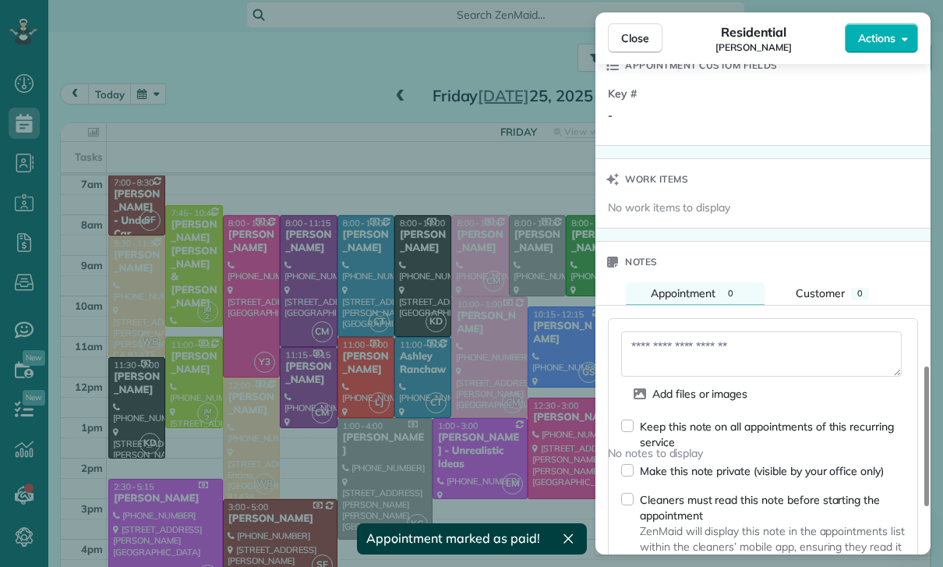
click at [699, 353] on textarea at bounding box center [761, 353] width 281 height 45
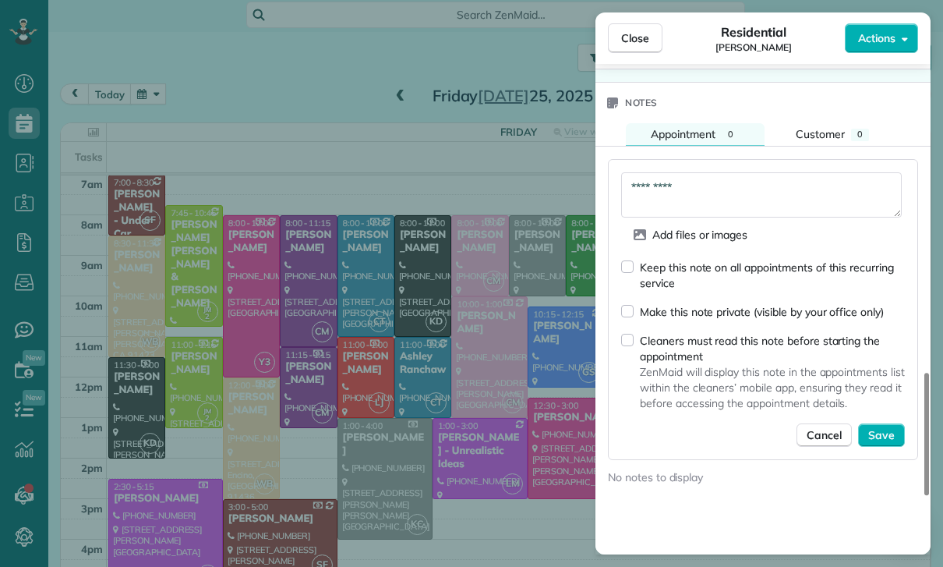
scroll to position [1355, 0]
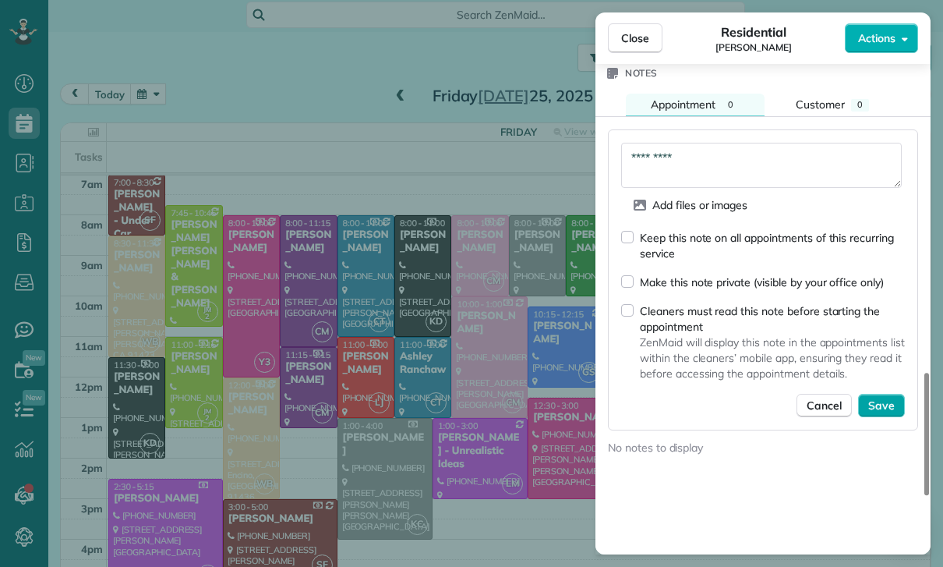
type textarea "*********"
click at [885, 398] on span "Save" at bounding box center [881, 406] width 27 height 16
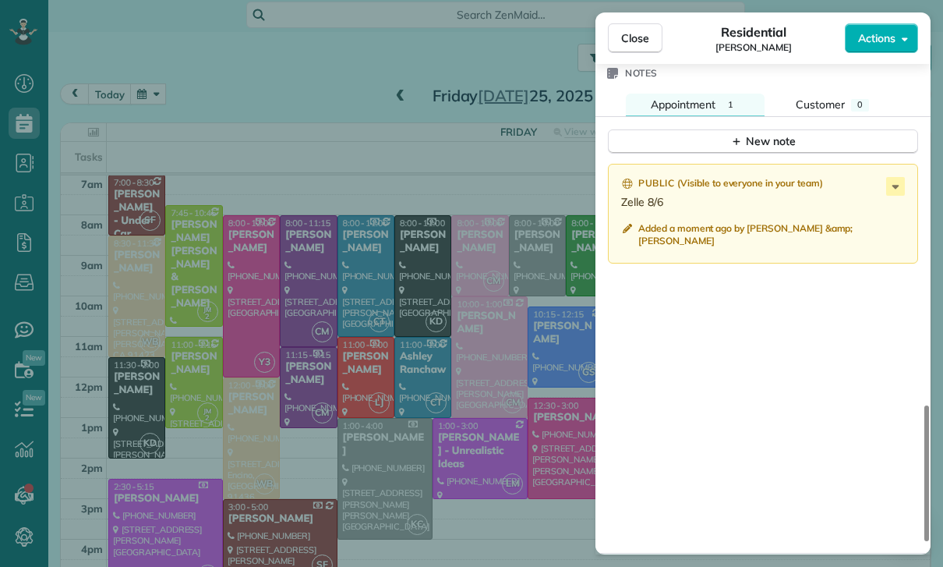
click at [411, 219] on div "Close Residential Jill Imani Actions Status Confirmed Jill Imani · Open profile…" at bounding box center [471, 283] width 943 height 567
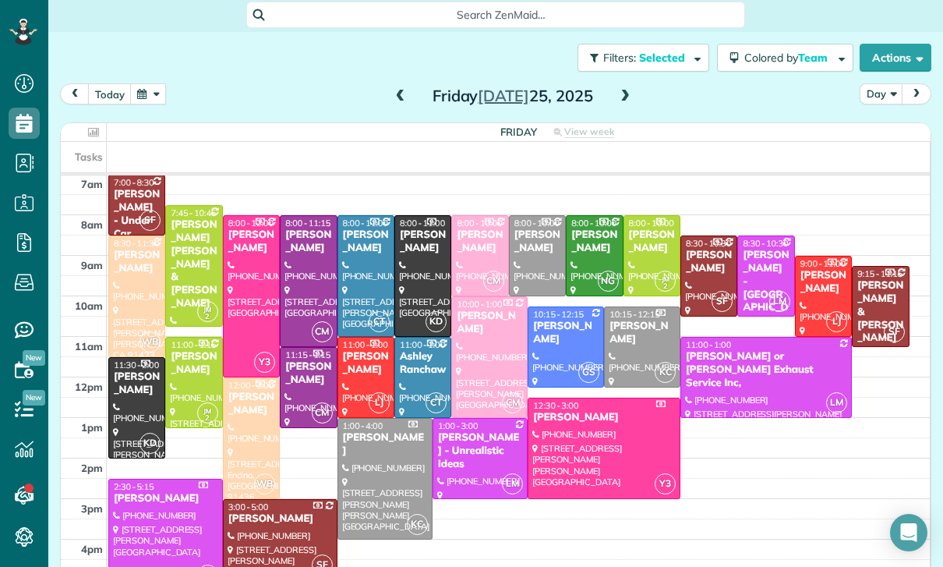
click at [162, 83] on button "button" at bounding box center [148, 93] width 36 height 21
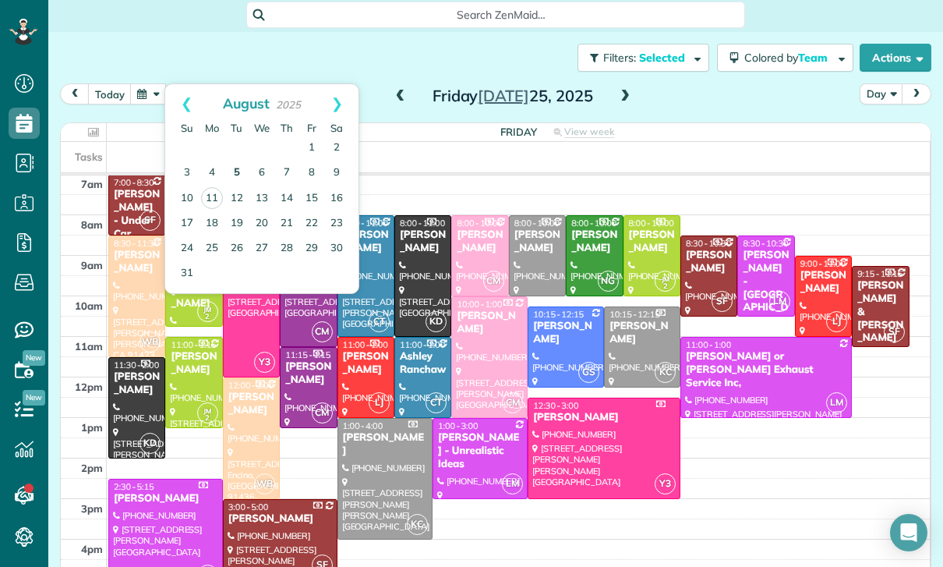
click at [235, 161] on link "5" at bounding box center [236, 173] width 25 height 25
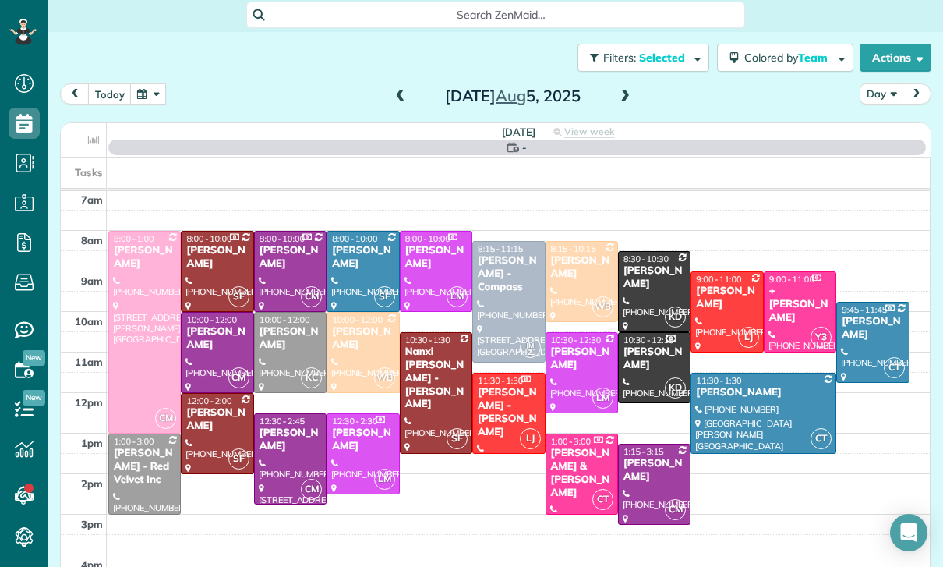
scroll to position [122, 0]
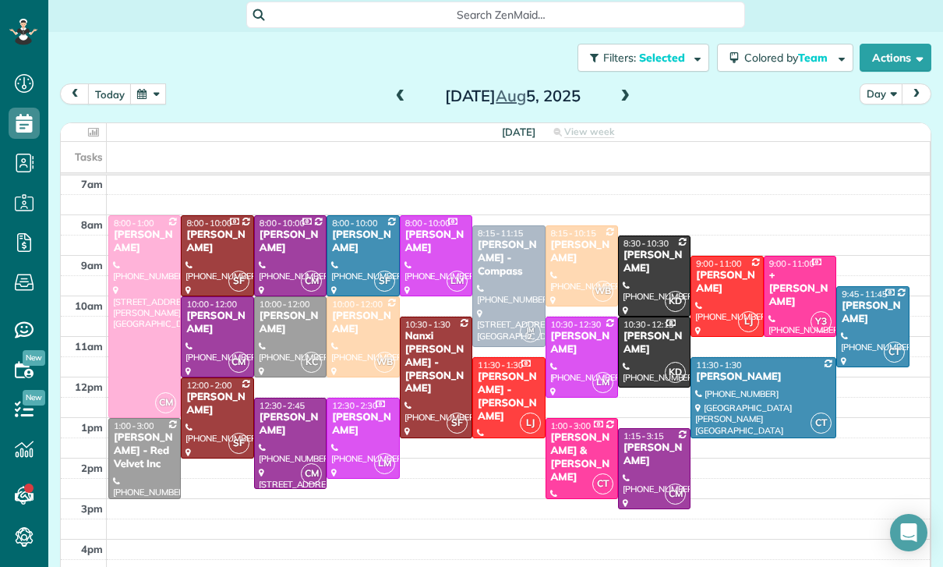
click at [718, 269] on div "Jackie Biegel" at bounding box center [726, 282] width 63 height 27
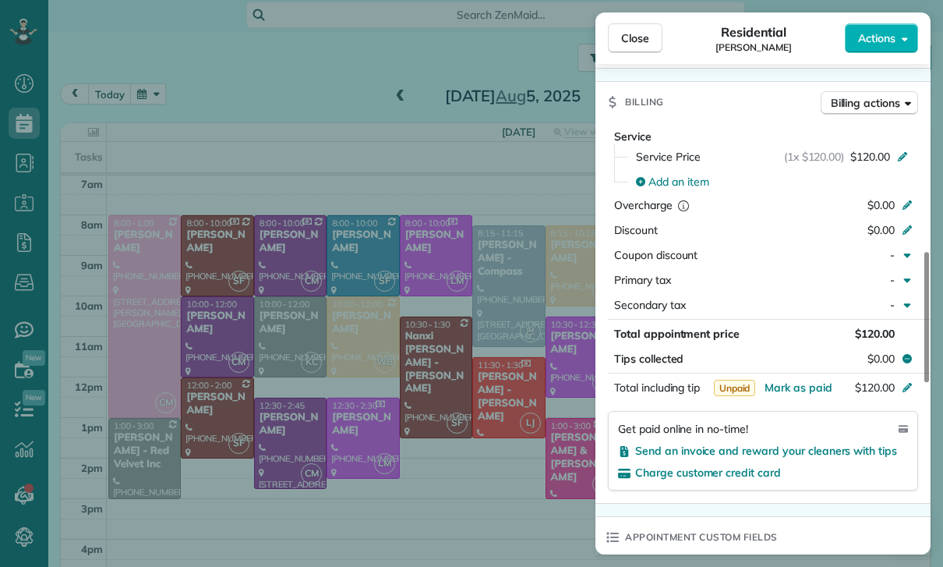
scroll to position [779, 0]
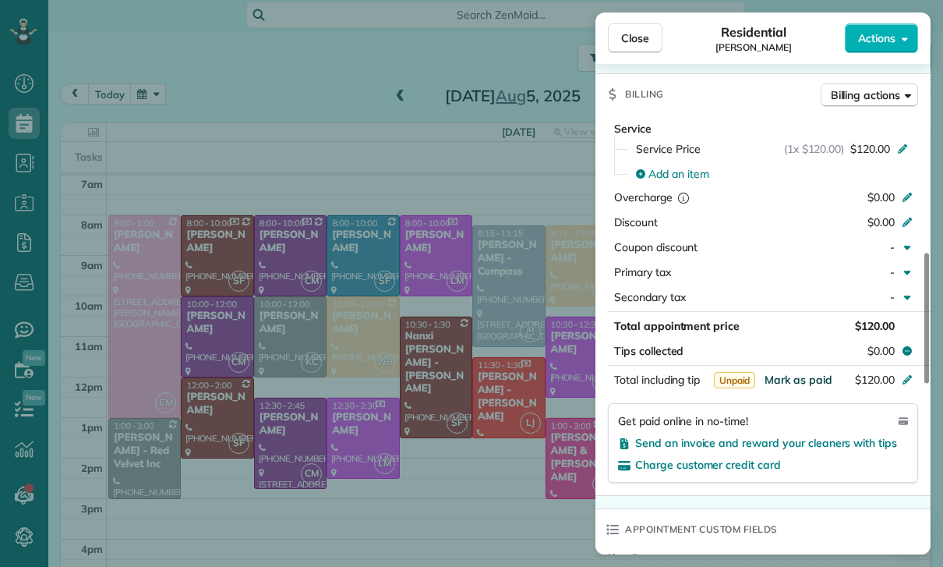
click at [786, 373] on span "Mark as paid" at bounding box center [799, 380] width 68 height 14
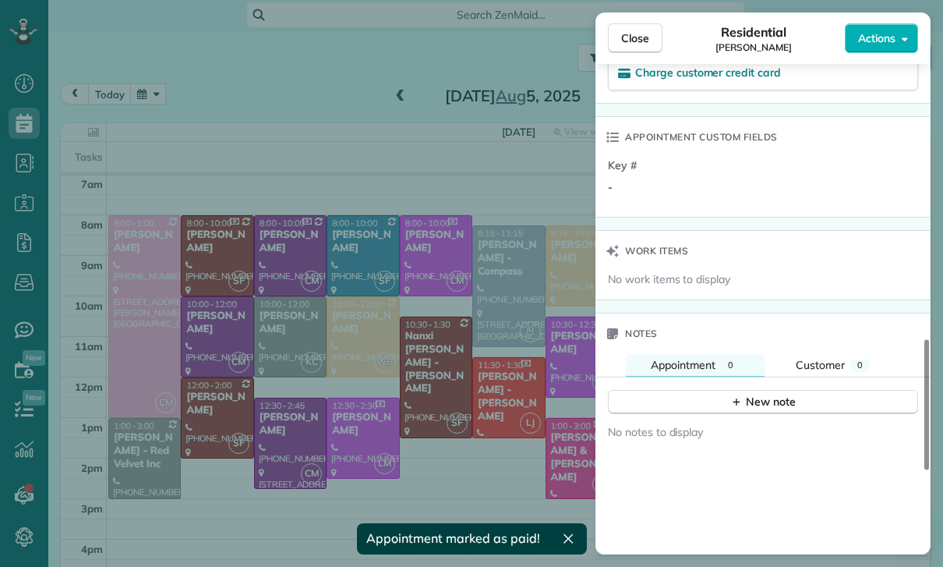
scroll to position [1262, 0]
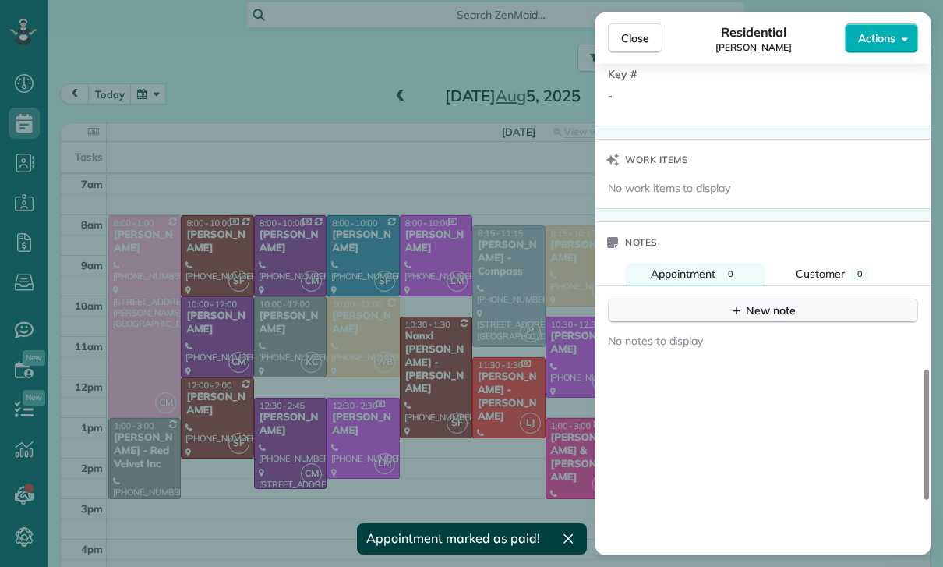
click at [754, 304] on button "New note" at bounding box center [763, 311] width 310 height 24
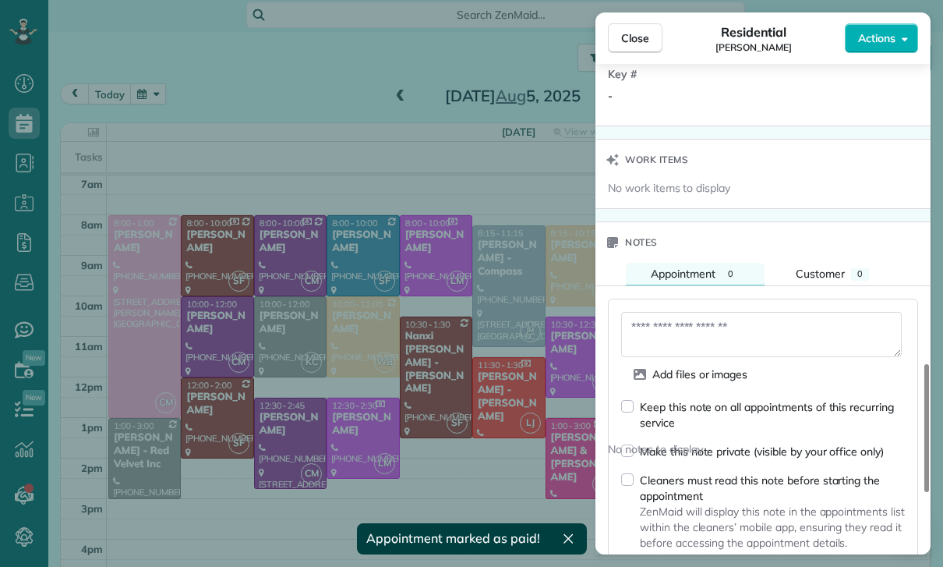
click at [677, 321] on textarea at bounding box center [761, 334] width 281 height 45
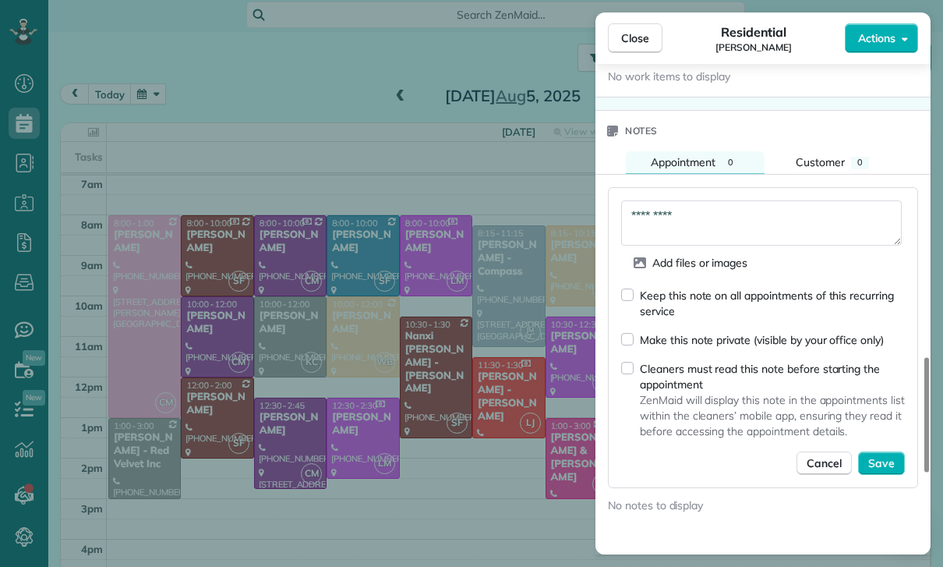
scroll to position [1380, 0]
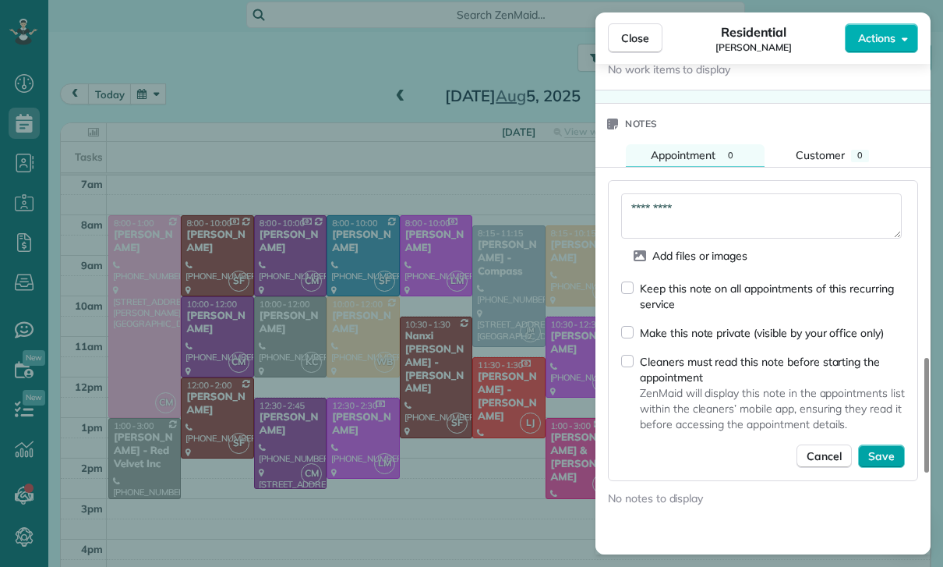
type textarea "*********"
click at [888, 448] on span "Save" at bounding box center [881, 456] width 27 height 16
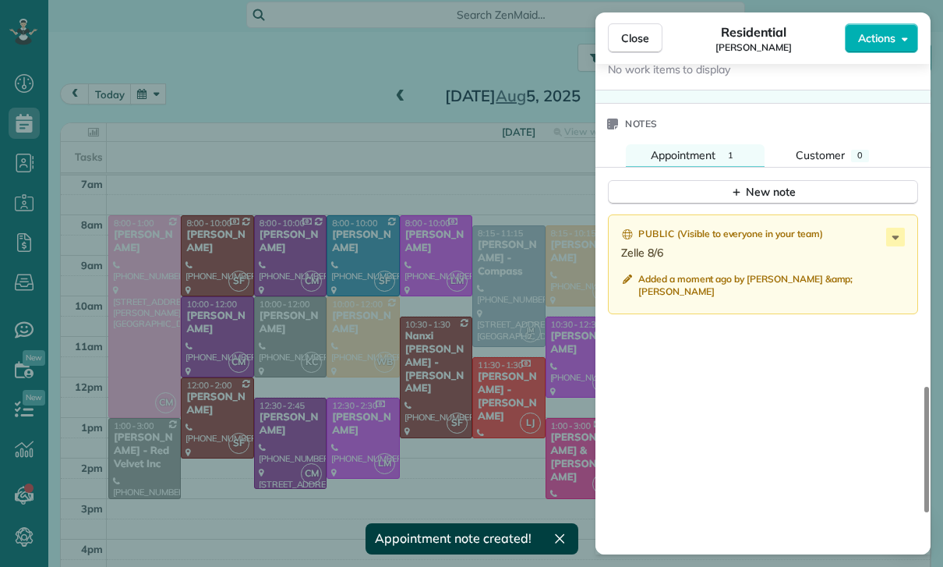
click at [274, 287] on div "Close Residential Jackie Biegel Actions Status Yet to Confirm Jackie Biegel · O…" at bounding box center [471, 283] width 943 height 567
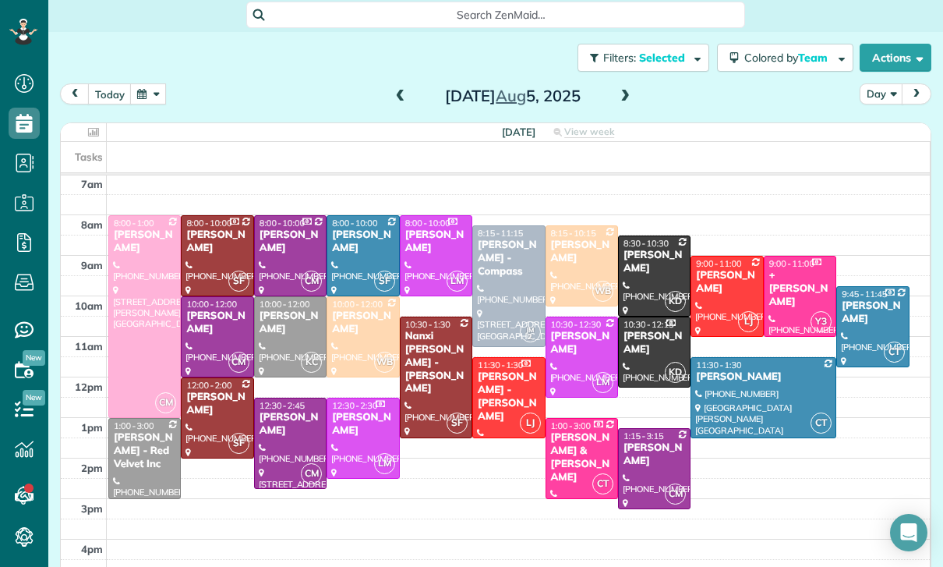
click at [277, 297] on div at bounding box center [290, 337] width 71 height 80
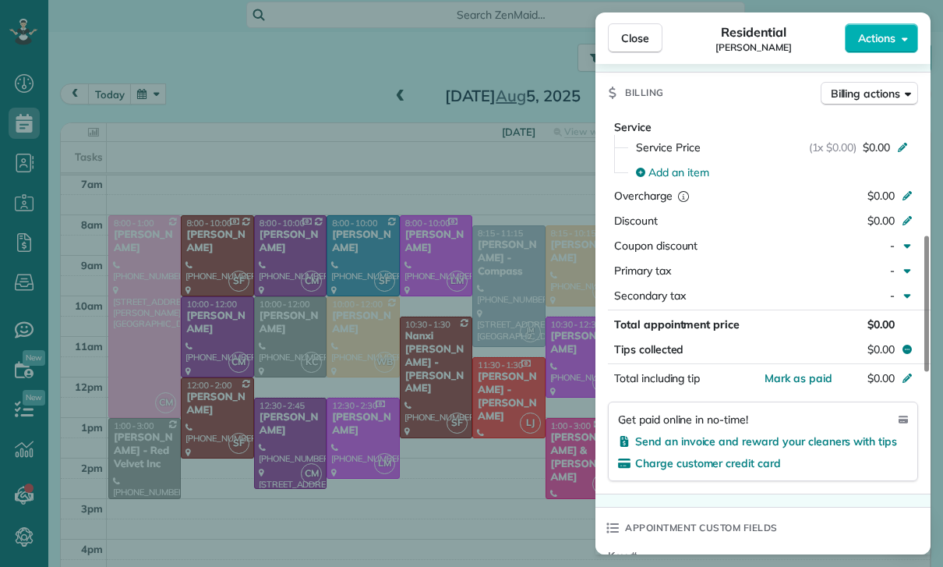
scroll to position [719, 0]
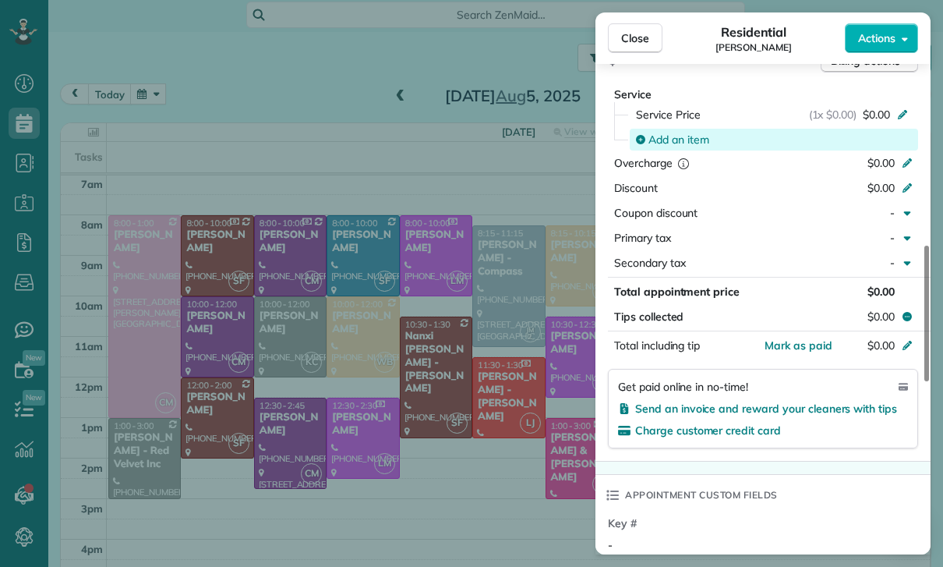
click at [662, 144] on span "Add an item" at bounding box center [678, 140] width 61 height 16
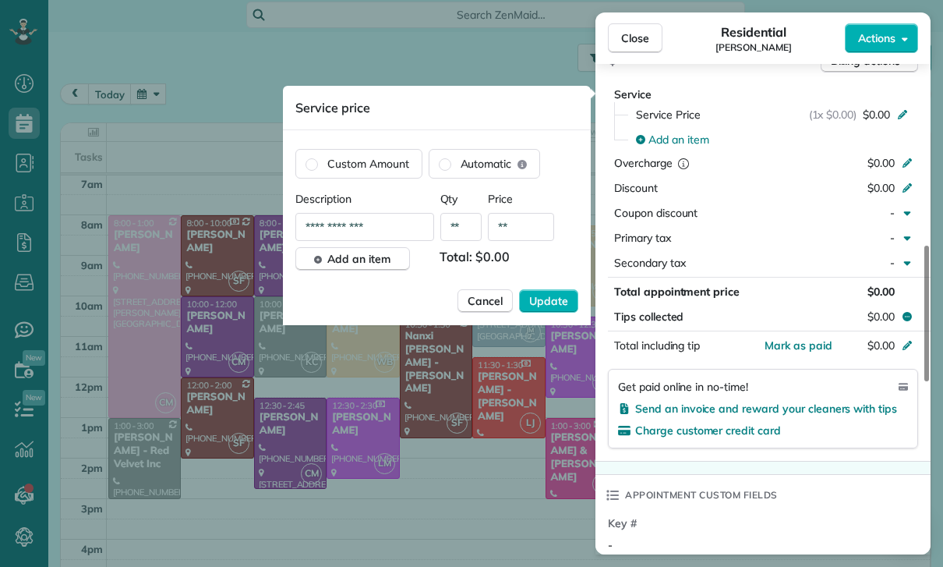
click at [519, 231] on input "**" at bounding box center [521, 227] width 66 height 28
type input "****"
click at [563, 305] on span "Update" at bounding box center [548, 301] width 39 height 16
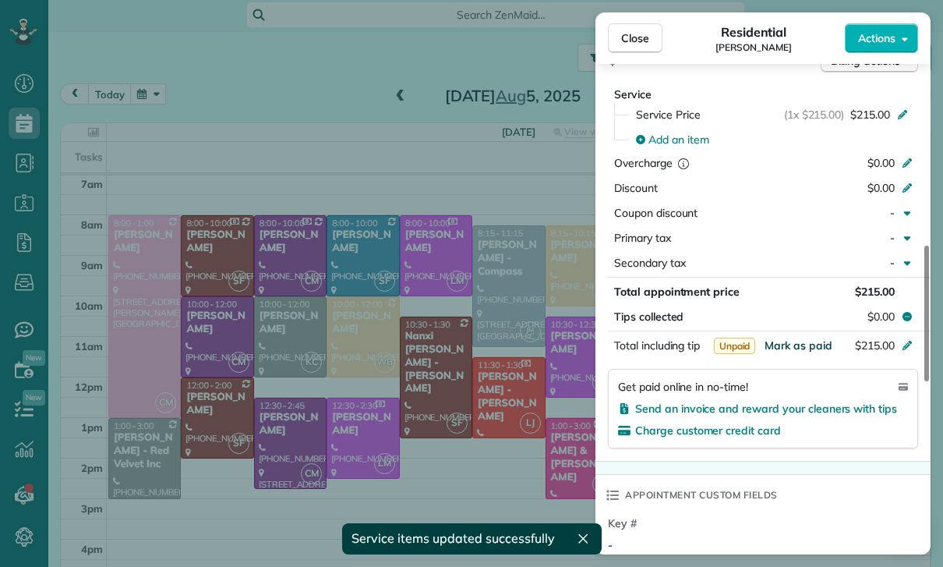
click at [800, 346] on span "Mark as paid" at bounding box center [799, 345] width 68 height 14
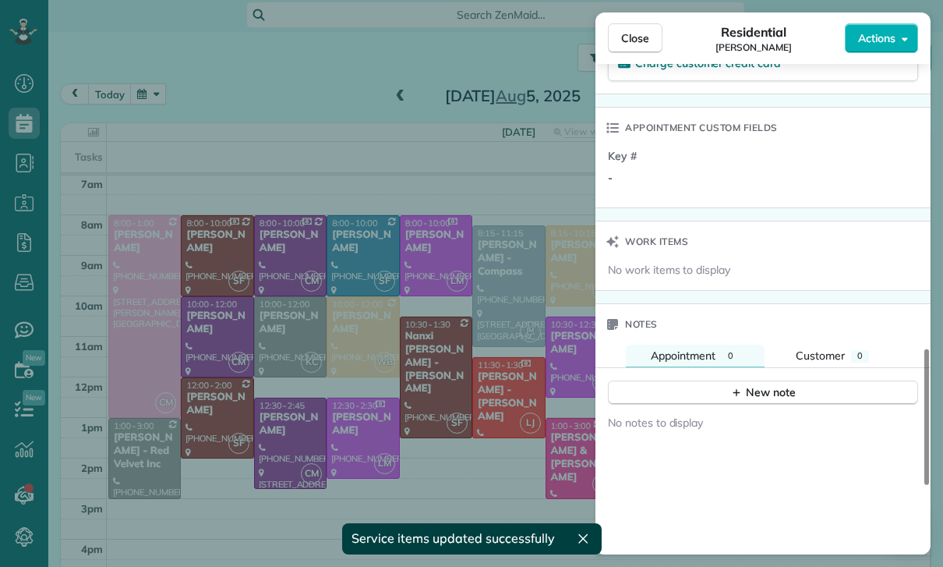
scroll to position [1142, 0]
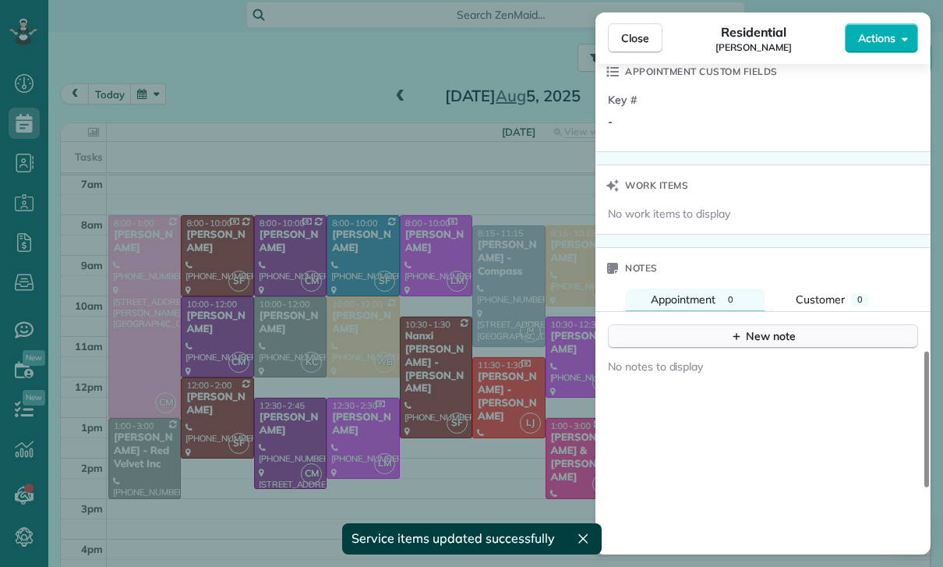
click at [756, 344] on button "New note" at bounding box center [763, 336] width 310 height 24
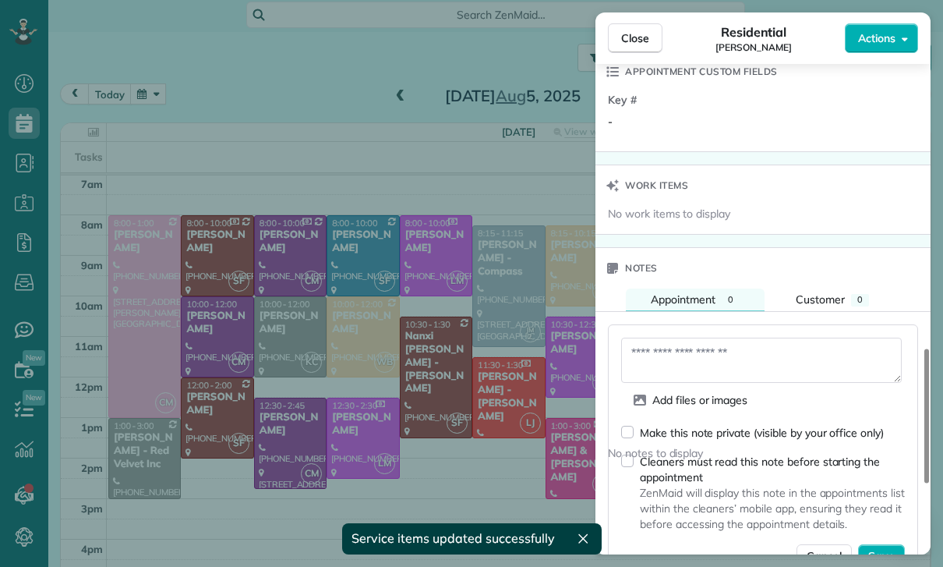
click at [693, 353] on textarea at bounding box center [761, 359] width 281 height 45
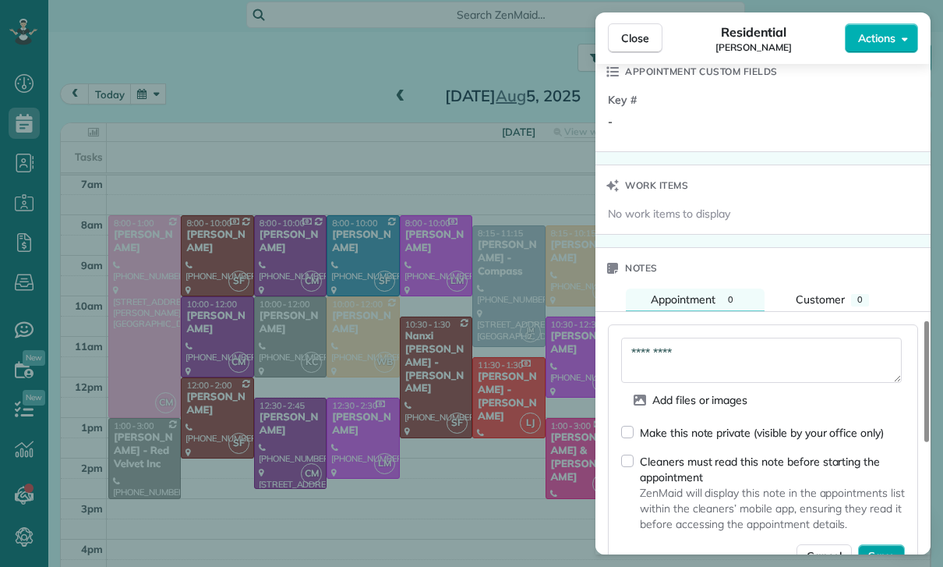
type textarea "*********"
click at [886, 559] on span "Save" at bounding box center [881, 556] width 27 height 16
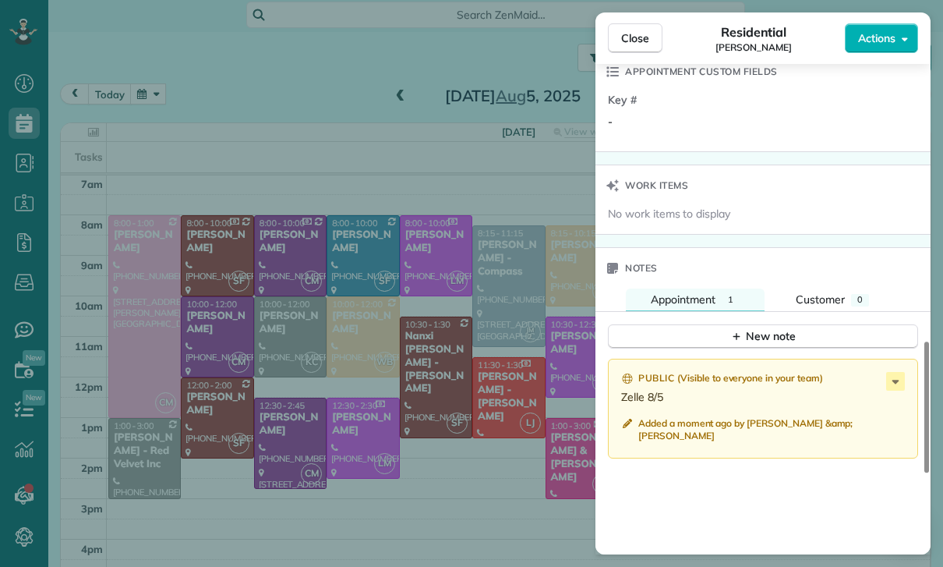
scroll to position [112, 0]
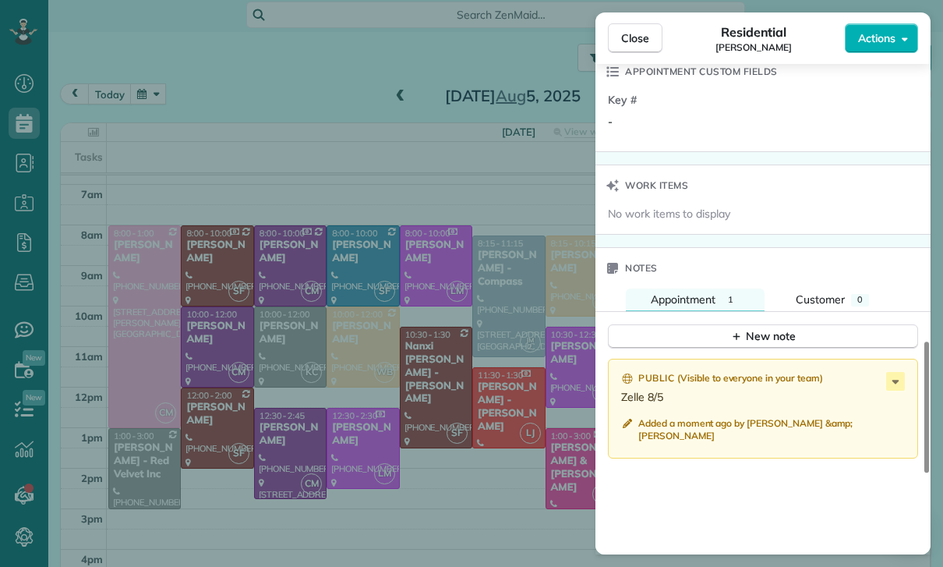
click at [401, 143] on div "Close Residential Michael Kwan Actions Status Confirmed Michael Kwan · Open pro…" at bounding box center [471, 283] width 943 height 567
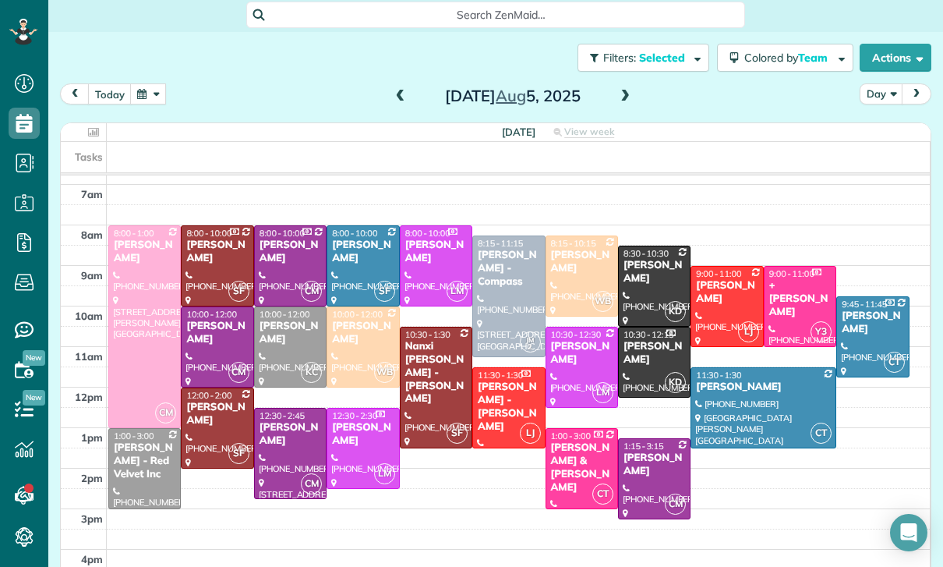
click at [142, 83] on button "button" at bounding box center [148, 93] width 36 height 21
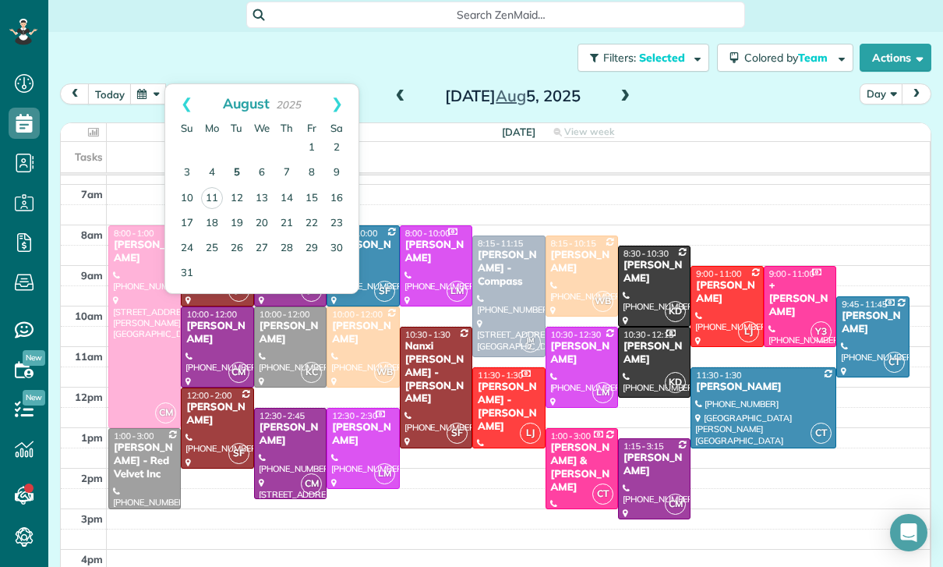
click at [237, 161] on link "5" at bounding box center [236, 173] width 25 height 25
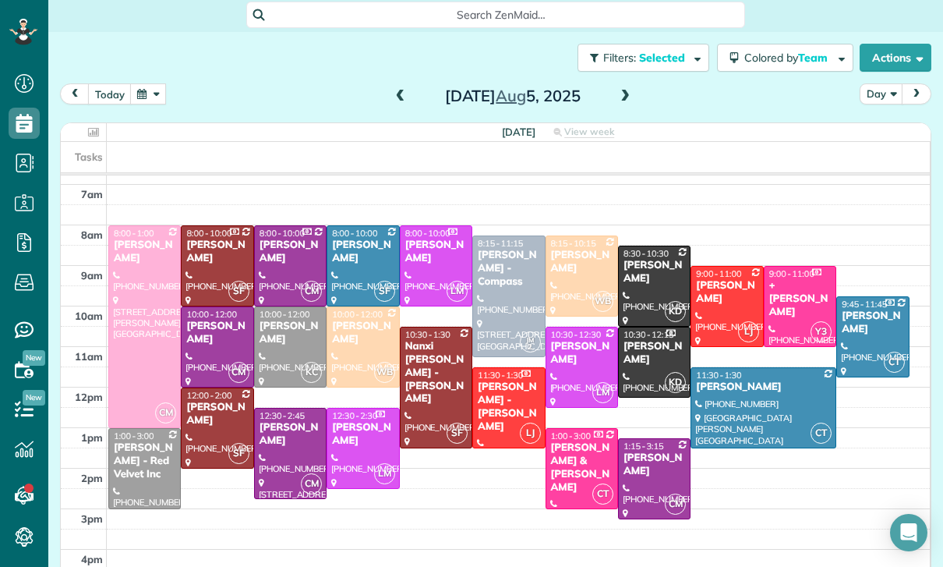
click at [153, 83] on button "button" at bounding box center [148, 93] width 36 height 21
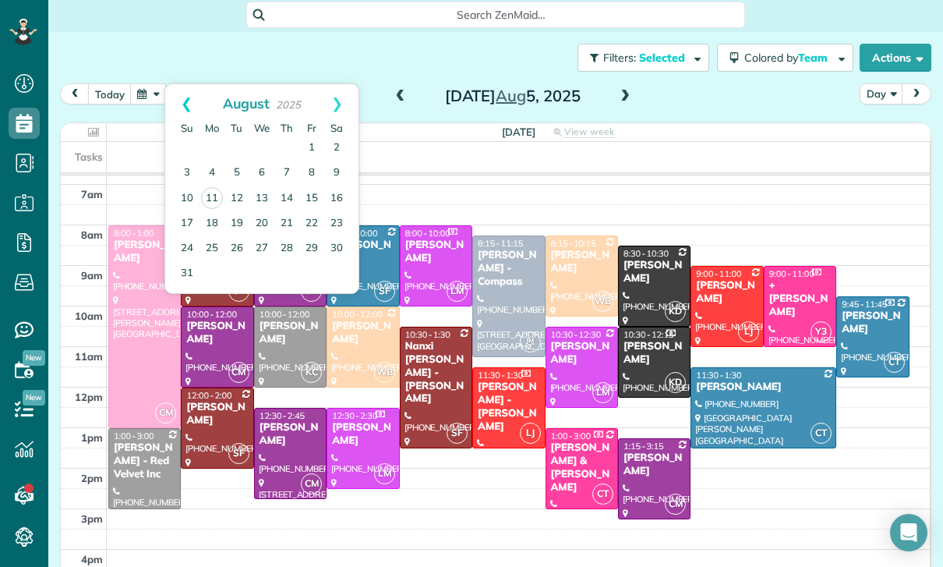
click at [176, 84] on link "Prev" at bounding box center [186, 103] width 43 height 39
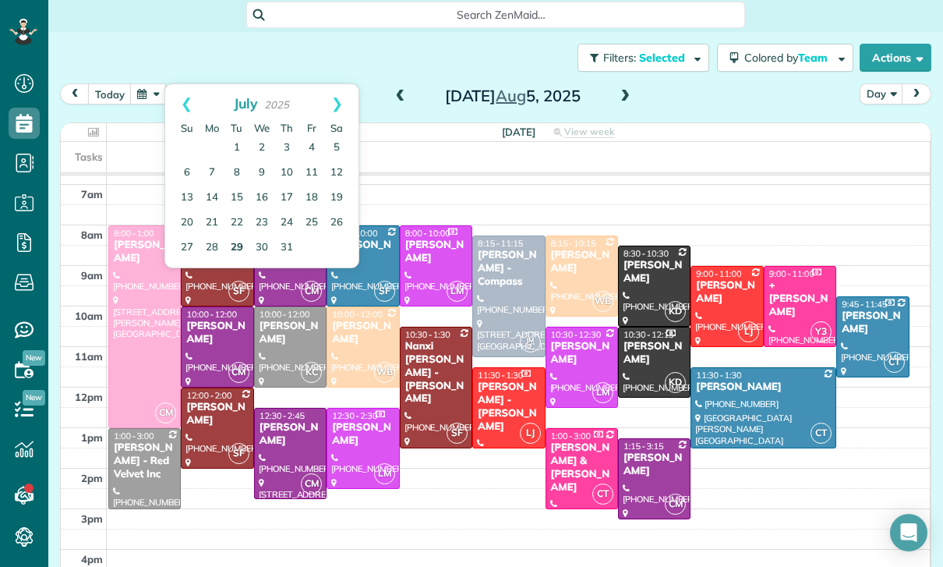
click at [236, 235] on link "29" at bounding box center [236, 247] width 25 height 25
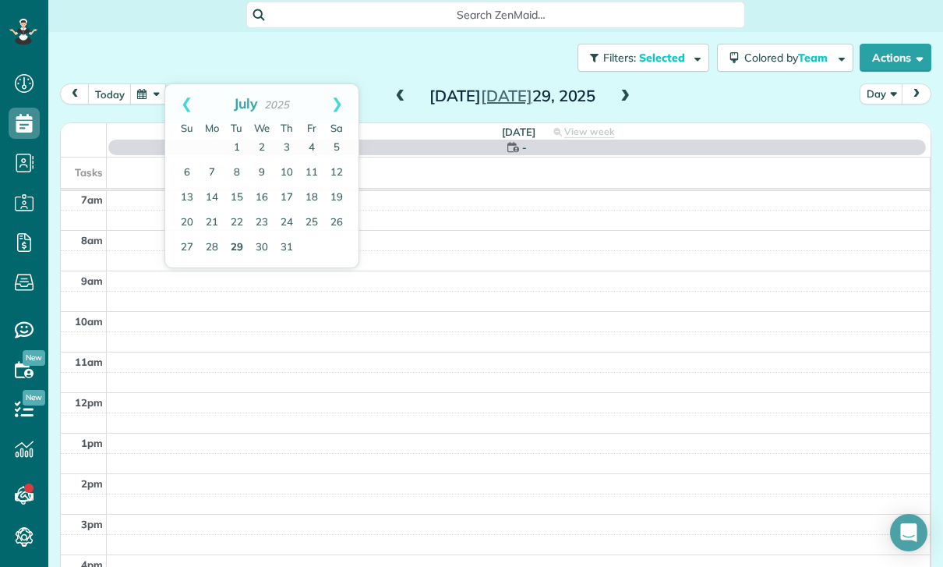
scroll to position [122, 0]
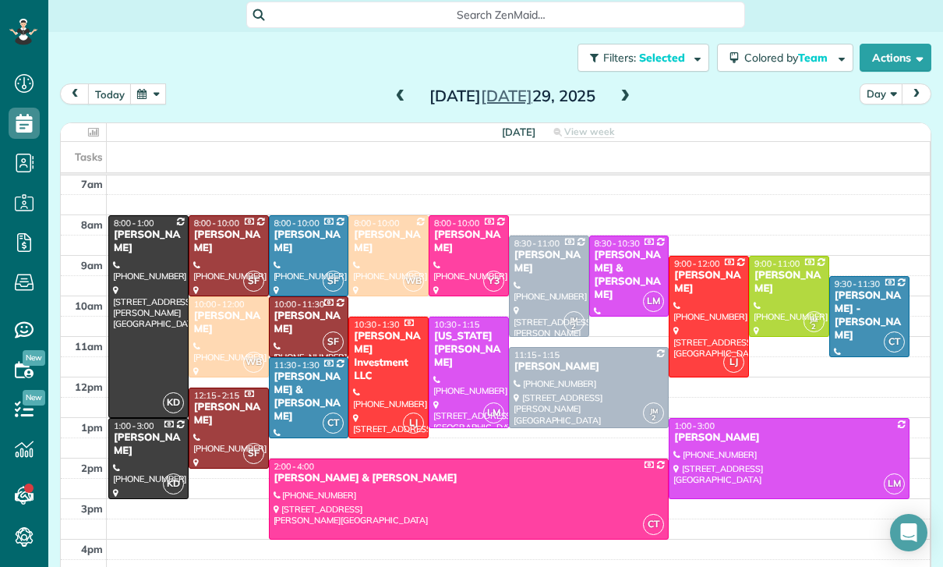
click at [147, 264] on div at bounding box center [148, 316] width 79 height 201
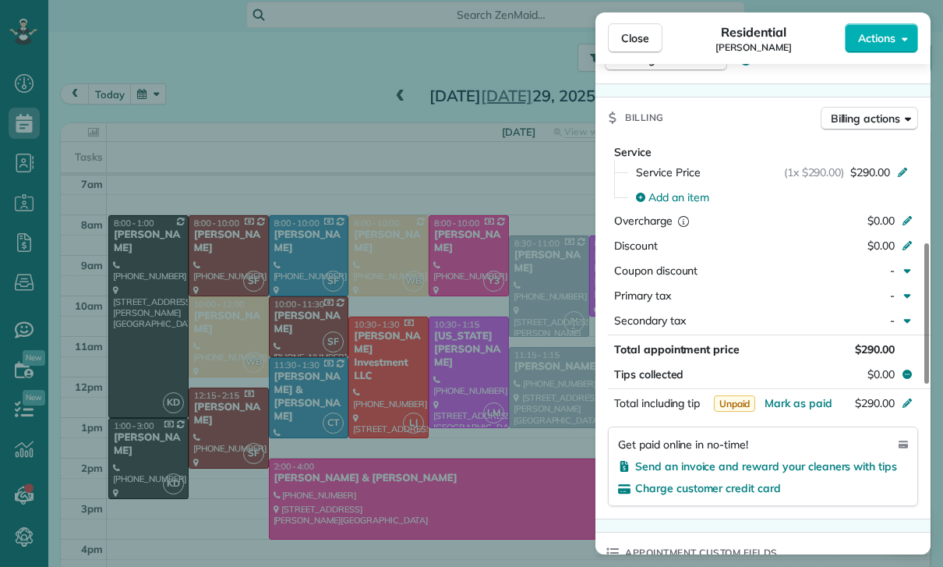
scroll to position [751, 0]
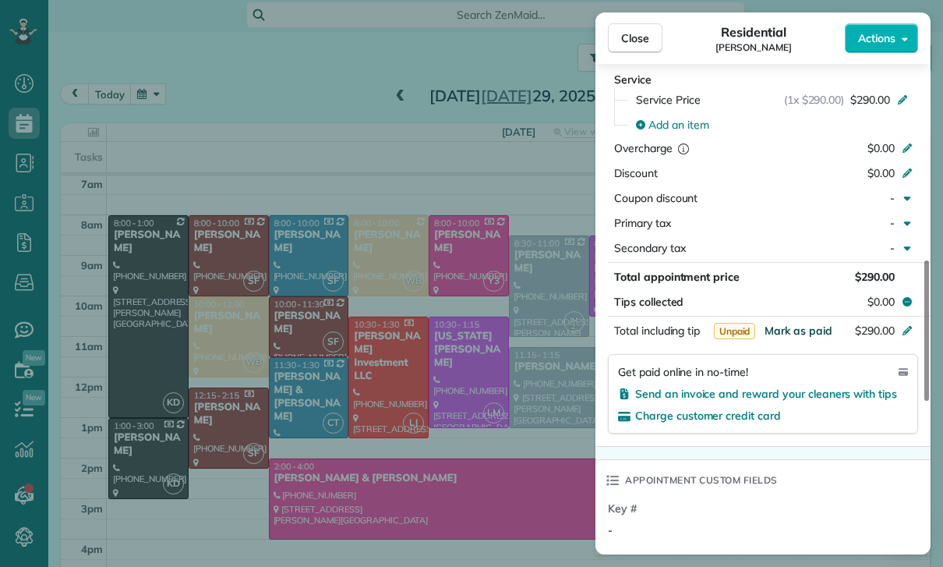
click at [795, 329] on span "Mark as paid" at bounding box center [799, 330] width 68 height 14
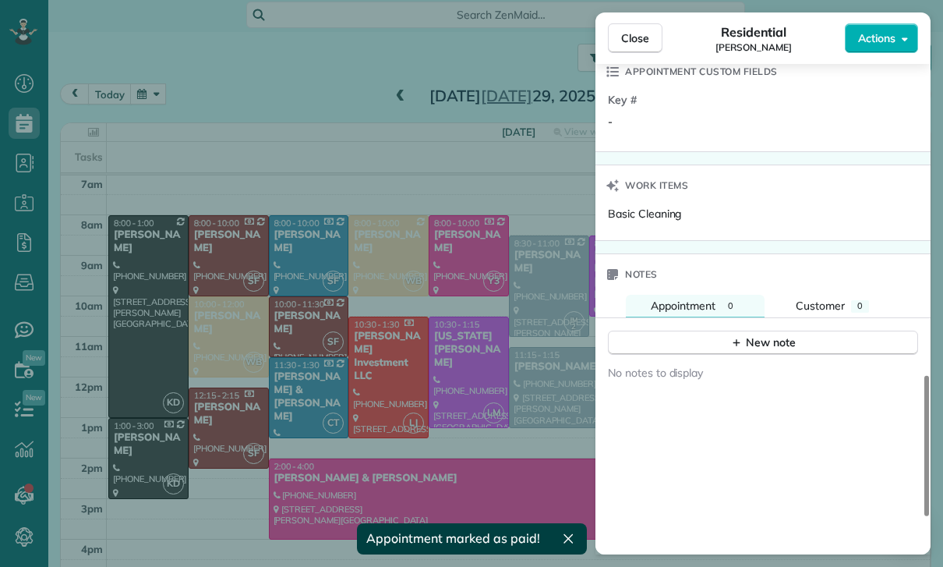
scroll to position [1196, 0]
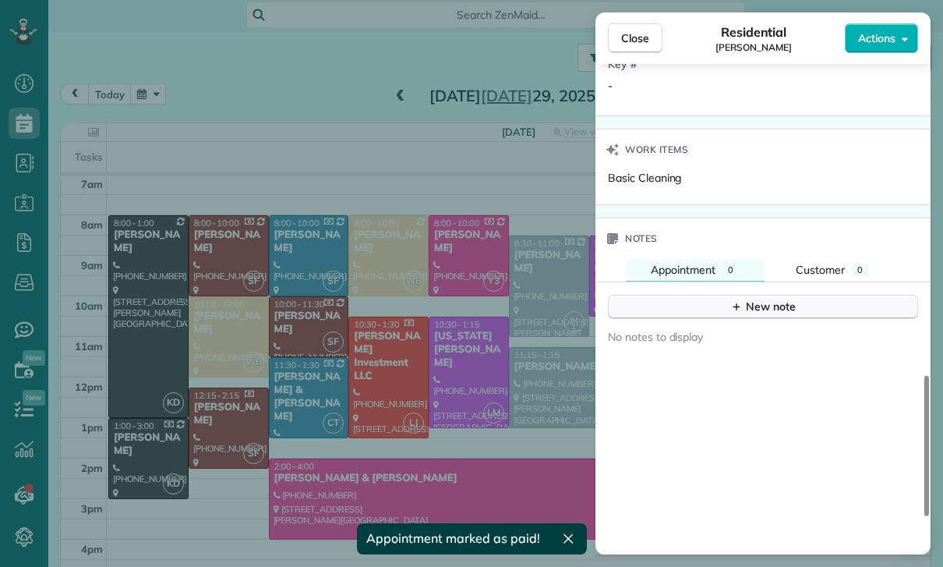
click at [764, 300] on div "New note" at bounding box center [762, 307] width 65 height 16
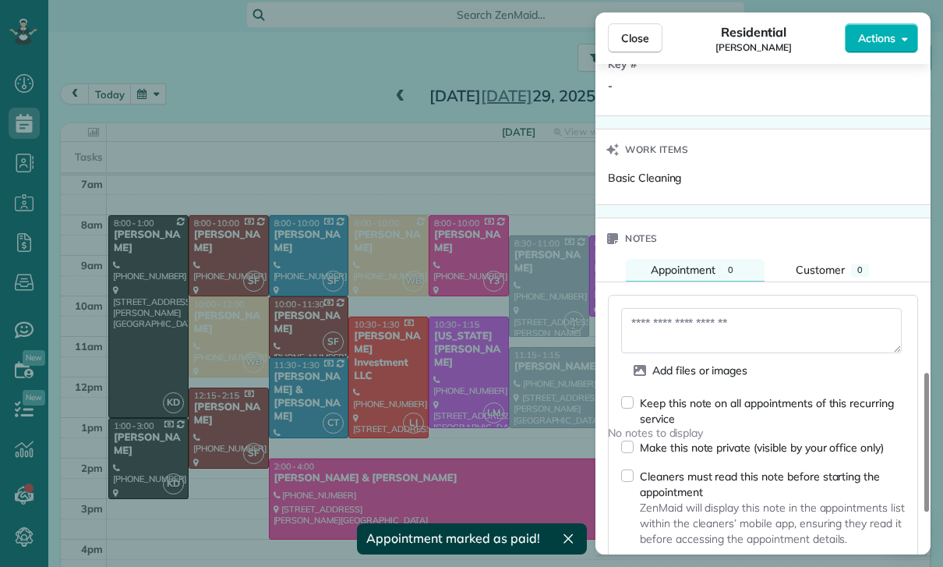
click at [698, 328] on textarea at bounding box center [761, 330] width 281 height 45
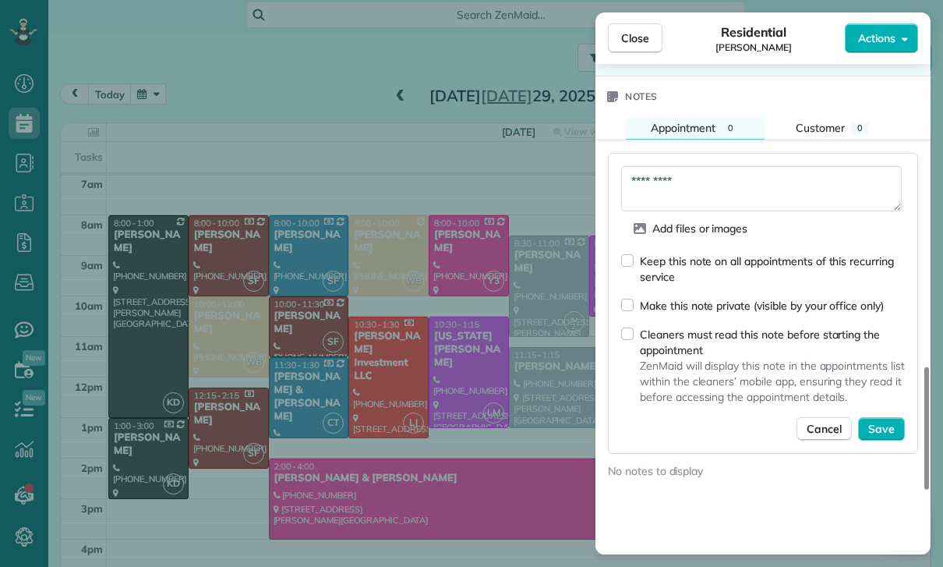
scroll to position [1322, 0]
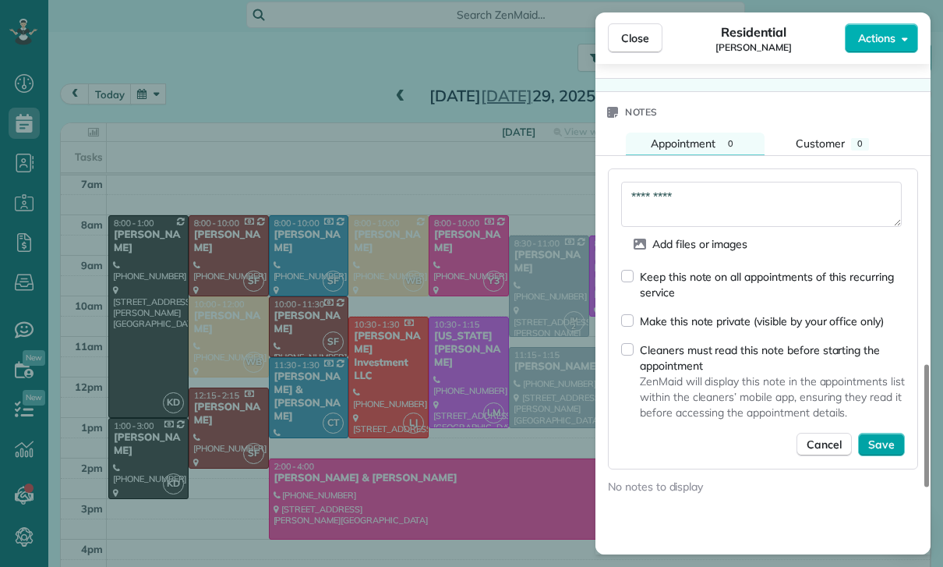
type textarea "*********"
click at [881, 454] on button "Save" at bounding box center [881, 444] width 47 height 23
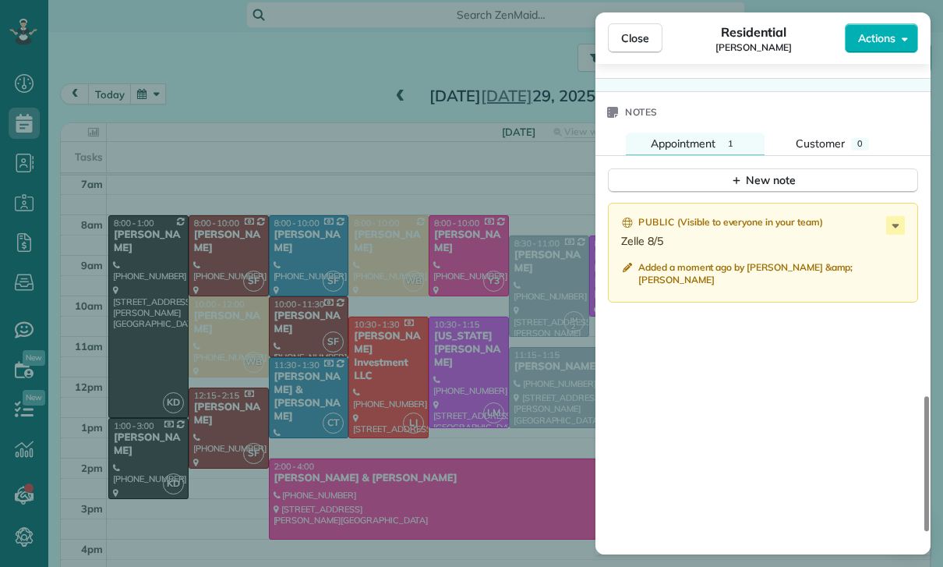
click at [414, 410] on div "Close Residential Marie Kuehne Actions Status Confirmed Marie Kuehne · Open pro…" at bounding box center [471, 283] width 943 height 567
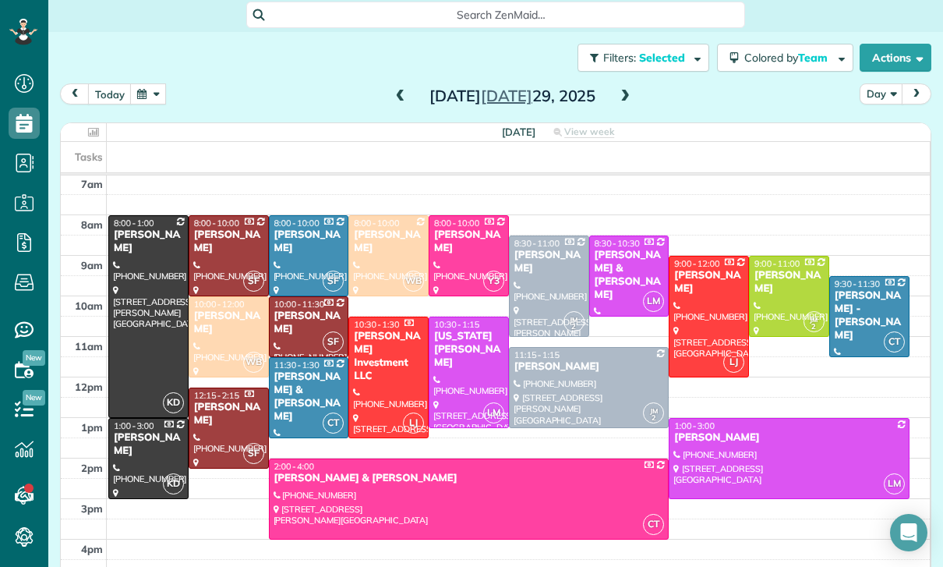
click at [139, 83] on button "button" at bounding box center [148, 93] width 36 height 21
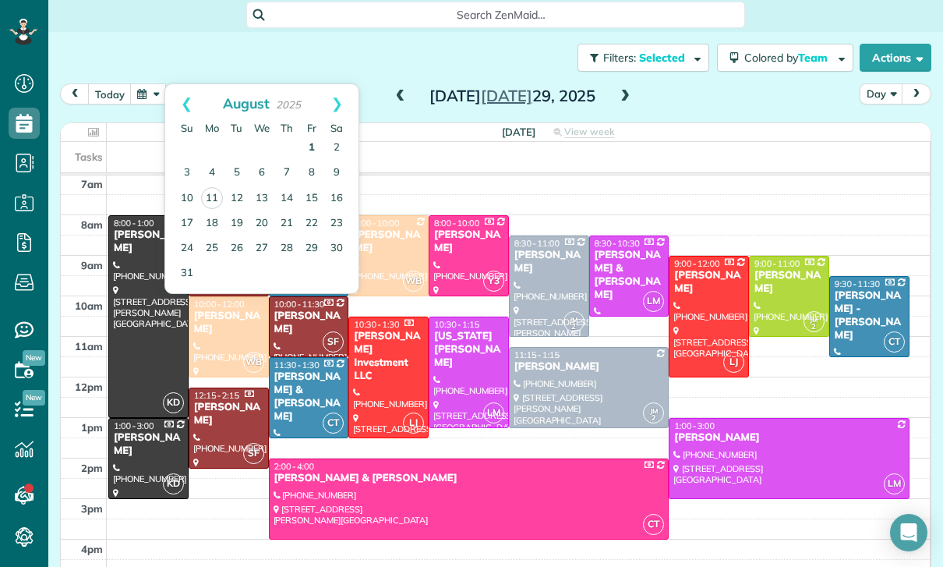
click at [304, 136] on link "1" at bounding box center [311, 148] width 25 height 25
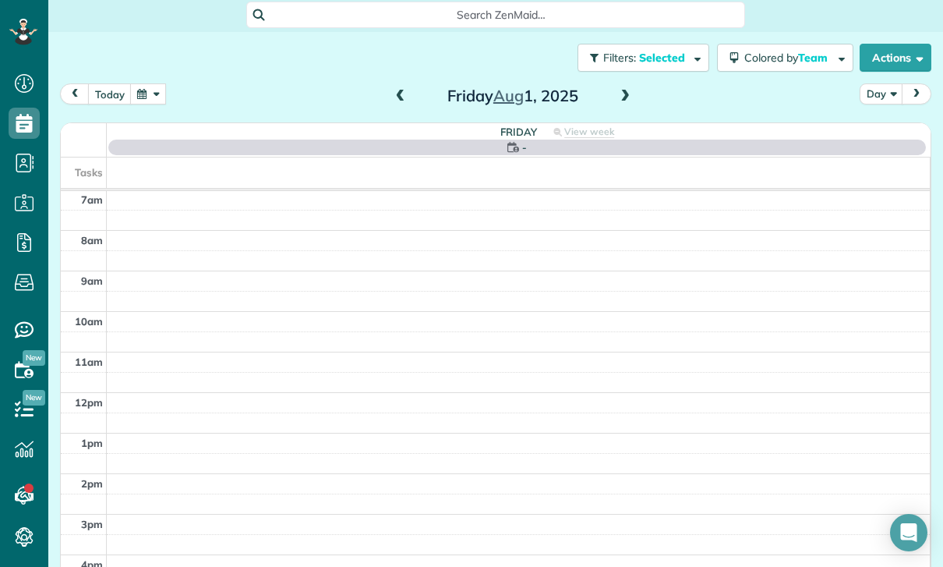
scroll to position [122, 0]
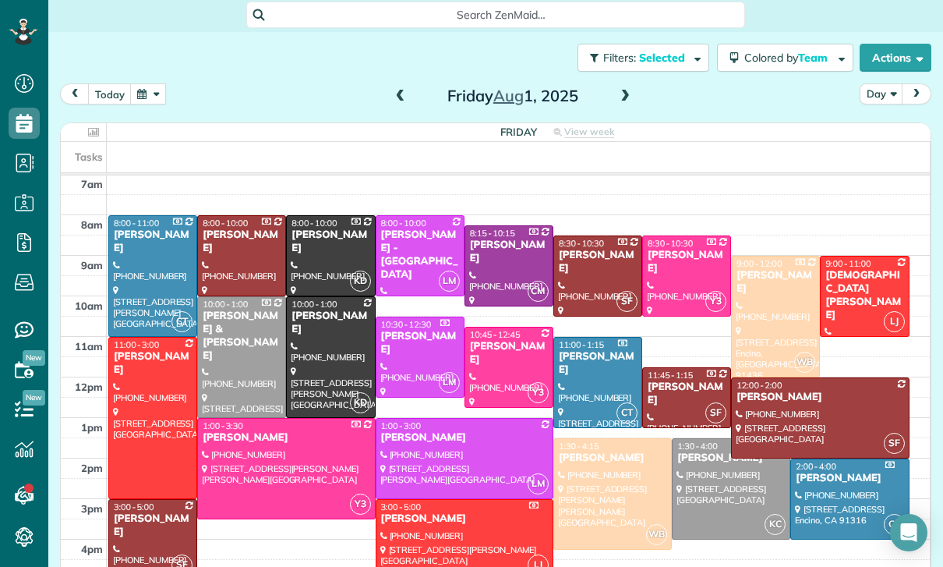
click at [321, 302] on div at bounding box center [330, 357] width 87 height 120
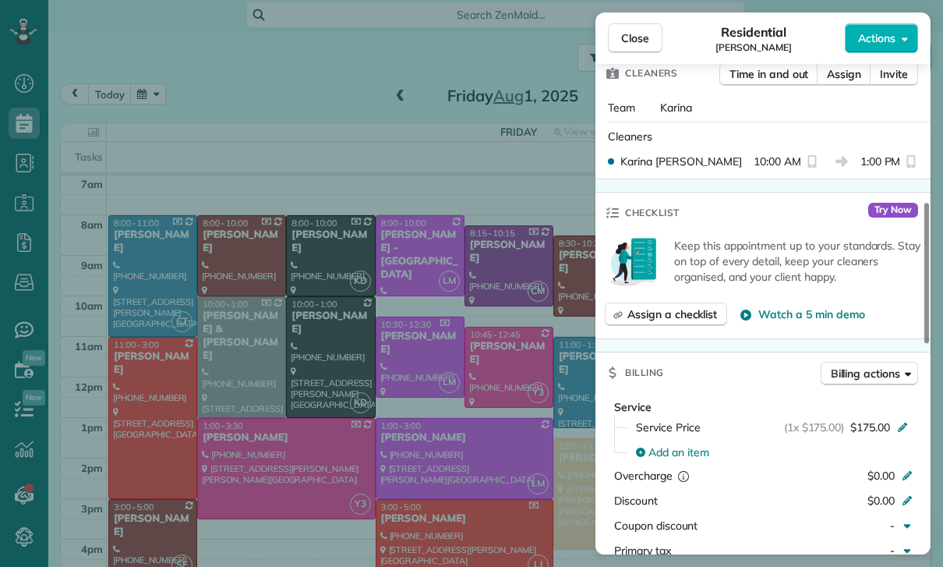
scroll to position [614, 0]
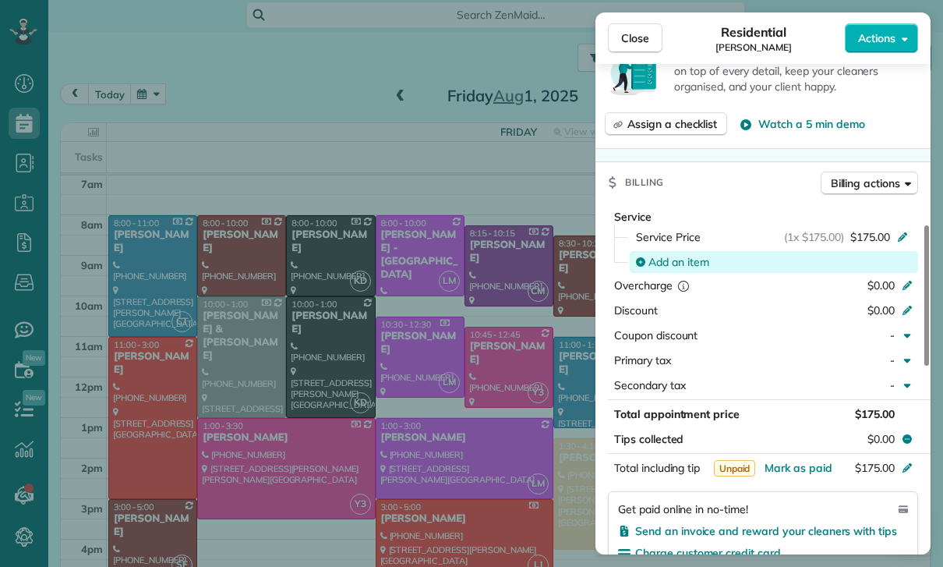
click at [667, 259] on span "Add an item" at bounding box center [678, 262] width 61 height 16
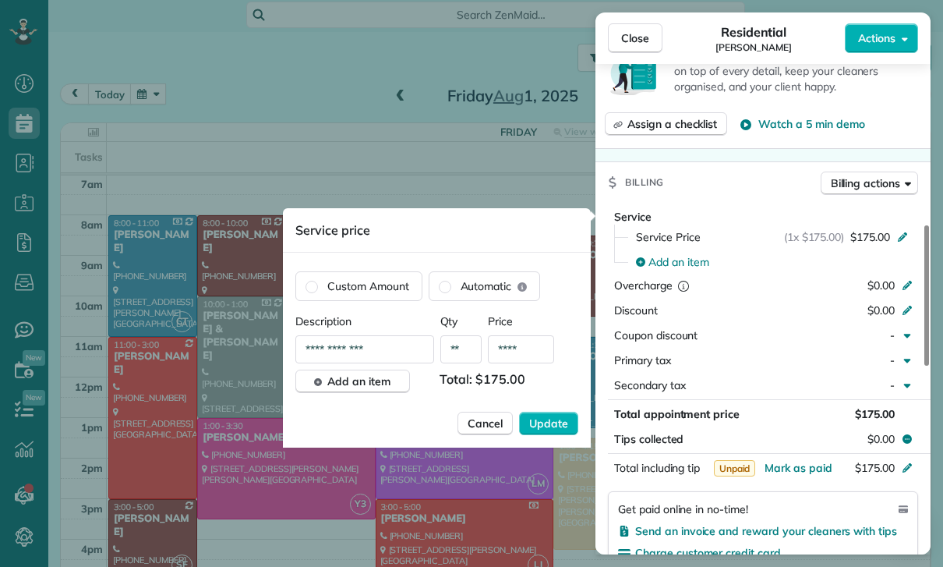
click at [530, 345] on input "****" at bounding box center [521, 349] width 66 height 28
type input "**"
type input "****"
click at [558, 419] on span "Update" at bounding box center [548, 423] width 39 height 16
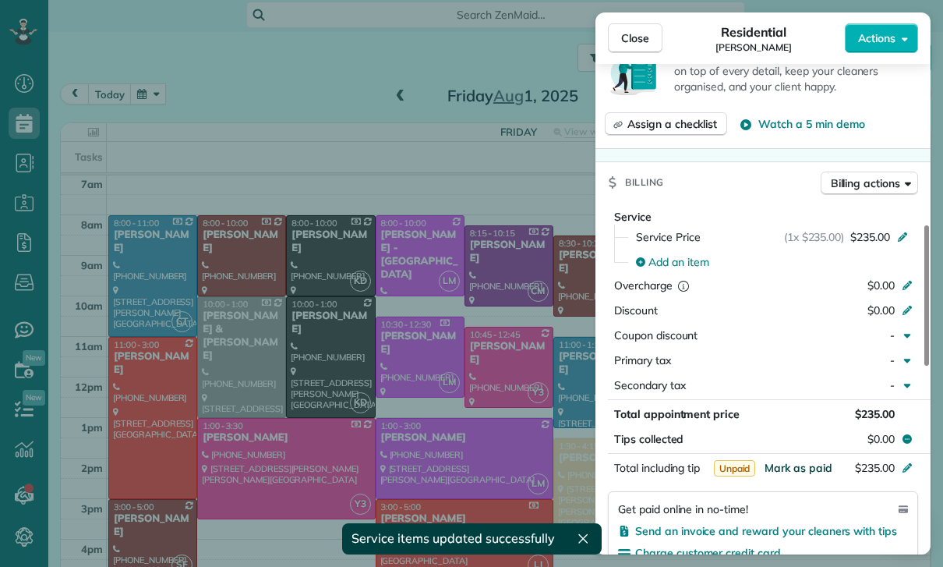
click at [793, 471] on span "Mark as paid" at bounding box center [799, 468] width 68 height 14
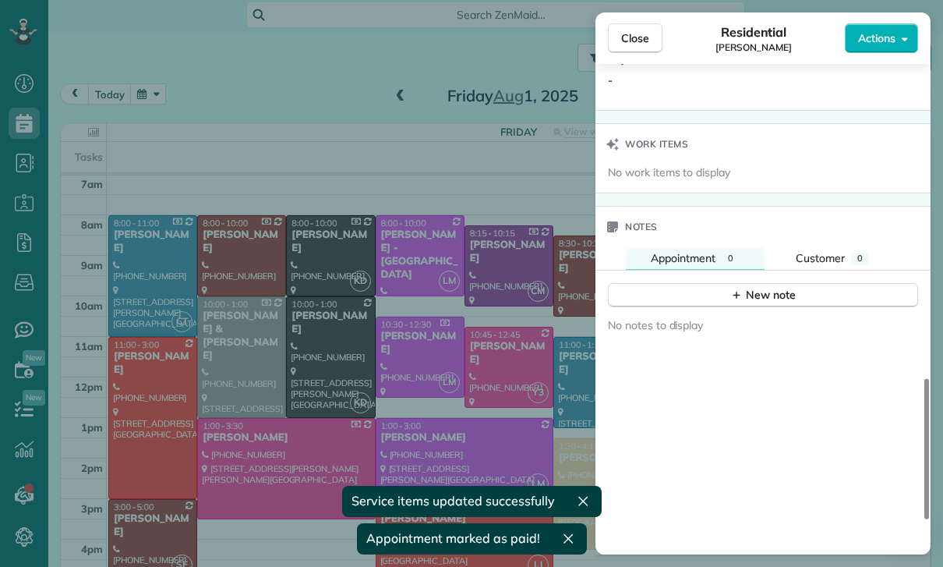
scroll to position [1212, 0]
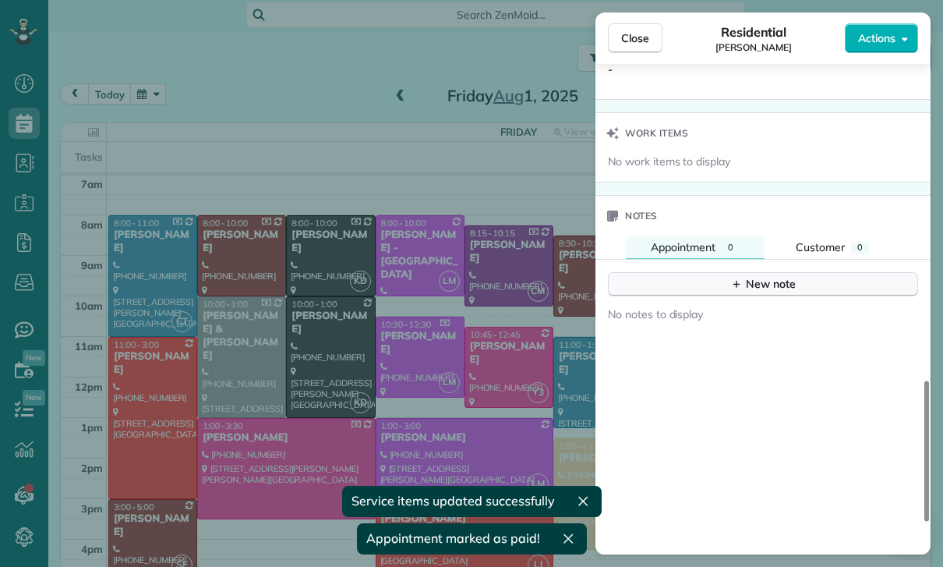
click at [742, 293] on button "New note" at bounding box center [763, 284] width 310 height 24
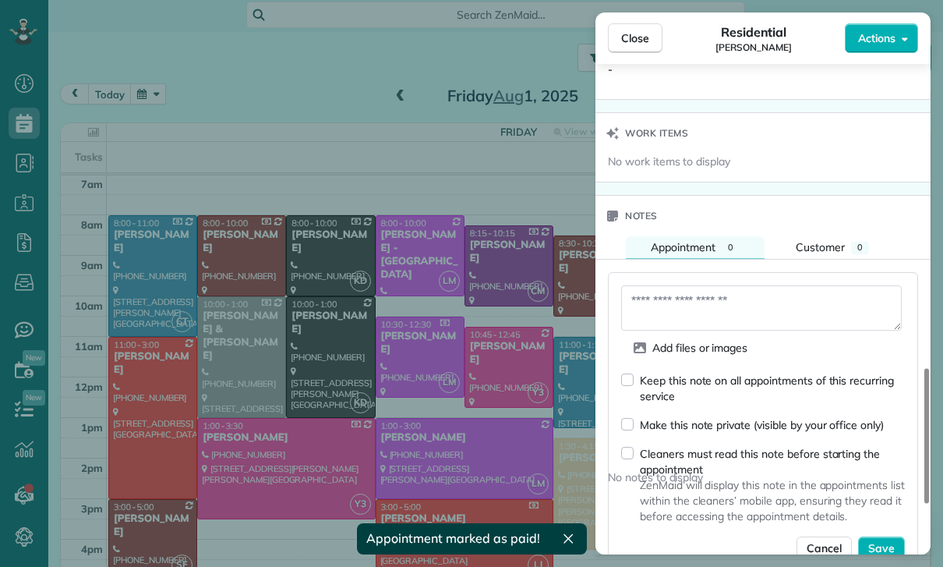
click at [684, 307] on textarea at bounding box center [761, 307] width 281 height 45
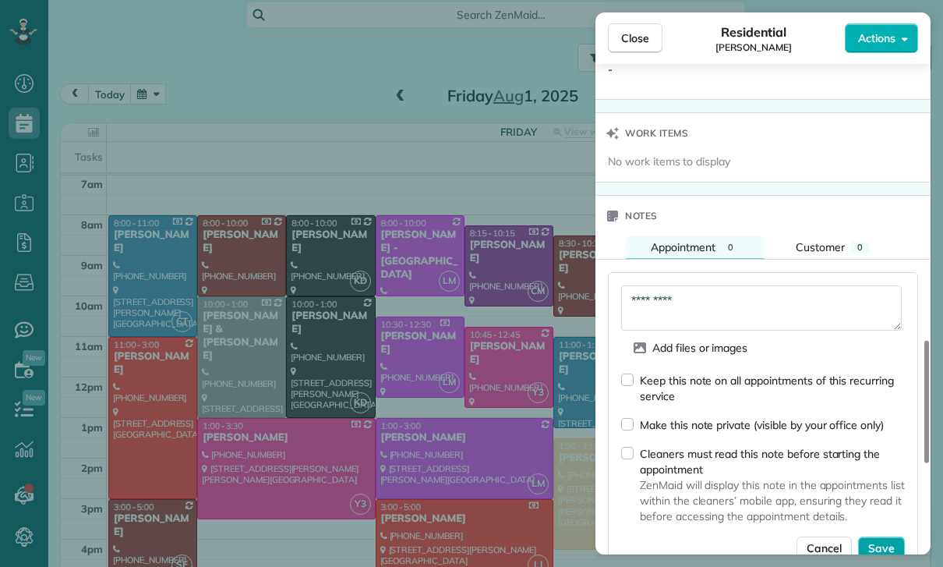
type textarea "*********"
click at [885, 549] on span "Save" at bounding box center [881, 548] width 27 height 16
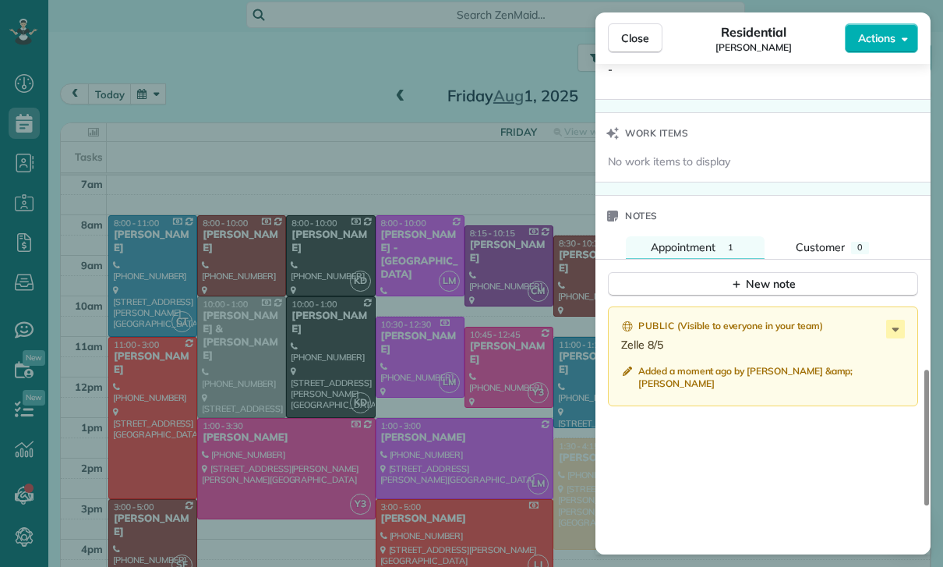
click at [317, 299] on div "Close Residential Marie Kuehne Actions Status Confirmed Marie Kuehne · Open pro…" at bounding box center [471, 283] width 943 height 567
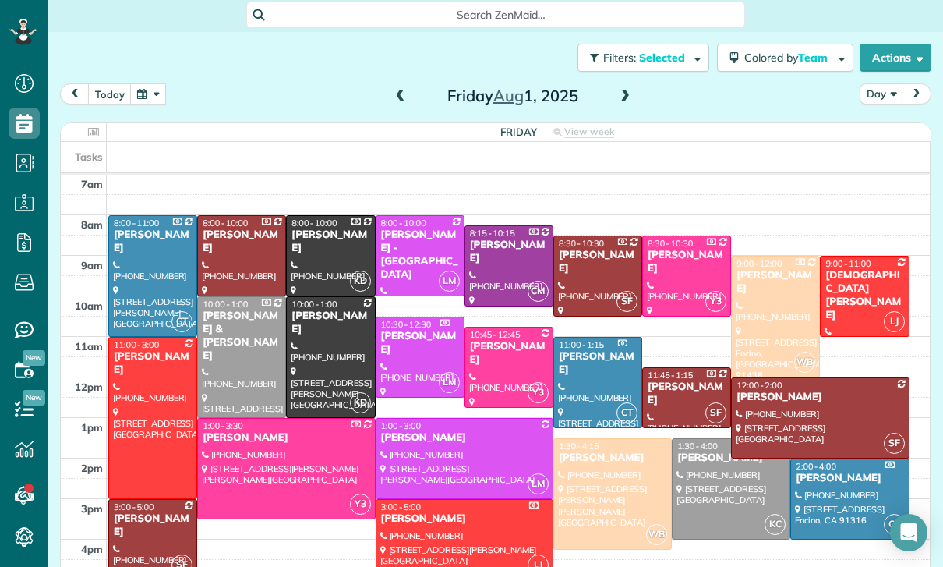
click at [150, 83] on button "button" at bounding box center [148, 93] width 36 height 21
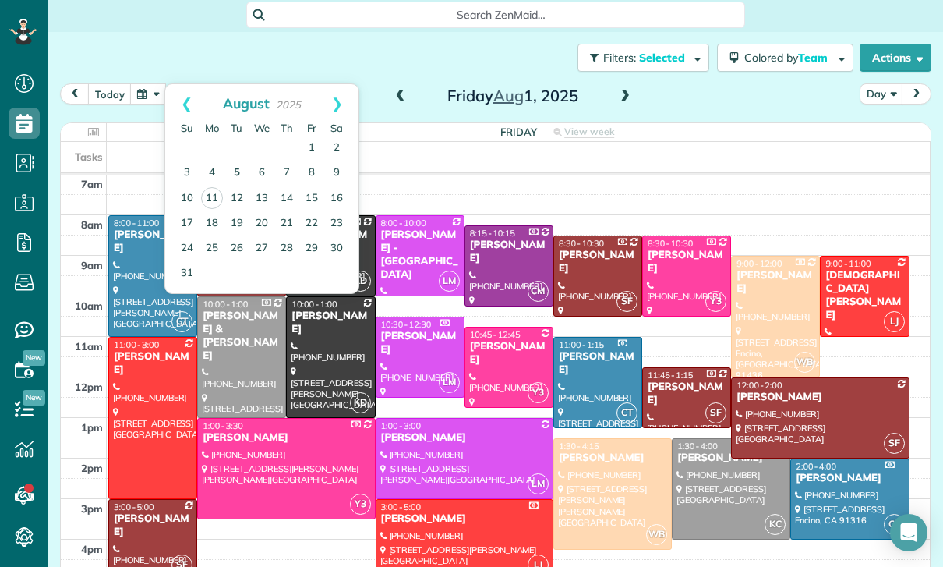
click at [236, 161] on link "5" at bounding box center [236, 173] width 25 height 25
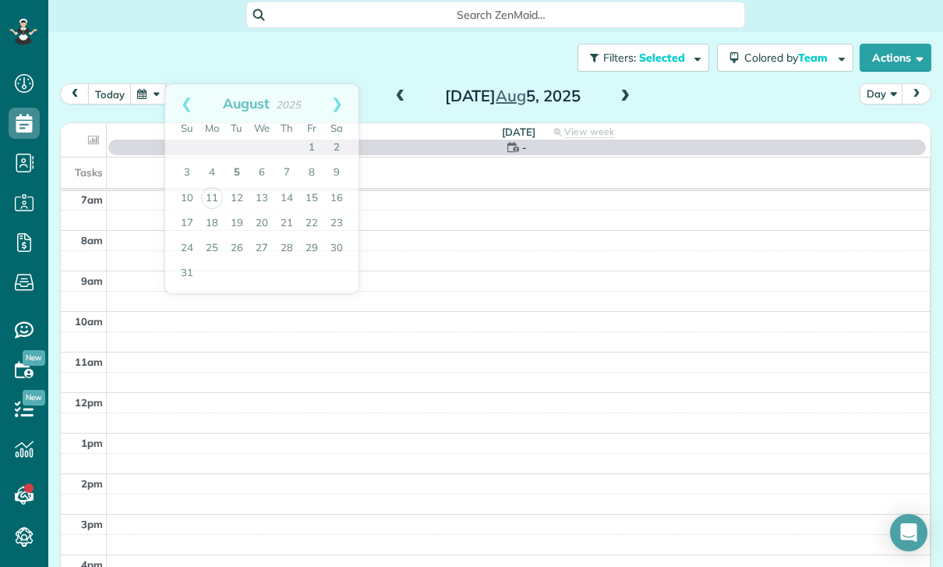
scroll to position [122, 0]
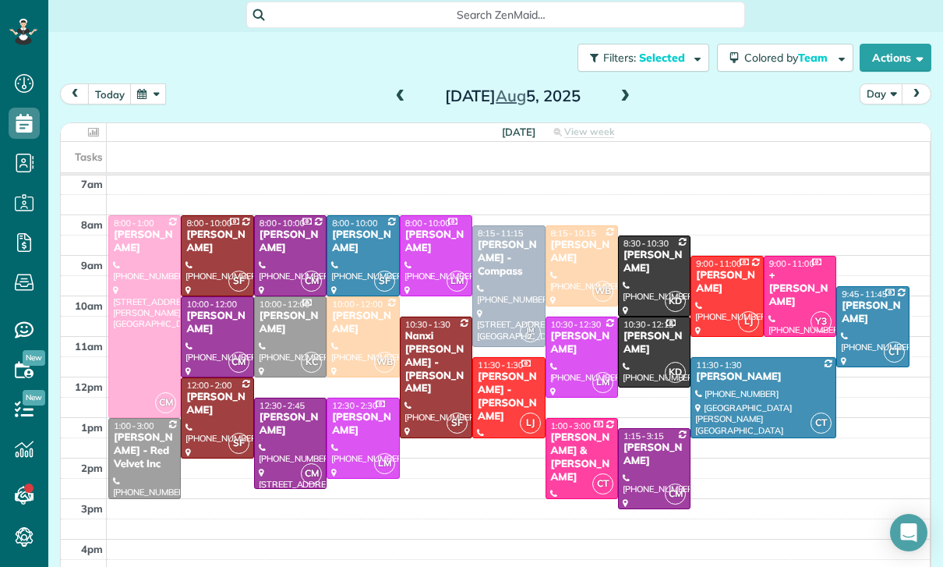
click at [734, 358] on div at bounding box center [763, 398] width 144 height 80
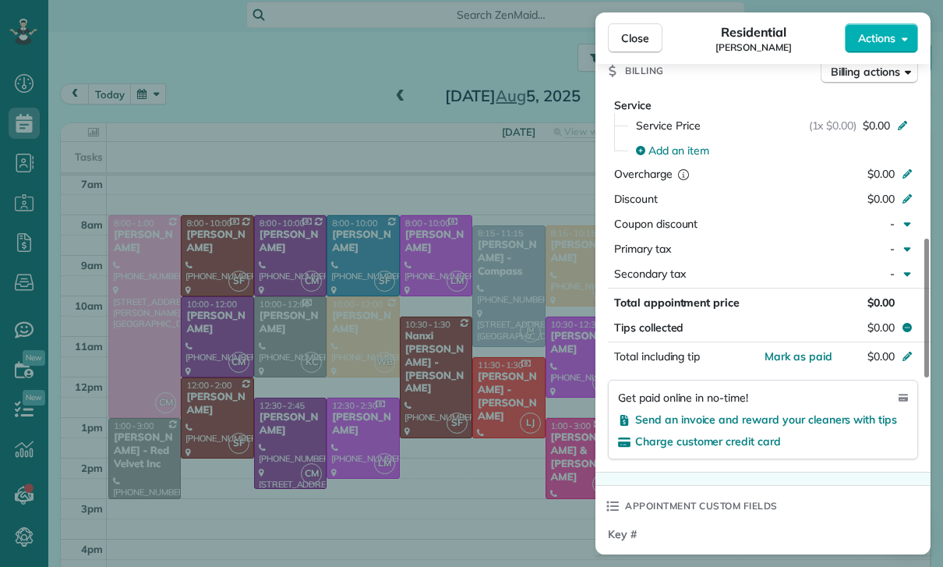
scroll to position [755, 0]
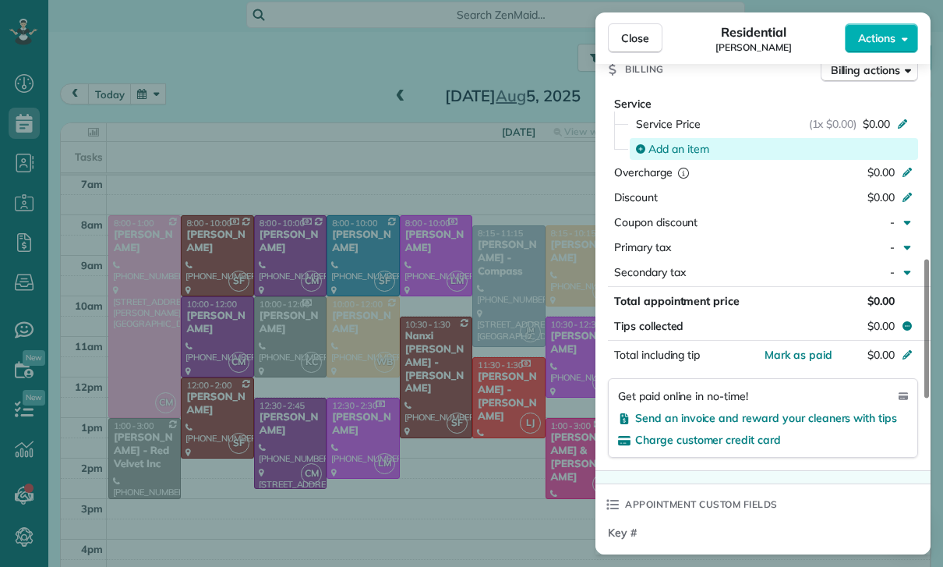
click at [679, 154] on span "Add an item" at bounding box center [678, 149] width 61 height 16
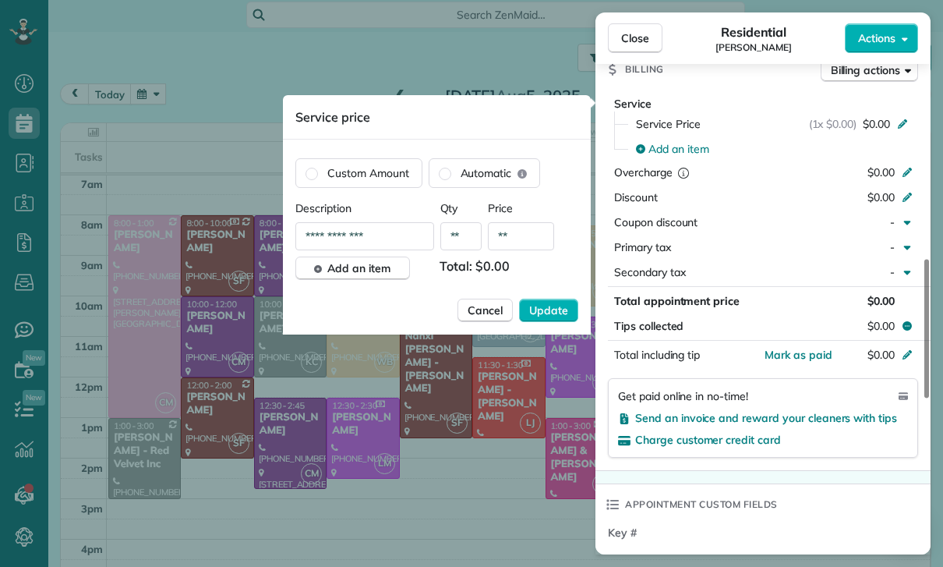
click at [522, 239] on input "**" at bounding box center [521, 236] width 66 height 28
type input "****"
click at [548, 310] on span "Update" at bounding box center [548, 310] width 39 height 16
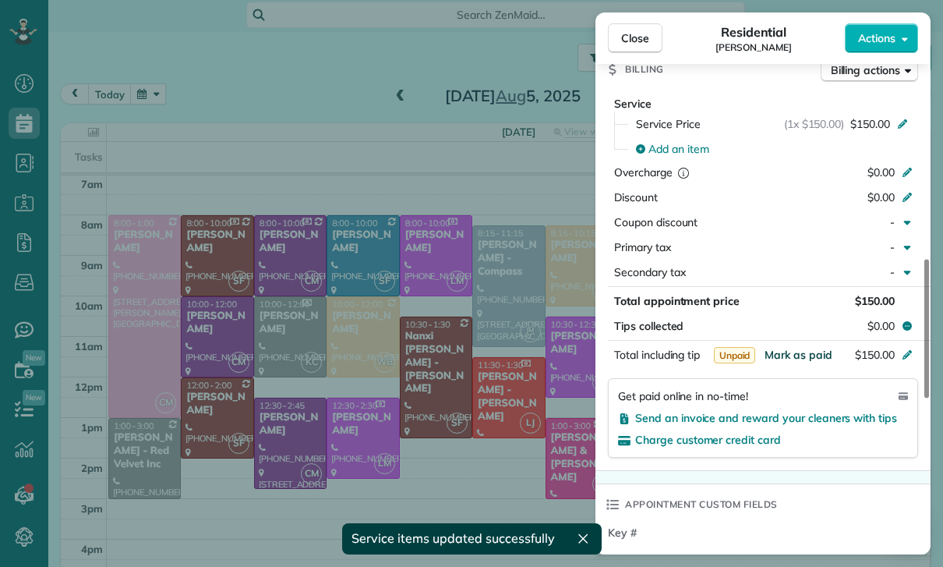
click at [793, 359] on span "Mark as paid" at bounding box center [799, 355] width 68 height 14
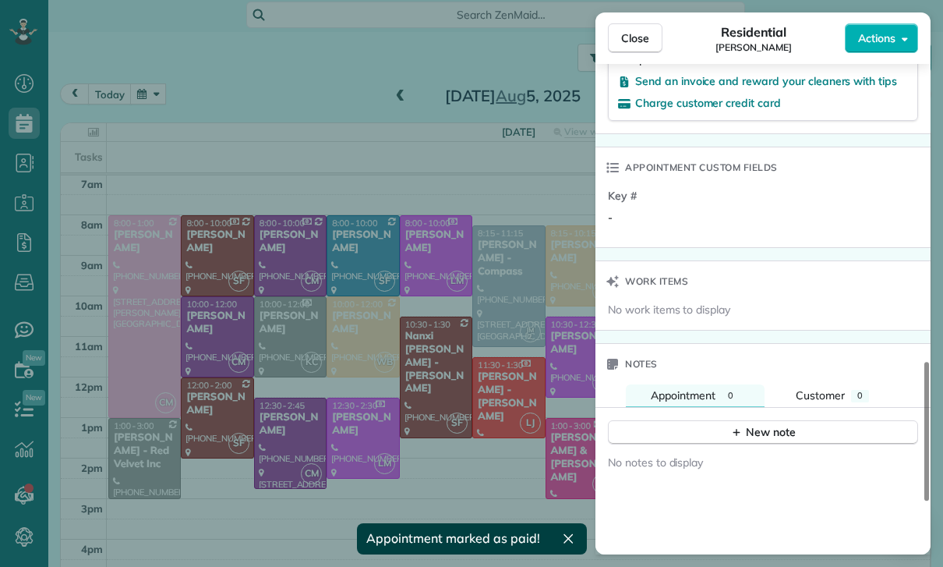
scroll to position [1200, 0]
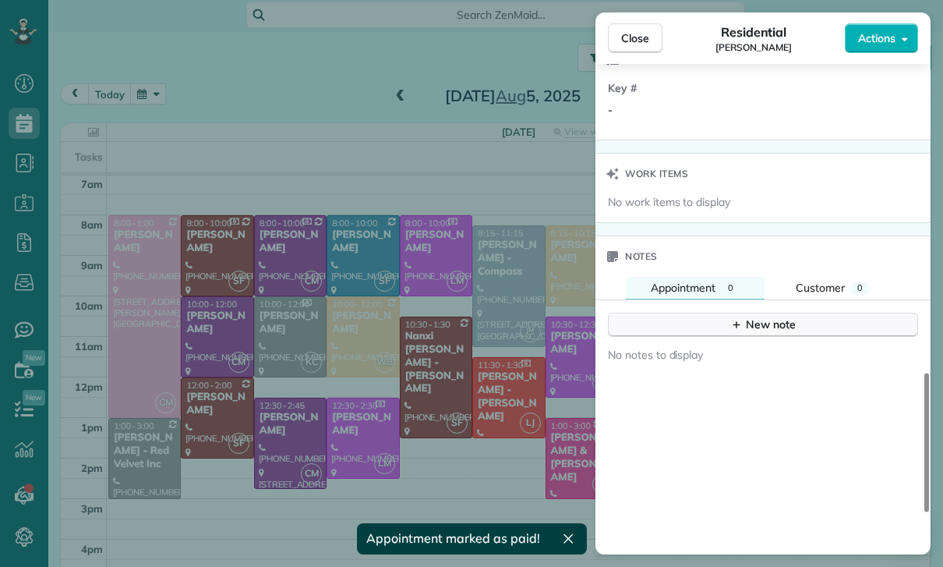
click at [754, 327] on div "New note" at bounding box center [762, 324] width 65 height 16
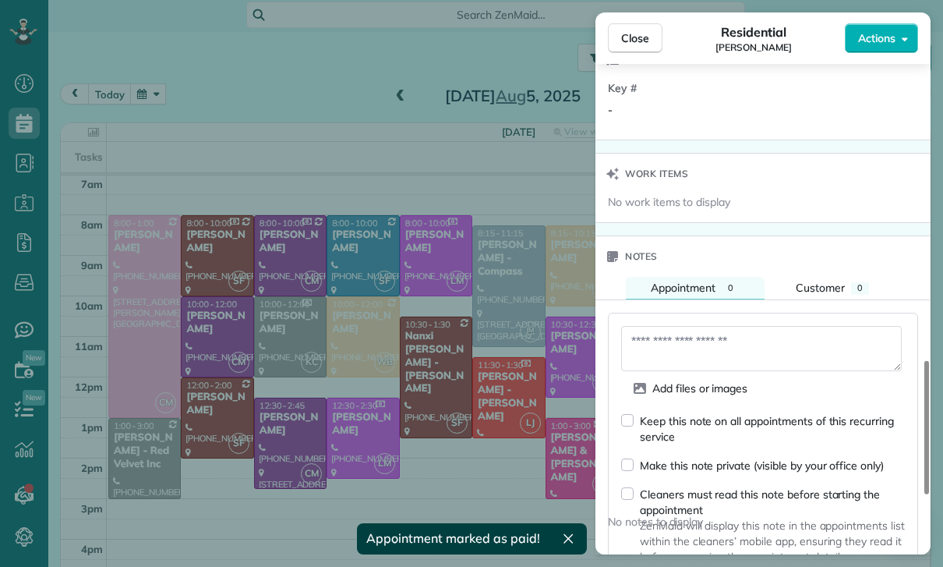
click at [687, 347] on textarea at bounding box center [761, 348] width 281 height 45
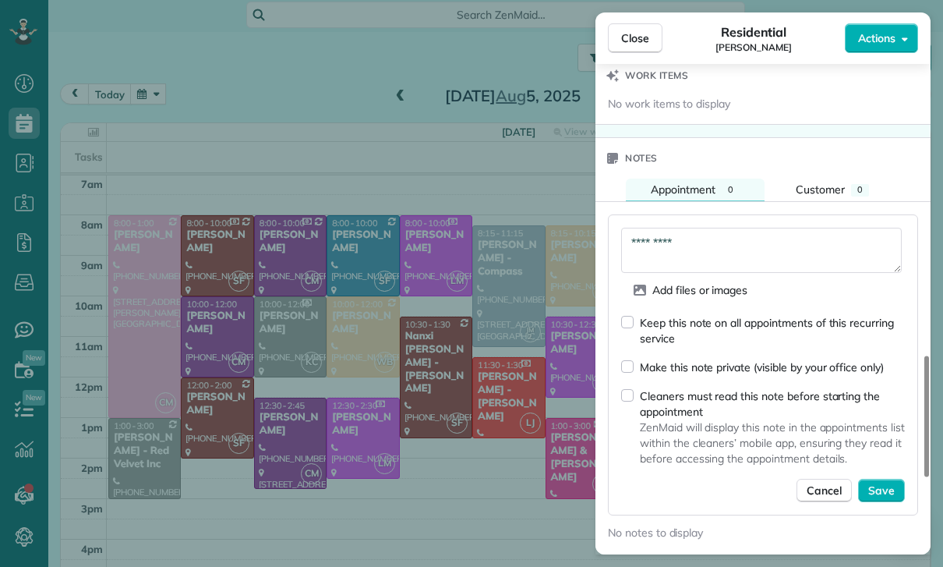
scroll to position [1297, 0]
type textarea "*********"
click at [893, 497] on span "Save" at bounding box center [881, 491] width 27 height 16
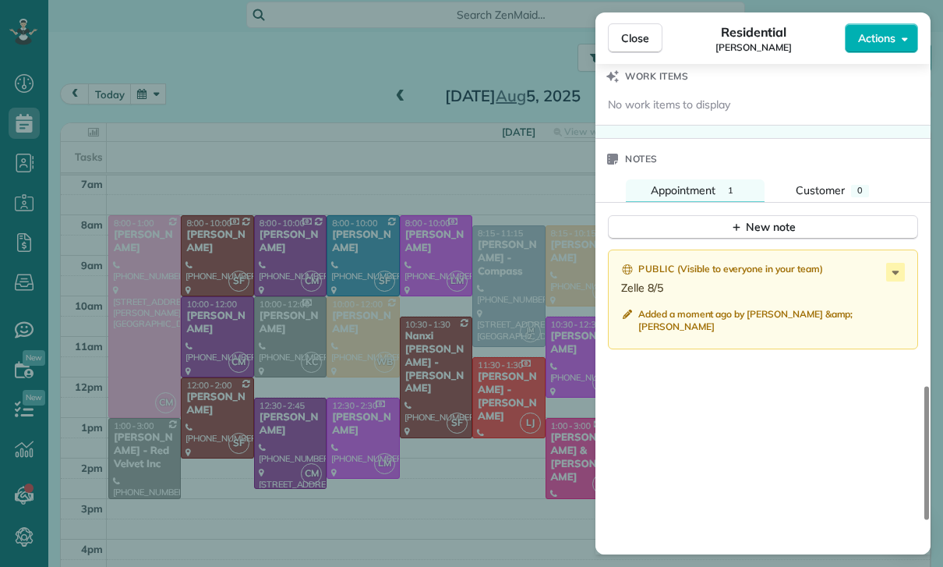
click at [458, 397] on div "Close Residential Marla Reyes Actions Status Confirmed Marla Reyes · Open profi…" at bounding box center [471, 283] width 943 height 567
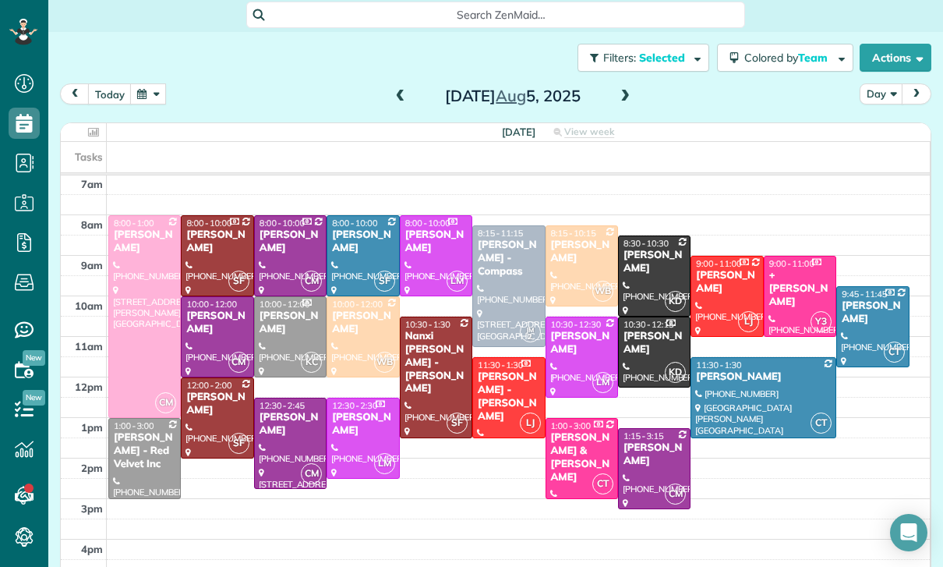
click at [146, 83] on button "button" at bounding box center [148, 93] width 36 height 21
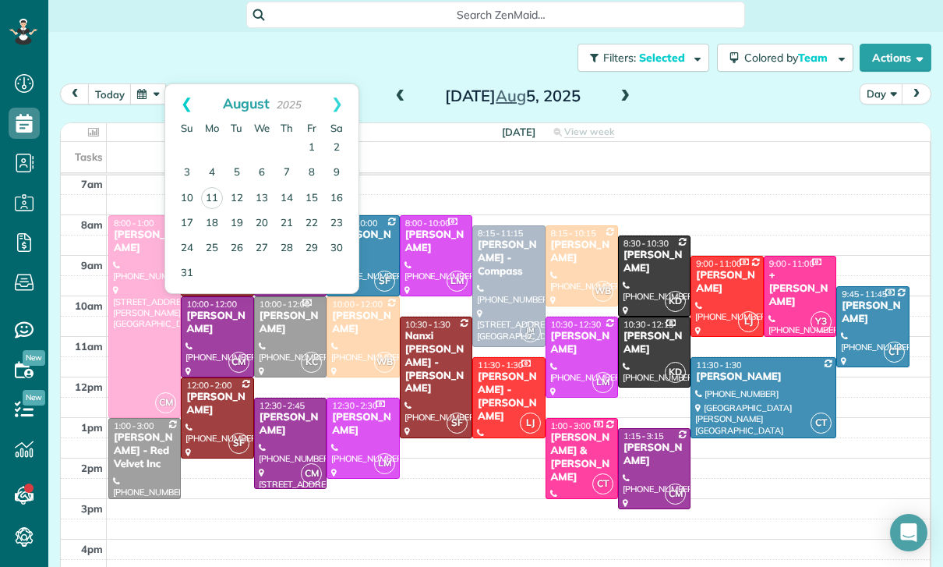
click at [187, 84] on link "Prev" at bounding box center [186, 103] width 43 height 39
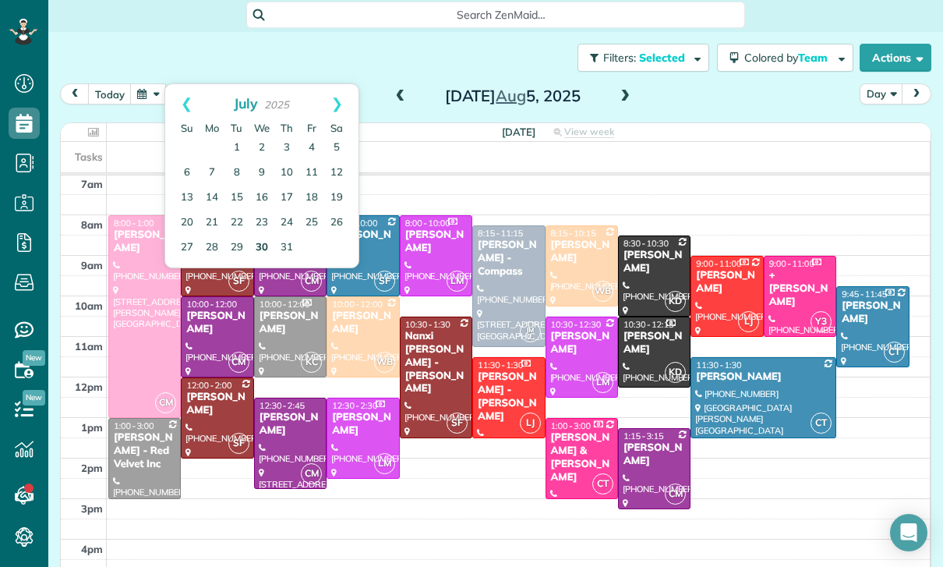
click at [263, 235] on link "30" at bounding box center [261, 247] width 25 height 25
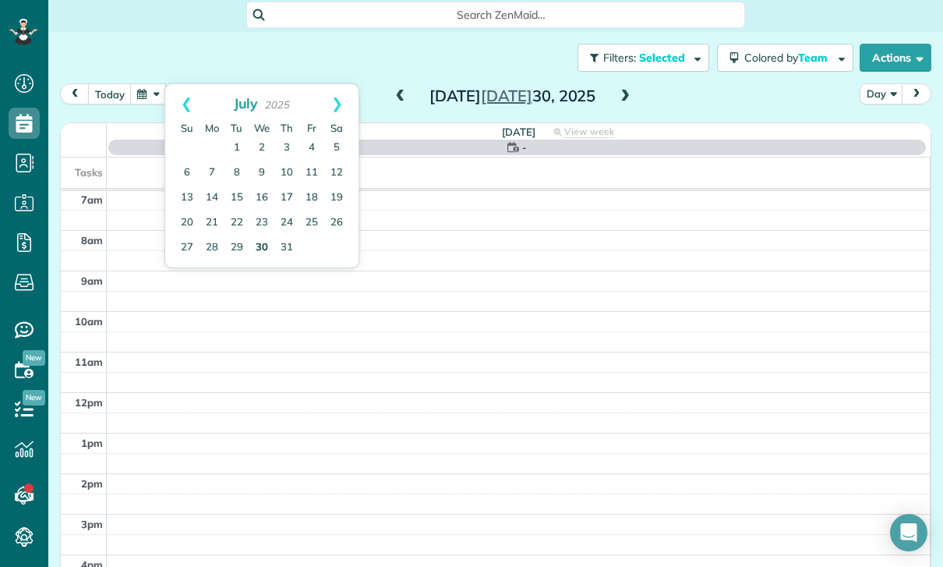
scroll to position [122, 0]
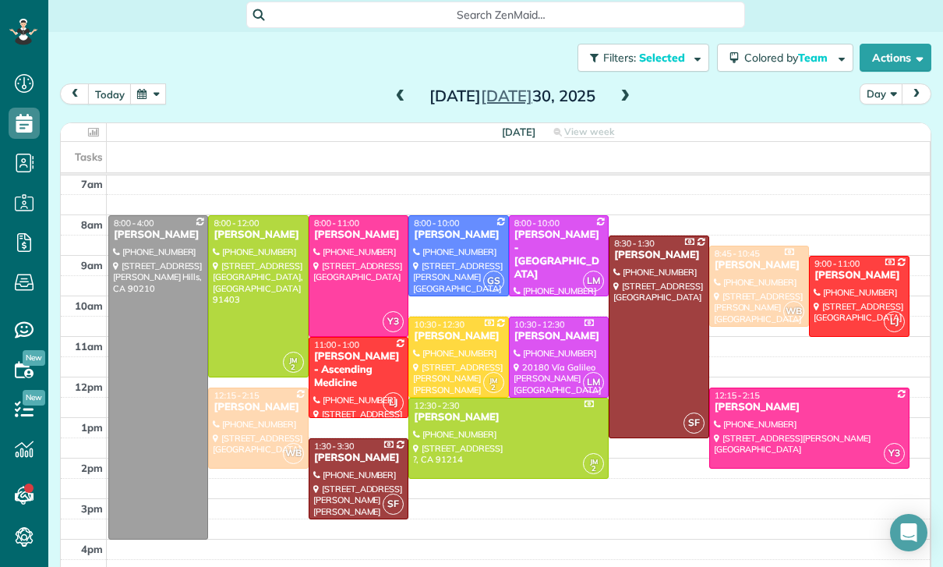
click at [784, 401] on div "Nick Koenig" at bounding box center [809, 407] width 191 height 13
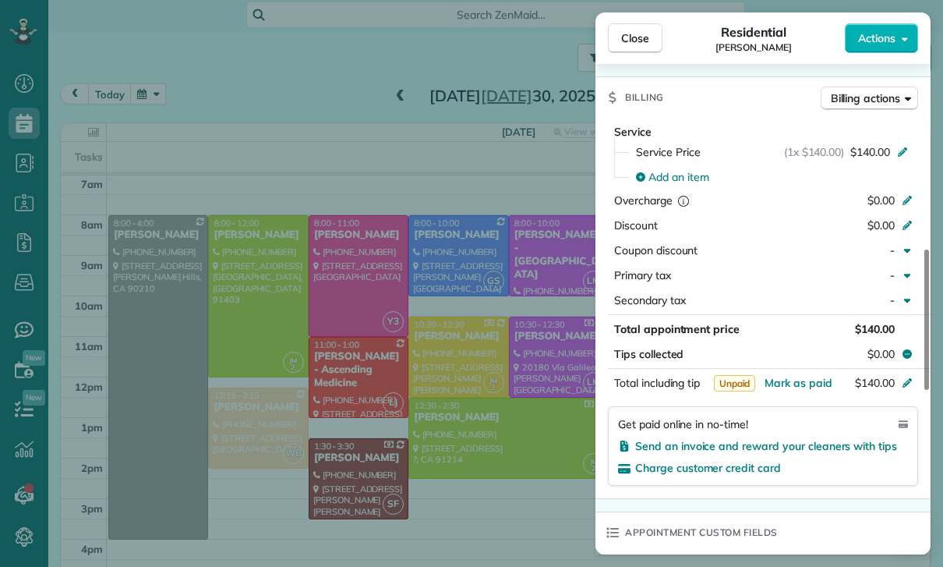
scroll to position [707, 0]
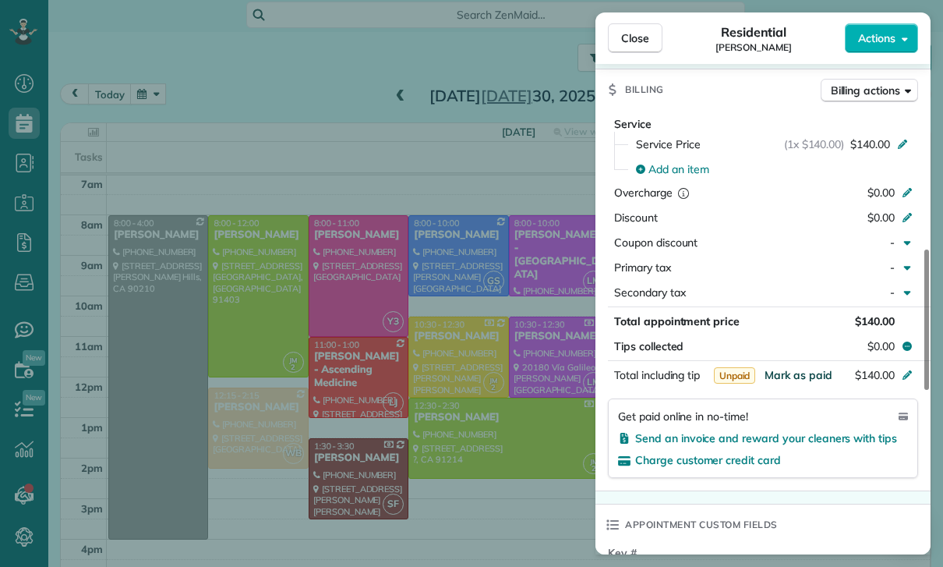
click at [789, 377] on span "Mark as paid" at bounding box center [799, 375] width 68 height 14
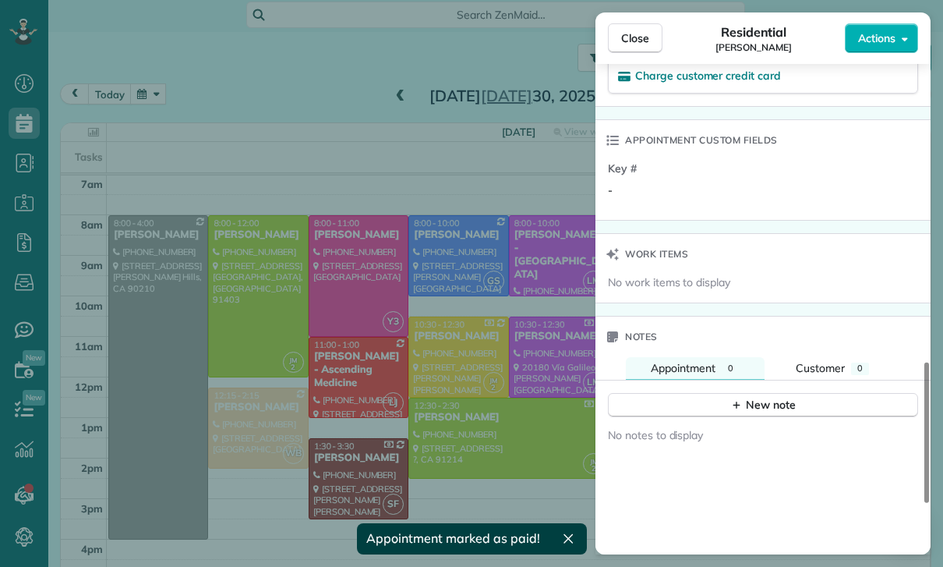
scroll to position [1145, 0]
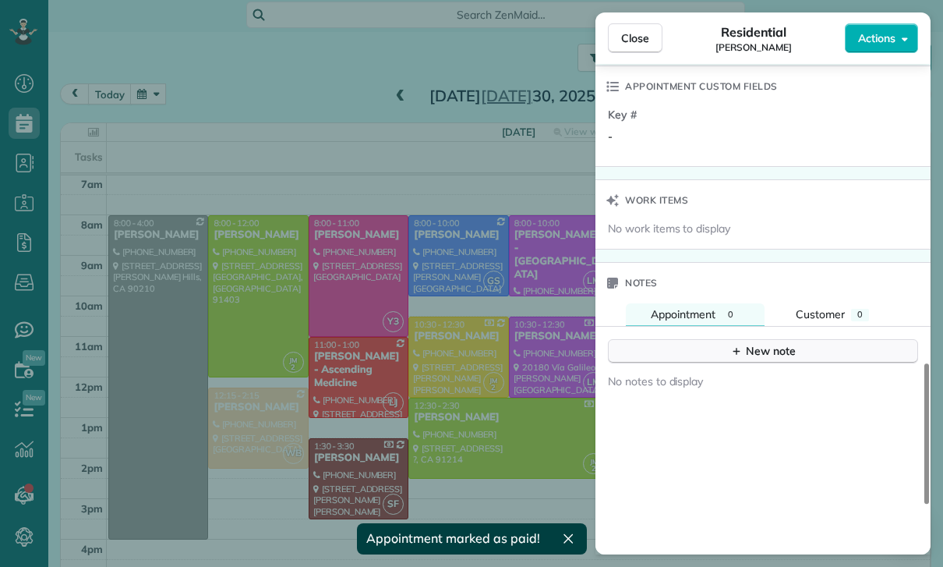
click at [733, 345] on icon "button" at bounding box center [736, 351] width 12 height 12
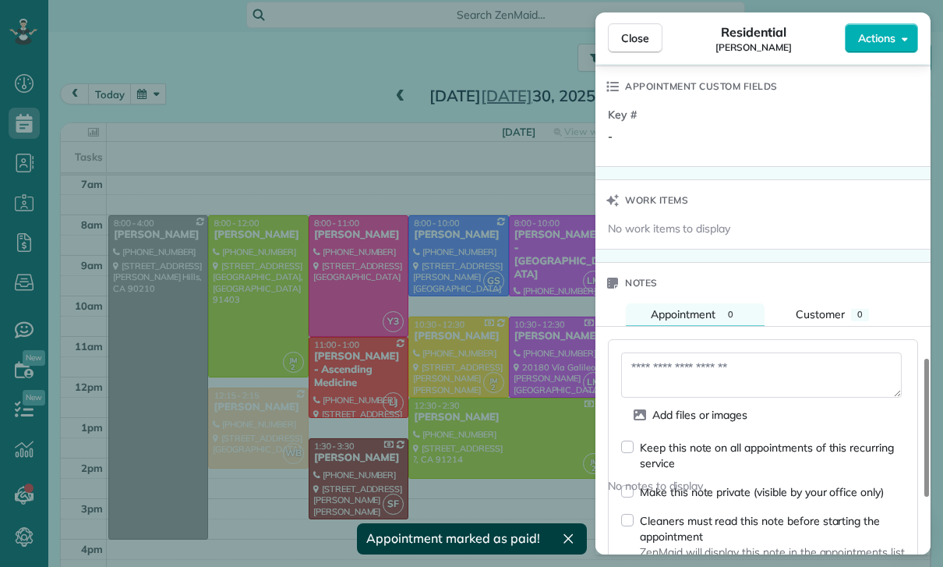
click at [671, 368] on textarea at bounding box center [761, 374] width 281 height 45
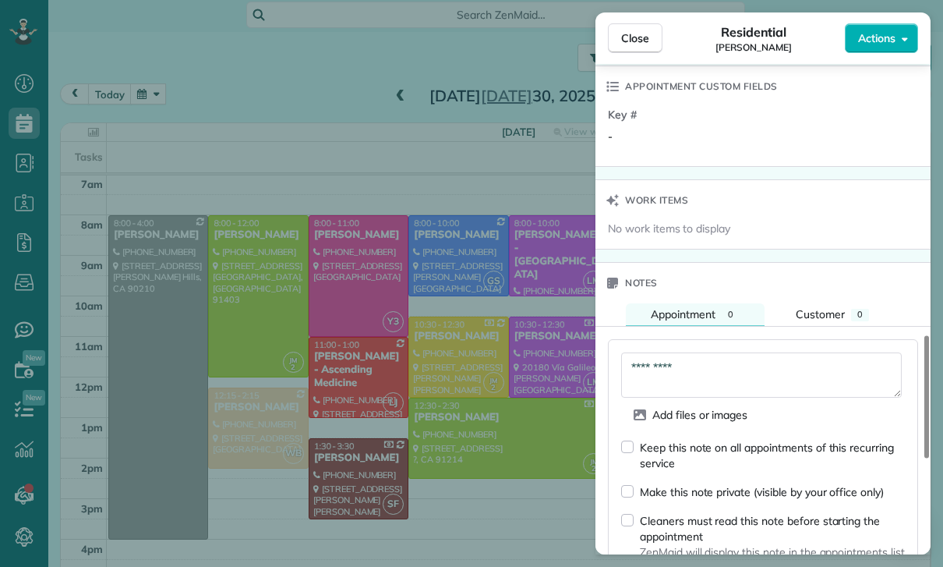
scroll to position [1349, 0]
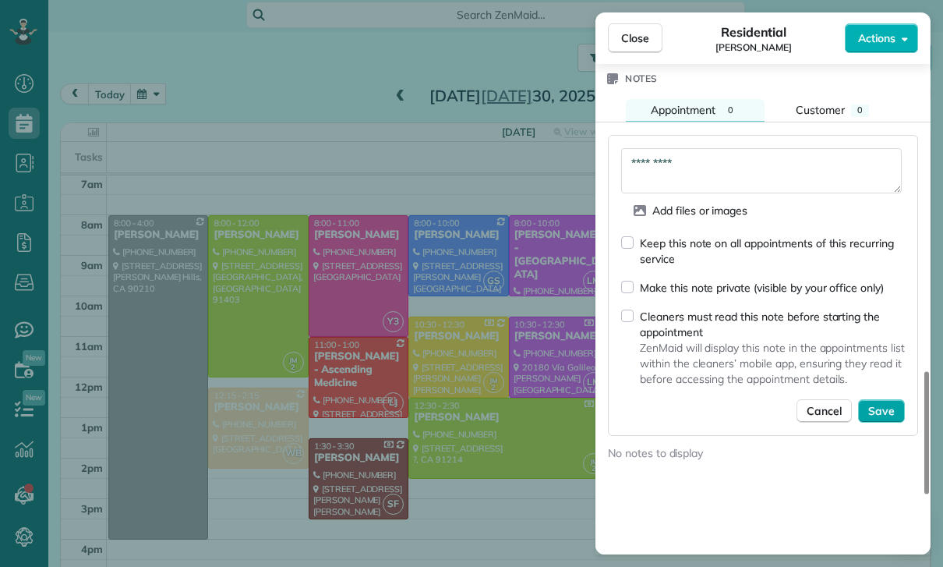
type textarea "*********"
click at [893, 419] on button "Save" at bounding box center [881, 410] width 47 height 23
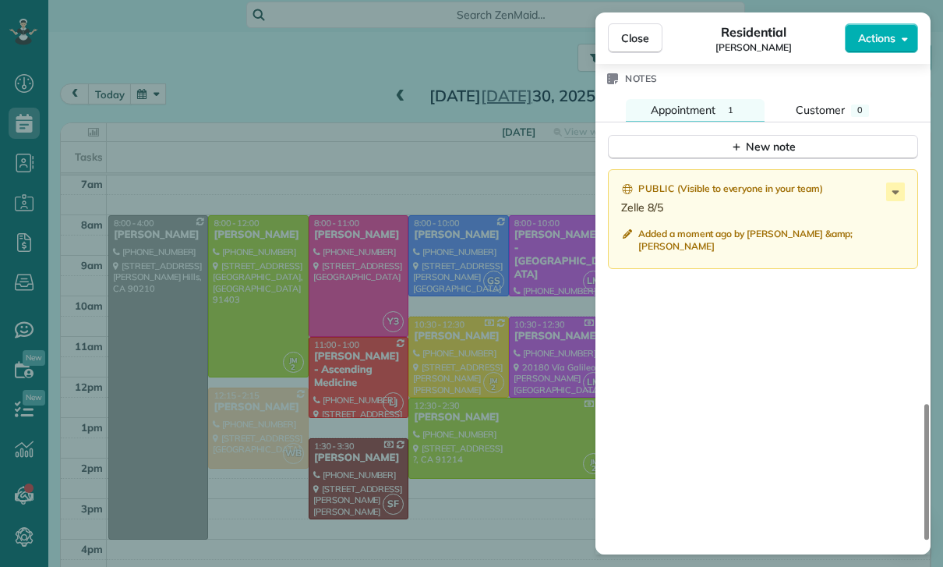
scroll to position [45, 0]
click at [158, 49] on div "Close Residential Nick Koenig Actions Status Confirmed Nick Koenig · Open profi…" at bounding box center [471, 283] width 943 height 567
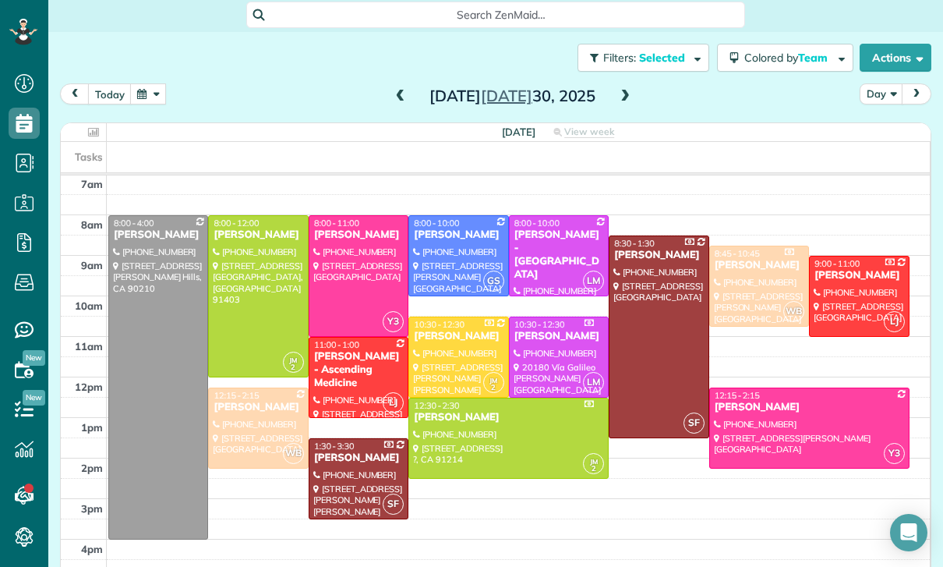
click at [141, 83] on button "button" at bounding box center [148, 93] width 36 height 21
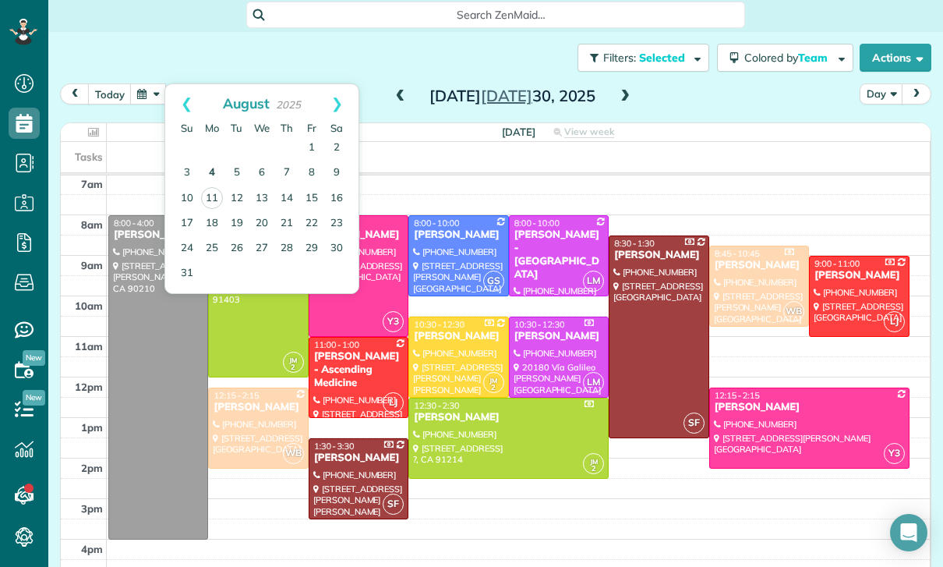
click at [210, 161] on link "4" at bounding box center [212, 173] width 25 height 25
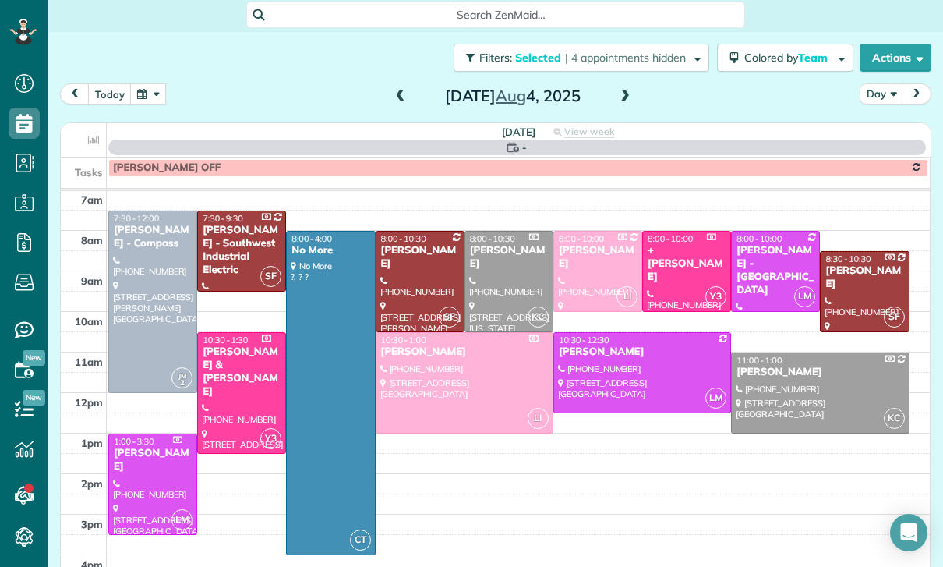
scroll to position [122, 0]
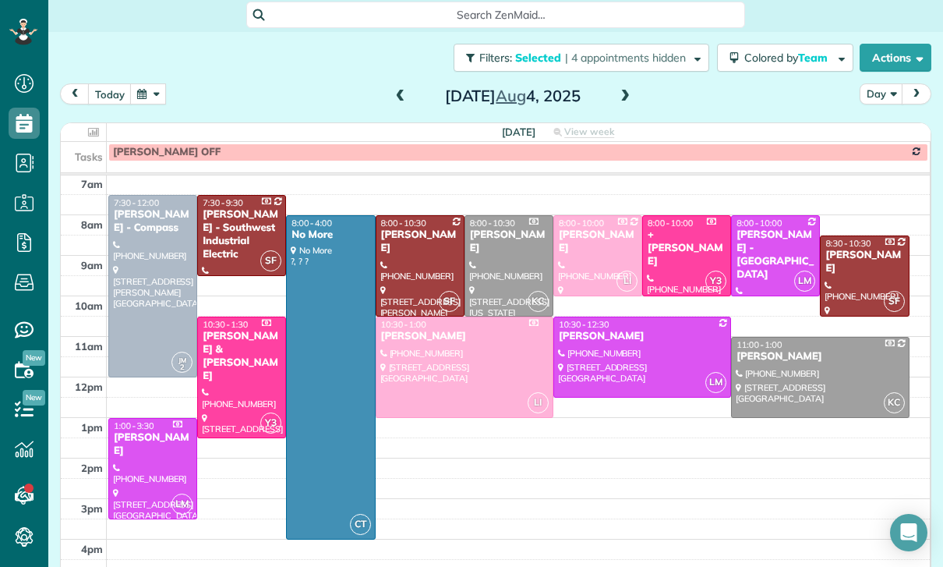
click at [153, 83] on button "button" at bounding box center [148, 93] width 36 height 21
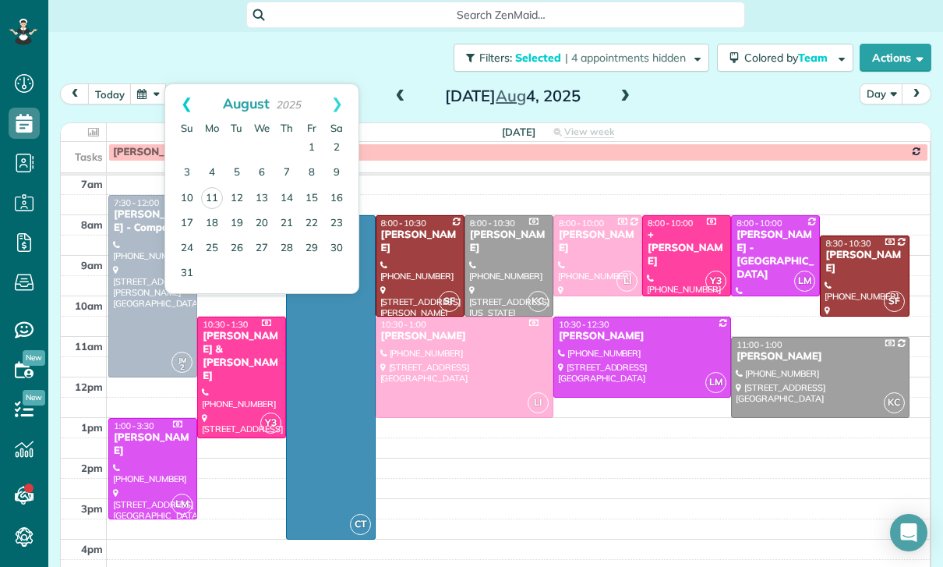
click at [185, 84] on link "Prev" at bounding box center [186, 103] width 43 height 39
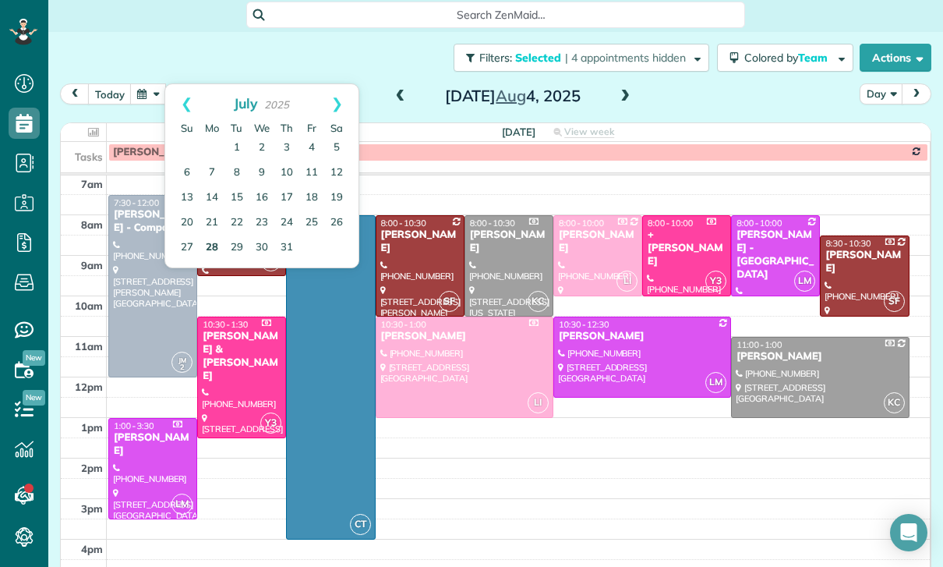
click at [215, 235] on link "28" at bounding box center [212, 247] width 25 height 25
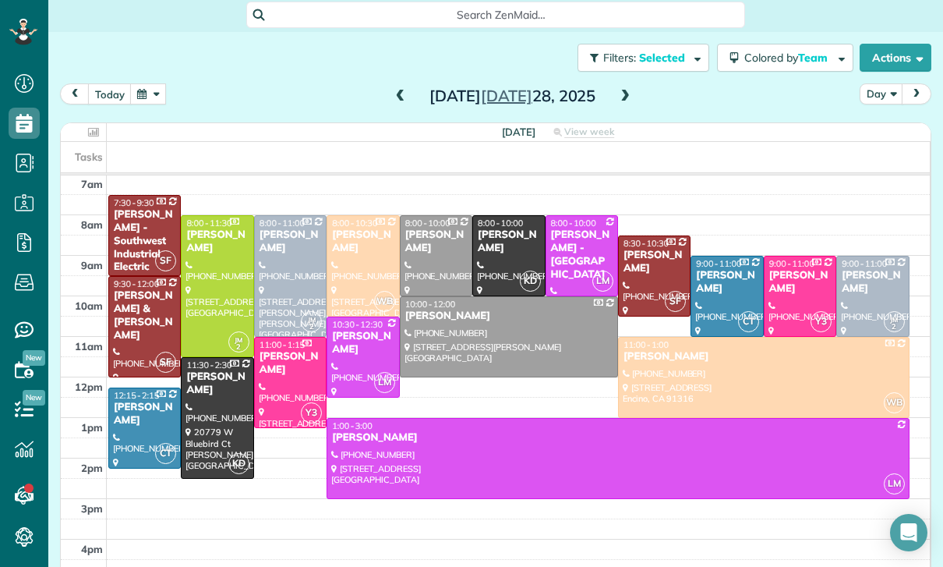
click at [502, 216] on div at bounding box center [508, 256] width 71 height 80
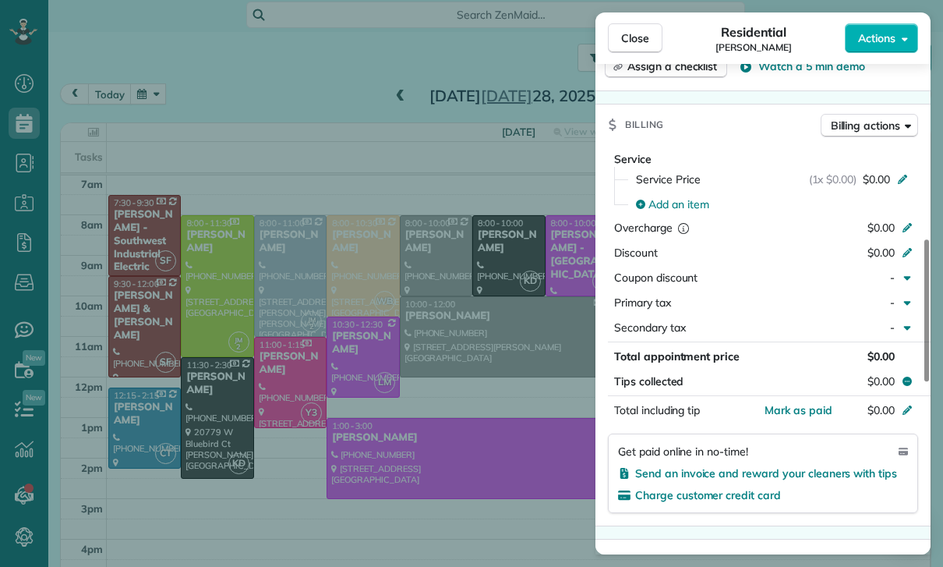
scroll to position [663, 0]
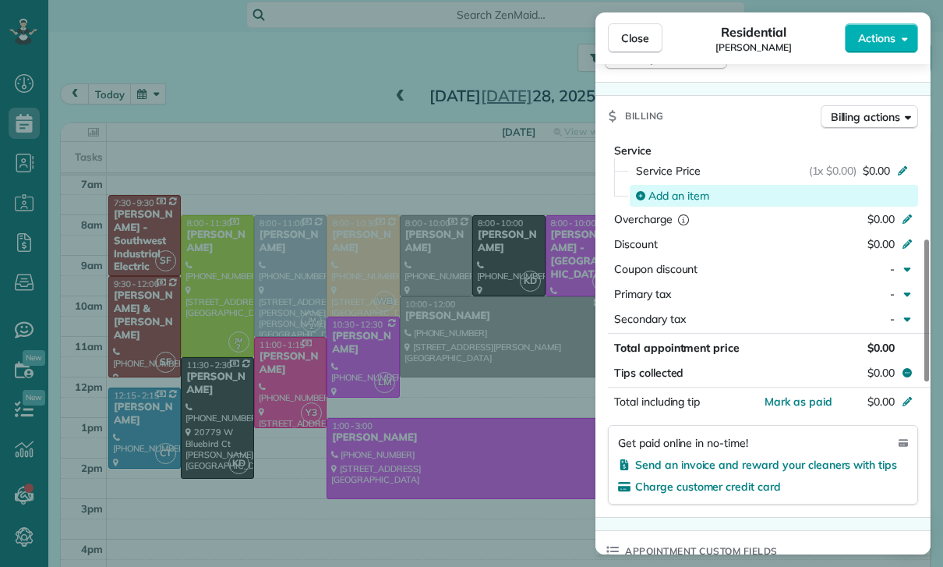
click at [670, 190] on span "Add an item" at bounding box center [678, 196] width 61 height 16
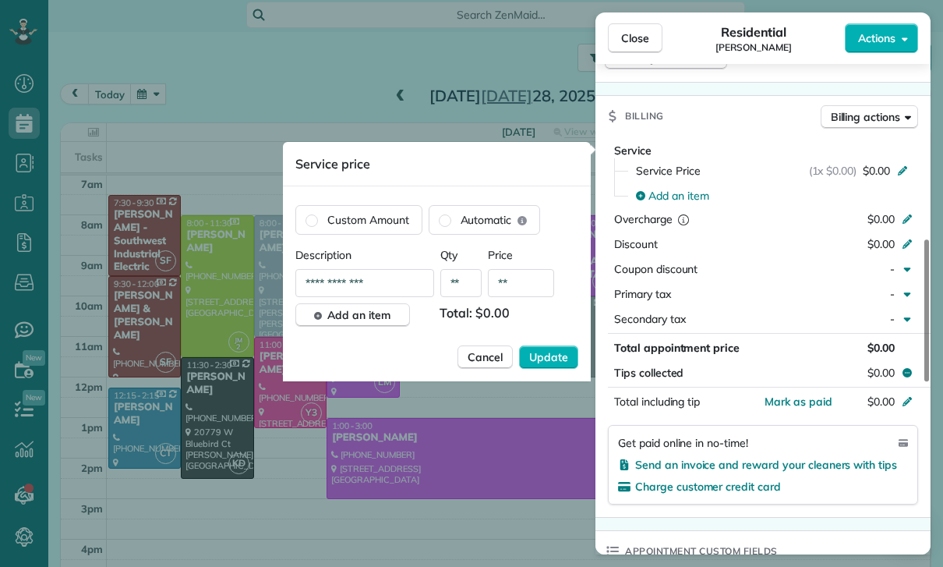
click at [533, 285] on input "**" at bounding box center [521, 283] width 66 height 28
type input "****"
click at [552, 357] on span "Update" at bounding box center [548, 357] width 39 height 16
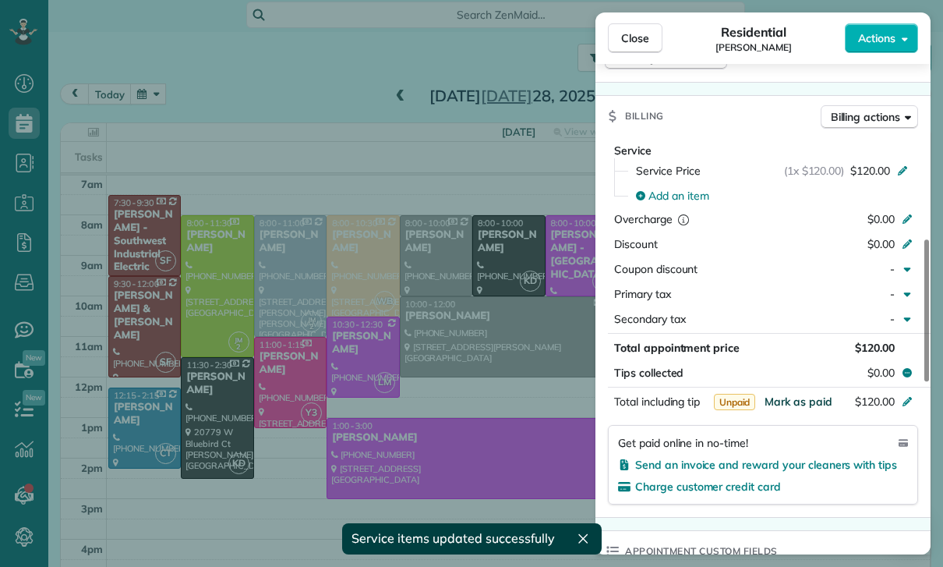
click at [796, 402] on span "Mark as paid" at bounding box center [799, 401] width 68 height 14
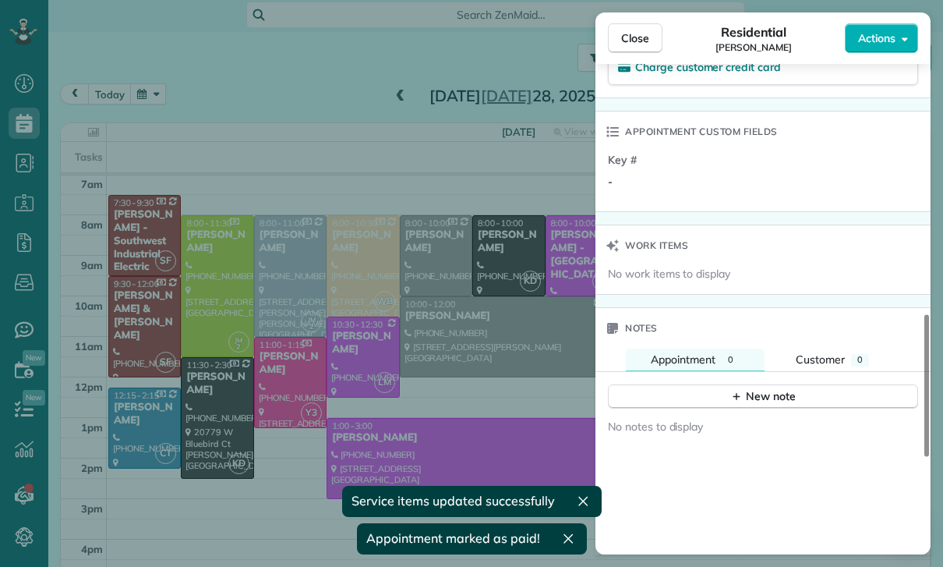
scroll to position [1161, 0]
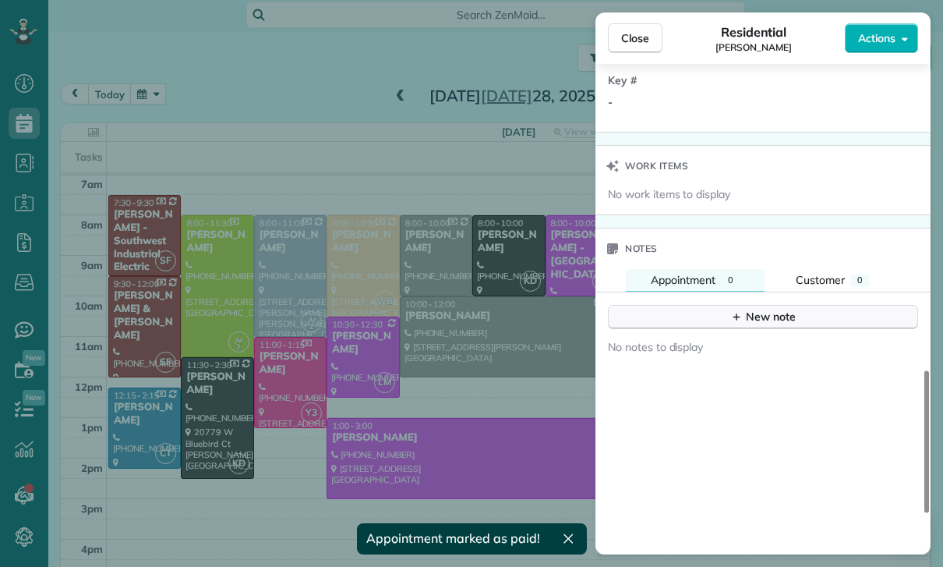
click at [757, 316] on div "New note" at bounding box center [762, 317] width 65 height 16
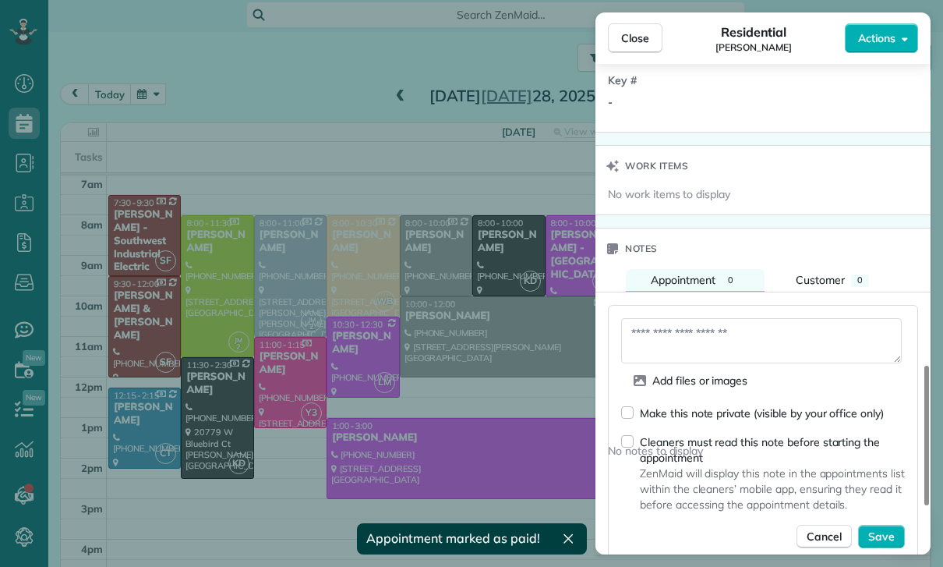
click at [697, 336] on textarea at bounding box center [761, 340] width 281 height 45
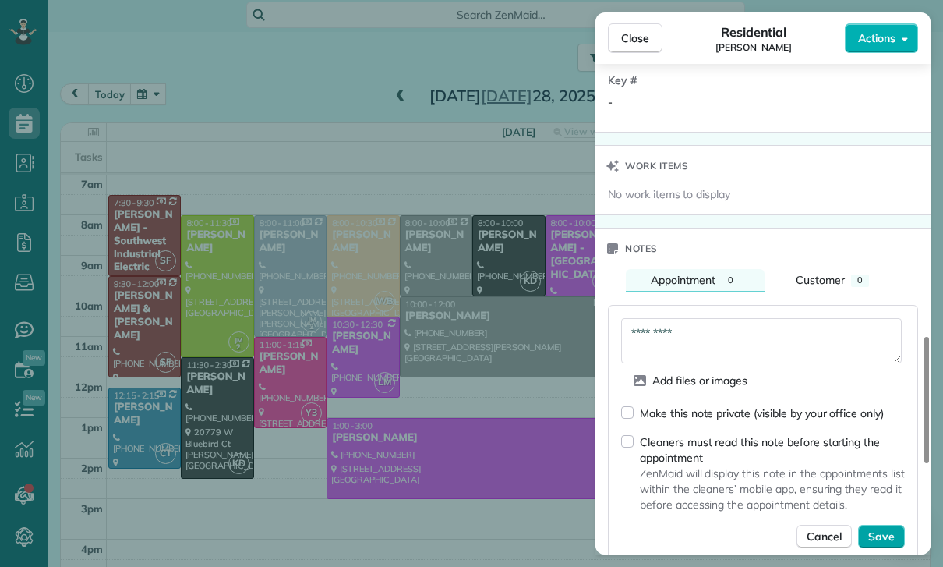
type textarea "*********"
click at [875, 533] on span "Save" at bounding box center [881, 536] width 27 height 16
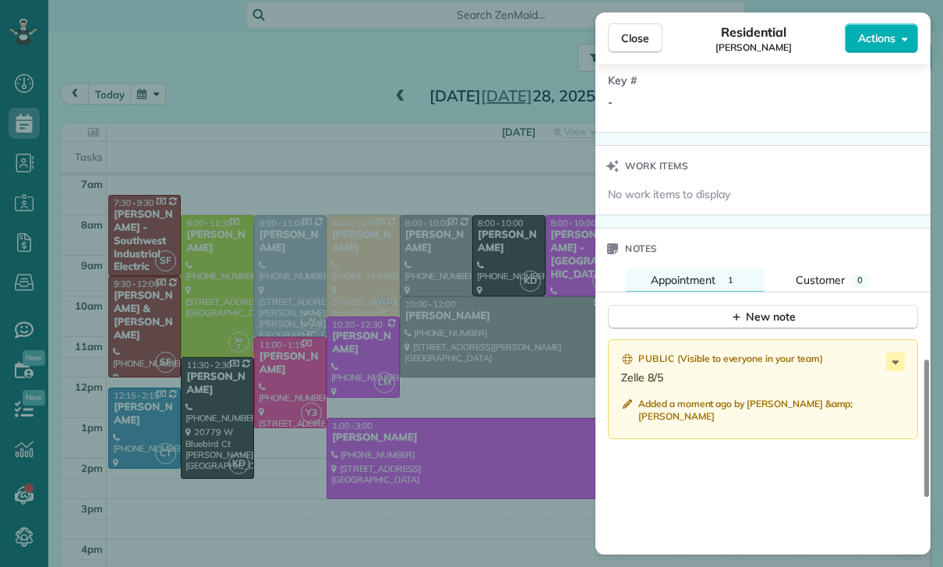
click at [449, 390] on div "Close Residential Josh Boyd Actions Status Confirmed Josh Boyd · Open profile M…" at bounding box center [471, 283] width 943 height 567
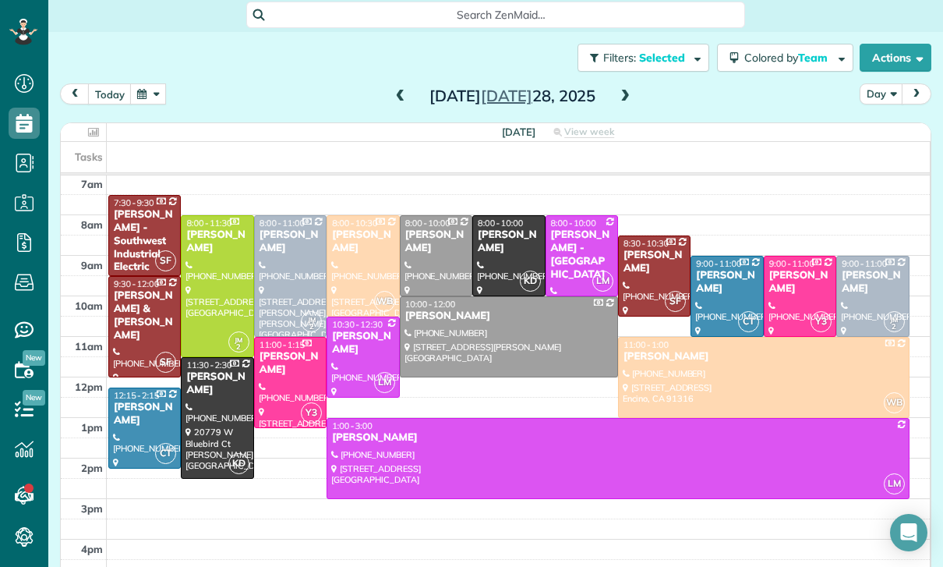
click at [623, 90] on span at bounding box center [625, 97] width 17 height 14
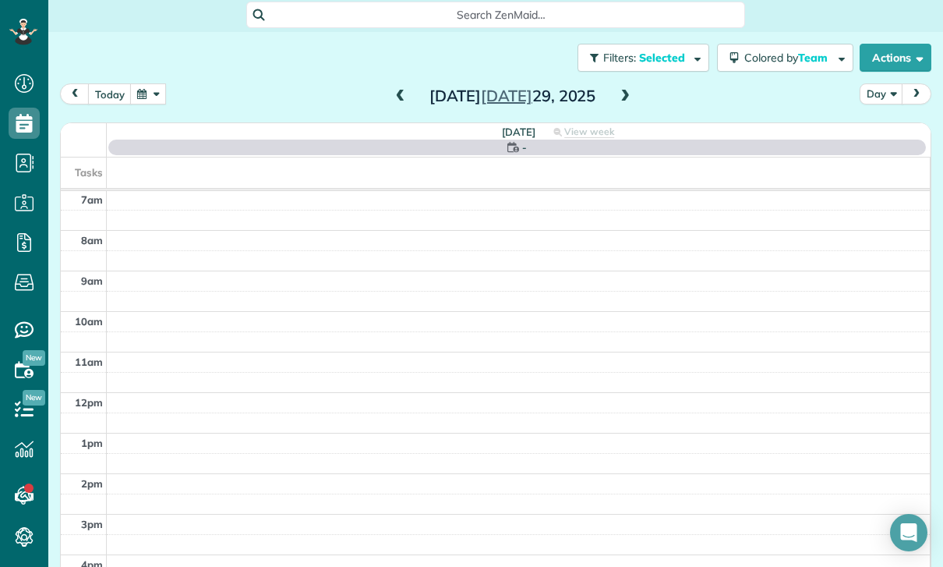
scroll to position [122, 0]
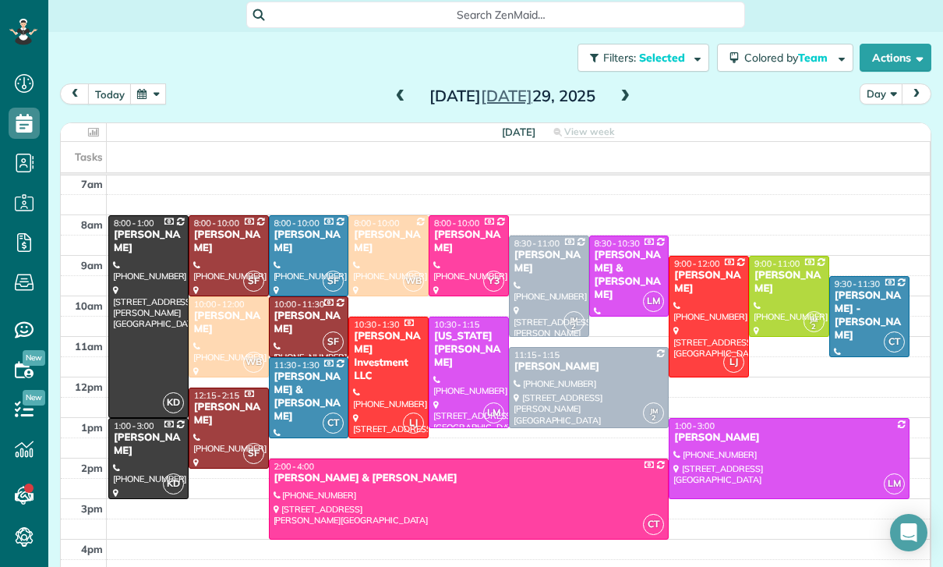
click at [623, 90] on span at bounding box center [625, 97] width 17 height 14
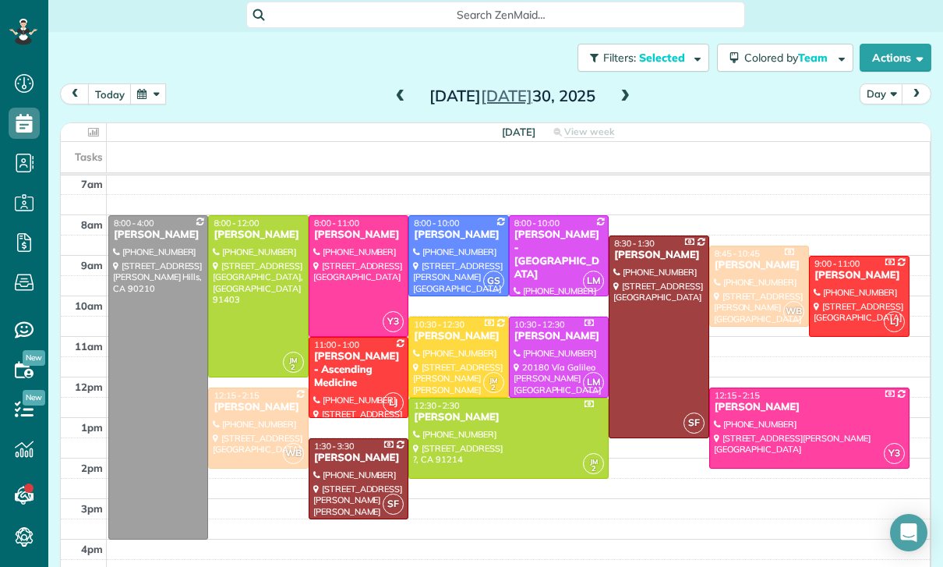
click at [164, 83] on button "button" at bounding box center [148, 93] width 36 height 21
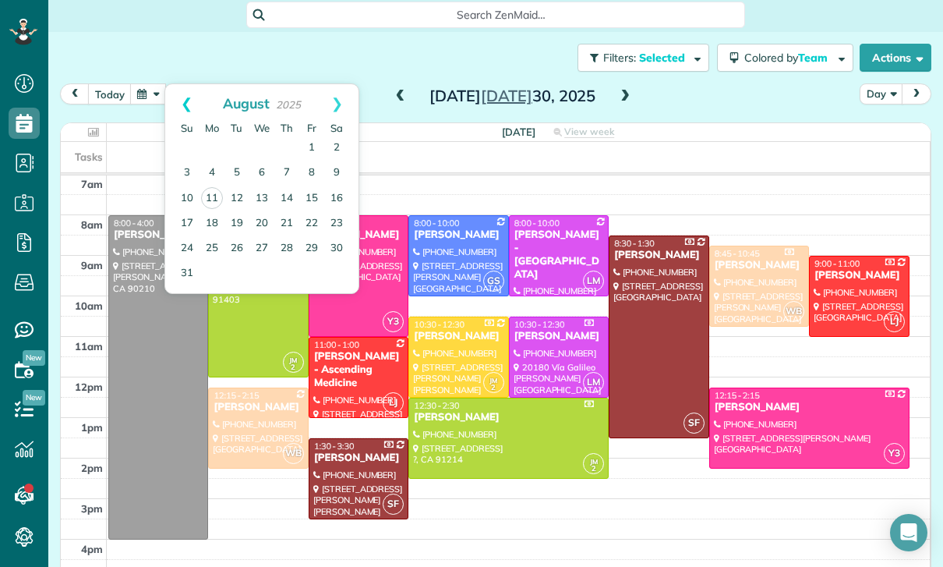
click at [187, 84] on link "Prev" at bounding box center [186, 103] width 43 height 39
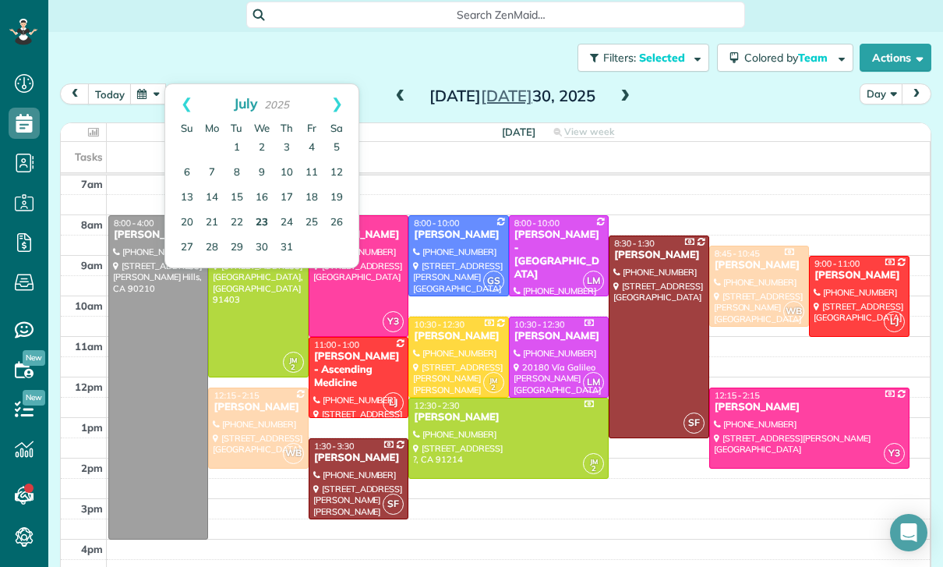
click at [267, 210] on link "23" at bounding box center [261, 222] width 25 height 25
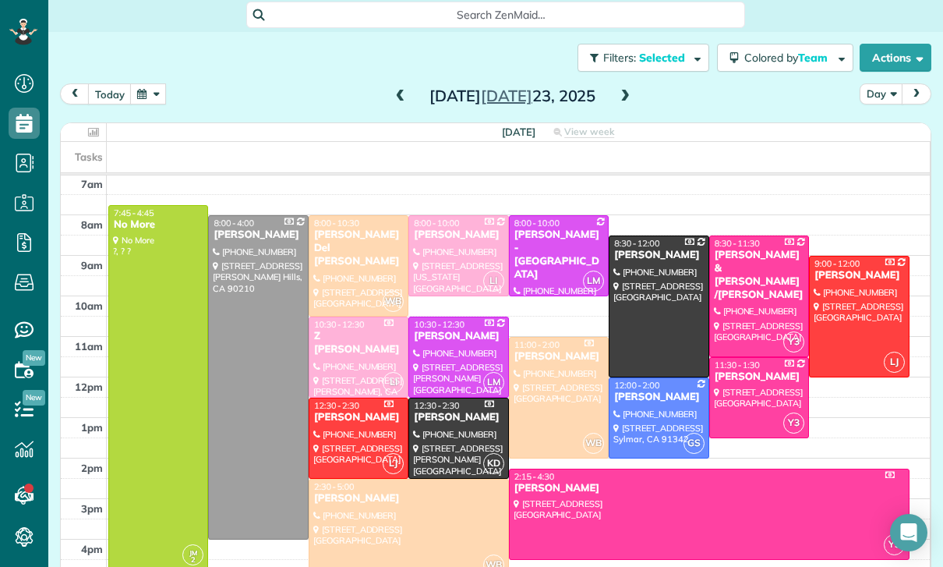
click at [156, 83] on button "button" at bounding box center [148, 93] width 36 height 21
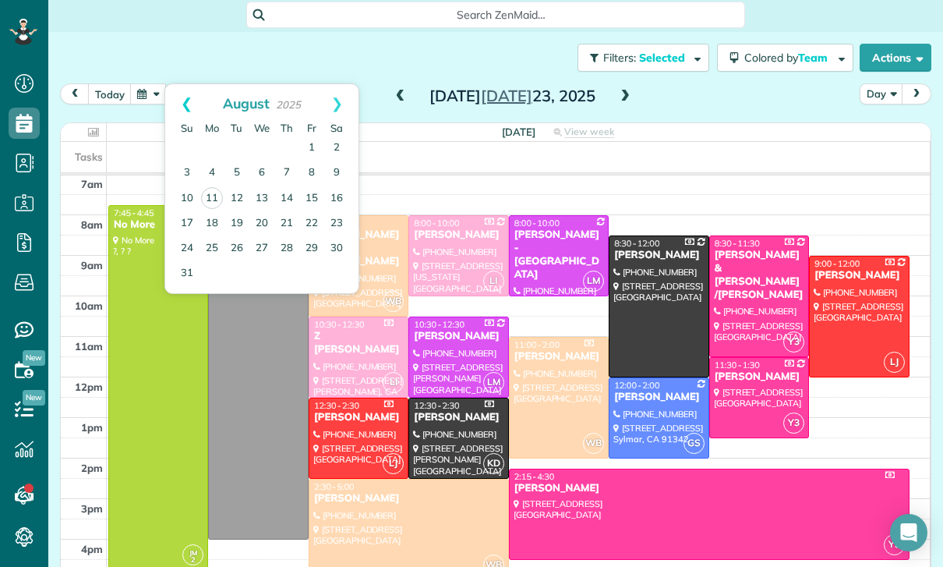
click at [178, 84] on link "Prev" at bounding box center [186, 103] width 43 height 39
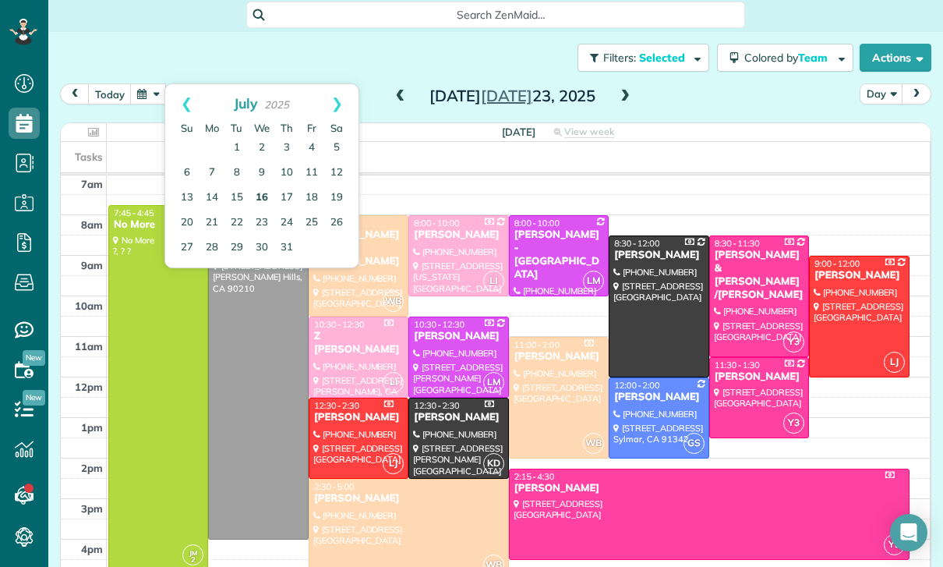
click at [261, 186] on link "16" at bounding box center [261, 198] width 25 height 25
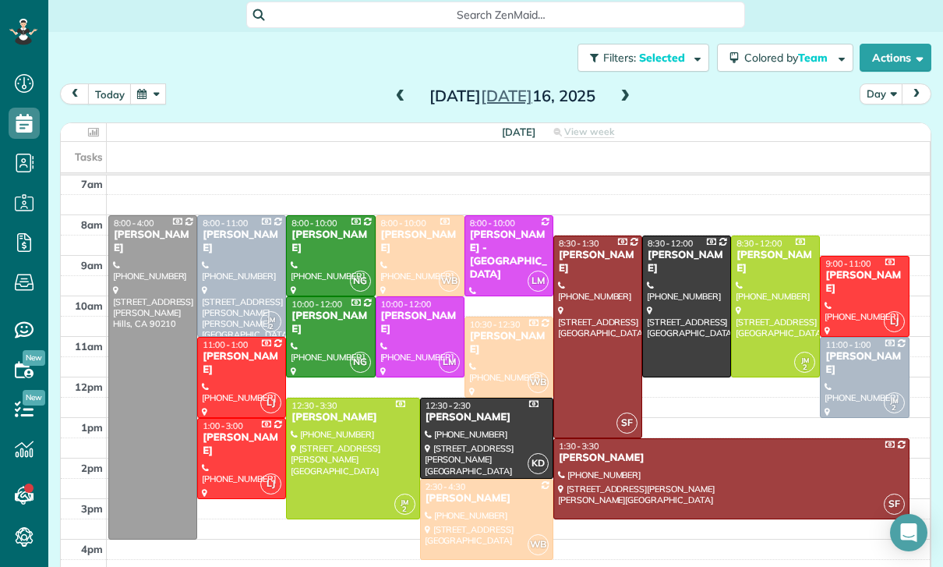
click at [409, 216] on div at bounding box center [419, 256] width 87 height 80
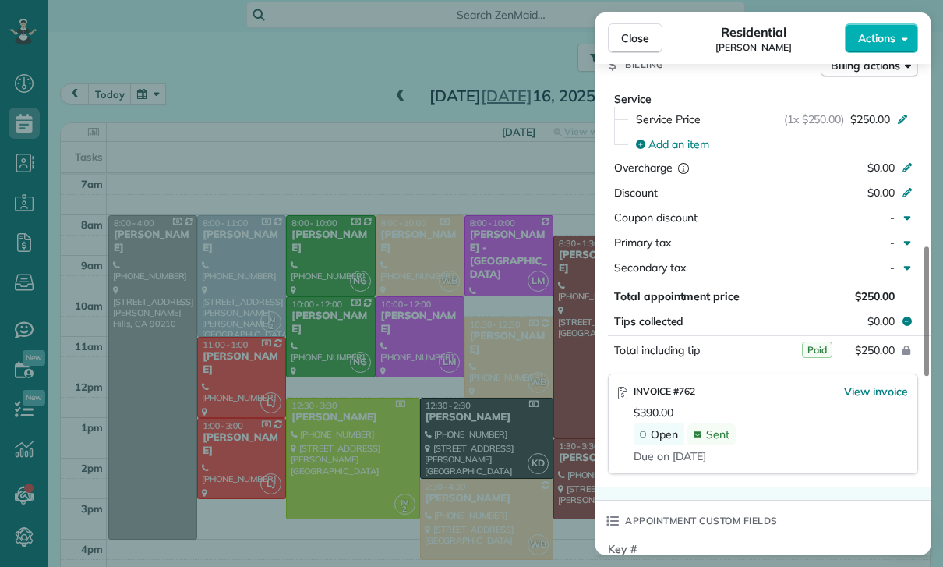
scroll to position [758, 0]
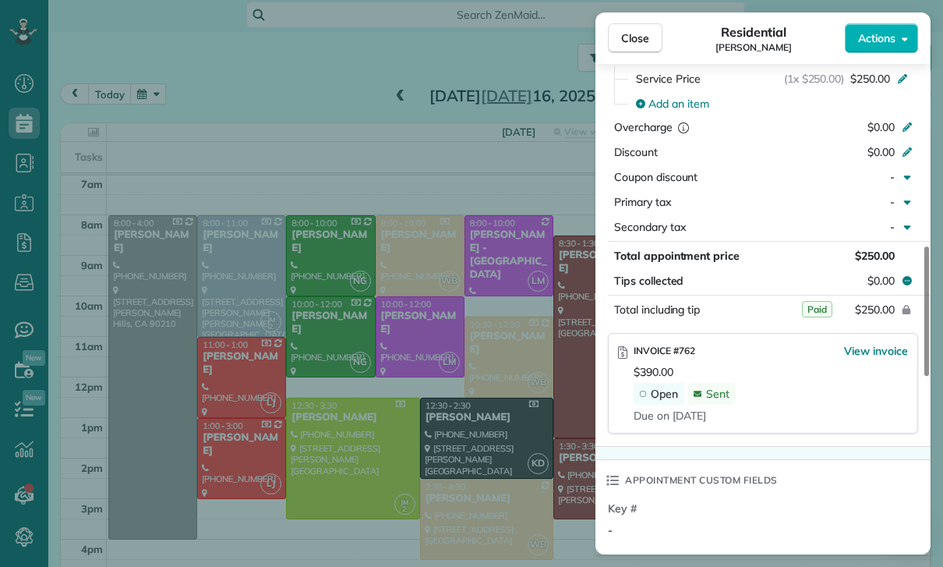
click at [476, 454] on div "Close Residential Erin Lynch Actions Status Confirmed Erin Lynch · Open profile…" at bounding box center [471, 283] width 943 height 567
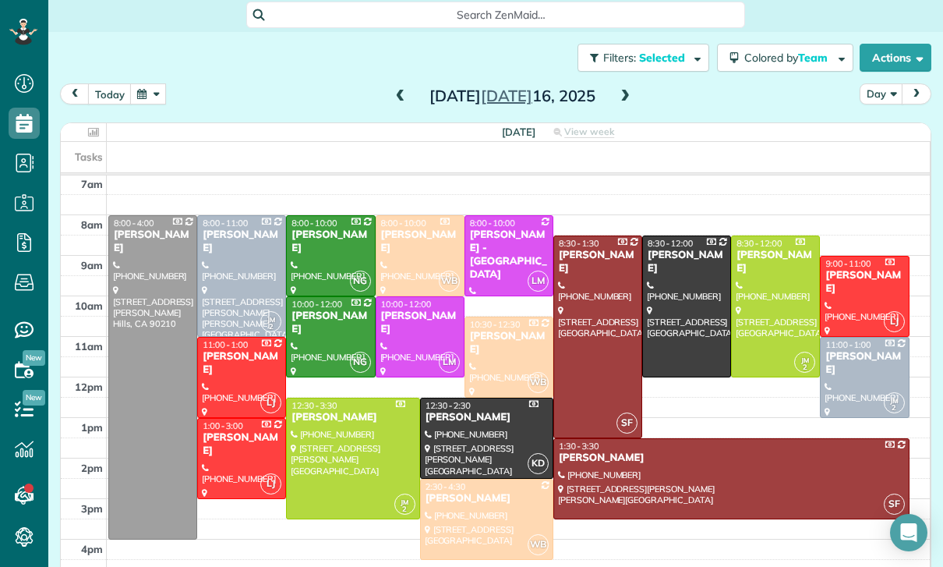
click at [159, 83] on button "button" at bounding box center [148, 93] width 36 height 21
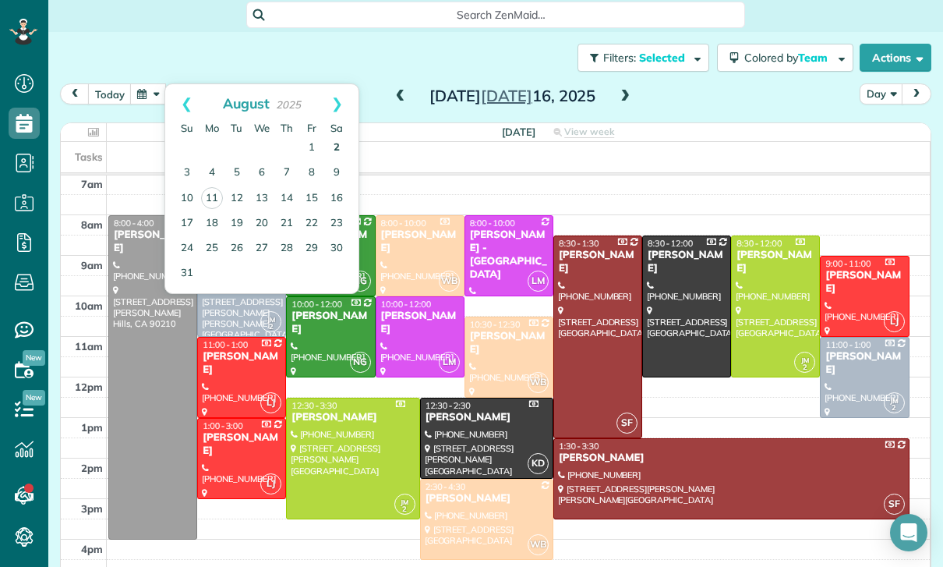
click at [333, 136] on link "2" at bounding box center [336, 148] width 25 height 25
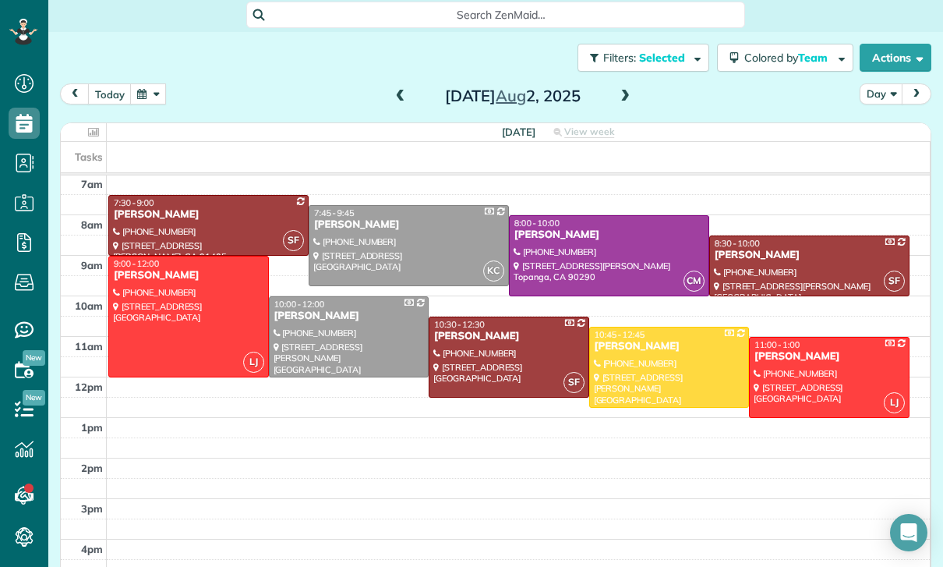
click at [202, 272] on div at bounding box center [188, 316] width 159 height 120
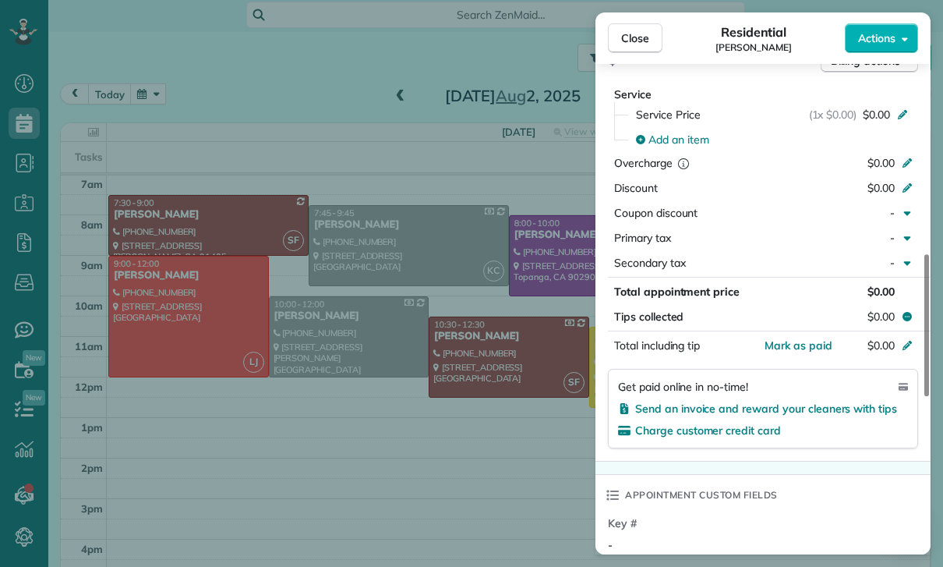
scroll to position [122, 0]
click at [449, 320] on div "Close Residential Karen Johnson Actions Status Confirmed Karen Johnson · Open p…" at bounding box center [471, 283] width 943 height 567
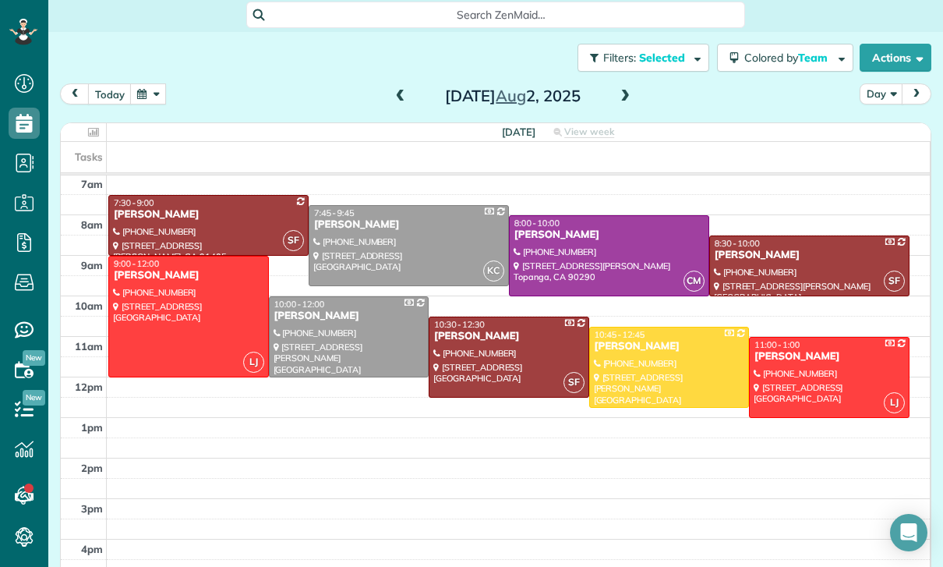
click at [157, 83] on button "button" at bounding box center [148, 93] width 36 height 21
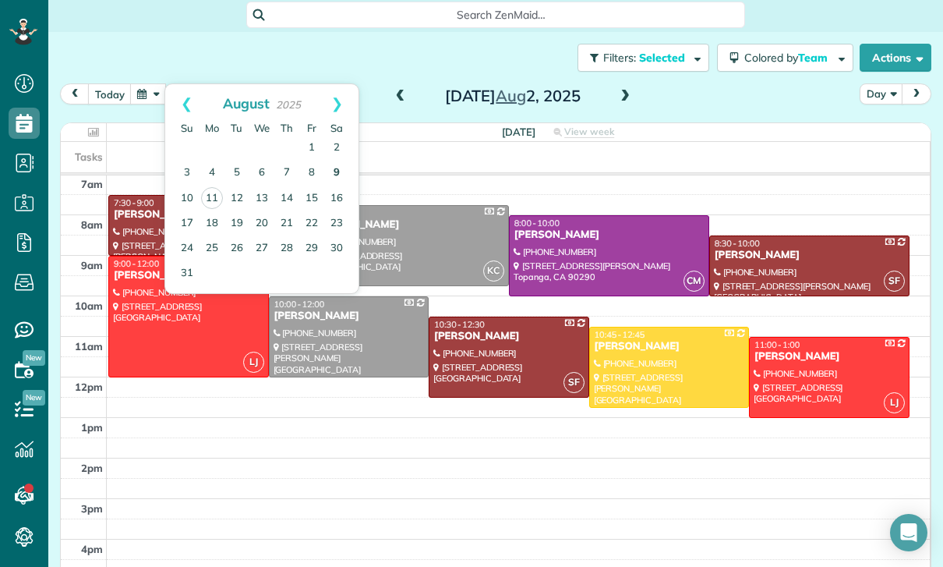
click at [335, 161] on link "9" at bounding box center [336, 173] width 25 height 25
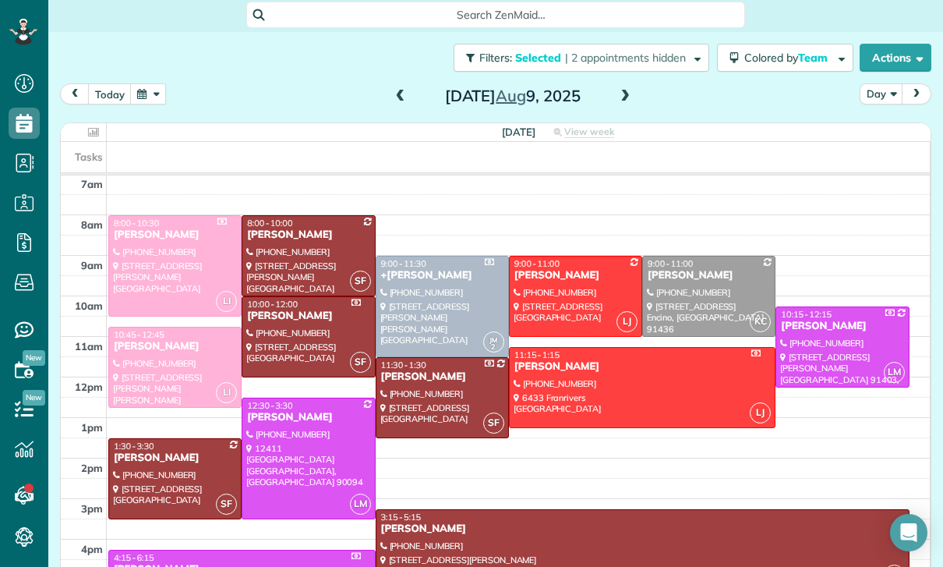
scroll to position [122, 0]
click at [140, 83] on button "button" at bounding box center [148, 93] width 36 height 21
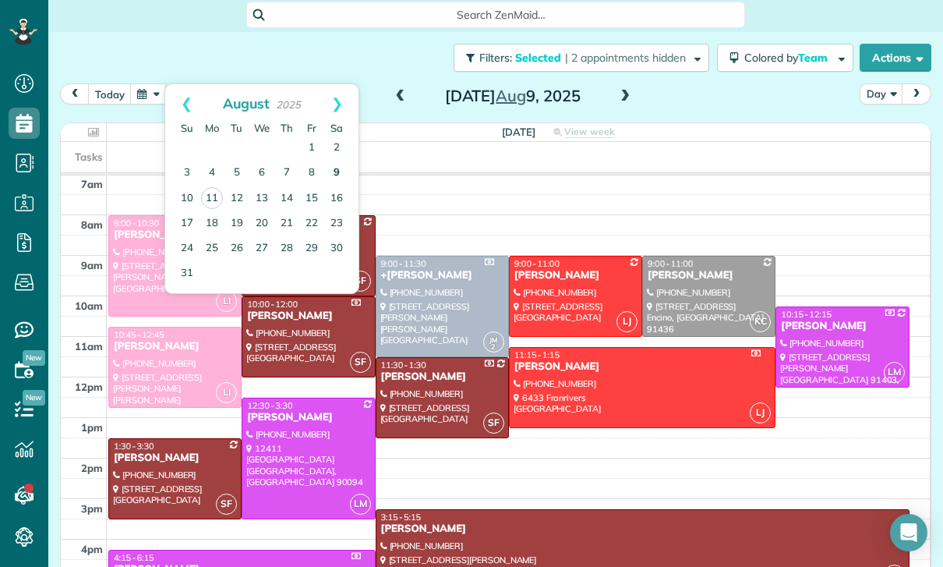
click at [345, 161] on link "9" at bounding box center [336, 173] width 25 height 25
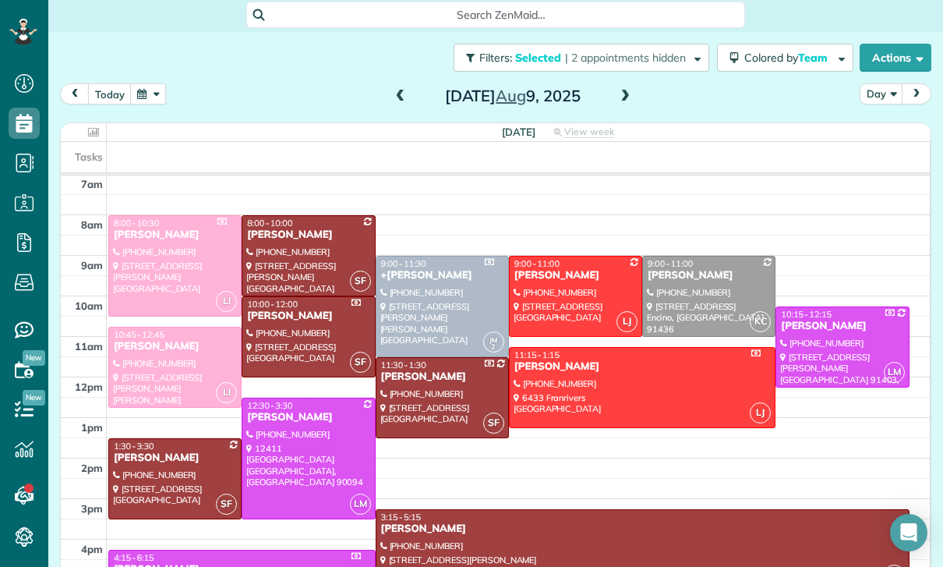
scroll to position [120, 0]
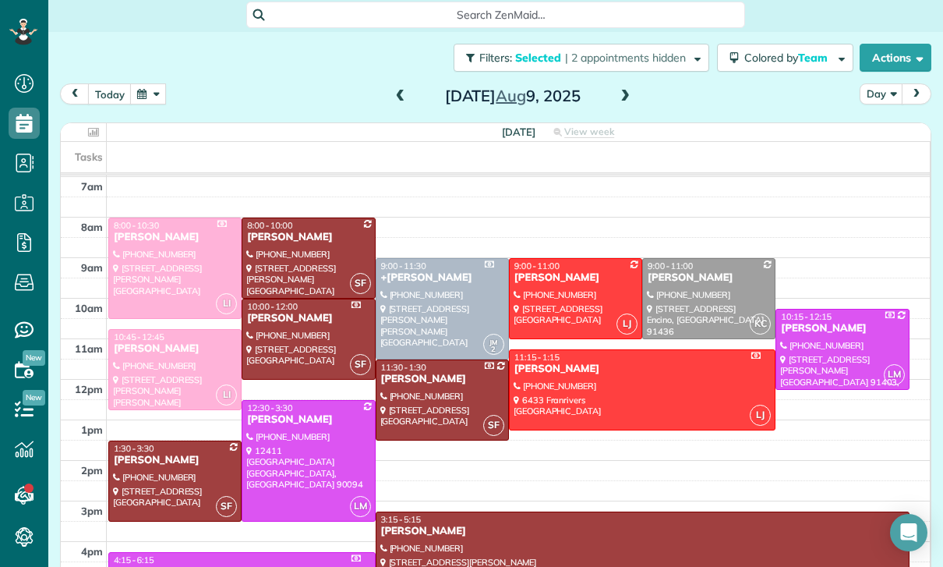
click at [153, 83] on button "button" at bounding box center [148, 93] width 36 height 21
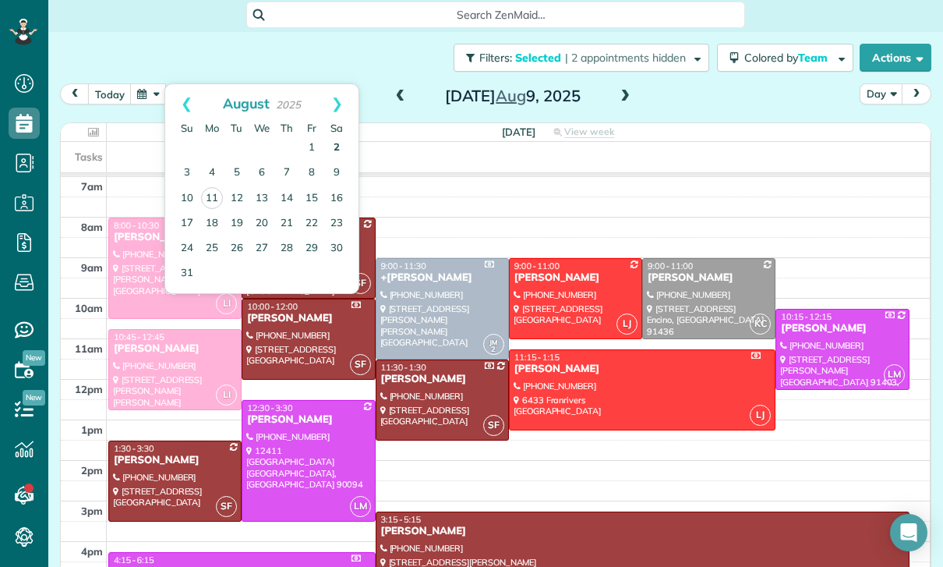
click at [338, 136] on link "2" at bounding box center [336, 148] width 25 height 25
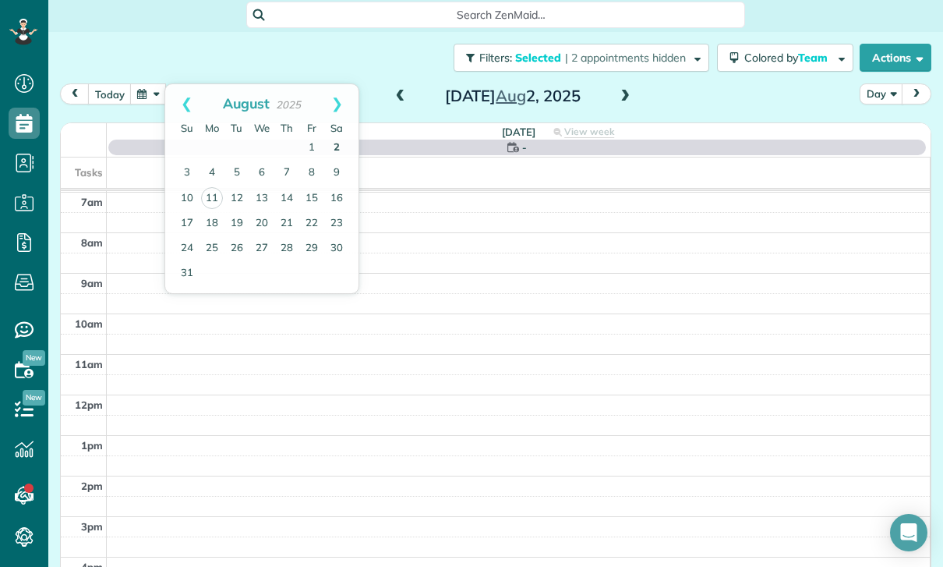
scroll to position [122, 0]
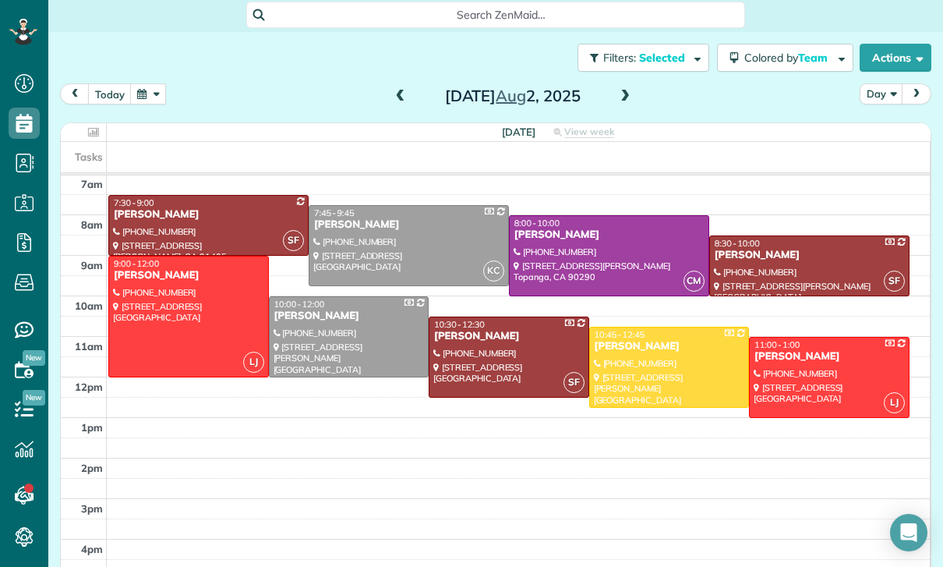
click at [164, 268] on div at bounding box center [188, 316] width 159 height 120
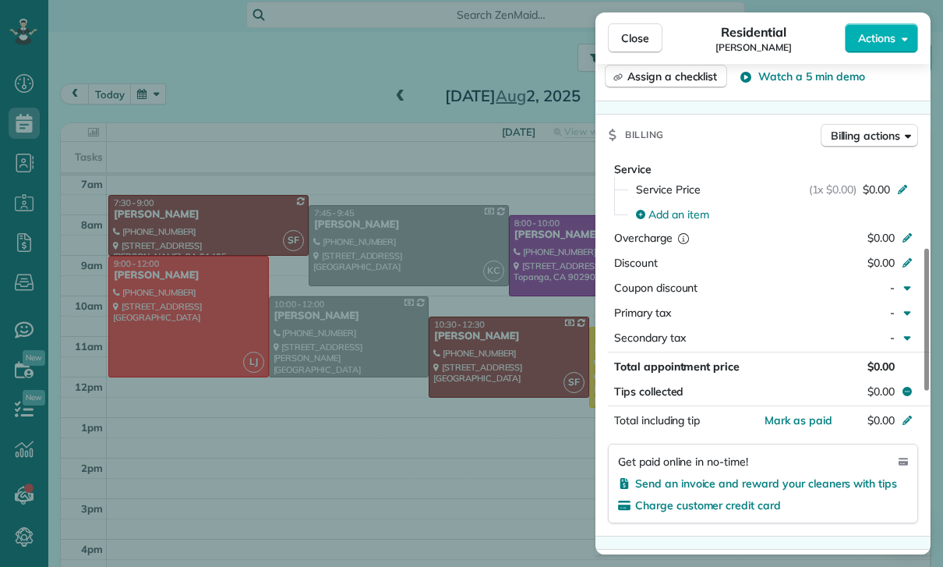
scroll to position [713, 0]
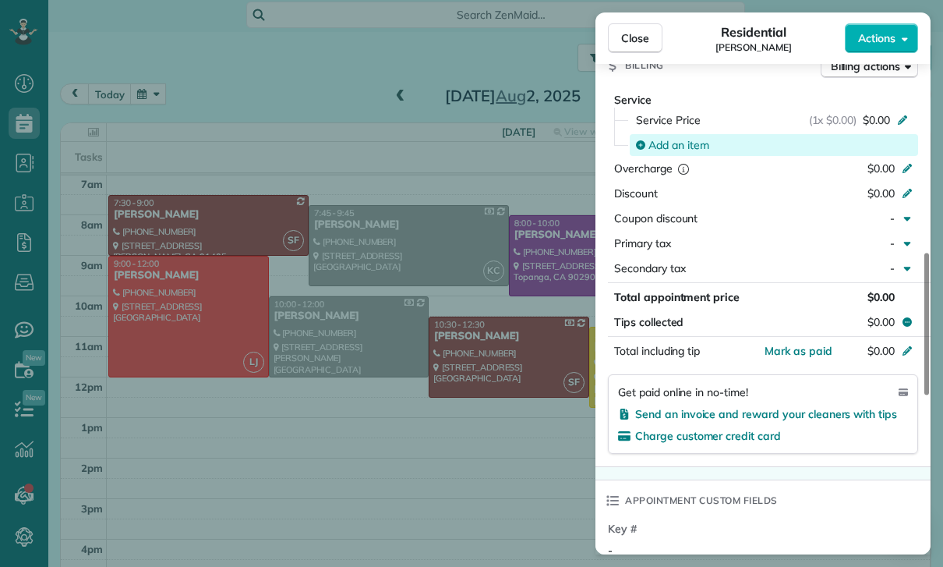
click at [667, 143] on span "Add an item" at bounding box center [678, 145] width 61 height 16
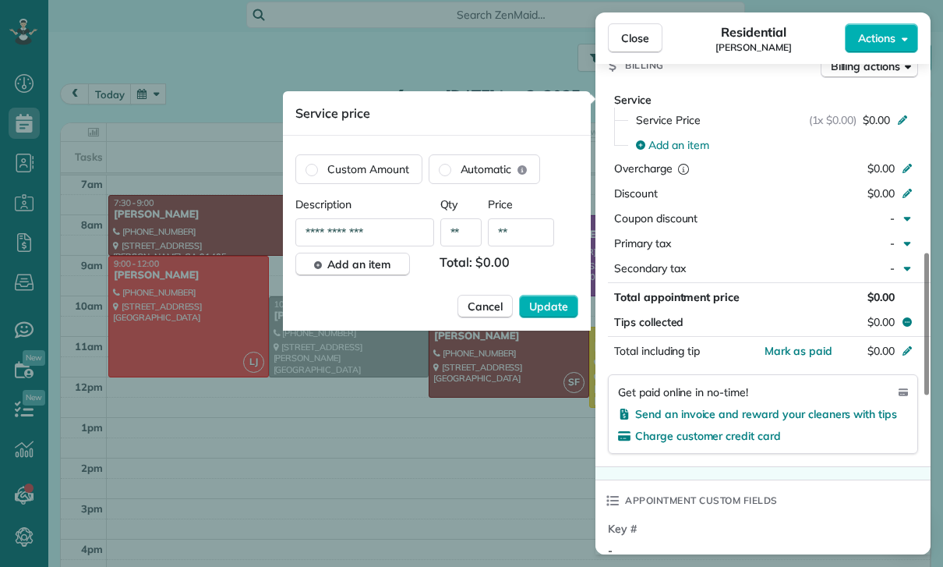
click at [520, 235] on input "**" at bounding box center [521, 232] width 66 height 28
type input "****"
click at [557, 299] on span "Update" at bounding box center [548, 307] width 39 height 16
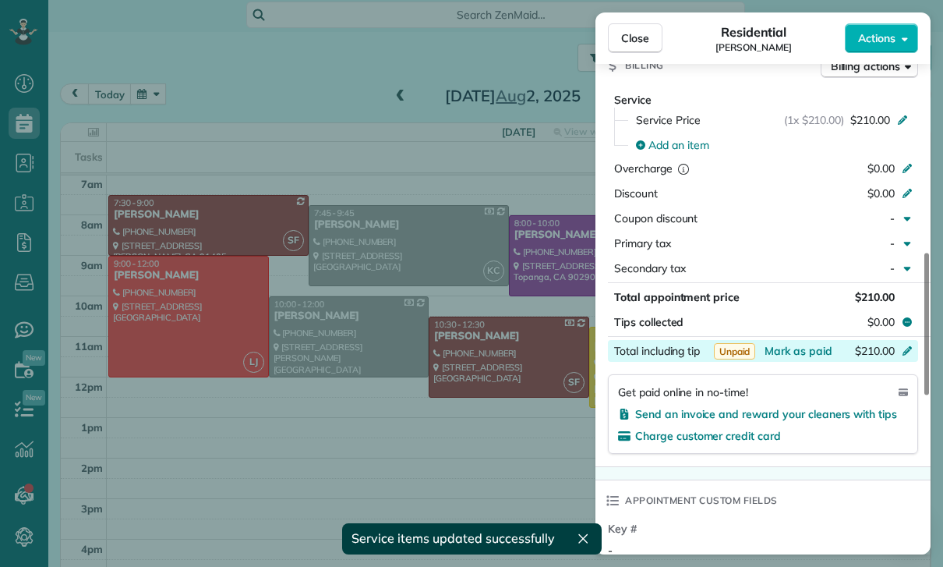
click at [797, 358] on div "$210.00" at bounding box center [825, 352] width 152 height 19
click at [862, 512] on div "Appointment custom fields" at bounding box center [762, 500] width 335 height 41
click at [803, 354] on span "Mark as paid" at bounding box center [799, 351] width 68 height 14
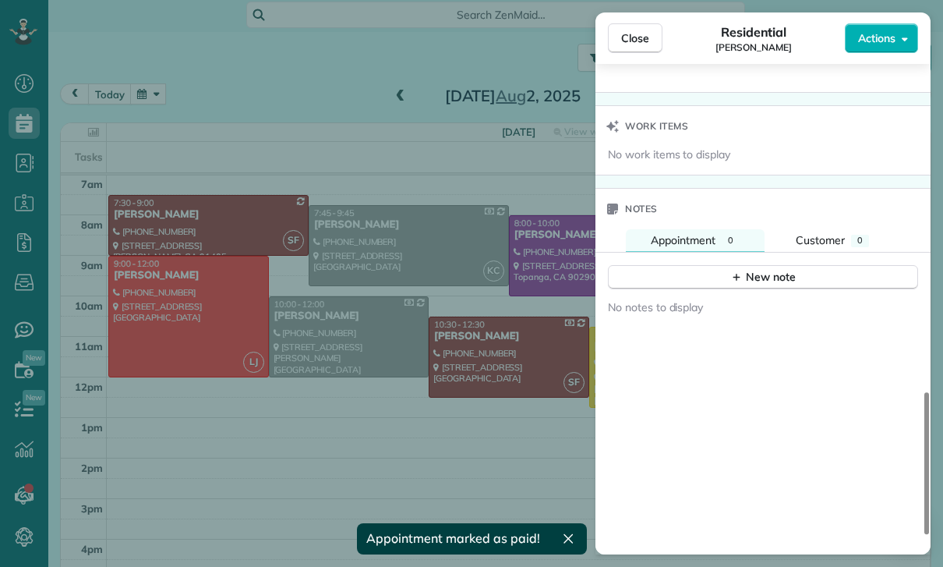
scroll to position [1244, 0]
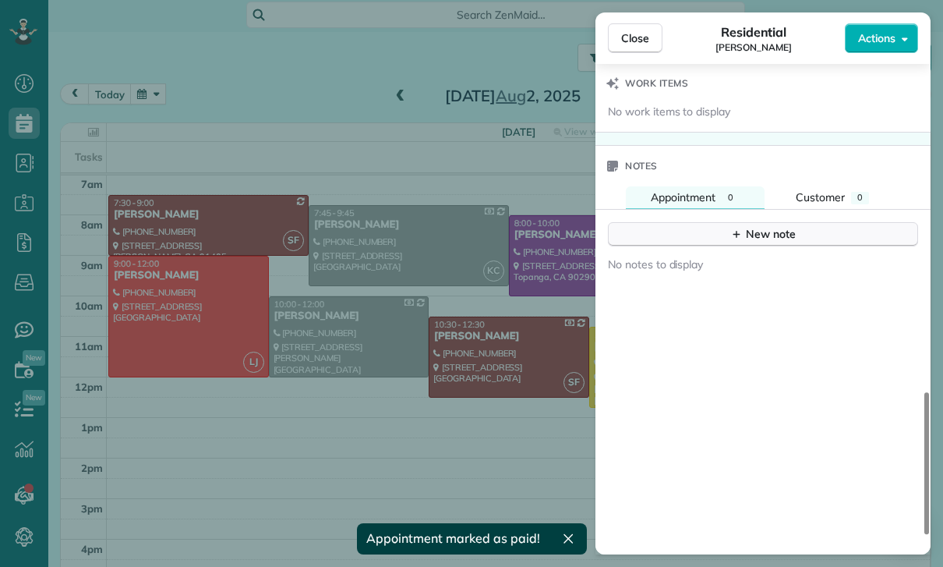
click at [774, 232] on div "New note" at bounding box center [762, 234] width 65 height 16
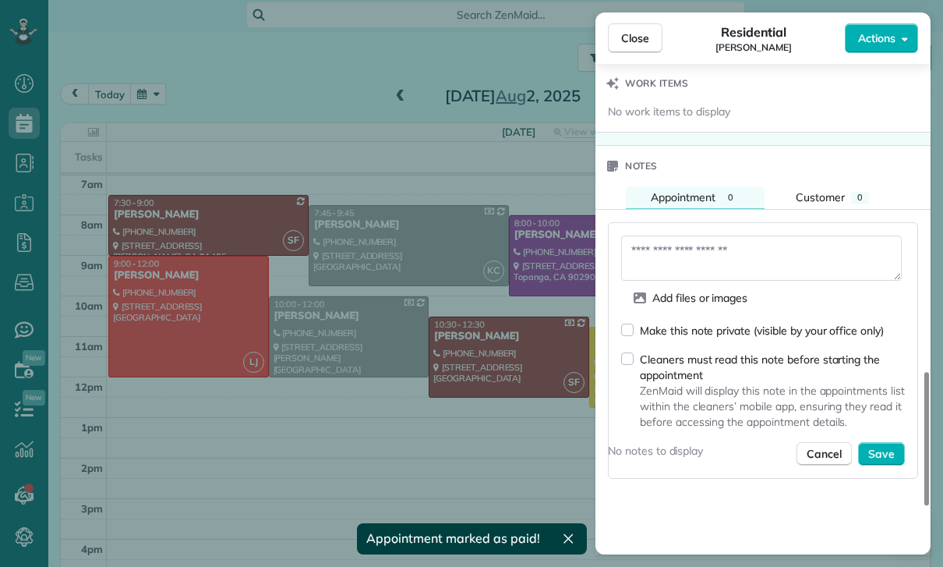
click at [670, 261] on textarea at bounding box center [761, 257] width 281 height 45
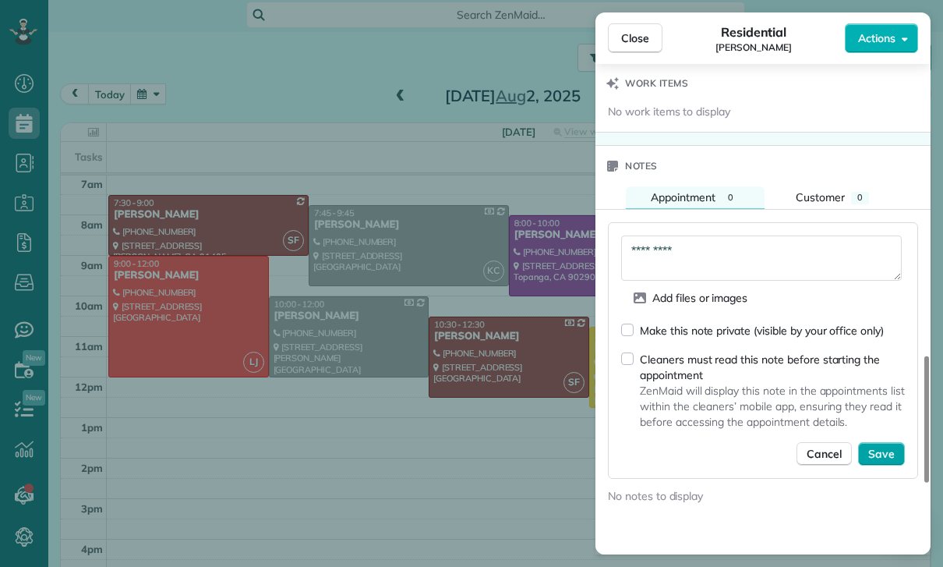
type textarea "*********"
click at [883, 460] on span "Save" at bounding box center [881, 454] width 27 height 16
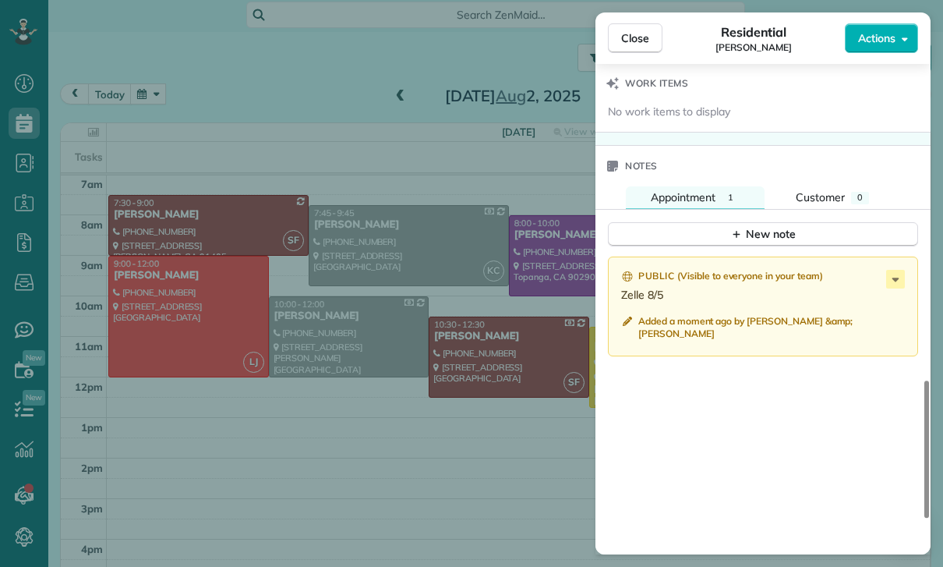
click at [398, 274] on div "Close Residential Karen Johnson Actions Status Confirmed Karen Johnson · Open p…" at bounding box center [471, 283] width 943 height 567
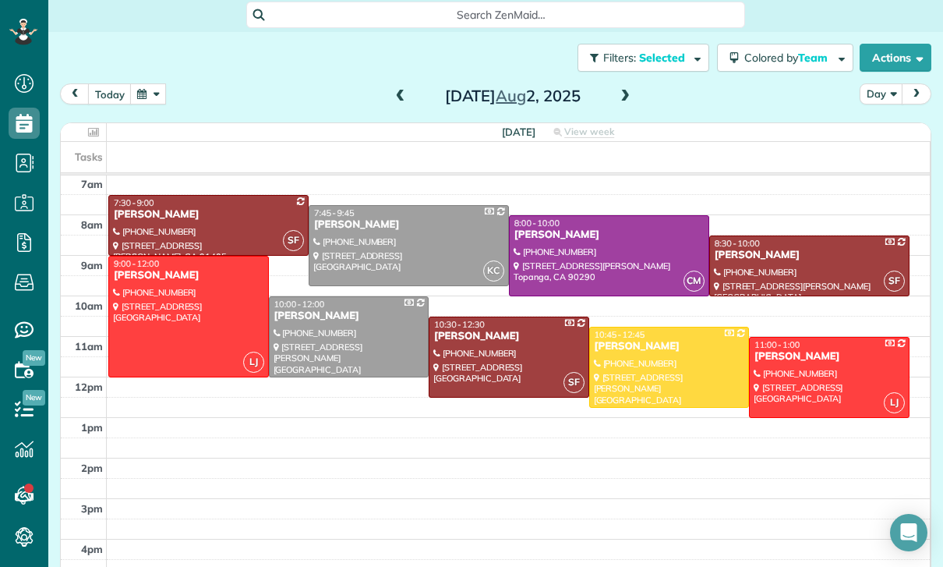
click at [155, 83] on button "button" at bounding box center [148, 93] width 36 height 21
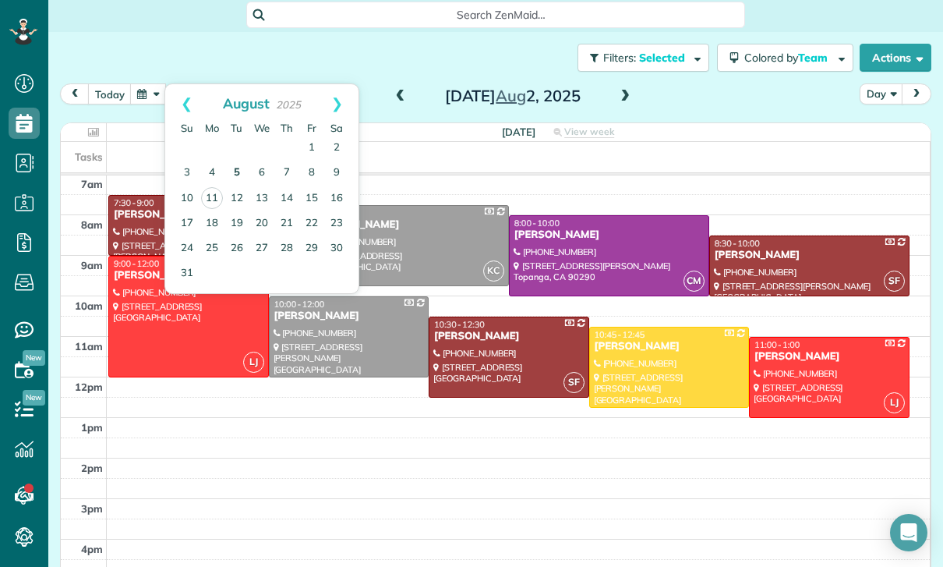
click at [239, 161] on link "5" at bounding box center [236, 173] width 25 height 25
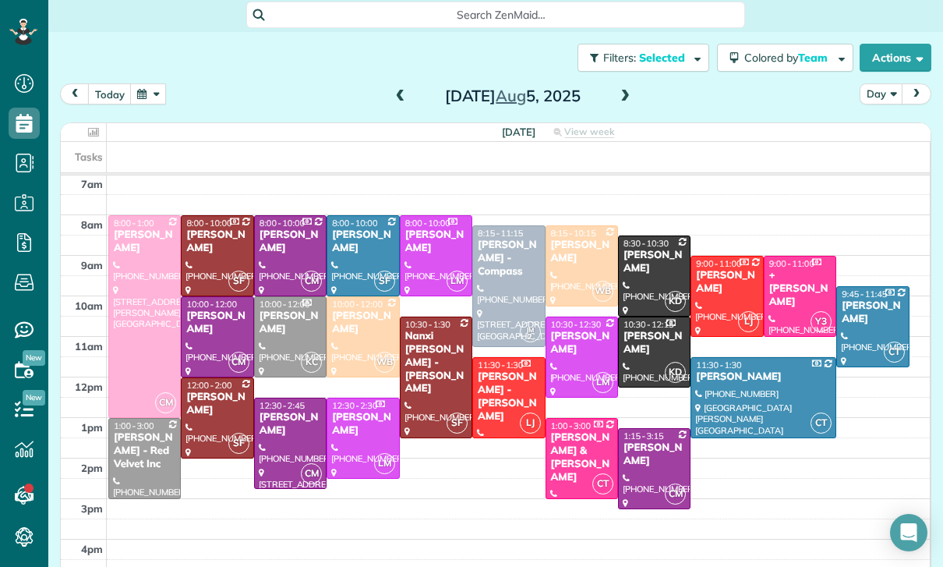
click at [783, 256] on div at bounding box center [800, 296] width 71 height 80
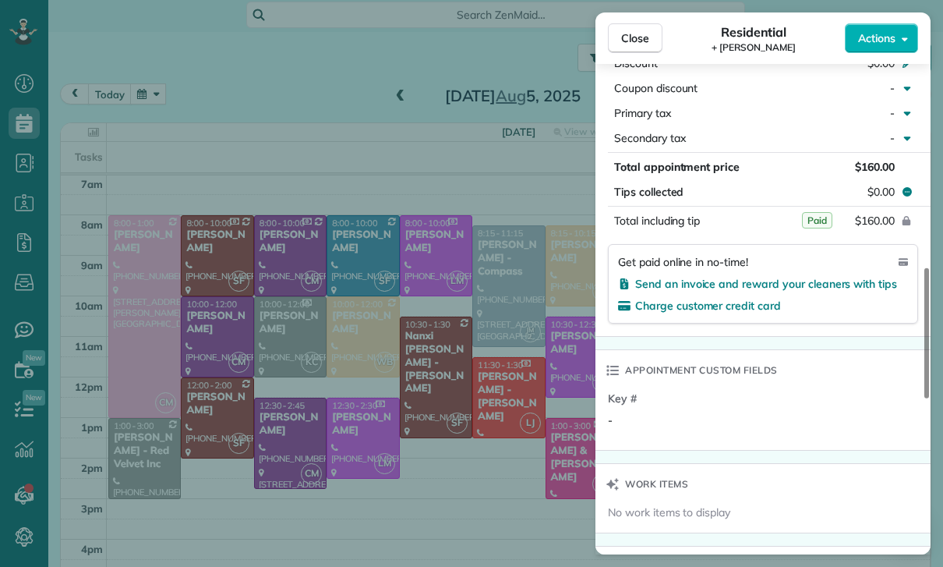
scroll to position [862, 0]
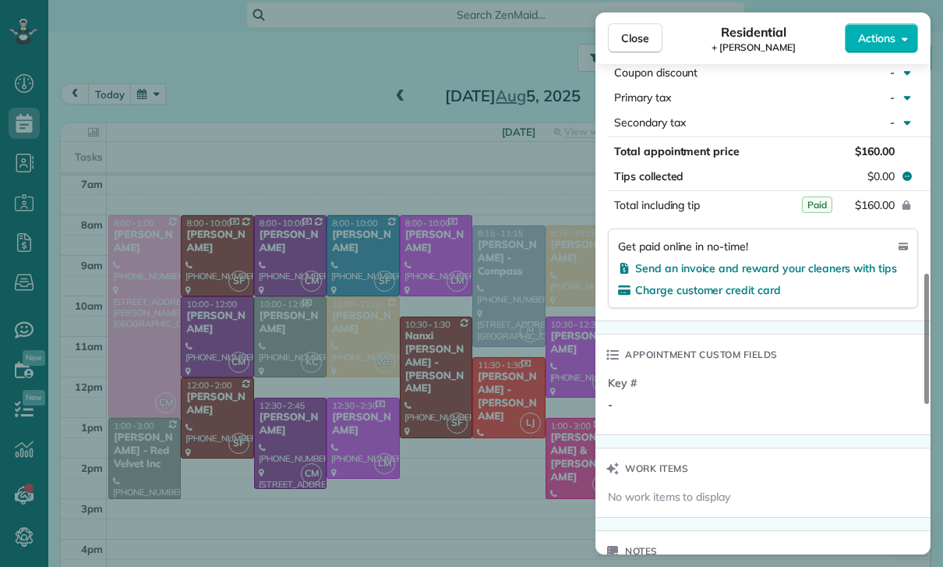
click at [387, 334] on div "Close Residential + Saoli Priti Actions Status Confirmed + Saoli Priti · Open p…" at bounding box center [471, 283] width 943 height 567
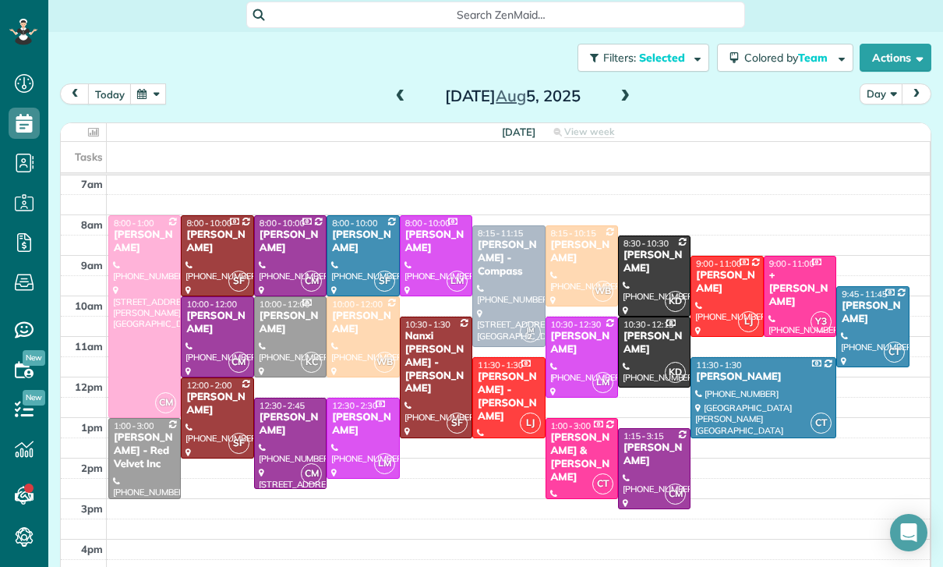
click at [398, 90] on span at bounding box center [400, 97] width 17 height 14
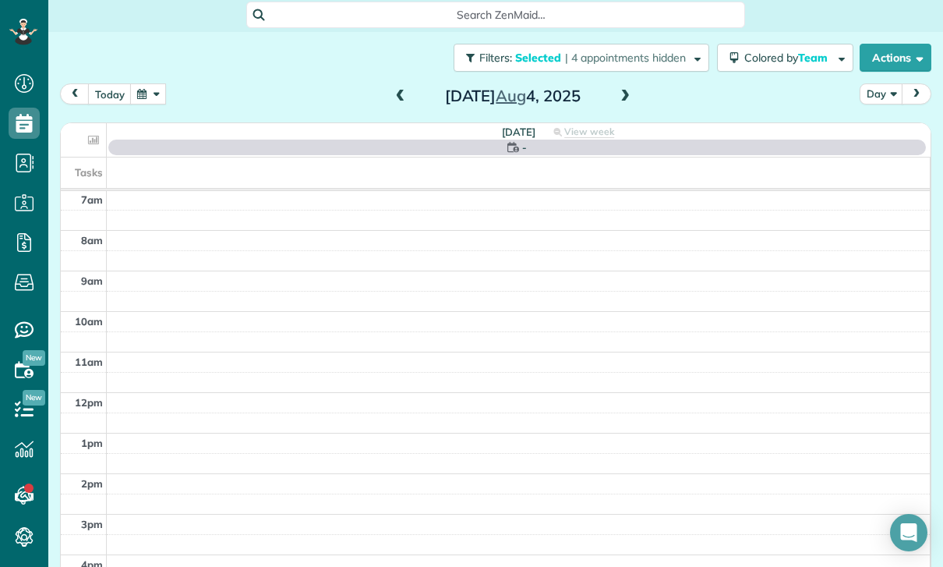
scroll to position [122, 0]
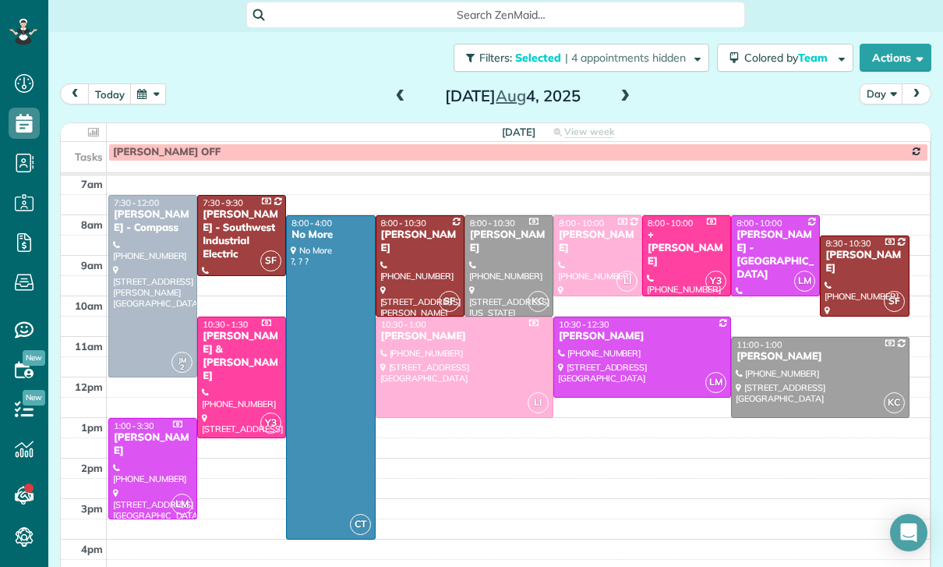
click at [685, 216] on div at bounding box center [686, 256] width 87 height 80
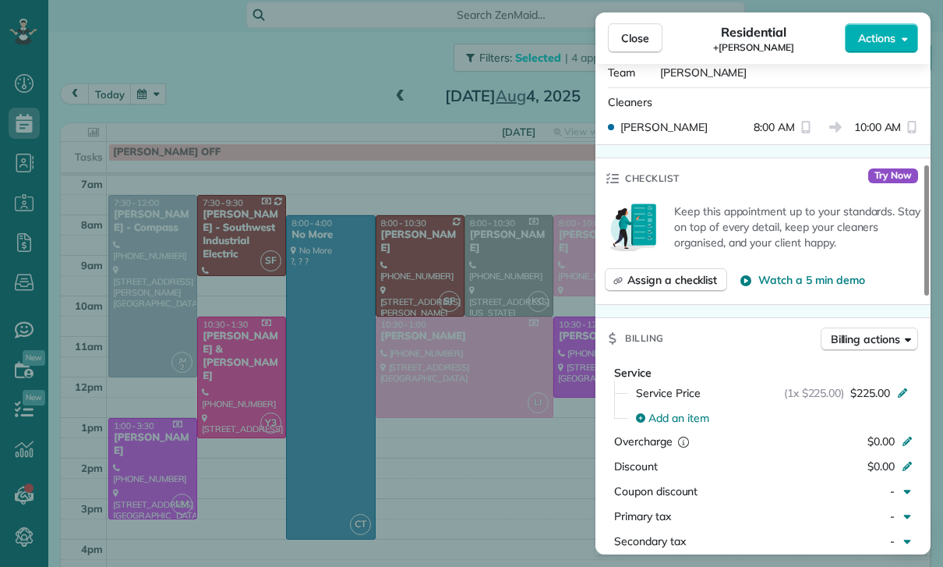
scroll to position [632, 0]
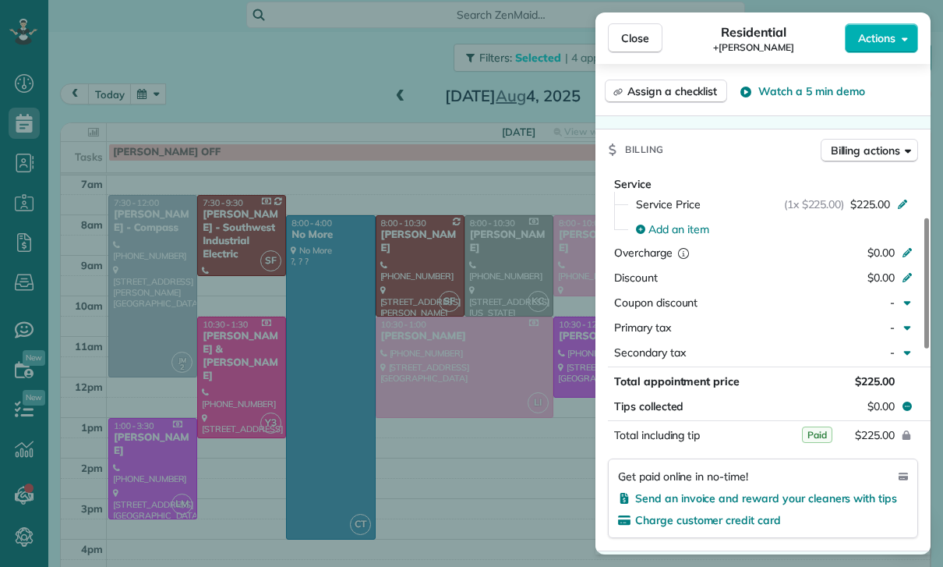
click at [490, 451] on div "Close Residential +Alison O’Neil Actions Status Confirmed +Alison O’Neil · Open…" at bounding box center [471, 283] width 943 height 567
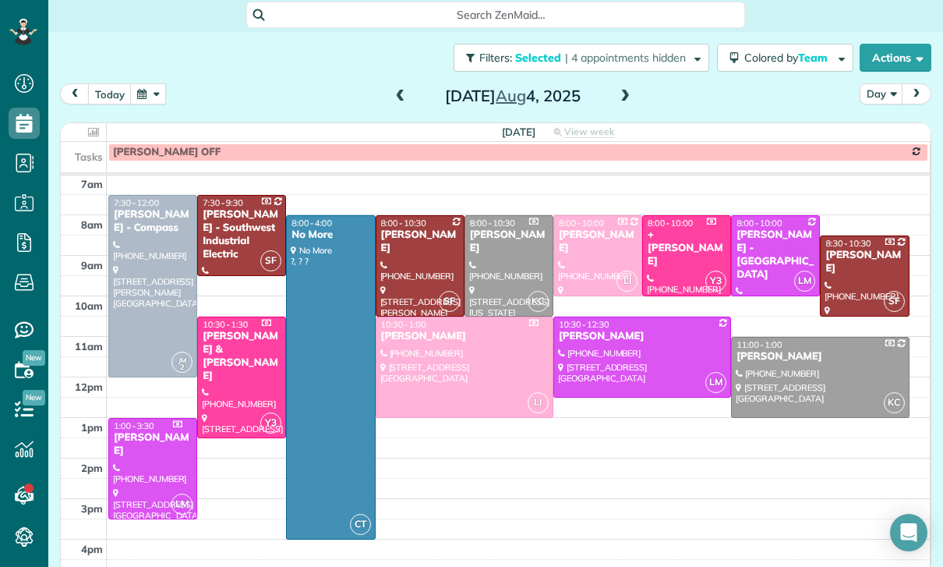
scroll to position [122, 0]
click at [150, 83] on button "button" at bounding box center [148, 93] width 36 height 21
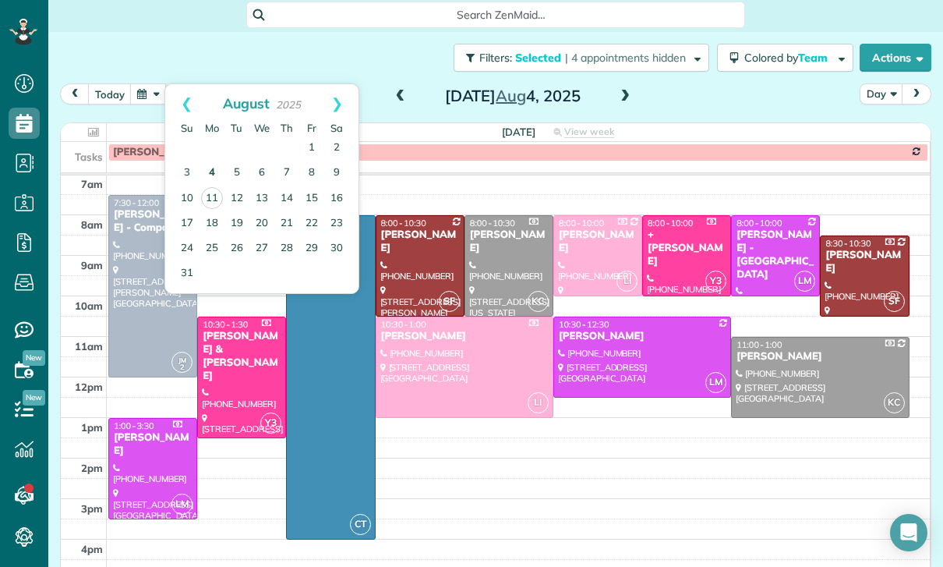
click at [207, 161] on link "4" at bounding box center [212, 173] width 25 height 25
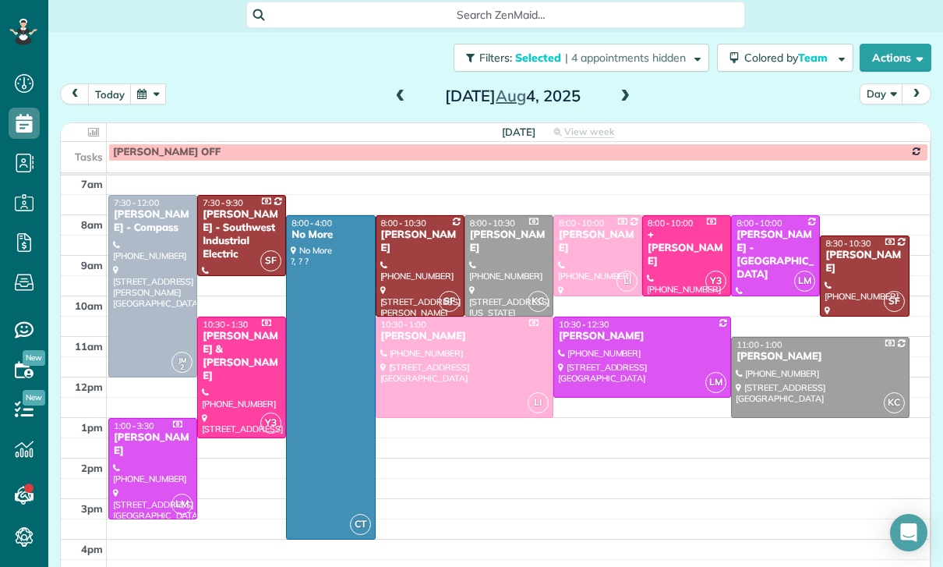
click at [407, 228] on div "Kendal Horowitz" at bounding box center [420, 241] width 80 height 27
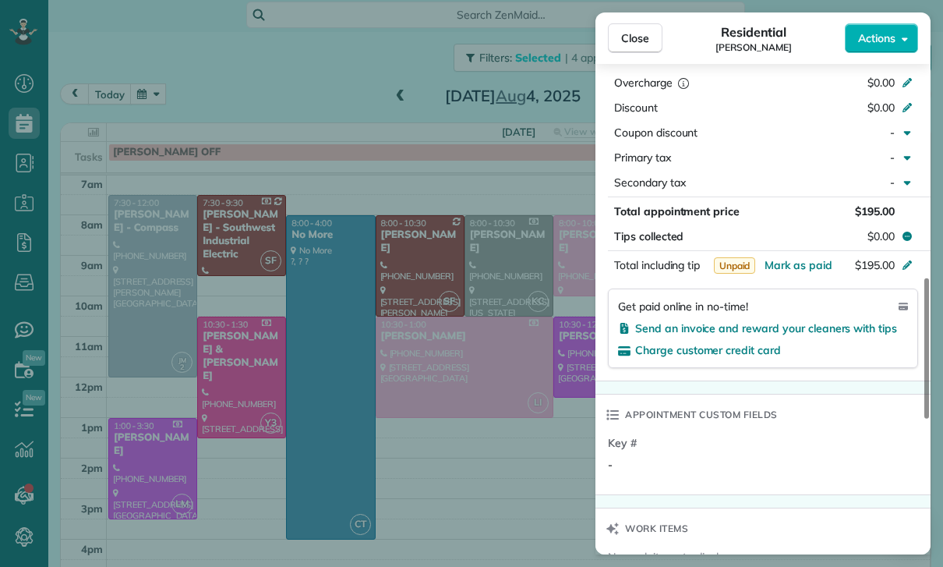
scroll to position [122, 0]
click at [479, 386] on div "Close Residential Kendal Horowitz Actions Status Confirmed Kendal Horowitz · Op…" at bounding box center [471, 283] width 943 height 567
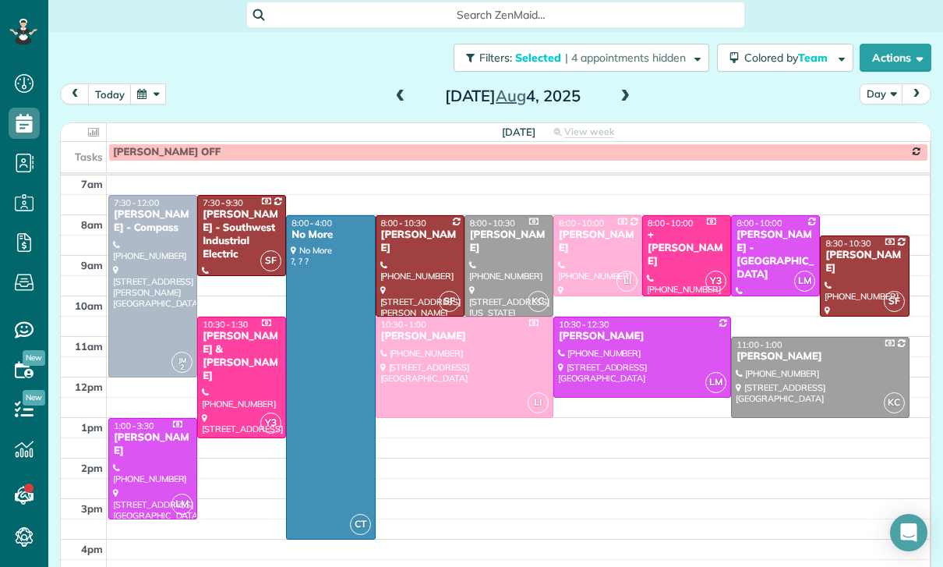
click at [601, 317] on div at bounding box center [642, 357] width 176 height 80
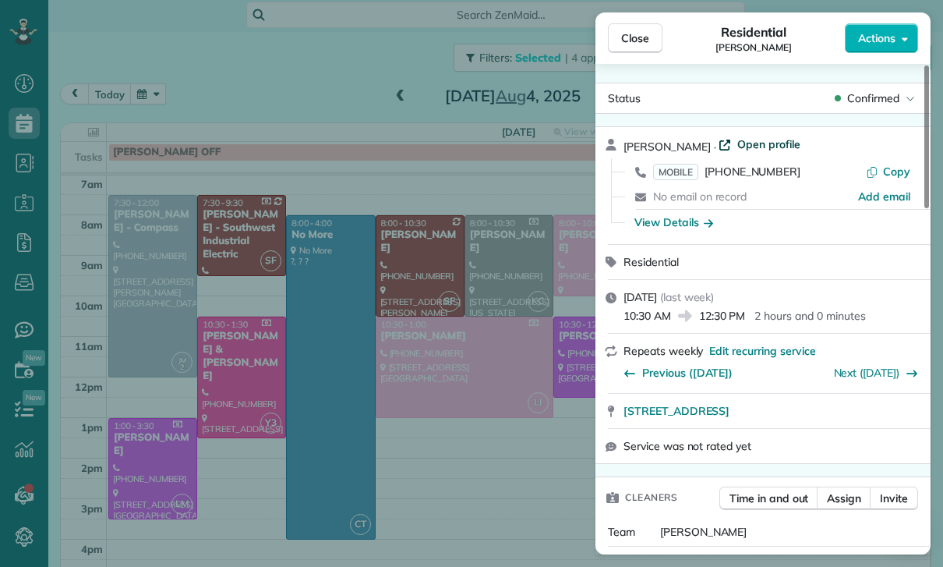
click at [754, 151] on span "Open profile" at bounding box center [768, 144] width 63 height 16
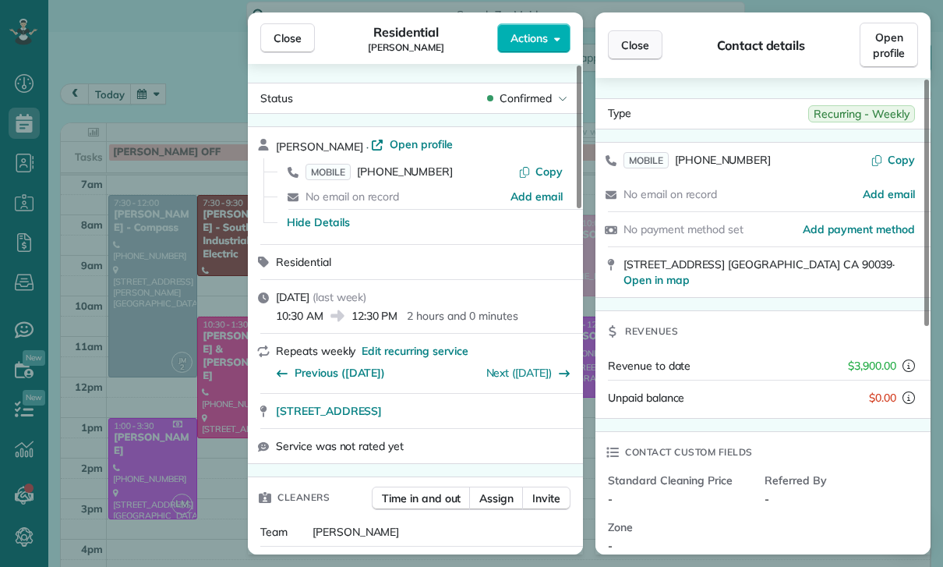
click at [635, 54] on button "Close" at bounding box center [635, 45] width 55 height 30
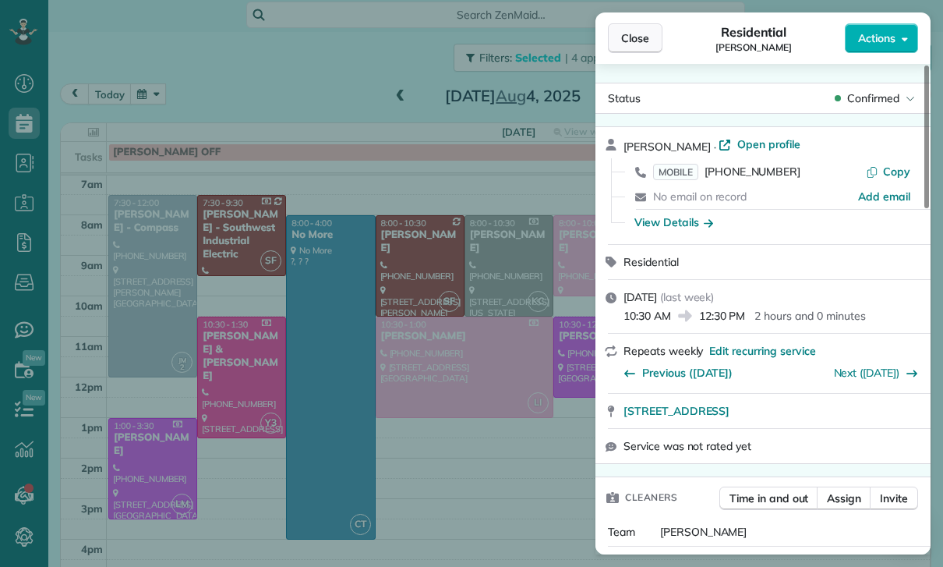
click at [645, 32] on span "Close" at bounding box center [635, 38] width 28 height 16
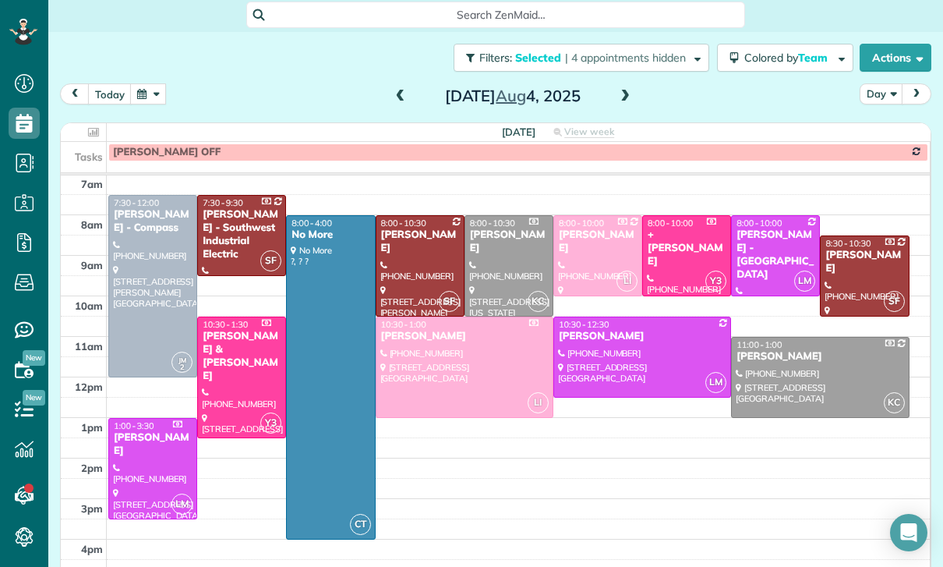
click at [466, 418] on td at bounding box center [519, 428] width 824 height 20
click at [136, 198] on div at bounding box center [152, 286] width 87 height 181
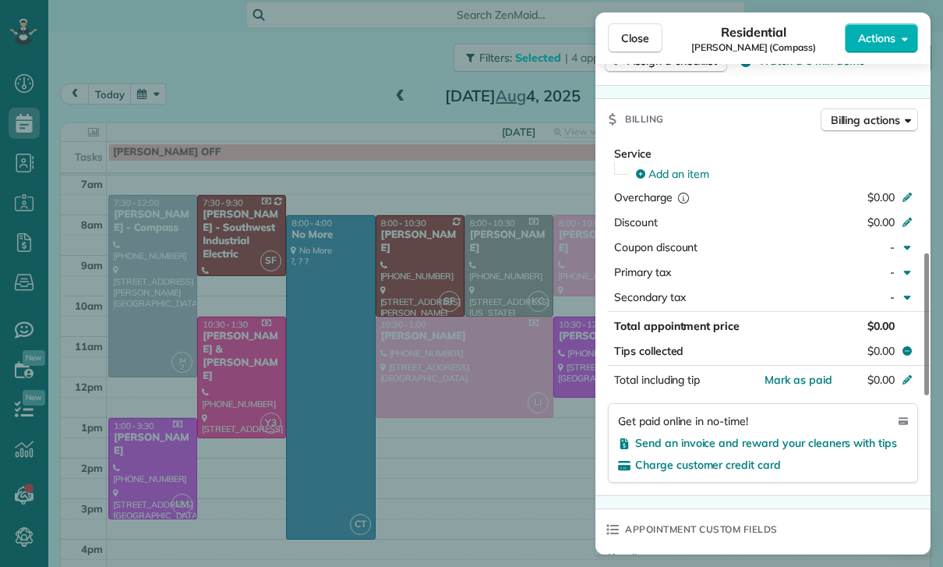
scroll to position [724, 0]
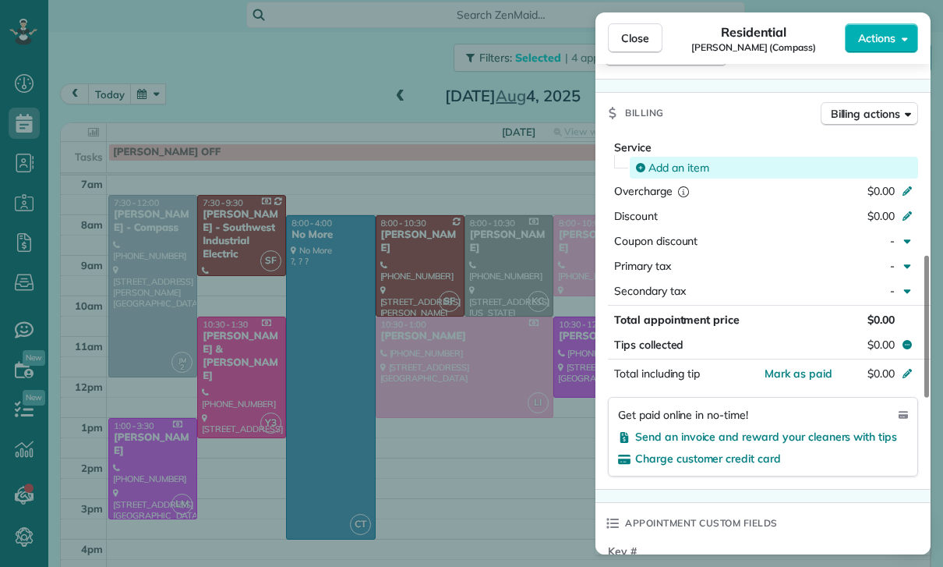
click at [672, 157] on div "Add an item" at bounding box center [774, 168] width 288 height 22
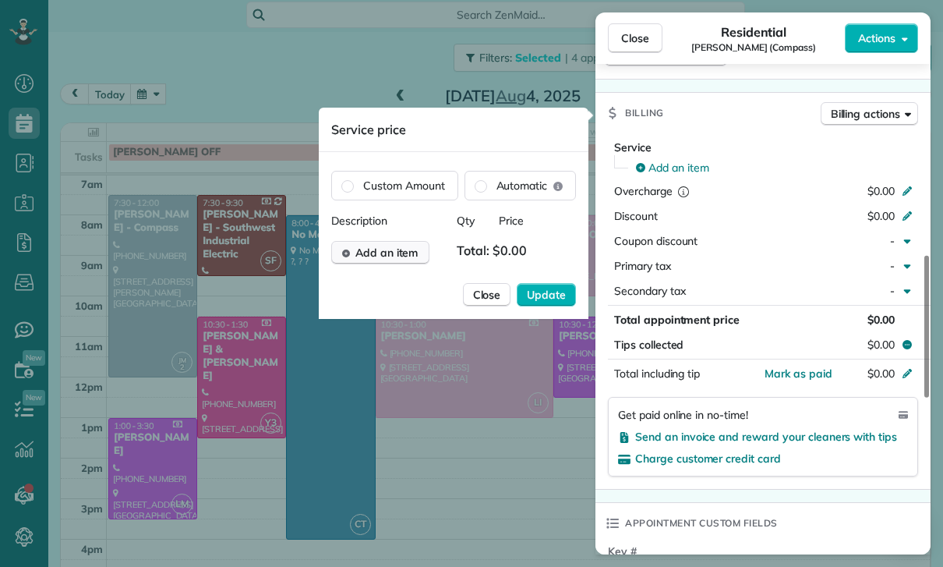
click at [395, 260] on span "Add an item" at bounding box center [386, 253] width 63 height 16
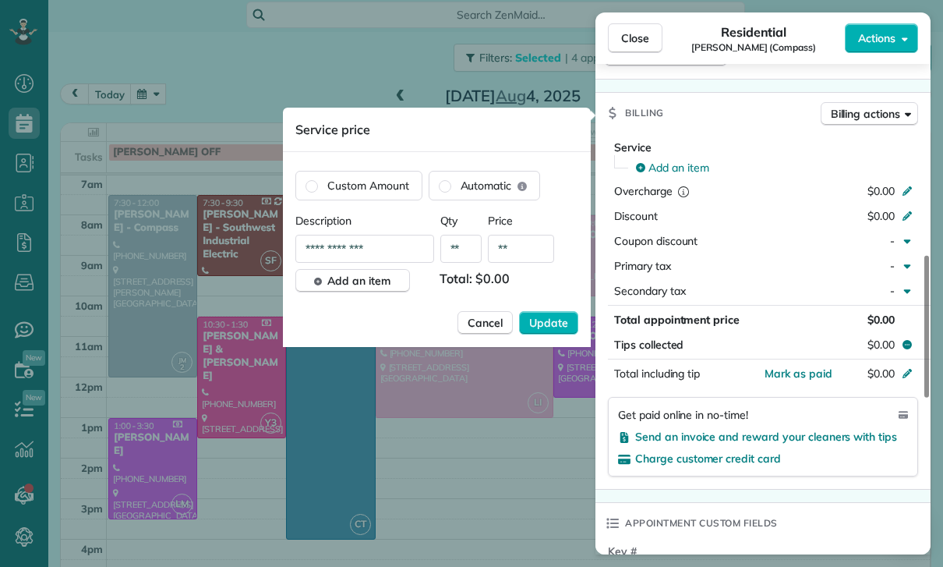
click at [528, 255] on input "**" at bounding box center [521, 249] width 66 height 28
type input "**"
type input "****"
click at [549, 323] on span "Update" at bounding box center [548, 323] width 39 height 16
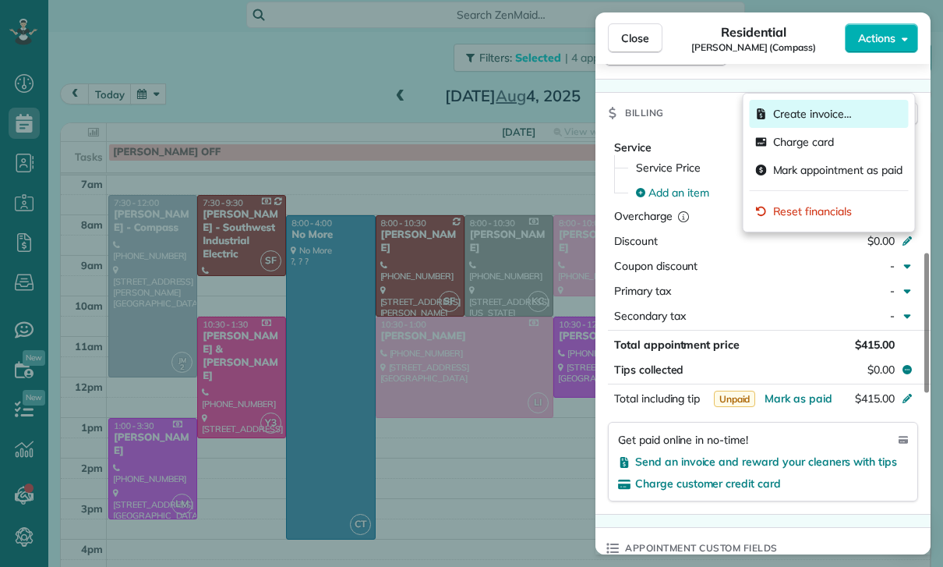
click at [797, 115] on span "Create invoice…" at bounding box center [812, 114] width 79 height 16
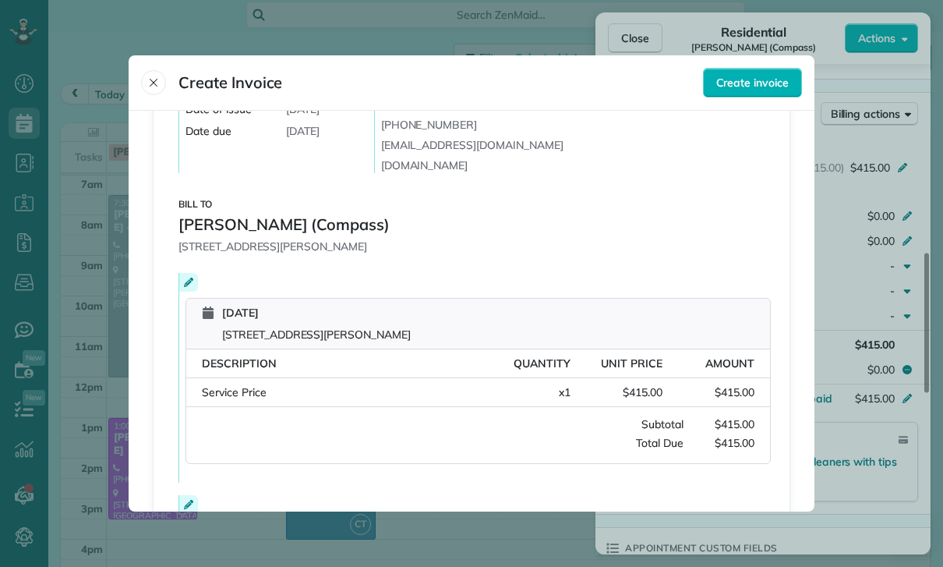
scroll to position [173, 0]
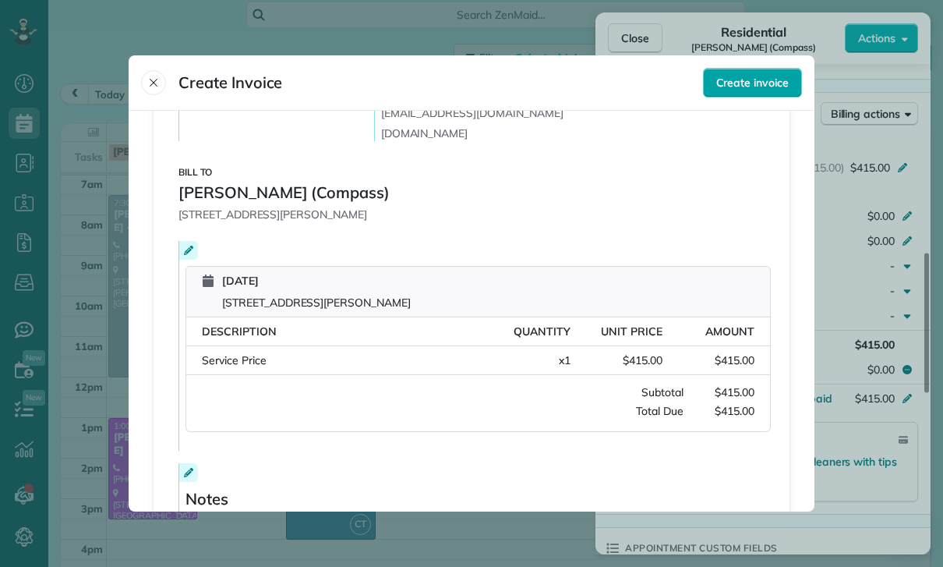
click at [763, 75] on span "Create invoice" at bounding box center [752, 83] width 72 height 16
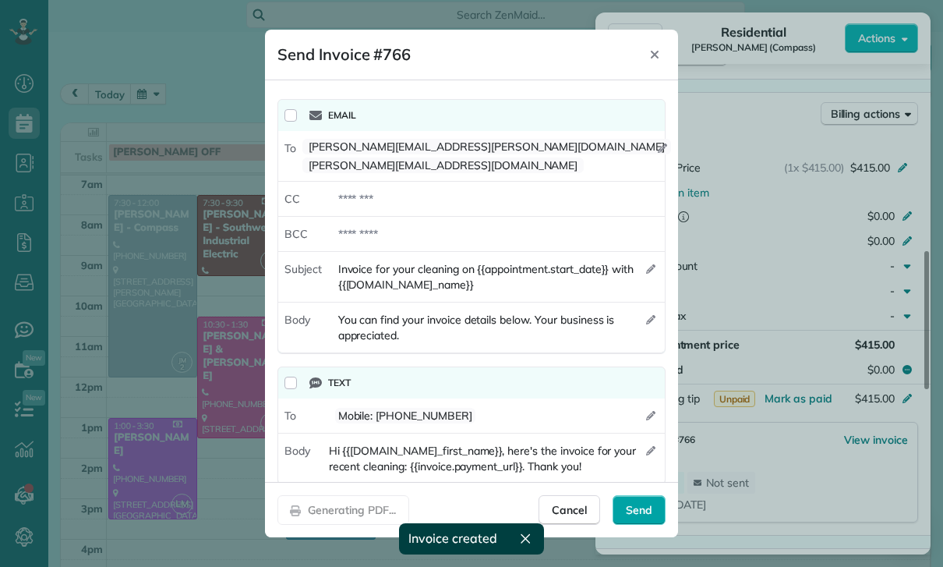
click at [639, 517] on span "Send" at bounding box center [639, 510] width 27 height 16
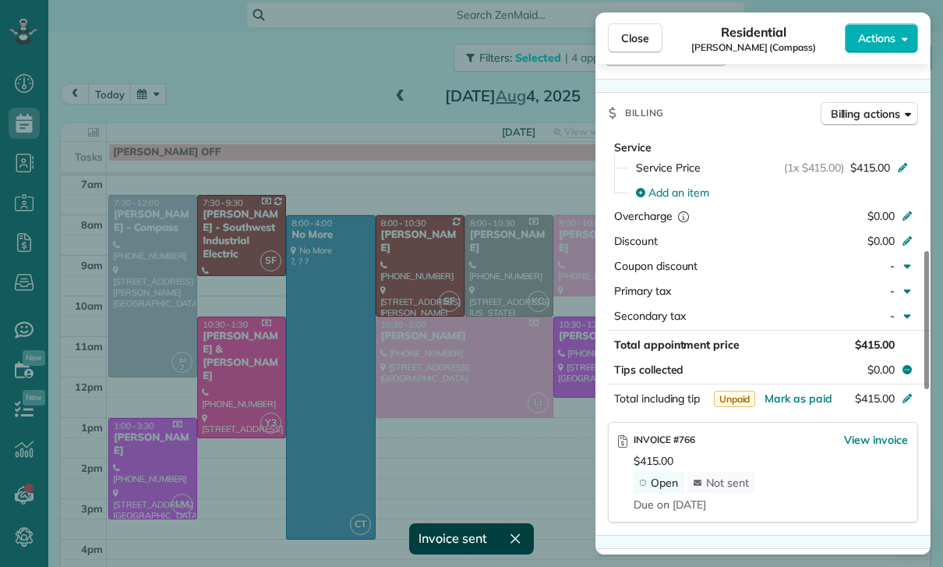
click at [453, 422] on div "Close Residential Jules Ibrao (Compass) Actions Status Confirmed Jules Ibrao (C…" at bounding box center [471, 283] width 943 height 567
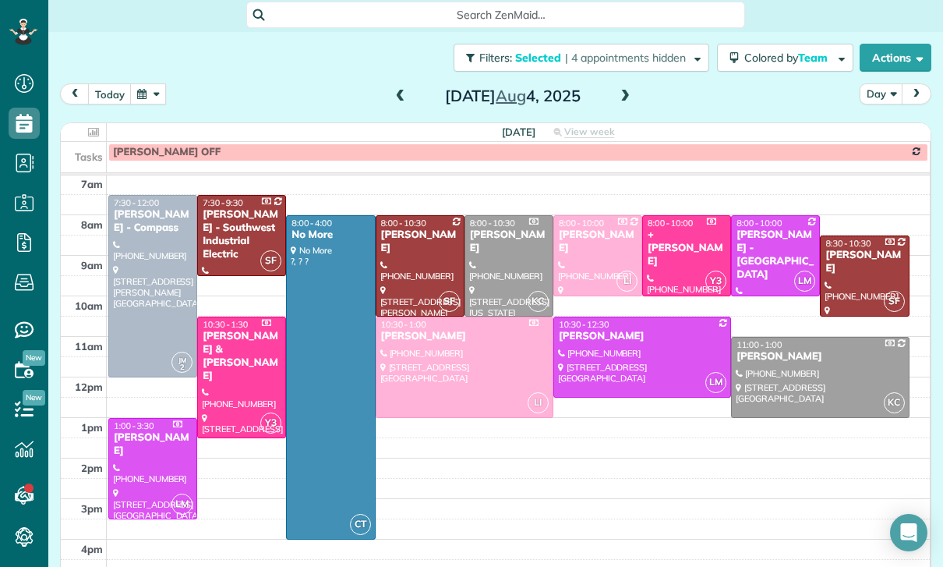
click at [628, 90] on span at bounding box center [625, 97] width 17 height 14
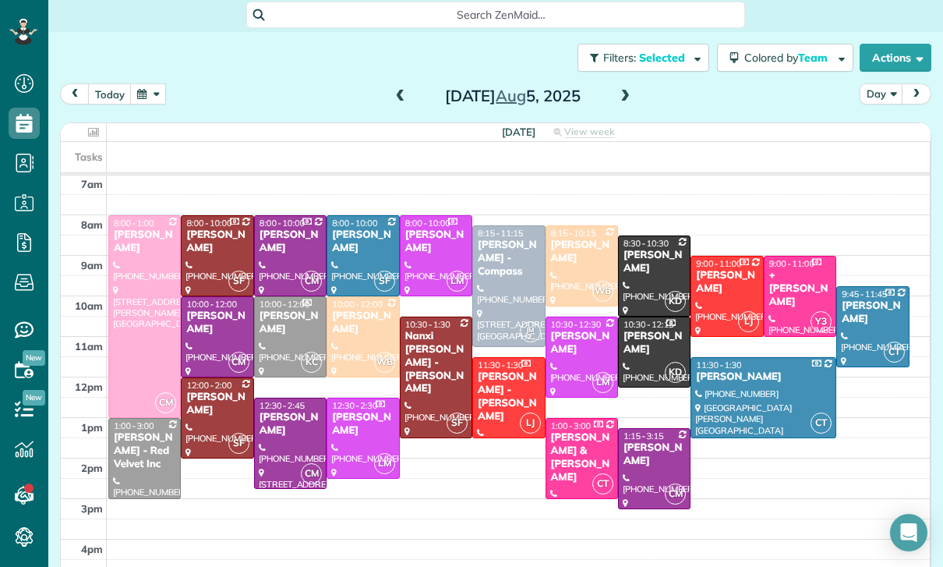
scroll to position [122, 0]
click at [155, 83] on button "button" at bounding box center [148, 93] width 36 height 21
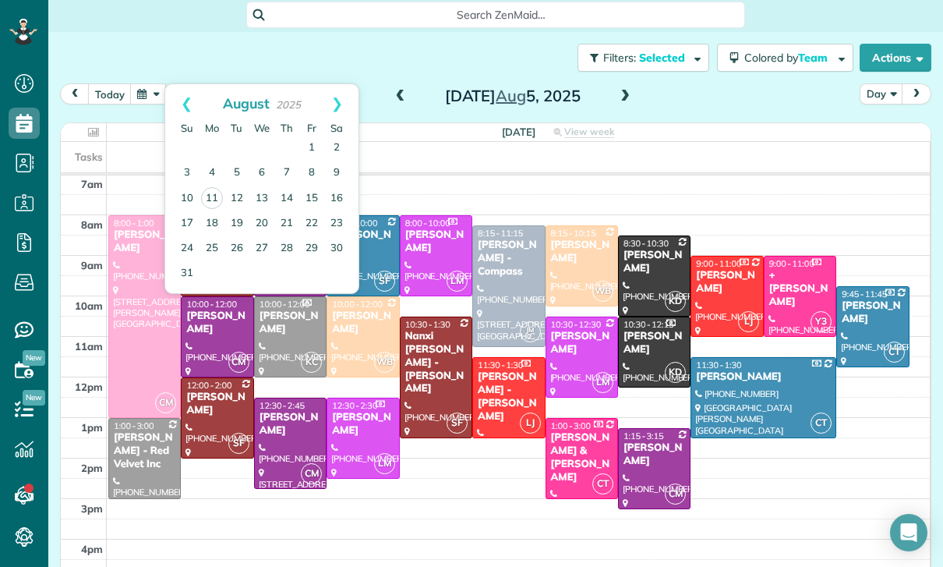
click at [690, 83] on div "today Day Tuesday Aug 5, 2025" at bounding box center [495, 97] width 871 height 29
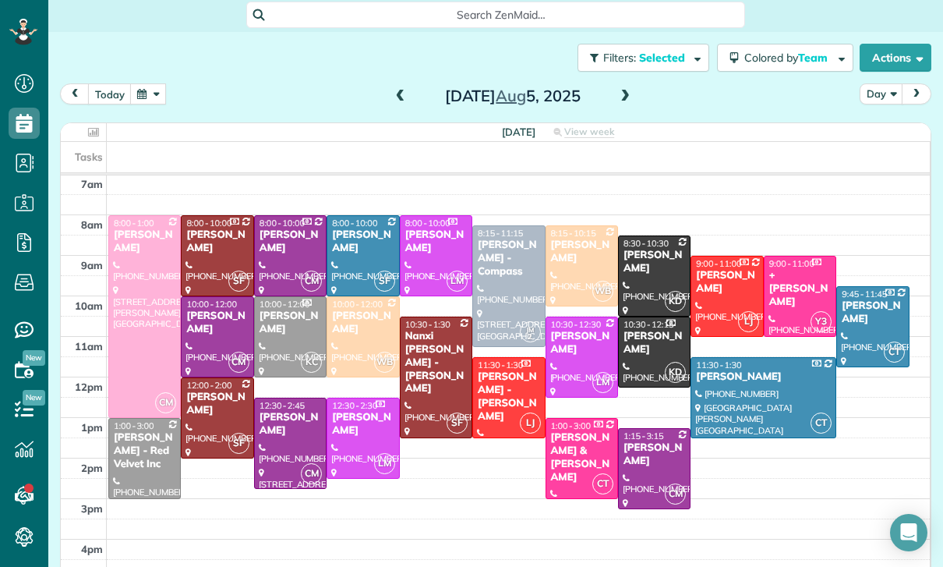
click at [136, 431] on div "Alfred Manerson - Red Velvet Inc" at bounding box center [144, 451] width 63 height 40
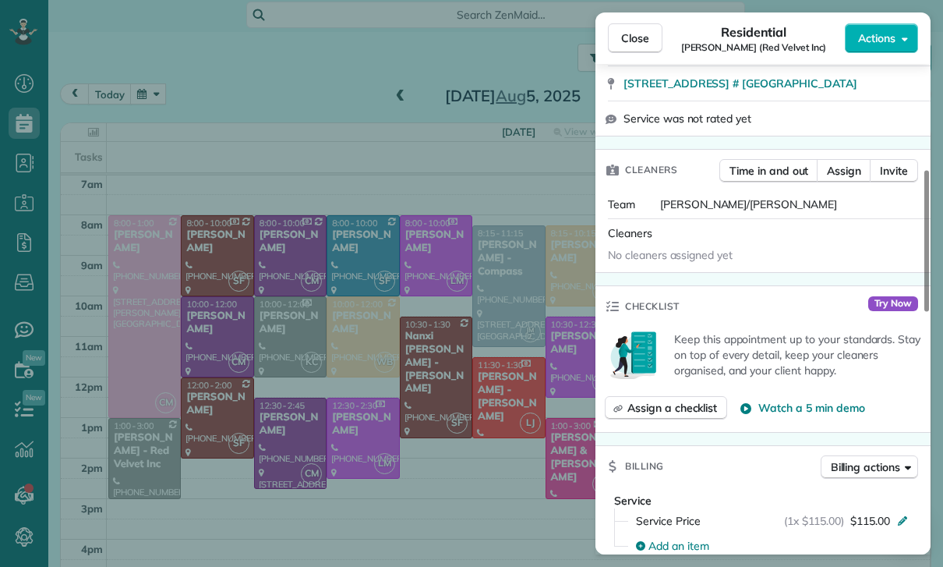
scroll to position [458, 0]
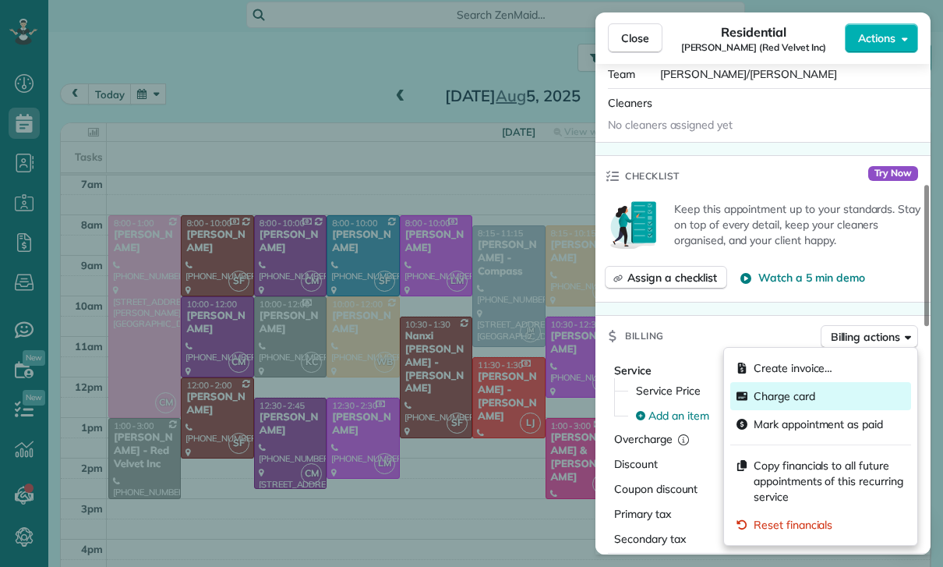
click at [784, 397] on span "Charge card" at bounding box center [785, 396] width 62 height 16
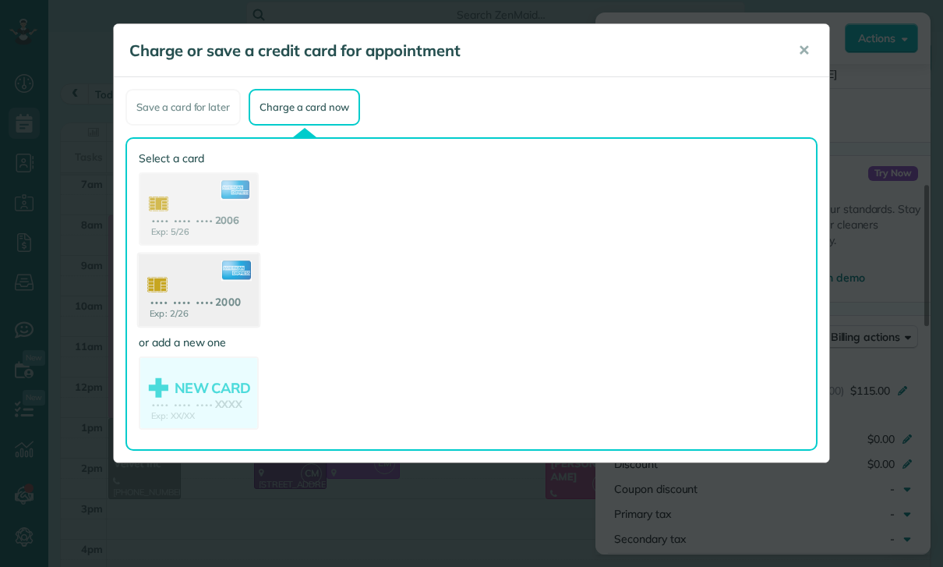
click at [183, 295] on use at bounding box center [199, 292] width 120 height 76
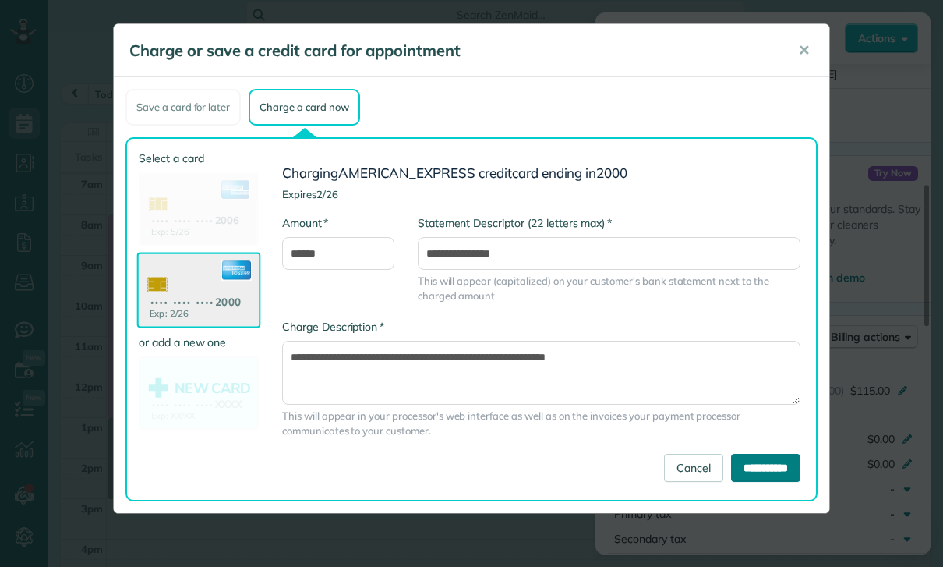
click at [764, 476] on input "**********" at bounding box center [765, 468] width 69 height 28
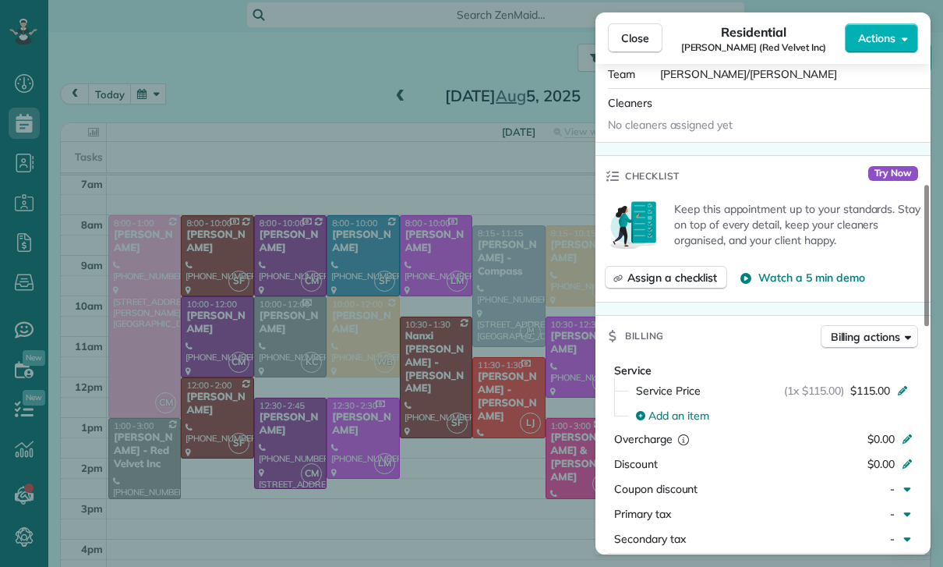
scroll to position [98, 0]
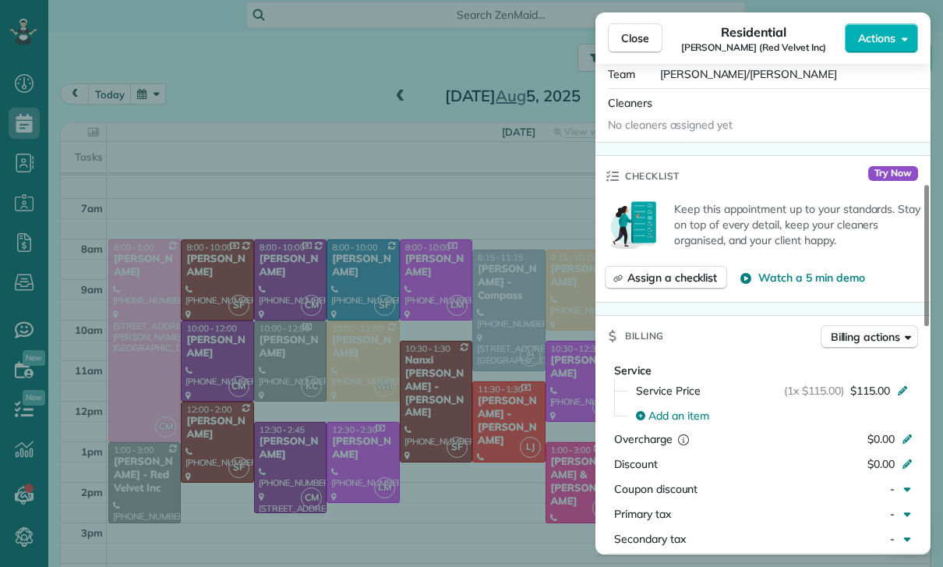
click at [379, 436] on div "Close Residential Alfred Manerson (Red Velvet Inc) Actions Status Yet to Confir…" at bounding box center [471, 283] width 943 height 567
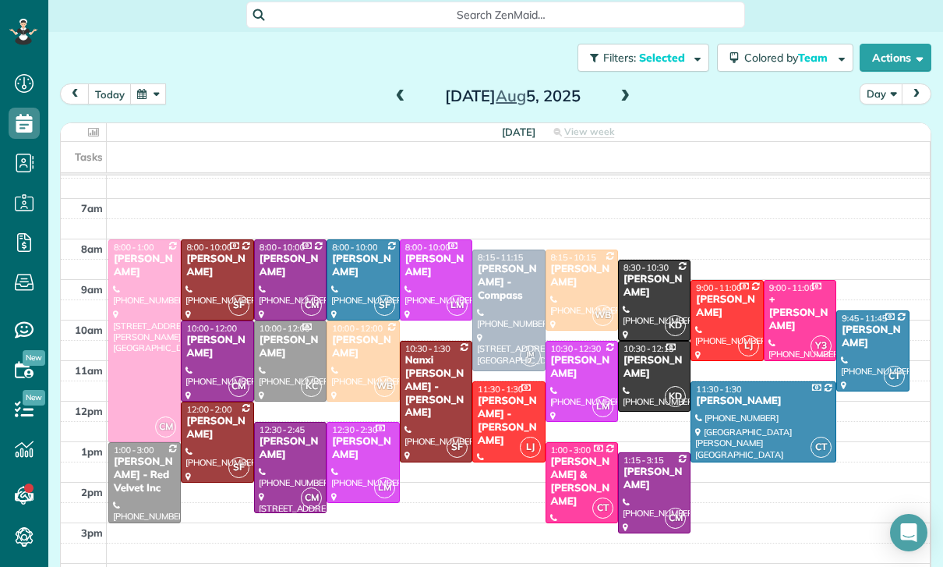
scroll to position [98, 0]
click at [362, 321] on div at bounding box center [362, 361] width 71 height 80
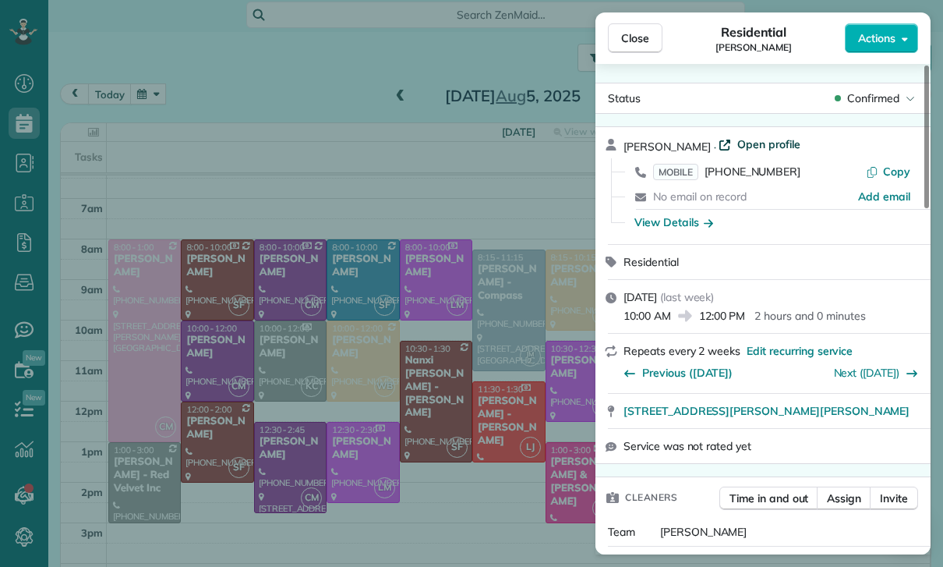
click at [757, 144] on span "Open profile" at bounding box center [768, 144] width 63 height 16
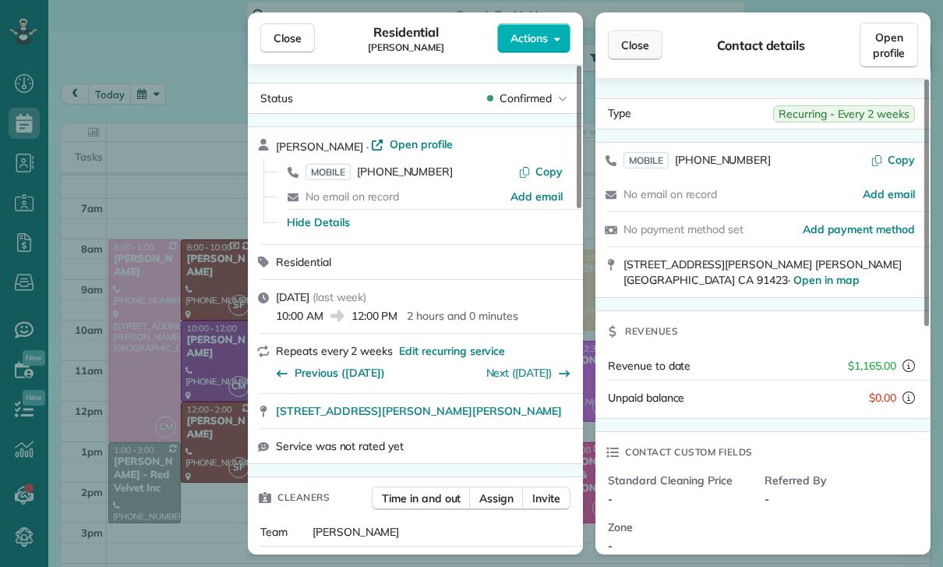
click at [633, 51] on span "Close" at bounding box center [635, 45] width 28 height 16
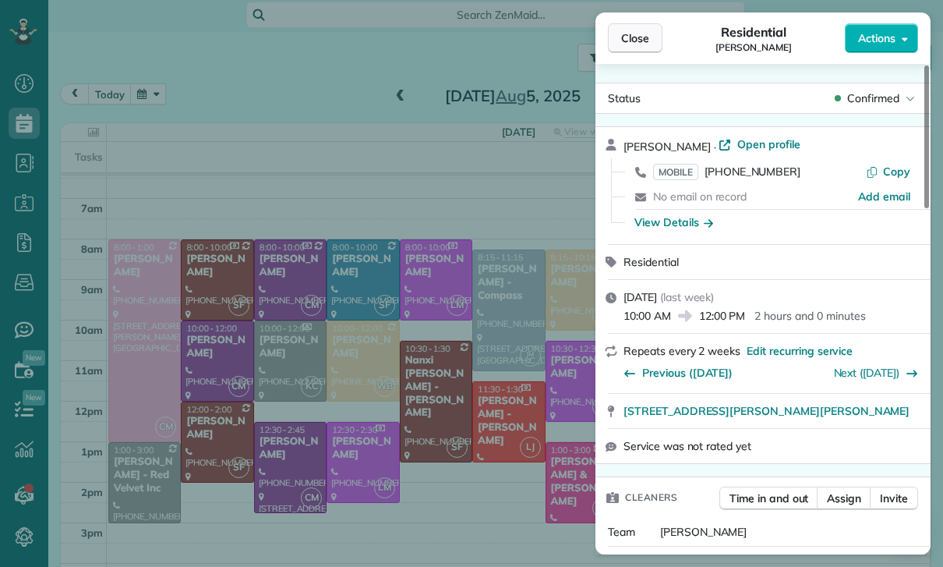
click at [629, 36] on span "Close" at bounding box center [635, 38] width 28 height 16
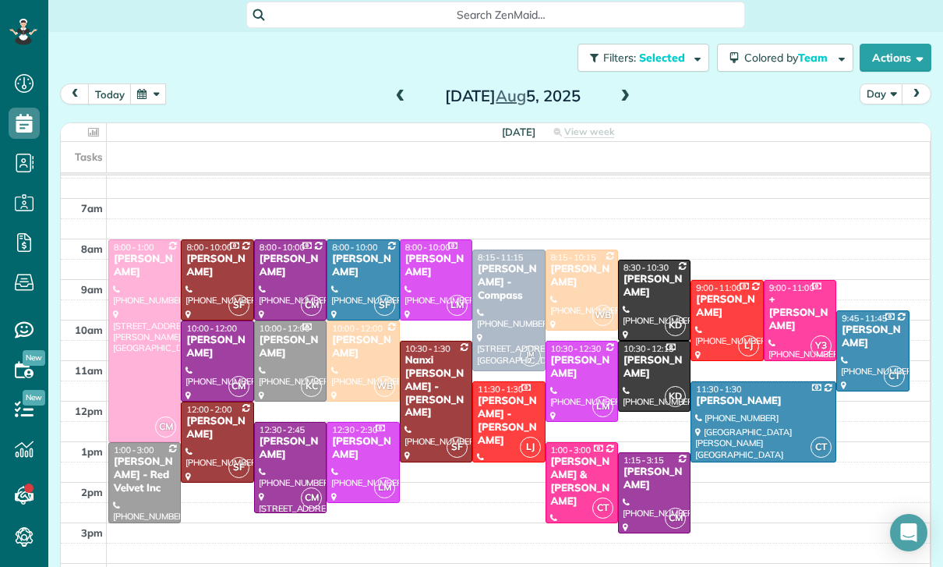
click at [498, 260] on div at bounding box center [508, 310] width 71 height 120
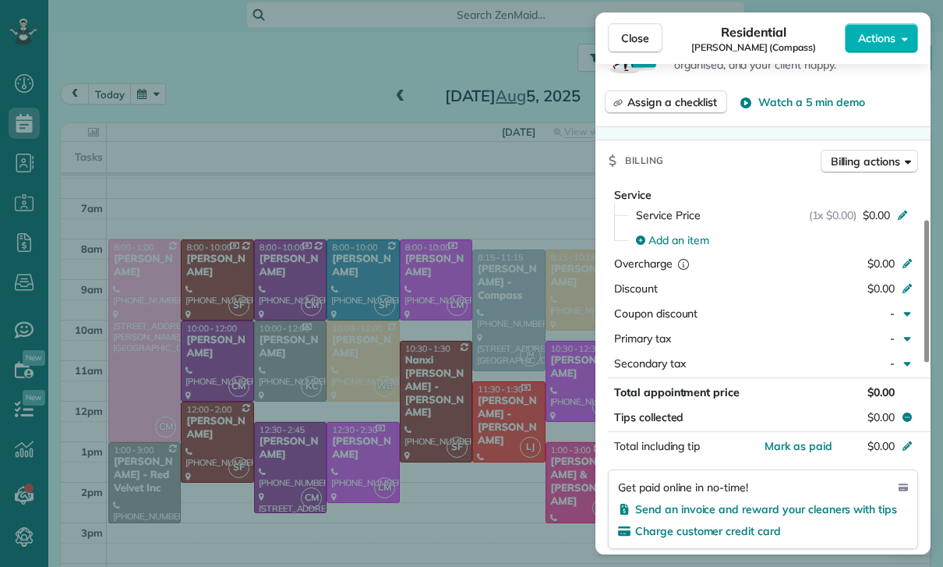
scroll to position [625, 0]
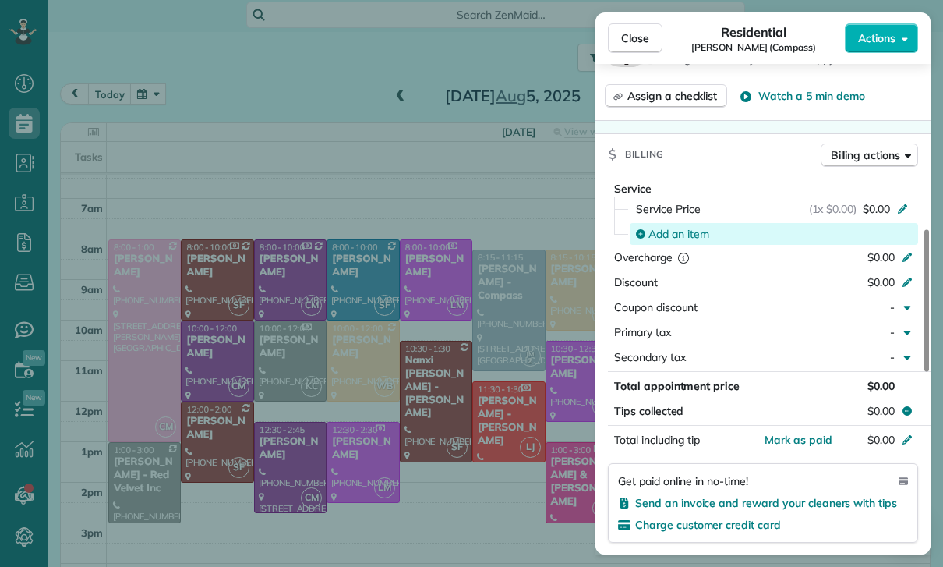
click at [684, 231] on span "Add an item" at bounding box center [678, 234] width 61 height 16
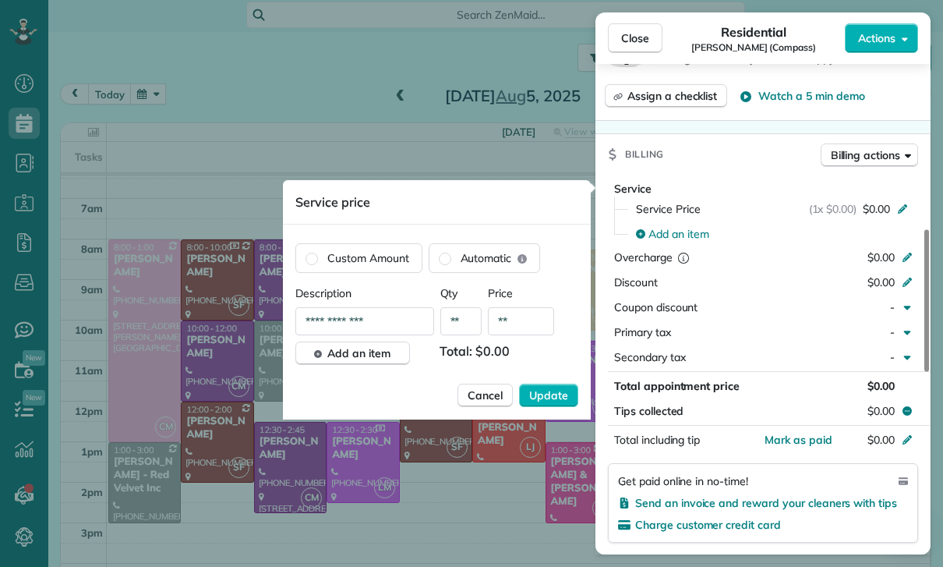
click at [518, 316] on input "**" at bounding box center [521, 321] width 66 height 28
type input "****"
click at [546, 403] on span "Update" at bounding box center [548, 395] width 39 height 16
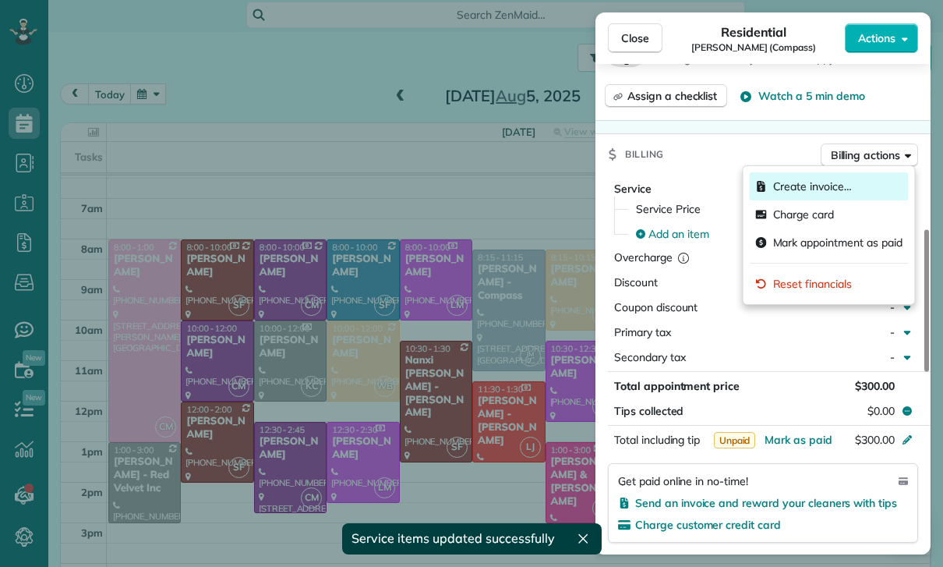
click at [795, 189] on span "Create invoice…" at bounding box center [812, 186] width 79 height 16
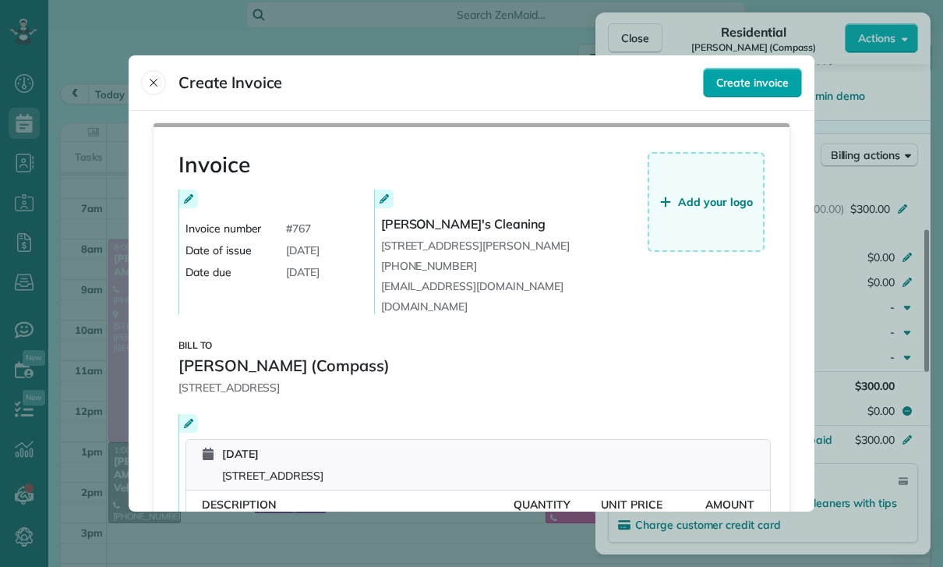
click at [775, 75] on span "Create invoice" at bounding box center [752, 83] width 72 height 16
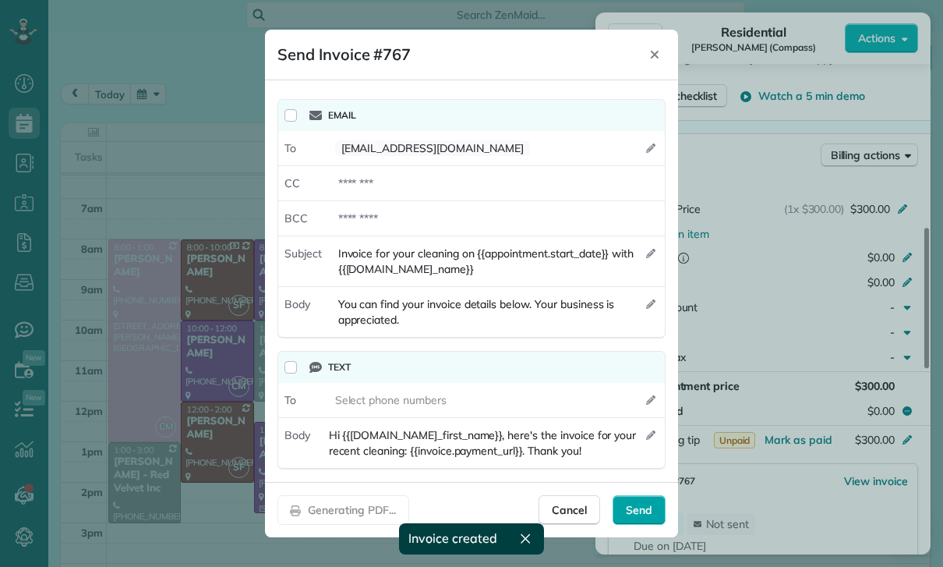
click at [654, 510] on div "Send" at bounding box center [639, 510] width 53 height 30
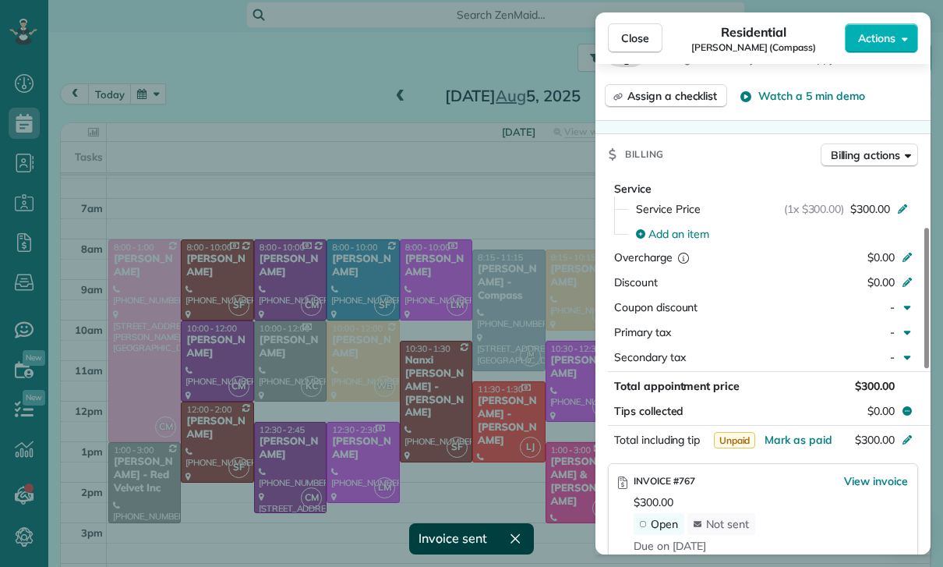
click at [488, 288] on div "Close Residential Joy Bolger (Compass) Actions Status Confirmed Joy Bolger (Com…" at bounding box center [471, 283] width 943 height 567
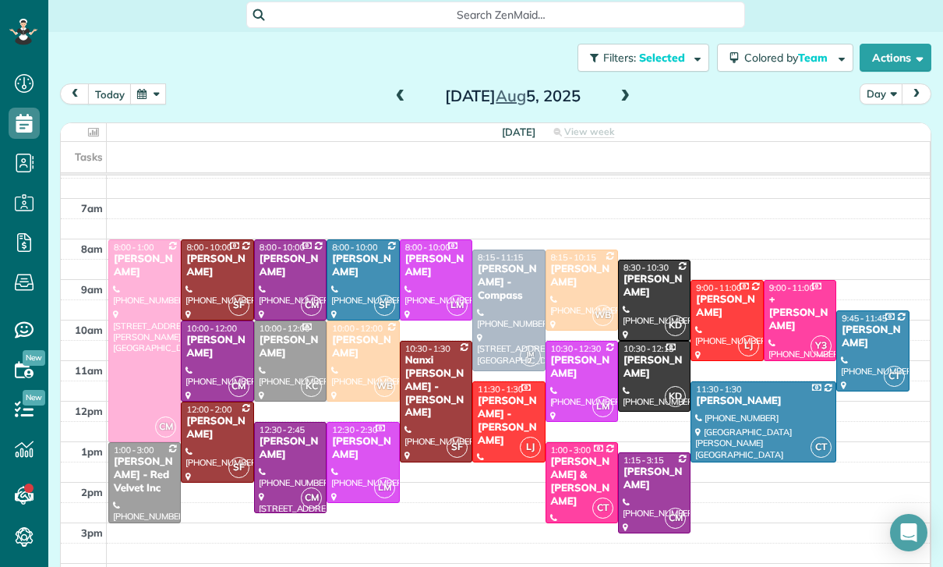
click at [617, 90] on span at bounding box center [625, 97] width 17 height 14
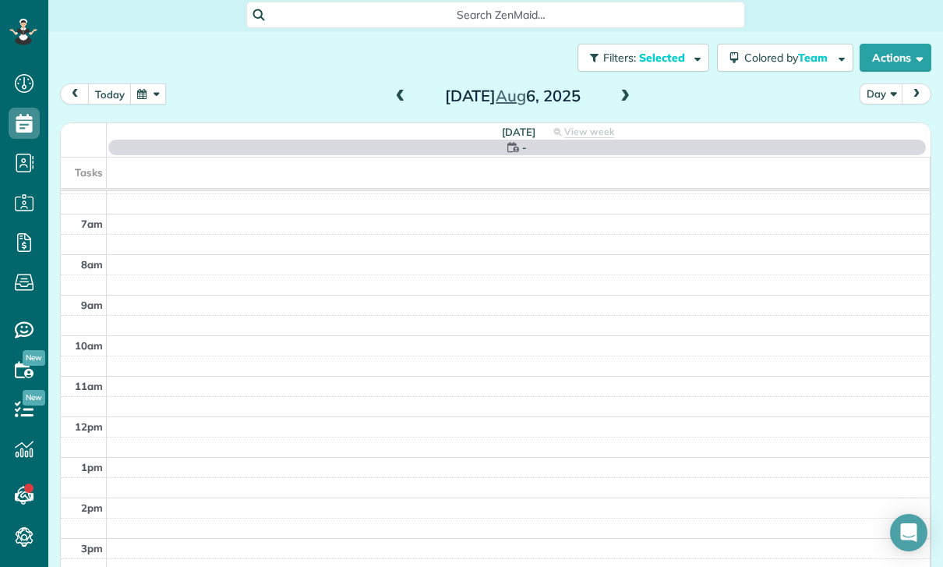
scroll to position [122, 0]
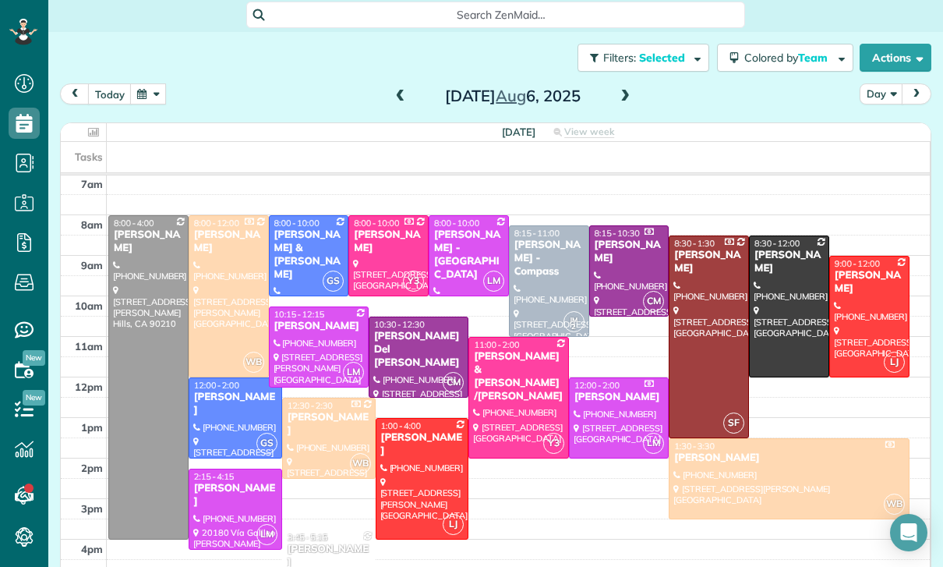
click at [149, 83] on button "button" at bounding box center [148, 93] width 36 height 21
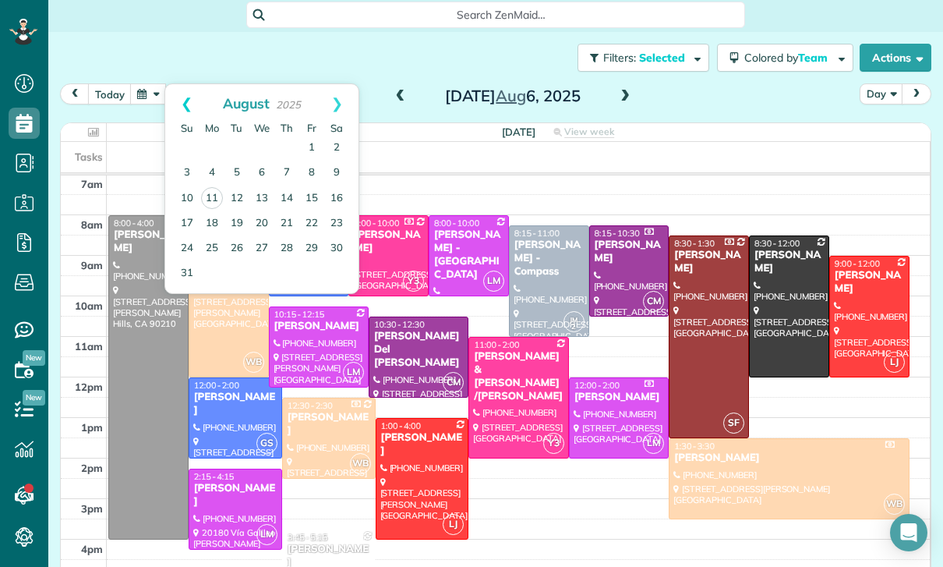
click at [187, 84] on link "Prev" at bounding box center [186, 103] width 43 height 39
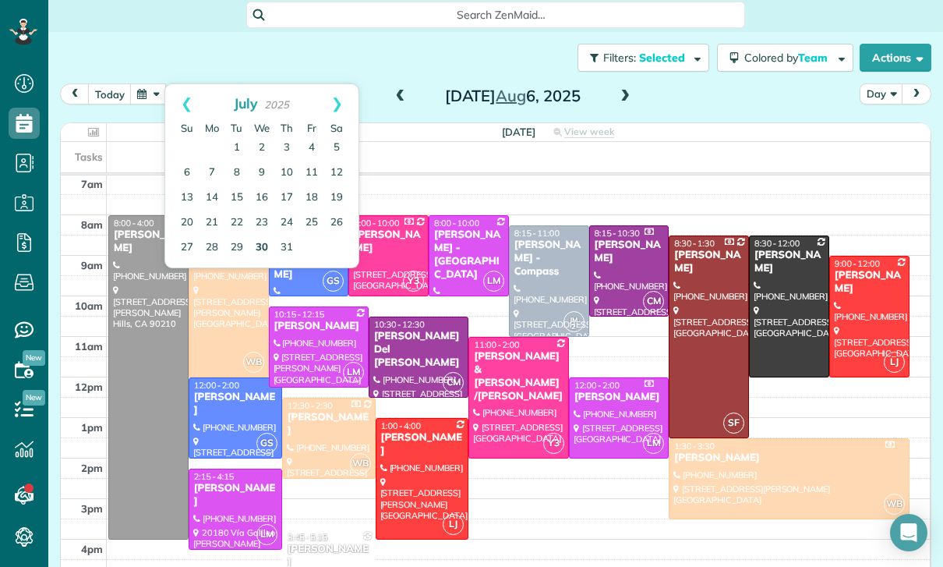
click at [261, 235] on link "30" at bounding box center [261, 247] width 25 height 25
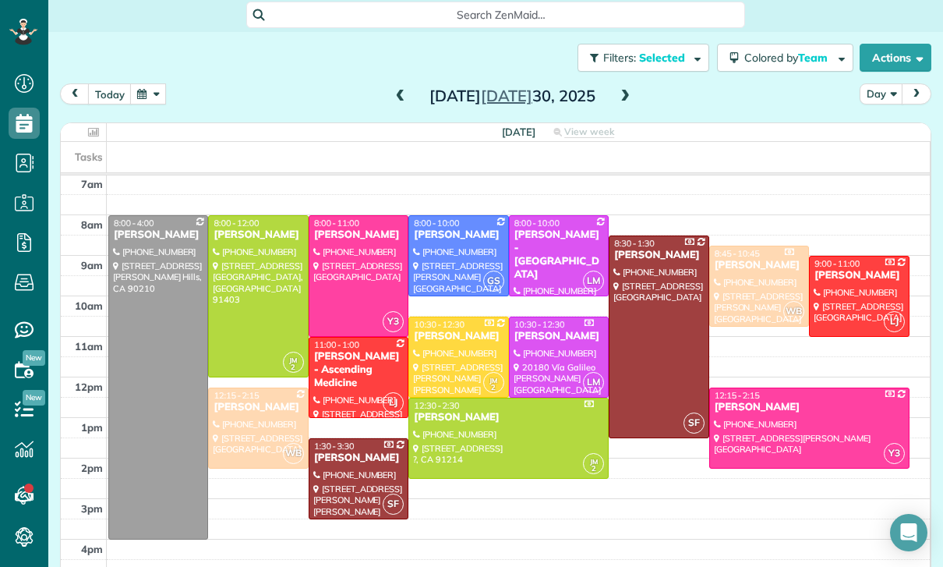
click at [140, 327] on div at bounding box center [158, 377] width 98 height 323
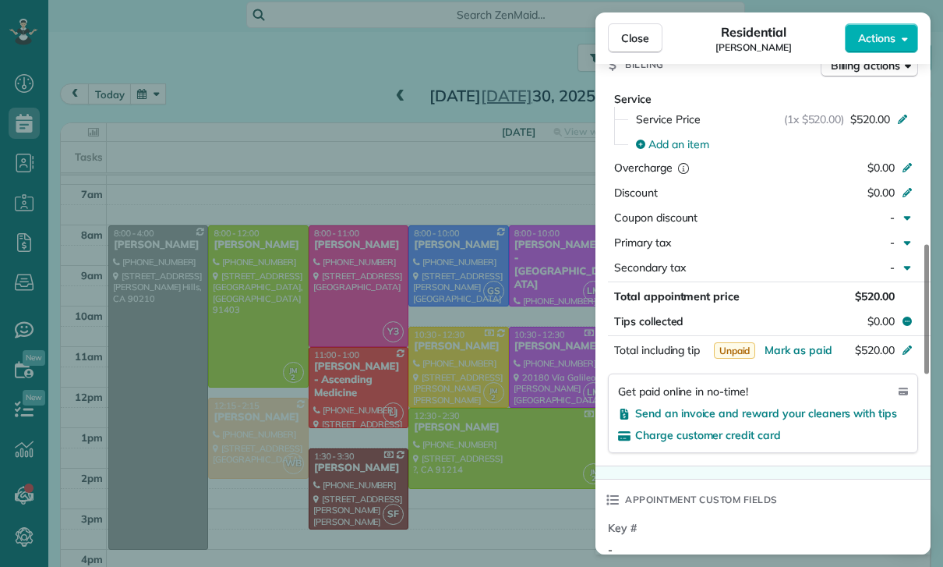
scroll to position [122, 0]
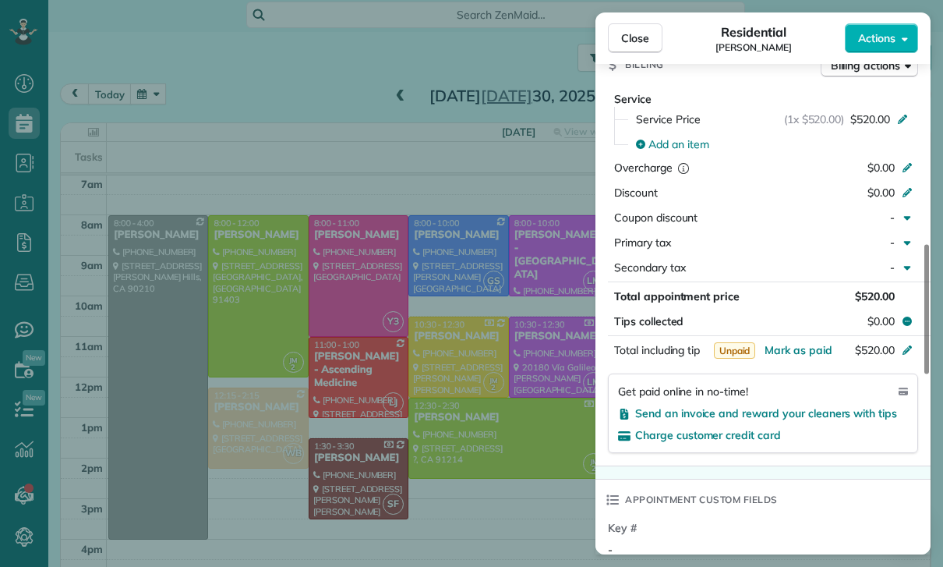
click at [362, 285] on div "Close Residential Yeami Kim Actions Status Yet to Confirm Yeami Kim · Open prof…" at bounding box center [471, 283] width 943 height 567
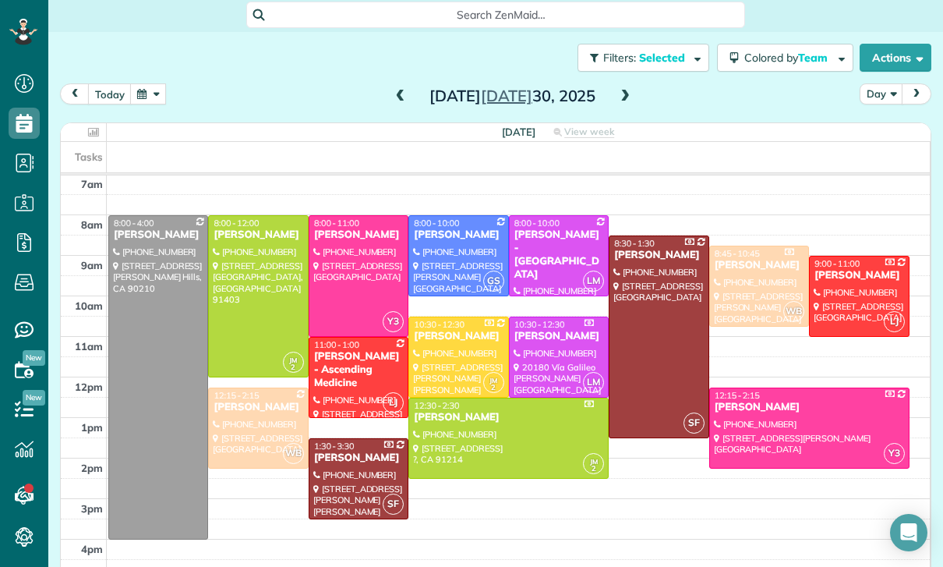
click at [154, 83] on button "button" at bounding box center [148, 93] width 36 height 21
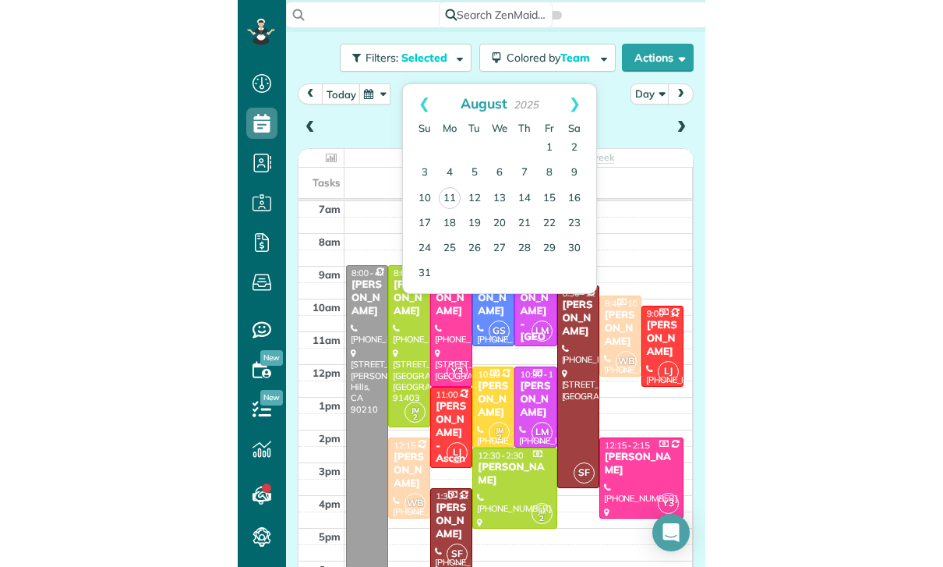
scroll to position [122, 0]
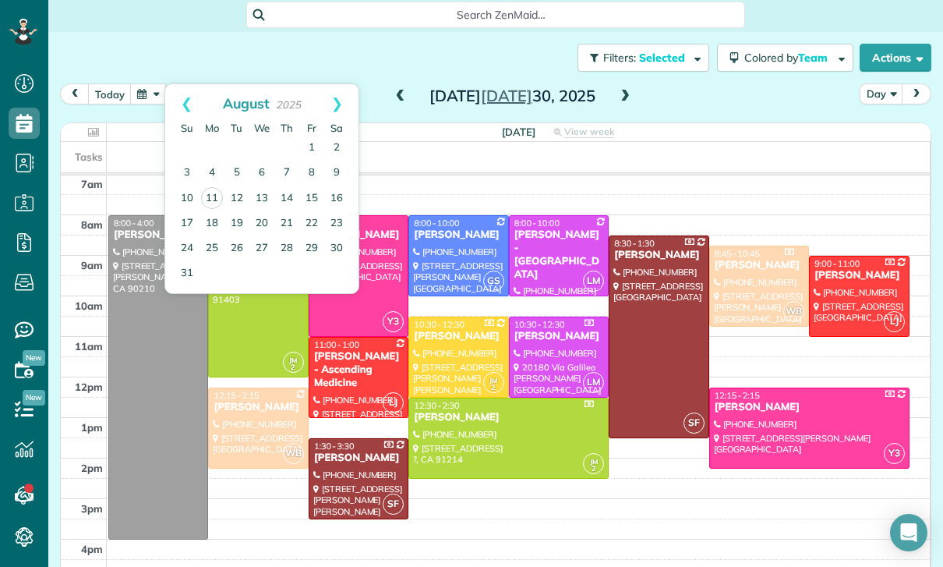
click at [561, 499] on td at bounding box center [519, 509] width 824 height 20
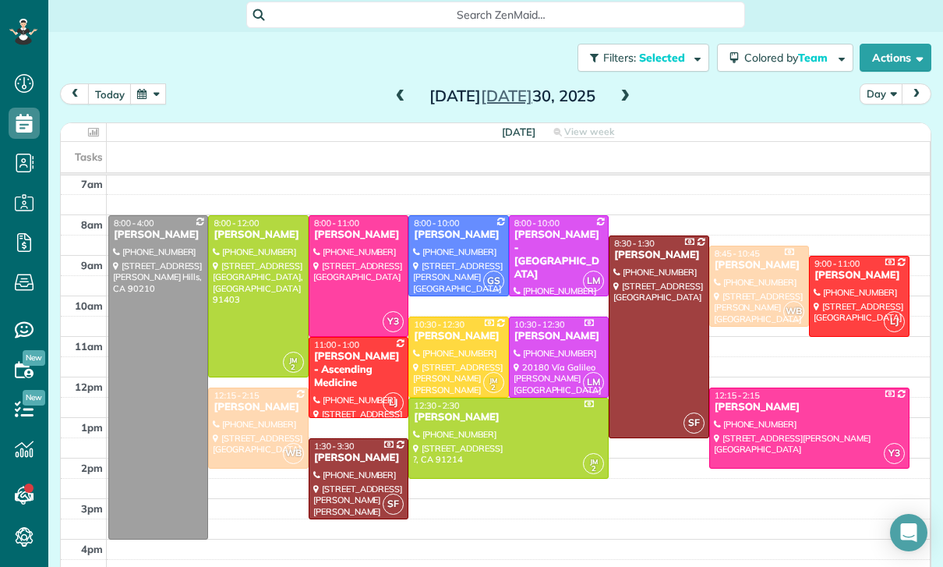
click at [340, 220] on div at bounding box center [358, 276] width 98 height 120
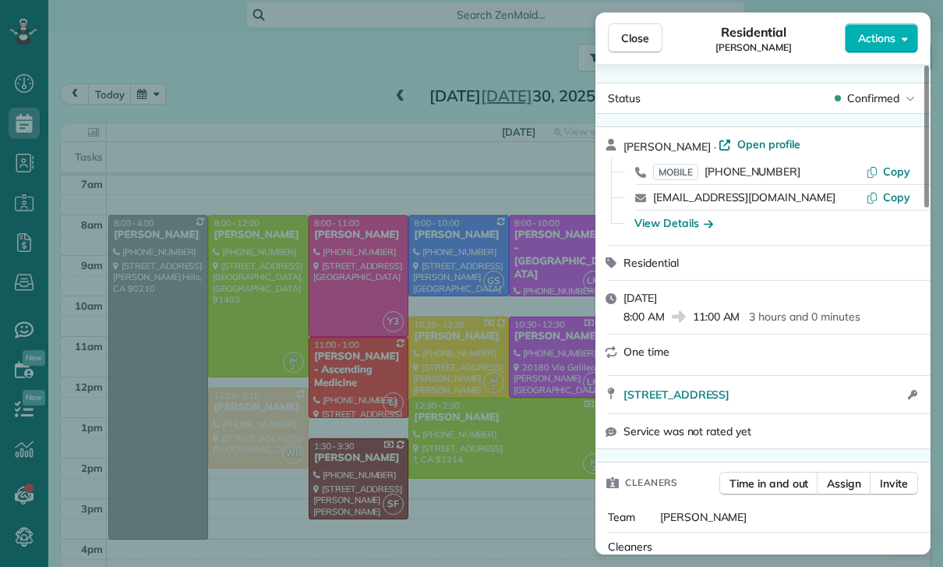
click at [378, 327] on div "Close Residential Seann Scott Actions Status Confirmed Seann Scott · Open profi…" at bounding box center [471, 283] width 943 height 567
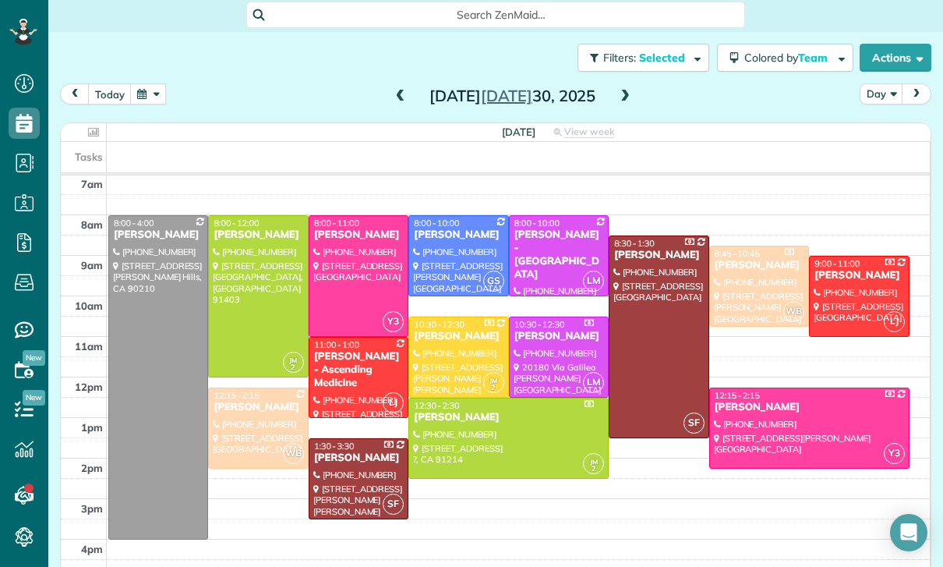
click at [140, 83] on button "button" at bounding box center [148, 93] width 36 height 21
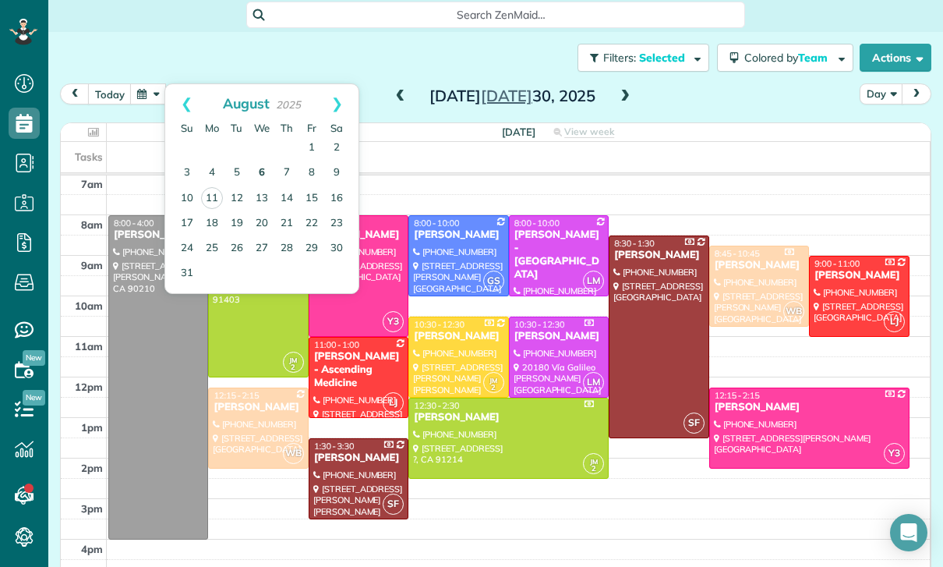
click at [260, 161] on link "6" at bounding box center [261, 173] width 25 height 25
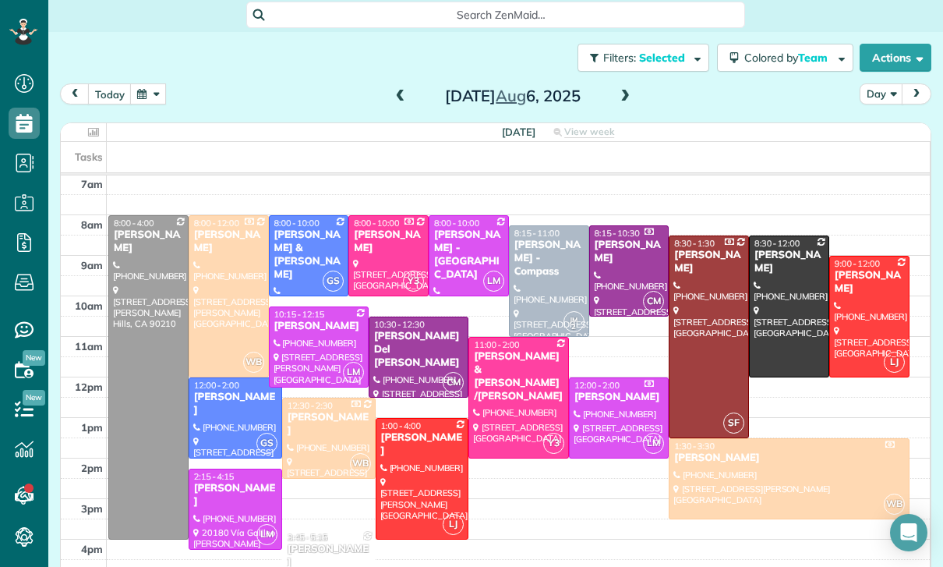
click at [226, 469] on div at bounding box center [235, 509] width 92 height 80
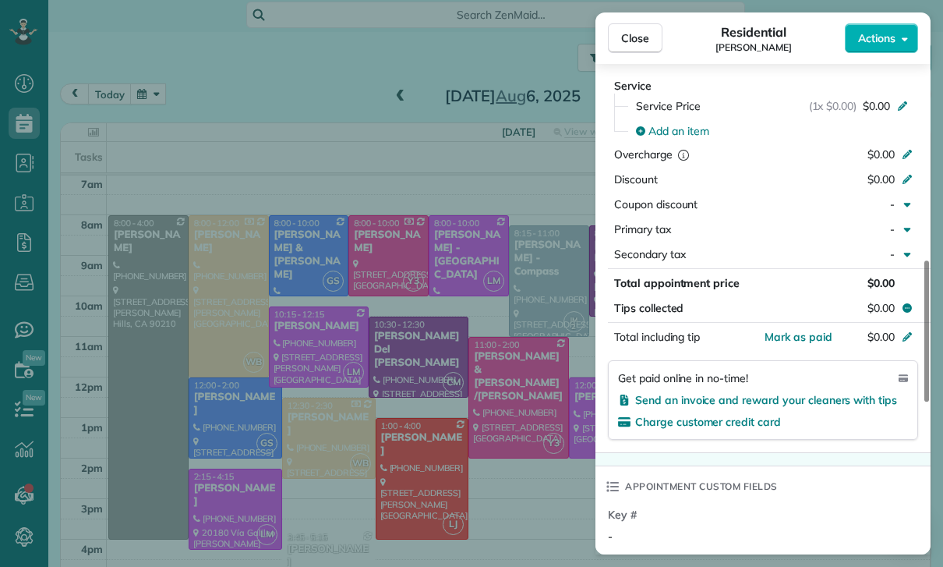
scroll to position [749, 0]
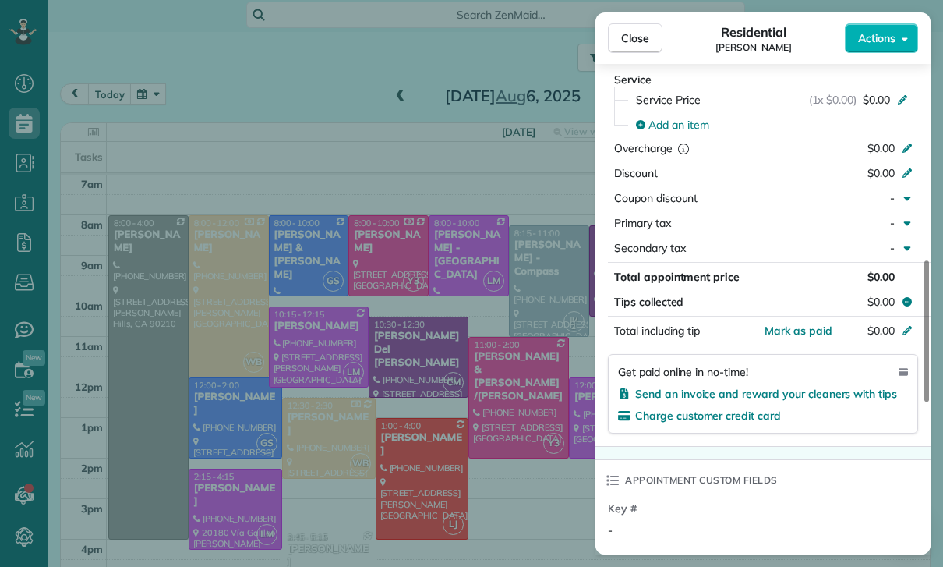
click at [509, 462] on div "Close Residential Asher Yousif Actions Status Confirmed Asher Yousif · Open pro…" at bounding box center [471, 283] width 943 height 567
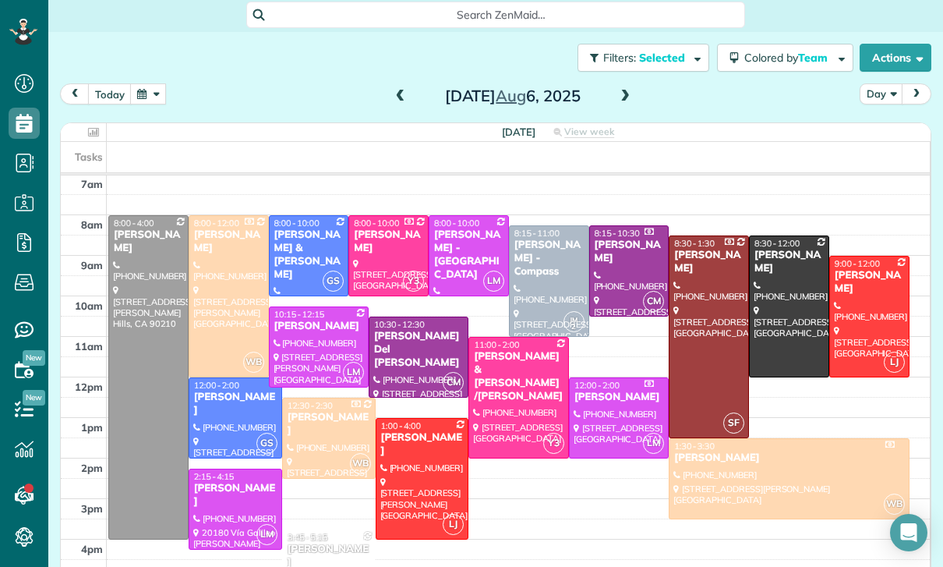
scroll to position [122, 0]
click at [434, 431] on div "Kameelah Gateau" at bounding box center [422, 444] width 84 height 27
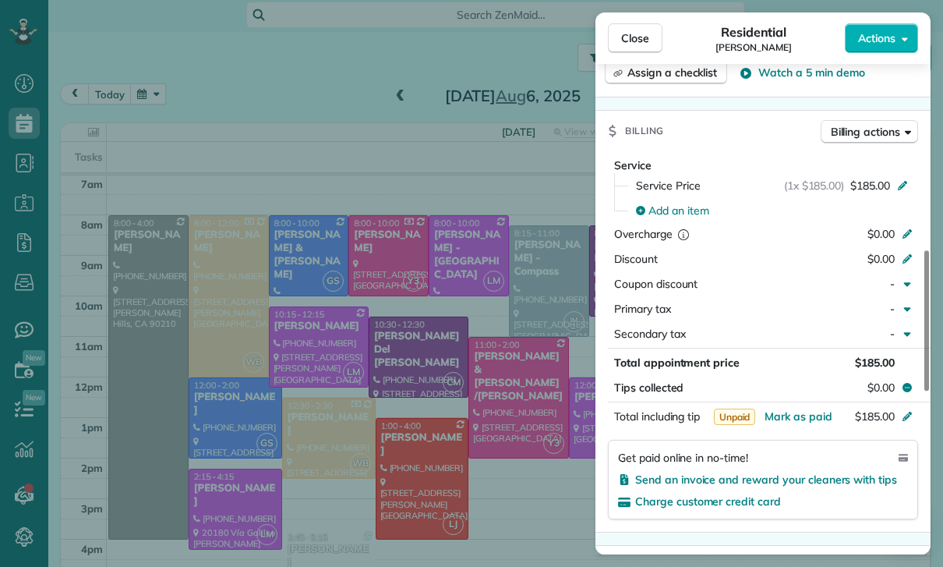
scroll to position [711, 0]
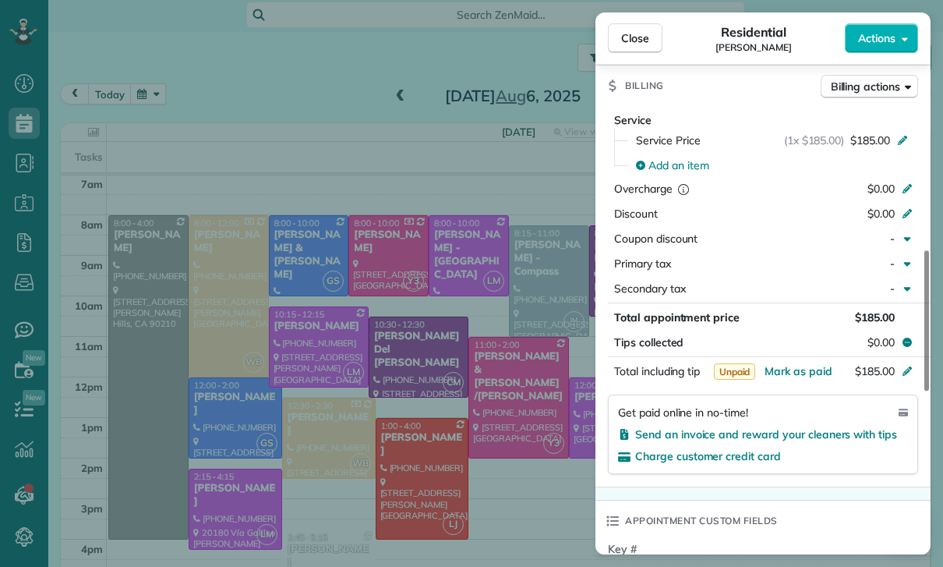
click at [479, 500] on div "Close Residential Kameelah Gateau Actions Status Confirmed Kameelah Gateau · Op…" at bounding box center [471, 283] width 943 height 567
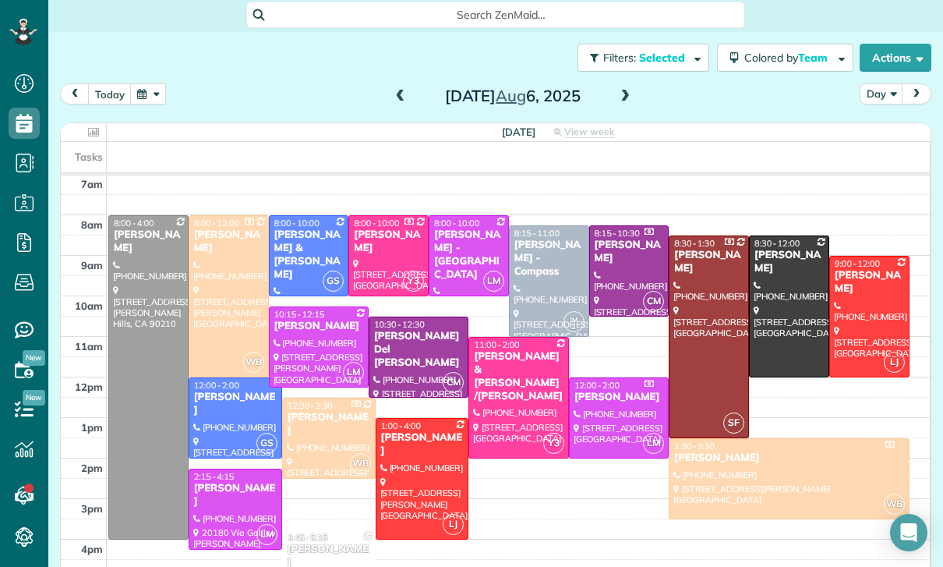
scroll to position [122, 0]
click at [405, 423] on div at bounding box center [422, 479] width 92 height 120
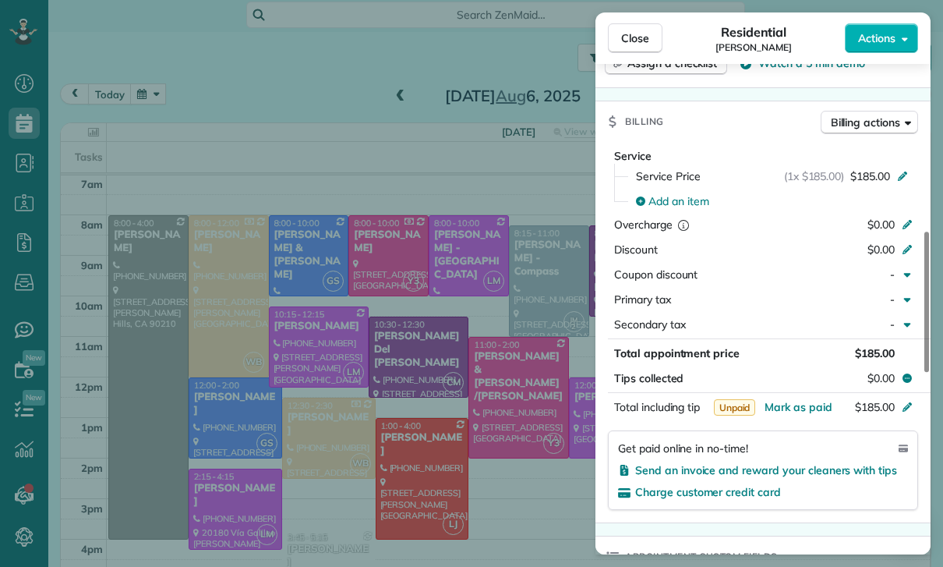
scroll to position [695, 0]
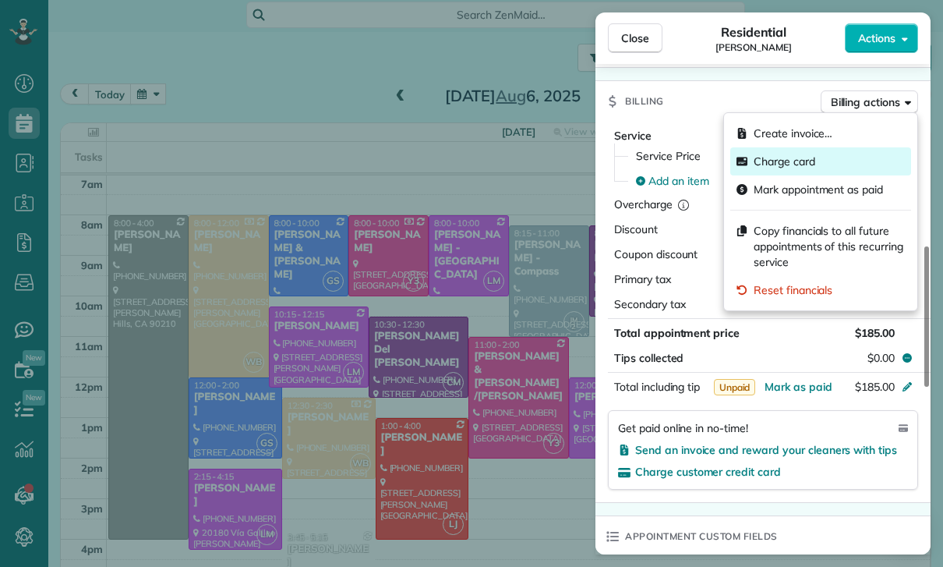
click at [811, 162] on span "Charge card" at bounding box center [785, 162] width 62 height 16
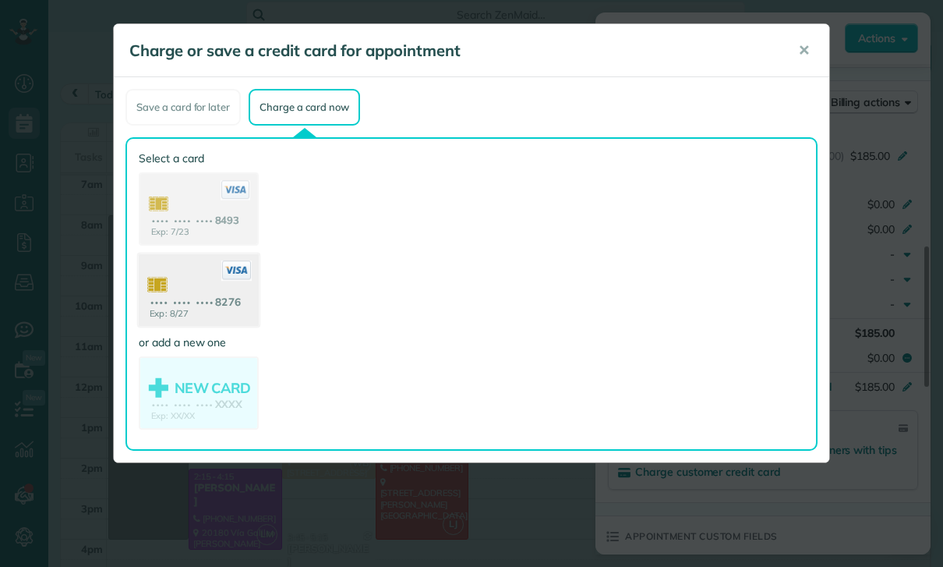
click at [197, 302] on use at bounding box center [199, 292] width 120 height 76
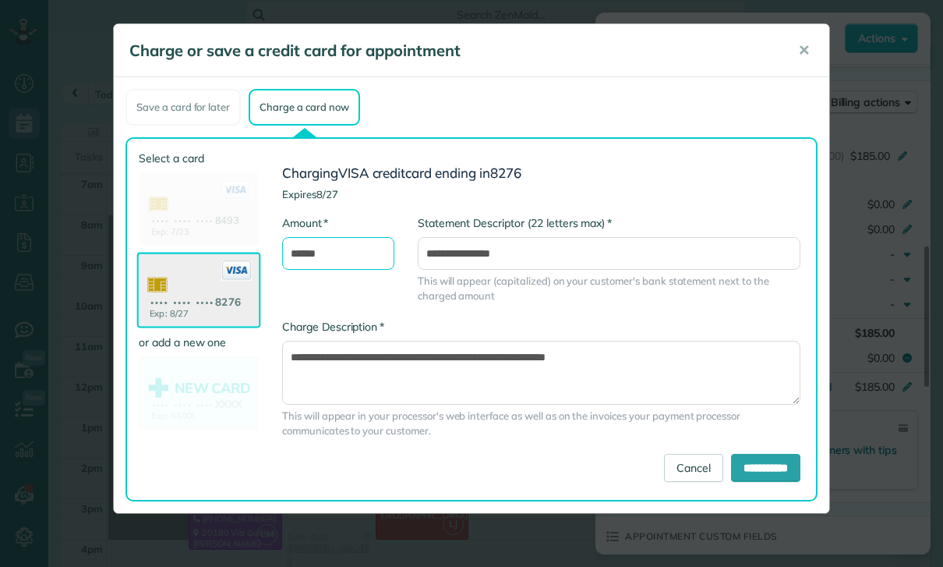
click at [383, 243] on input "******" at bounding box center [338, 253] width 112 height 33
type input "*"
type input "***"
click at [659, 305] on div "**********" at bounding box center [609, 267] width 406 height 104
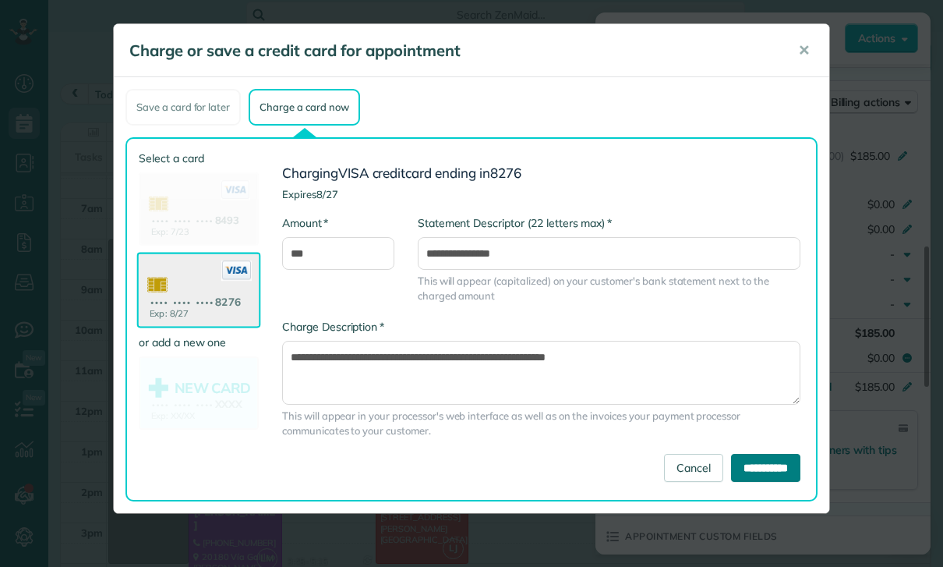
click at [760, 467] on input "**********" at bounding box center [765, 468] width 69 height 28
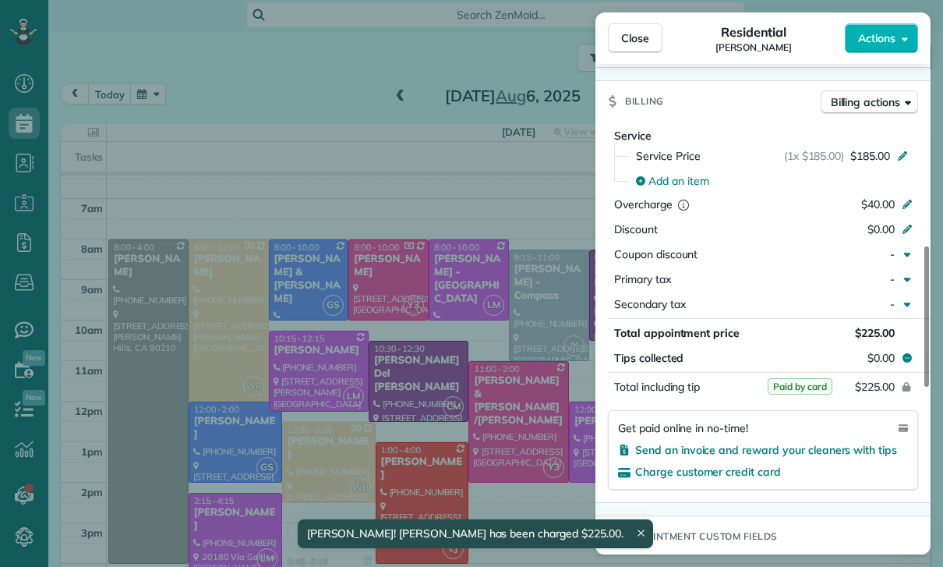
click at [444, 415] on div "Close Residential Kameelah Gateau Actions Status Confirmed Kameelah Gateau · Op…" at bounding box center [471, 283] width 943 height 567
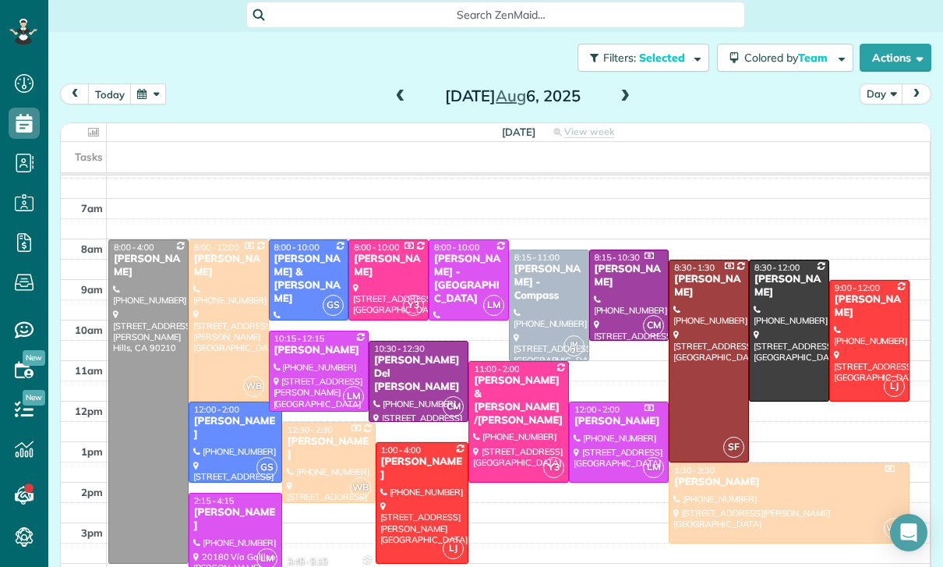
scroll to position [98, 0]
click at [297, 344] on div "Justin Hart" at bounding box center [319, 350] width 90 height 13
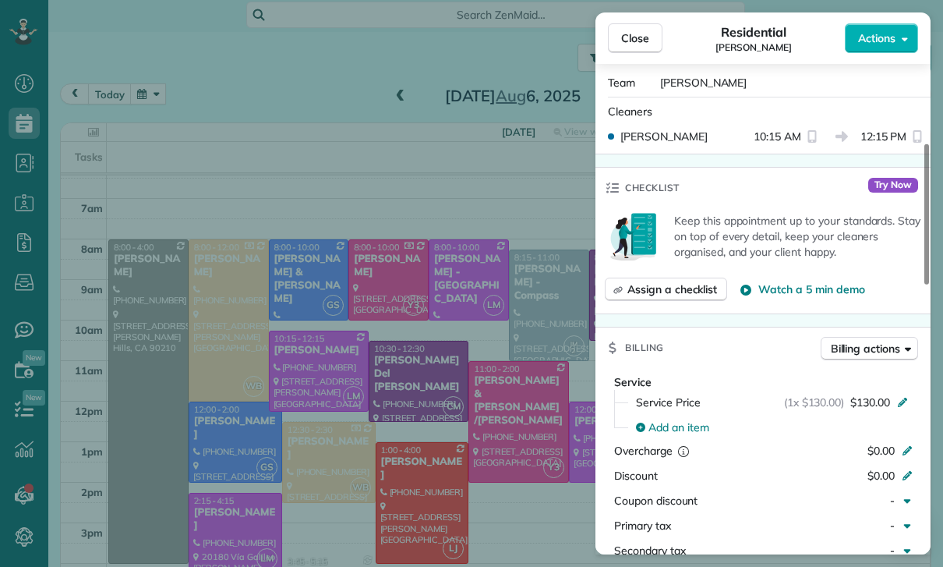
scroll to position [535, 0]
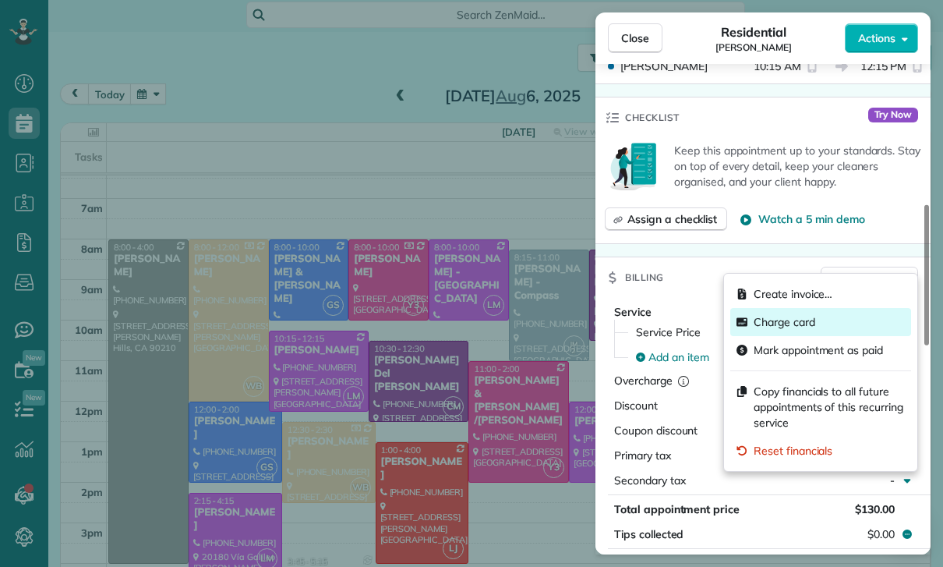
click at [792, 325] on span "Charge card" at bounding box center [785, 322] width 62 height 16
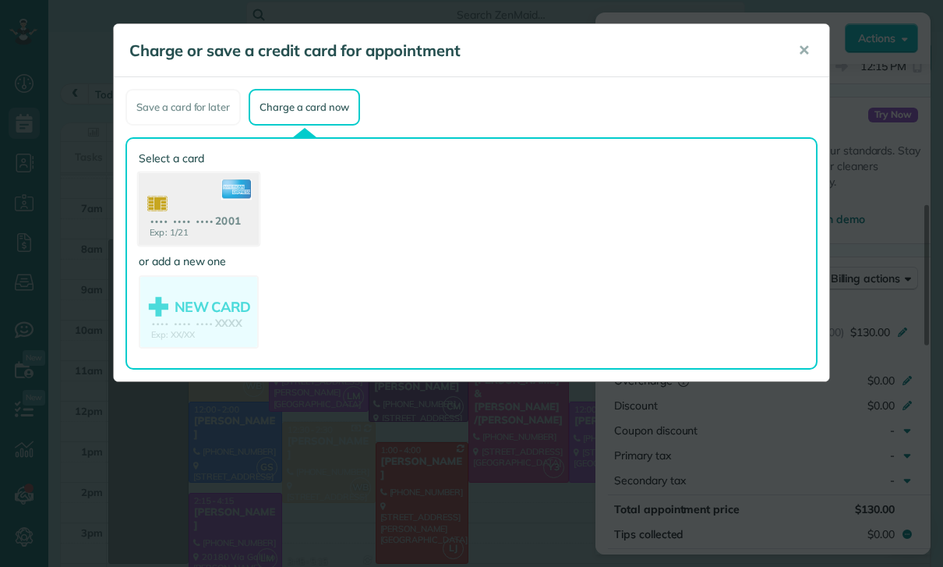
click at [215, 211] on use at bounding box center [199, 211] width 120 height 76
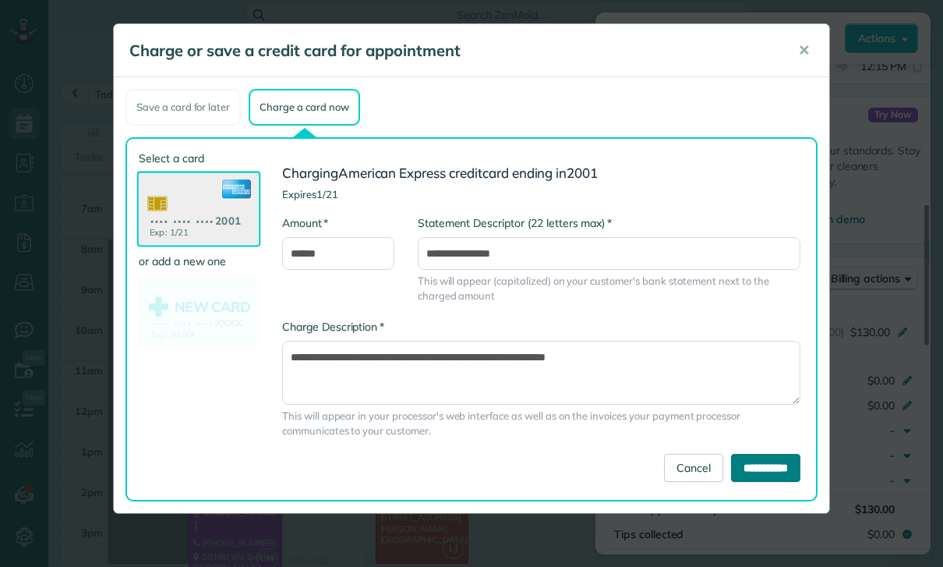
click at [771, 465] on input "**********" at bounding box center [765, 468] width 69 height 28
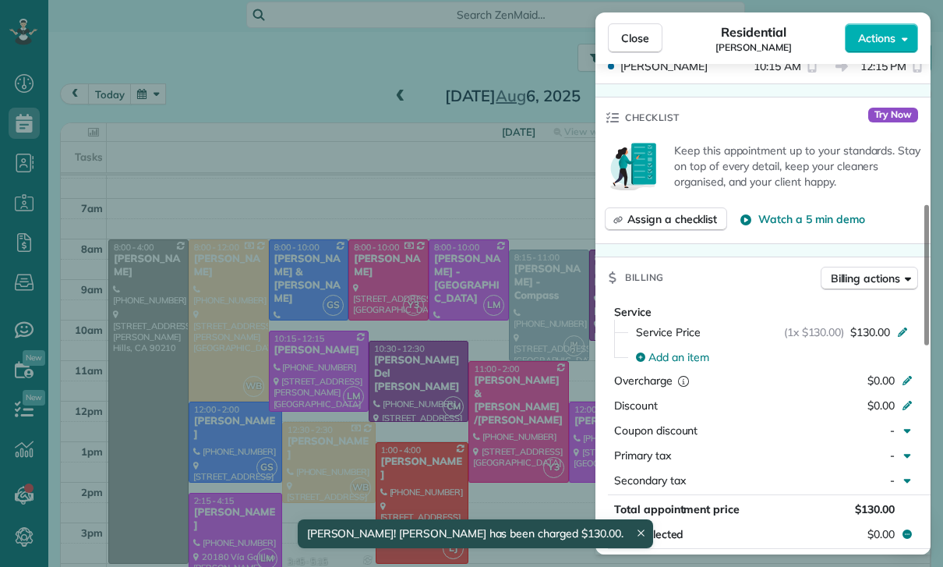
click at [515, 455] on div "Close Residential Justin Hart Actions Status Confirmed Justin Hart · Open profi…" at bounding box center [471, 283] width 943 height 567
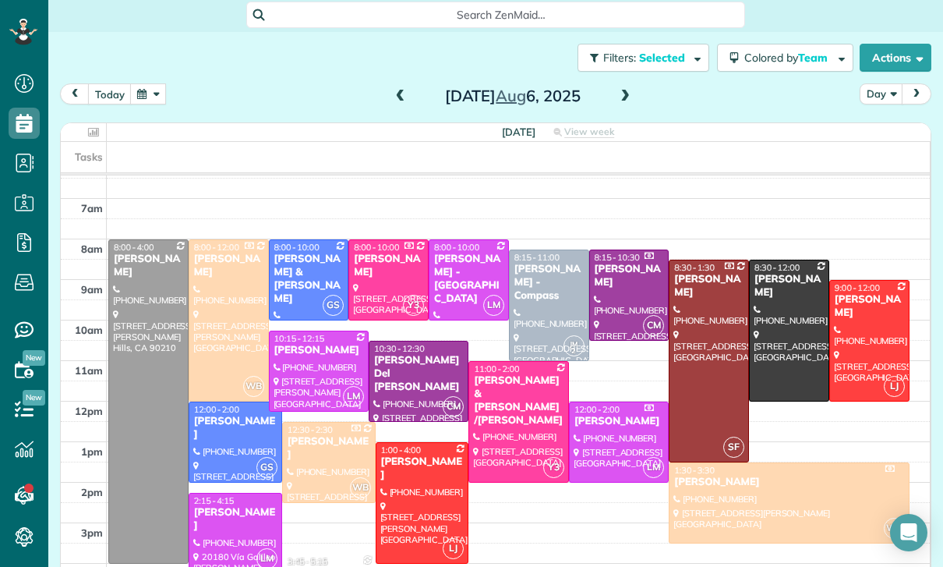
click at [627, 85] on span at bounding box center [625, 96] width 17 height 23
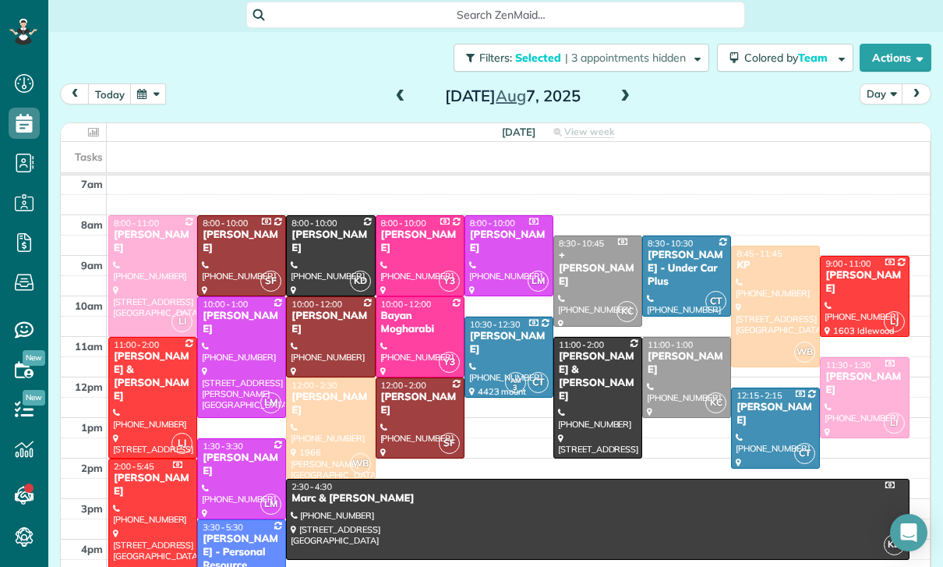
scroll to position [122, 0]
click at [316, 228] on div "Doug Schreck" at bounding box center [331, 241] width 80 height 27
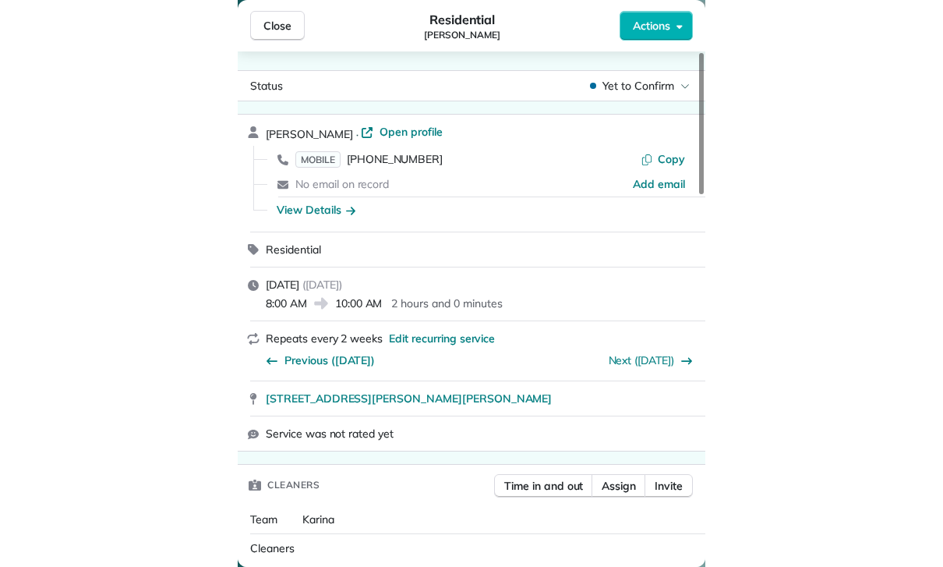
scroll to position [122, 0]
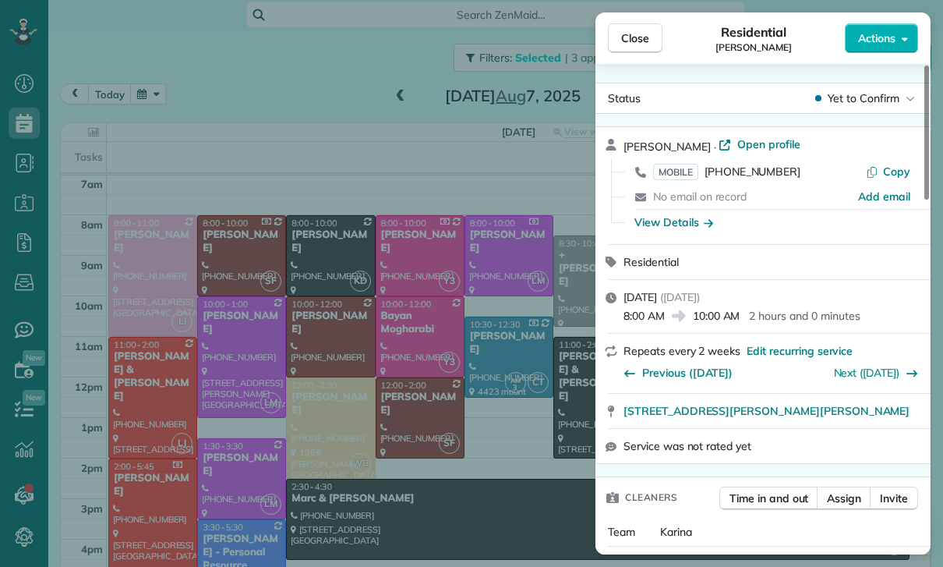
click at [488, 433] on div "Close Residential Doug Schreck Actions Status Yet to Confirm Doug Schreck · Ope…" at bounding box center [471, 283] width 943 height 567
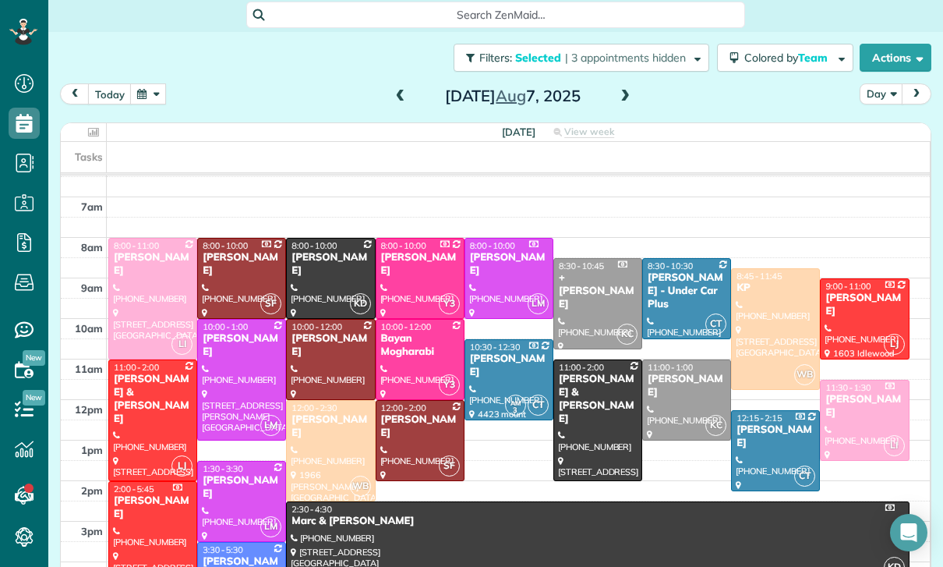
scroll to position [100, 0]
click at [309, 413] on div "Jaime Major" at bounding box center [331, 426] width 80 height 27
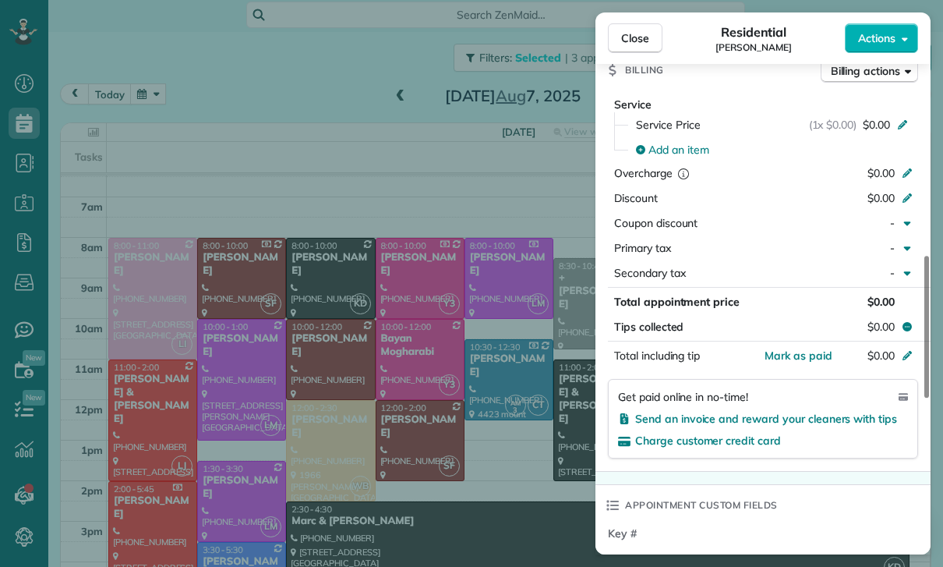
scroll to position [100, 0]
click at [488, 376] on div "Close Residential Jaime Major Actions Status Confirmed Jaime Major · Open profi…" at bounding box center [471, 283] width 943 height 567
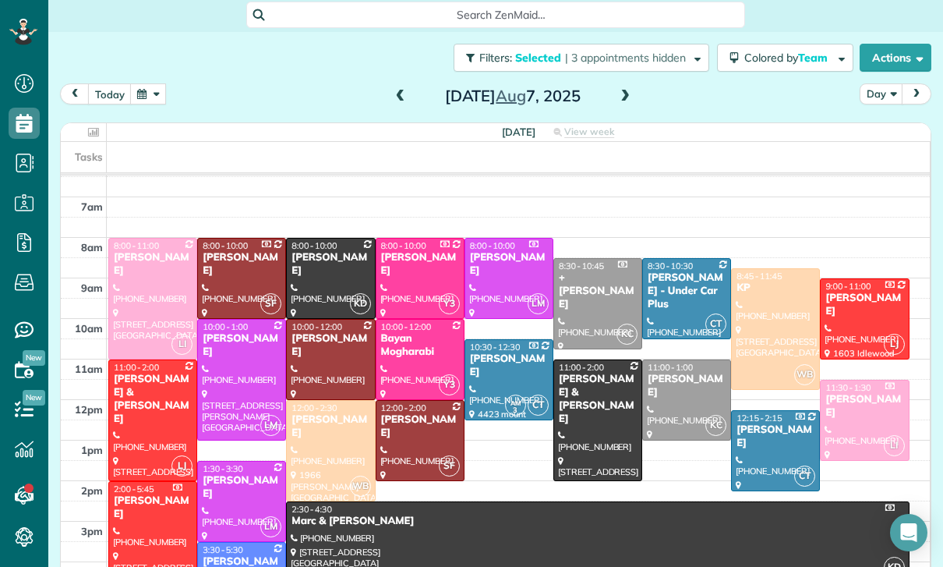
click at [620, 90] on span at bounding box center [625, 97] width 17 height 14
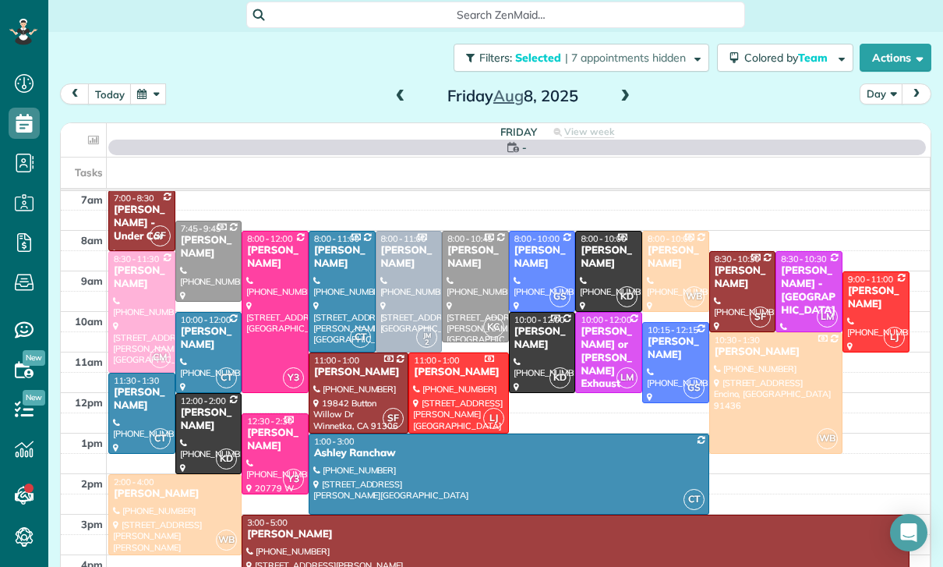
scroll to position [122, 0]
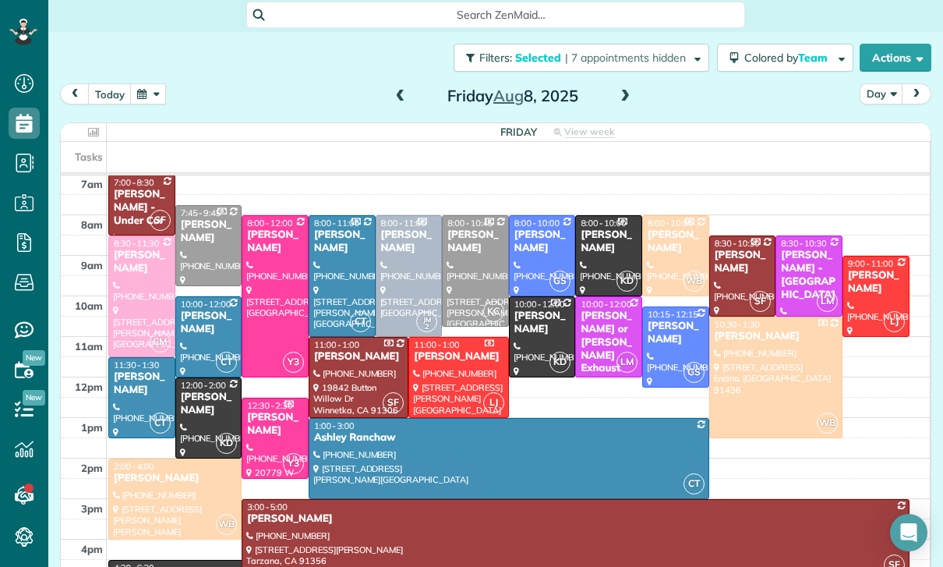
click at [208, 309] on div "James Israel" at bounding box center [209, 322] width 58 height 27
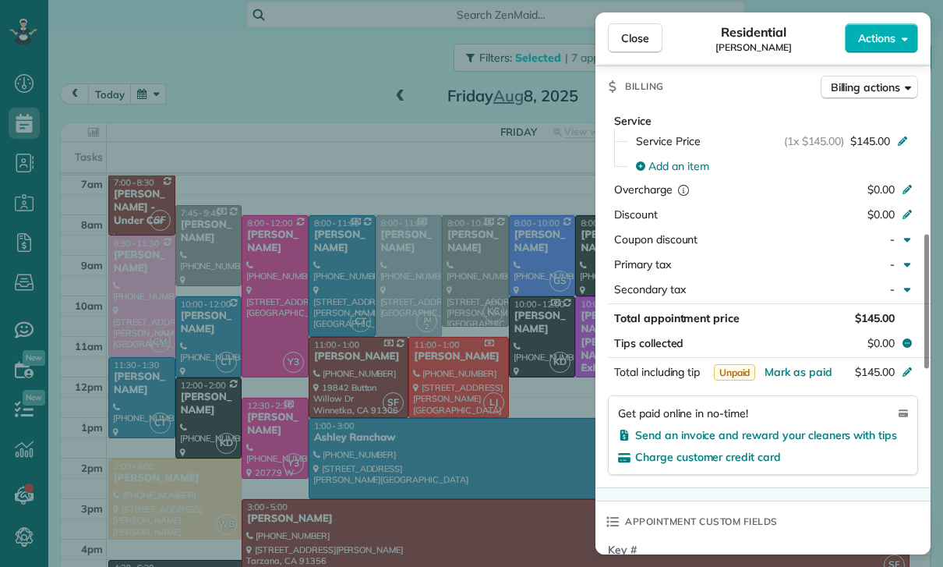
scroll to position [710, 0]
click at [424, 432] on div "Close Residential James Israel Actions Status Yet to Confirm James Israel · Ope…" at bounding box center [471, 283] width 943 height 567
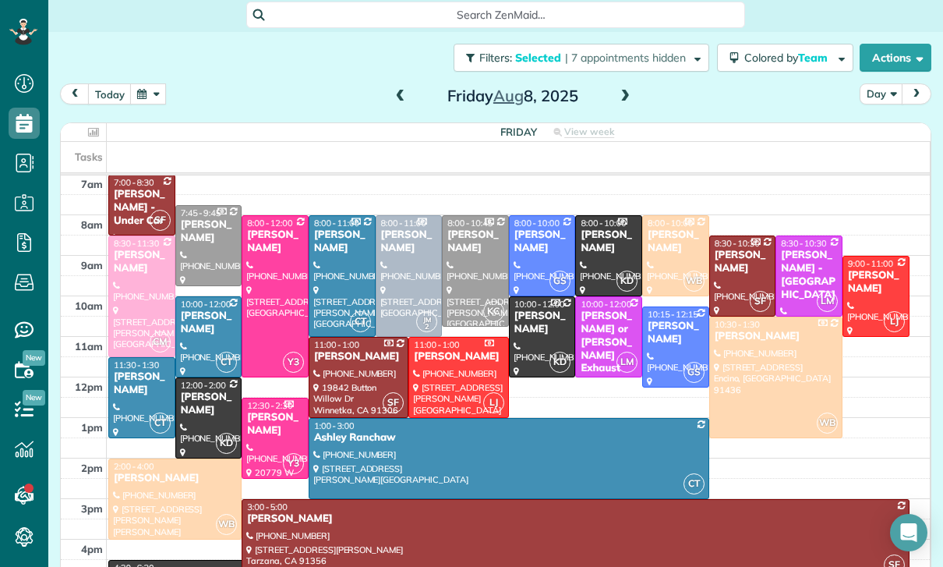
click at [129, 362] on div at bounding box center [141, 398] width 65 height 80
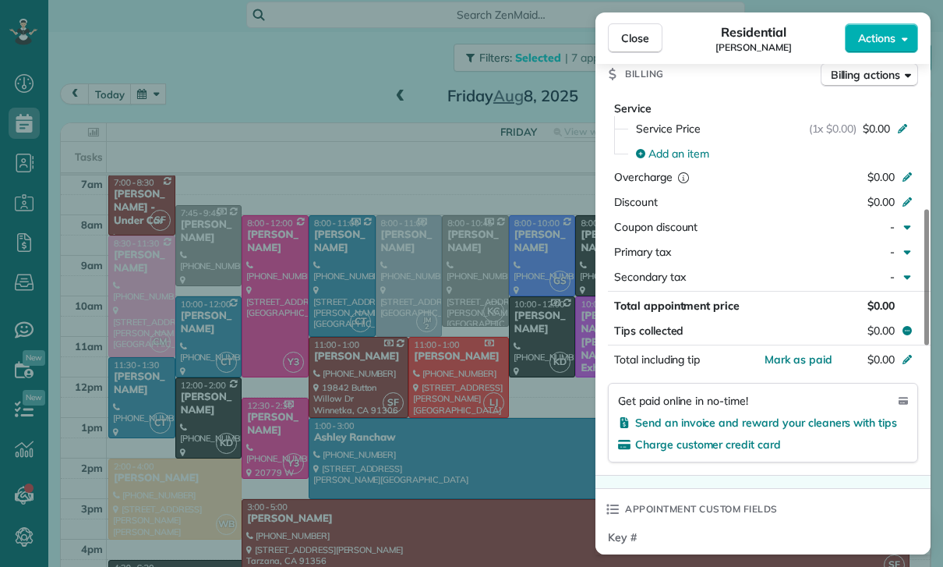
scroll to position [737, 0]
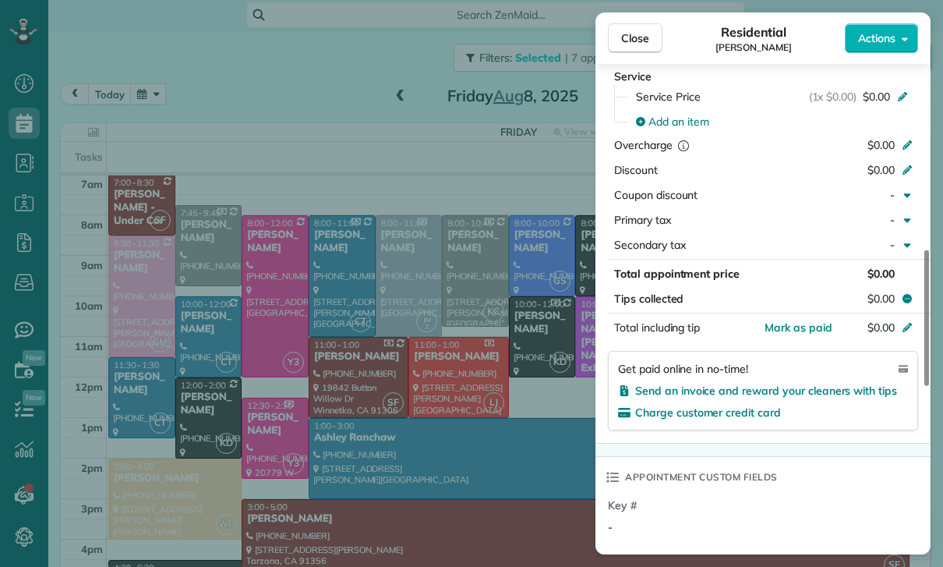
click at [280, 411] on div "Close Residential George Azpilcueta Actions Status Confirmed George Azpilcueta …" at bounding box center [471, 283] width 943 height 567
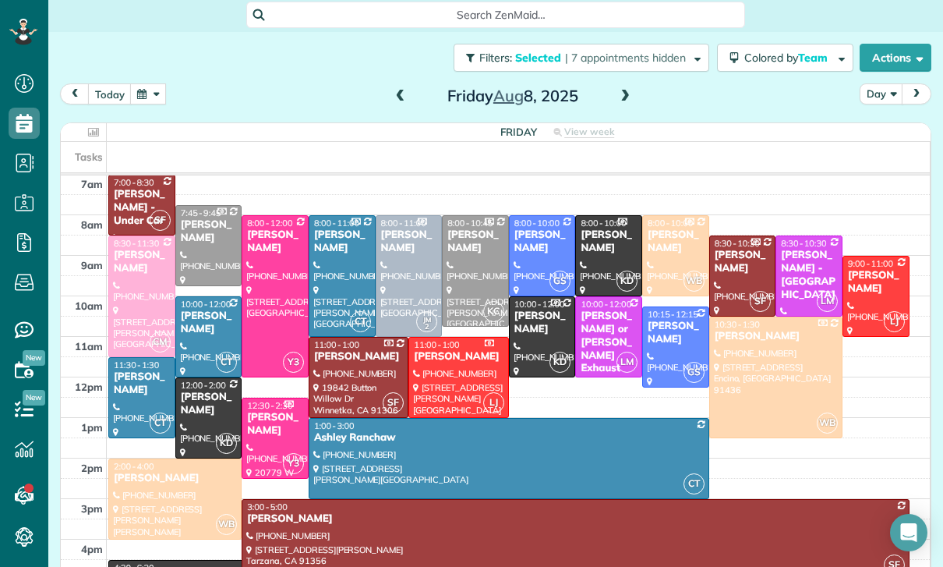
click at [406, 419] on div at bounding box center [508, 459] width 399 height 80
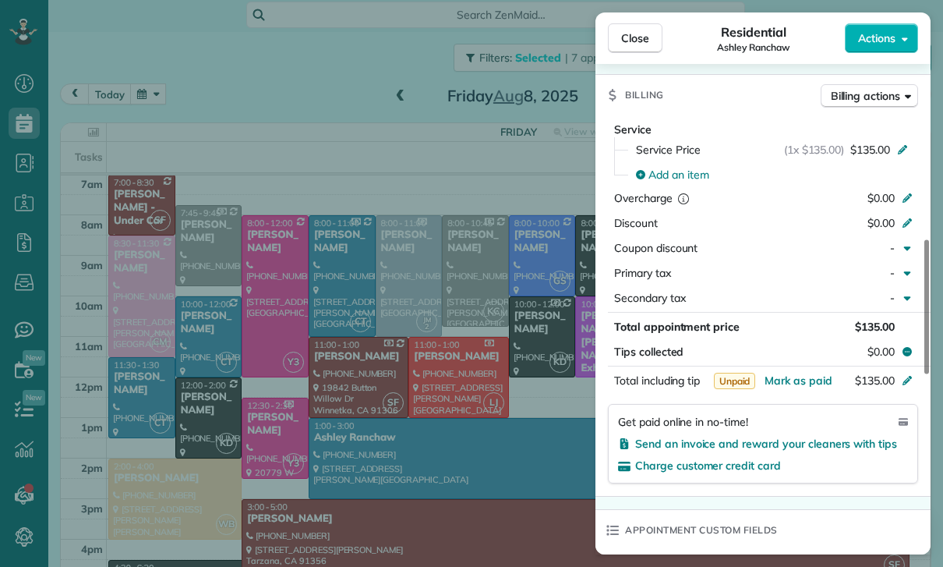
scroll to position [122, 0]
click at [482, 425] on div "Close Residential Ashley Ranchaw Actions Status Yet to Confirm Ashley Ranchaw ·…" at bounding box center [471, 283] width 943 height 567
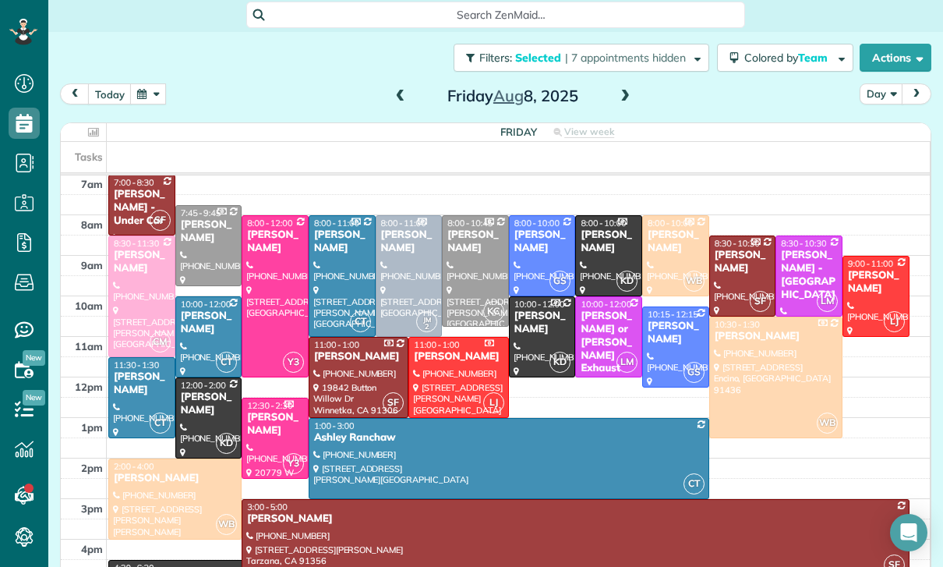
click at [131, 370] on div "[PERSON_NAME]" at bounding box center [142, 383] width 58 height 27
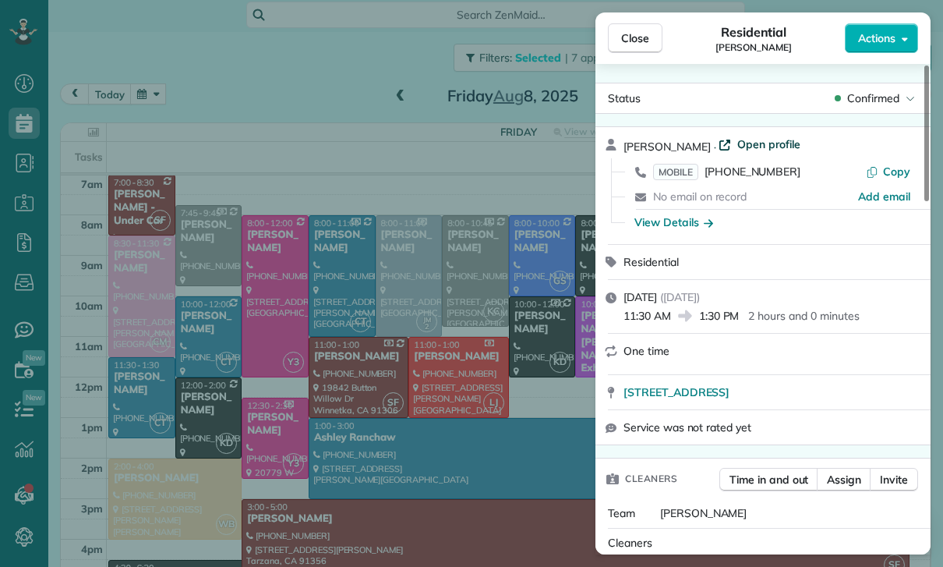
click at [771, 146] on span "Open profile" at bounding box center [768, 144] width 63 height 16
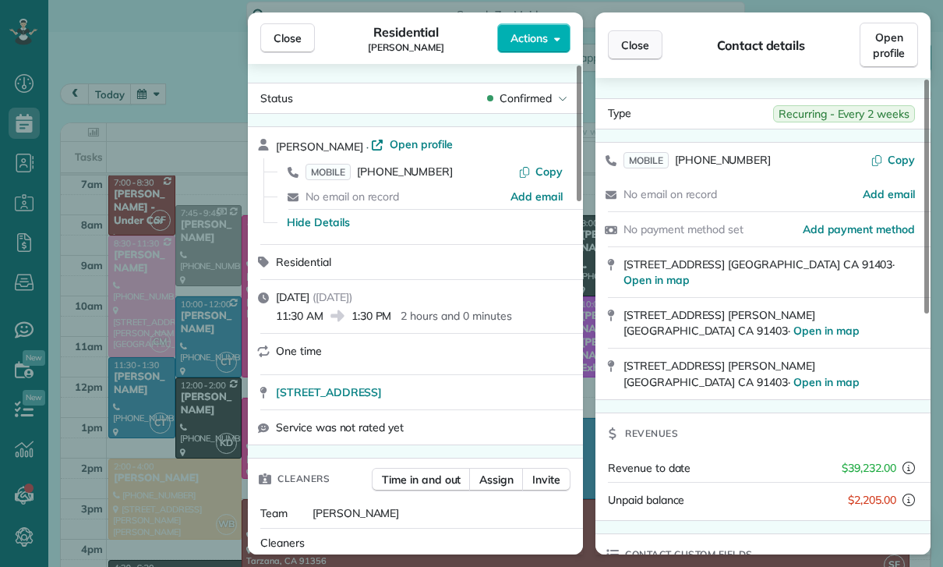
click at [631, 45] on span "Close" at bounding box center [635, 45] width 28 height 16
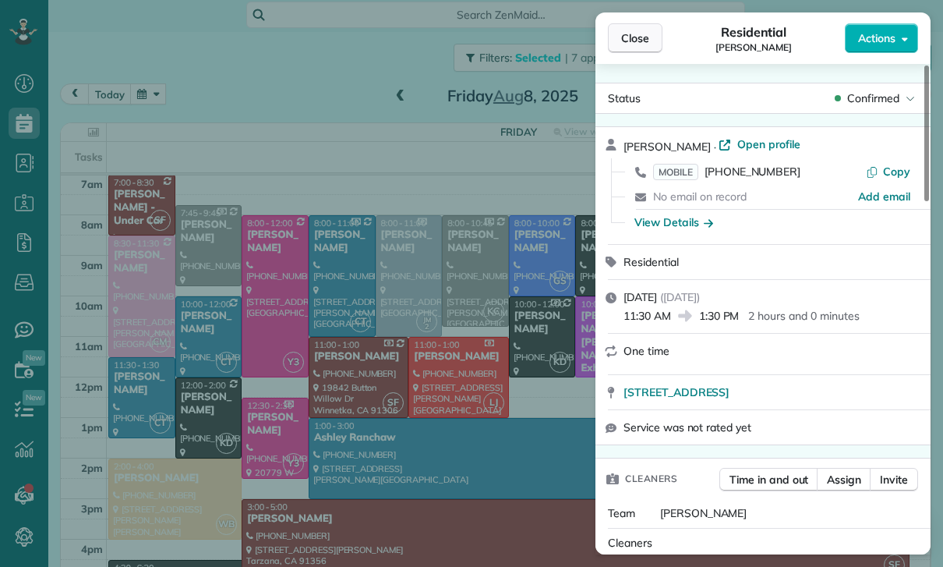
click at [630, 44] on span "Close" at bounding box center [635, 38] width 28 height 16
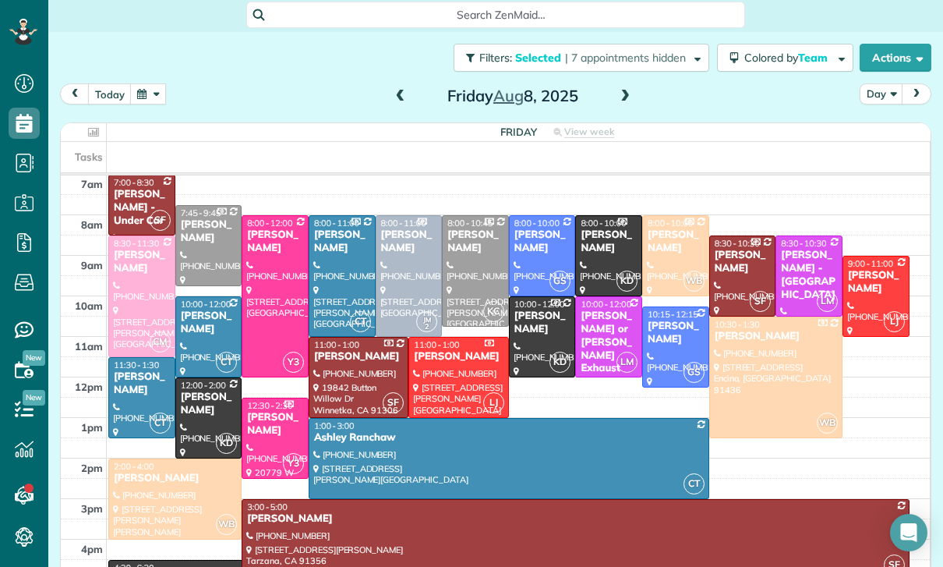
scroll to position [122, 0]
click at [152, 462] on div at bounding box center [175, 499] width 132 height 80
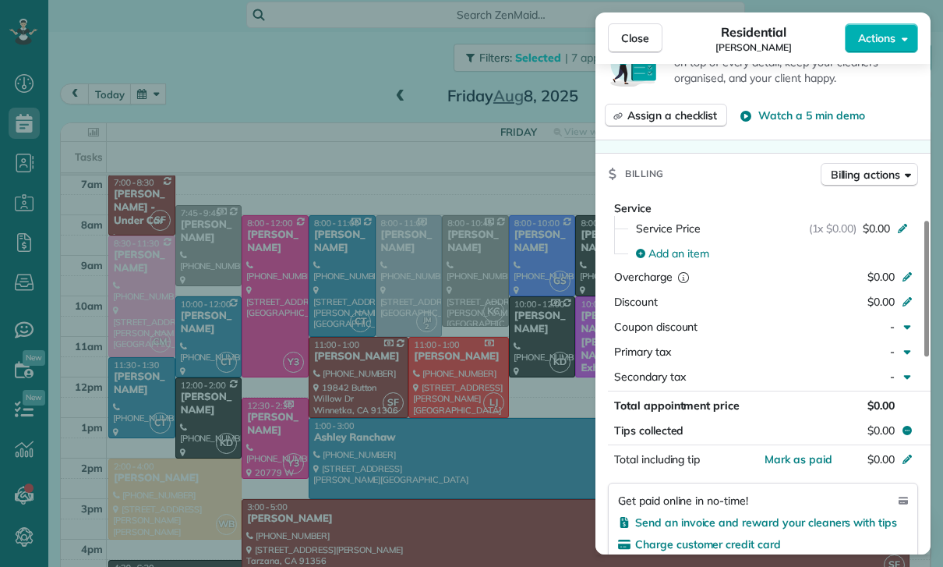
scroll to position [122, 0]
click at [492, 404] on div "Close Residential Max Chucker Actions Status Confirmed Max Chucker · Open profi…" at bounding box center [471, 283] width 943 height 567
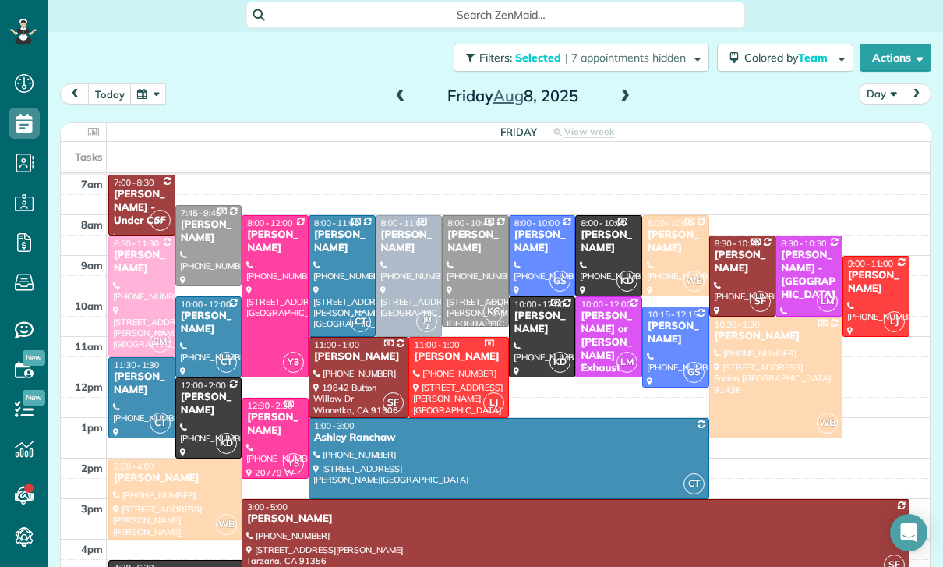
click at [629, 90] on span at bounding box center [625, 97] width 17 height 14
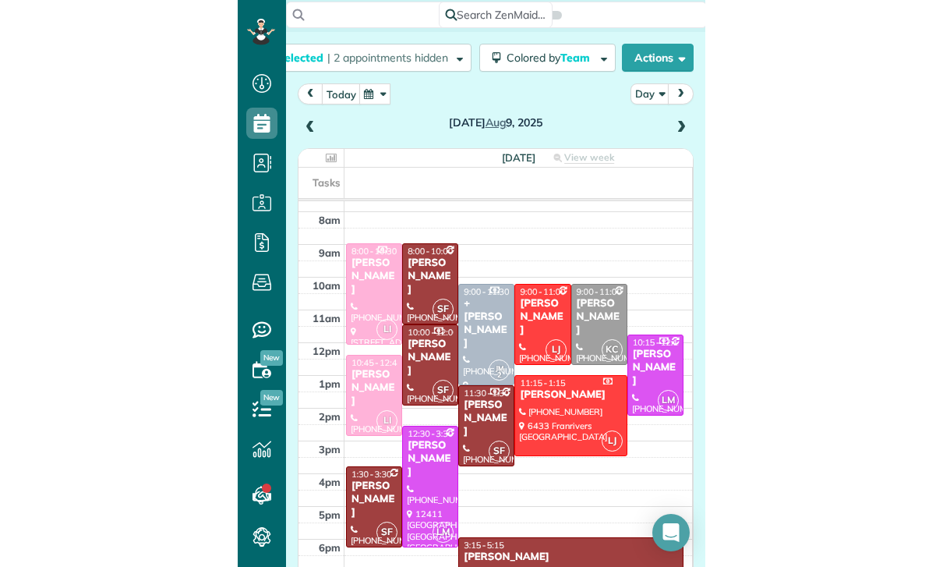
scroll to position [120, 0]
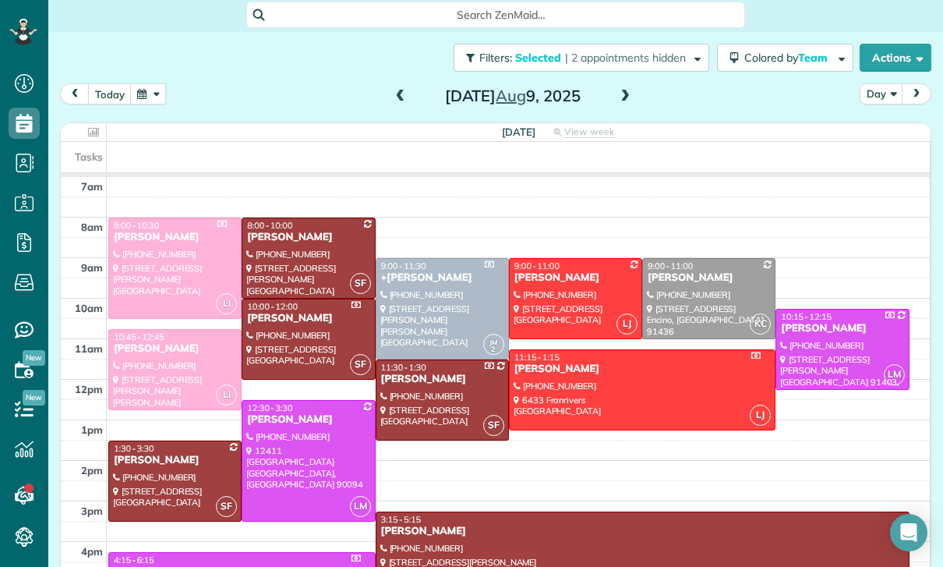
click at [394, 90] on span at bounding box center [400, 97] width 17 height 14
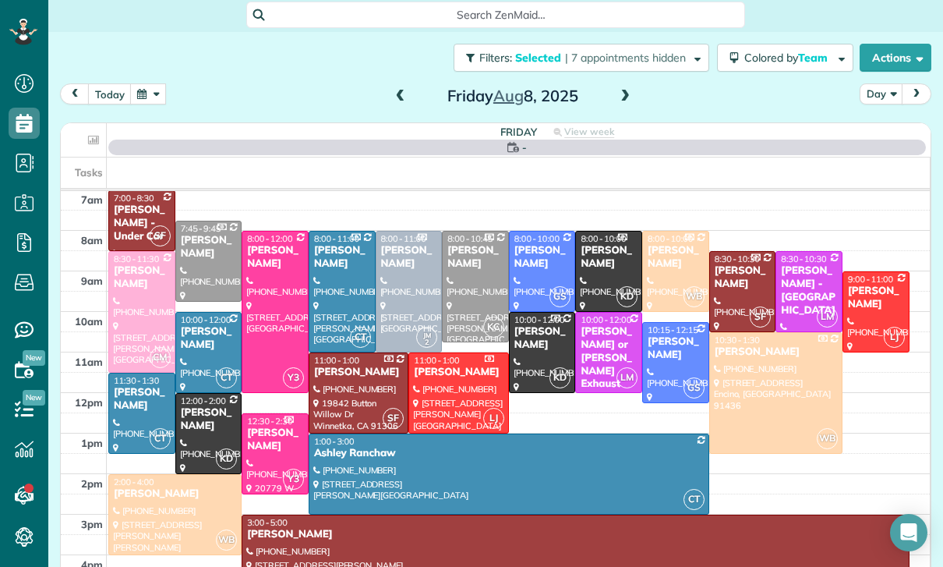
scroll to position [122, 0]
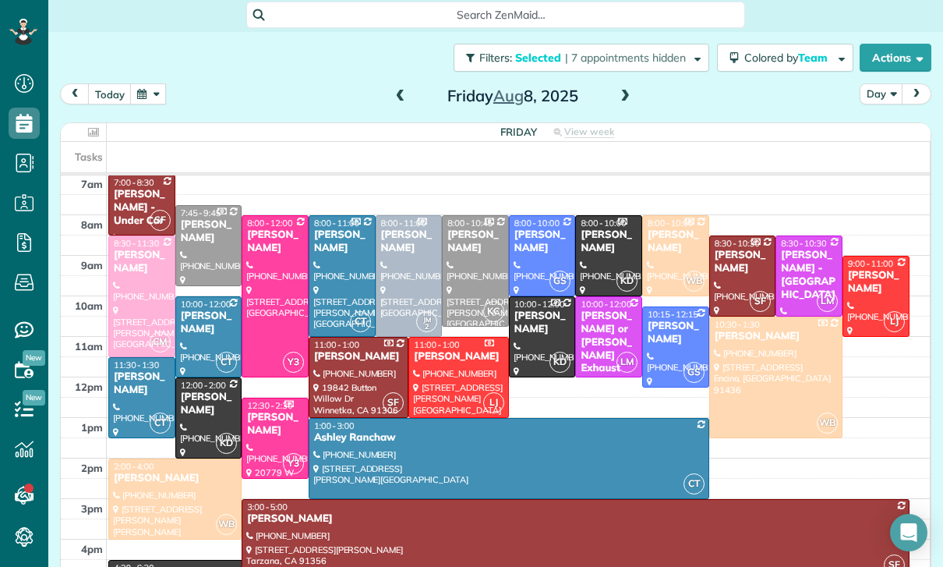
click at [179, 465] on div at bounding box center [175, 499] width 132 height 80
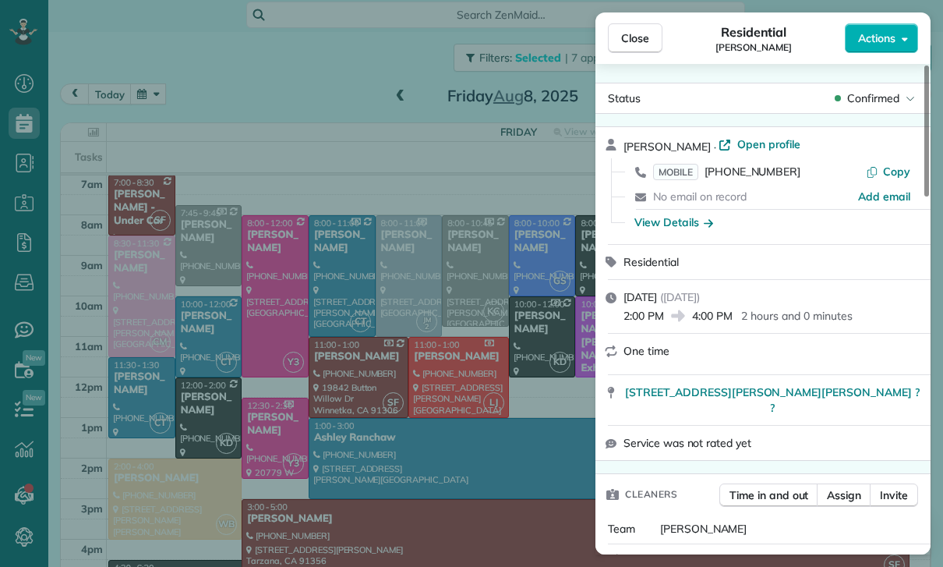
scroll to position [122, 0]
click at [198, 362] on div "Close Residential Max Chucker Actions Status Confirmed Max Chucker · Open profi…" at bounding box center [471, 283] width 943 height 567
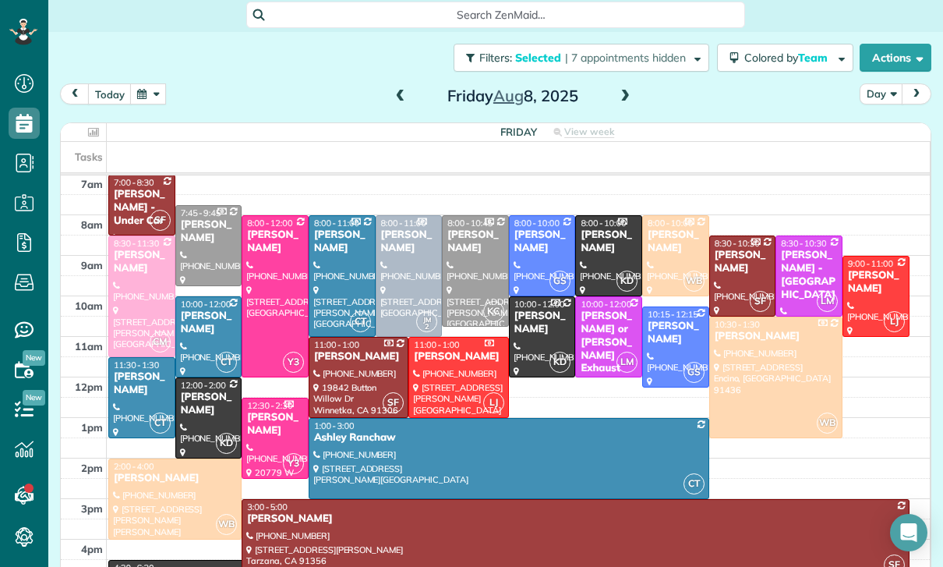
click at [200, 378] on div at bounding box center [208, 418] width 65 height 80
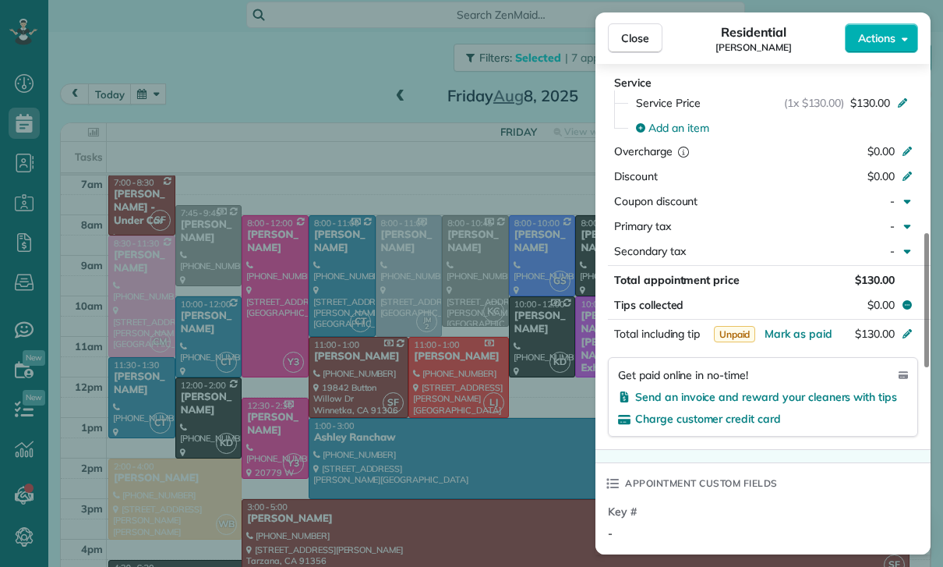
scroll to position [635, 0]
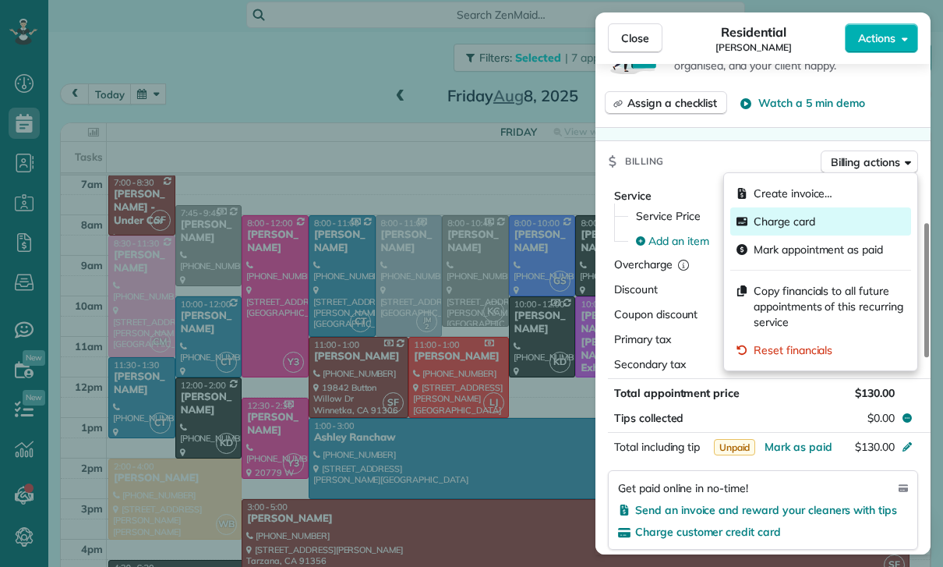
click at [814, 221] on span "Charge card" at bounding box center [785, 222] width 62 height 16
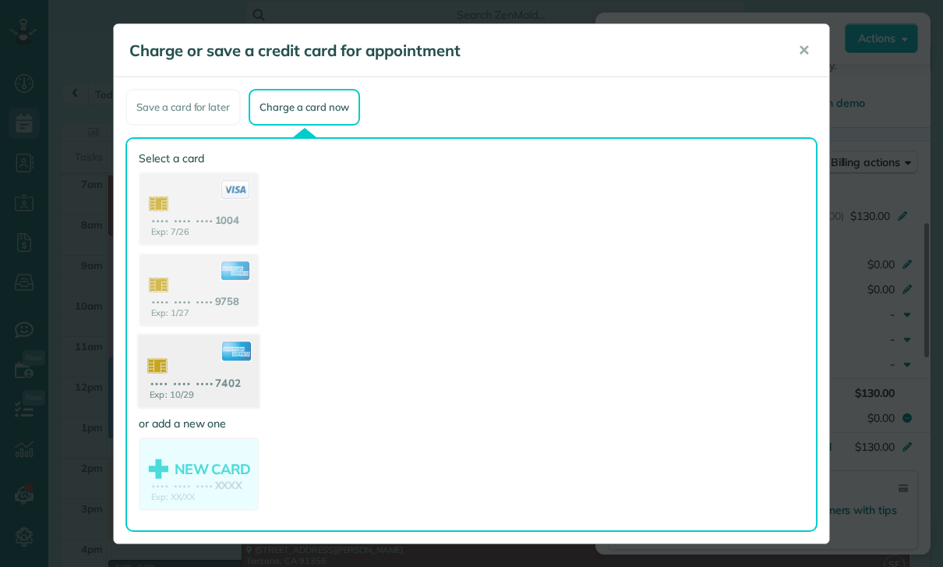
click at [188, 370] on use at bounding box center [199, 373] width 120 height 76
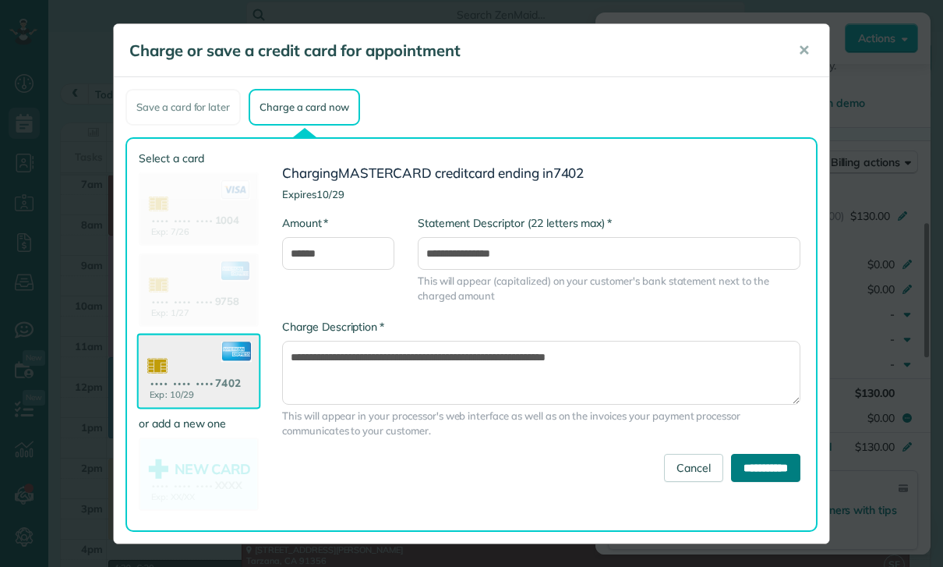
click at [769, 465] on input "**********" at bounding box center [765, 468] width 69 height 28
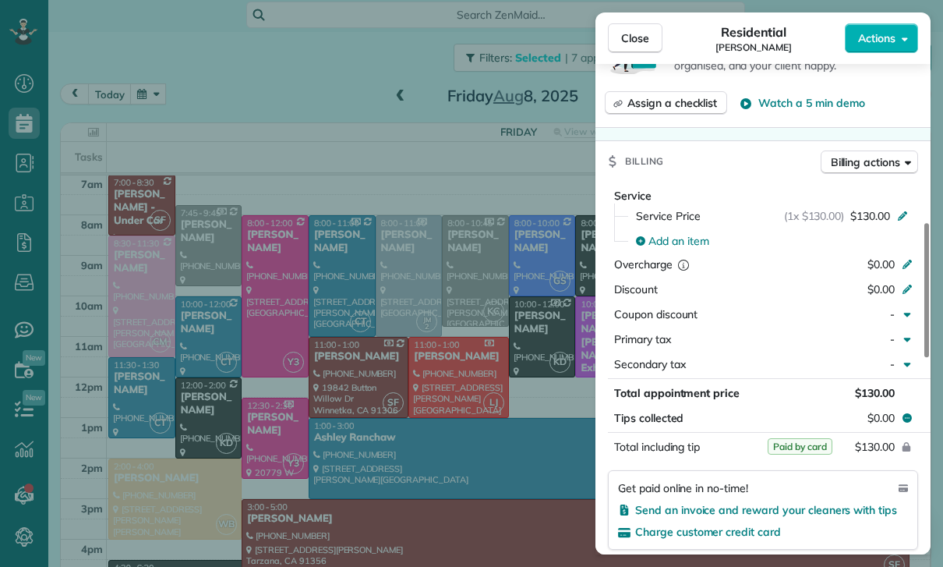
scroll to position [122, 0]
click at [490, 451] on div "Close Residential Alyson Melling Actions Status Yet to Confirm Alyson Melling ·…" at bounding box center [471, 283] width 943 height 567
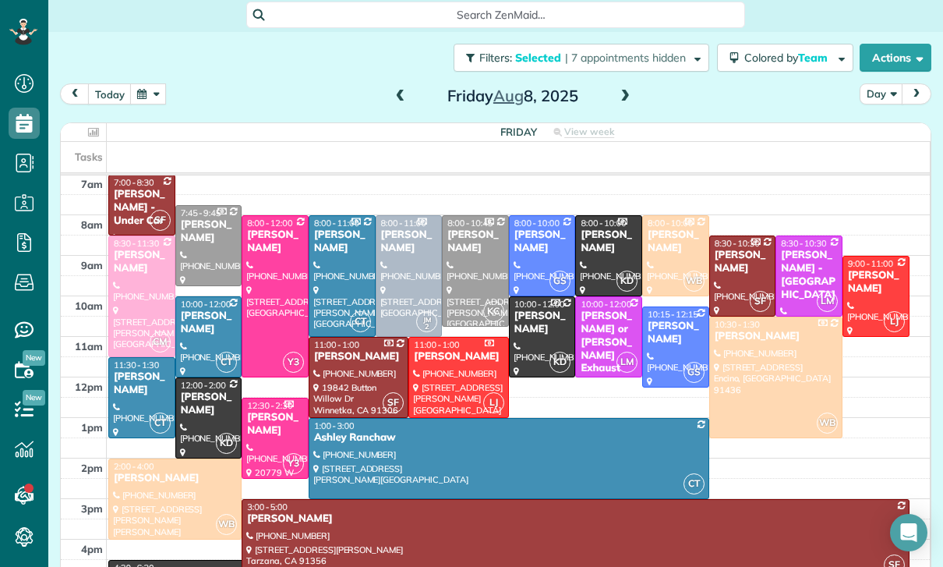
click at [626, 85] on span at bounding box center [625, 96] width 17 height 23
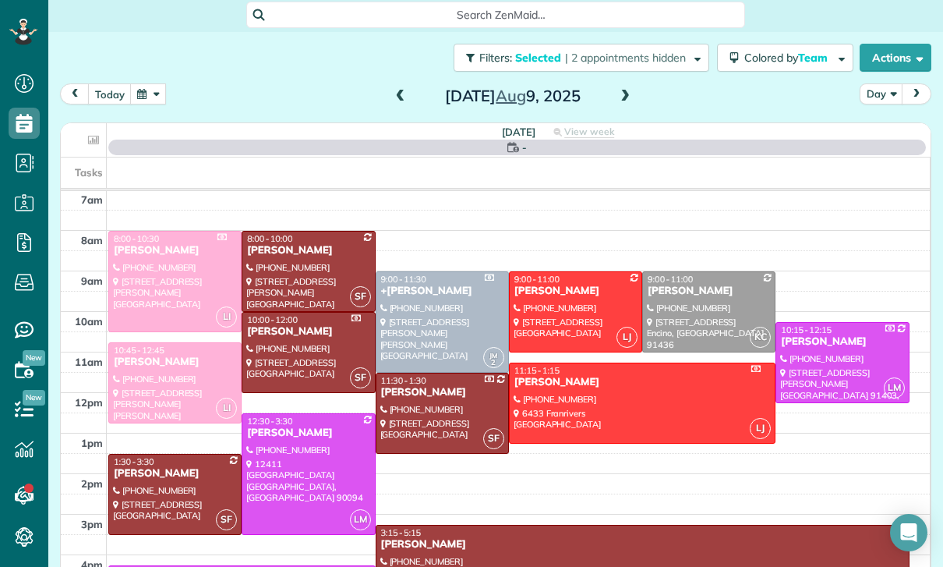
scroll to position [122, 0]
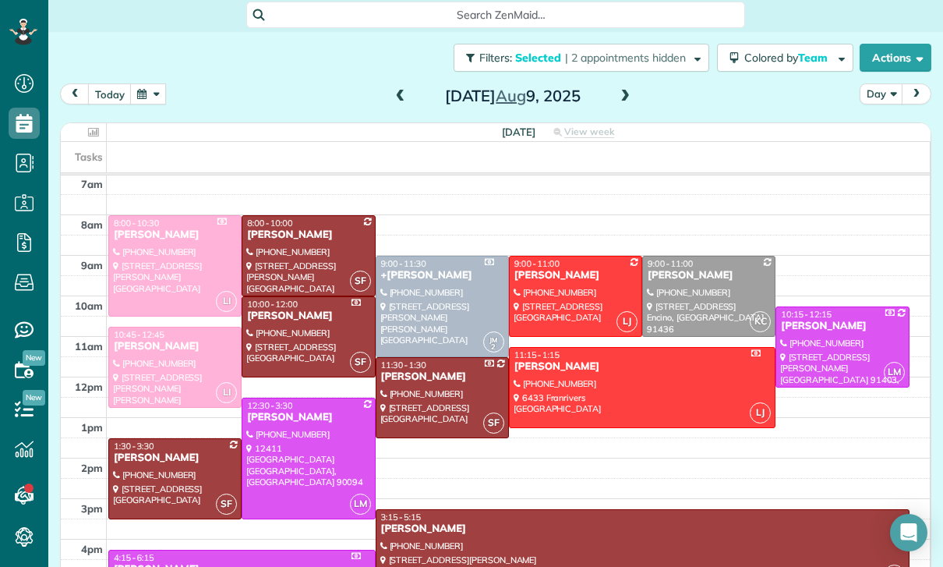
click at [160, 83] on button "button" at bounding box center [148, 93] width 36 height 21
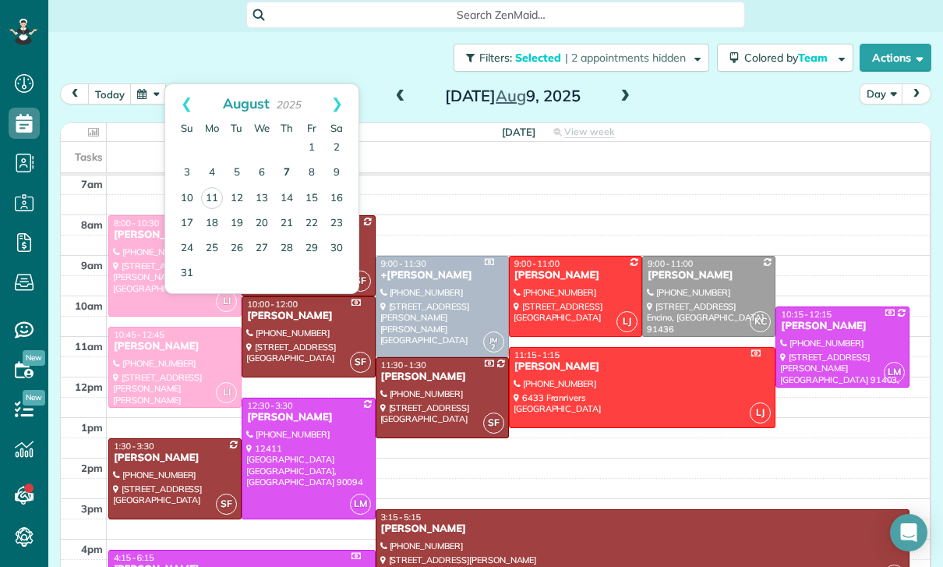
click at [287, 161] on link "7" at bounding box center [286, 173] width 25 height 25
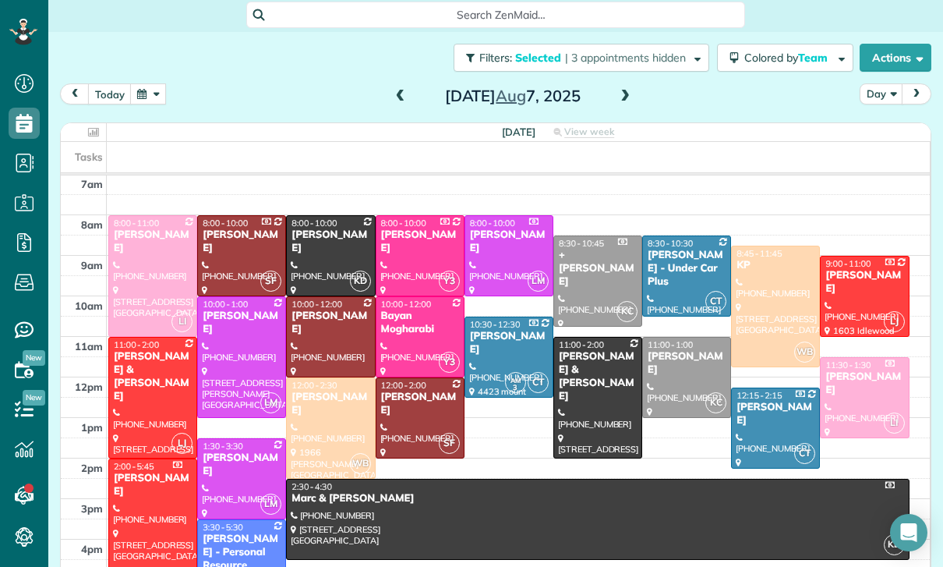
scroll to position [114, 0]
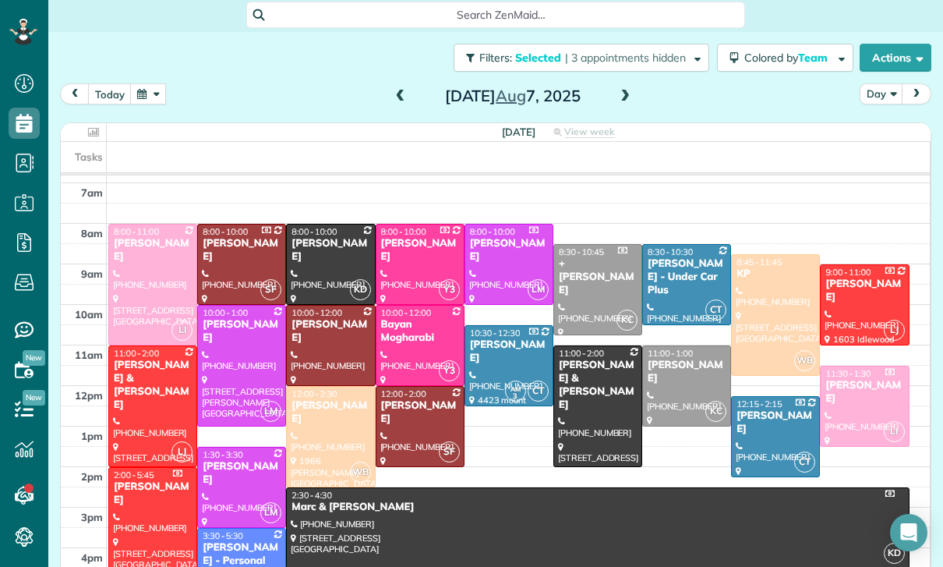
click at [148, 350] on div at bounding box center [152, 406] width 87 height 120
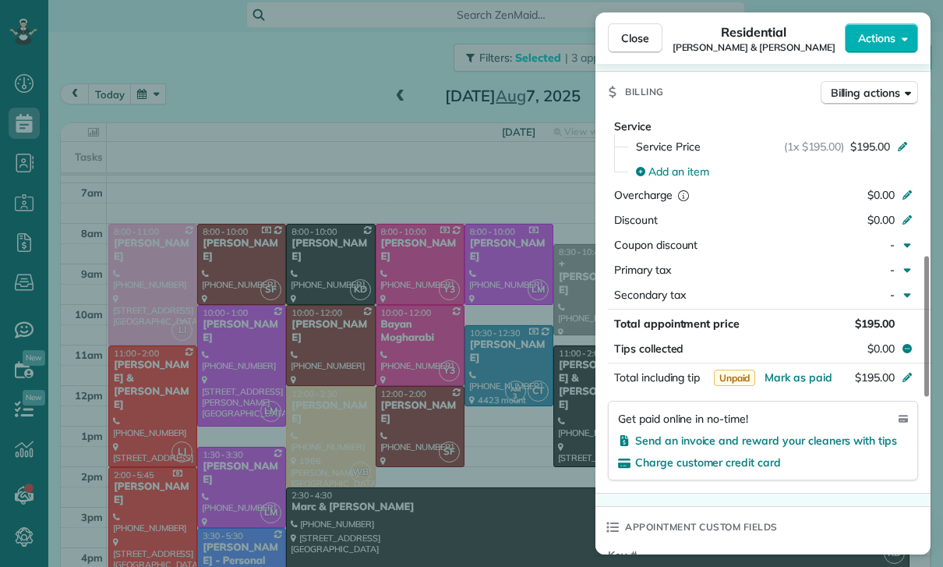
scroll to position [733, 0]
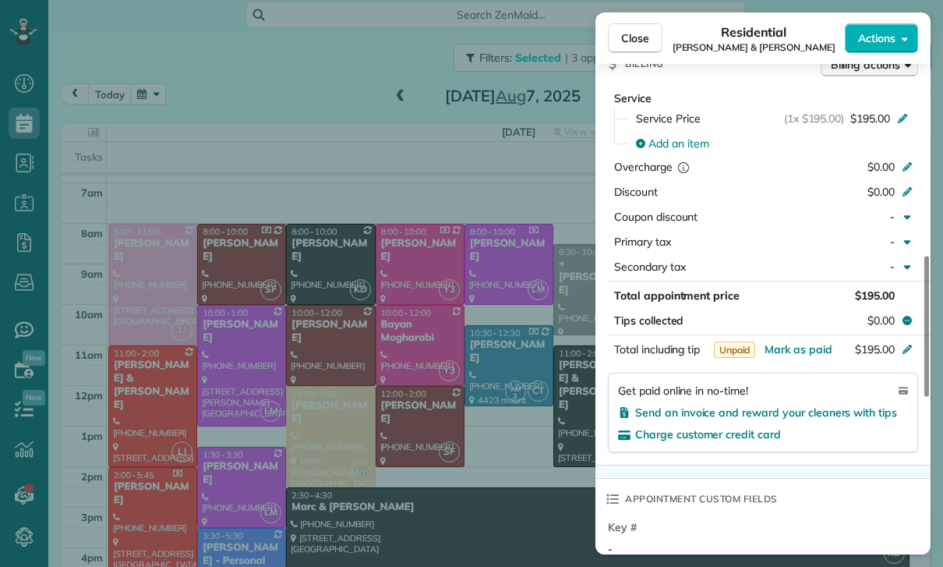
click at [860, 75] on button "Billing actions" at bounding box center [869, 64] width 97 height 23
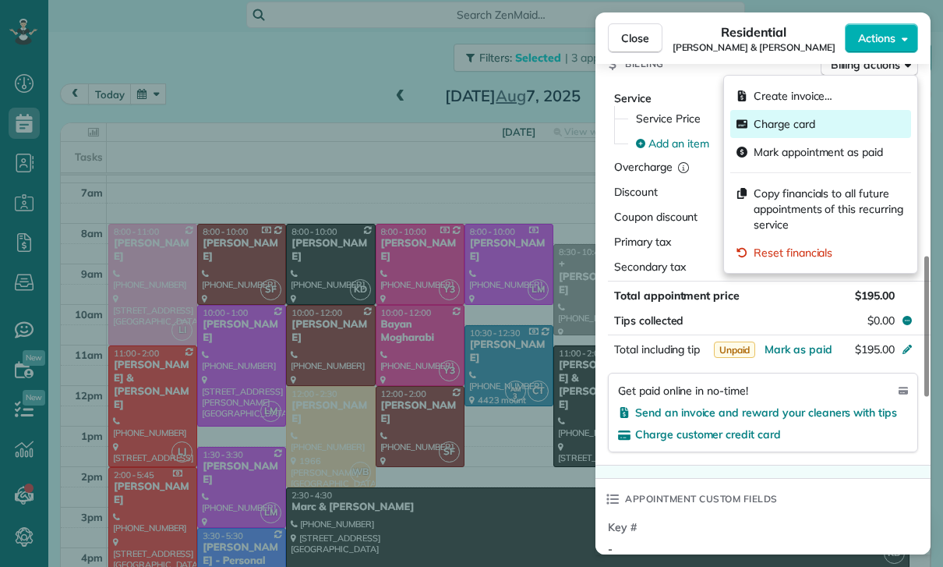
click at [807, 129] on span "Charge card" at bounding box center [785, 124] width 62 height 16
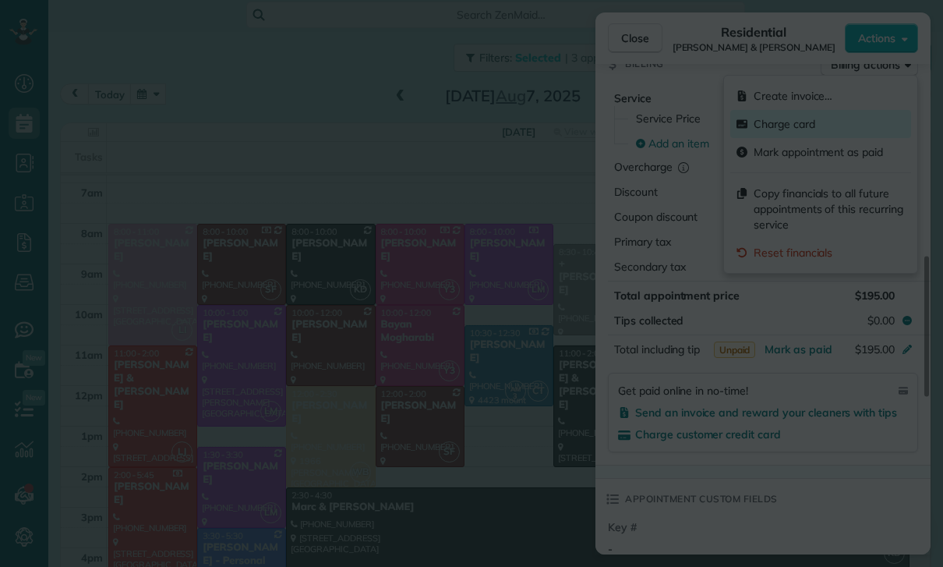
scroll to position [721, 0]
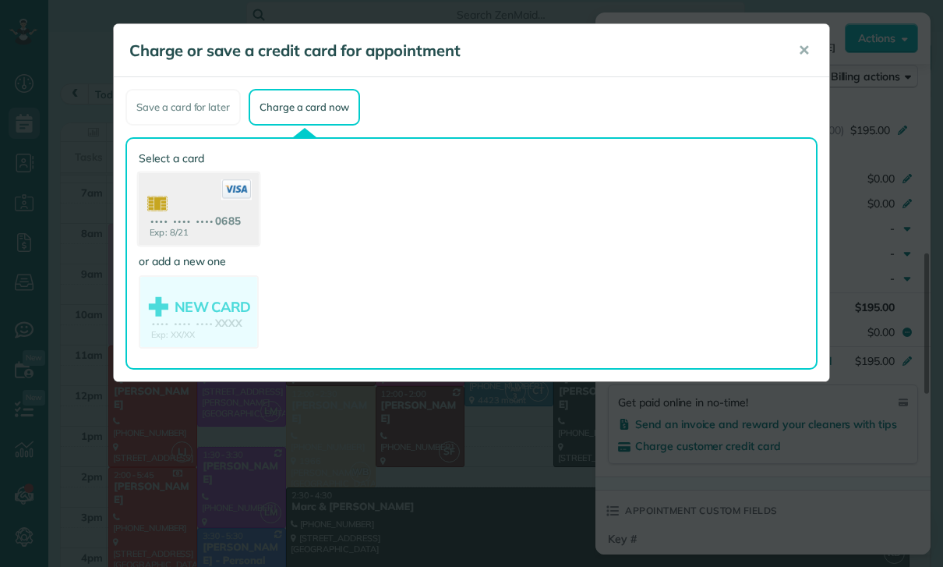
click at [213, 209] on use at bounding box center [199, 211] width 120 height 76
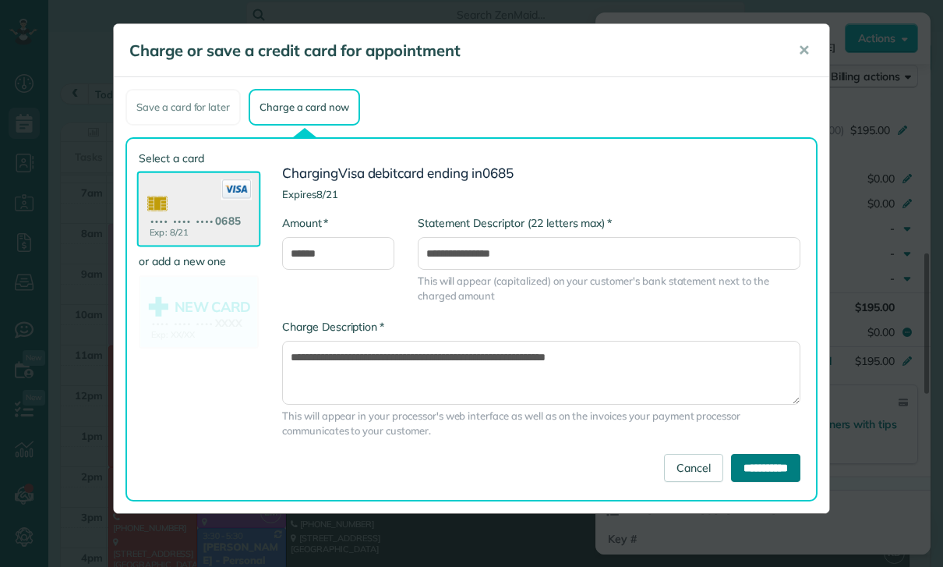
click at [754, 461] on input "**********" at bounding box center [765, 468] width 69 height 28
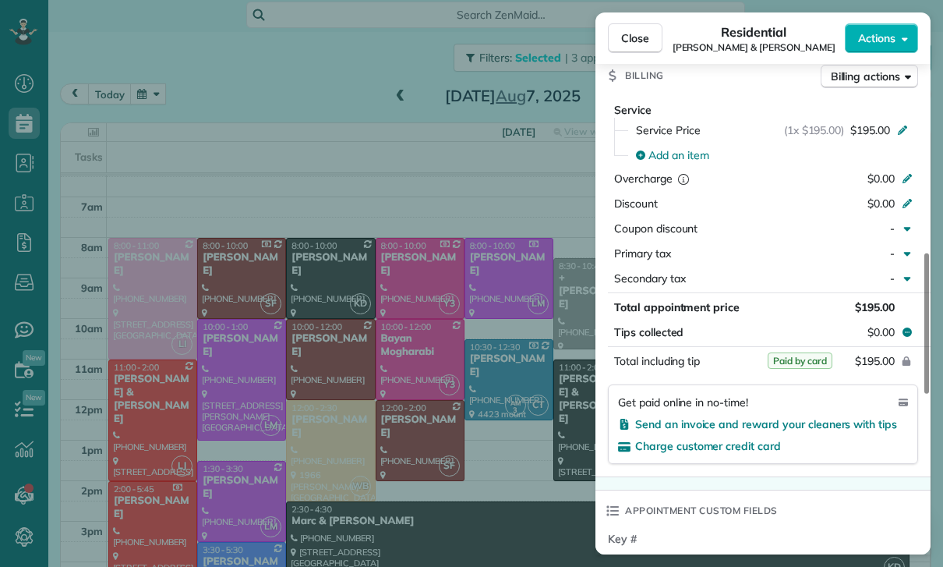
scroll to position [114, 0]
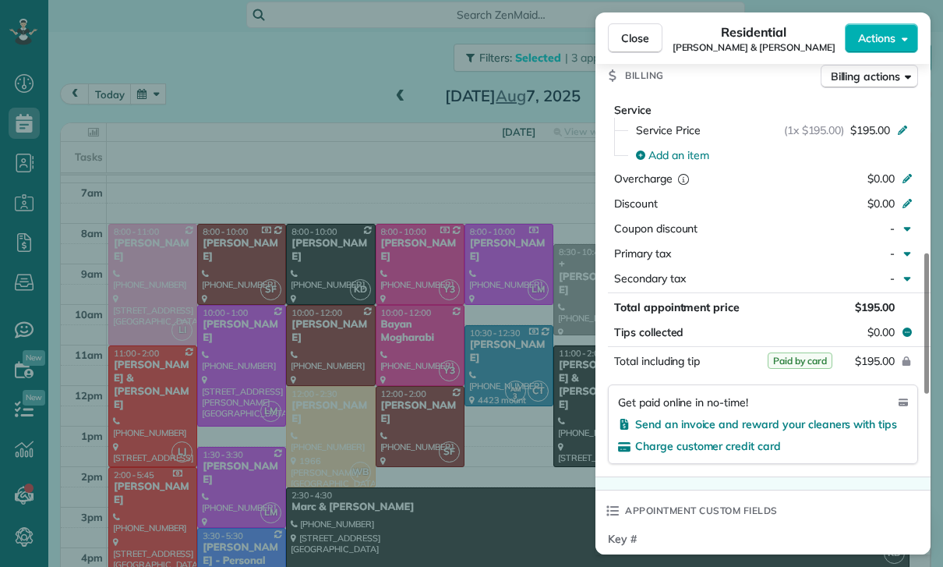
click at [380, 235] on div "Close Residential Brad & Shane Strickman Actions Status Yet to Confirm Brad & S…" at bounding box center [471, 283] width 943 height 567
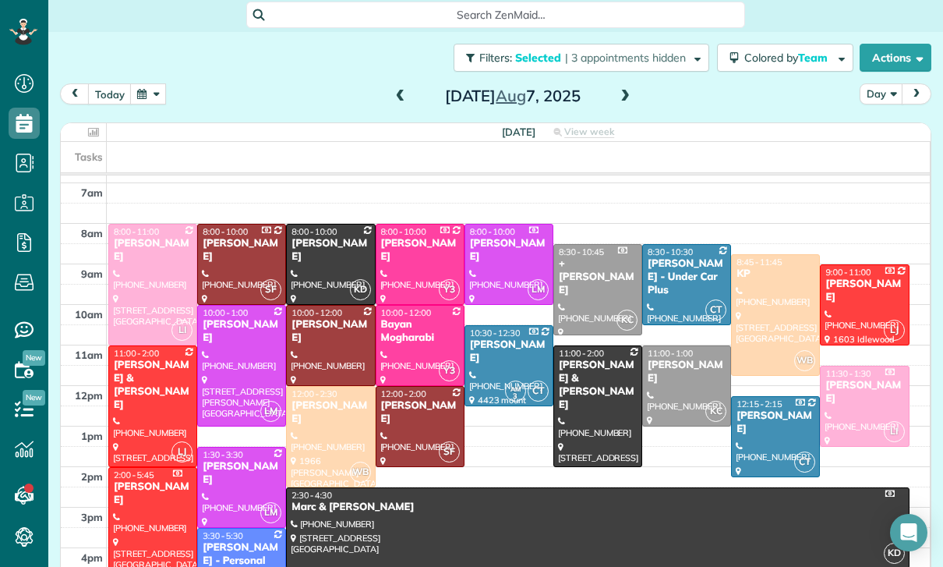
click at [136, 83] on button "button" at bounding box center [148, 93] width 36 height 21
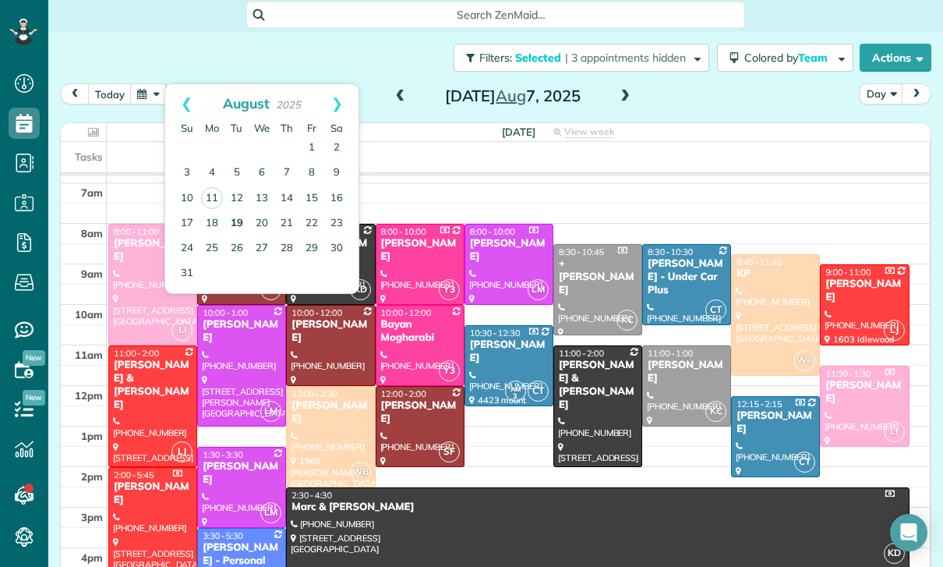
click at [240, 211] on link "19" at bounding box center [236, 223] width 25 height 25
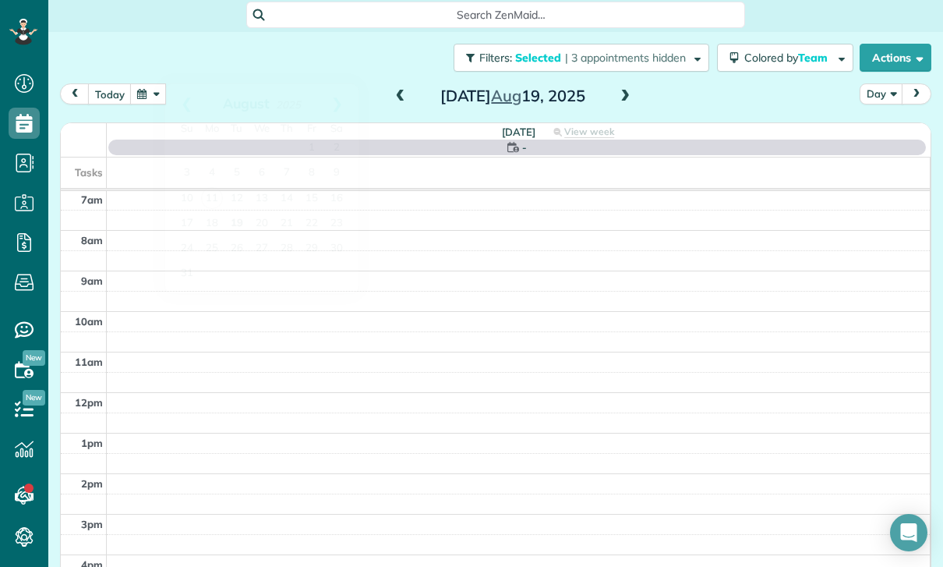
scroll to position [122, 0]
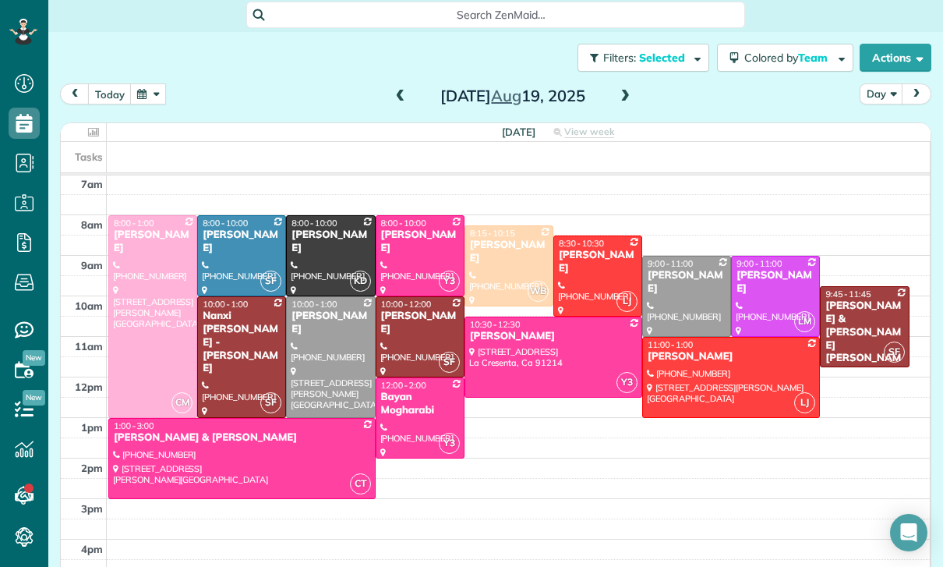
click at [146, 83] on button "button" at bounding box center [148, 93] width 36 height 21
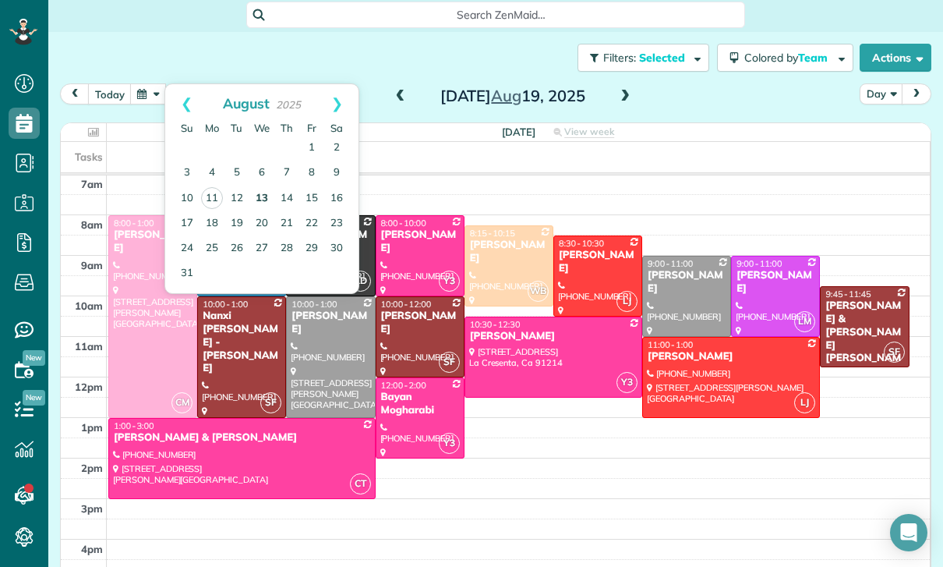
click at [265, 186] on link "13" at bounding box center [261, 198] width 25 height 25
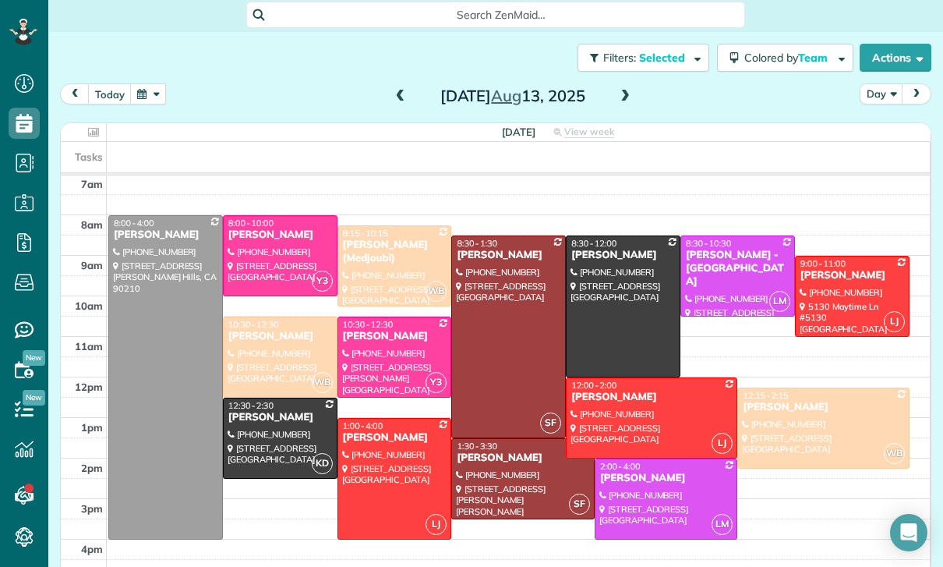
click at [148, 83] on button "button" at bounding box center [148, 93] width 36 height 21
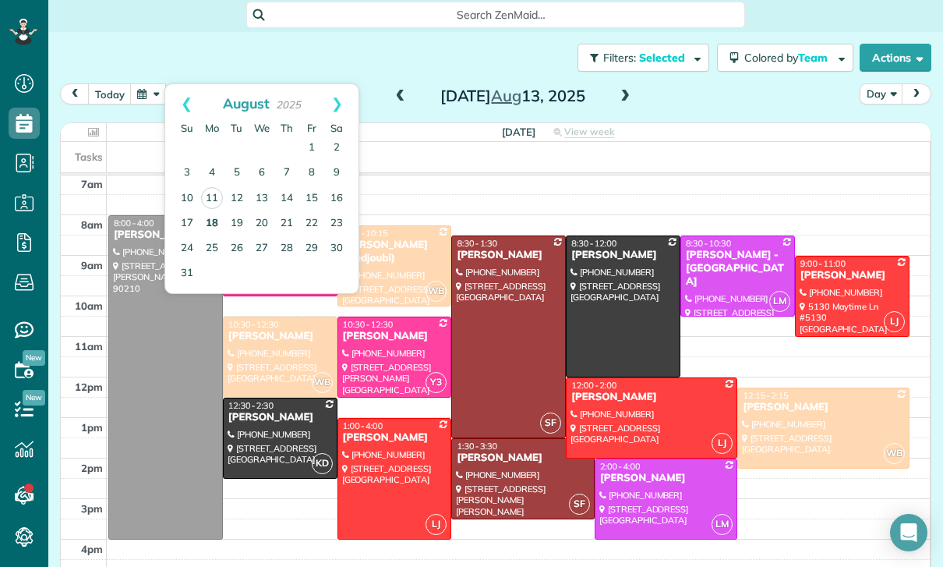
click at [210, 211] on link "18" at bounding box center [212, 223] width 25 height 25
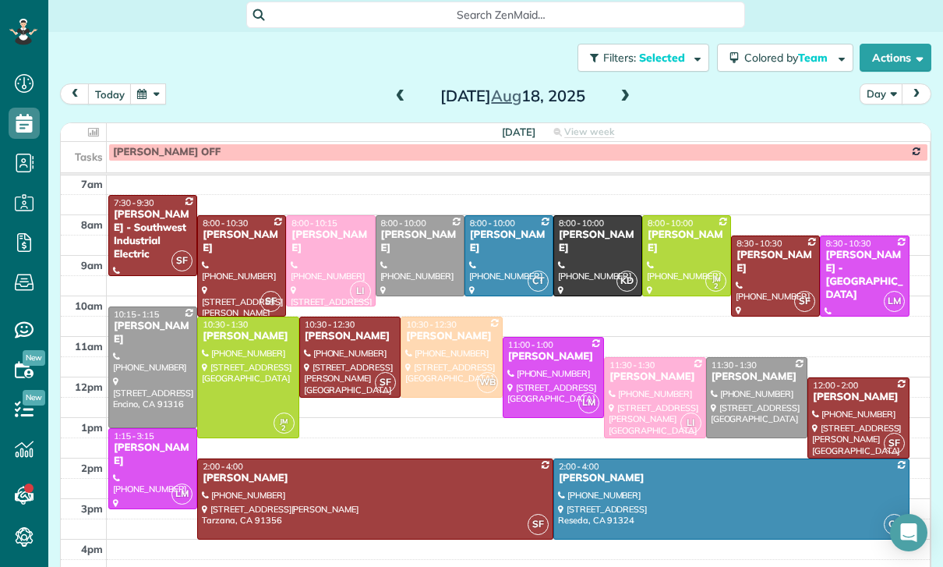
click at [150, 83] on button "button" at bounding box center [148, 93] width 36 height 21
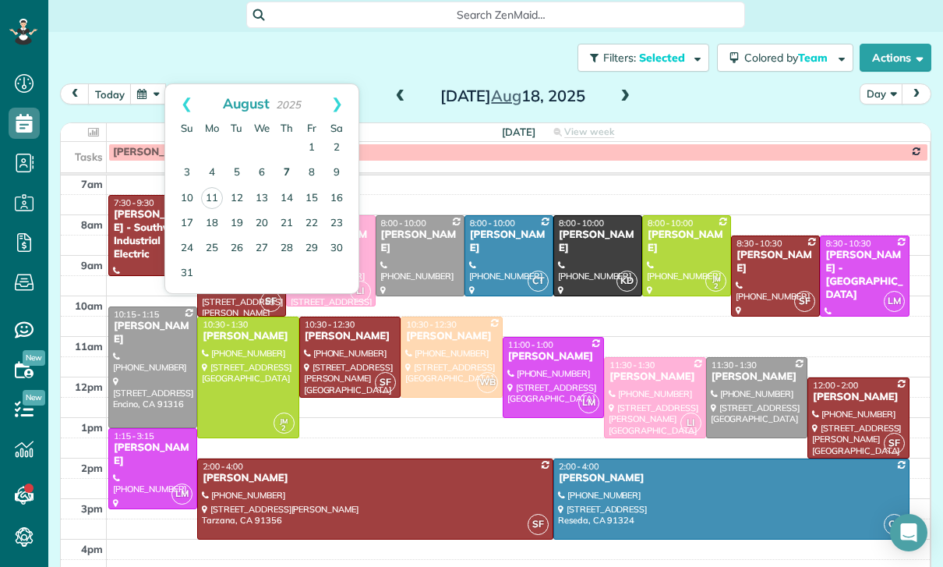
click at [283, 161] on link "7" at bounding box center [286, 173] width 25 height 25
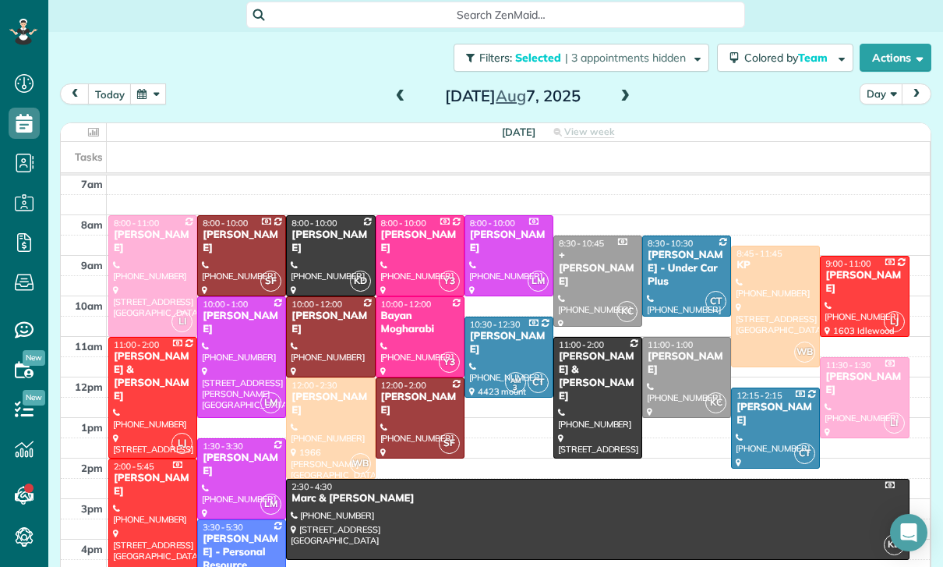
click at [583, 337] on div at bounding box center [597, 397] width 87 height 120
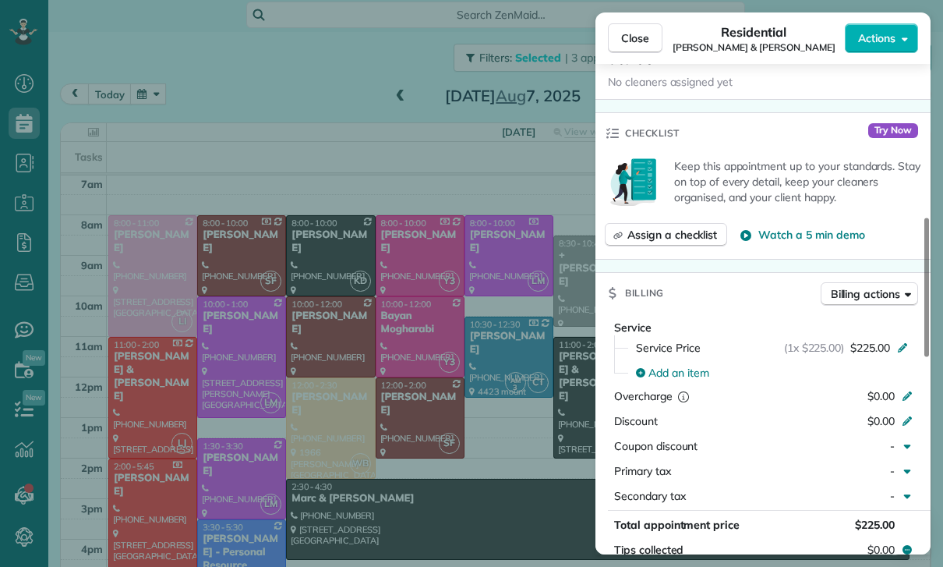
scroll to position [600, 0]
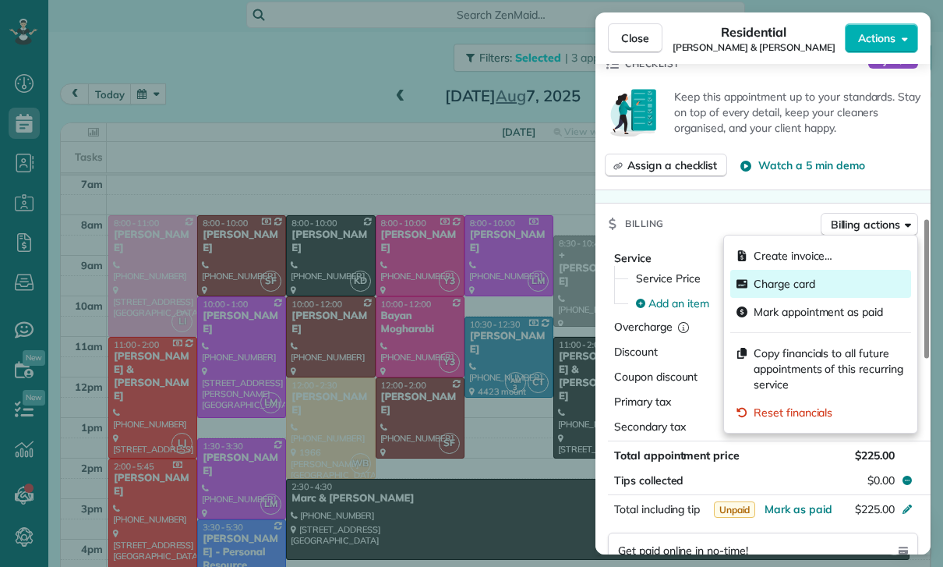
click at [795, 288] on span "Charge card" at bounding box center [785, 284] width 62 height 16
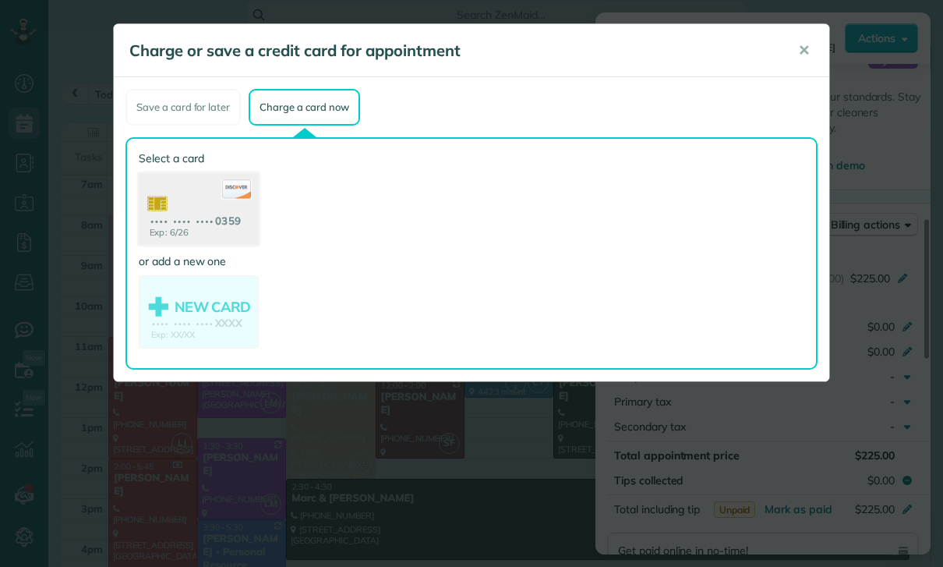
click at [209, 213] on use at bounding box center [199, 211] width 120 height 76
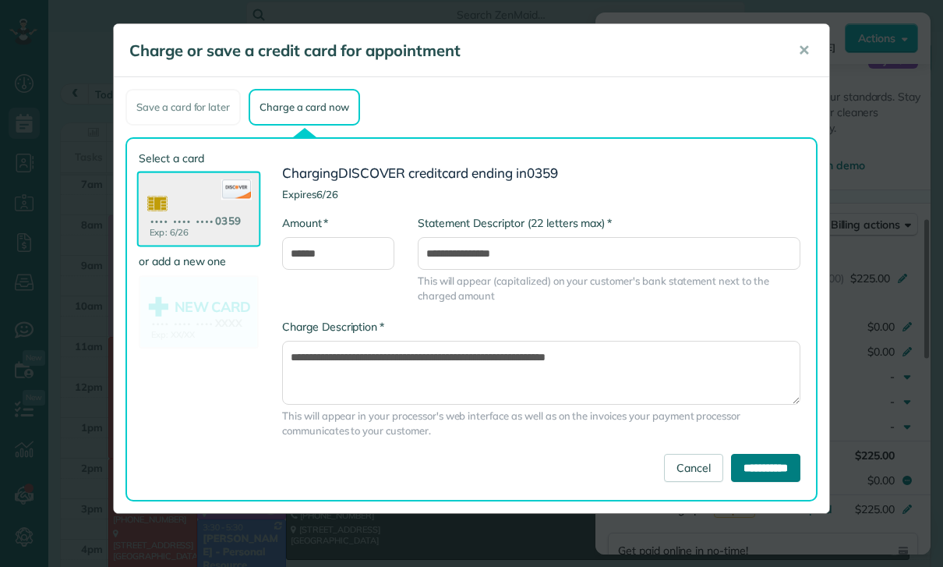
click at [750, 471] on input "**********" at bounding box center [765, 468] width 69 height 28
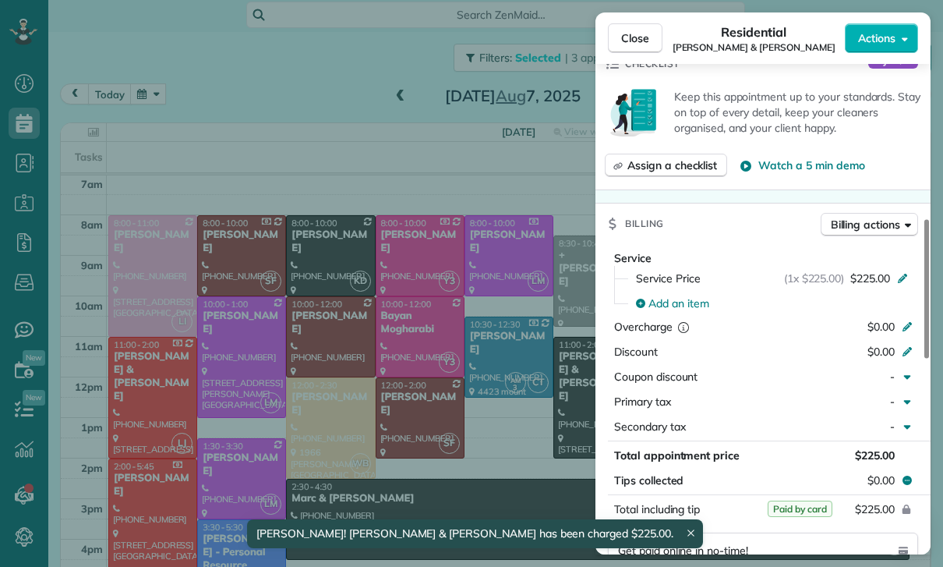
click at [135, 440] on div "Close Residential Doug & Susan Rogers Actions Status Confirmed Doug & Susan Rog…" at bounding box center [471, 283] width 943 height 567
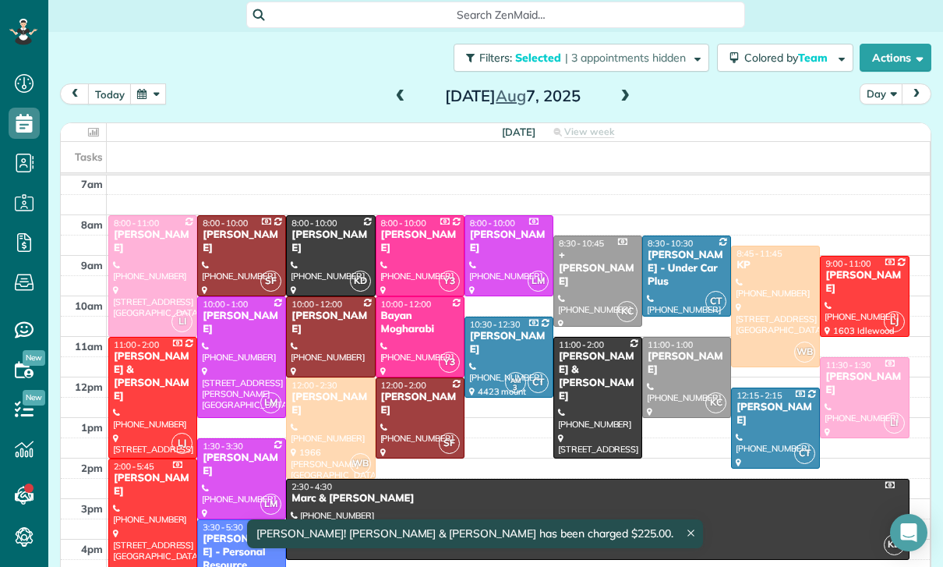
click at [139, 344] on div at bounding box center [152, 397] width 87 height 120
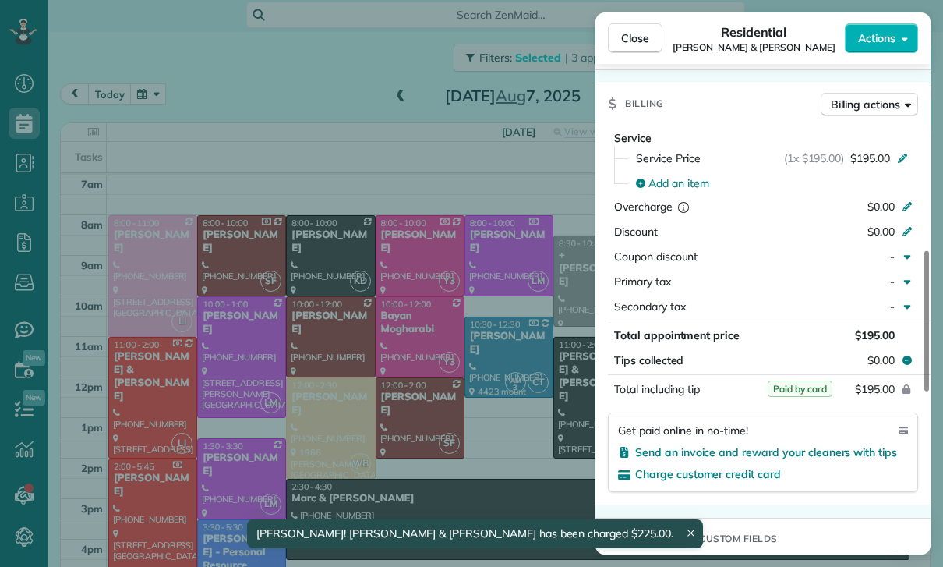
scroll to position [712, 0]
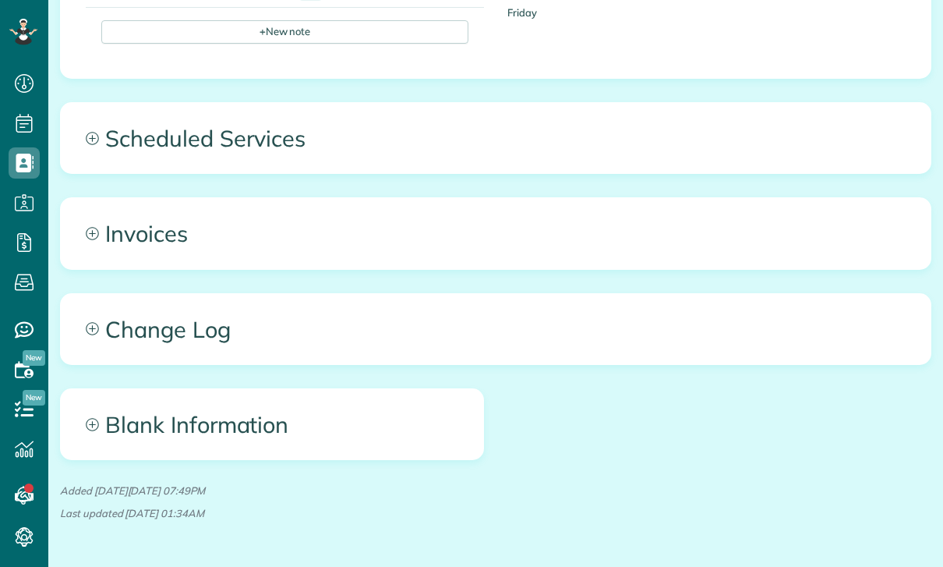
scroll to position [562, 0]
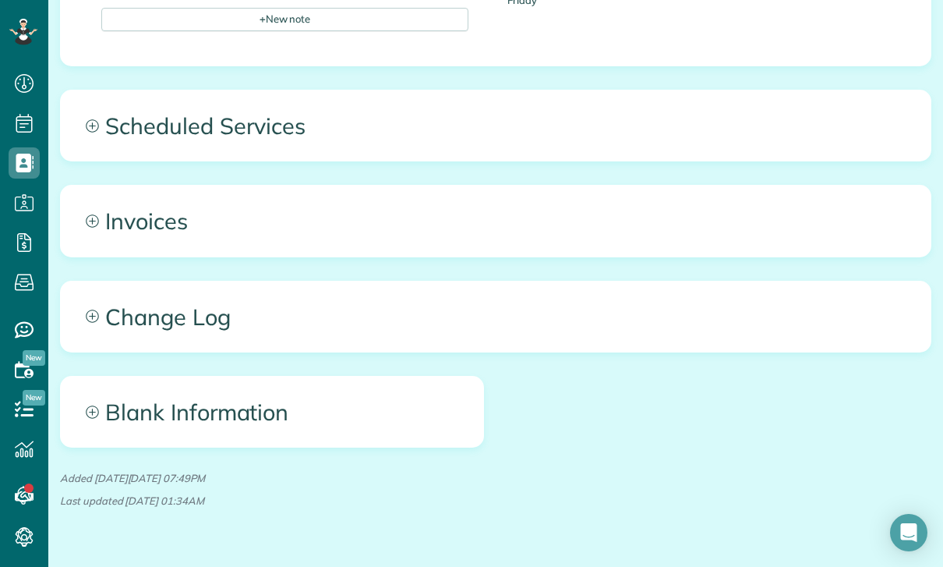
click at [252, 144] on span "Scheduled Services" at bounding box center [496, 125] width 870 height 70
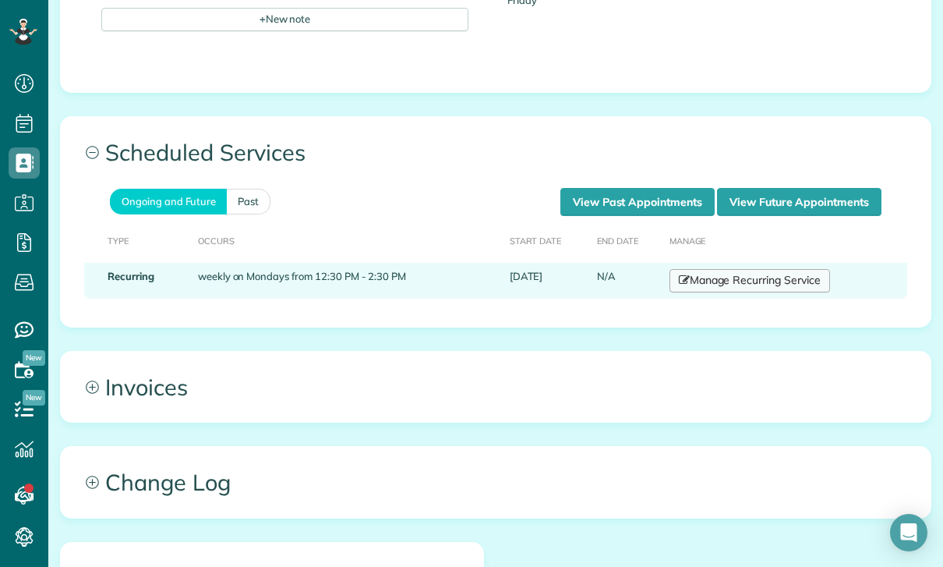
click at [749, 281] on link "Manage Recurring Service" at bounding box center [750, 280] width 161 height 23
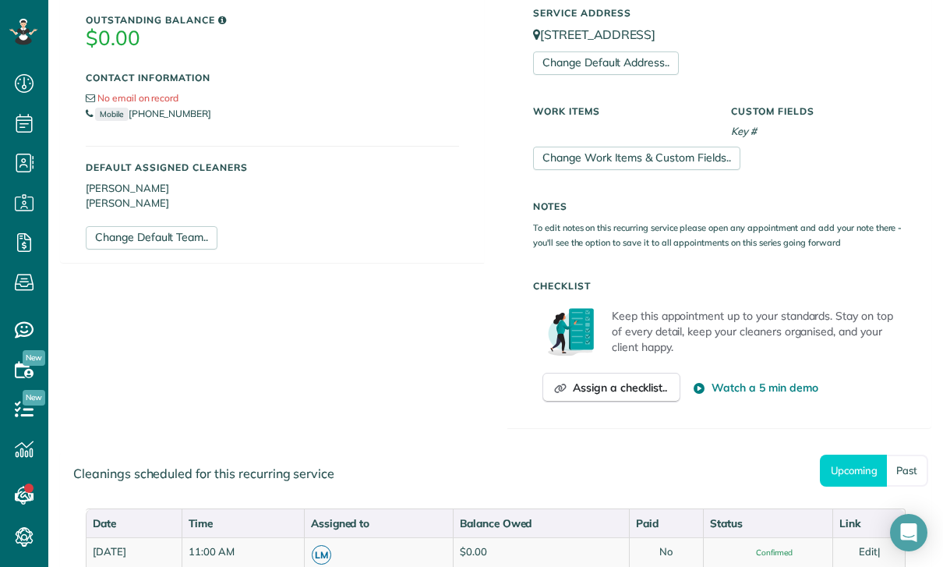
scroll to position [553, 0]
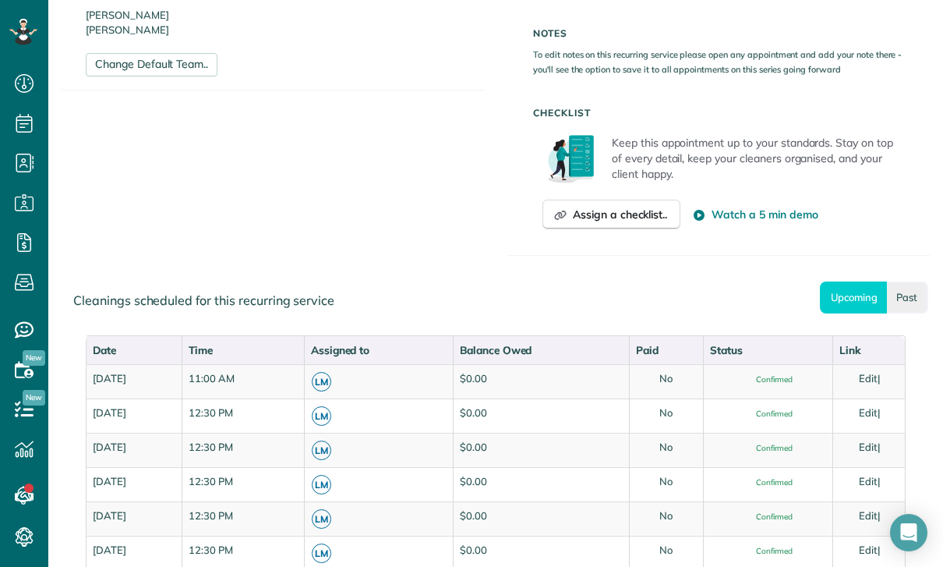
click at [889, 302] on link "Past" at bounding box center [907, 297] width 41 height 32
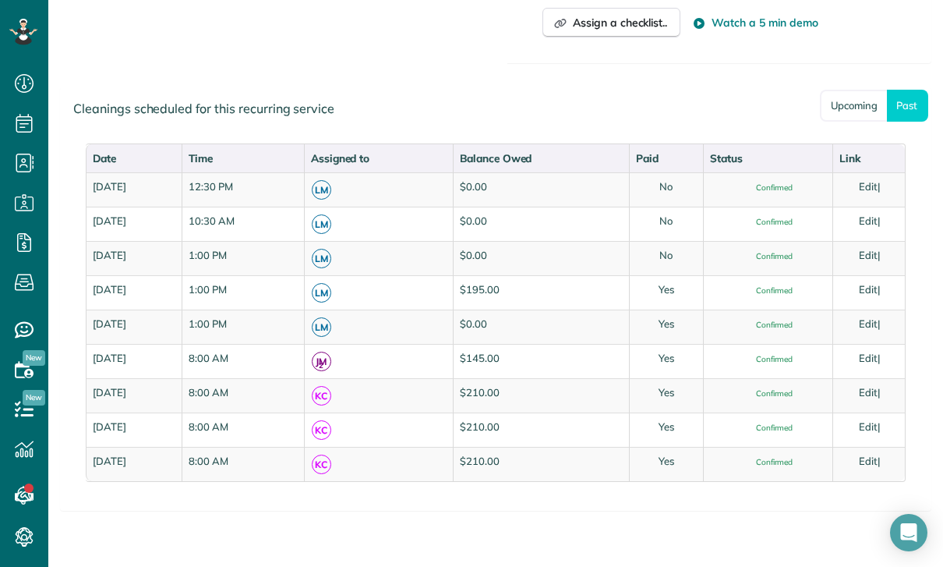
scroll to position [744, 0]
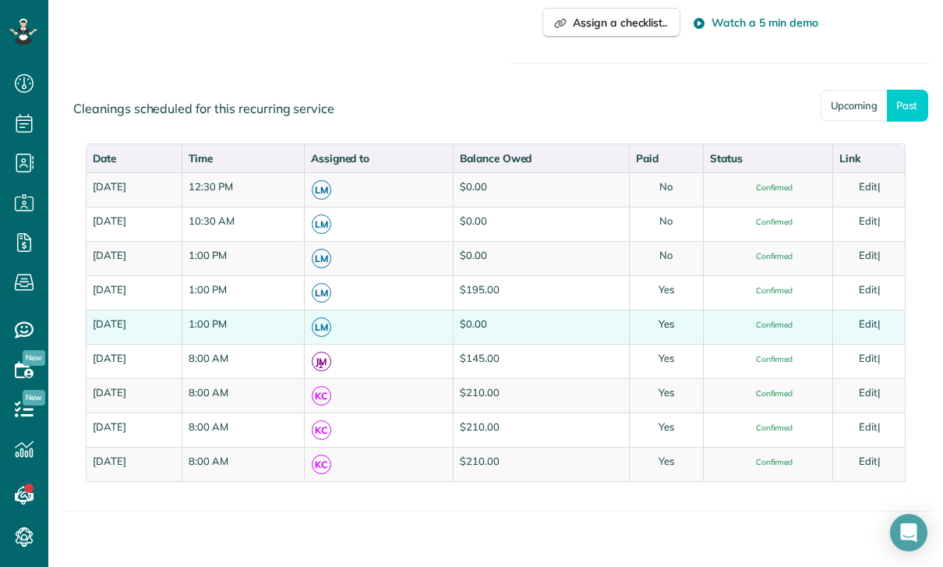
click at [878, 320] on link "Edit" at bounding box center [868, 323] width 19 height 12
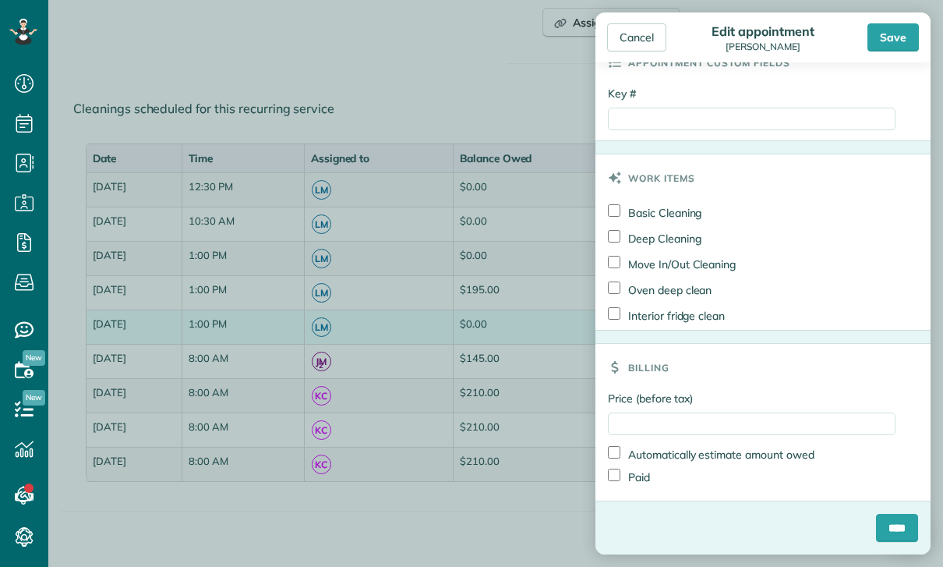
scroll to position [846, 0]
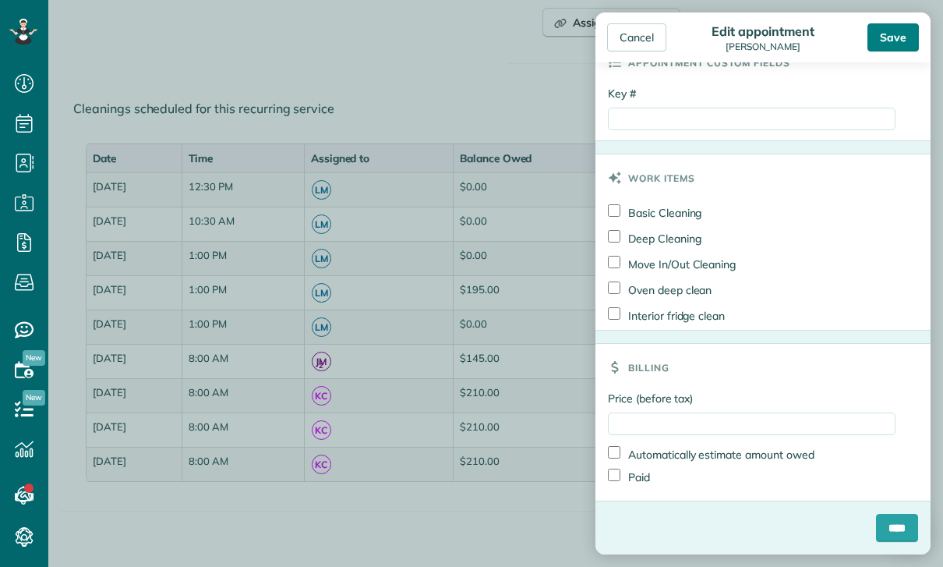
click at [893, 36] on div "Save" at bounding box center [892, 37] width 51 height 28
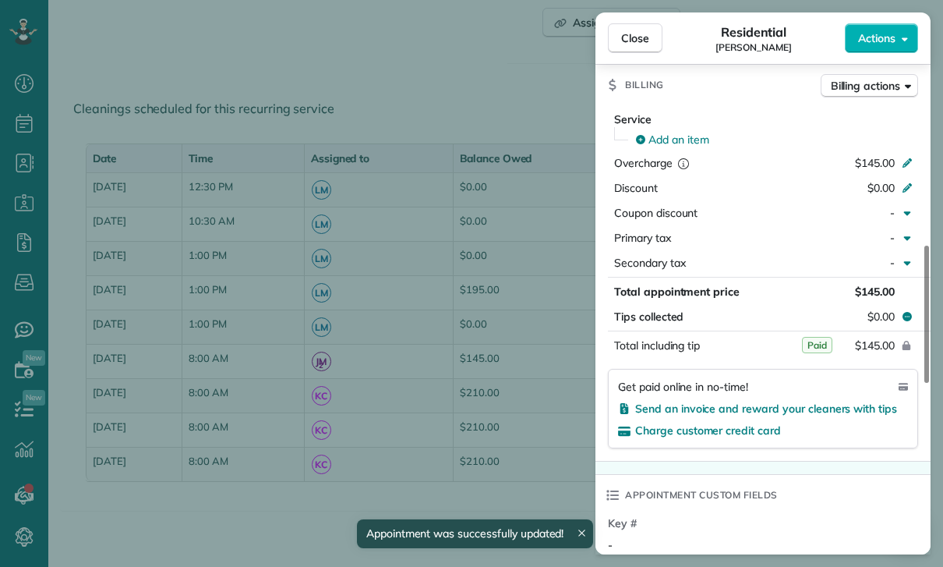
scroll to position [713, 0]
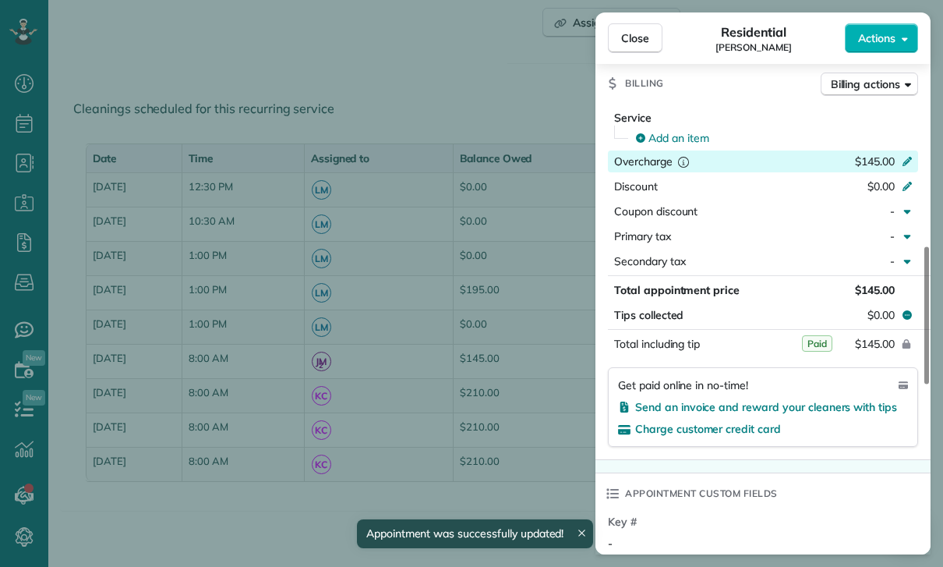
click at [902, 161] on icon at bounding box center [907, 160] width 12 height 12
type input "*"
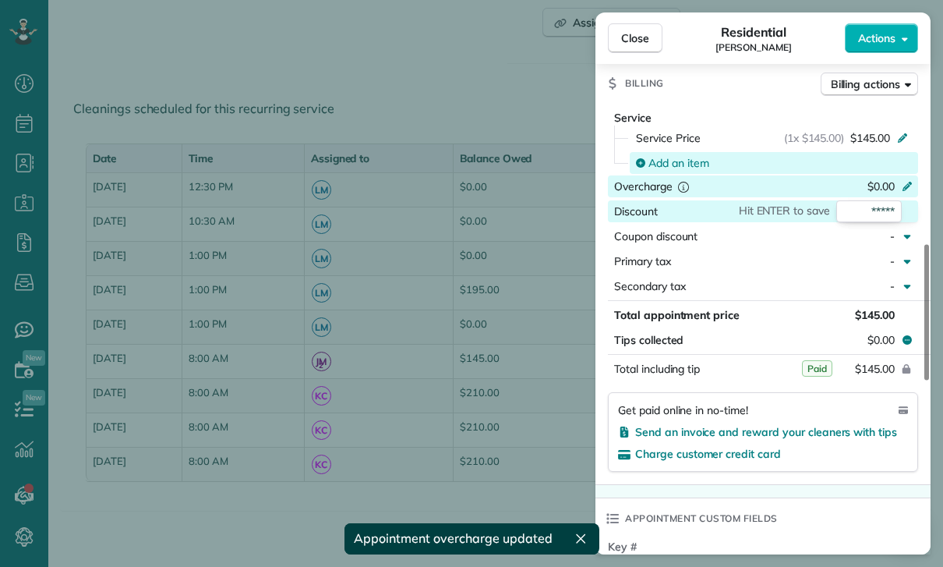
click at [687, 155] on span "Add an item" at bounding box center [678, 163] width 61 height 16
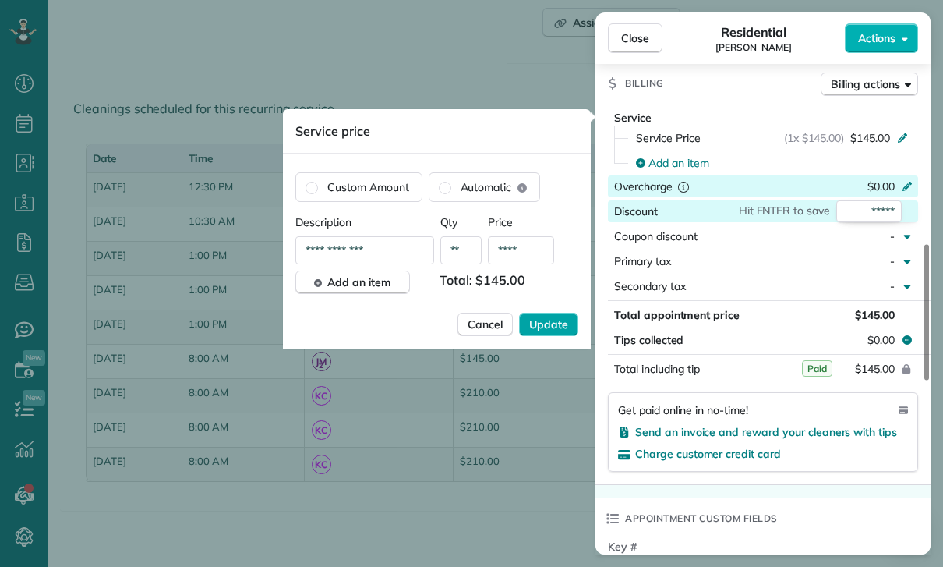
click at [552, 326] on span "Update" at bounding box center [548, 324] width 39 height 16
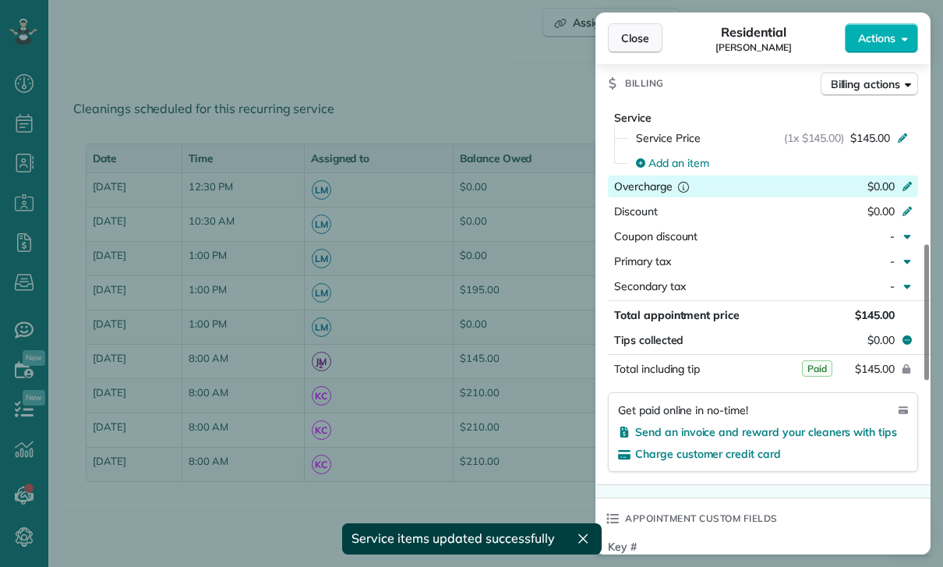
click at [628, 46] on button "Close" at bounding box center [635, 38] width 55 height 30
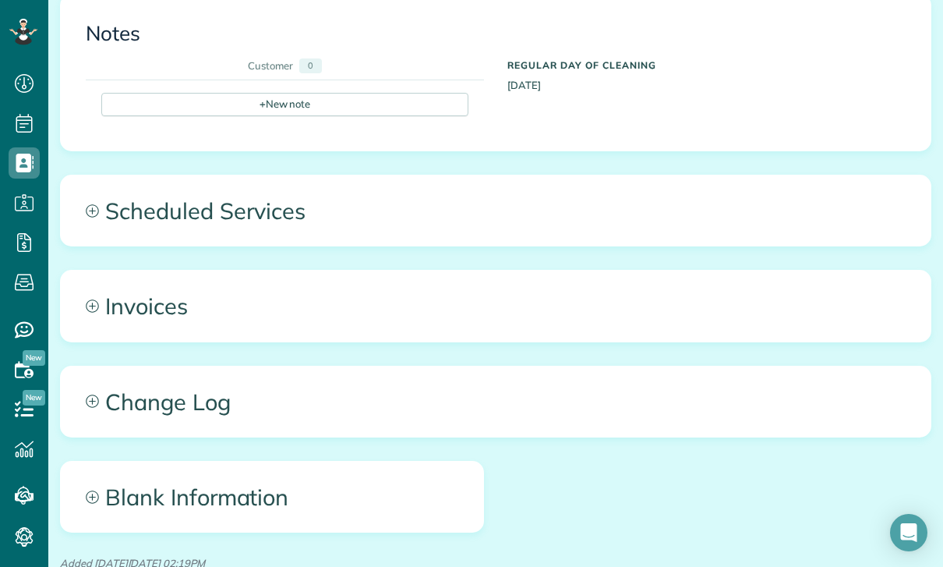
scroll to position [564, 0]
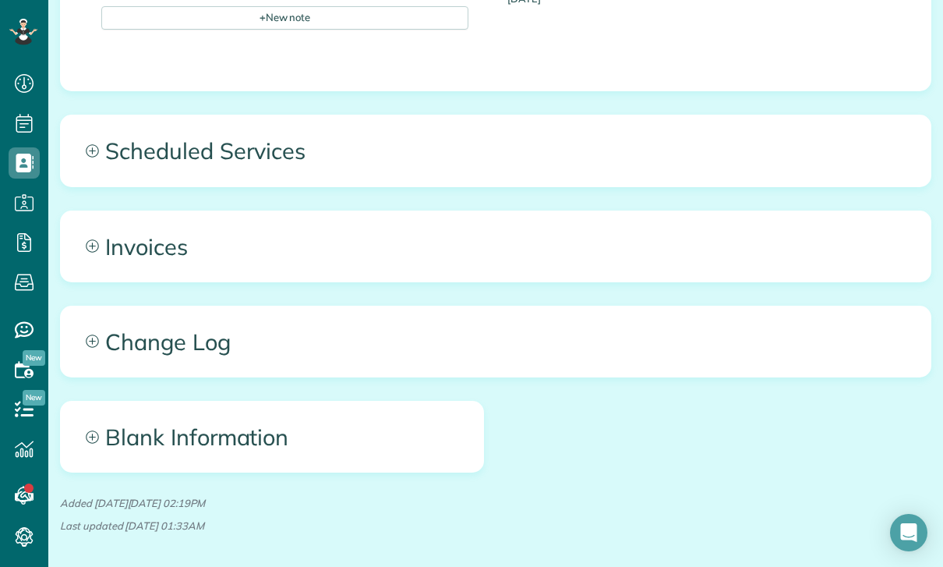
click at [232, 158] on span "Scheduled Services" at bounding box center [496, 150] width 870 height 70
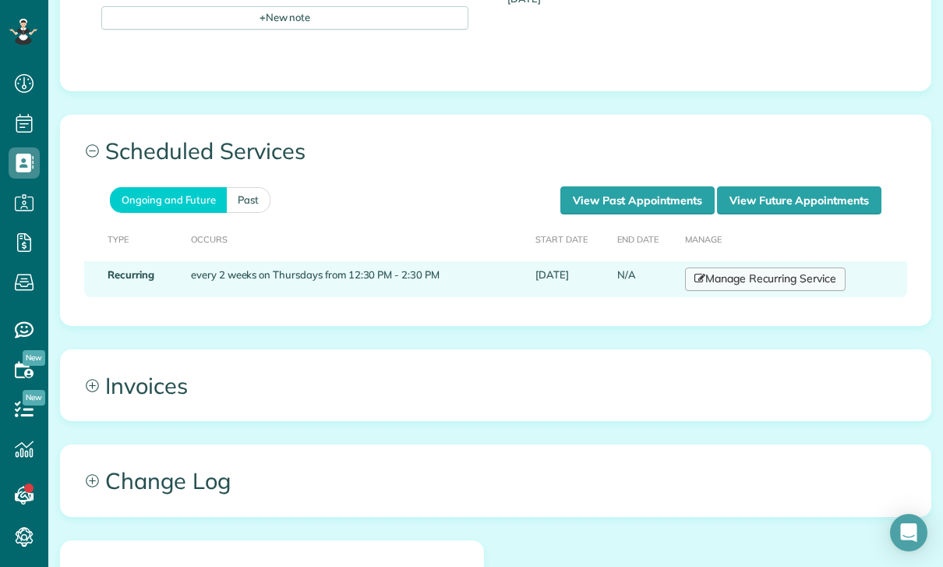
click at [743, 274] on link "Manage Recurring Service" at bounding box center [765, 278] width 161 height 23
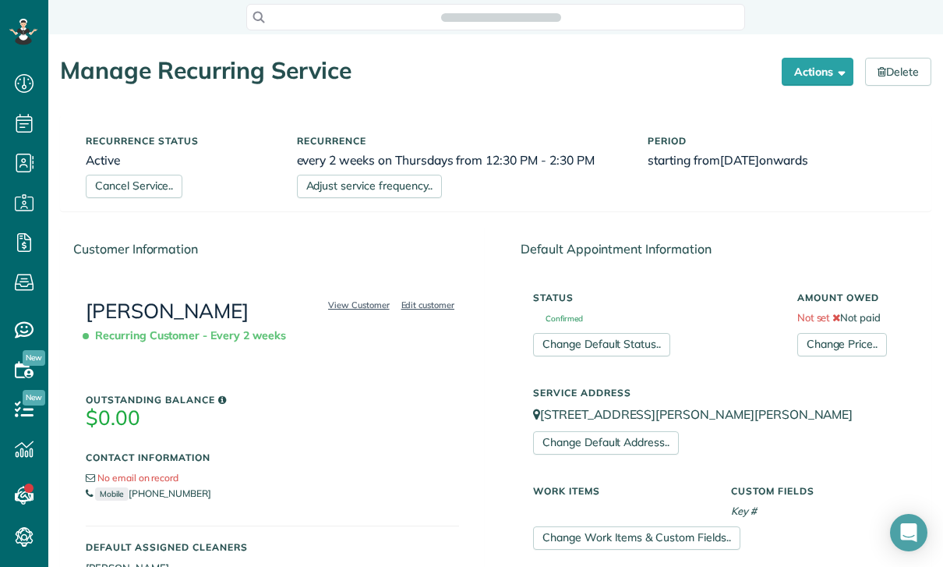
scroll to position [7, 7]
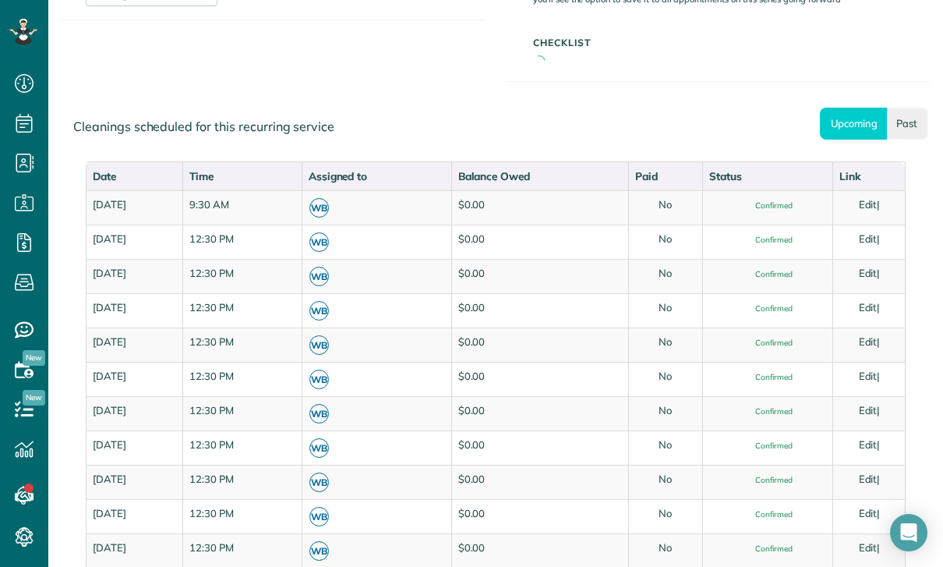
click at [914, 123] on link "Past" at bounding box center [907, 124] width 41 height 32
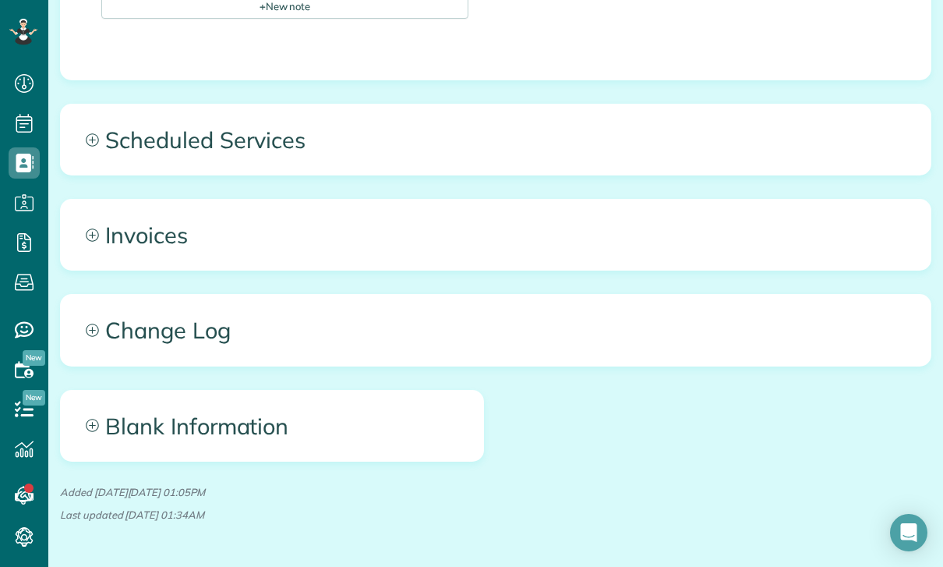
scroll to position [625, 0]
click at [235, 143] on span "Scheduled Services" at bounding box center [496, 140] width 870 height 70
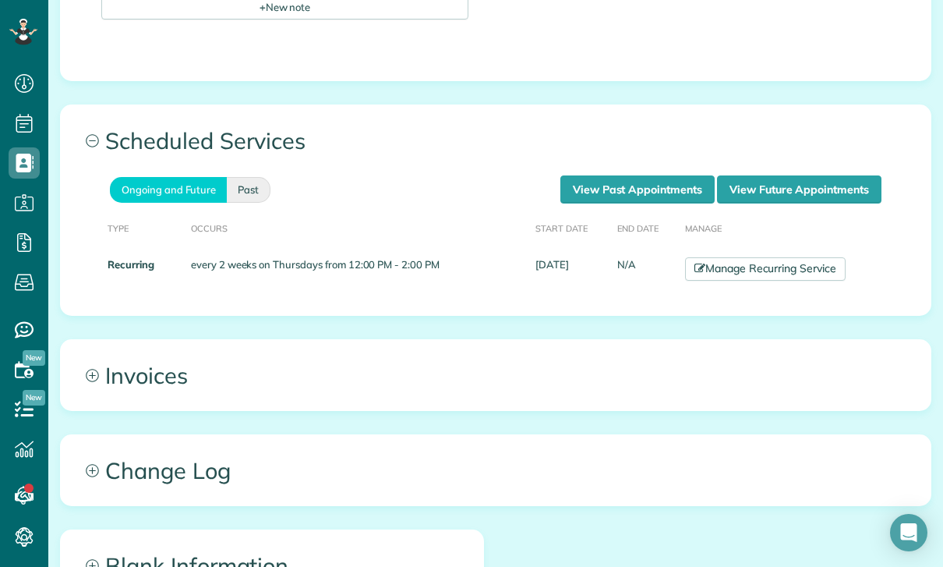
click at [261, 193] on link "Past" at bounding box center [249, 190] width 44 height 26
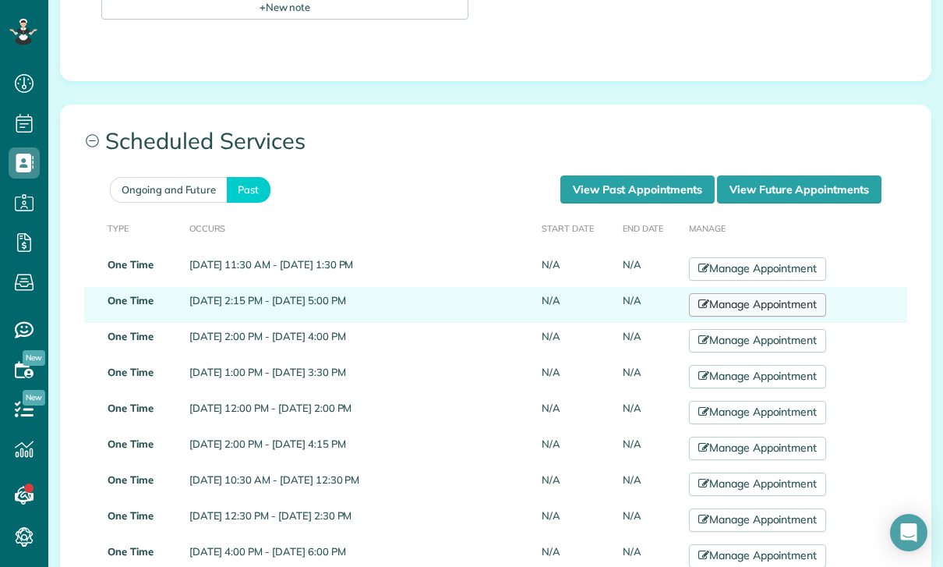
click at [762, 297] on link "Manage Appointment" at bounding box center [757, 304] width 137 height 23
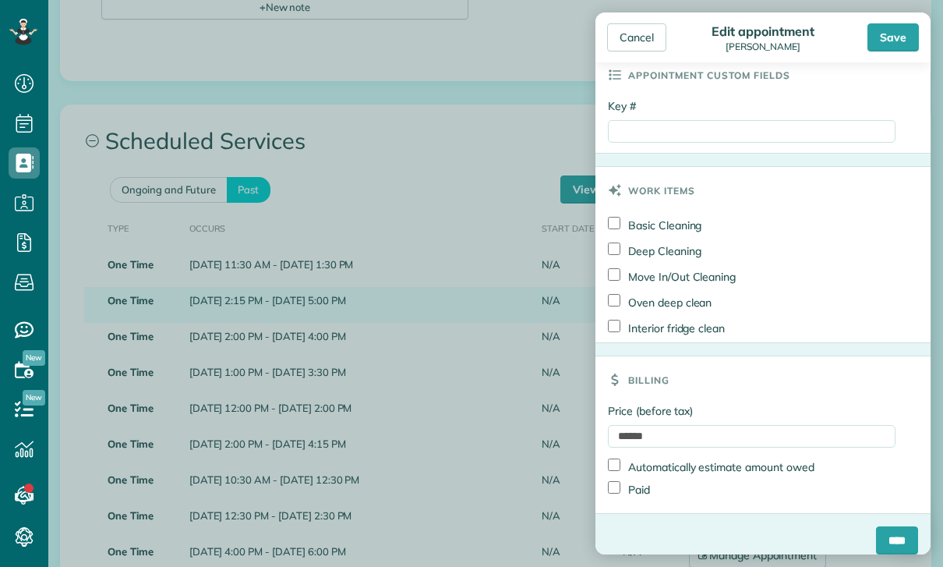
scroll to position [875, 0]
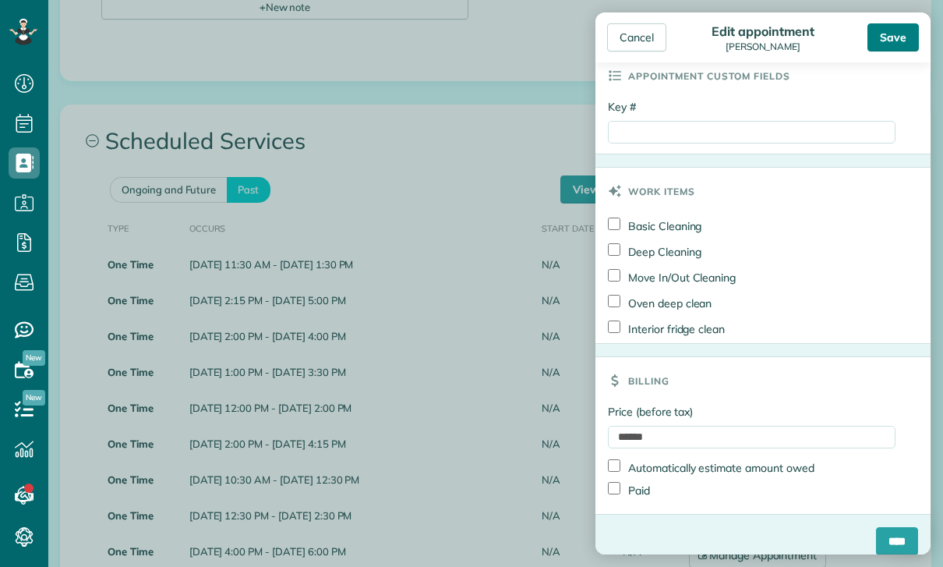
click at [888, 40] on div "Save" at bounding box center [892, 37] width 51 height 28
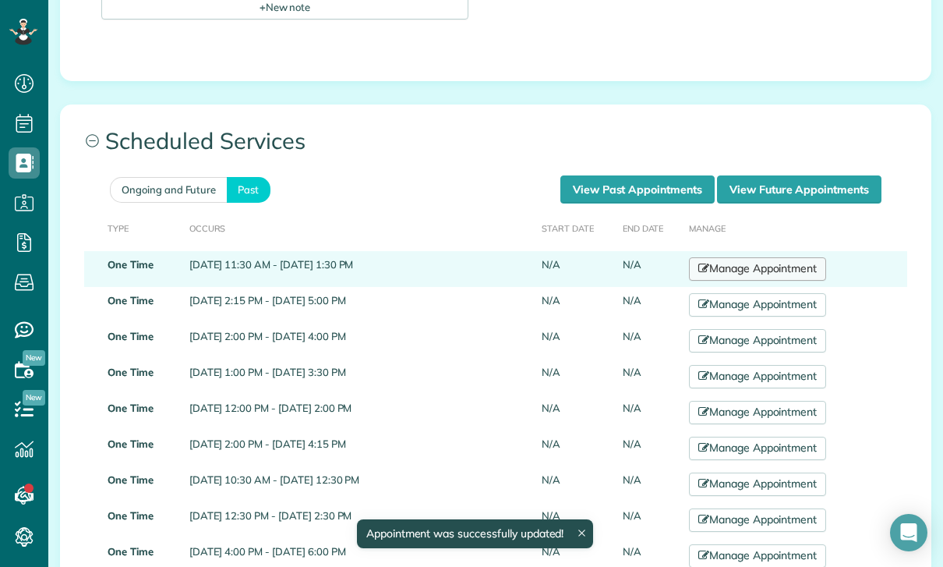
click at [762, 264] on link "Manage Appointment" at bounding box center [757, 268] width 137 height 23
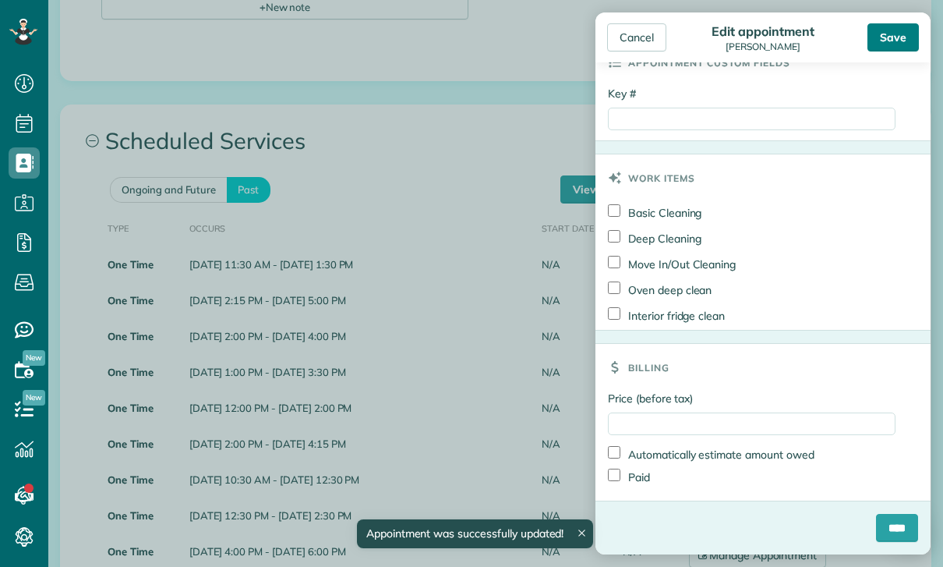
click at [899, 42] on div "Save" at bounding box center [892, 37] width 51 height 28
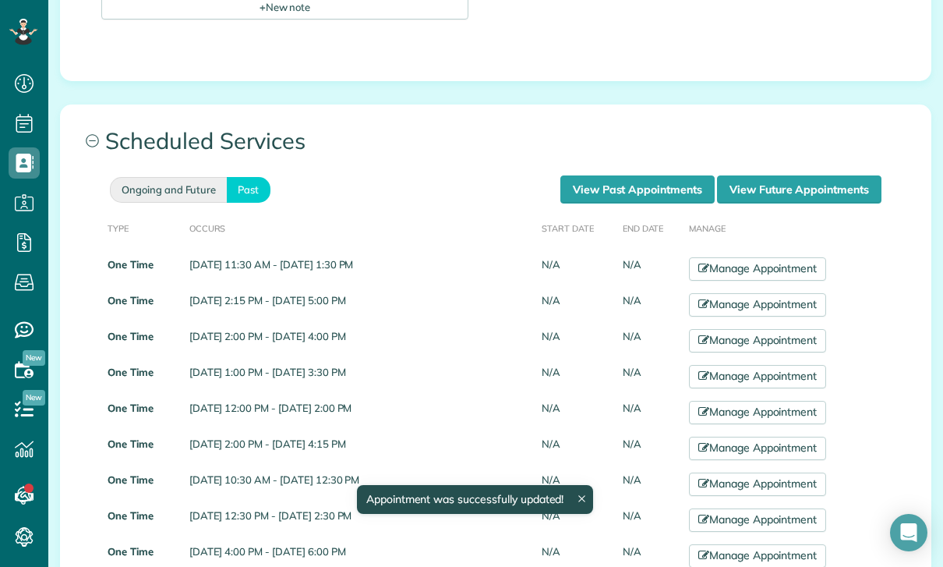
click at [186, 191] on link "Ongoing and Future" at bounding box center [168, 190] width 117 height 26
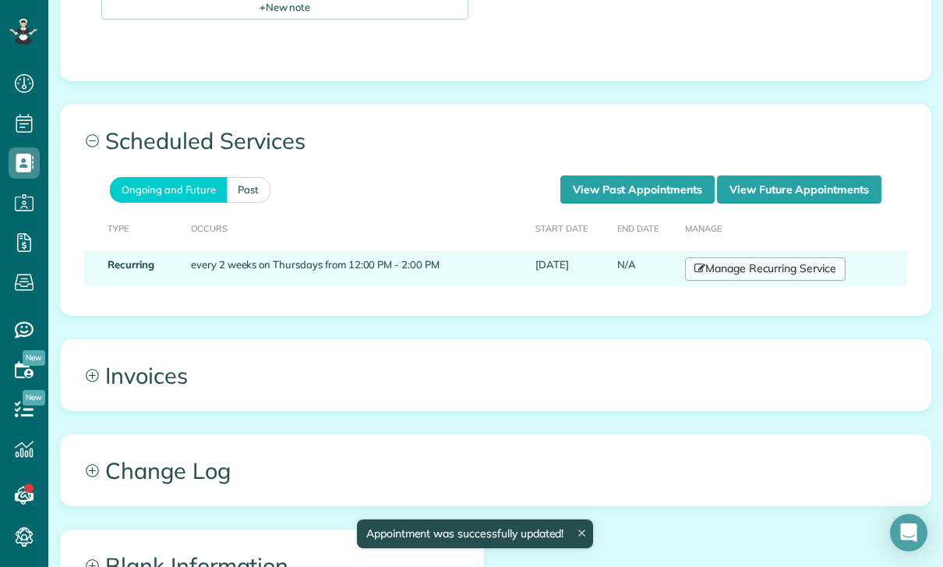
click at [781, 263] on link "Manage Recurring Service" at bounding box center [765, 268] width 161 height 23
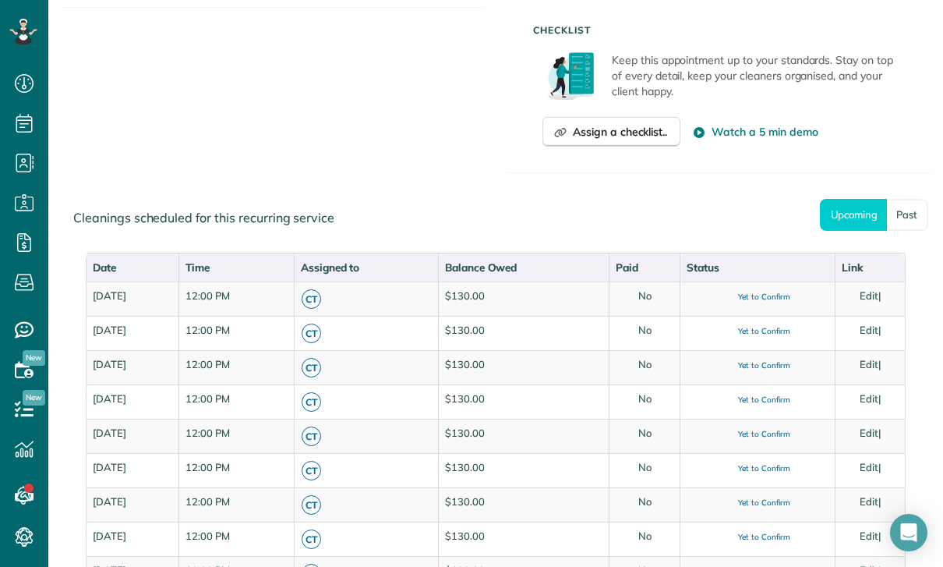
scroll to position [671, 0]
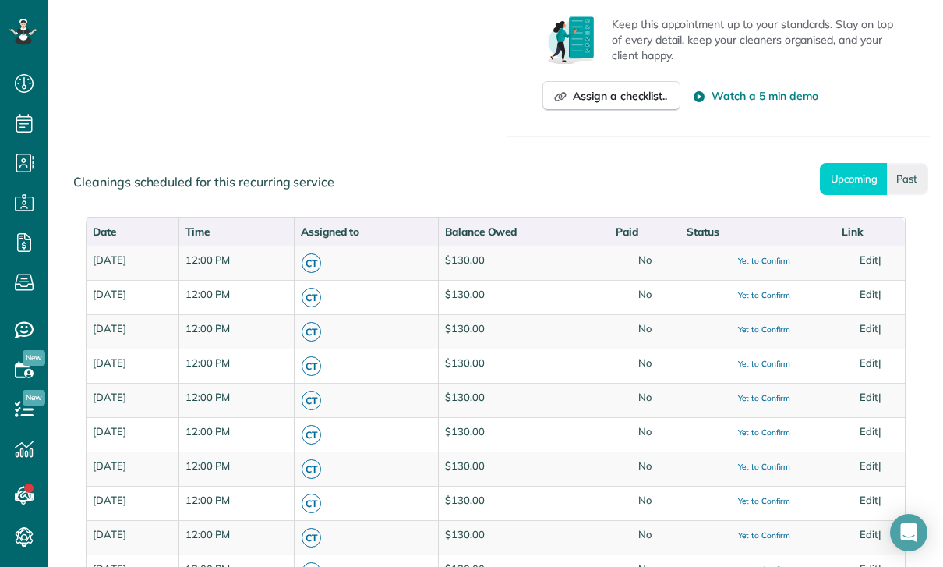
click at [906, 175] on link "Past" at bounding box center [907, 179] width 41 height 32
